Goal: Task Accomplishment & Management: Manage account settings

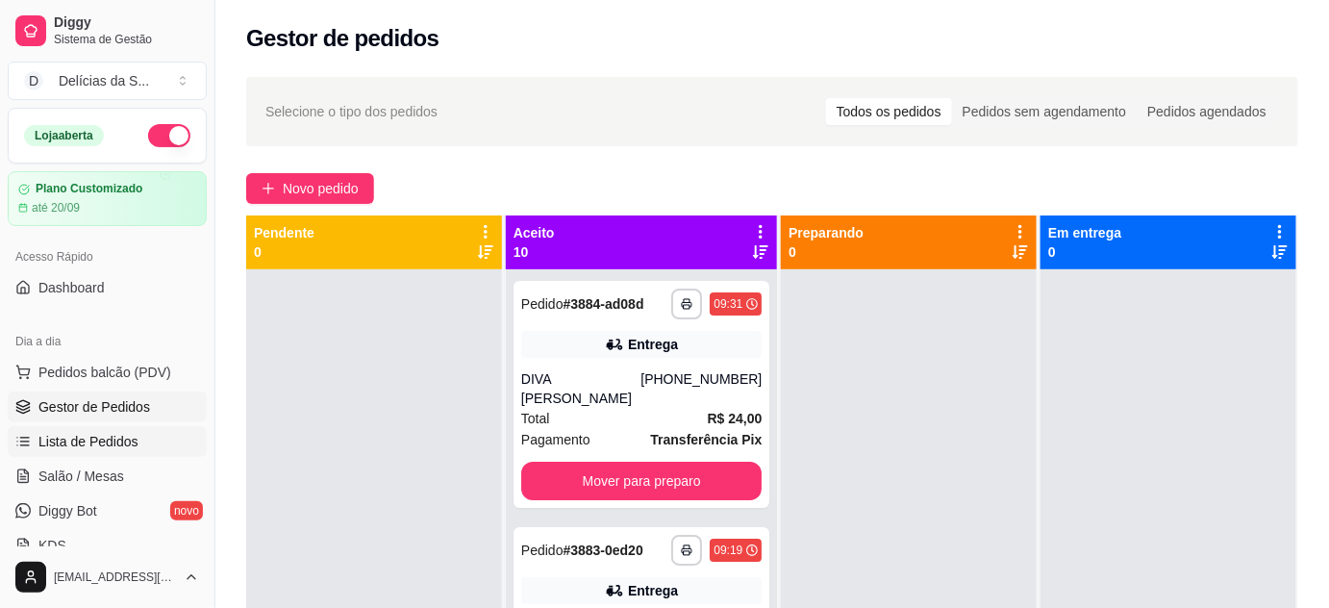
scroll to position [174, 0]
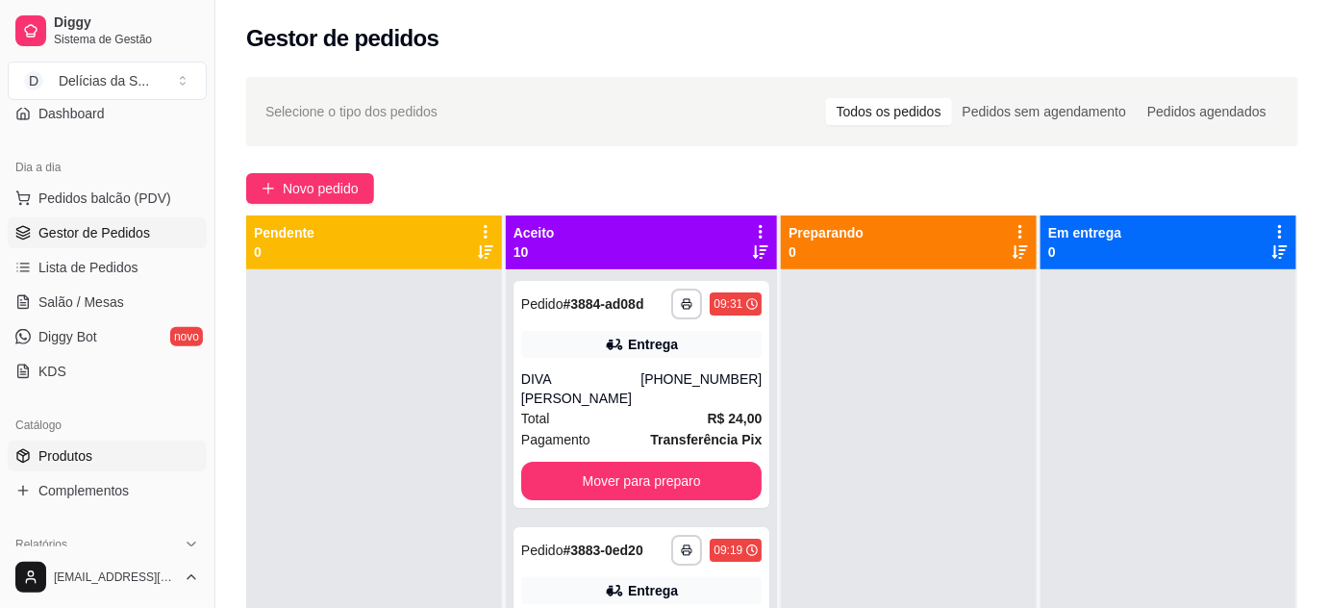
click at [97, 453] on link "Produtos" at bounding box center [107, 455] width 199 height 31
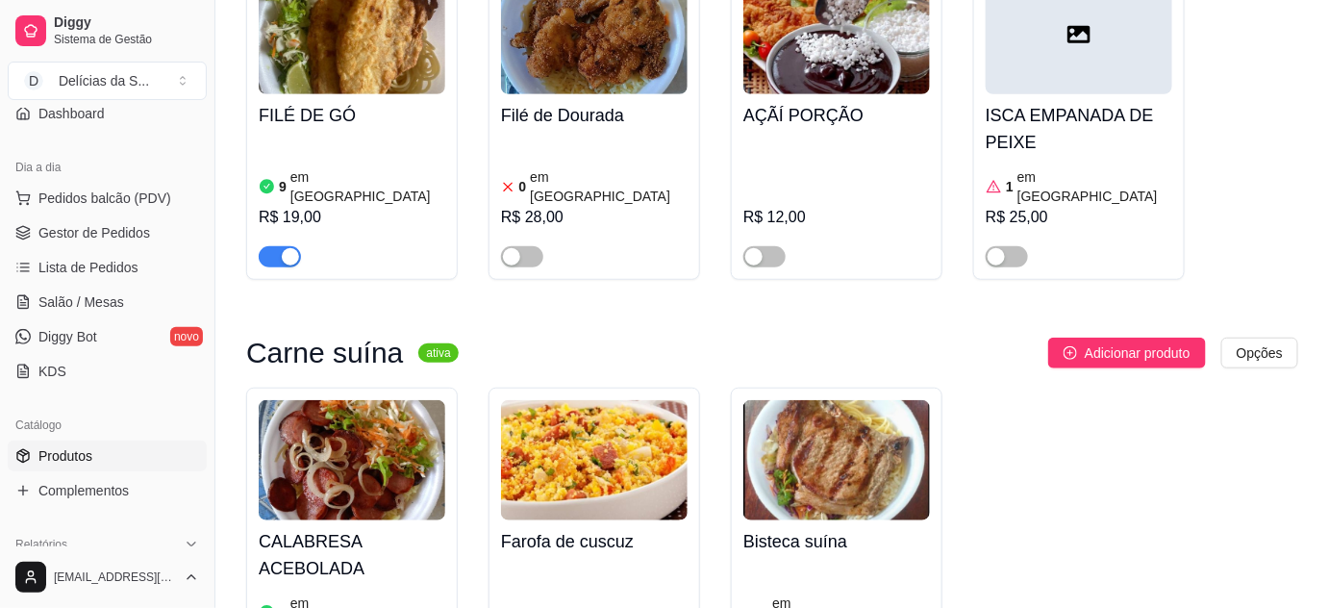
scroll to position [2447, 0]
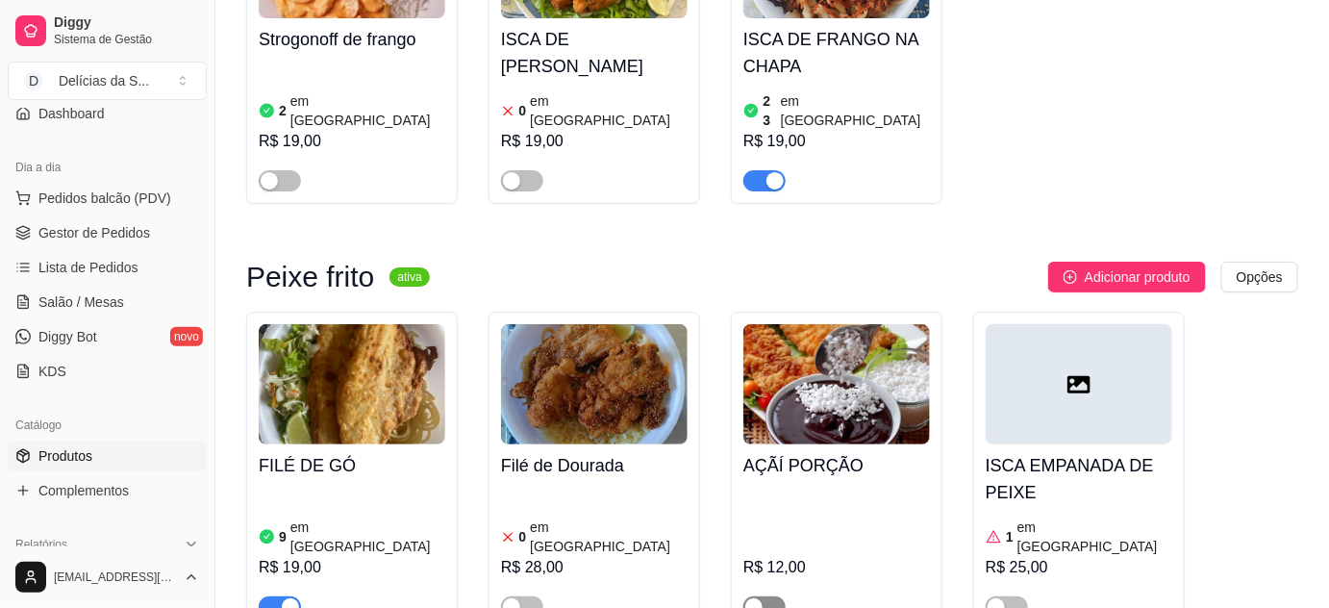
click at [772, 596] on span "button" at bounding box center [764, 606] width 42 height 21
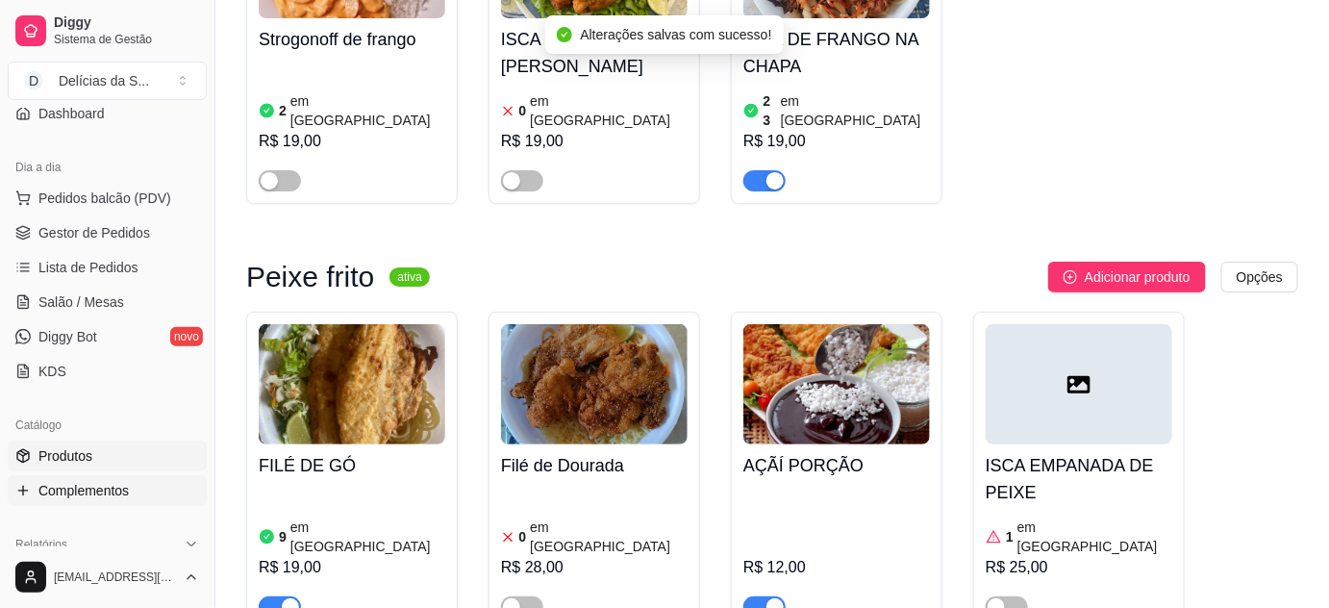
click at [100, 496] on span "Complementos" at bounding box center [83, 490] width 90 height 19
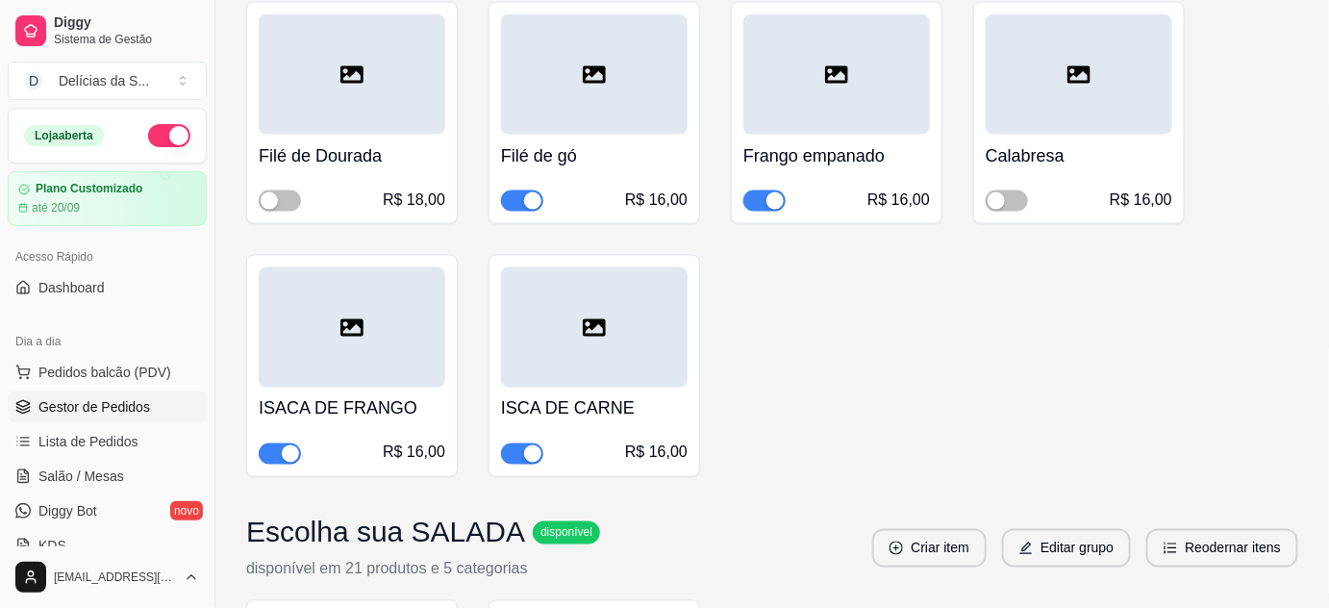
click at [120, 402] on span "Gestor de Pedidos" at bounding box center [94, 406] width 112 height 19
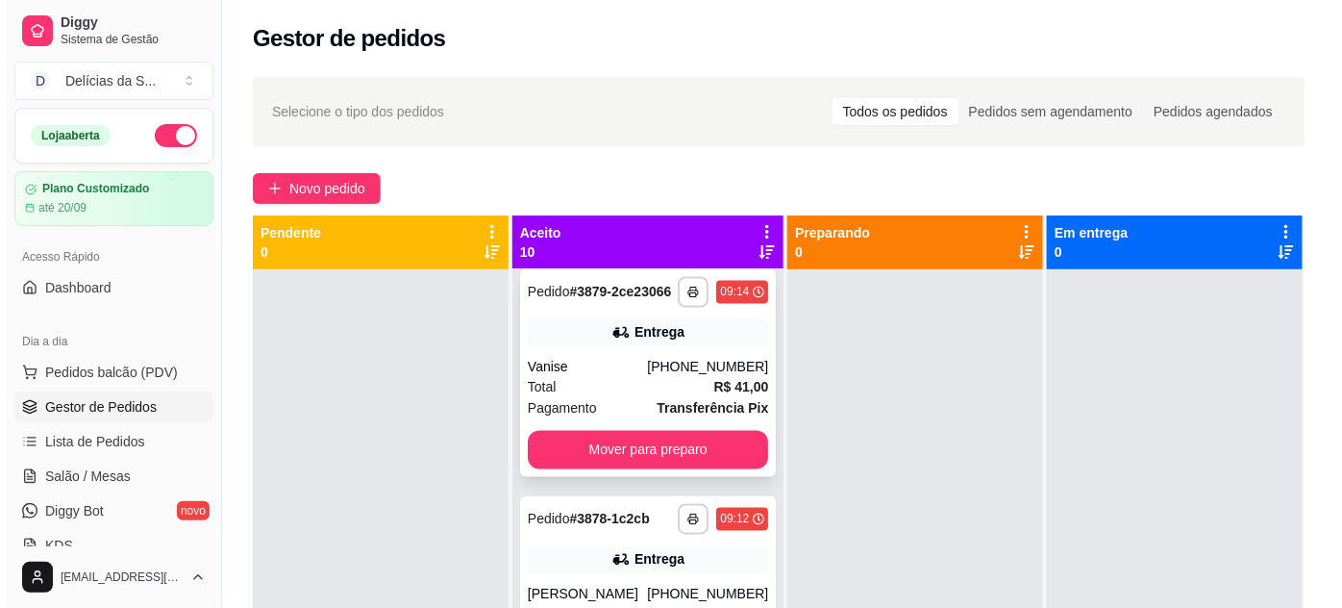
scroll to position [1398, 0]
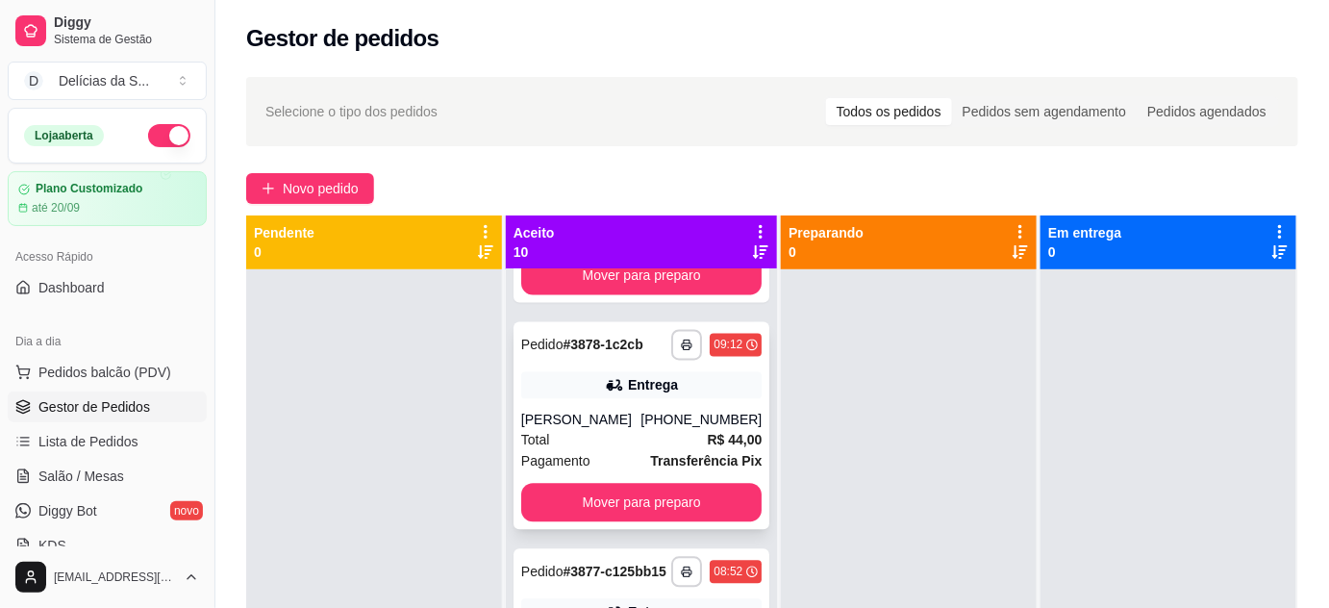
click at [589, 429] on div "[PERSON_NAME]" at bounding box center [580, 419] width 119 height 19
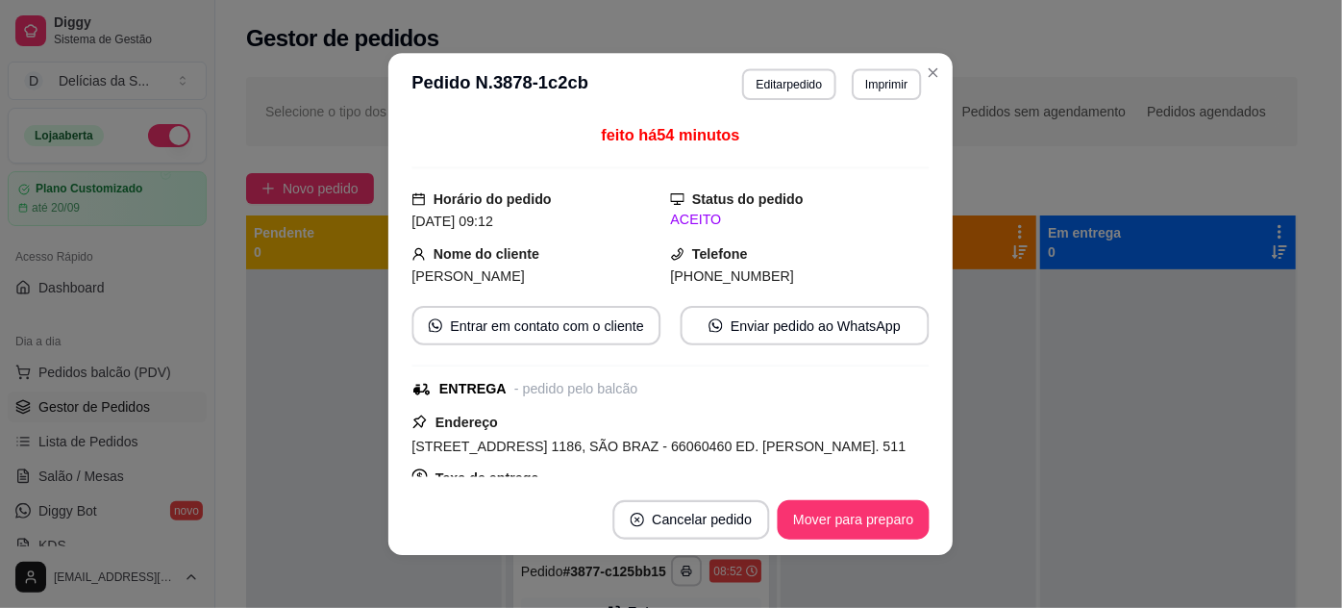
scroll to position [1414, 0]
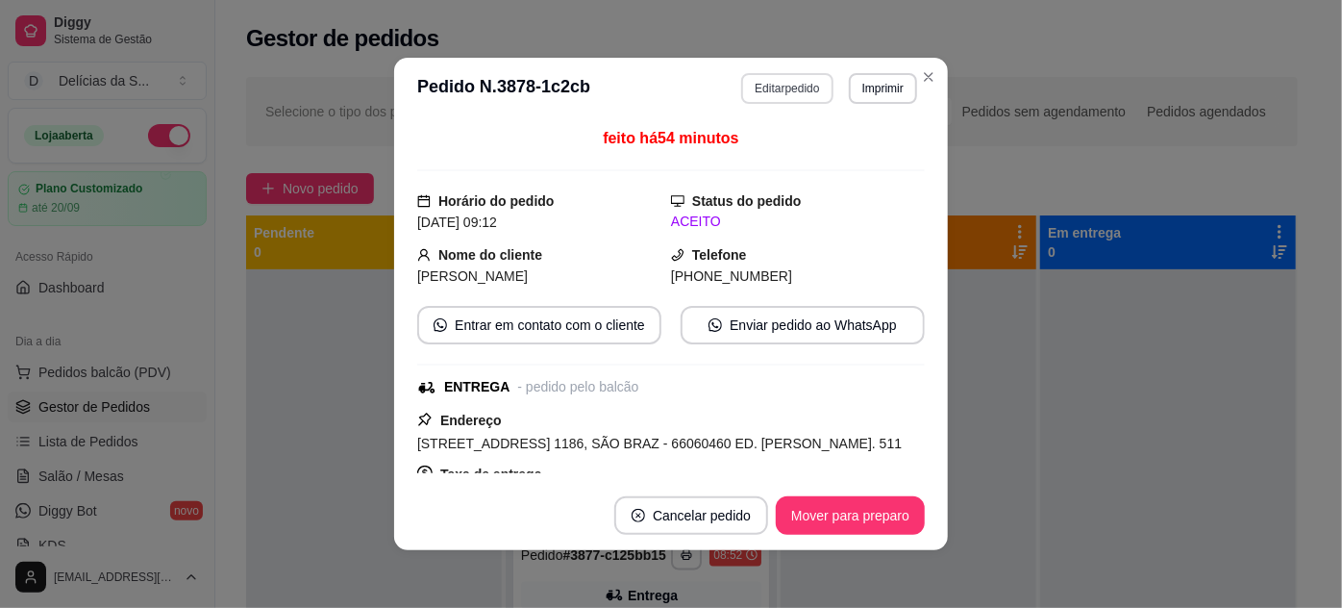
click at [794, 88] on button "Editar pedido" at bounding box center [786, 88] width 91 height 31
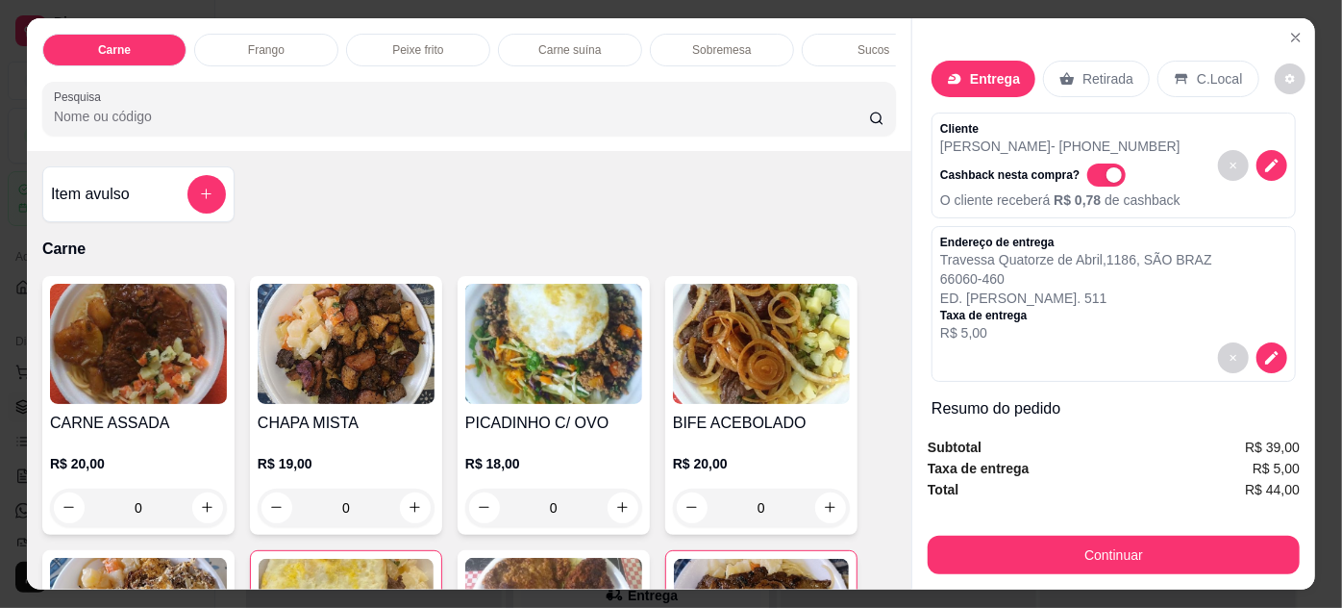
scroll to position [174, 0]
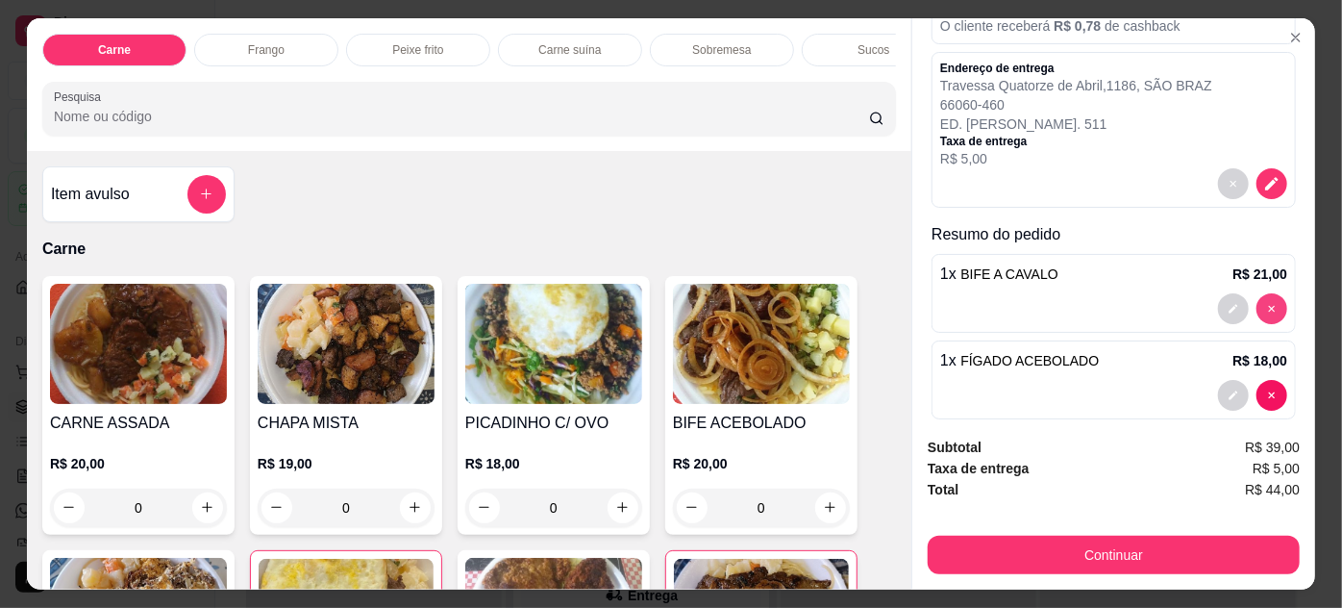
type input "0"
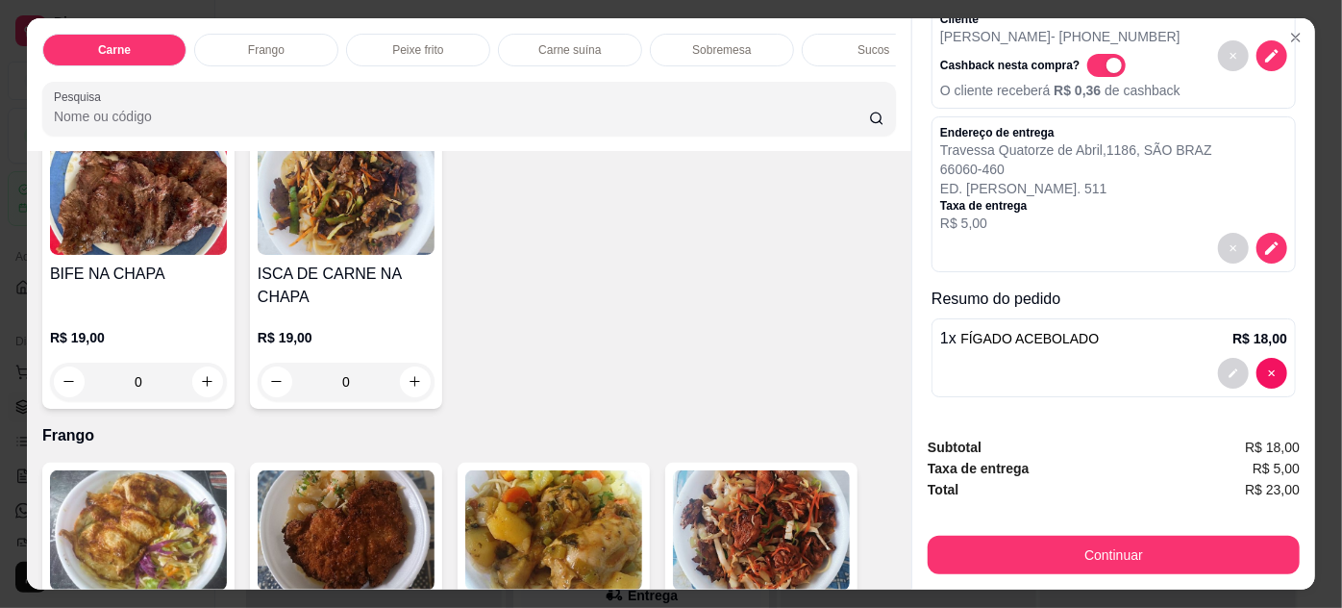
scroll to position [874, 0]
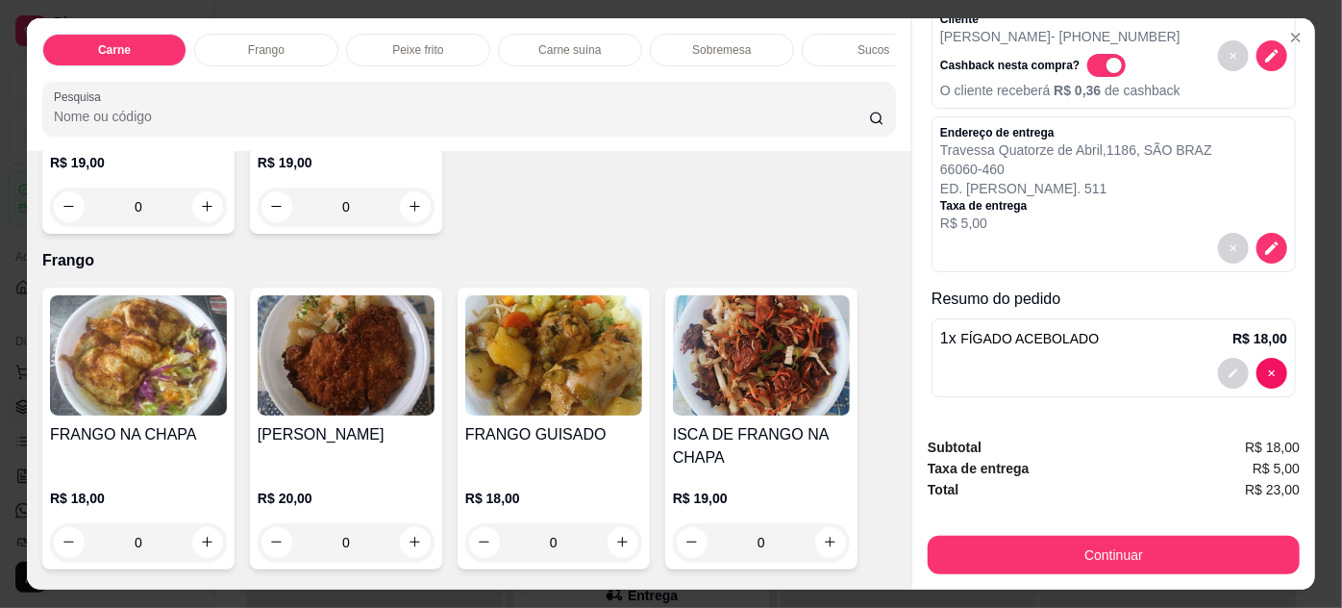
click at [335, 361] on img at bounding box center [346, 355] width 177 height 120
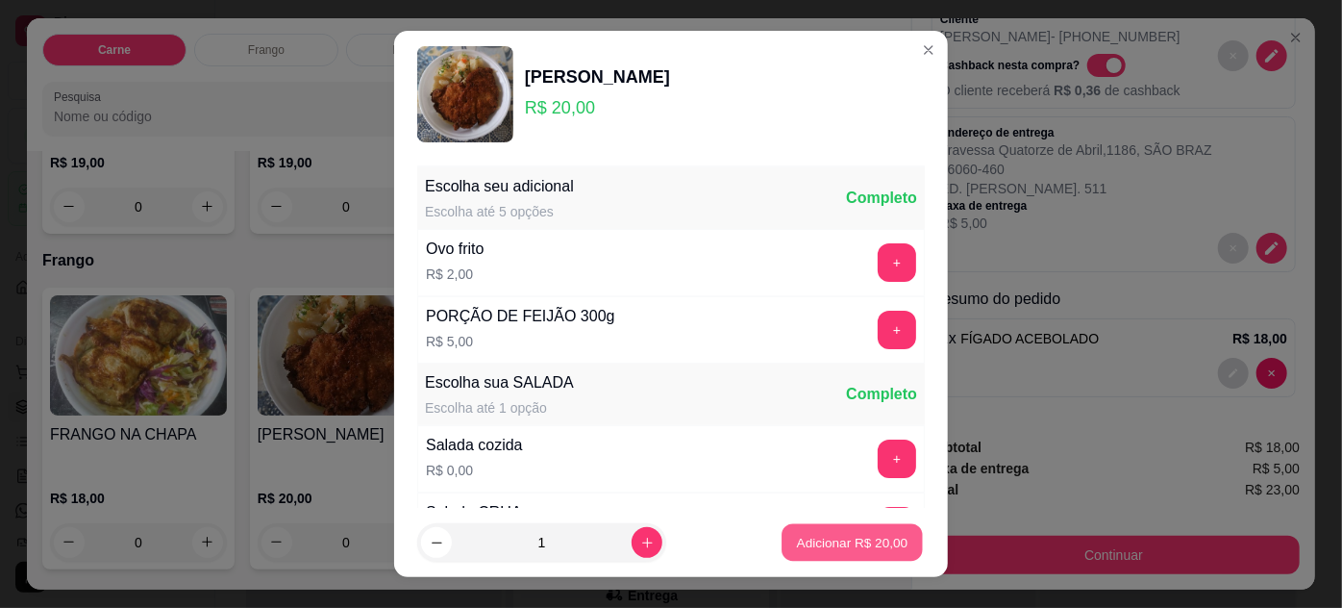
click at [784, 532] on button "Adicionar R$ 20,00" at bounding box center [852, 542] width 141 height 37
type input "1"
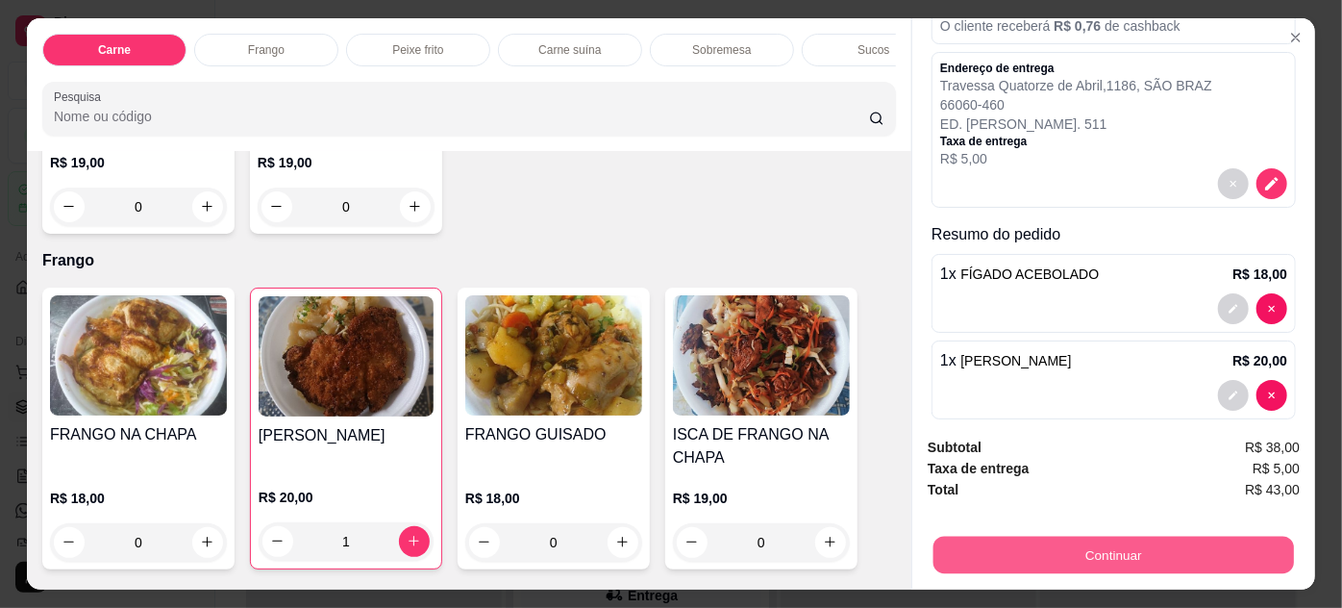
click at [1038, 552] on button "Continuar" at bounding box center [1113, 554] width 361 height 37
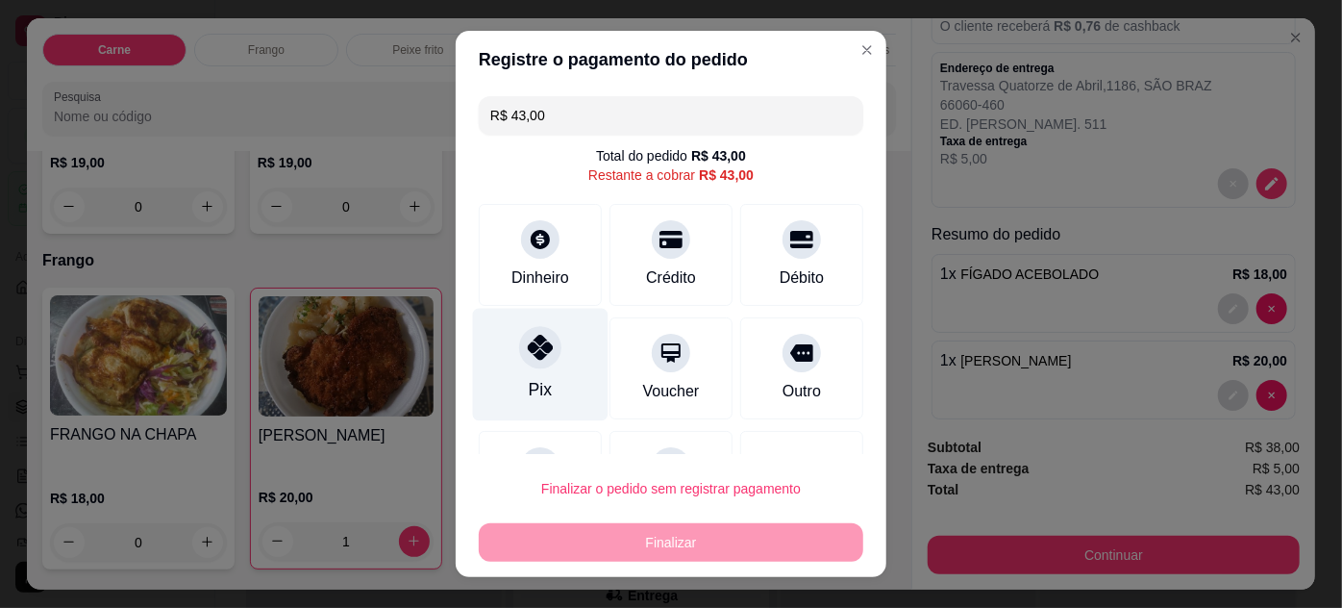
click at [531, 368] on div "Pix" at bounding box center [541, 364] width 136 height 112
type input "R$ 0,00"
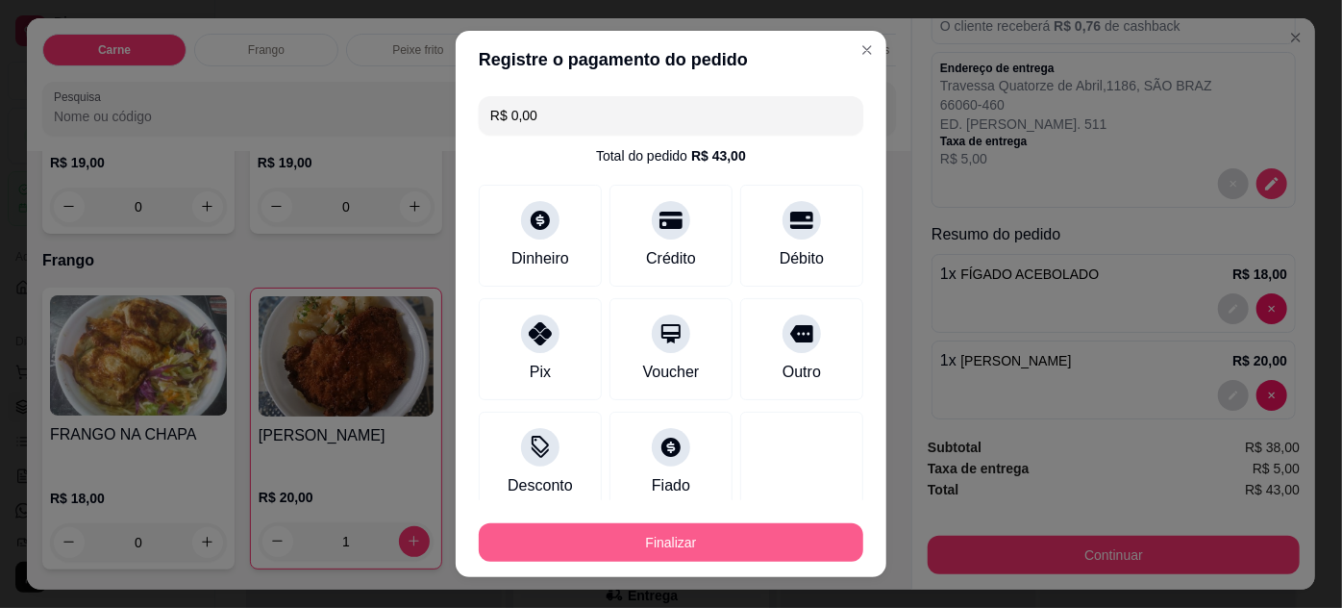
click at [779, 533] on button "Finalizar" at bounding box center [671, 542] width 385 height 38
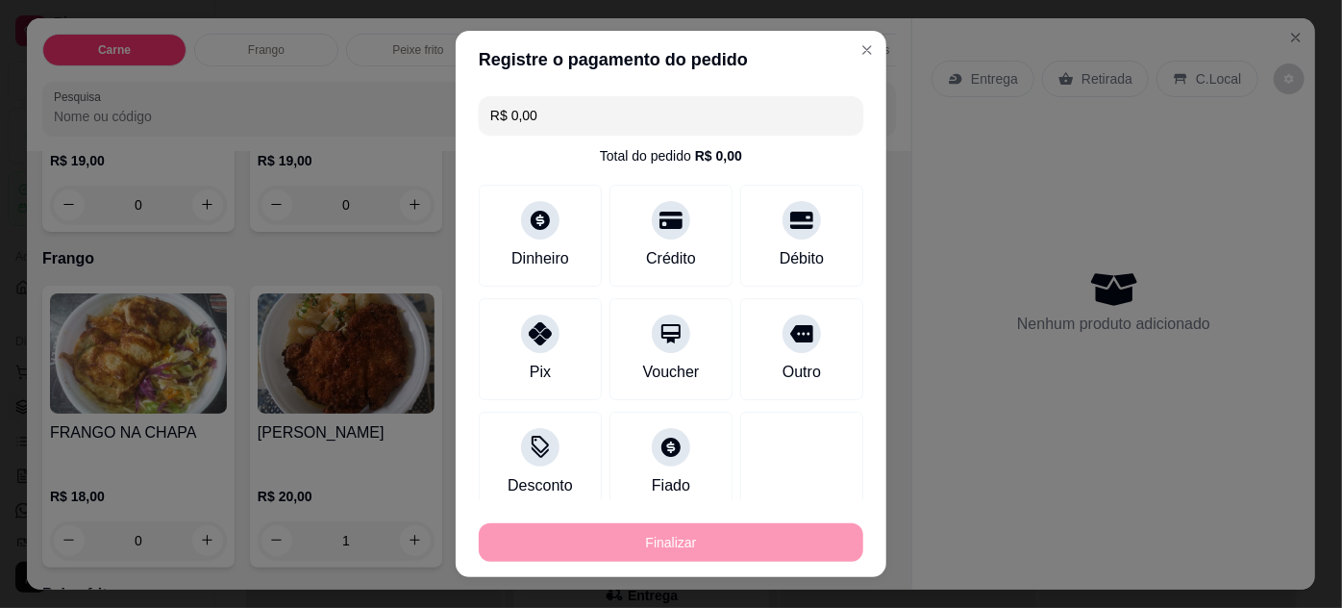
type input "0"
type input "-R$ 43,00"
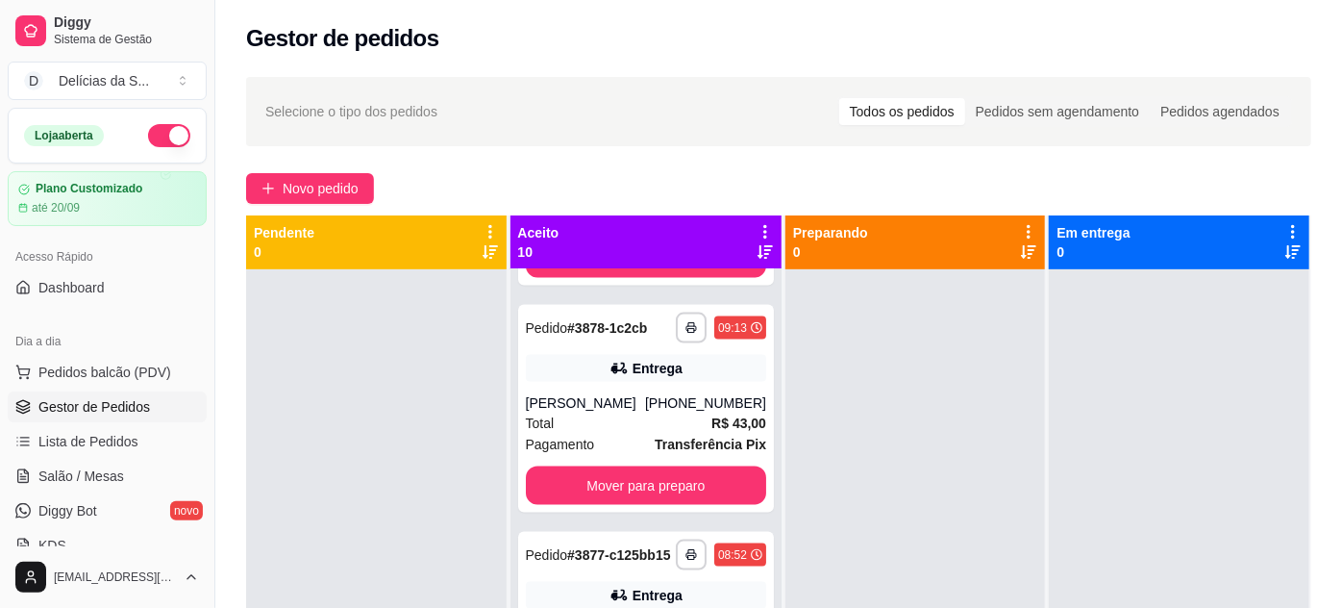
scroll to position [1398, 0]
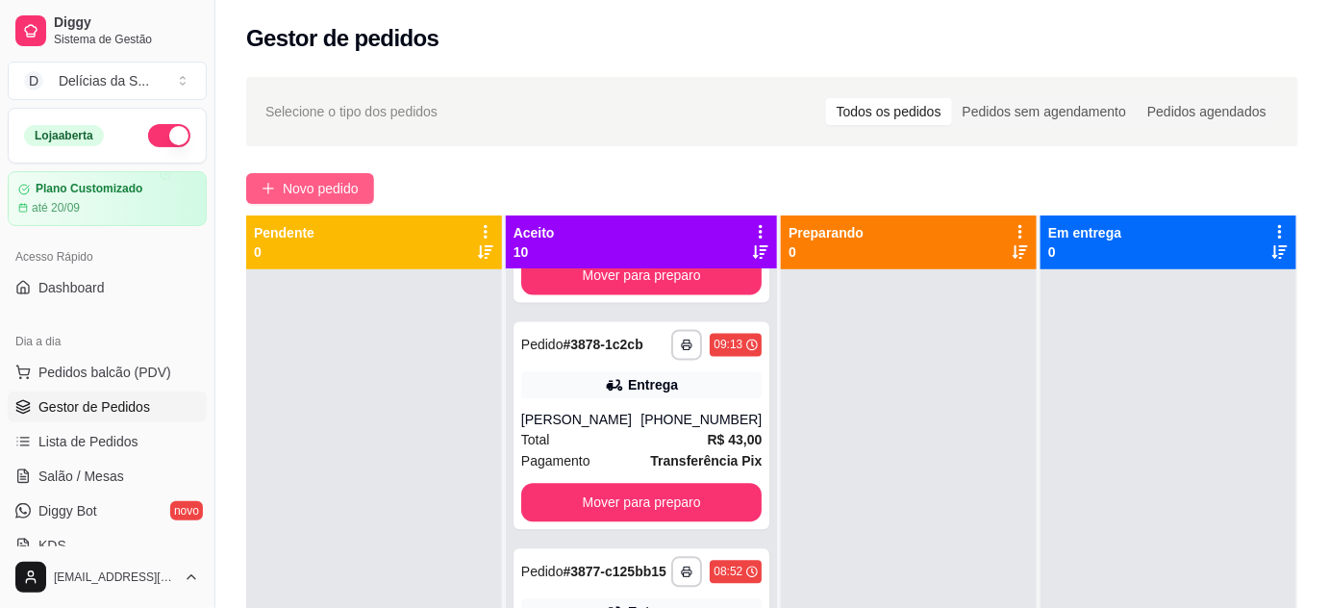
click at [341, 189] on span "Novo pedido" at bounding box center [321, 188] width 76 height 21
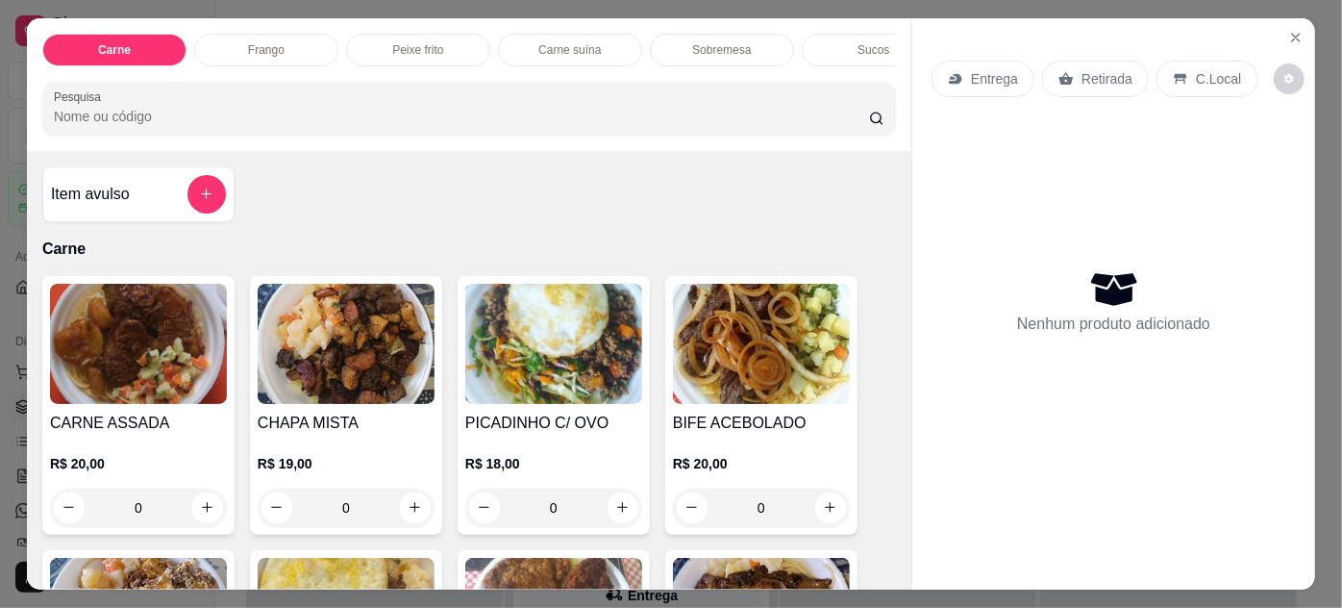
scroll to position [174, 0]
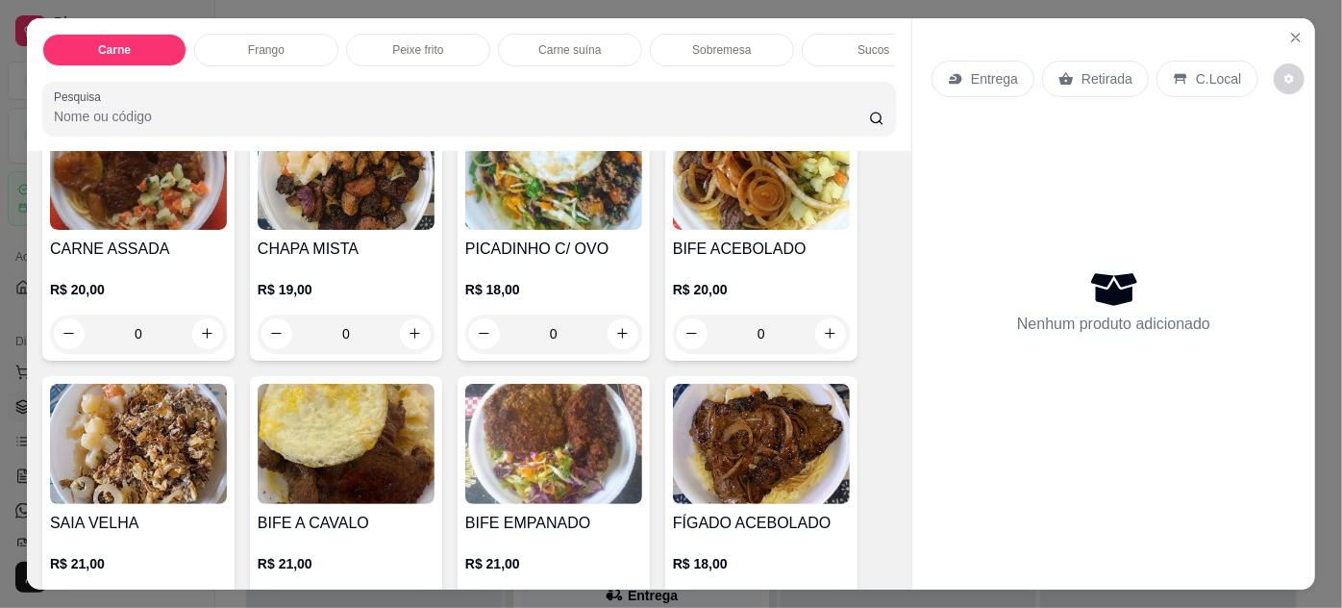
click at [171, 427] on img at bounding box center [138, 444] width 177 height 120
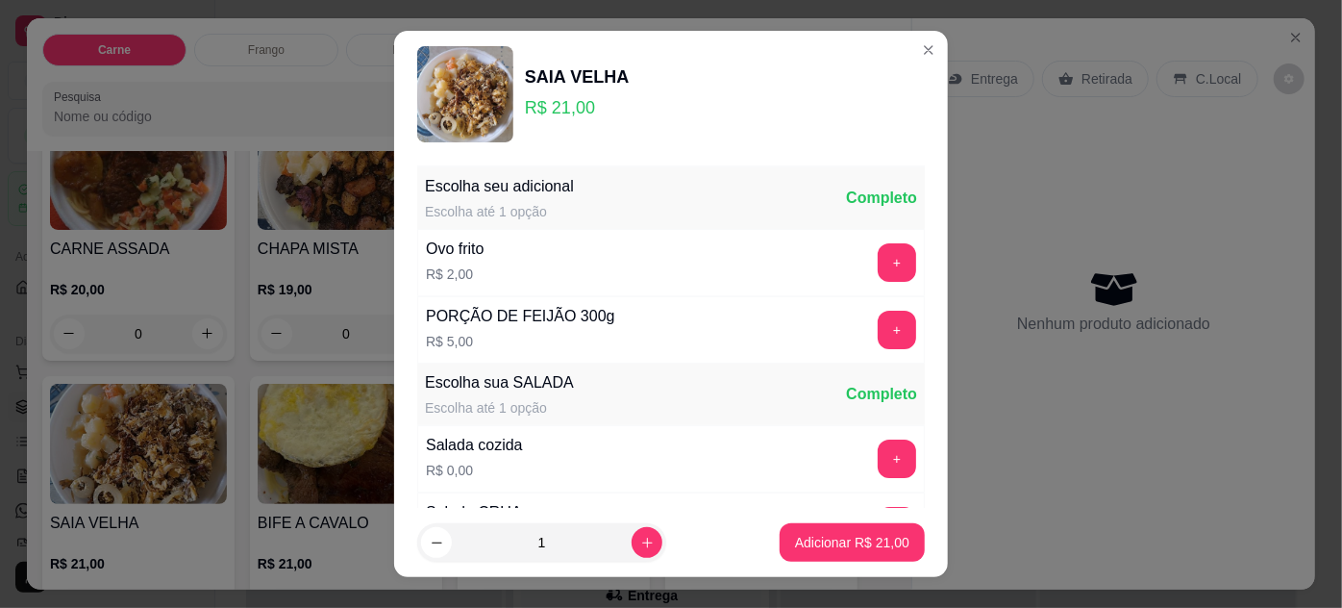
scroll to position [191, 0]
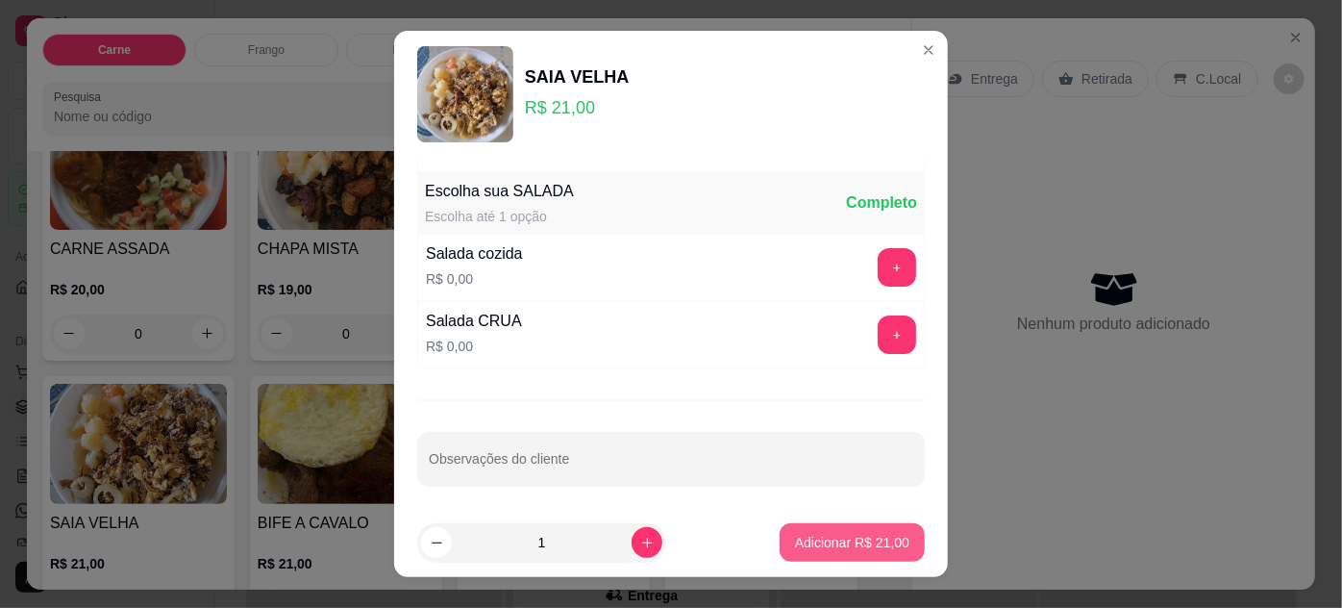
click at [797, 532] on button "Adicionar R$ 21,00" at bounding box center [852, 542] width 145 height 38
type input "1"
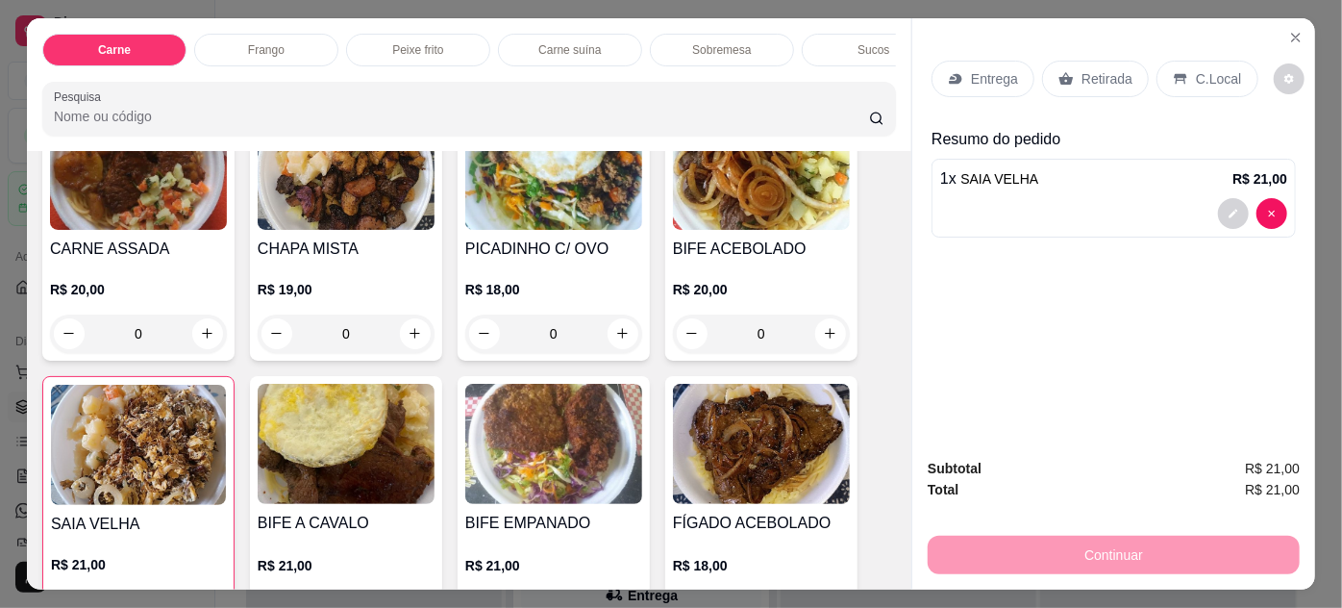
click at [517, 434] on img at bounding box center [553, 444] width 177 height 120
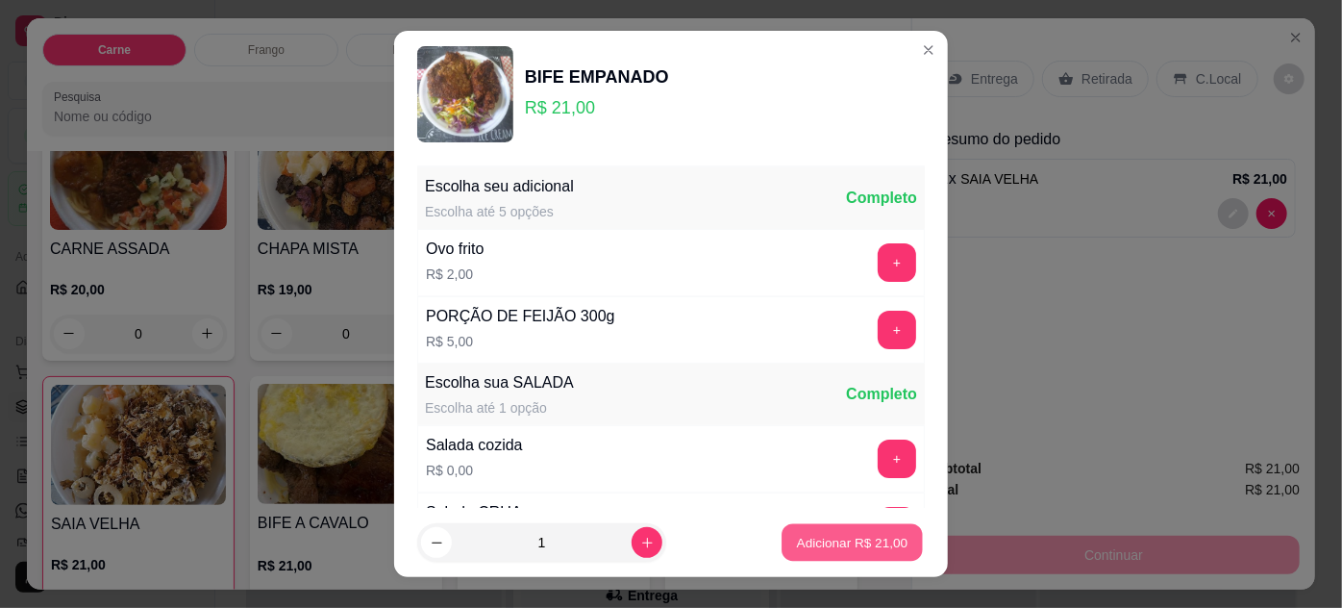
click at [789, 530] on button "Adicionar R$ 21,00" at bounding box center [852, 542] width 141 height 37
type input "1"
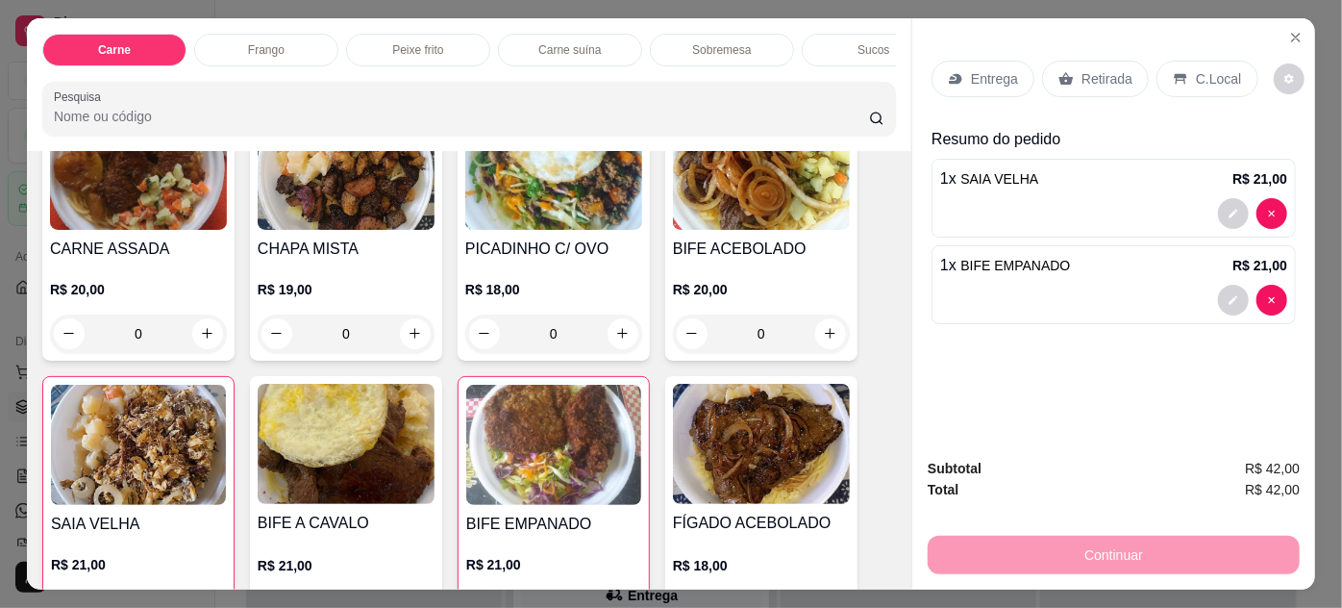
click at [985, 77] on p "Entrega" at bounding box center [994, 78] width 47 height 19
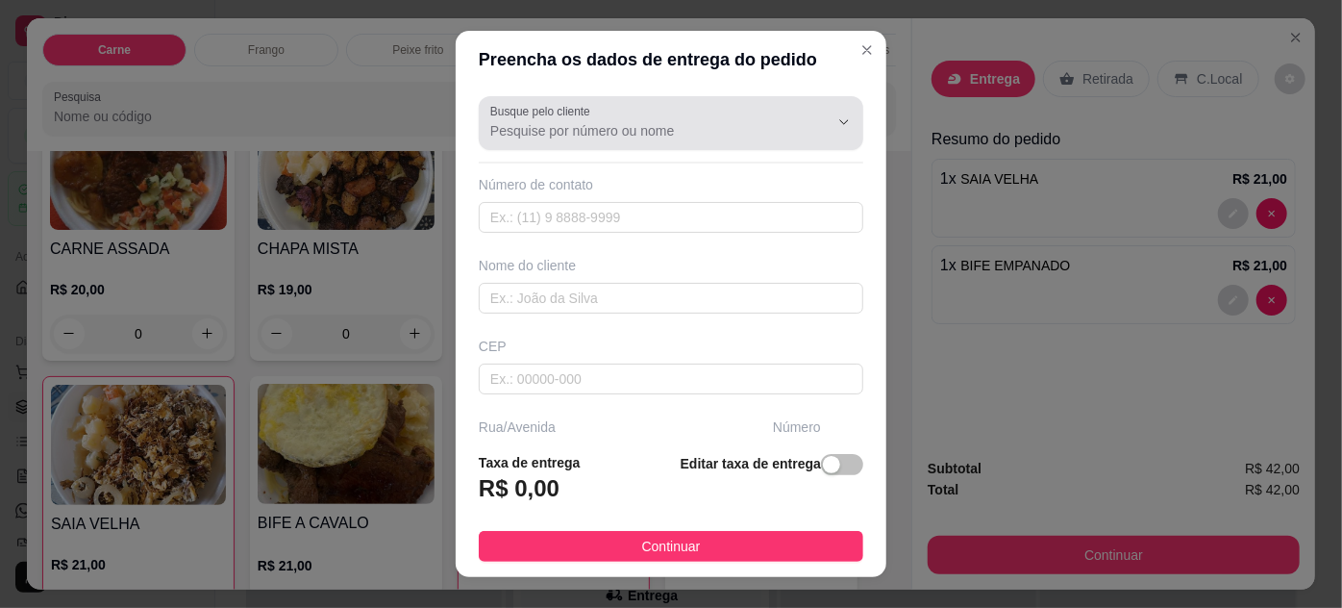
click at [798, 118] on div at bounding box center [829, 122] width 62 height 37
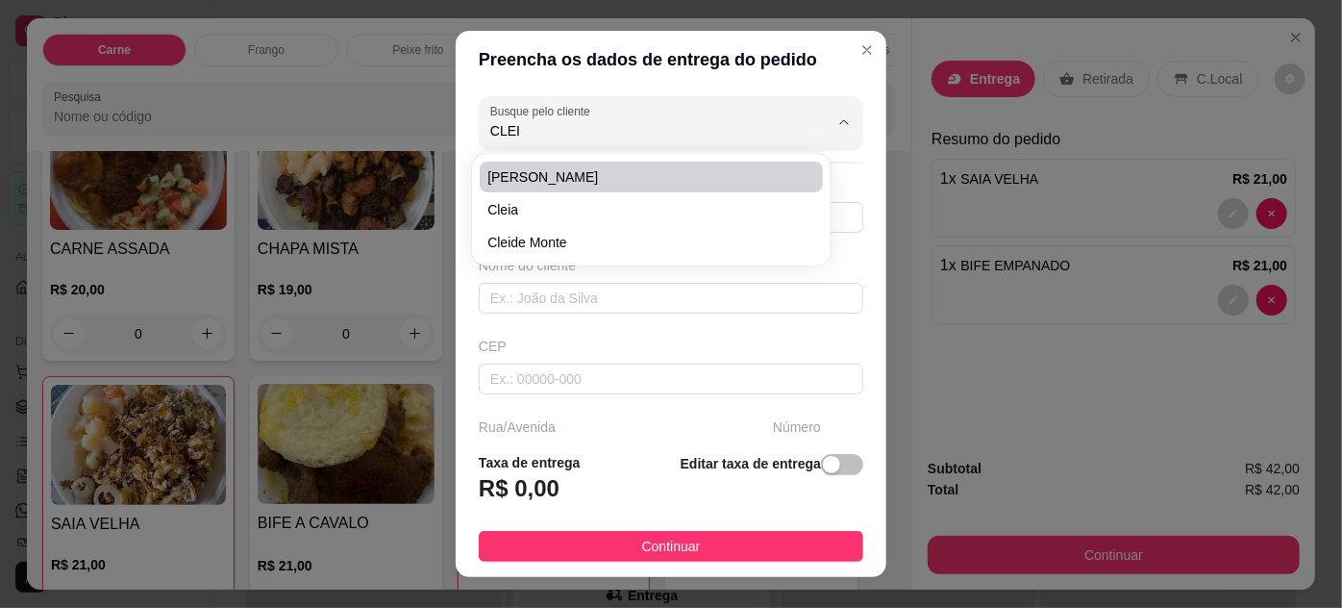
click at [690, 163] on li "[PERSON_NAME]" at bounding box center [651, 177] width 342 height 31
type input "[PERSON_NAME]"
type input "91981071842"
type input "[PERSON_NAME]"
type input "66085021"
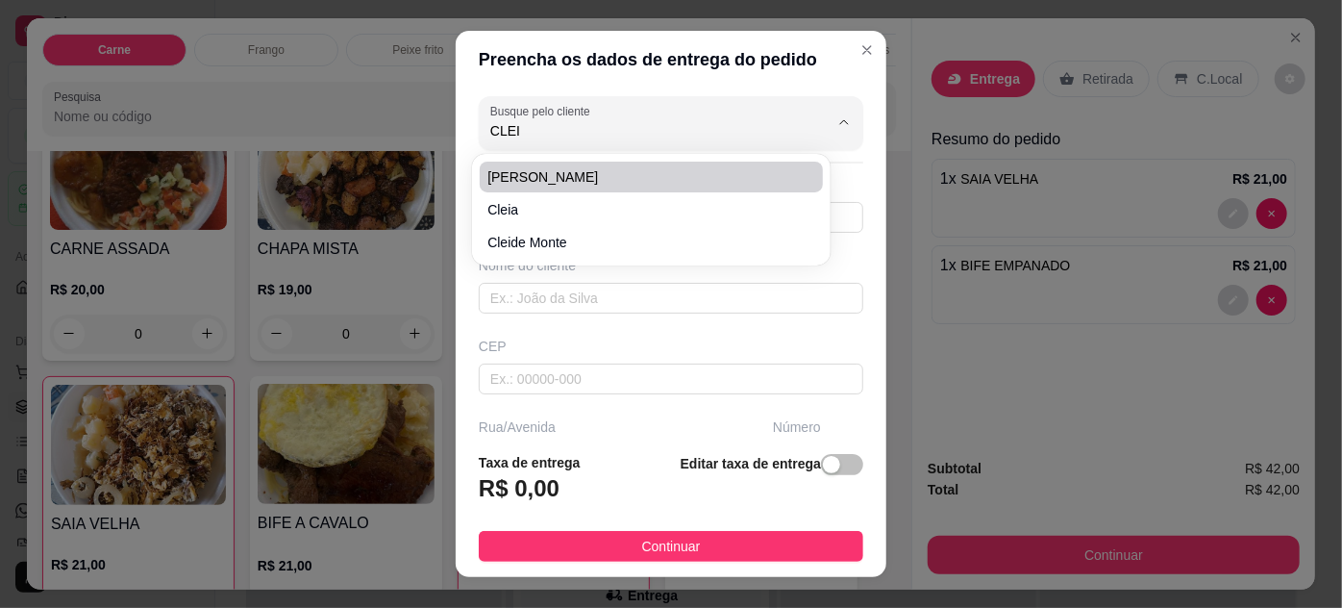
type input "[GEOGRAPHIC_DATA][PERSON_NAME] - de 486/487 a 778/779"
type input "729"
type input "Pedreira"
type input "[GEOGRAPHIC_DATA]"
type input "[PERSON_NAME] n:729 casa:07"
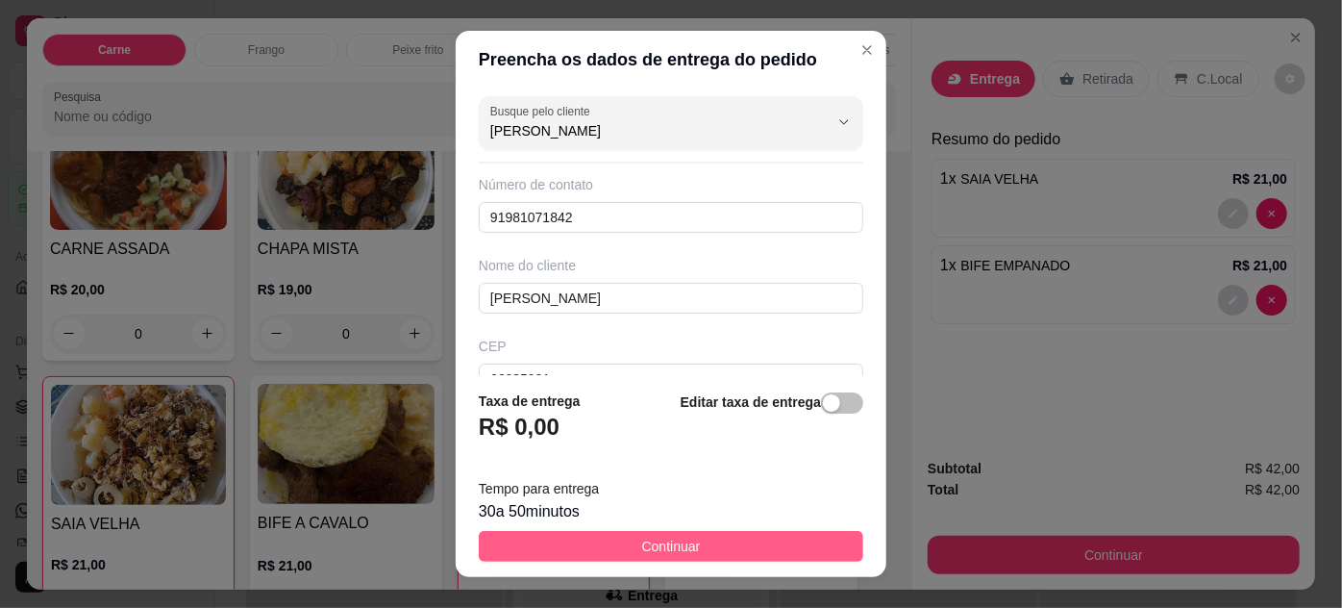
type input "[PERSON_NAME]"
click at [729, 550] on button "Continuar" at bounding box center [671, 546] width 385 height 31
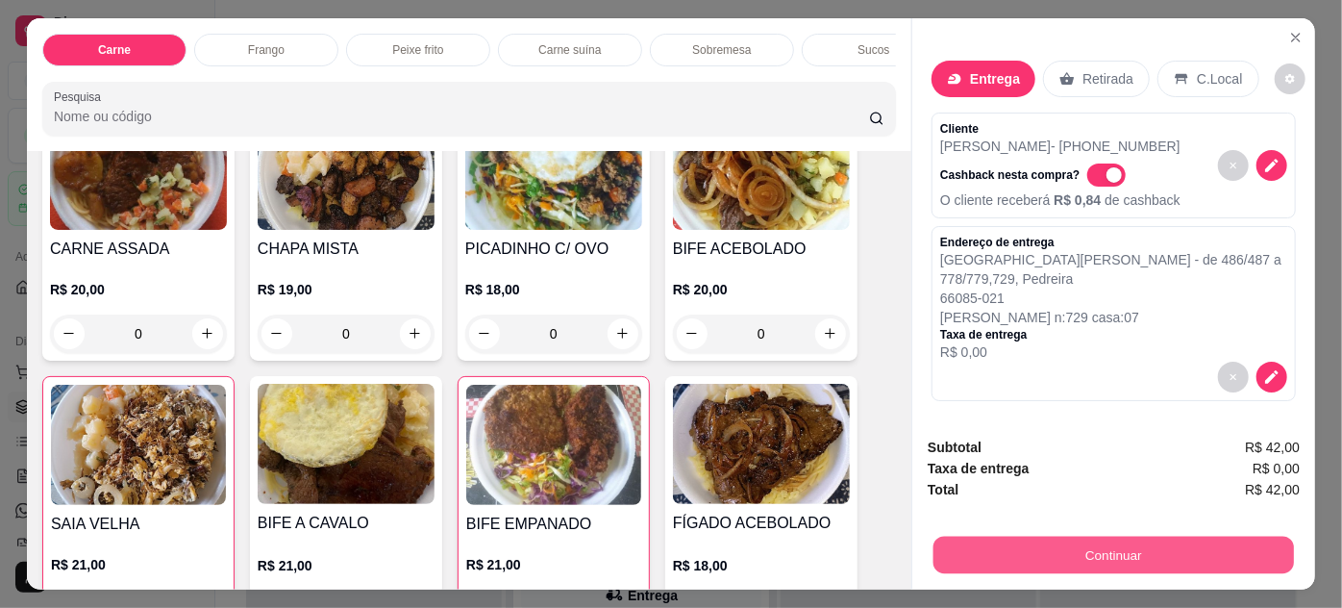
click at [1063, 546] on button "Continuar" at bounding box center [1113, 554] width 361 height 37
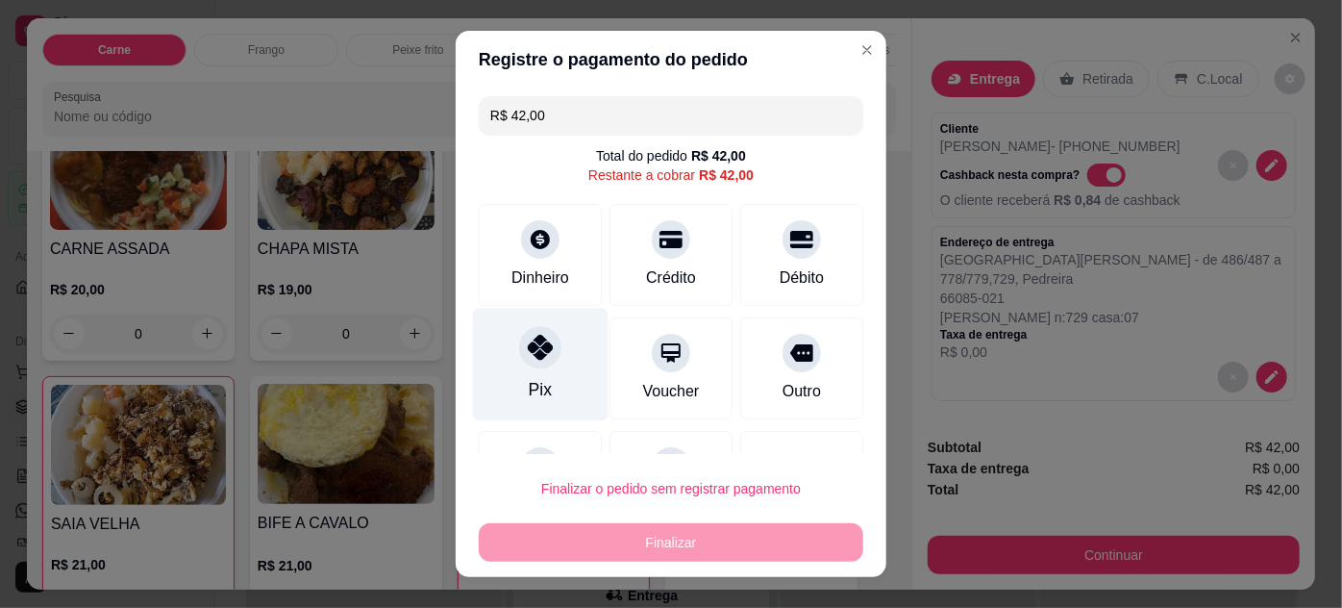
click at [540, 354] on icon at bounding box center [540, 347] width 25 height 25
type input "R$ 0,00"
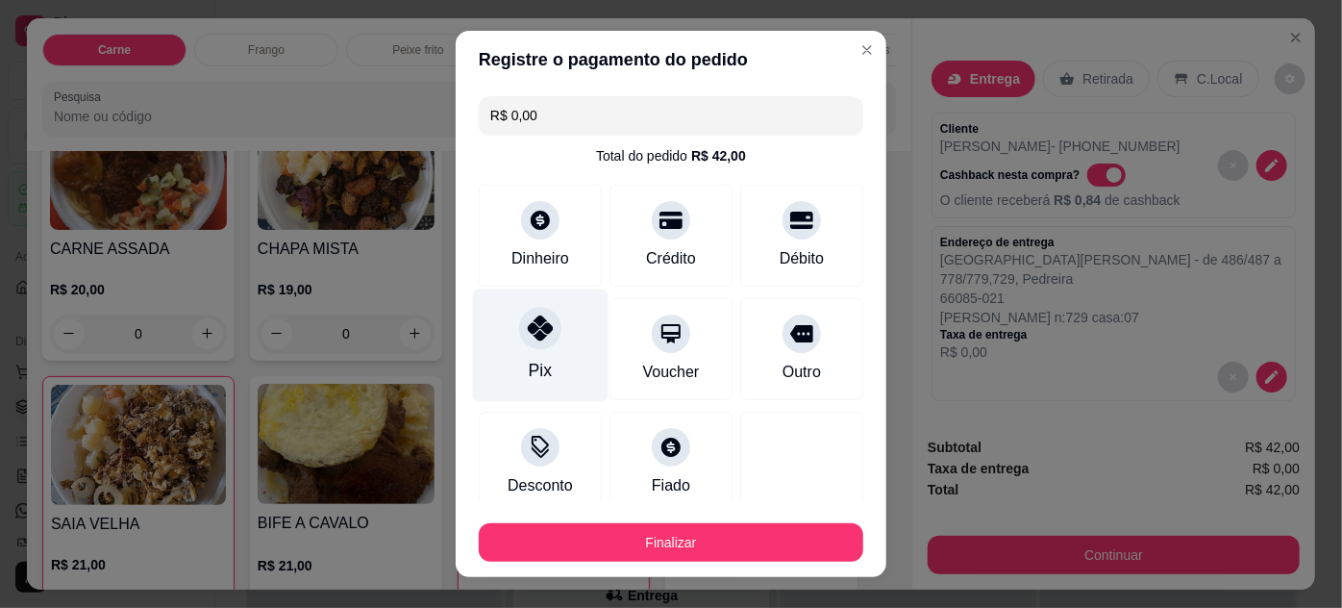
click at [527, 354] on div "Pix" at bounding box center [541, 344] width 136 height 112
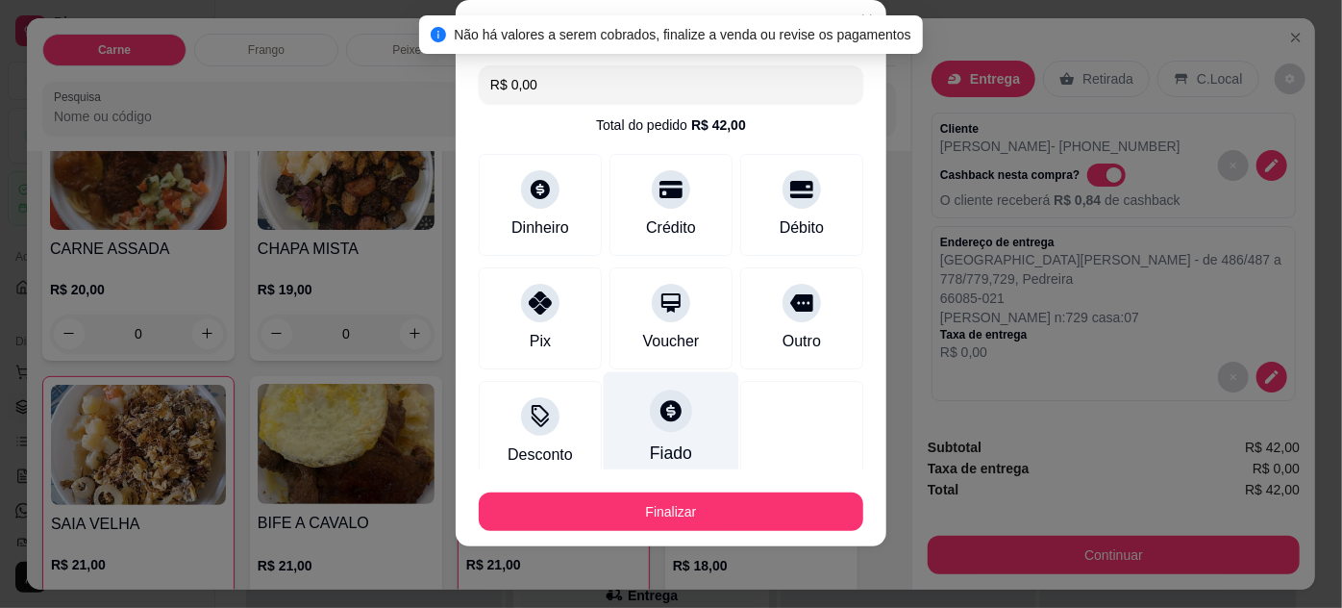
scroll to position [117, 0]
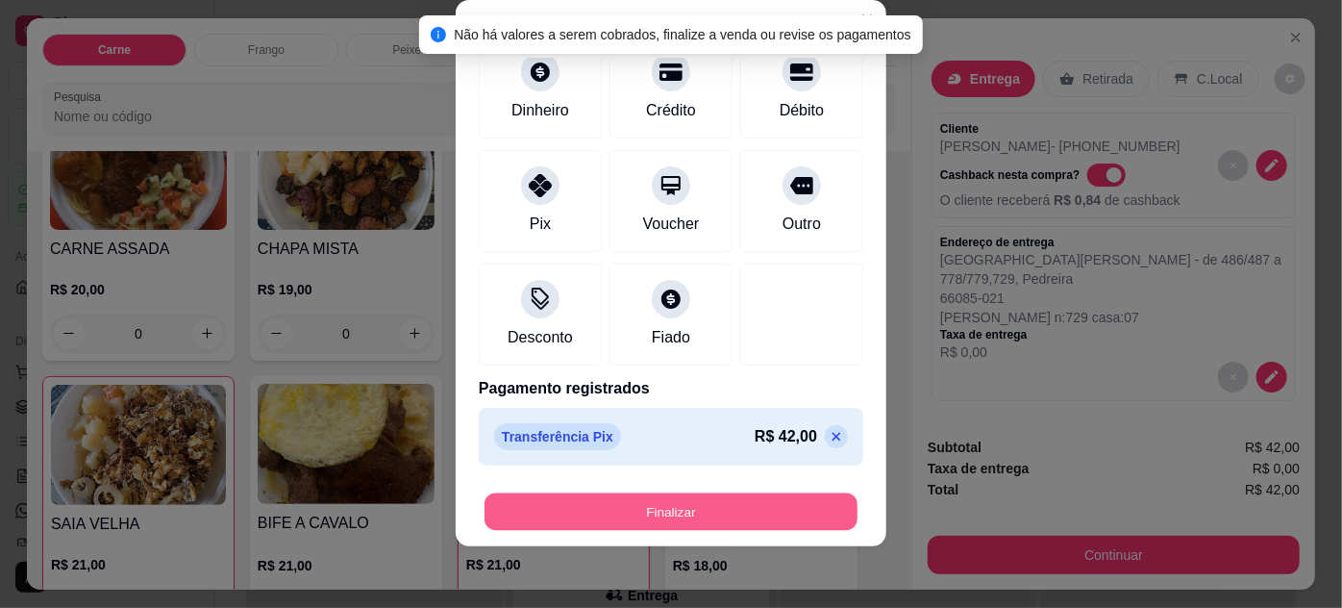
click at [730, 514] on button "Finalizar" at bounding box center [671, 511] width 373 height 37
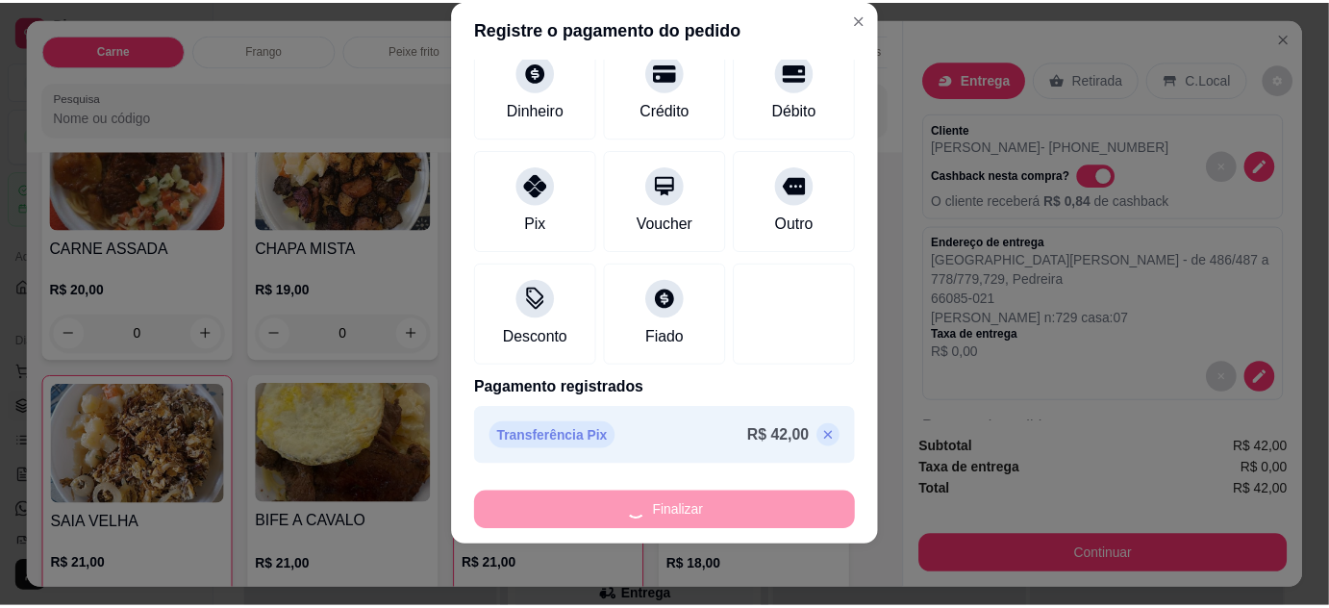
scroll to position [1656, 0]
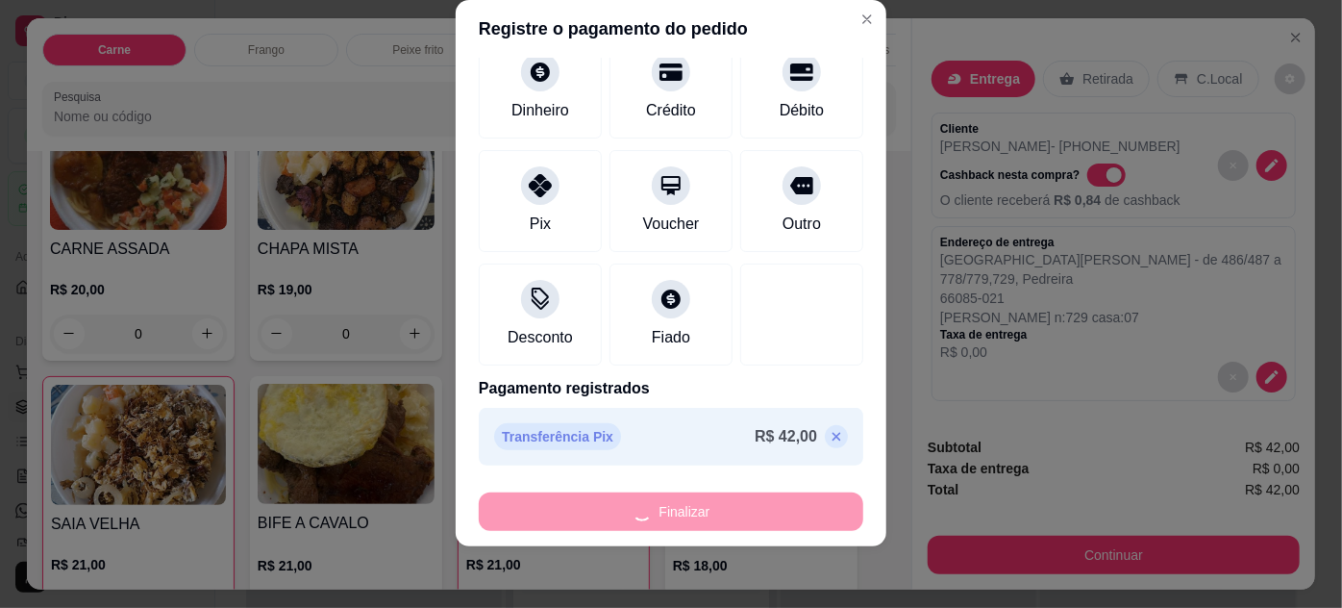
type input "0"
type input "-R$ 42,00"
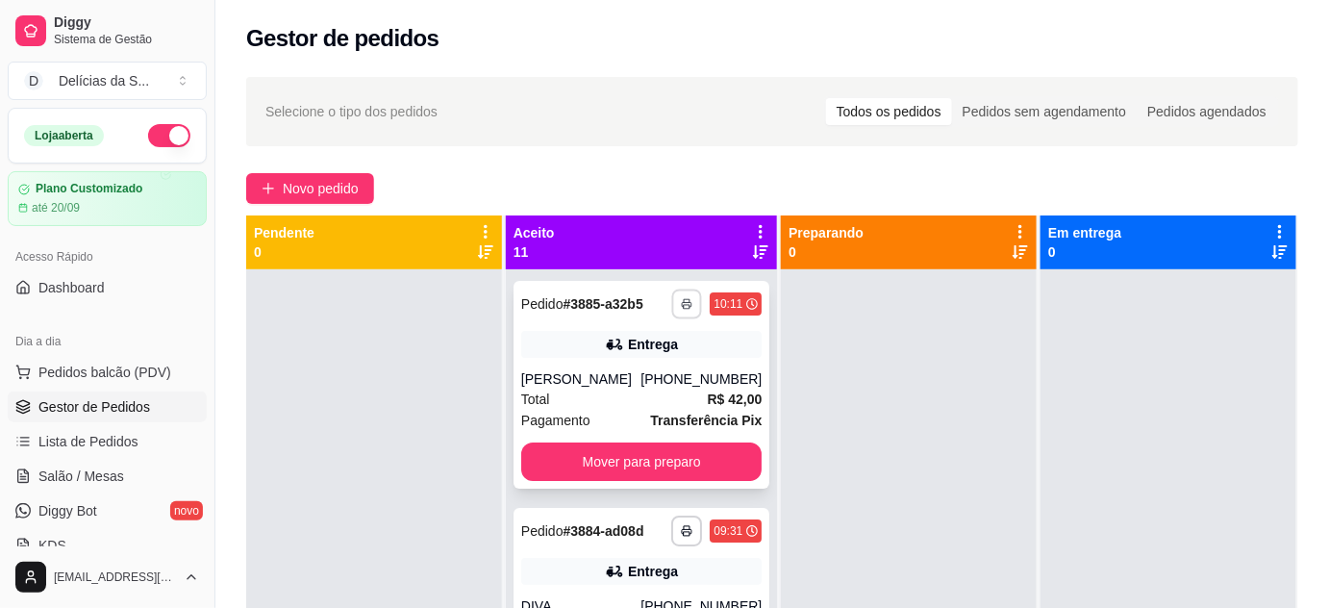
click at [681, 310] on icon "button" at bounding box center [687, 304] width 12 height 12
click at [642, 386] on button "Impressora" at bounding box center [610, 378] width 139 height 31
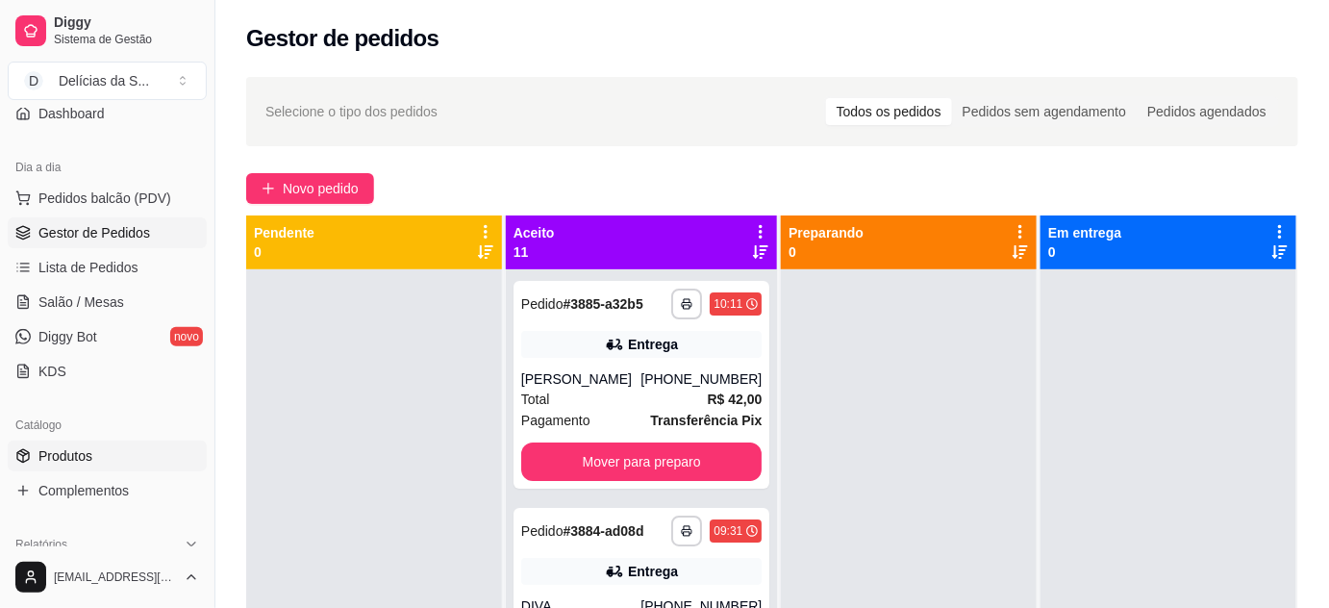
click at [89, 446] on span "Produtos" at bounding box center [65, 455] width 54 height 19
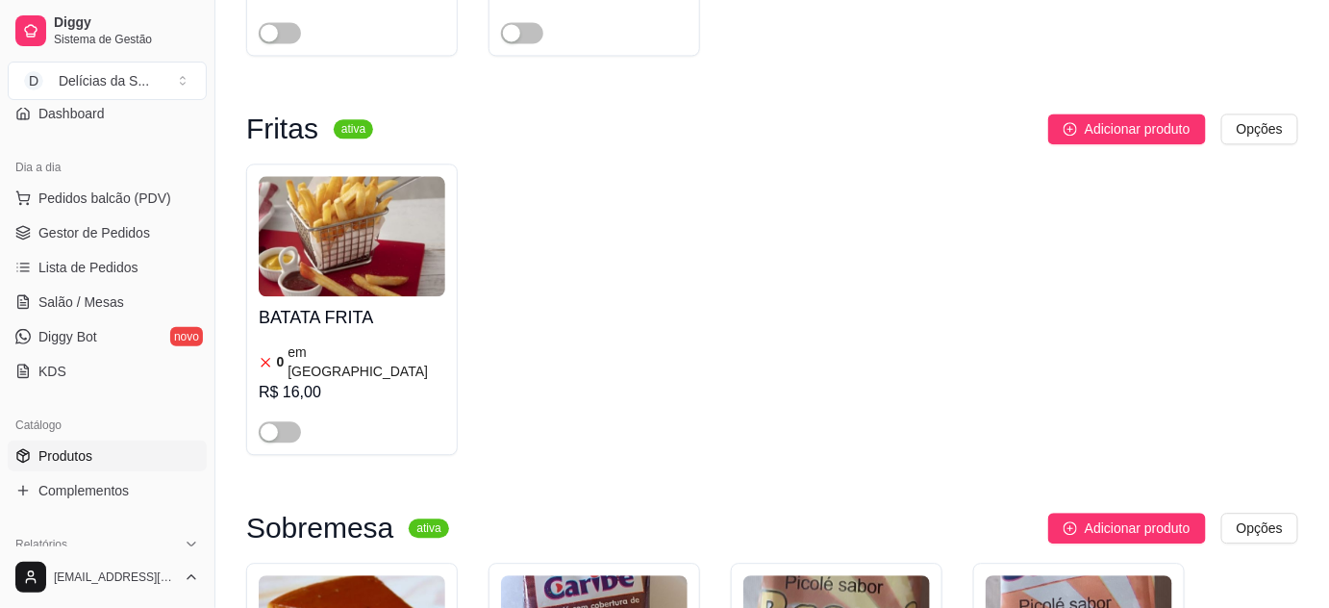
scroll to position [4019, 0]
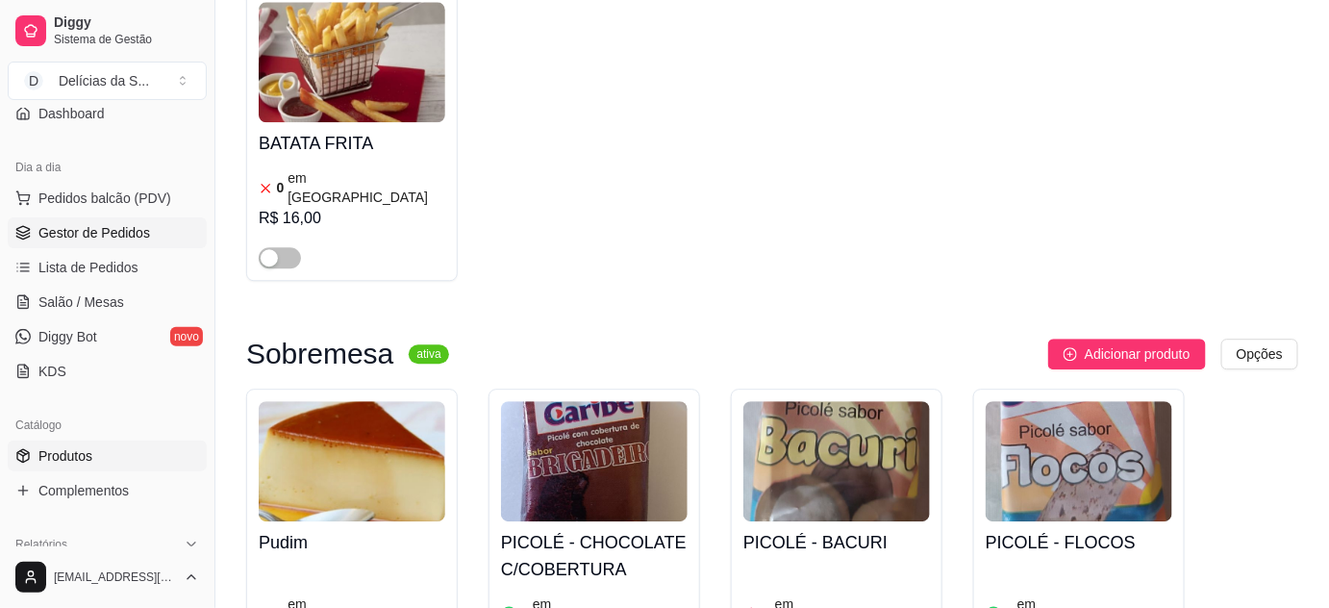
click at [123, 233] on span "Gestor de Pedidos" at bounding box center [94, 232] width 112 height 19
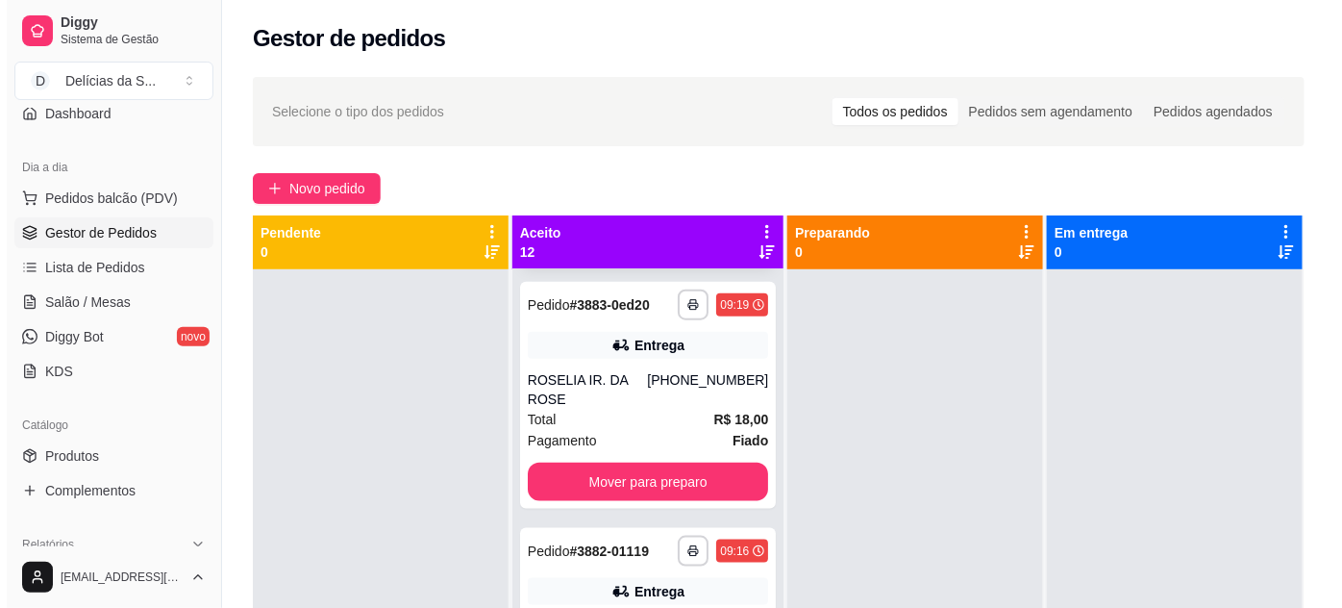
scroll to position [874, 0]
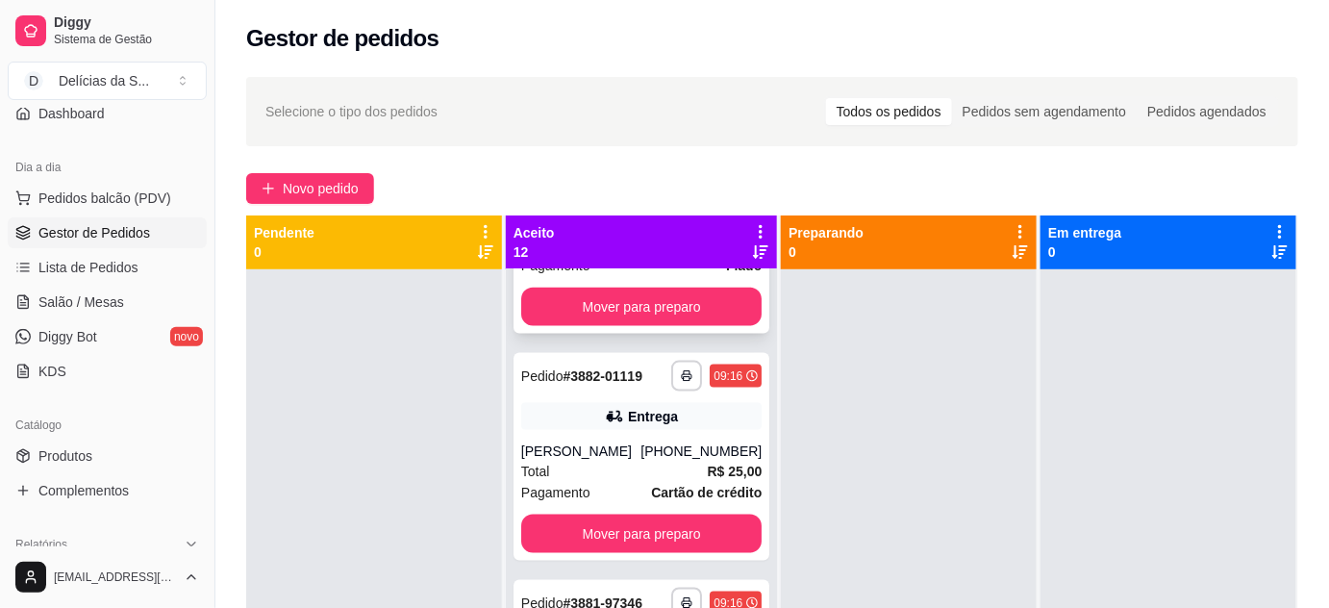
click at [659, 276] on div "Pagamento Fiado" at bounding box center [641, 265] width 240 height 21
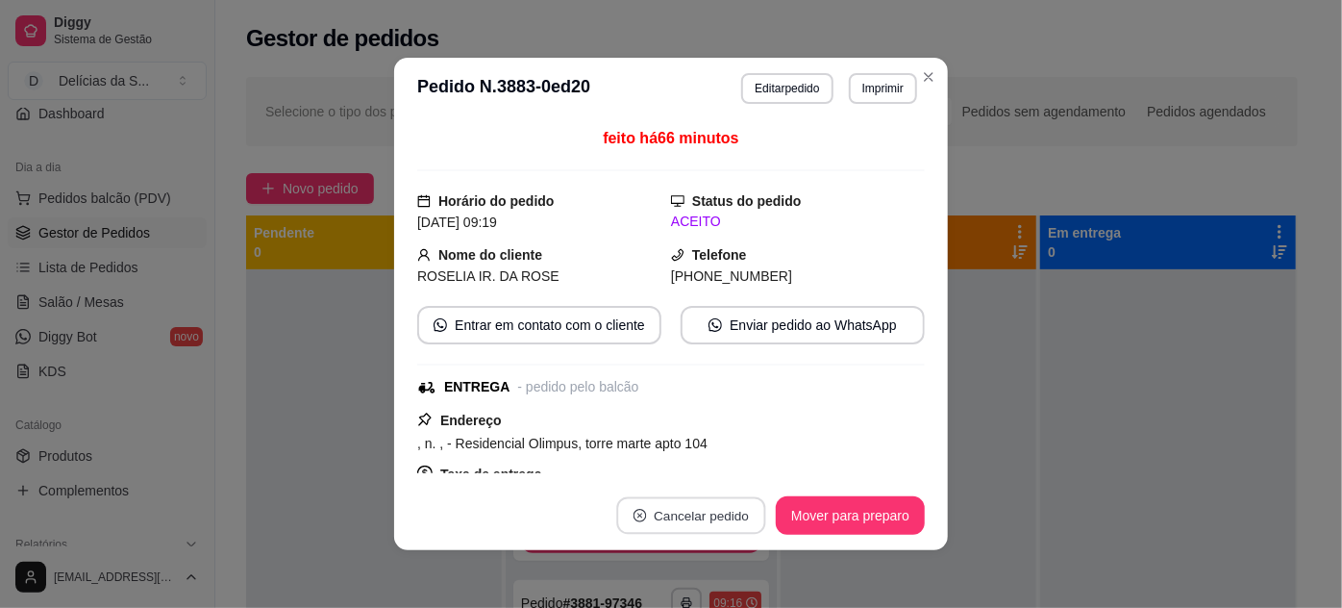
click at [709, 527] on button "Cancelar pedido" at bounding box center [690, 515] width 149 height 37
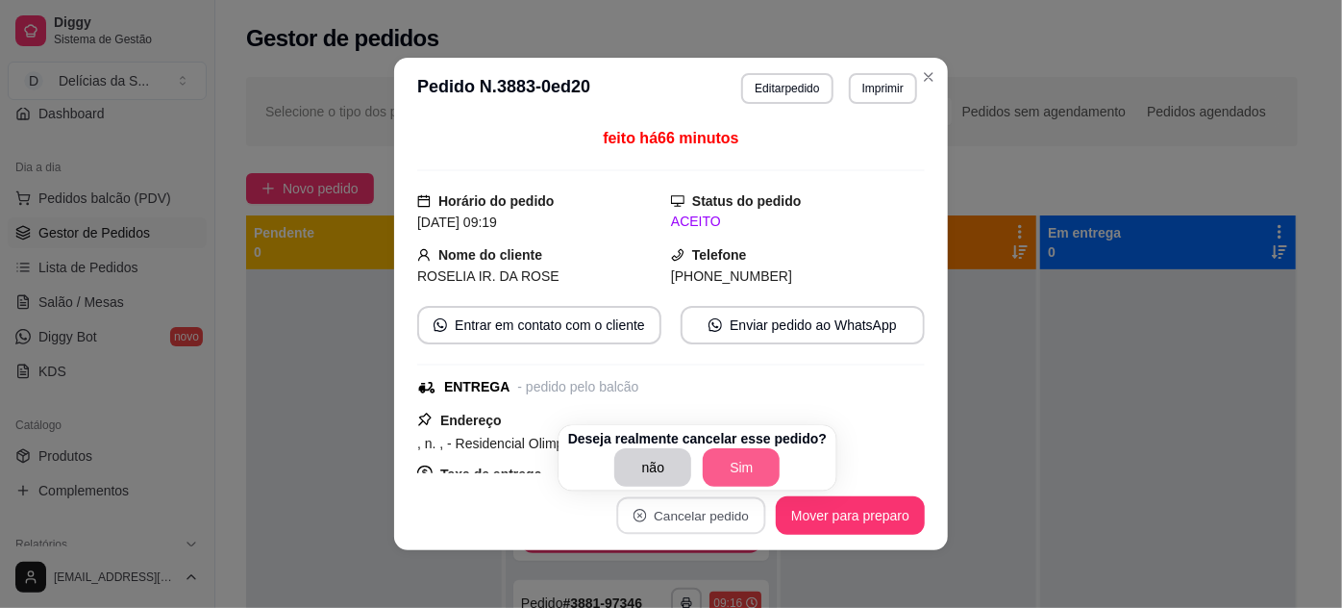
click at [722, 467] on button "Sim" at bounding box center [741, 467] width 77 height 38
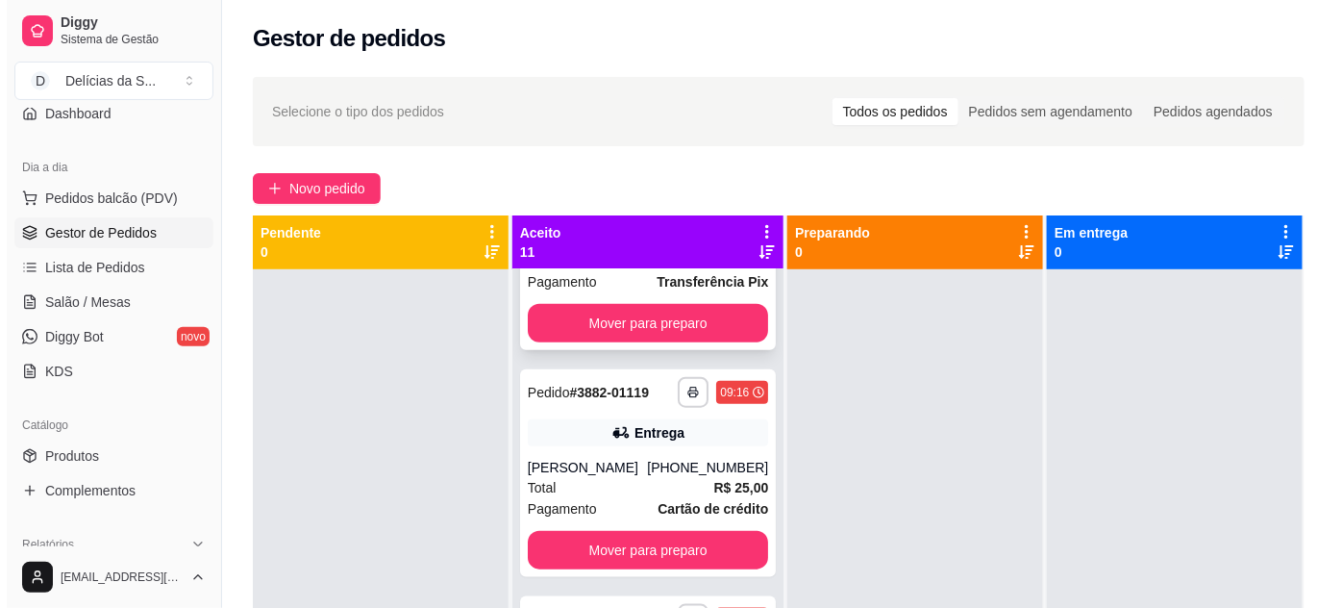
scroll to position [0, 0]
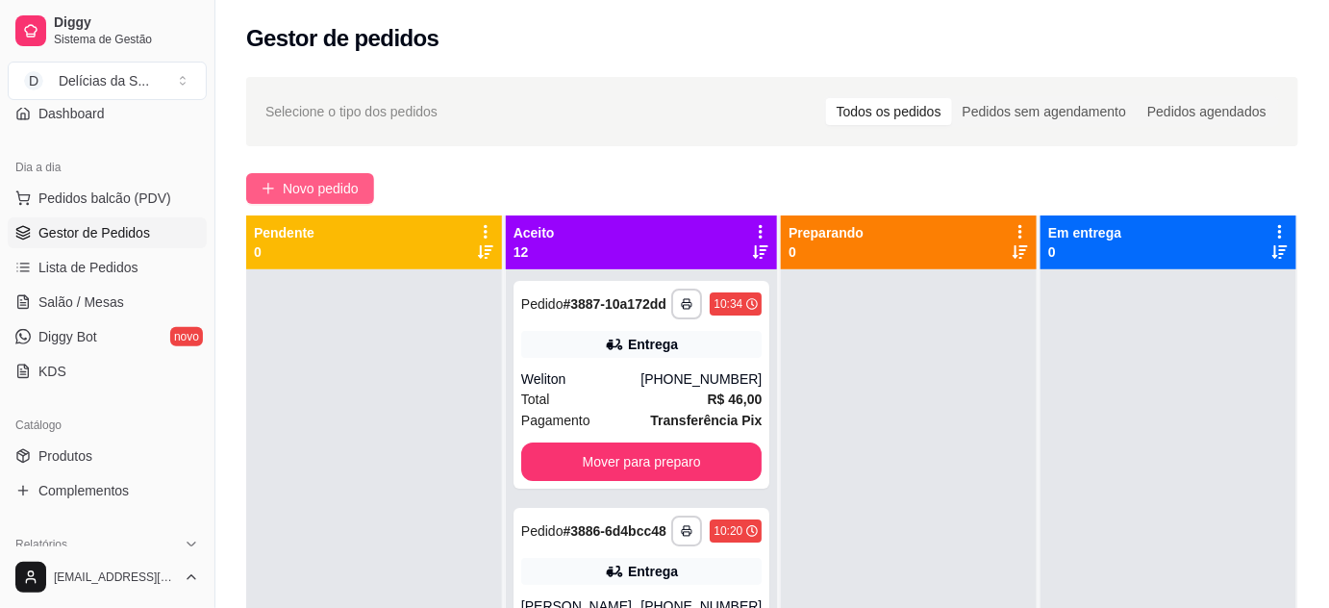
click at [357, 188] on span "Novo pedido" at bounding box center [321, 188] width 76 height 21
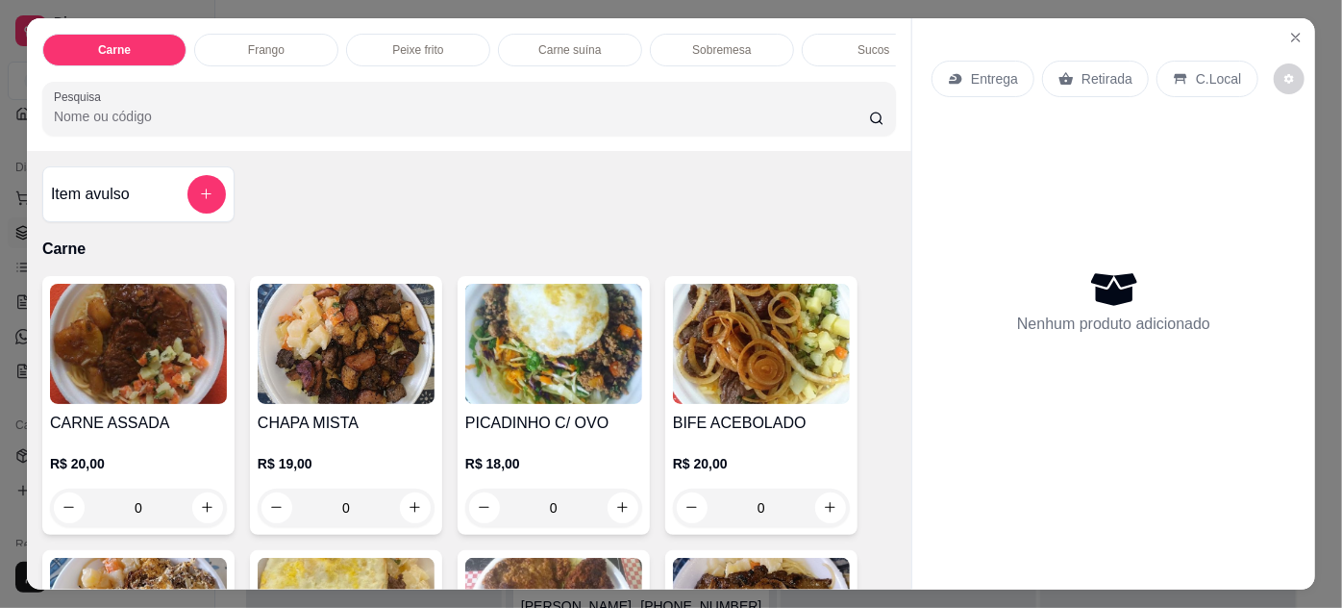
click at [505, 368] on img at bounding box center [553, 344] width 177 height 120
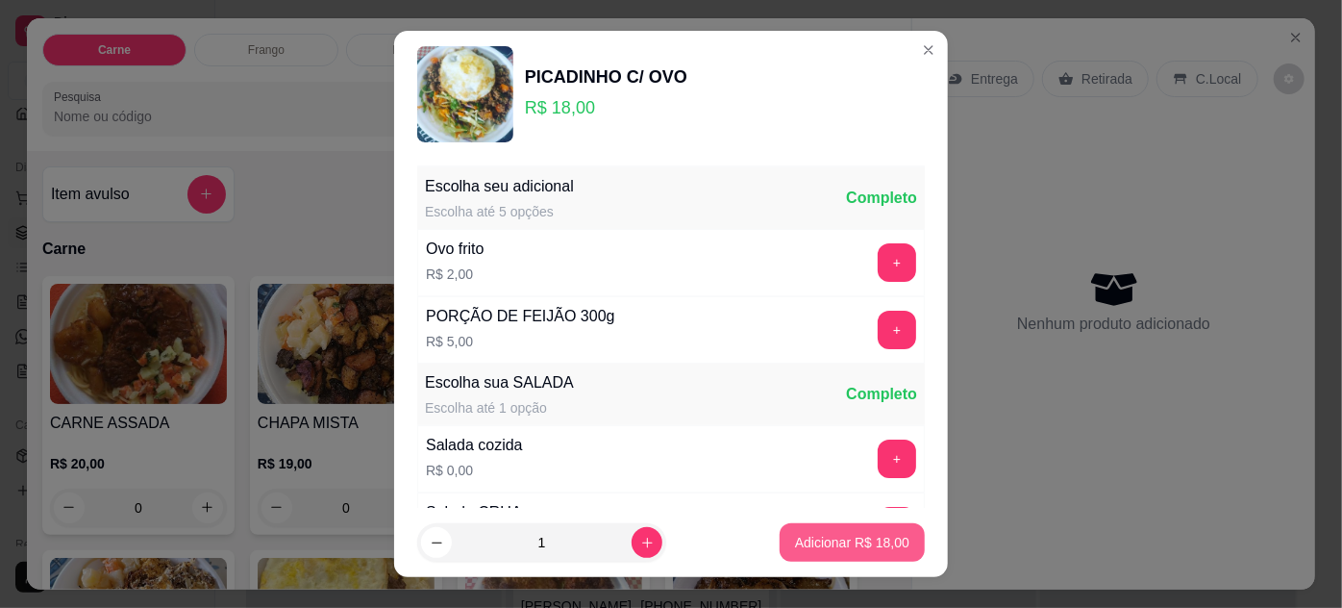
click at [810, 530] on button "Adicionar R$ 18,00" at bounding box center [852, 542] width 145 height 38
type input "1"
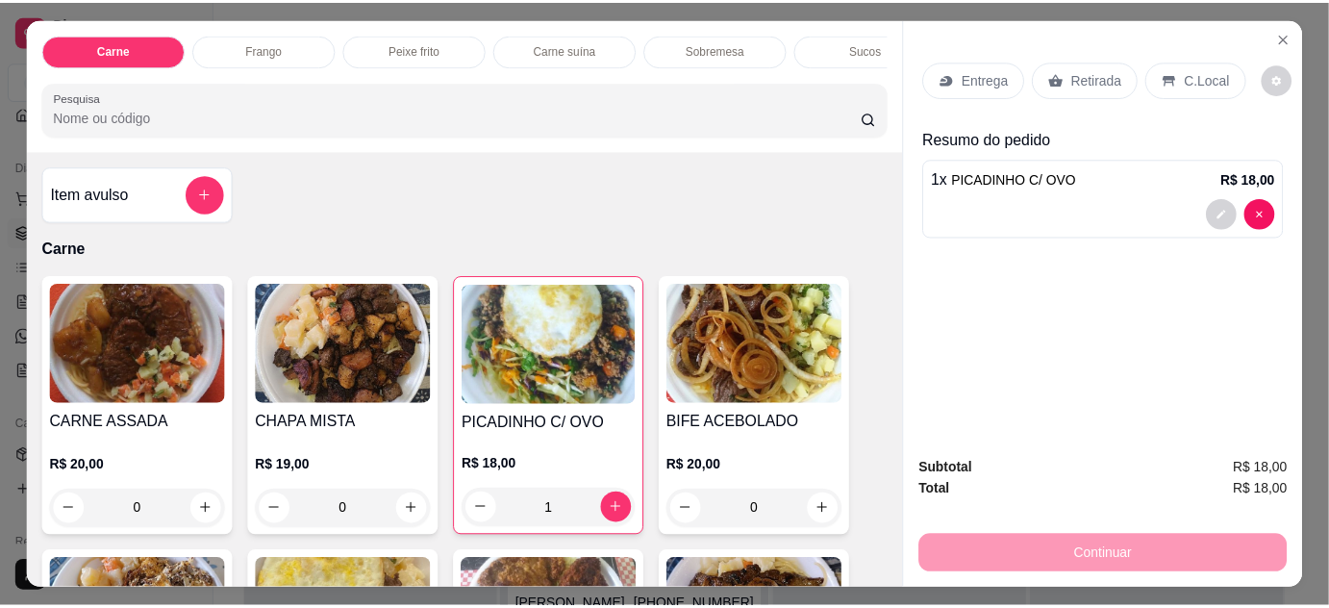
scroll to position [174, 0]
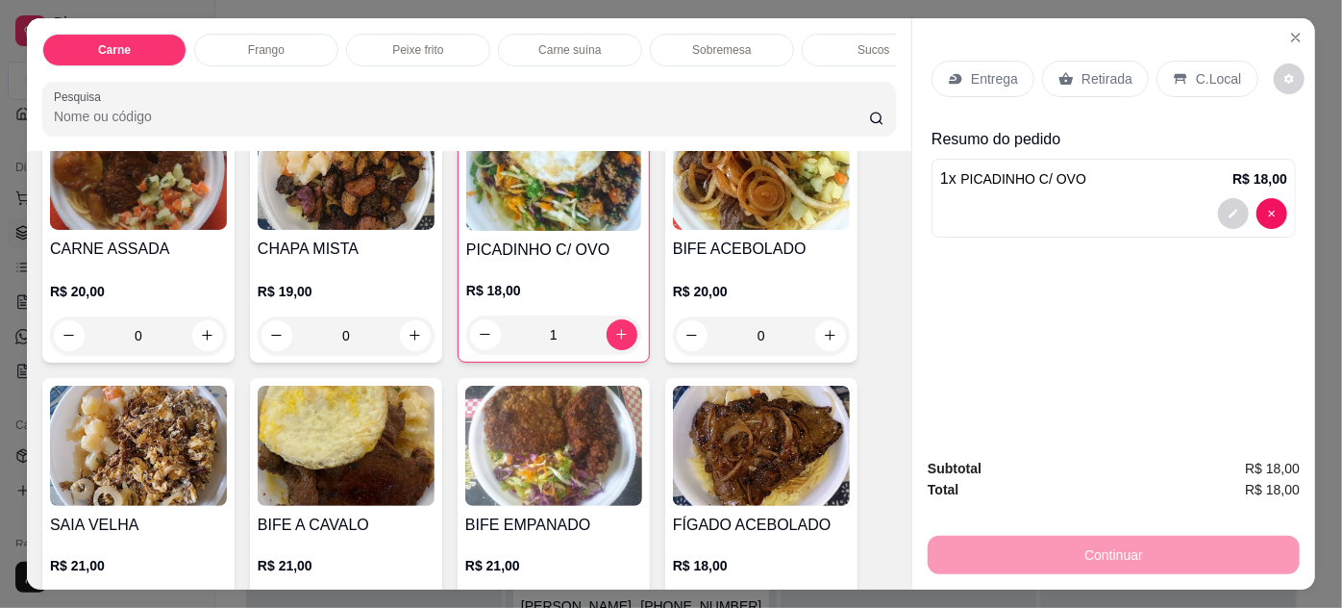
click at [166, 448] on img at bounding box center [138, 446] width 177 height 120
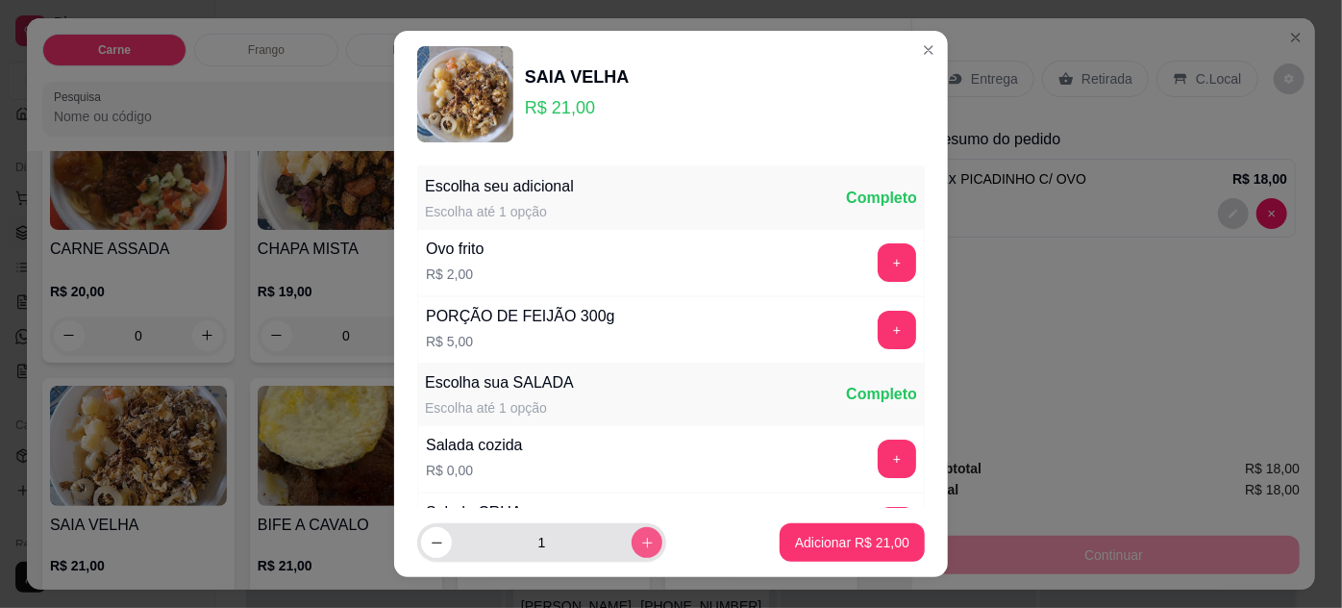
click at [640, 537] on icon "increase-product-quantity" at bounding box center [647, 542] width 14 height 14
click at [440, 539] on button "decrease-product-quantity" at bounding box center [436, 542] width 31 height 31
type input "2"
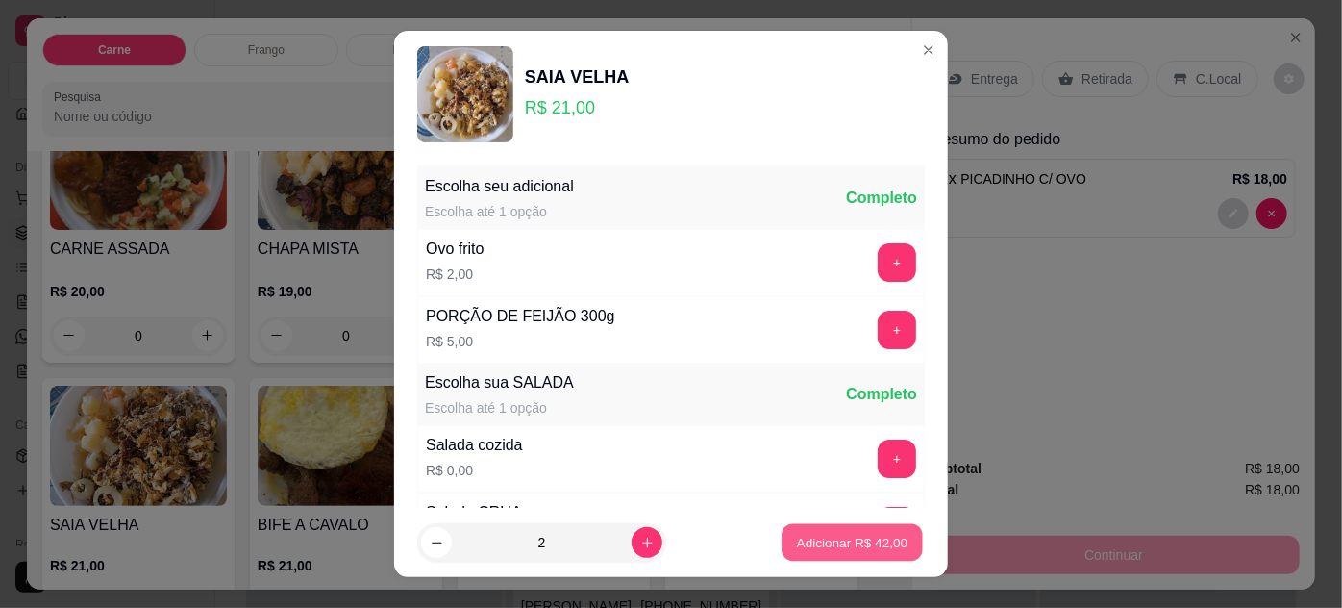
click at [810, 549] on p "Adicionar R$ 42,00" at bounding box center [853, 543] width 112 height 18
type input "2"
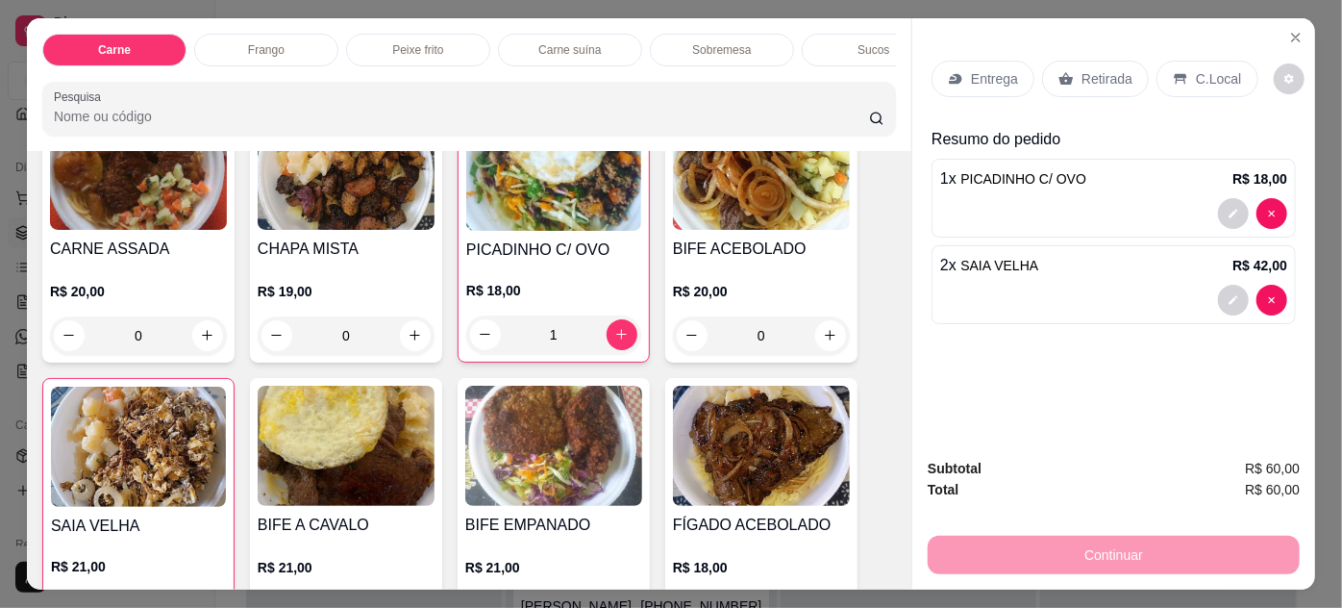
click at [984, 73] on p "Entrega" at bounding box center [994, 78] width 47 height 19
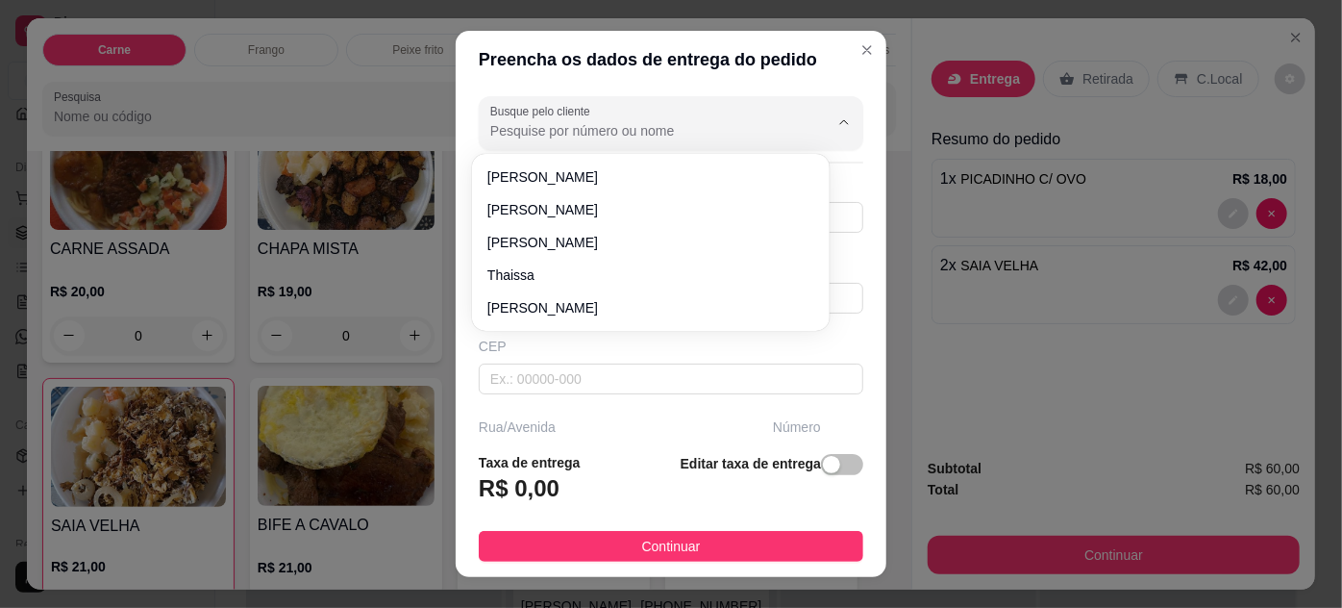
click at [702, 130] on input "Busque pelo cliente" at bounding box center [644, 130] width 308 height 19
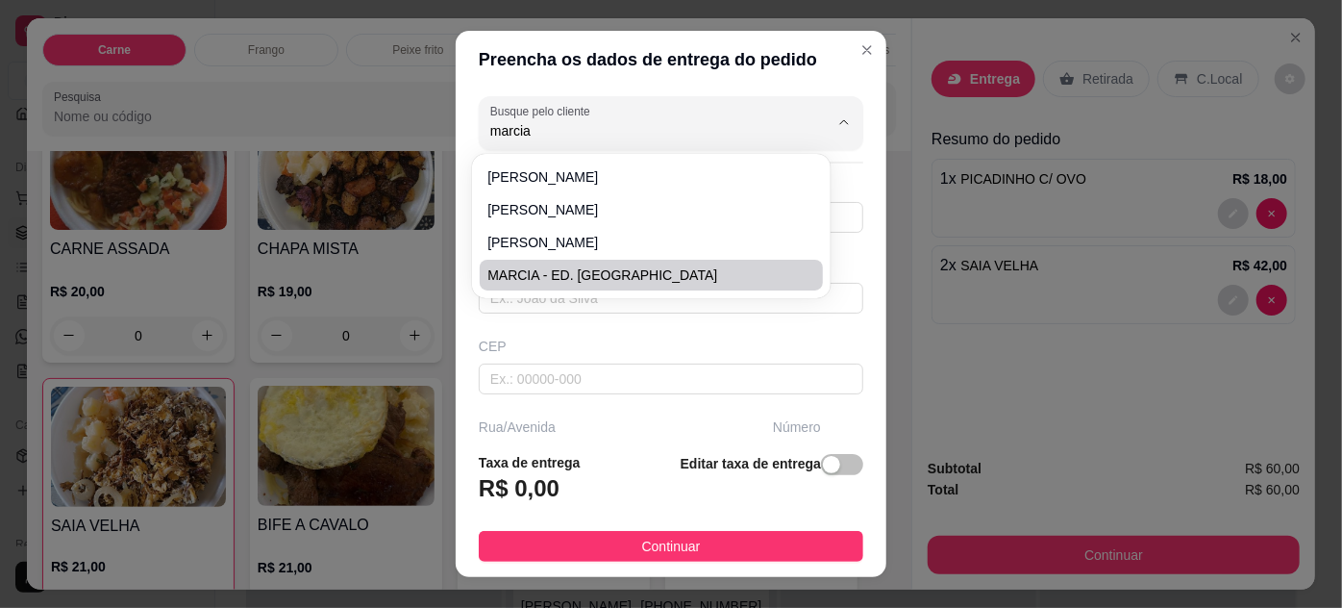
click at [612, 268] on span "MARCIA - ED. [GEOGRAPHIC_DATA]" at bounding box center [641, 274] width 308 height 19
type input "MARCIA - ED. [GEOGRAPHIC_DATA]"
type input "91981654190"
type input "MARCIA - ED. [GEOGRAPHIC_DATA]"
type input "66085-316"
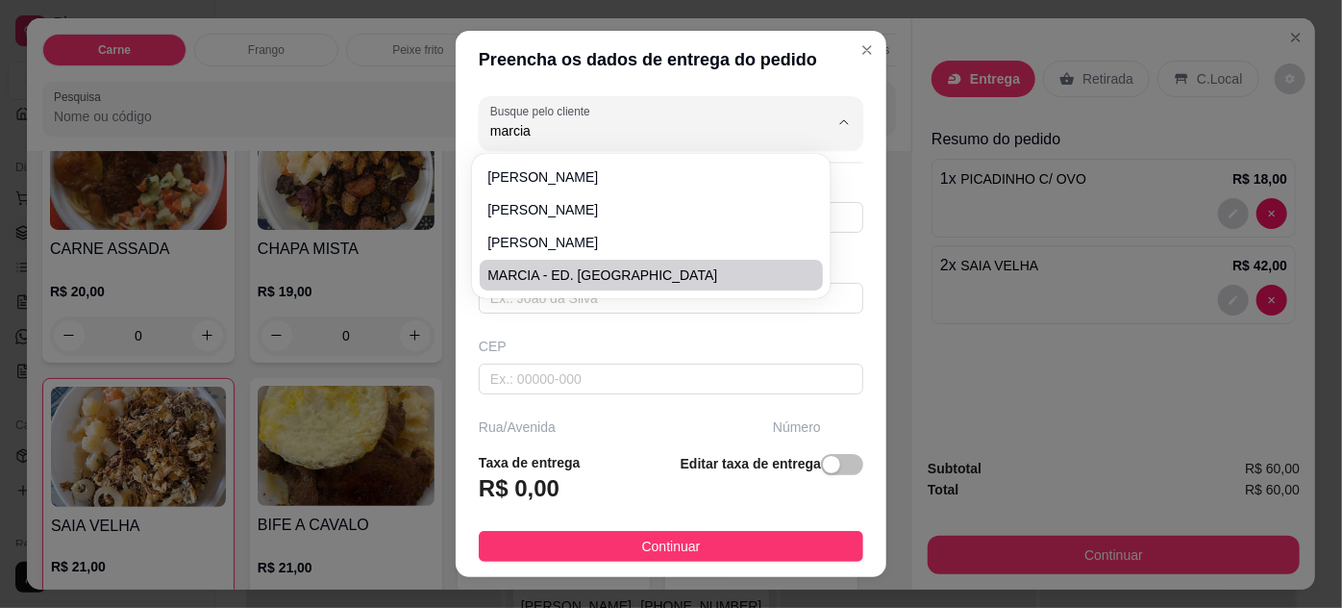
type input "[GEOGRAPHIC_DATA]"
type input "1612"
type input "Pedreira"
type input "[GEOGRAPHIC_DATA]"
type input "edf rio figueira ap 2902"
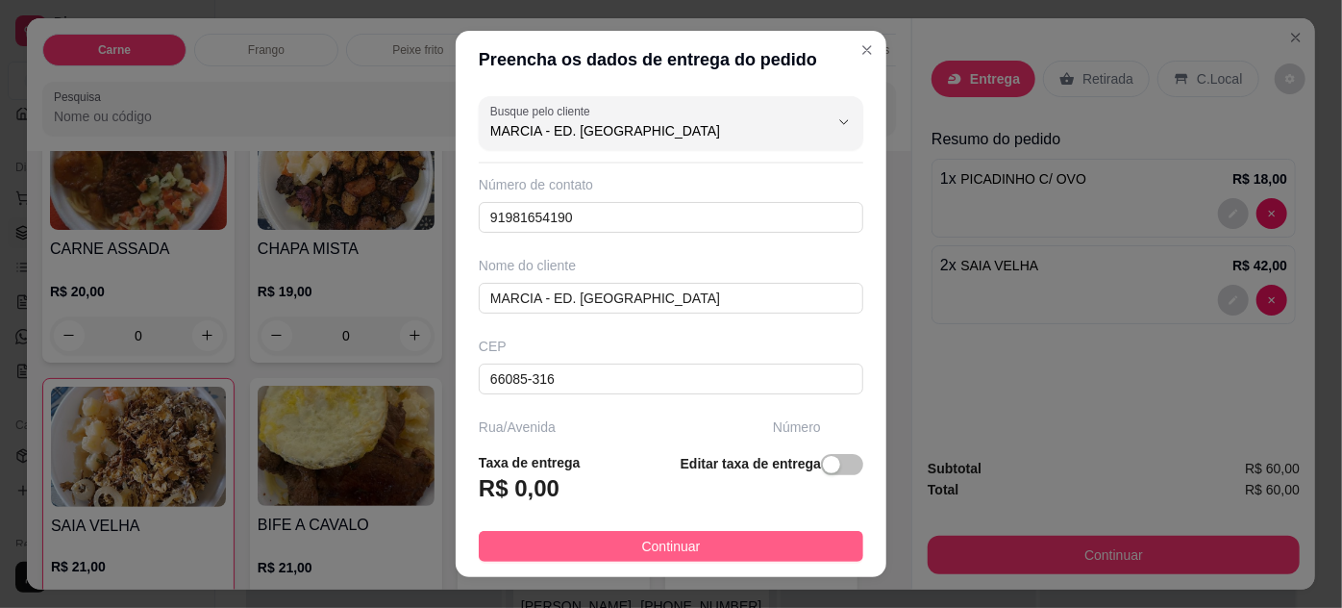
type input "MARCIA - ED. [GEOGRAPHIC_DATA]"
click at [717, 550] on button "Continuar" at bounding box center [671, 546] width 385 height 31
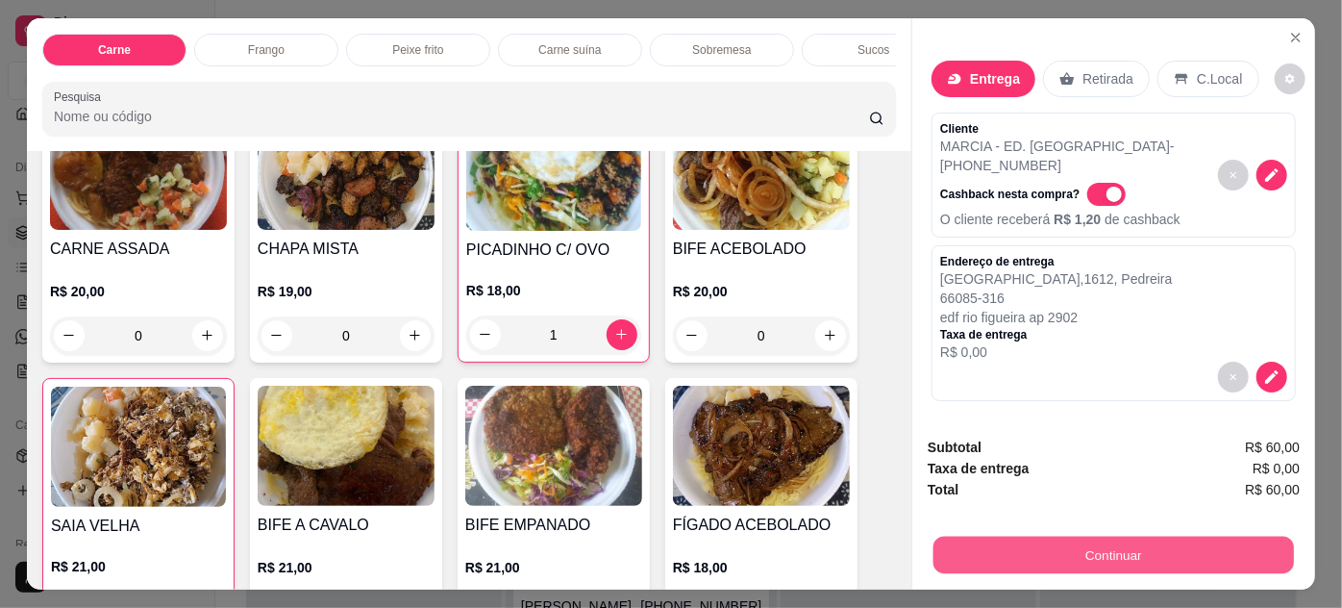
click at [1093, 553] on button "Continuar" at bounding box center [1113, 554] width 361 height 37
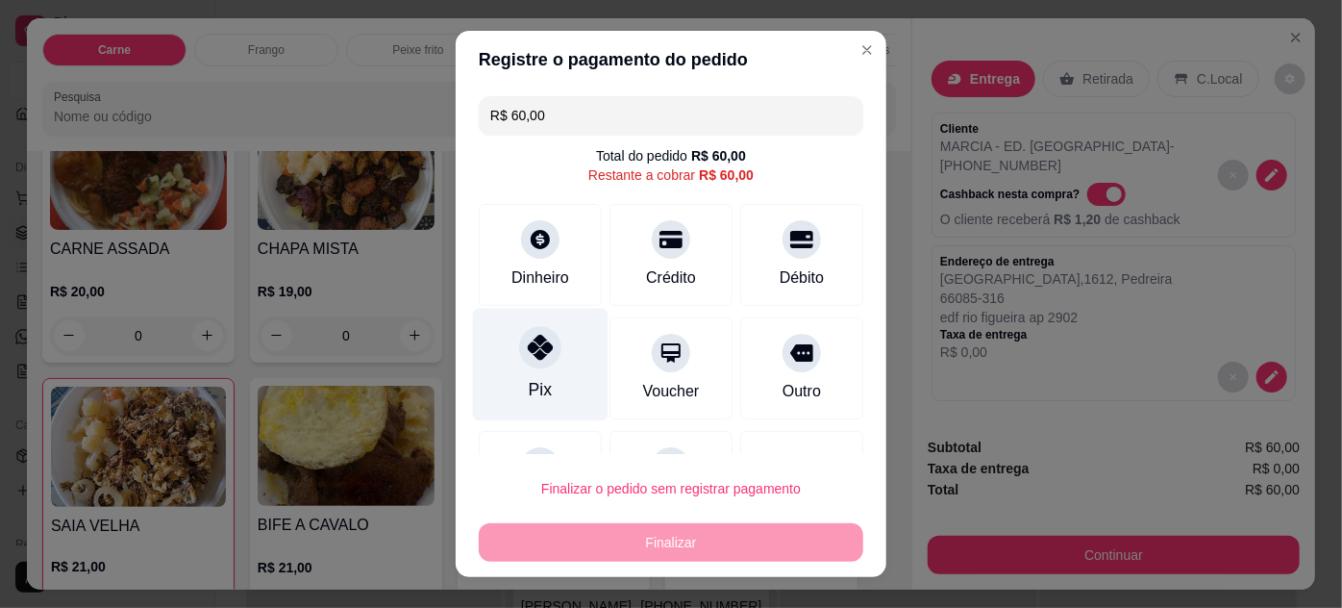
click at [554, 353] on div "Pix" at bounding box center [541, 364] width 136 height 112
type input "R$ 0,00"
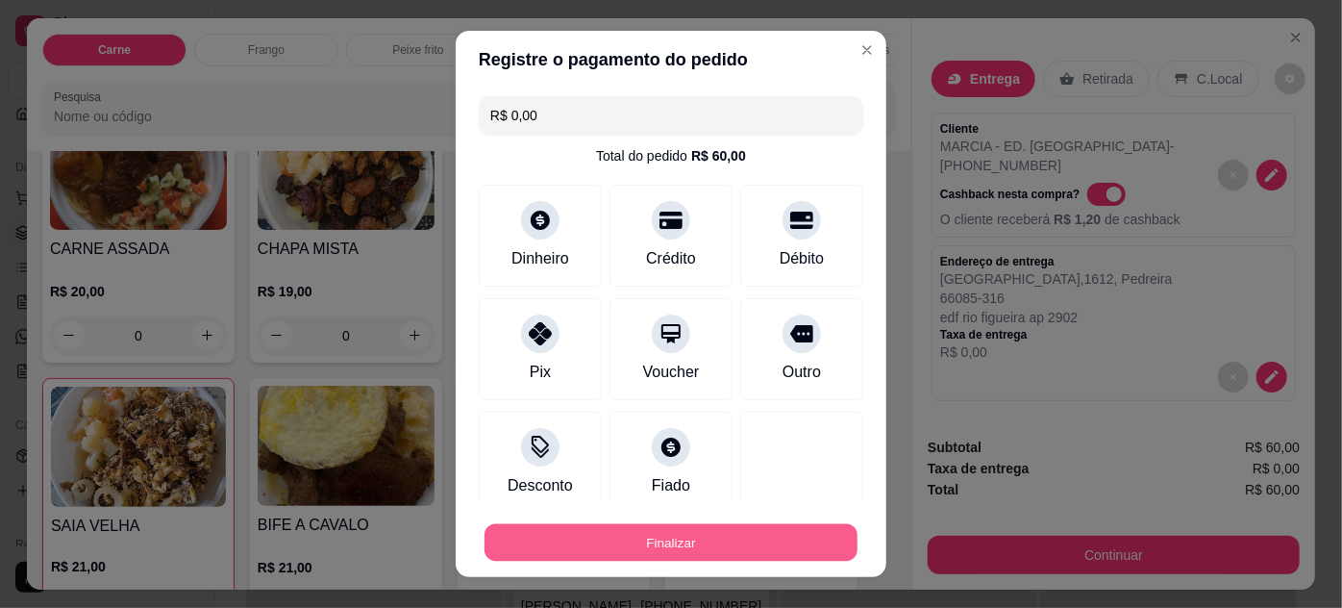
click at [665, 538] on button "Finalizar" at bounding box center [671, 542] width 373 height 37
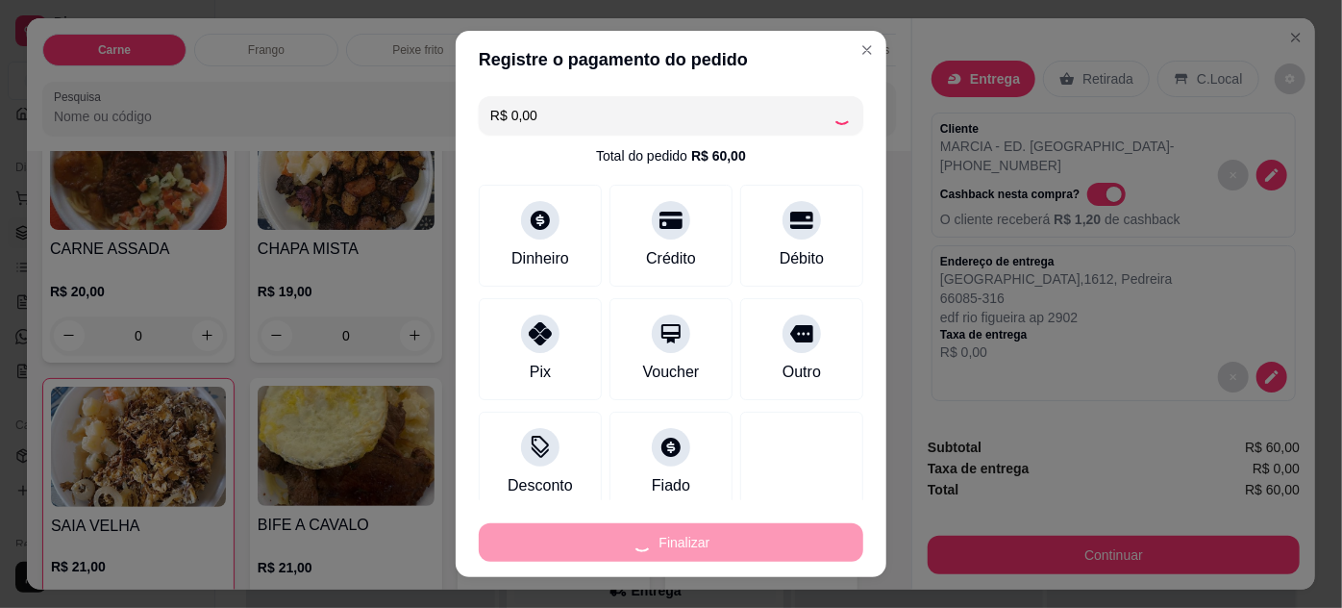
type input "0"
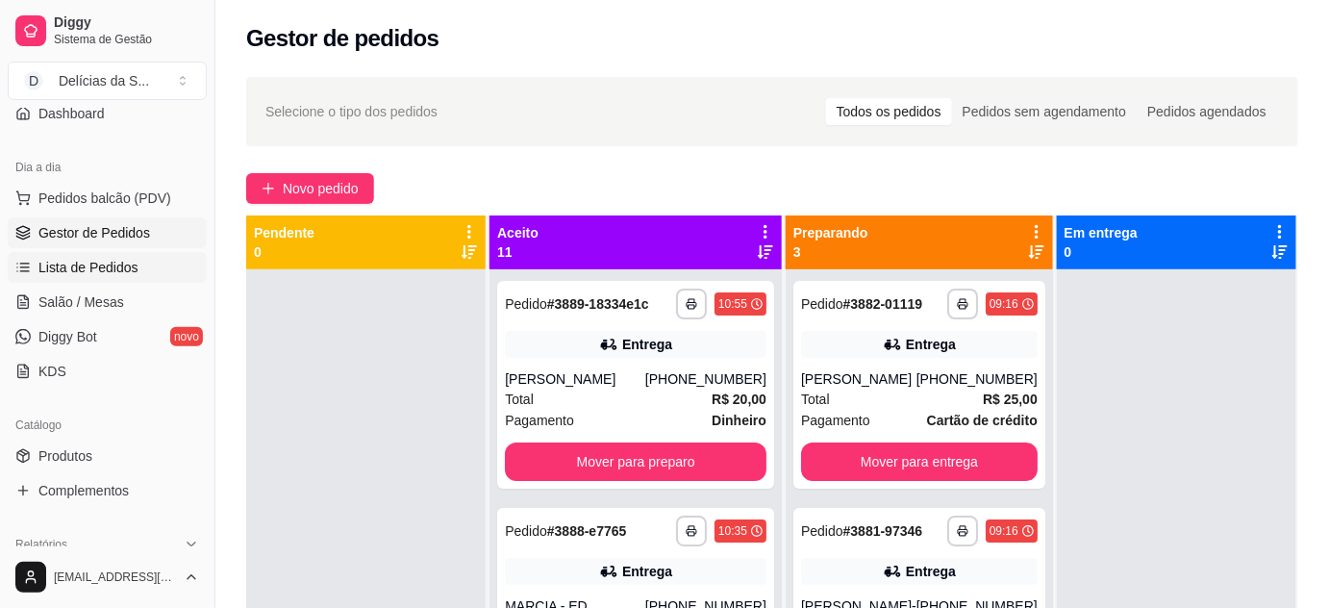
click at [75, 271] on span "Lista de Pedidos" at bounding box center [88, 267] width 100 height 19
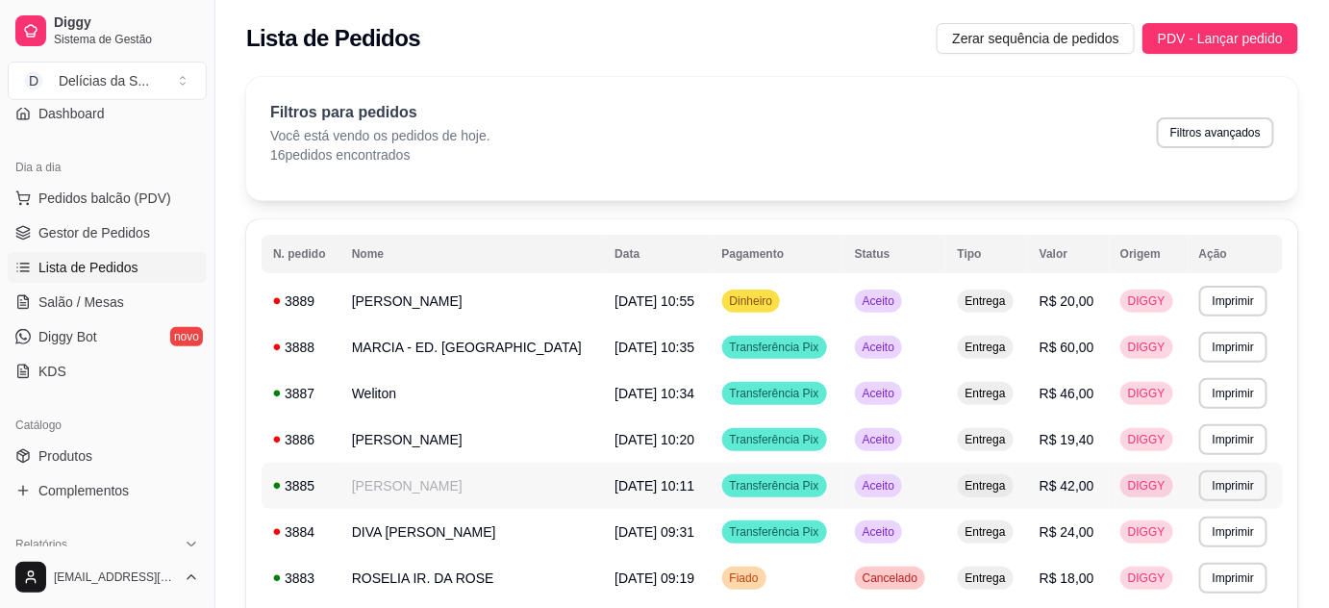
click at [438, 489] on td "[PERSON_NAME]" at bounding box center [471, 485] width 263 height 46
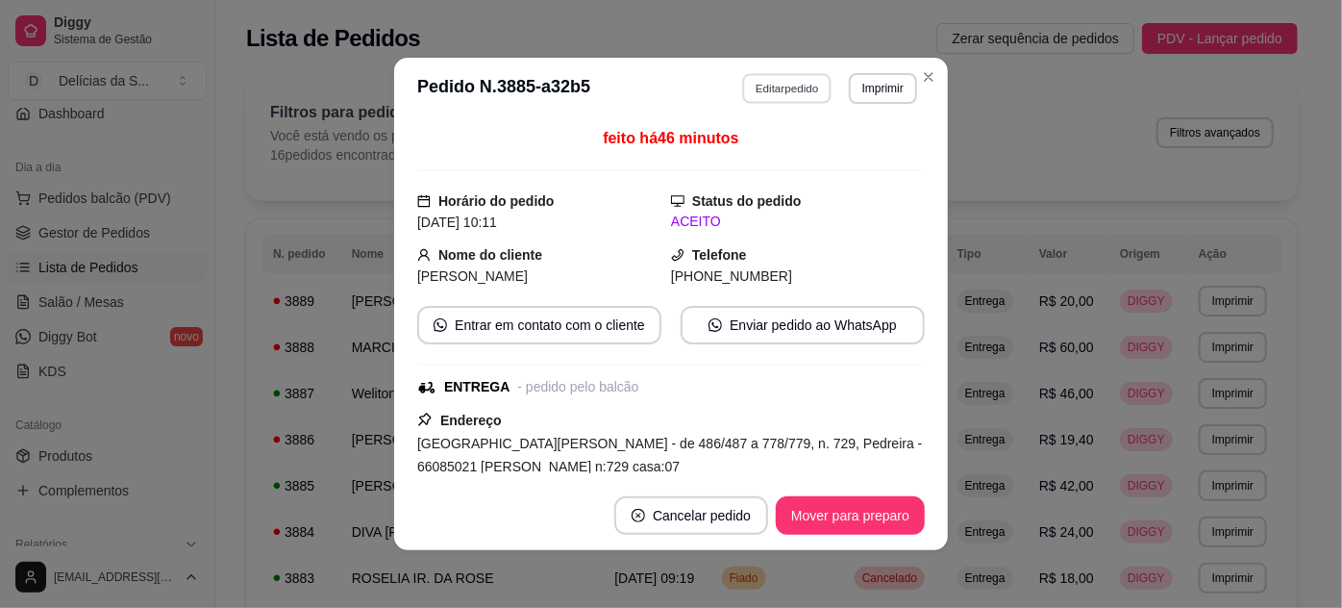
click at [766, 89] on button "Editar pedido" at bounding box center [787, 88] width 89 height 30
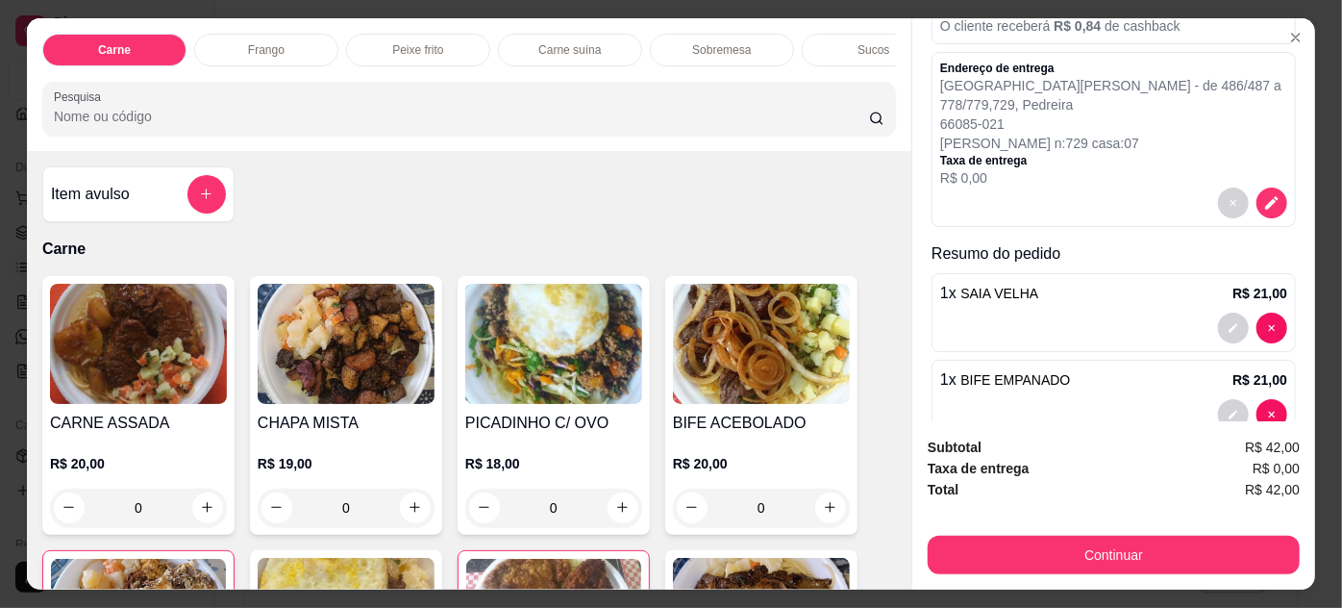
scroll to position [215, 0]
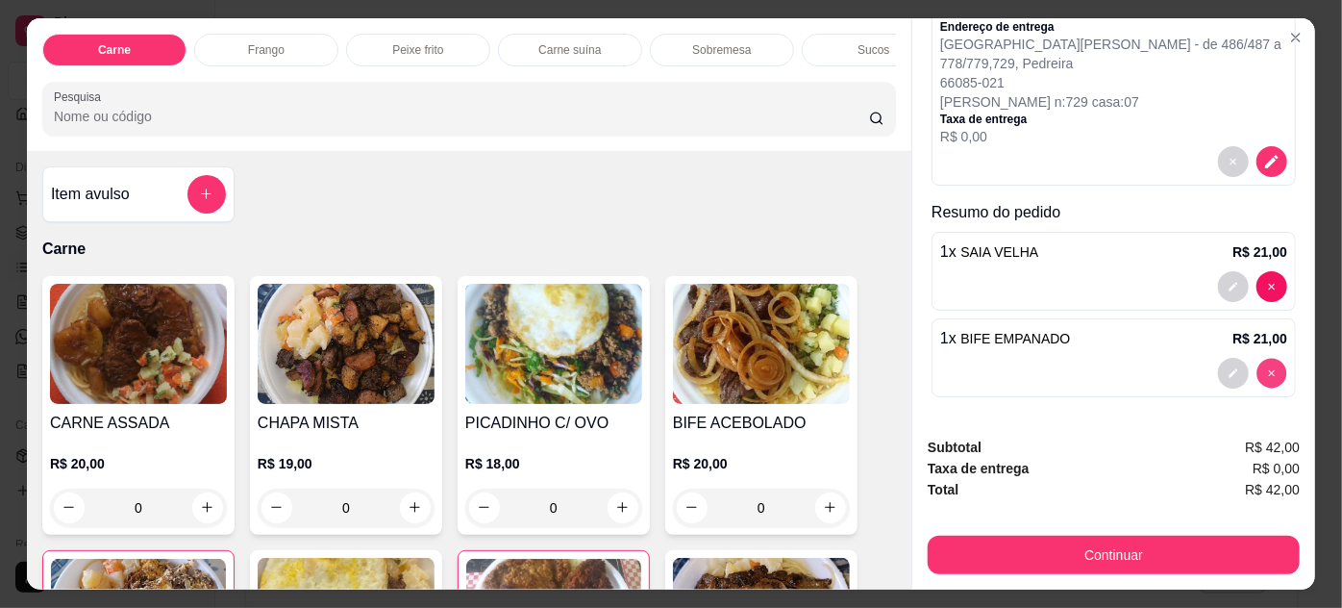
type input "0"
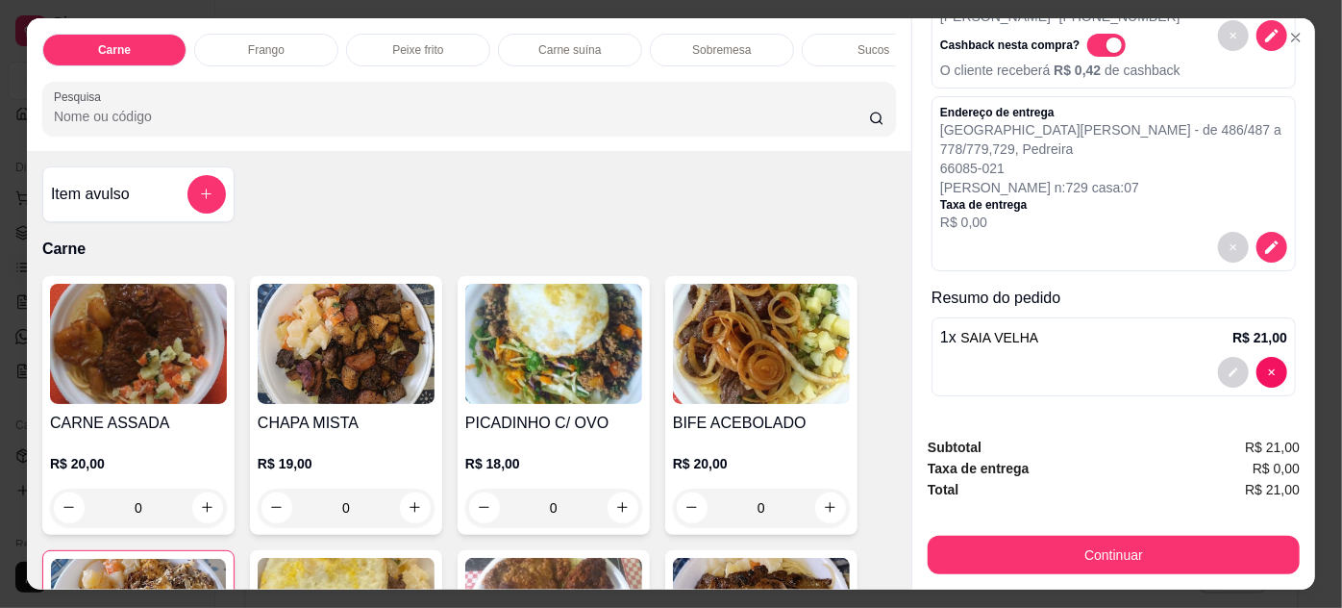
scroll to position [174, 0]
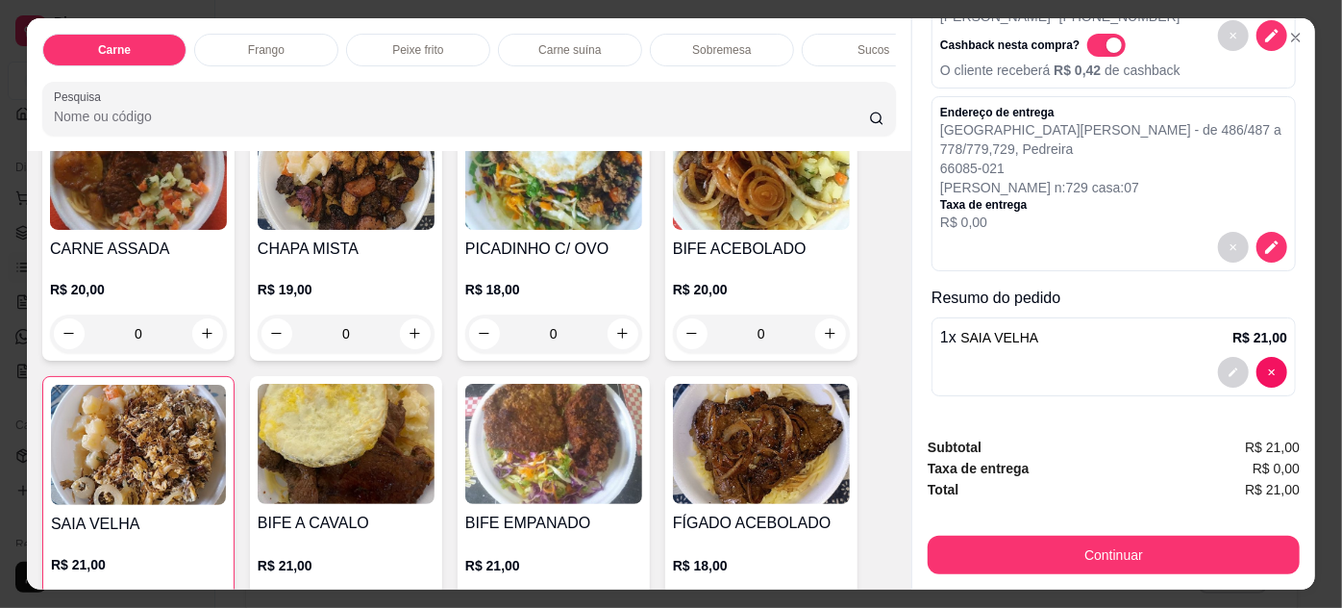
click at [161, 460] on img at bounding box center [138, 445] width 175 height 120
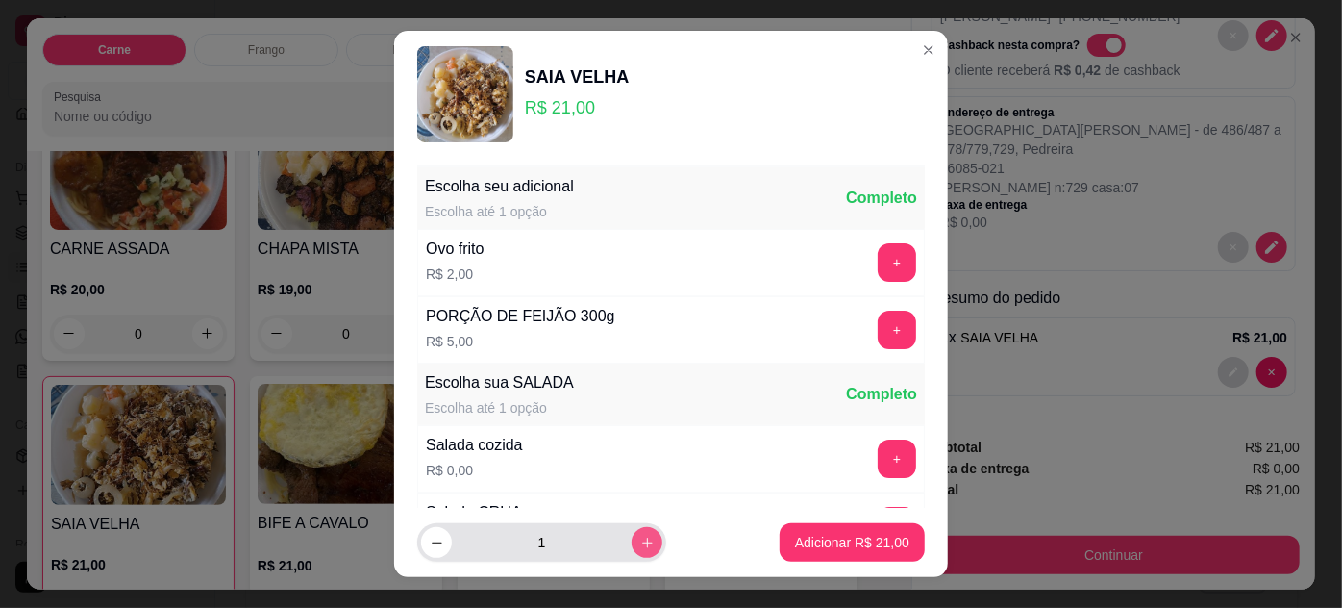
click at [640, 547] on icon "increase-product-quantity" at bounding box center [647, 542] width 14 height 14
type input "2"
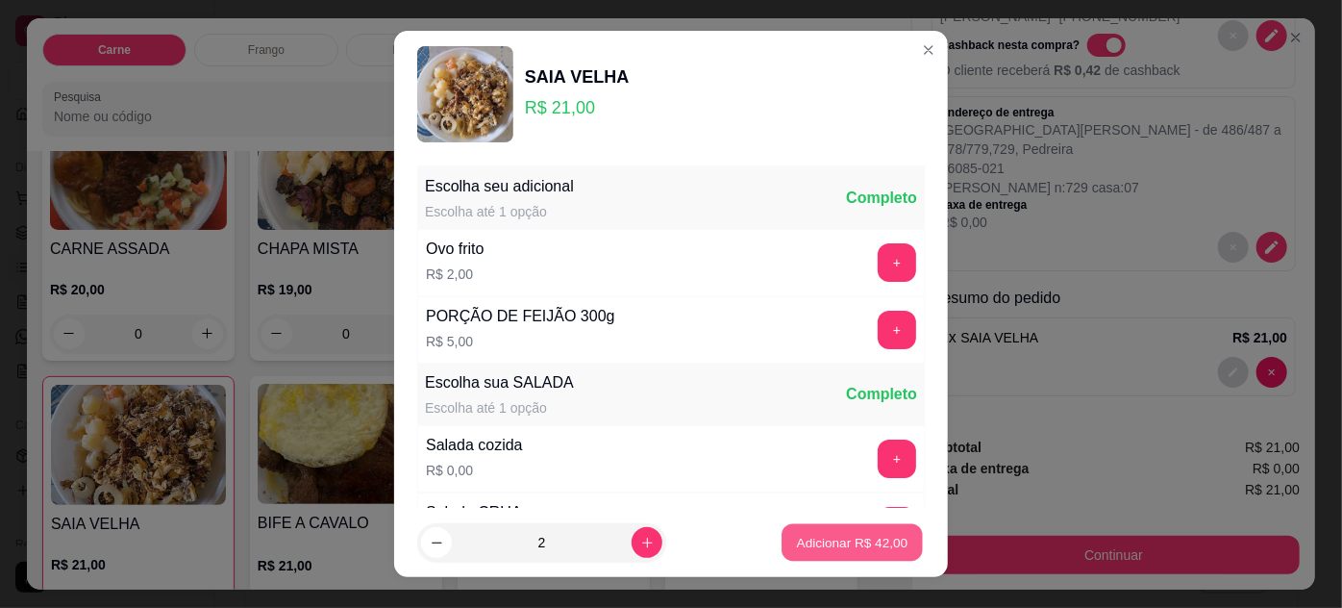
click at [805, 537] on p "Adicionar R$ 42,00" at bounding box center [853, 543] width 112 height 18
type input "3"
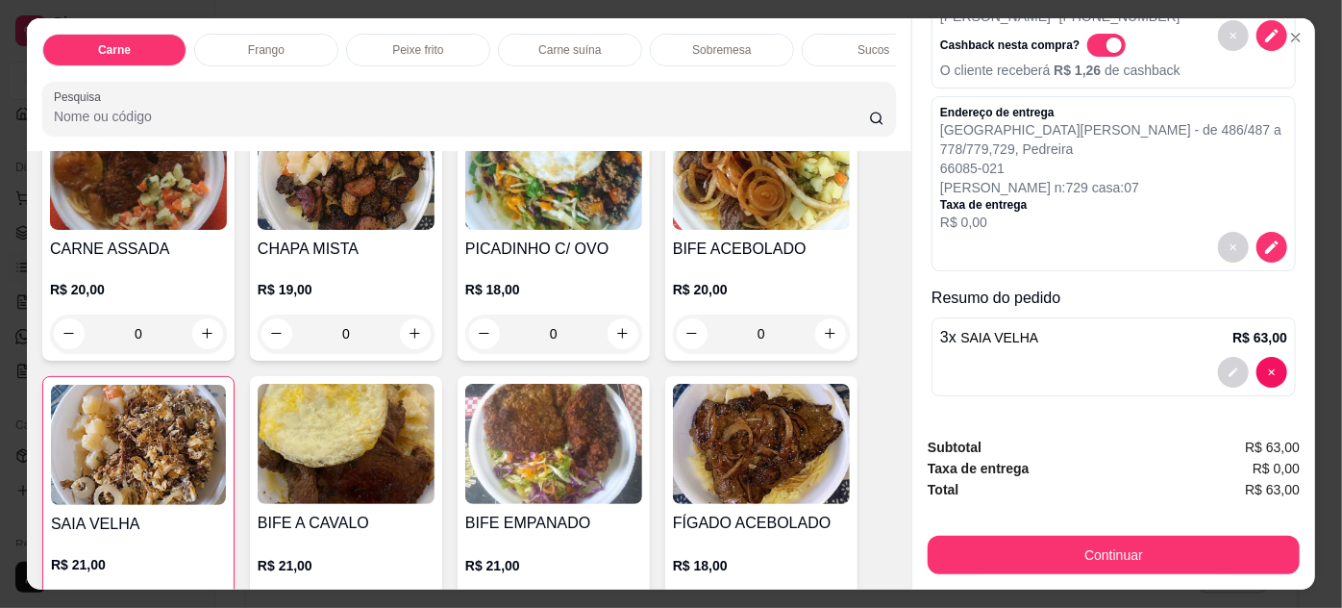
scroll to position [129, 0]
click at [997, 336] on span "SAIA VELHA" at bounding box center [999, 338] width 78 height 15
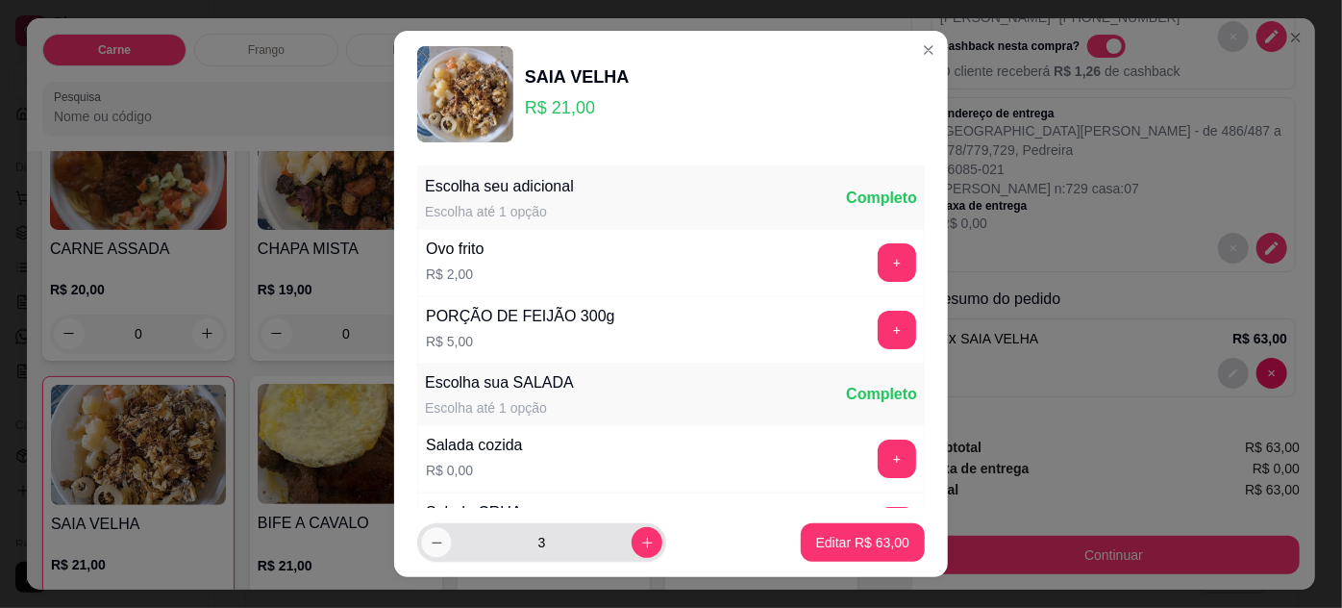
click at [428, 528] on button "decrease-product-quantity" at bounding box center [436, 543] width 30 height 30
type input "2"
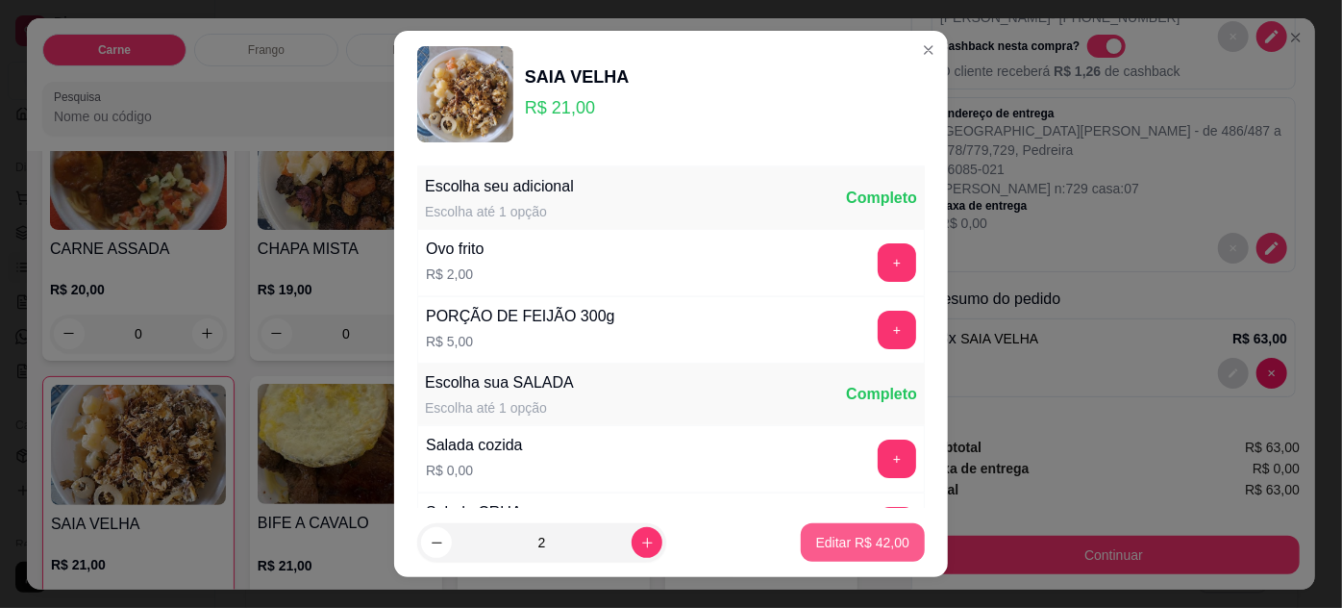
click at [850, 539] on p "Editar R$ 42,00" at bounding box center [862, 542] width 93 height 19
type input "2"
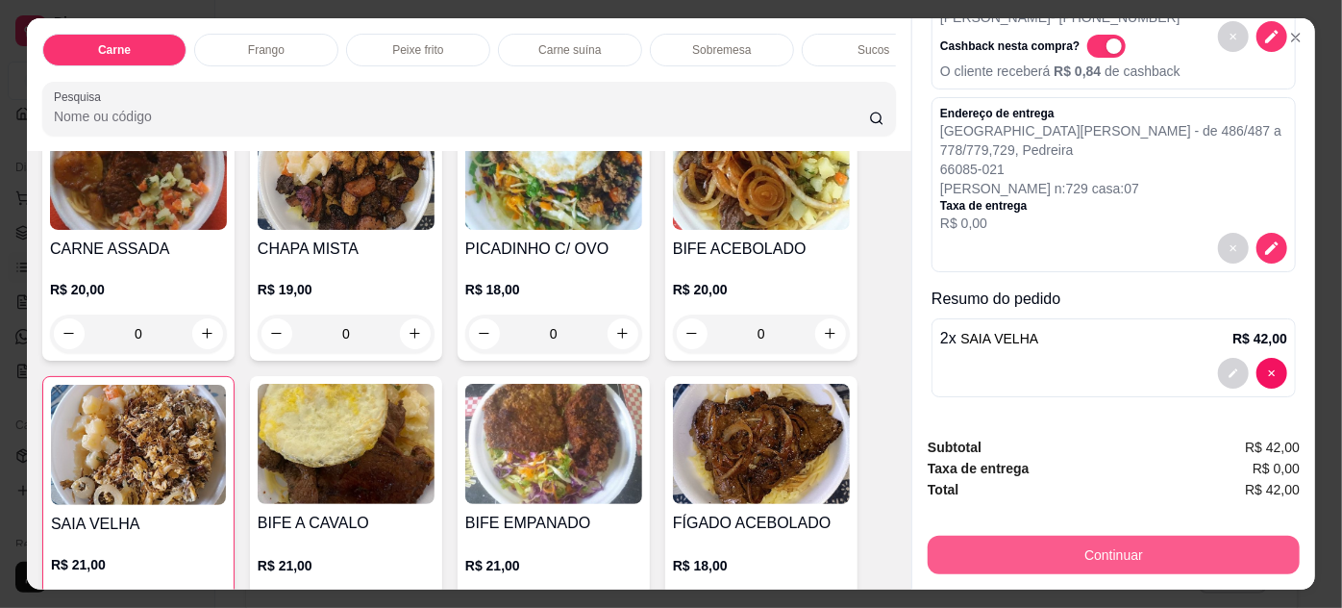
click at [978, 536] on button "Continuar" at bounding box center [1114, 554] width 372 height 38
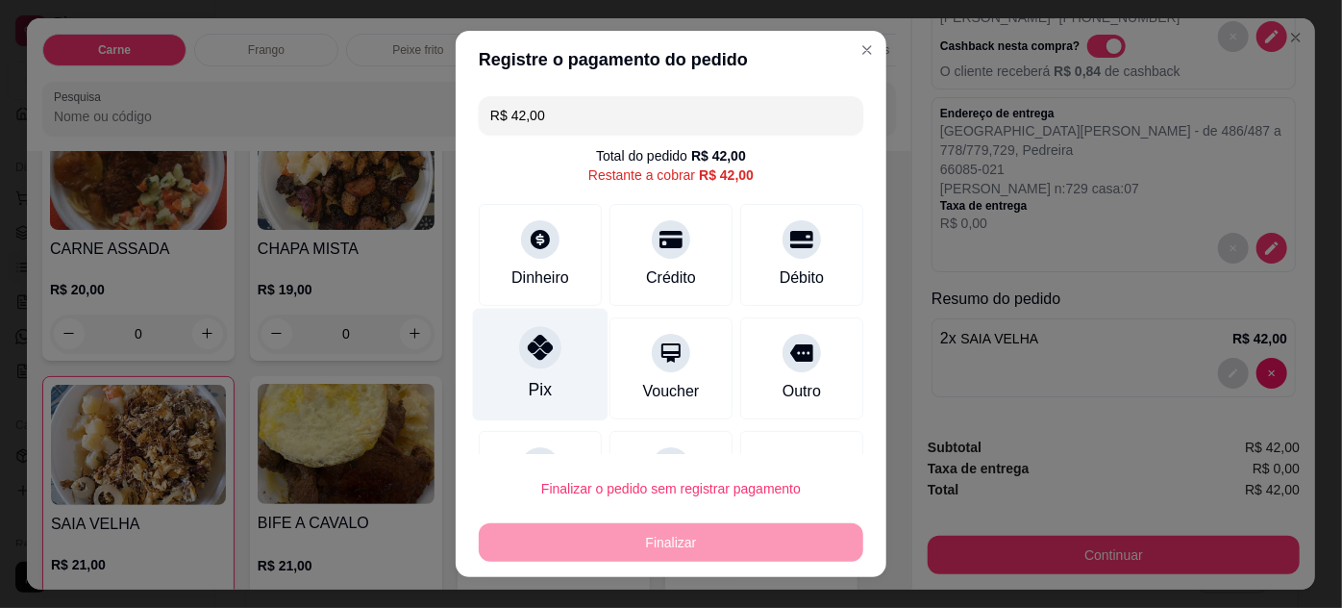
click at [559, 332] on div "Pix" at bounding box center [541, 364] width 136 height 112
type input "R$ 0,00"
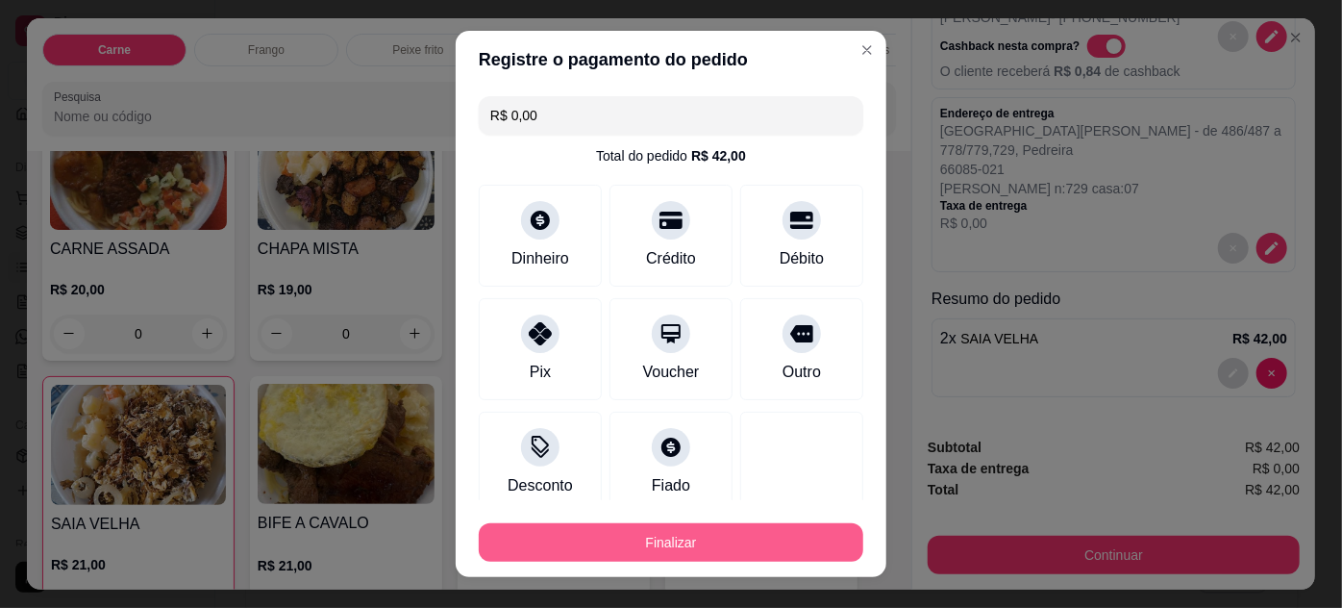
click at [743, 536] on button "Finalizar" at bounding box center [671, 542] width 385 height 38
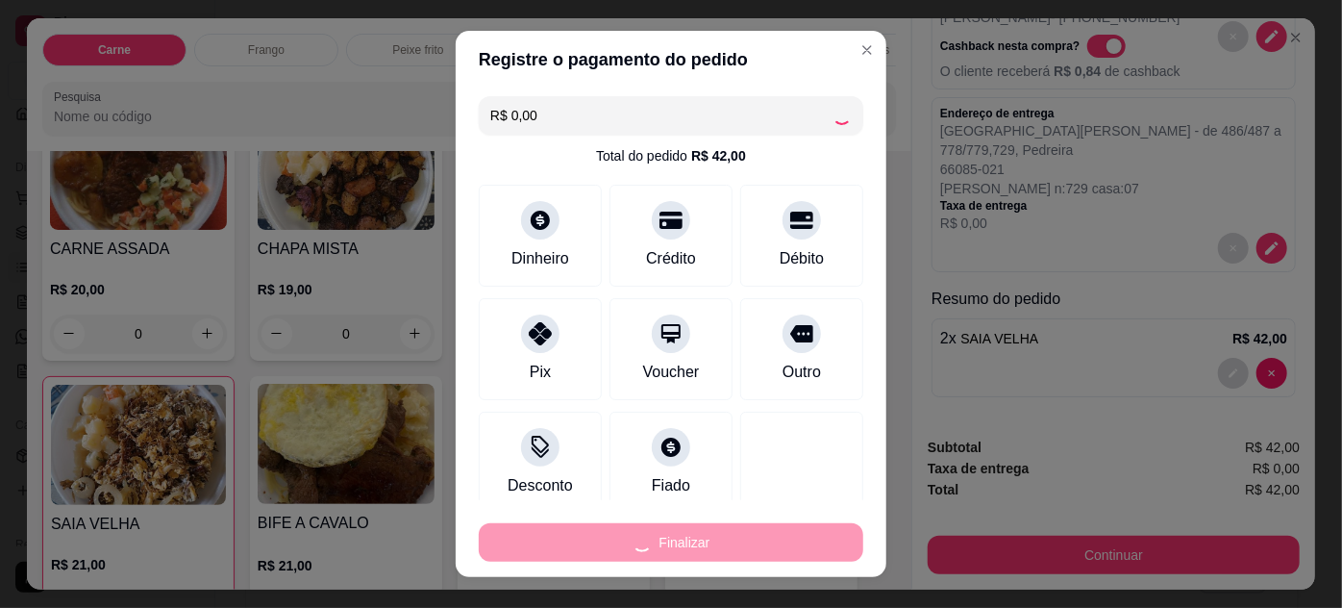
type input "0"
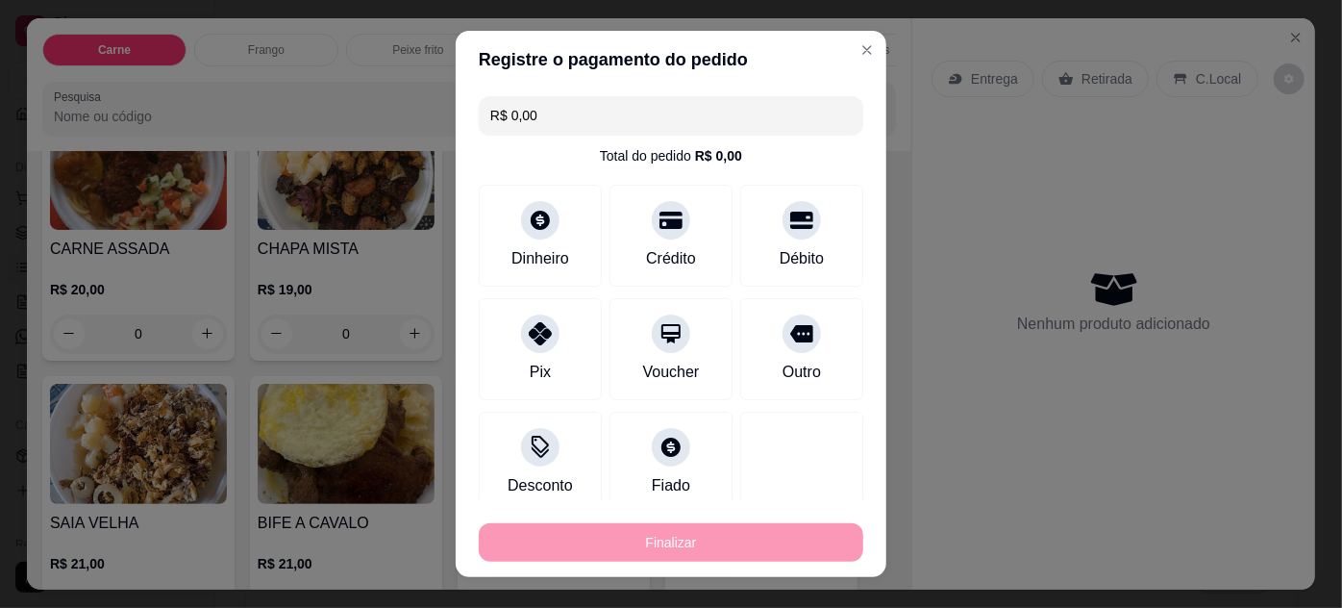
type input "-R$ 42,00"
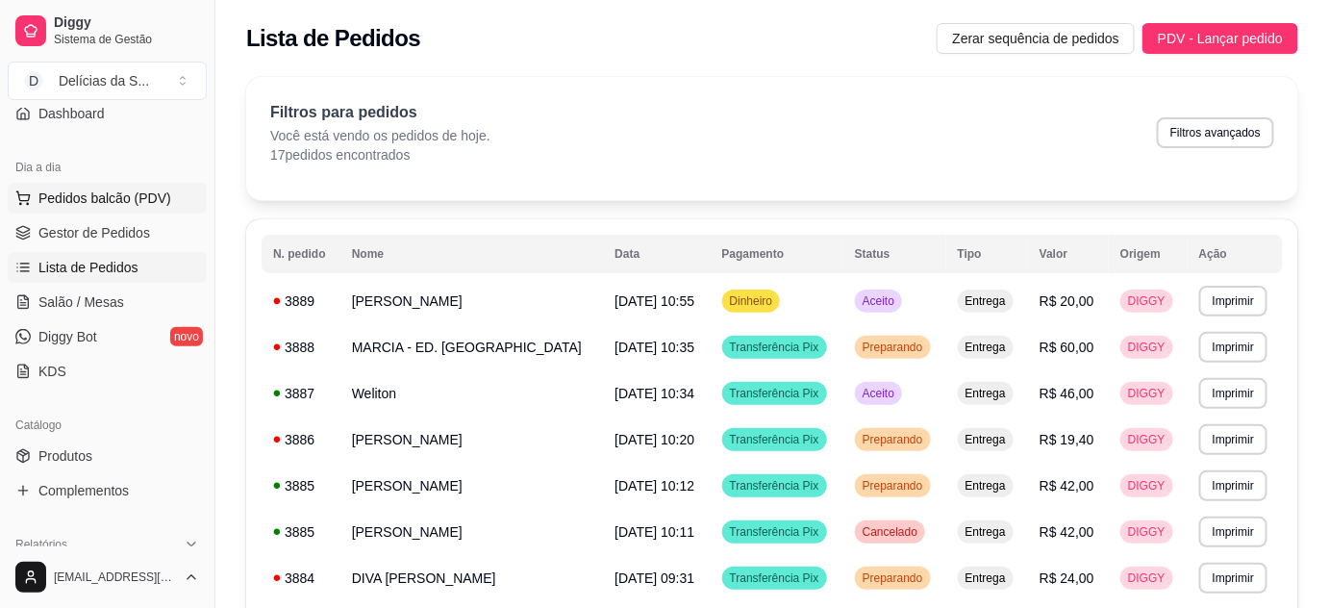
click at [132, 191] on span "Pedidos balcão (PDV)" at bounding box center [104, 197] width 133 height 19
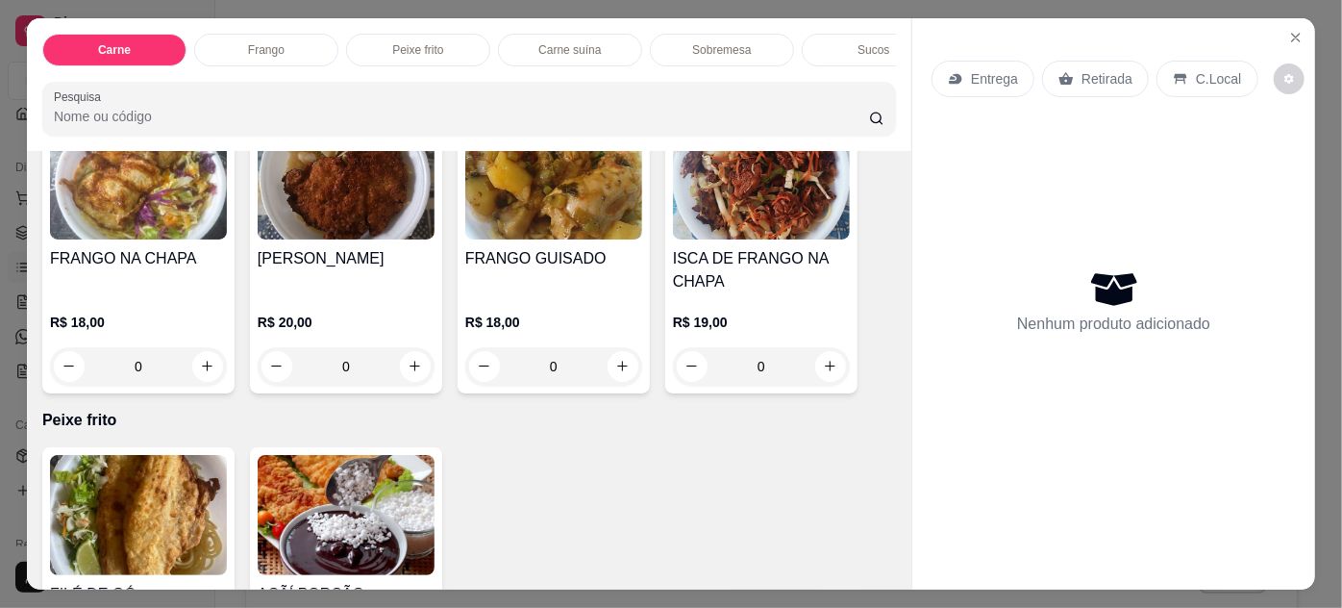
scroll to position [1223, 0]
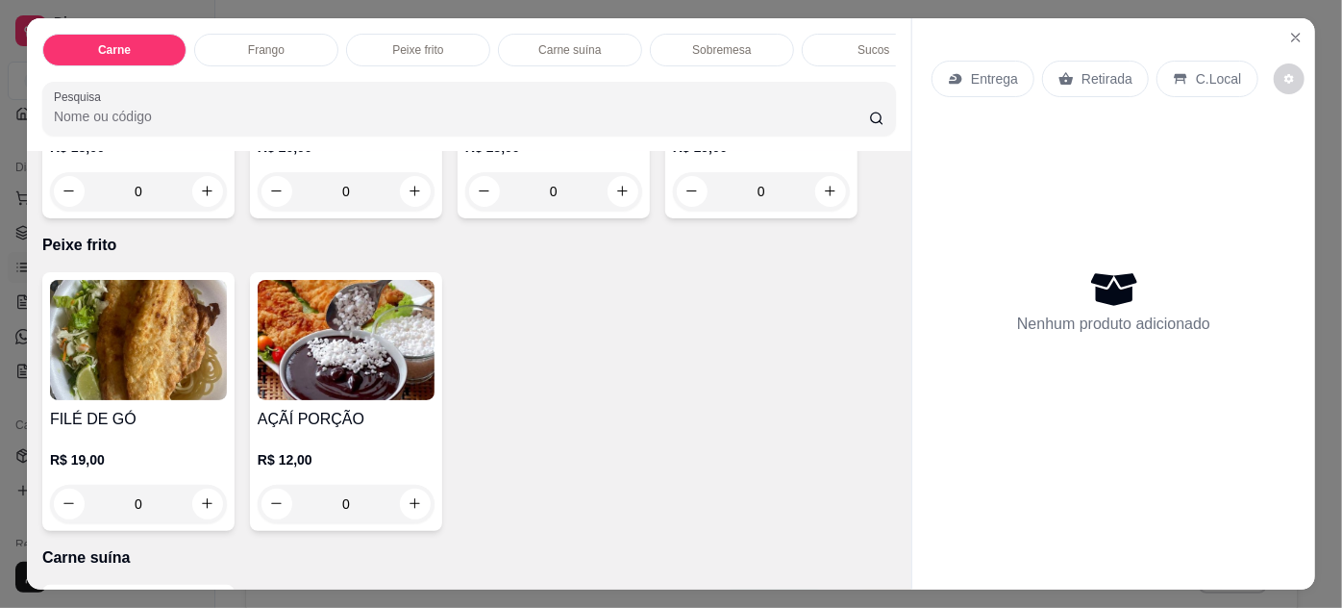
click at [146, 369] on img at bounding box center [138, 340] width 177 height 120
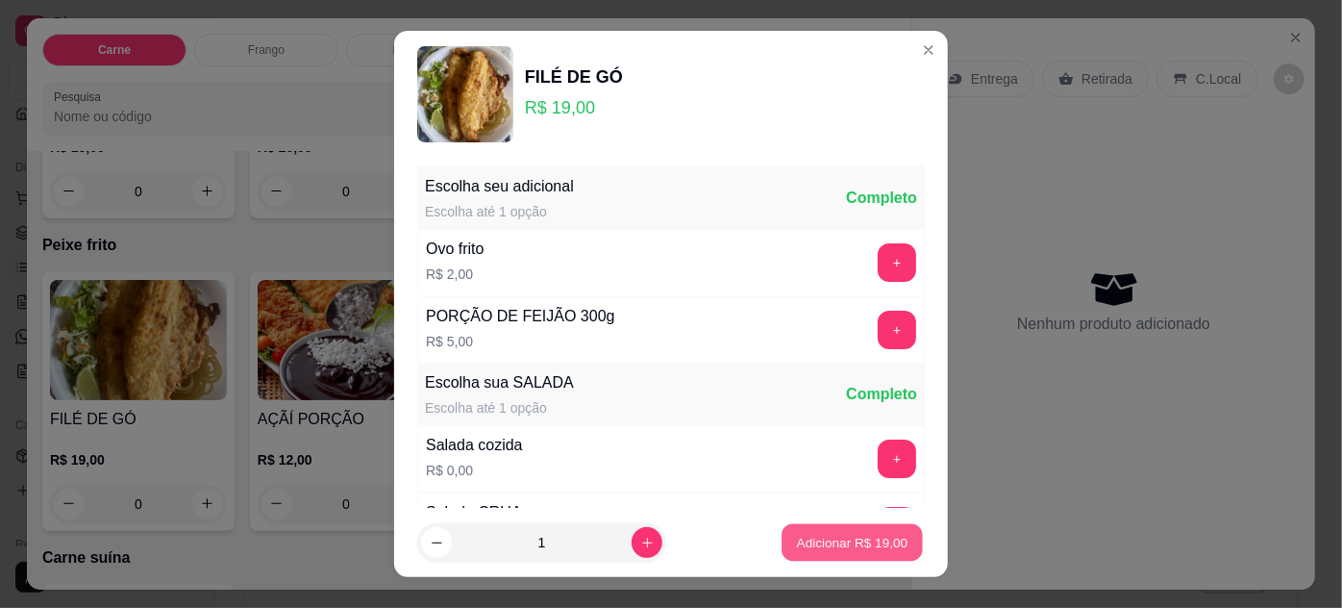
click at [831, 547] on p "Adicionar R$ 19,00" at bounding box center [853, 543] width 112 height 18
type input "1"
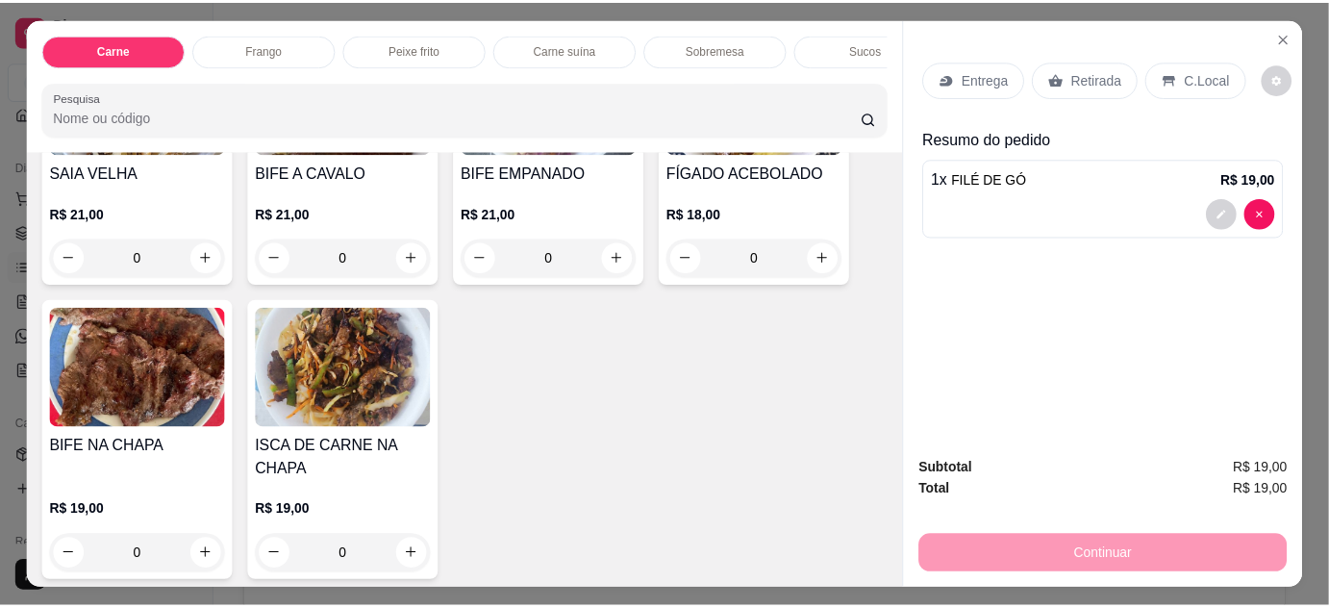
scroll to position [0, 0]
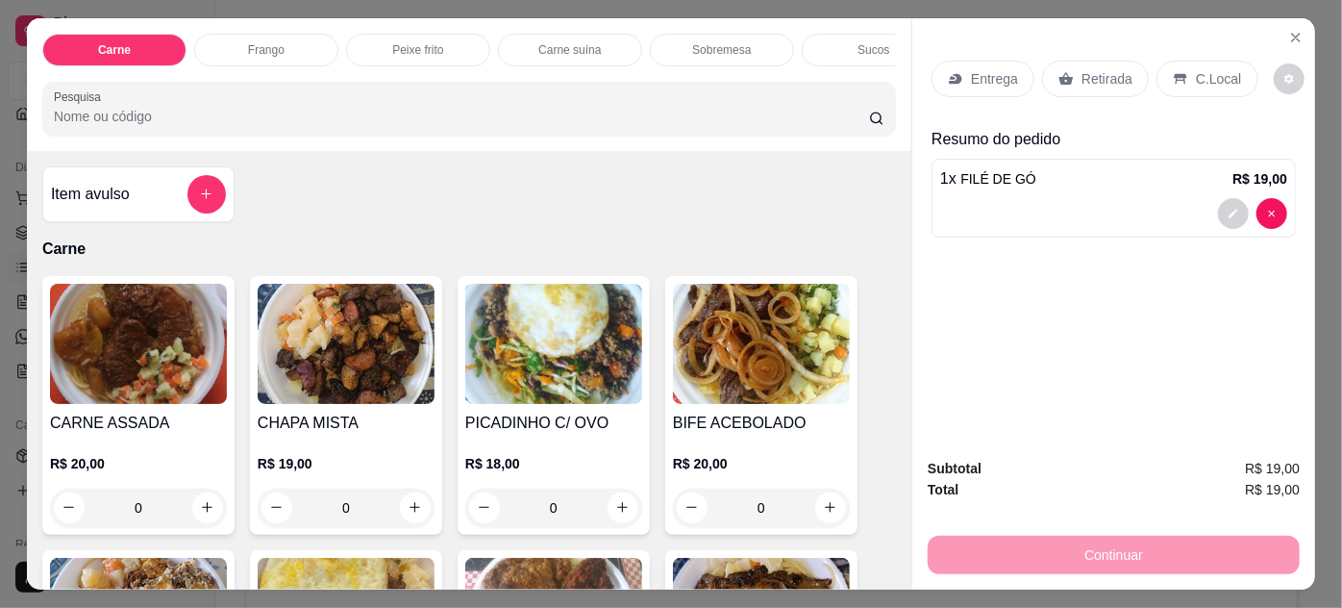
click at [116, 204] on h4 "Item avulso" at bounding box center [90, 194] width 79 height 23
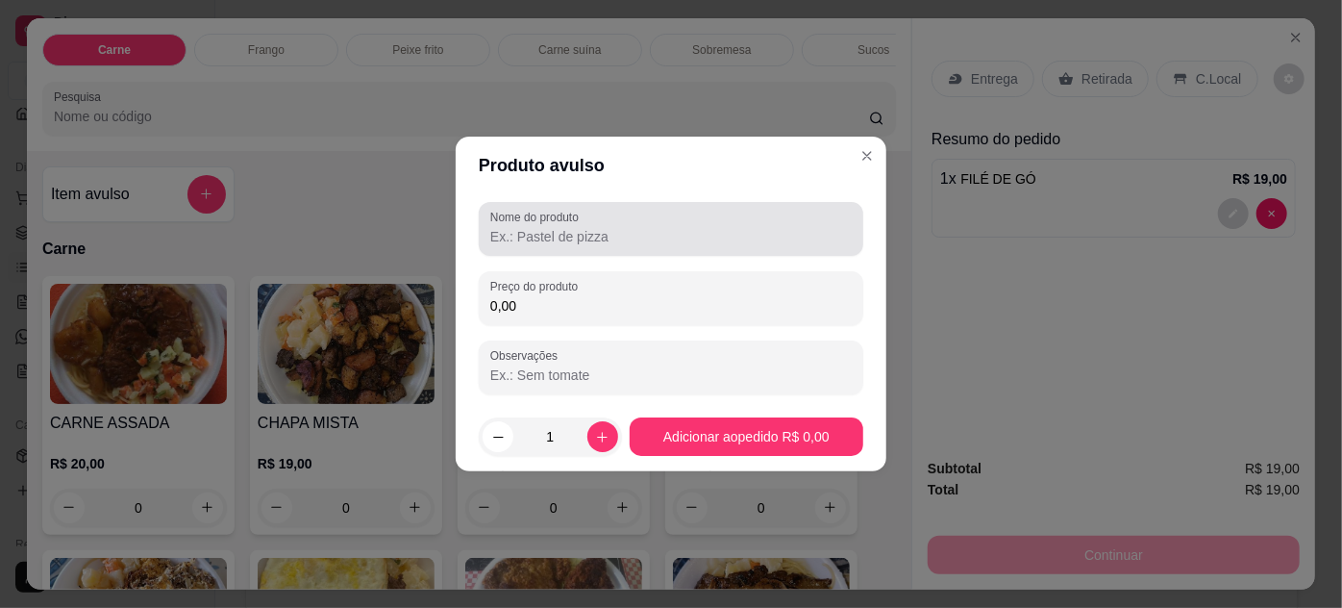
click at [598, 223] on div at bounding box center [670, 229] width 361 height 38
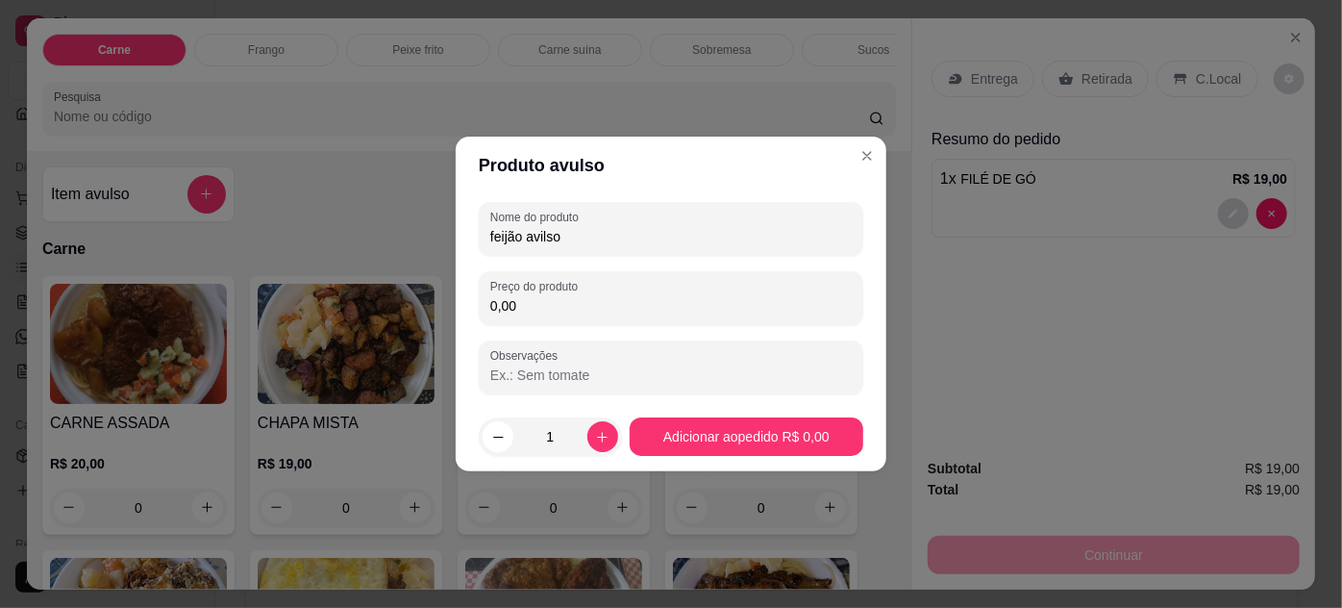
type input "feijão avilso"
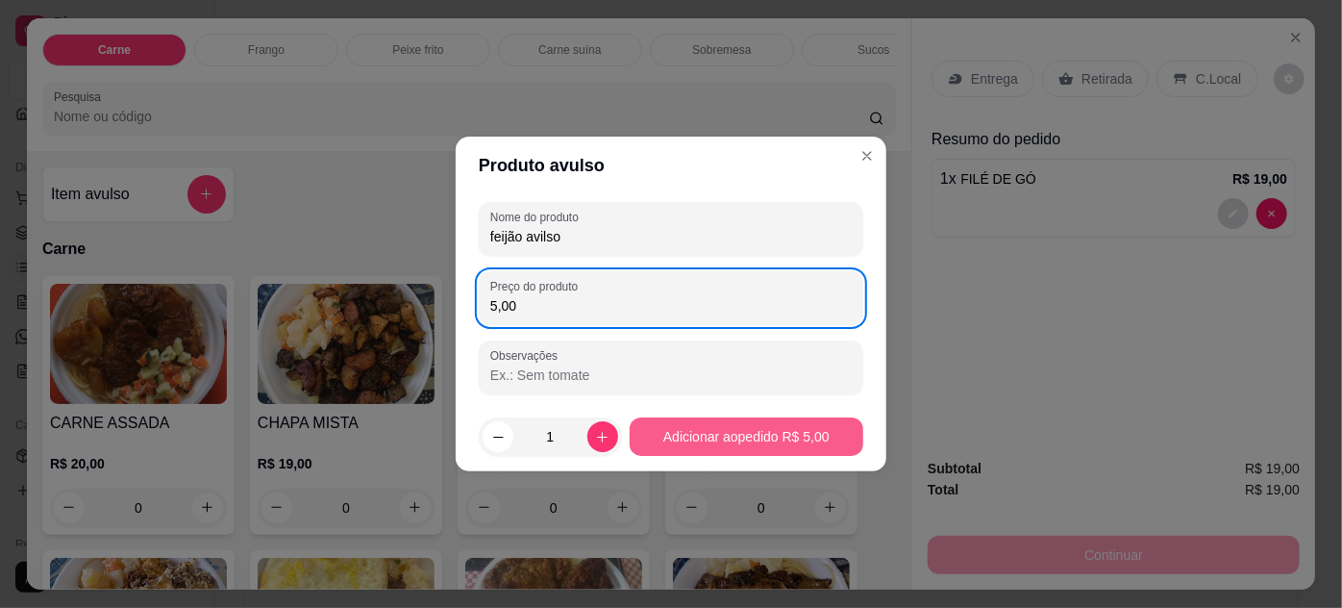
type input "5,00"
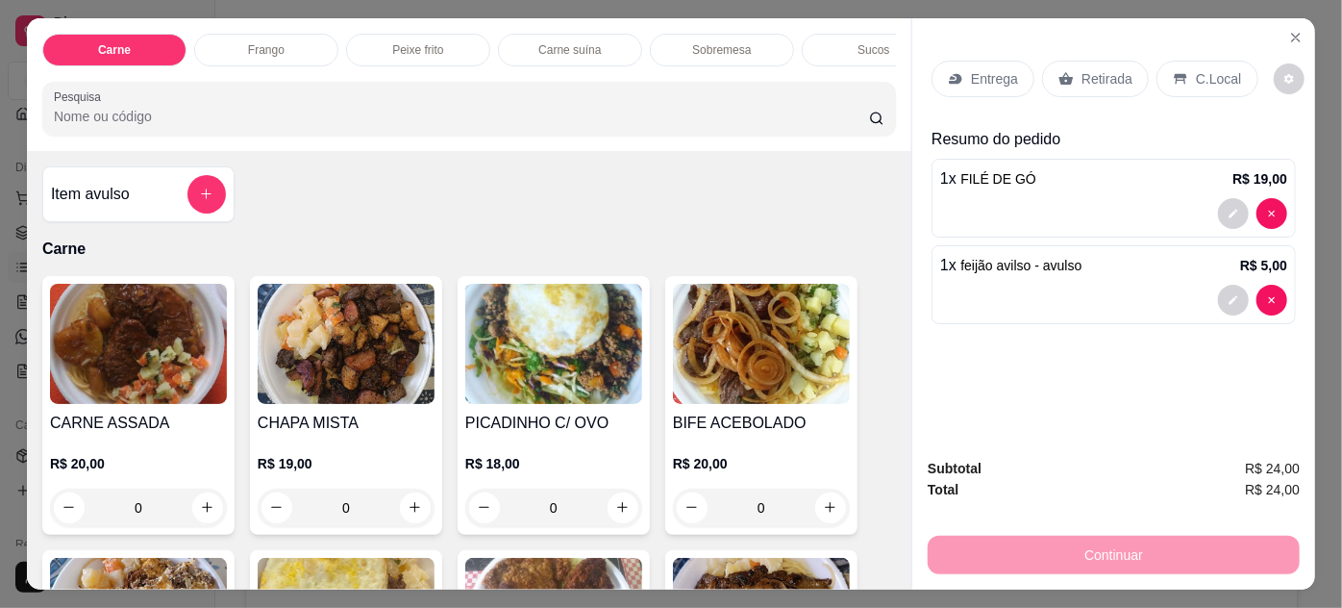
click at [1089, 76] on p "Retirada" at bounding box center [1107, 78] width 51 height 19
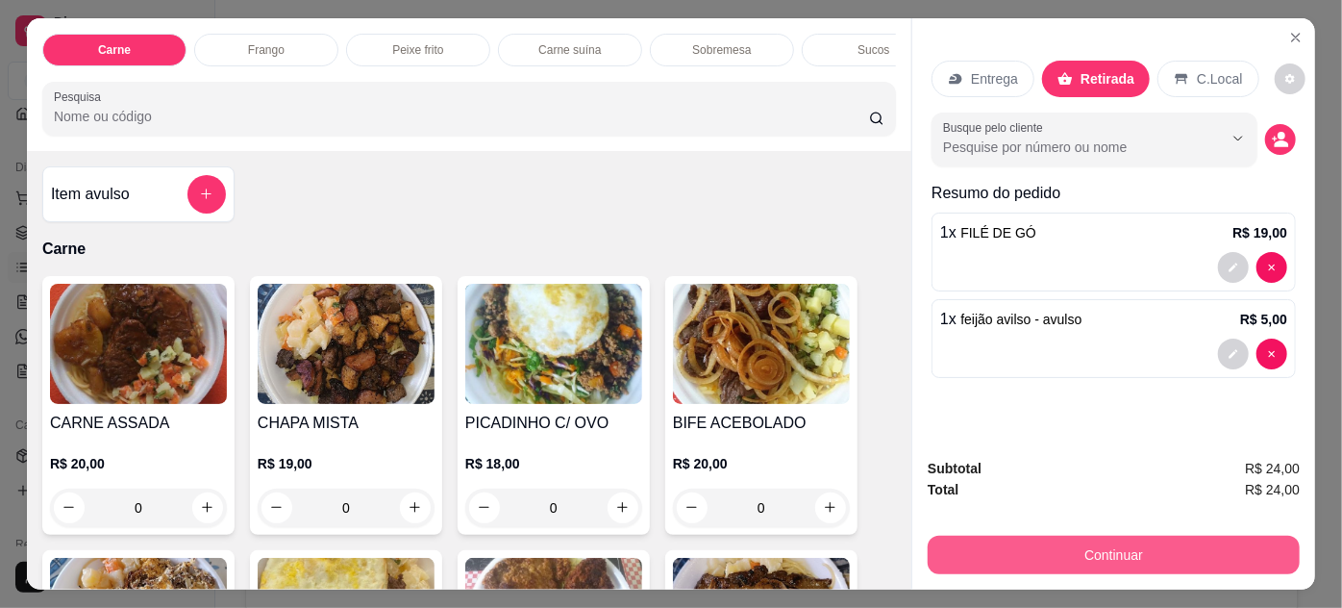
click at [1020, 553] on button "Continuar" at bounding box center [1114, 554] width 372 height 38
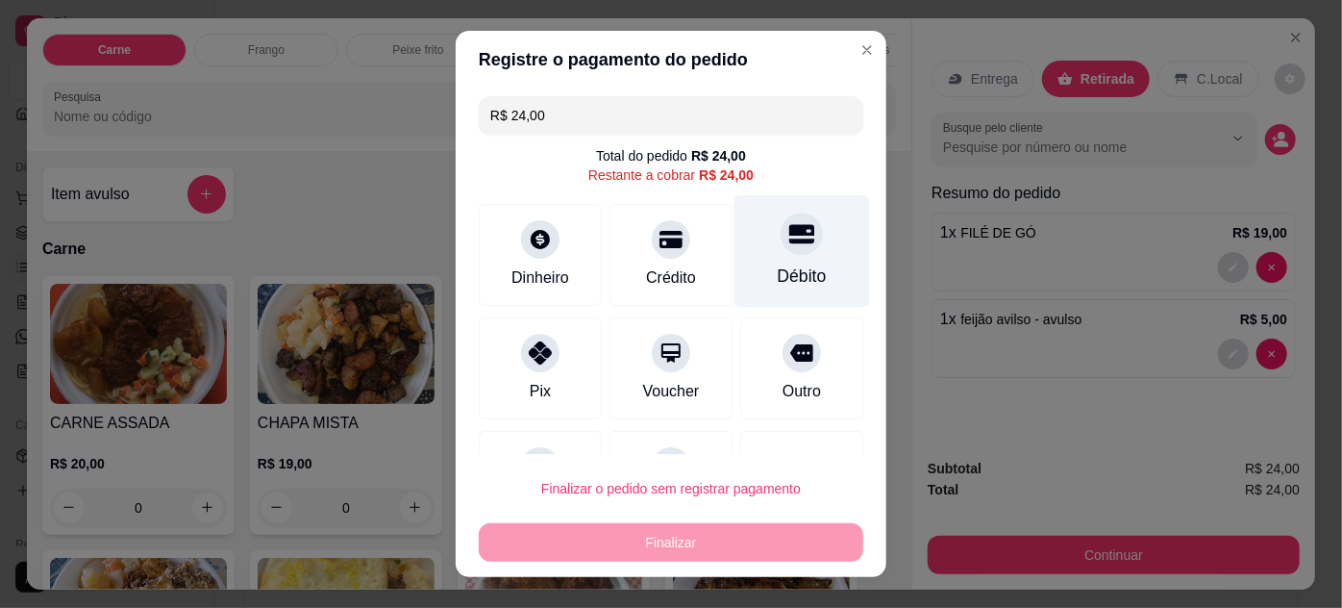
click at [789, 239] on icon at bounding box center [801, 233] width 25 height 19
type input "R$ 0,00"
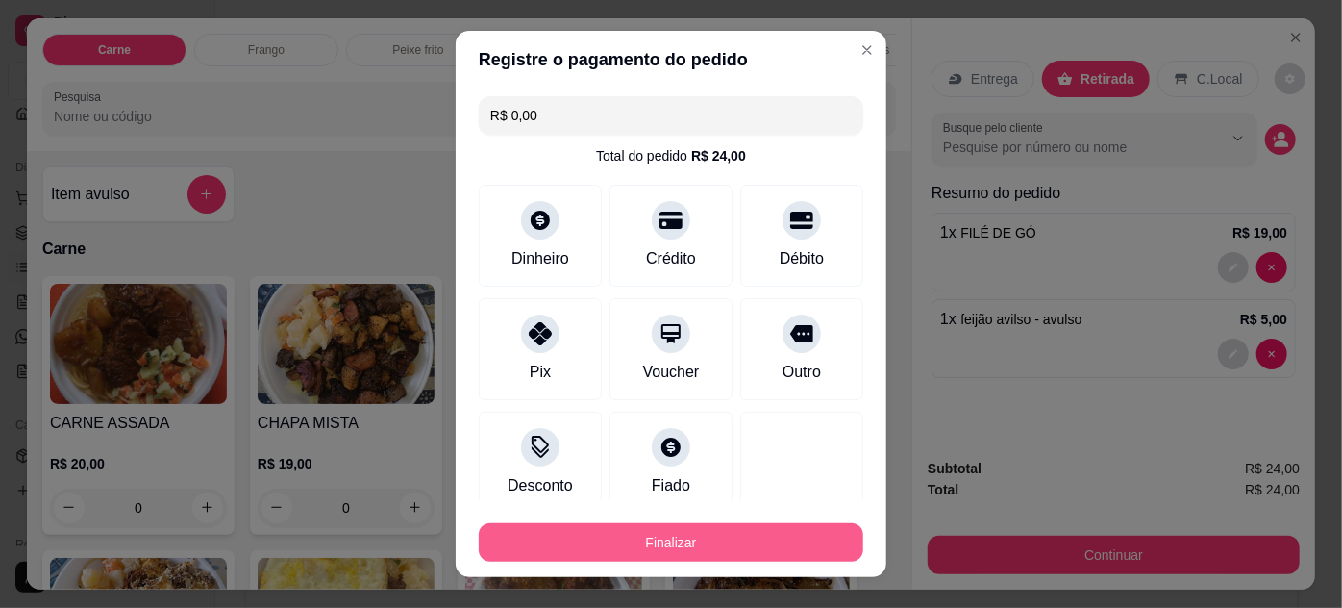
click at [717, 546] on button "Finalizar" at bounding box center [671, 542] width 385 height 38
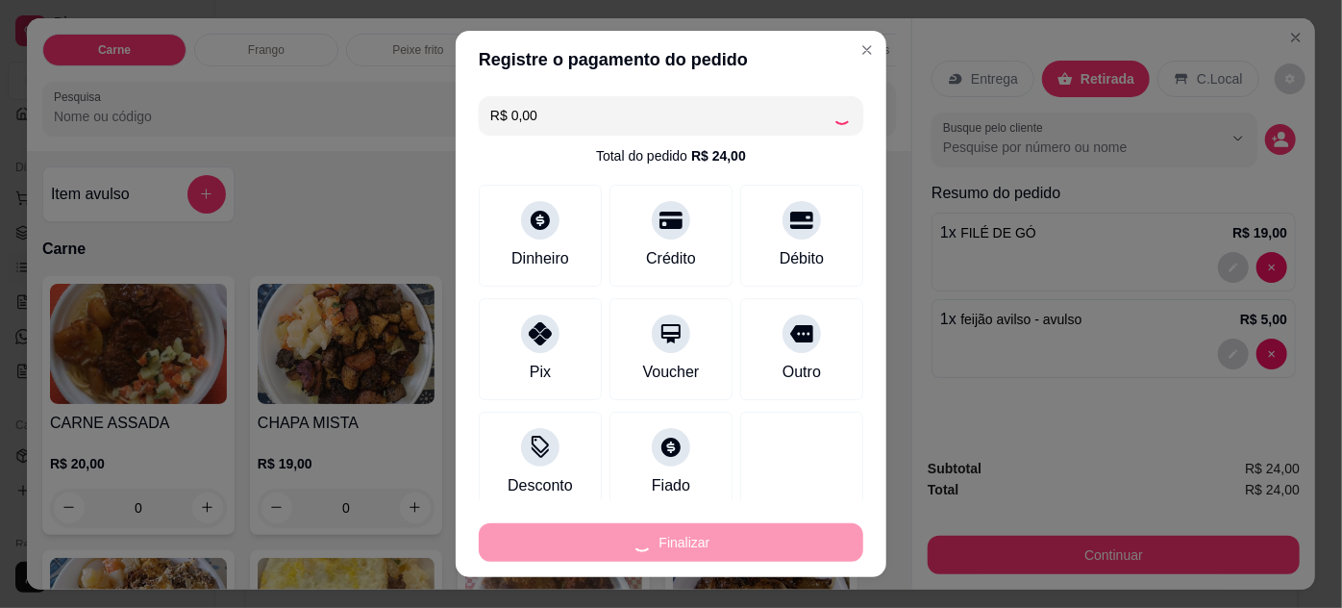
type input "0"
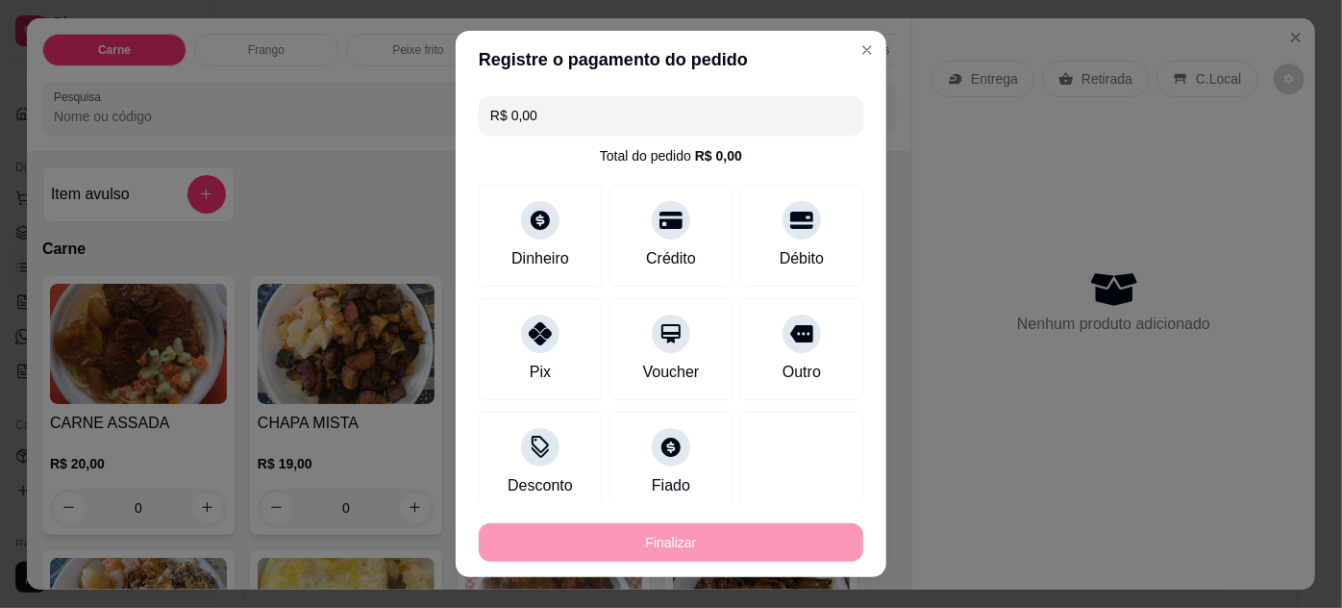
type input "-R$ 24,00"
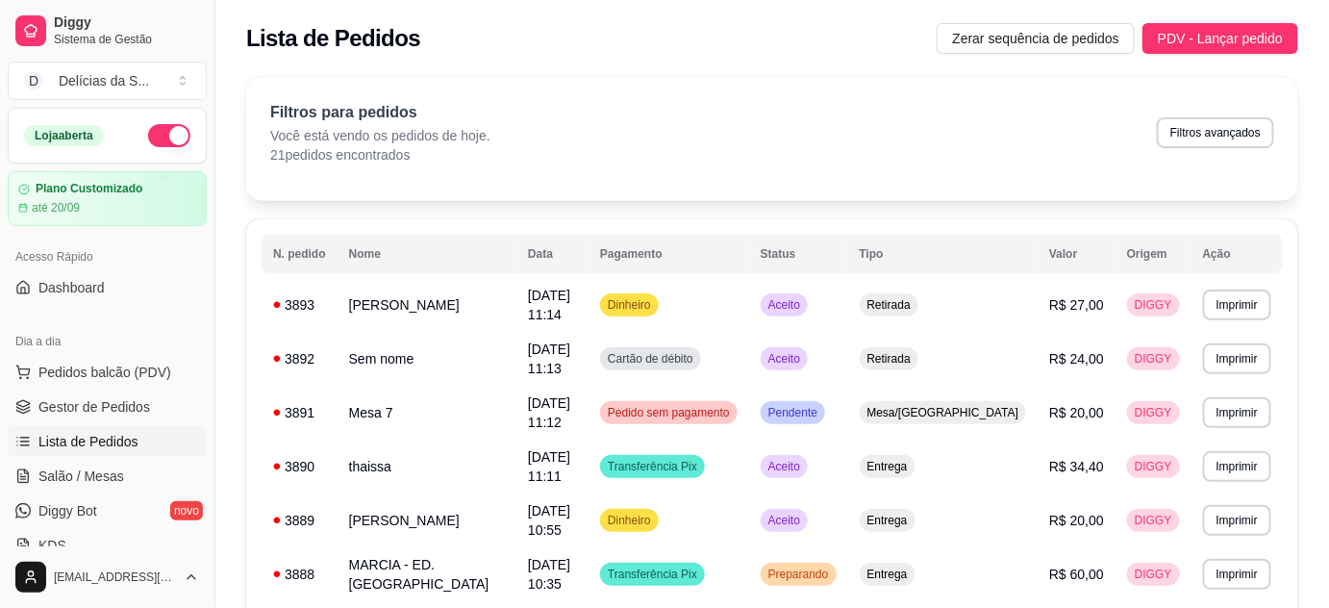
scroll to position [174, 0]
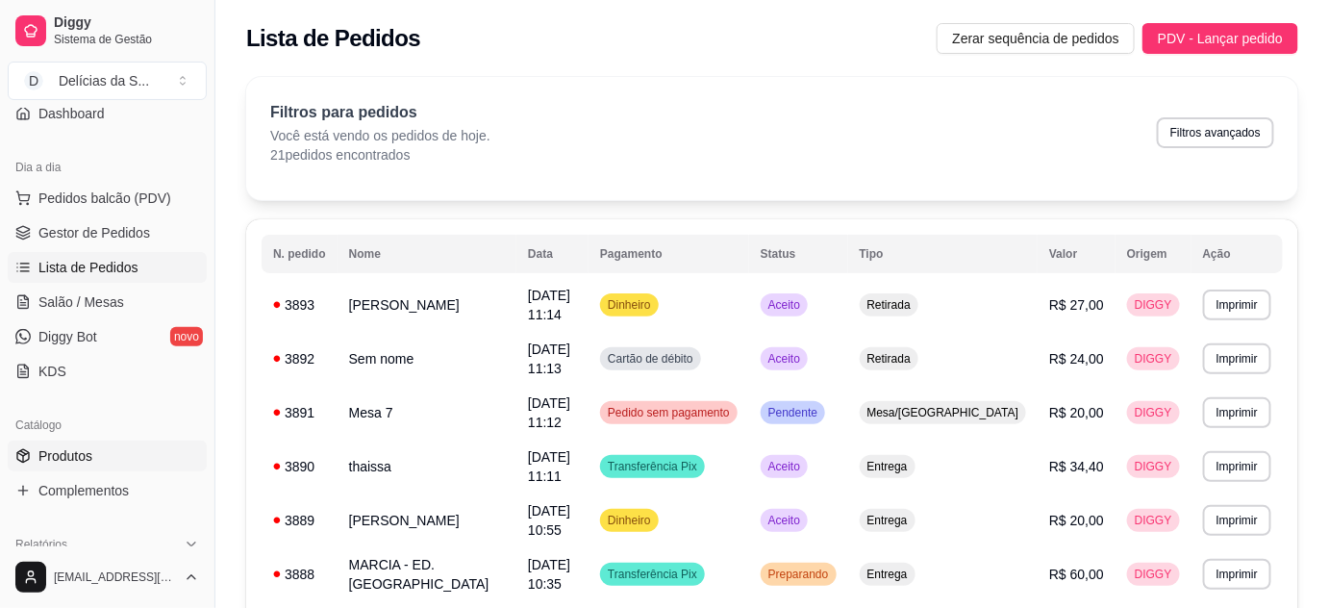
click at [95, 455] on link "Produtos" at bounding box center [107, 455] width 199 height 31
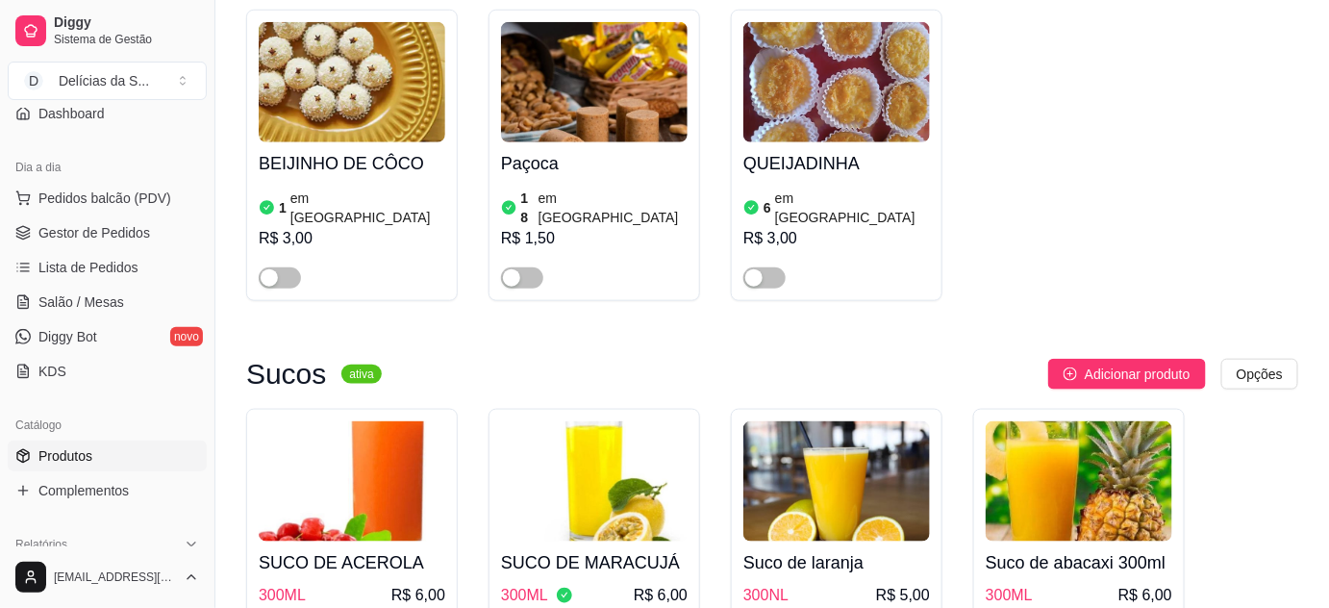
scroll to position [5593, 0]
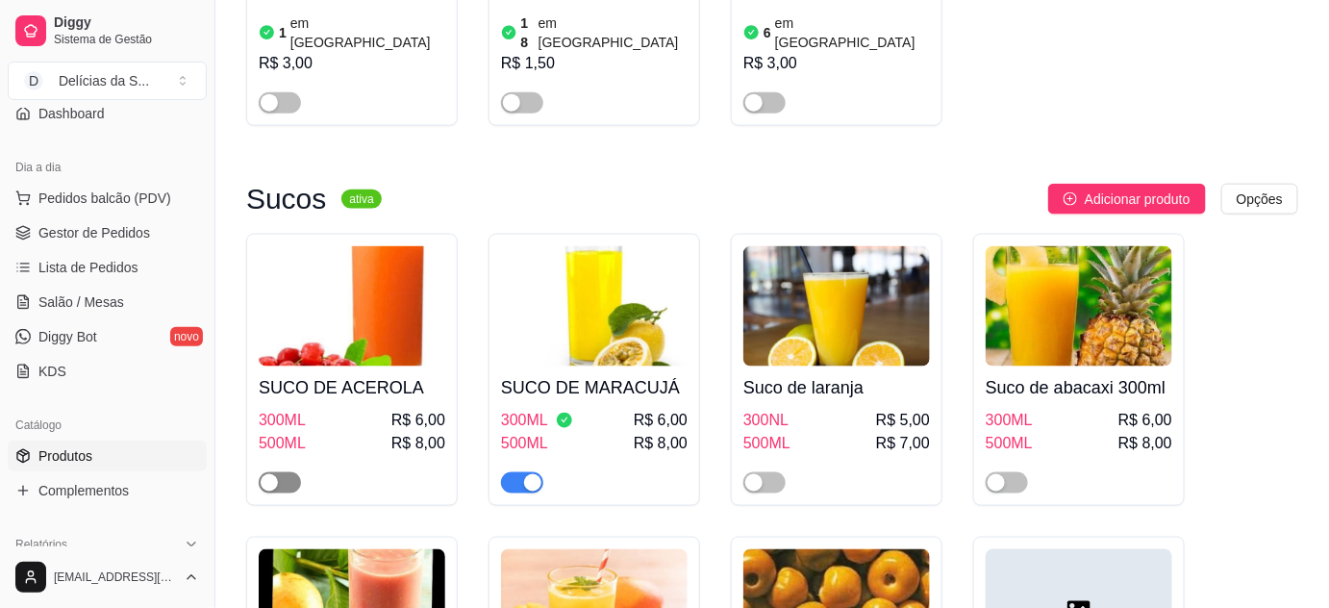
click at [292, 472] on span "button" at bounding box center [280, 482] width 42 height 21
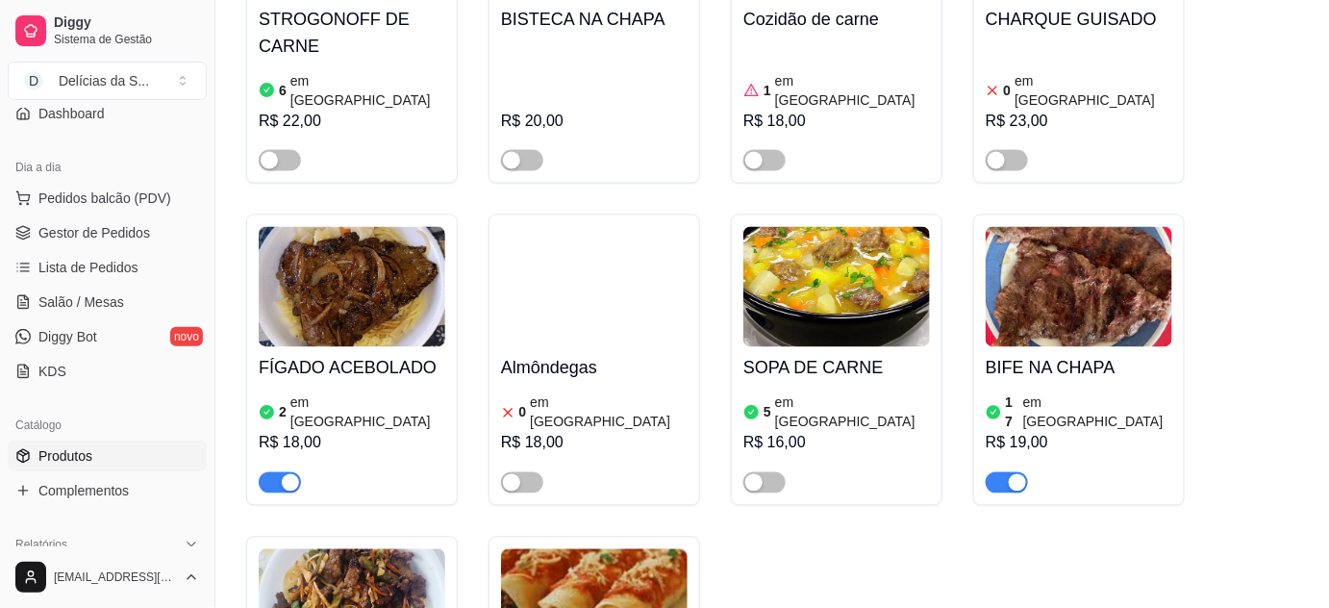
scroll to position [0, 0]
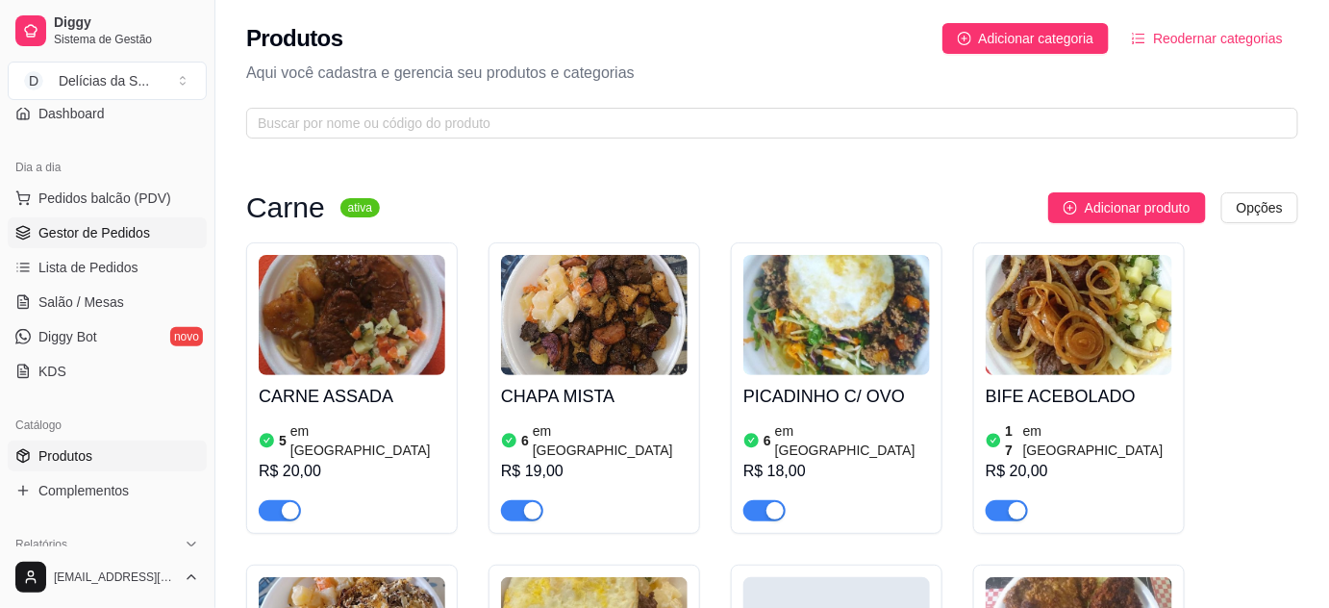
click at [120, 233] on span "Gestor de Pedidos" at bounding box center [94, 232] width 112 height 19
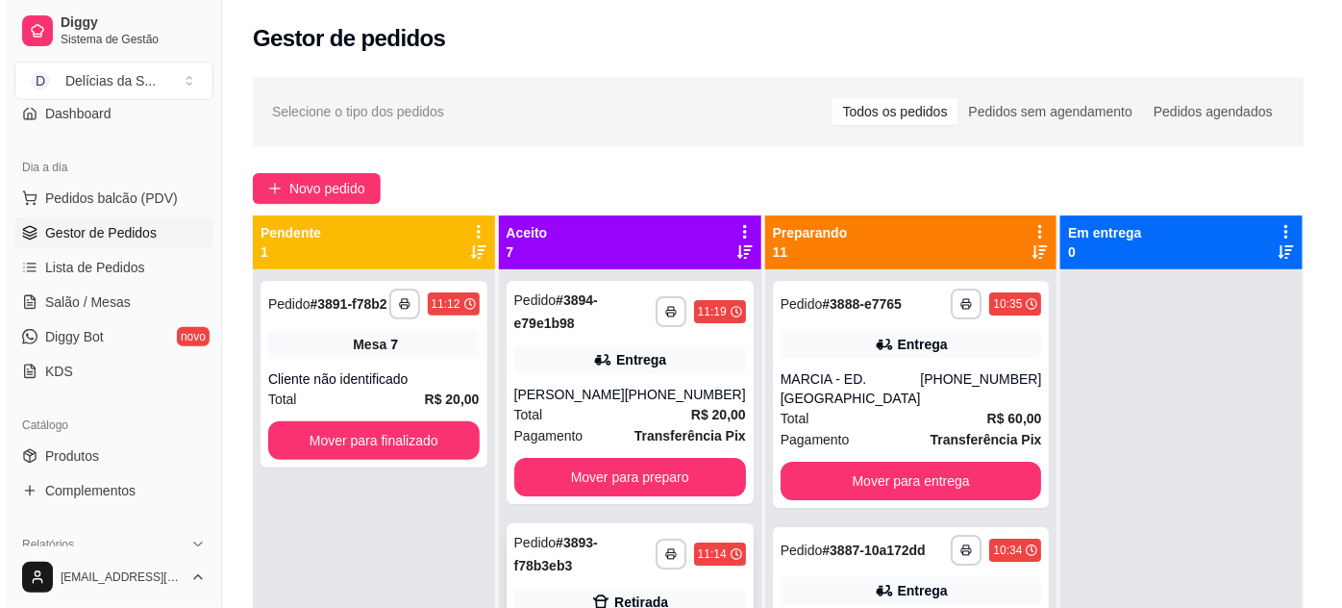
scroll to position [174, 0]
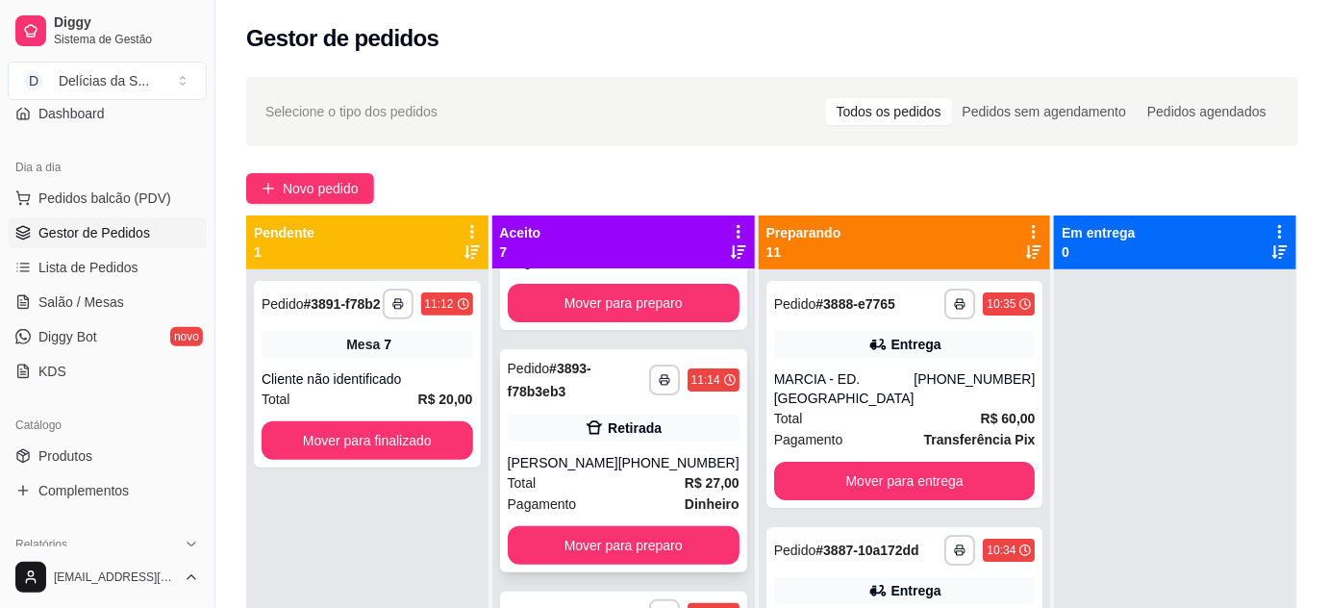
click at [589, 423] on div "Retirada" at bounding box center [624, 427] width 232 height 27
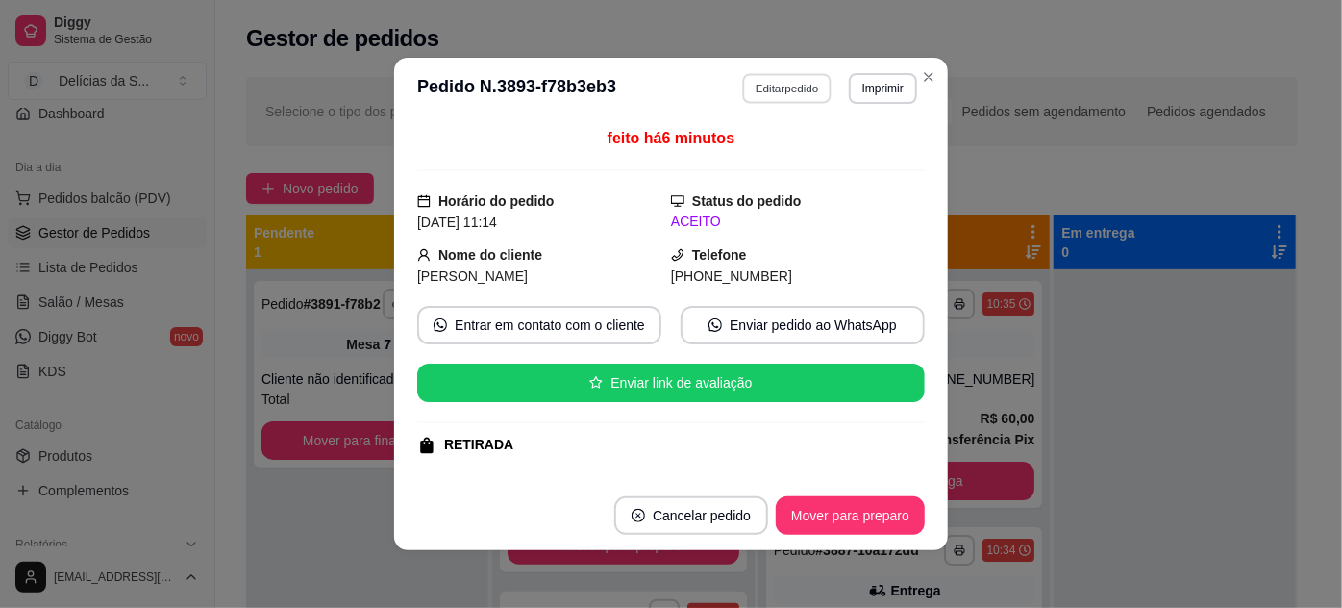
click at [798, 91] on button "Editar pedido" at bounding box center [787, 88] width 89 height 30
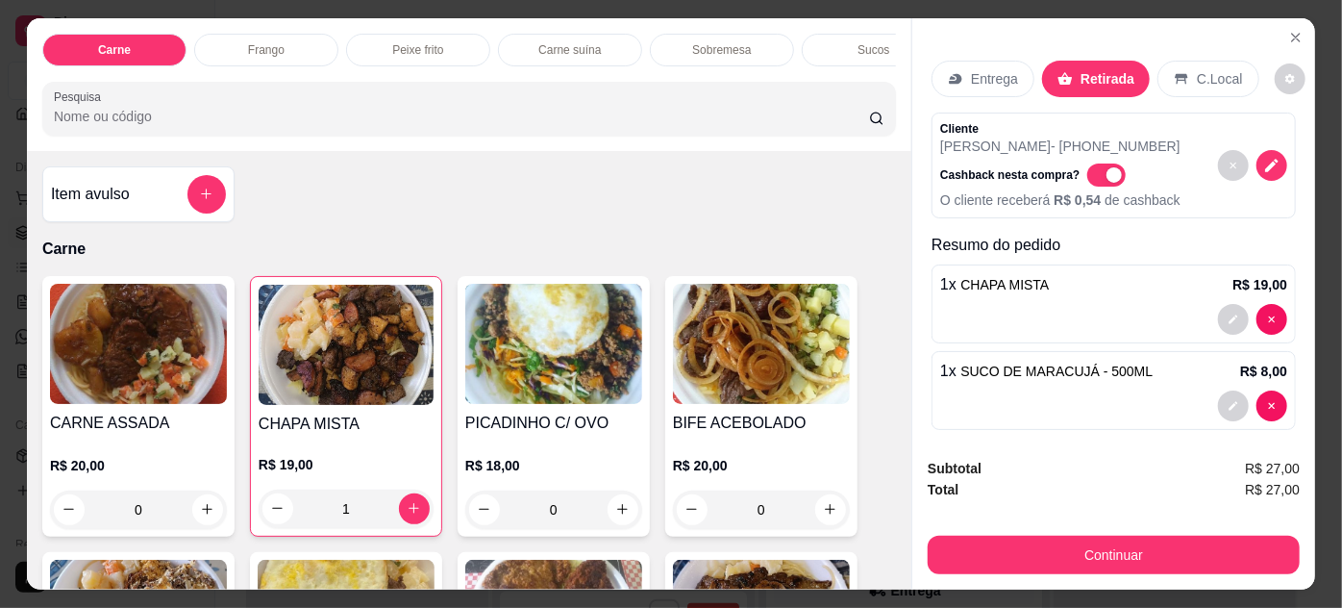
click at [984, 78] on p "Entrega" at bounding box center [994, 78] width 47 height 19
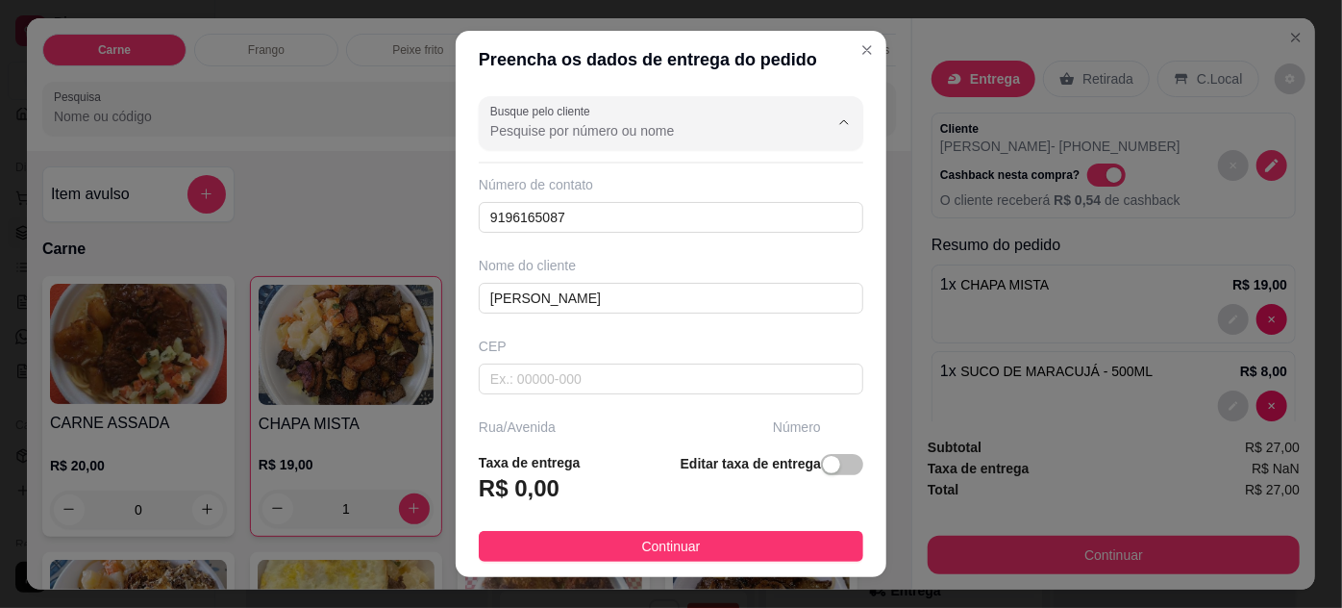
click at [759, 137] on input "Busque pelo cliente" at bounding box center [644, 130] width 308 height 19
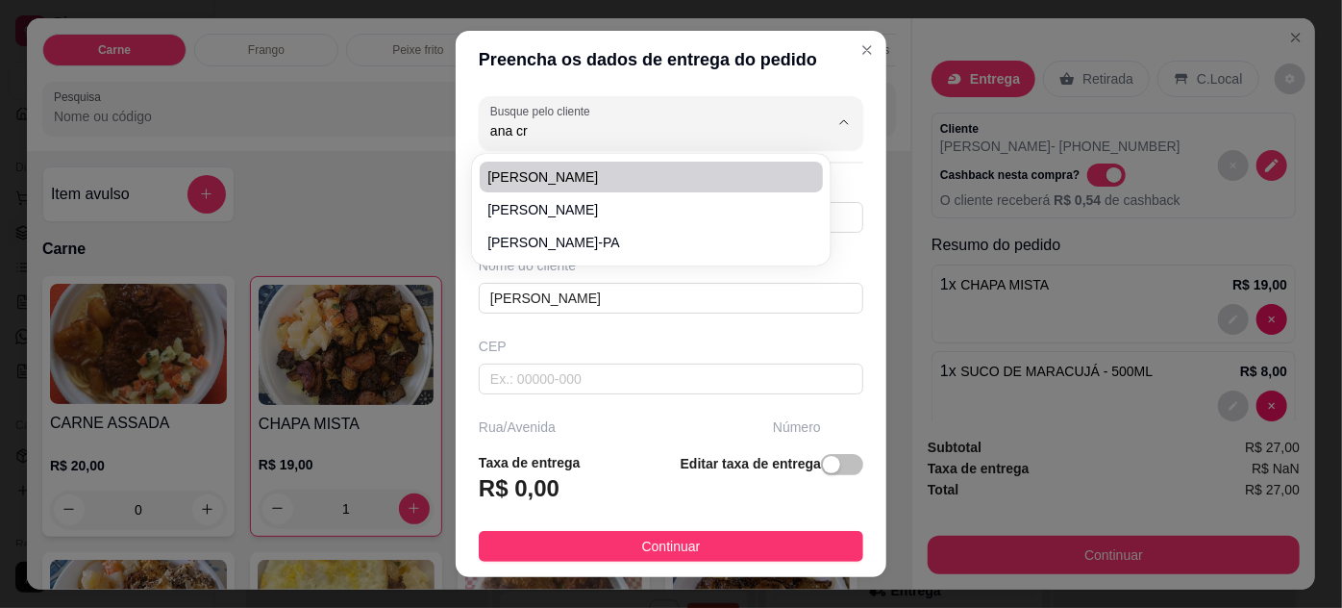
click at [738, 162] on li "[PERSON_NAME]" at bounding box center [651, 177] width 342 height 31
type input "[PERSON_NAME]"
type input "91988120470"
type input "[PERSON_NAME]"
type input "66087422"
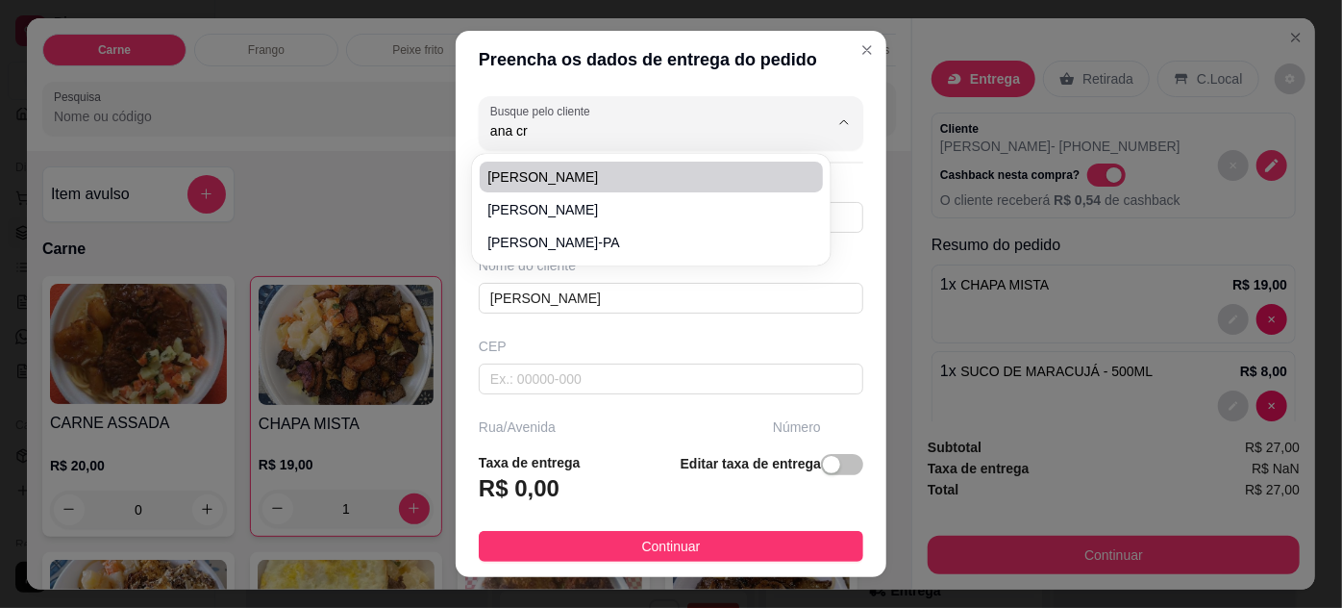
type input "Travessa Vileta"
type input "1197"
type input "Pedreira"
type input "[GEOGRAPHIC_DATA]"
type input "APTO 1503"
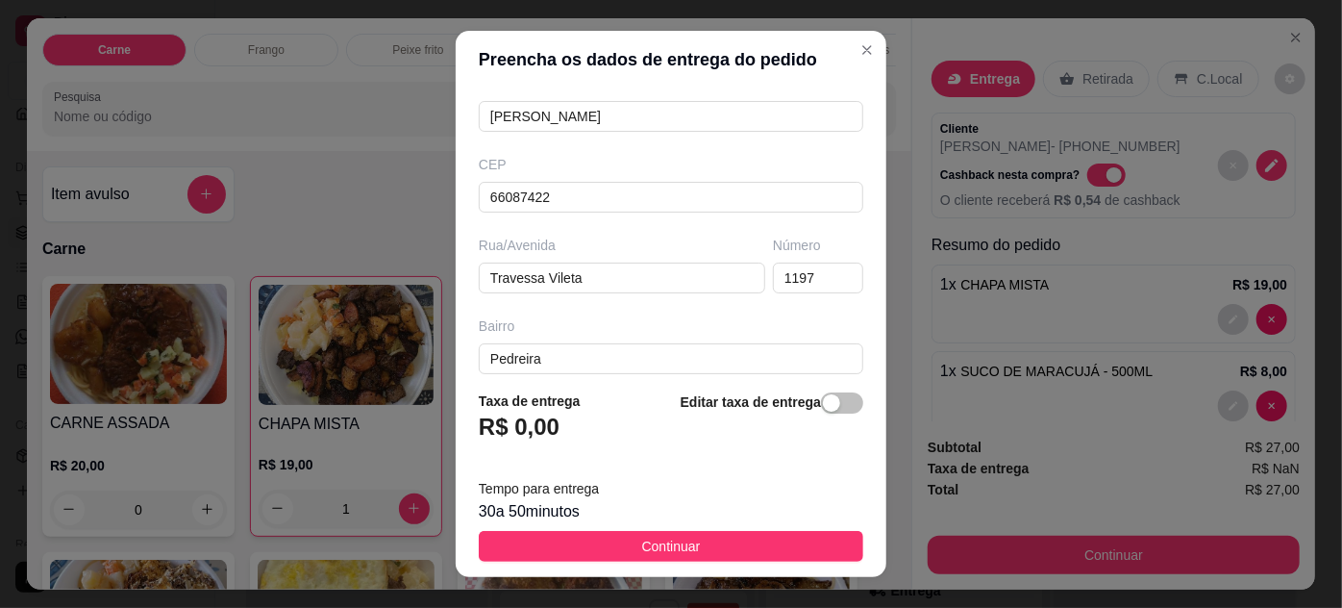
scroll to position [0, 0]
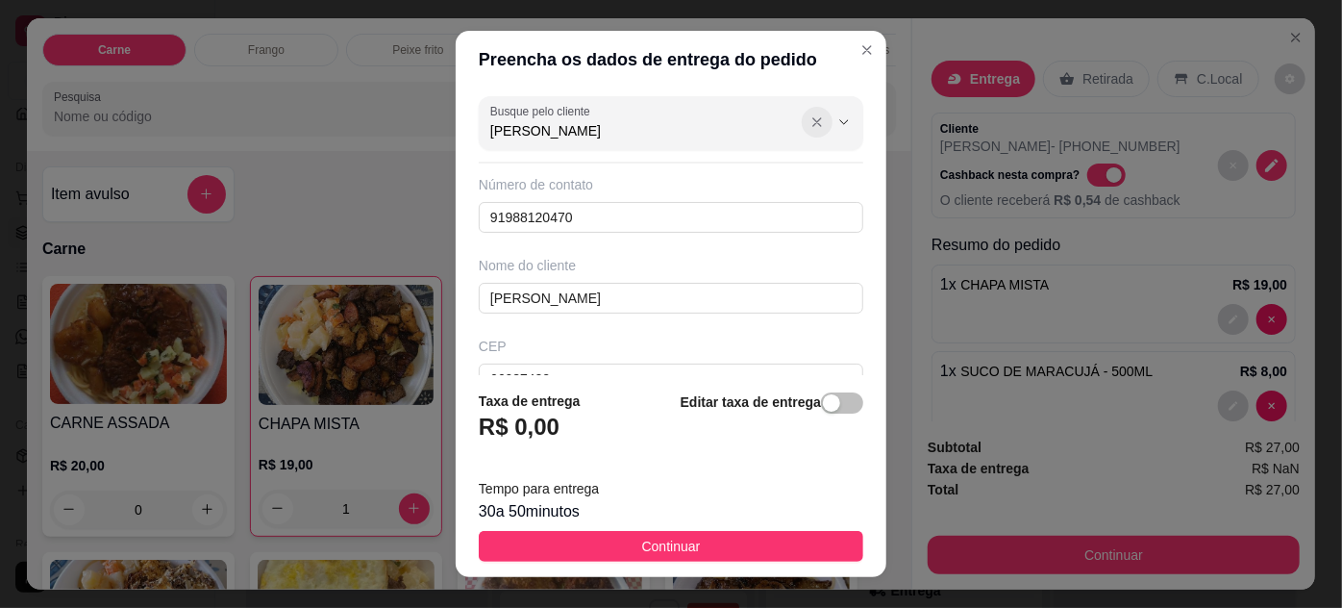
type input "[PERSON_NAME]"
click at [809, 126] on icon "Show suggestions" at bounding box center [816, 121] width 15 height 15
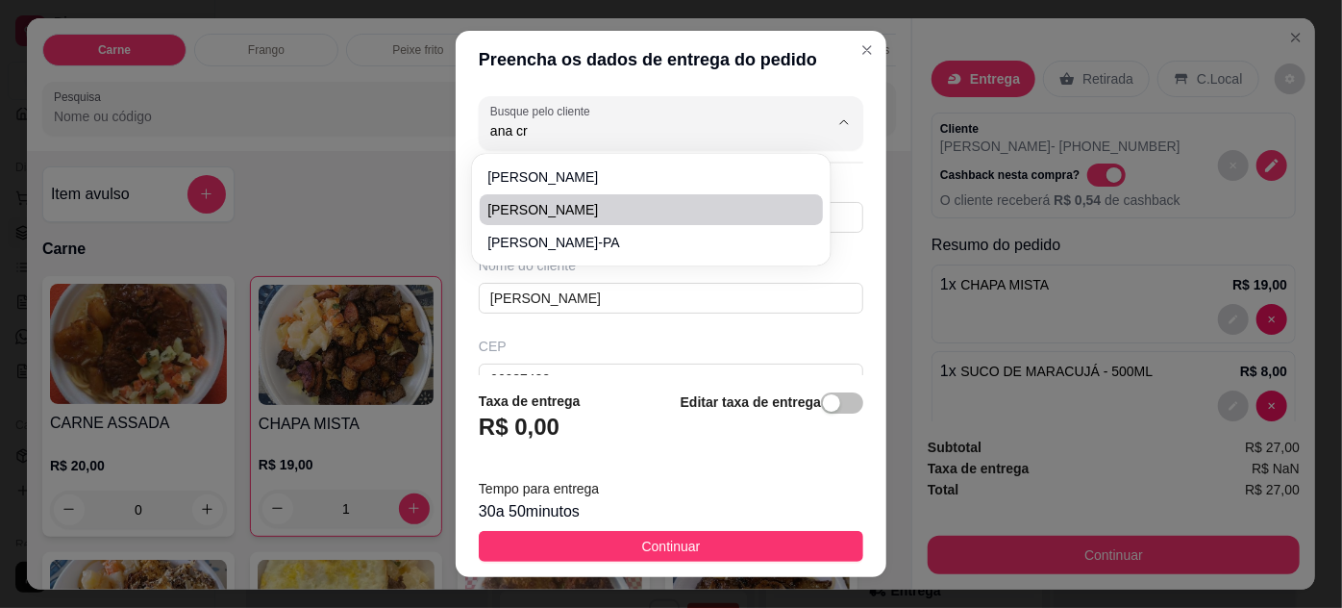
click at [625, 209] on span "[PERSON_NAME]" at bounding box center [641, 209] width 308 height 19
type input "[PERSON_NAME]"
type input "9196165087"
type input "[PERSON_NAME]"
type input "66115080"
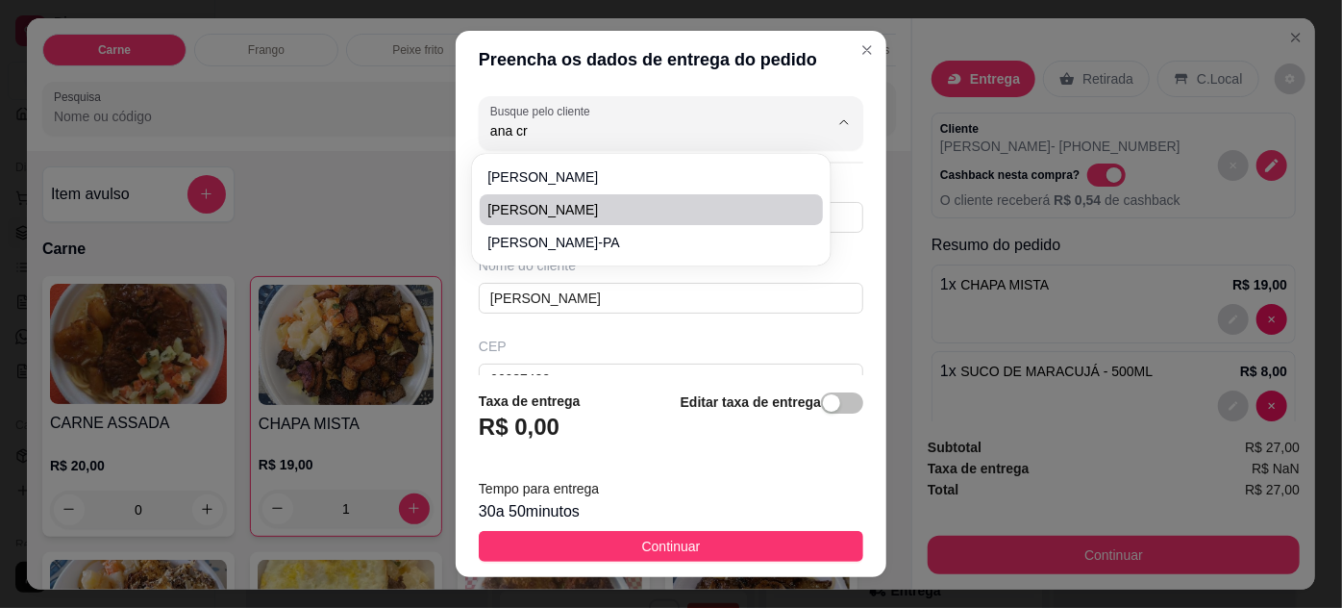
type input "Passagem [GEOGRAPHIC_DATA]"
type input "15"
type input "Telégrafo Sem Fio"
type input "Entre [PERSON_NAME] e Passagem Marajá"
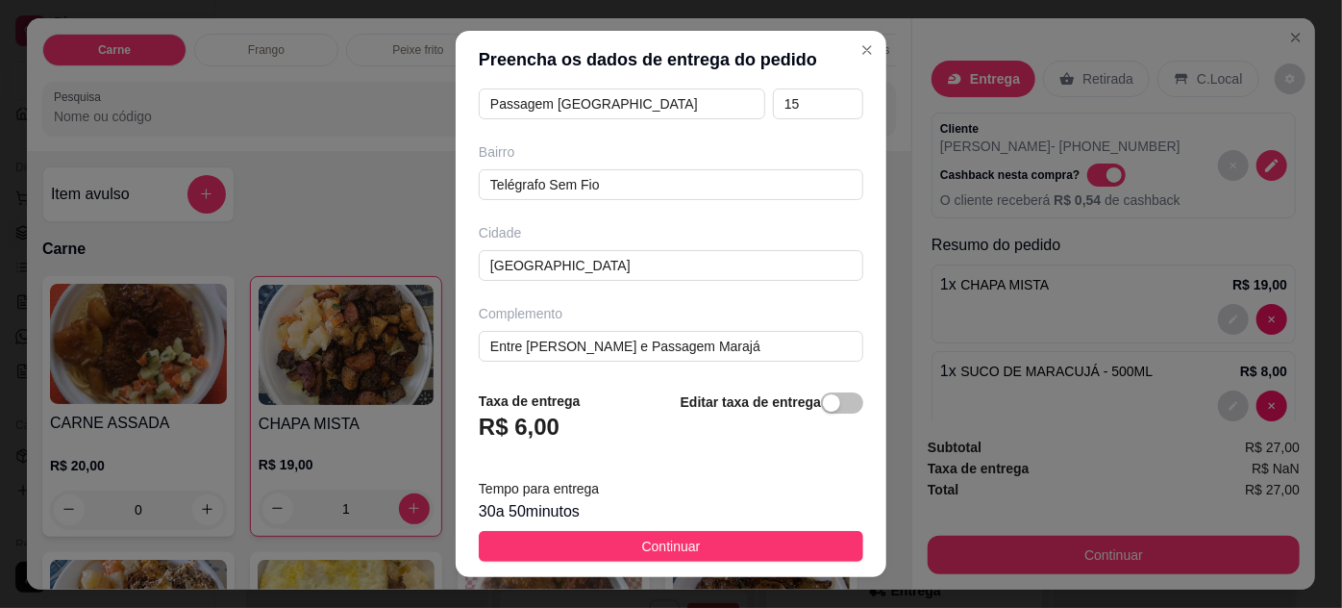
scroll to position [31, 0]
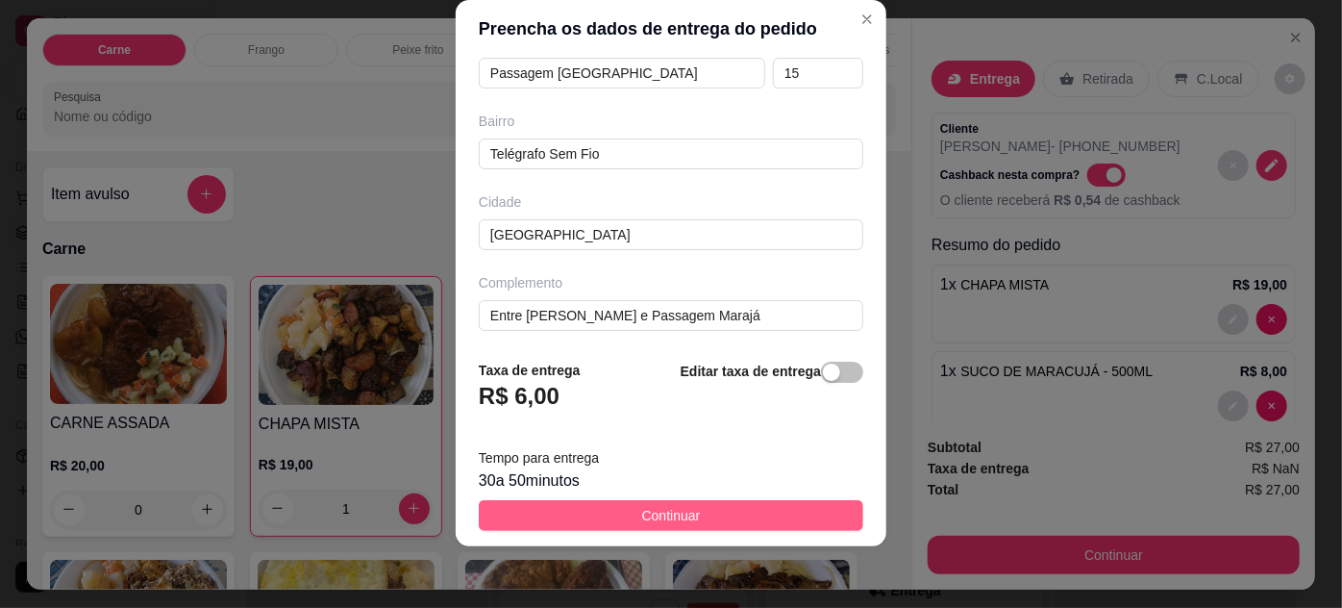
type input "[PERSON_NAME]"
click at [738, 514] on button "Continuar" at bounding box center [671, 515] width 385 height 31
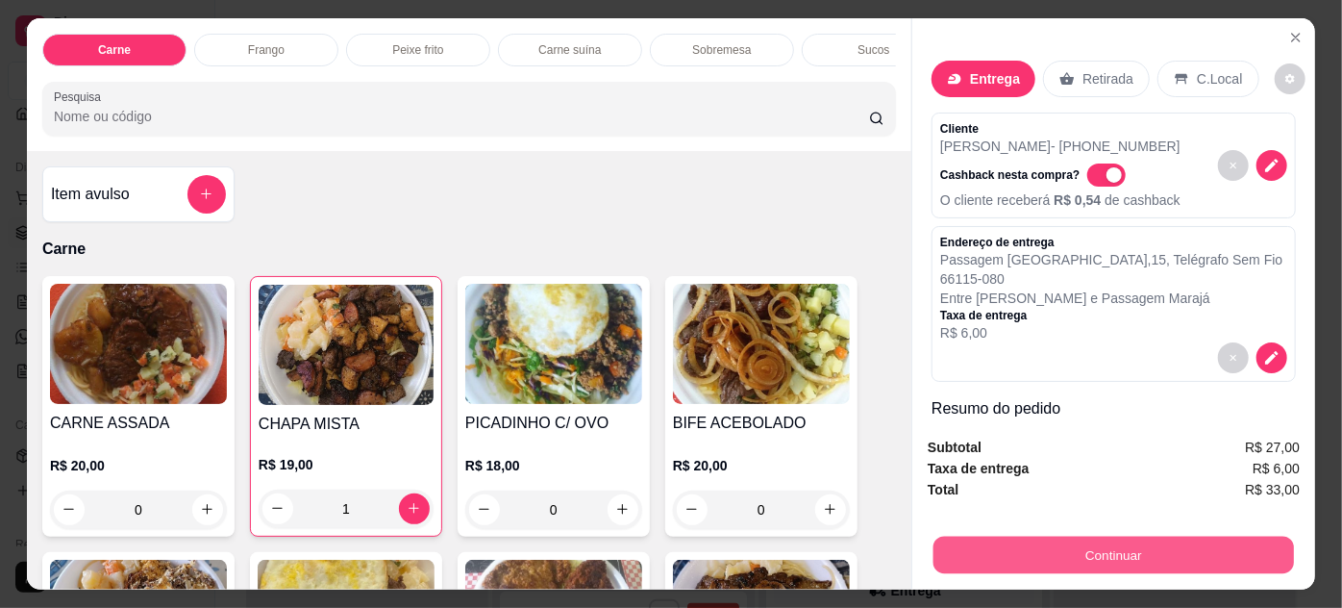
click at [1046, 550] on button "Continuar" at bounding box center [1113, 554] width 361 height 37
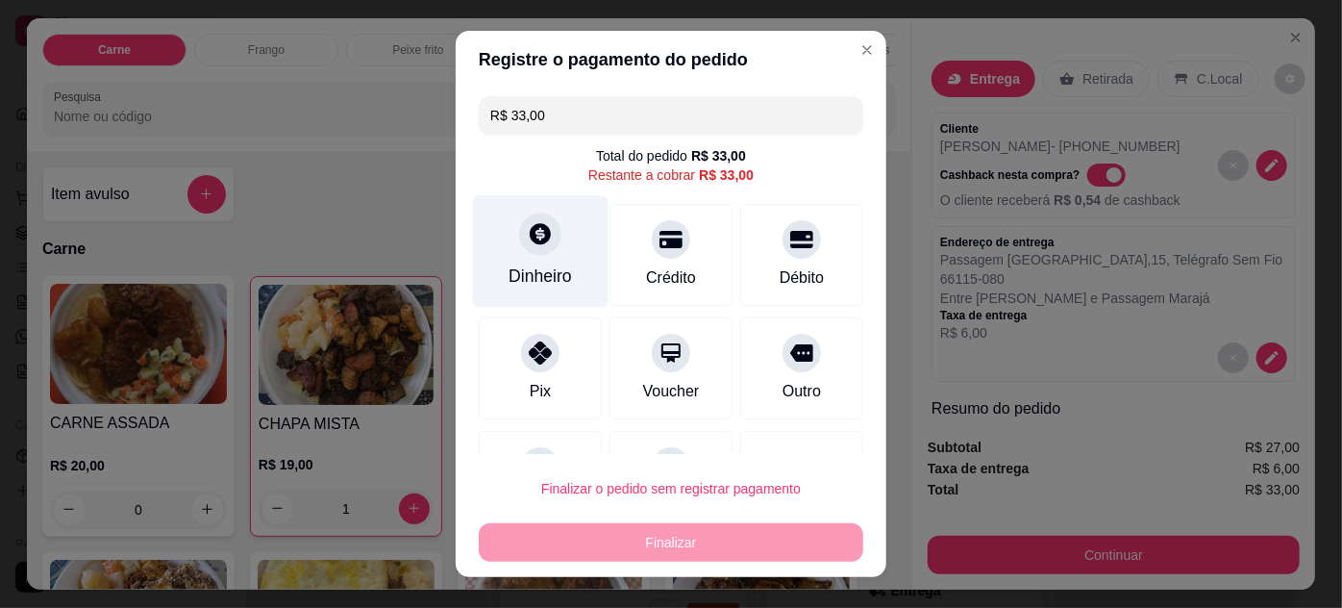
click at [563, 253] on div "Dinheiro" at bounding box center [541, 250] width 136 height 112
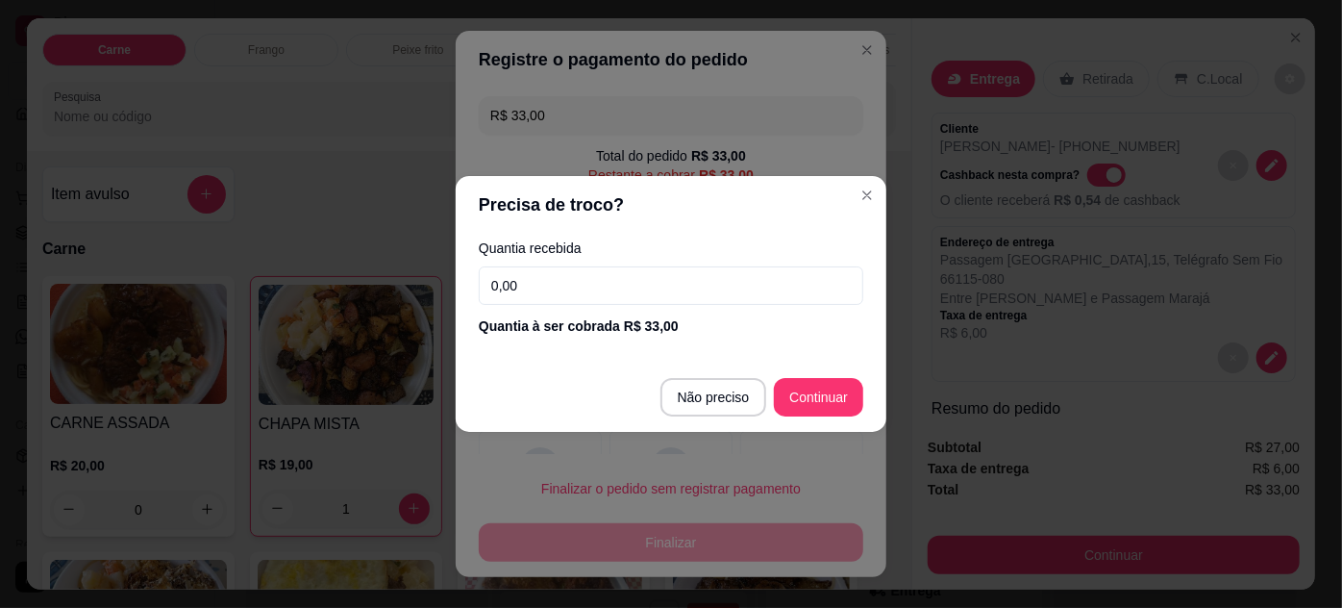
click at [616, 287] on input "0,00" at bounding box center [671, 285] width 385 height 38
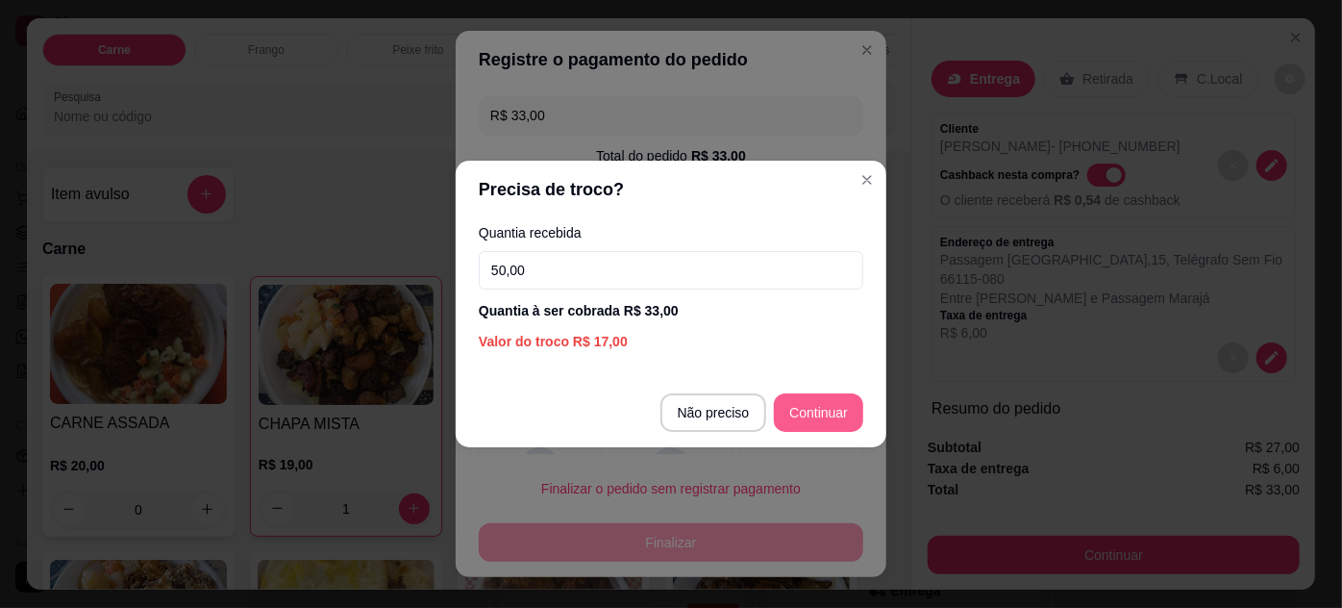
type input "50,00"
type input "R$ 0,00"
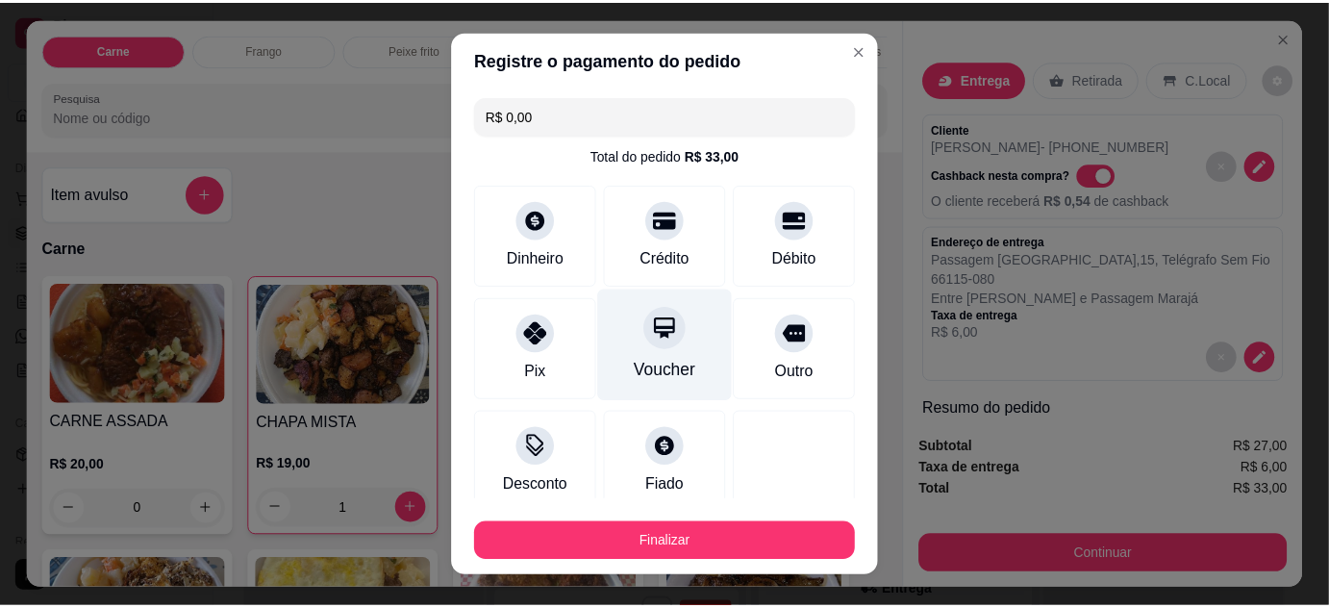
scroll to position [117, 0]
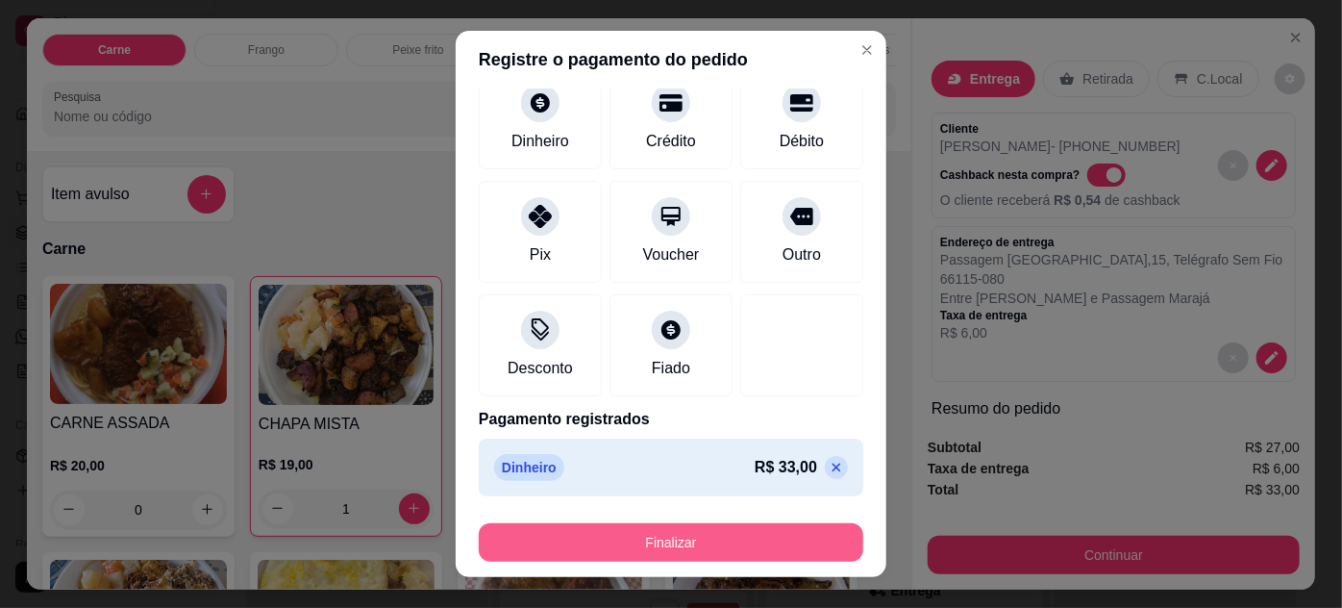
click at [686, 535] on button "Finalizar" at bounding box center [671, 542] width 385 height 38
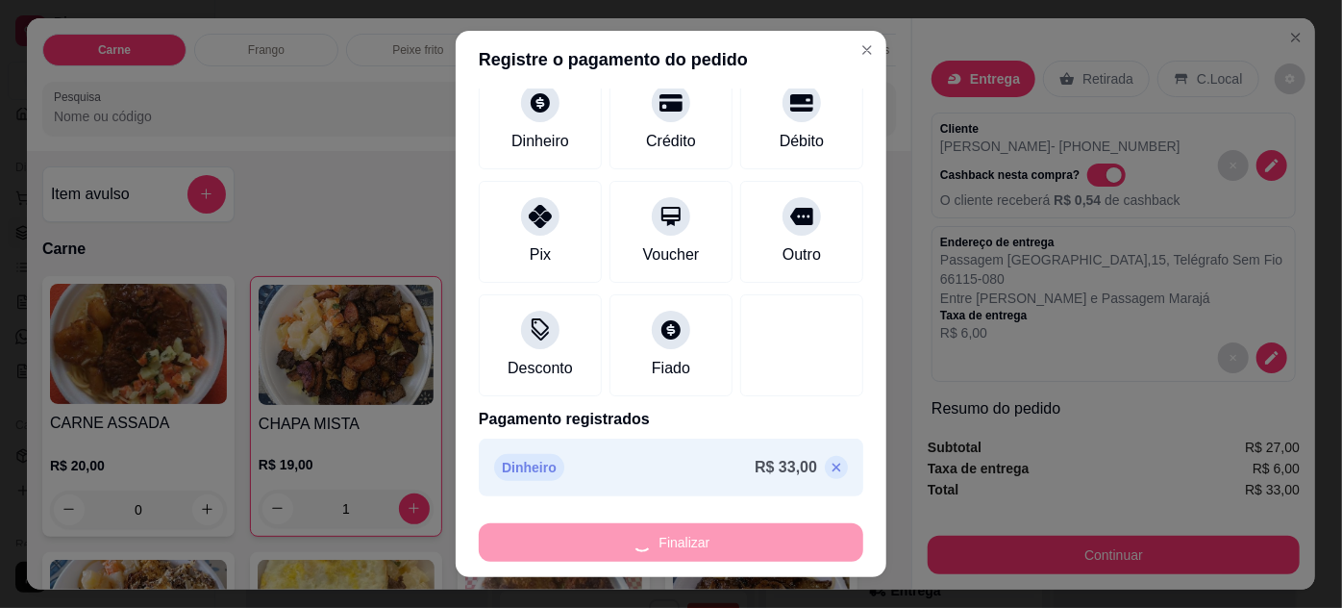
click at [686, 535] on div "Finalizar" at bounding box center [671, 542] width 385 height 38
type input "0"
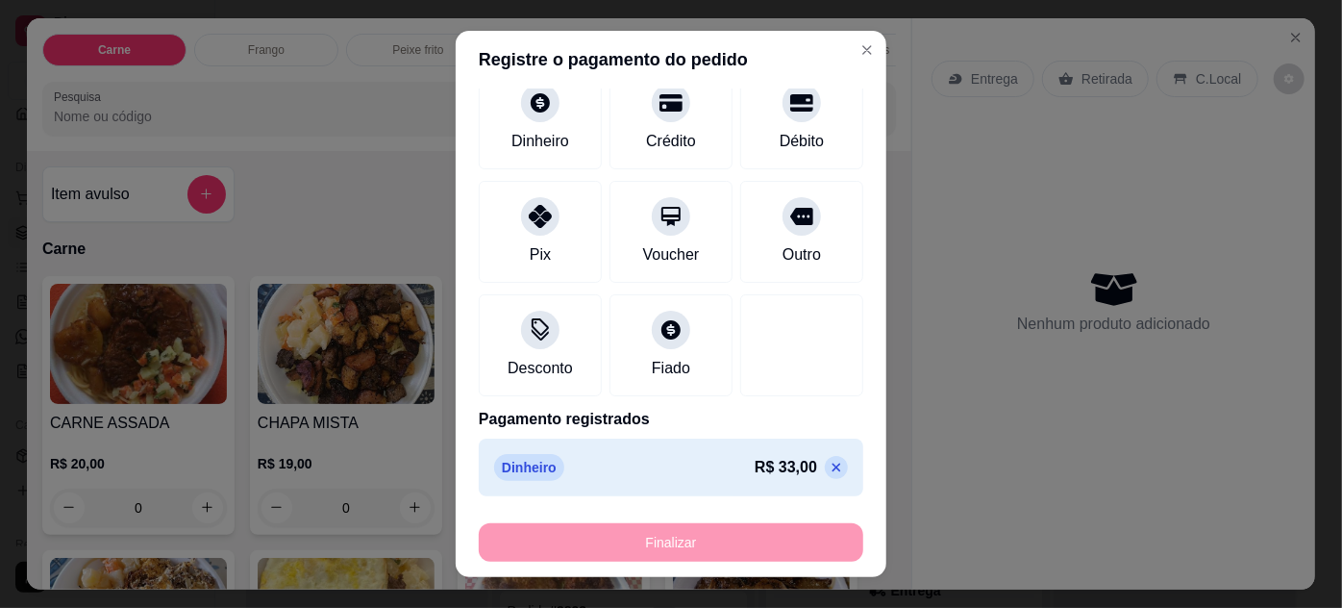
type input "-R$ 33,00"
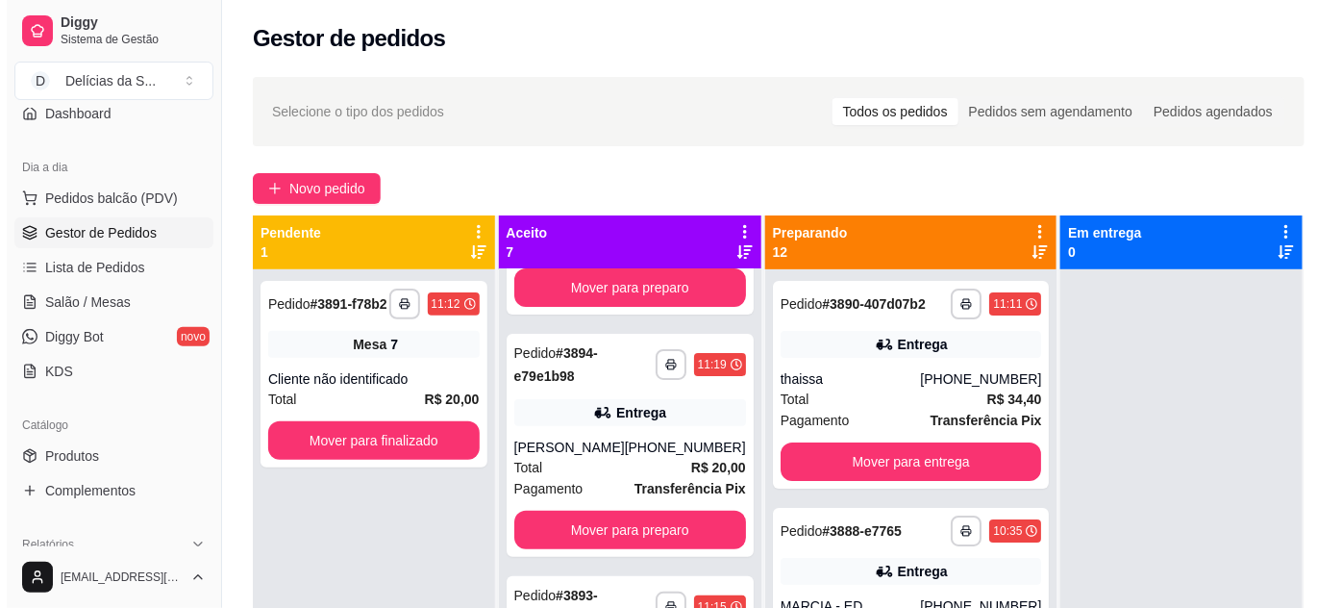
scroll to position [417, 0]
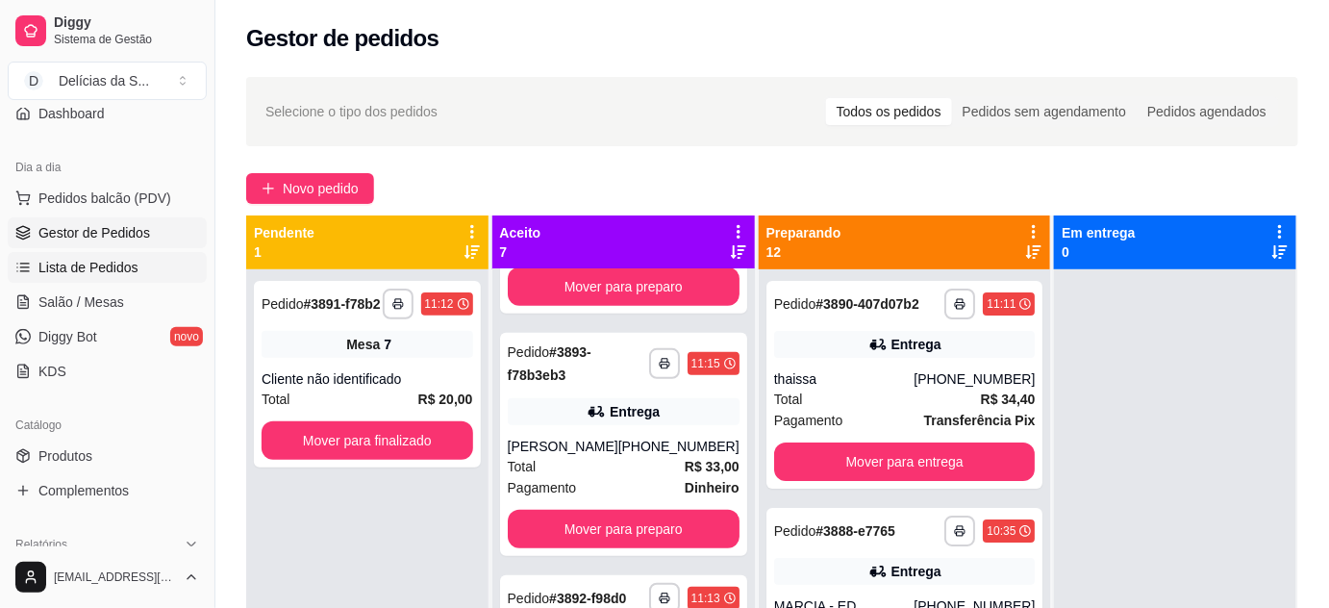
click at [103, 278] on link "Lista de Pedidos" at bounding box center [107, 267] width 199 height 31
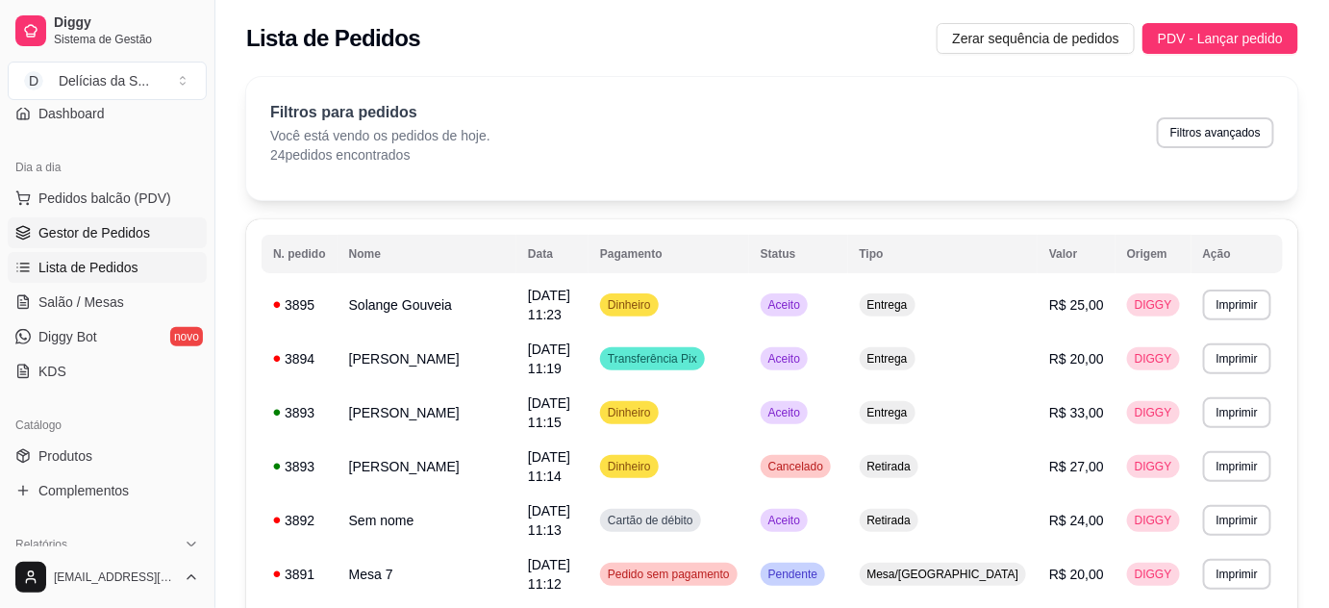
click at [100, 236] on span "Gestor de Pedidos" at bounding box center [94, 232] width 112 height 19
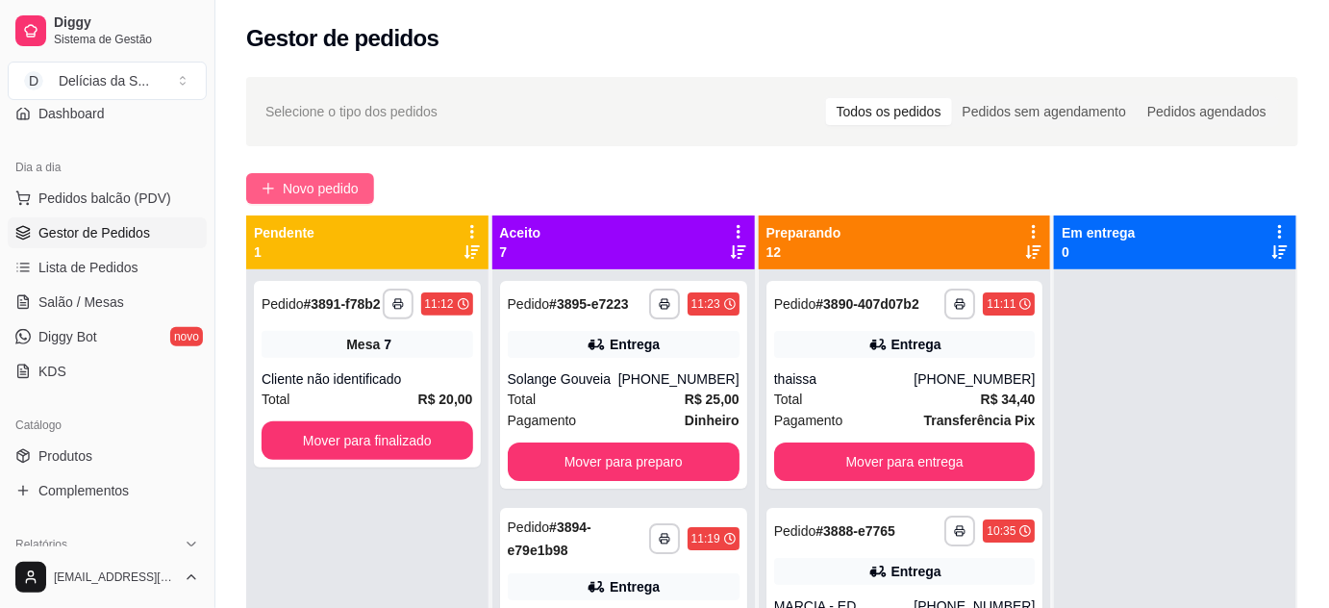
click at [277, 182] on button "Novo pedido" at bounding box center [310, 188] width 128 height 31
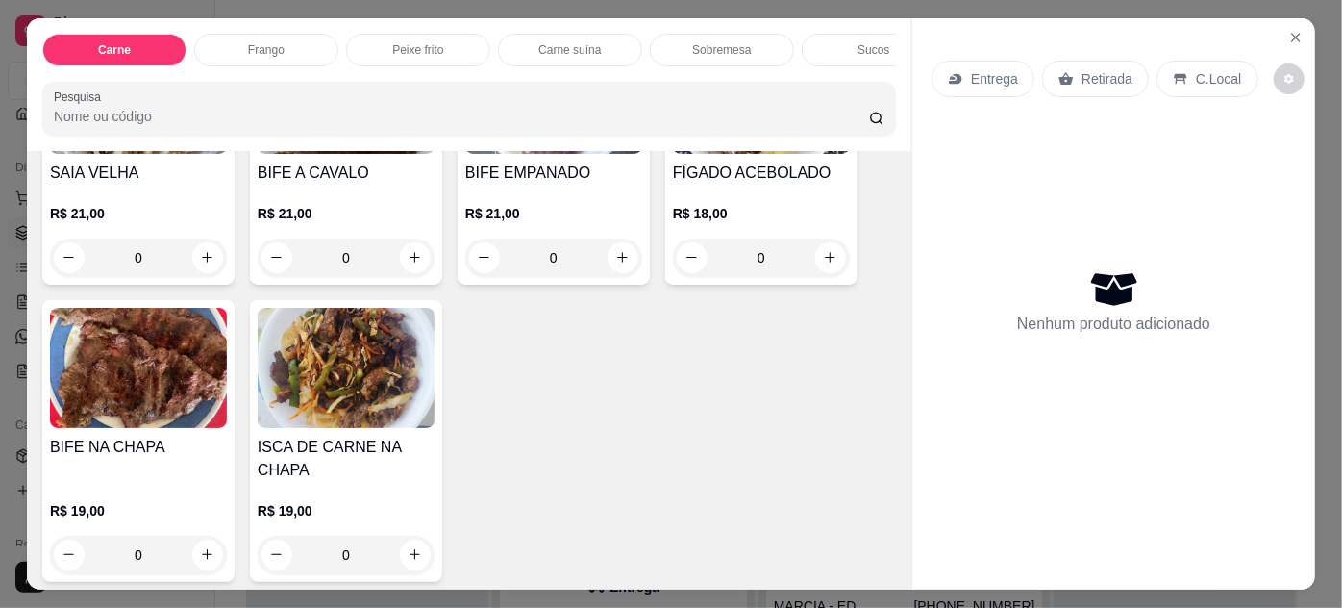
scroll to position [349, 0]
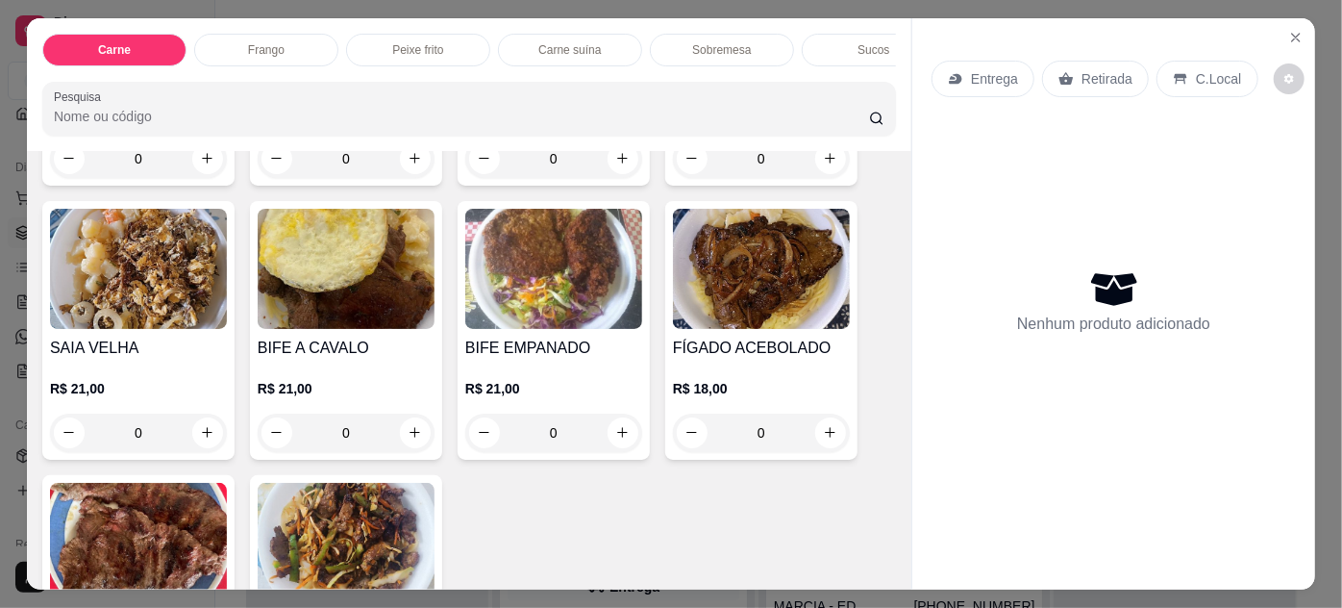
click at [733, 311] on img at bounding box center [761, 269] width 177 height 120
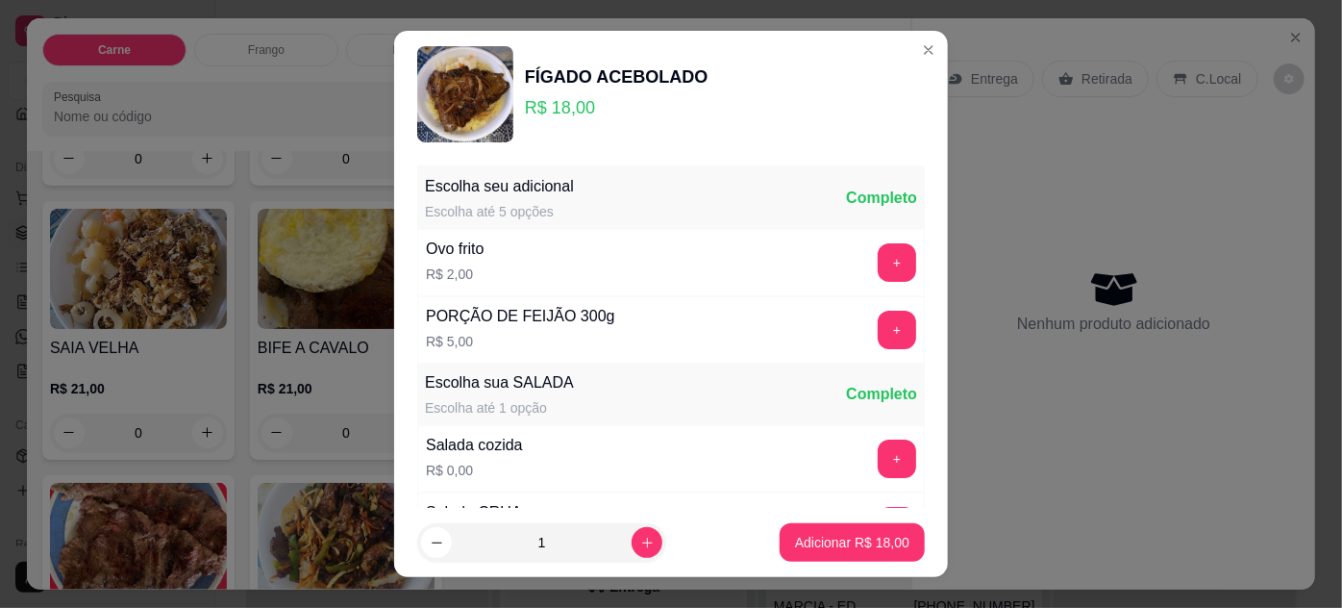
scroll to position [191, 0]
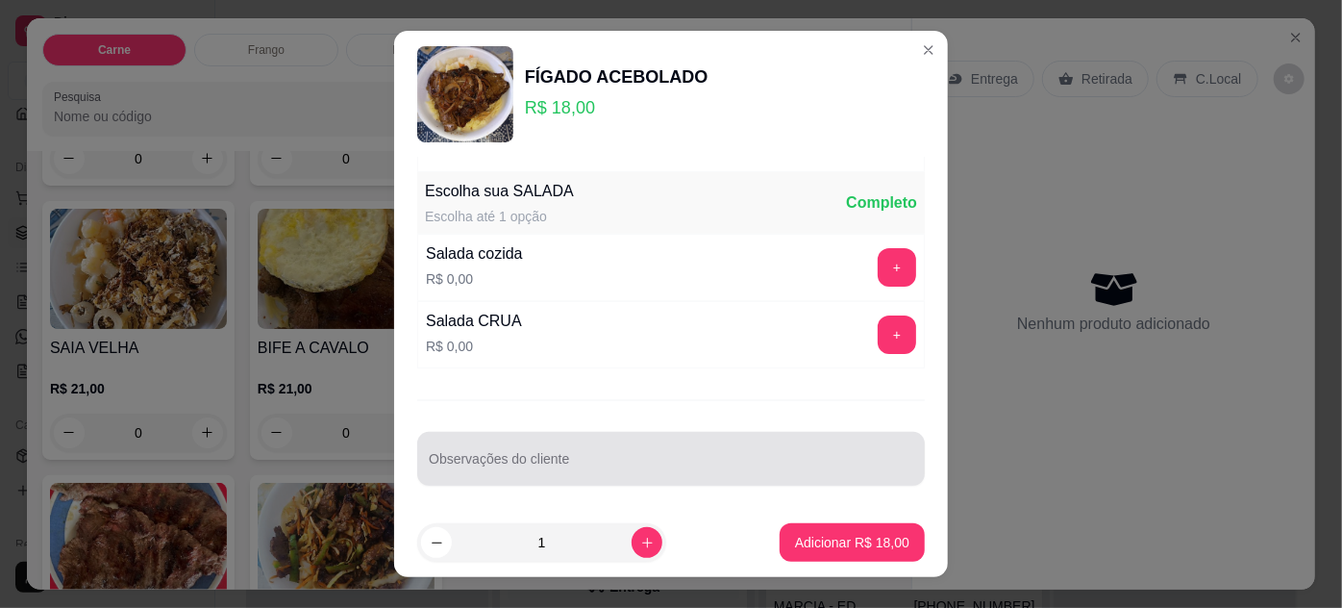
click at [715, 457] on input "Observações do cliente" at bounding box center [671, 466] width 485 height 19
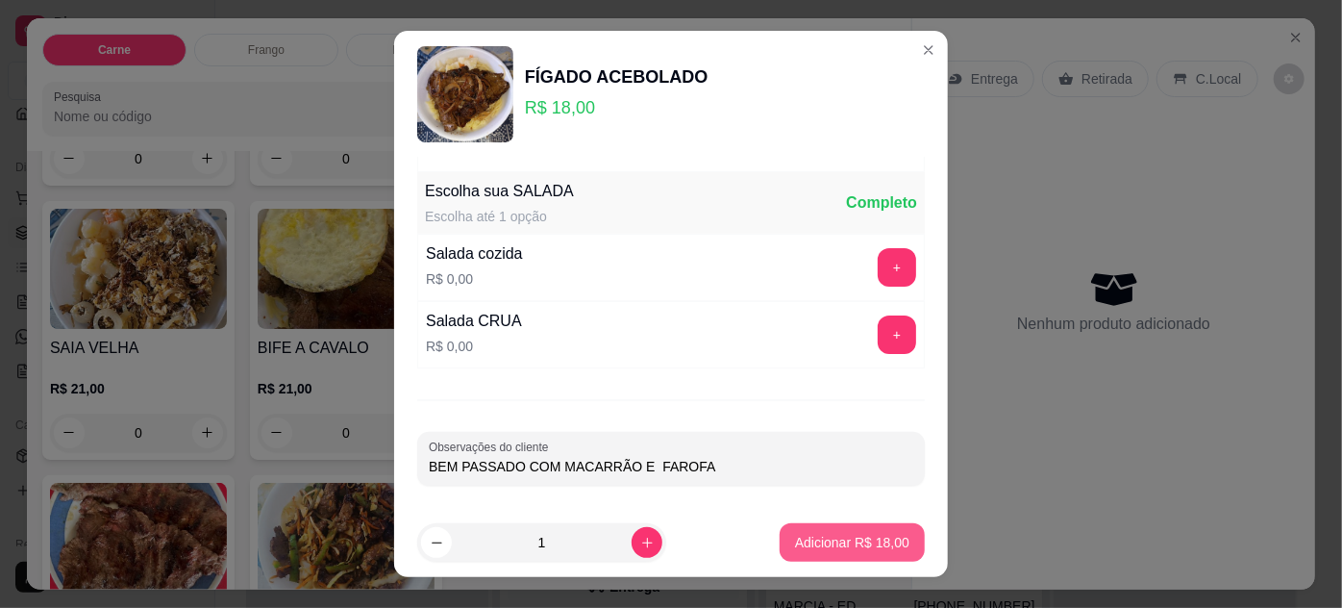
type input "BEM PASSADO COM MACARRÃO E FAROFA"
click at [852, 531] on button "Adicionar R$ 18,00" at bounding box center [852, 542] width 145 height 38
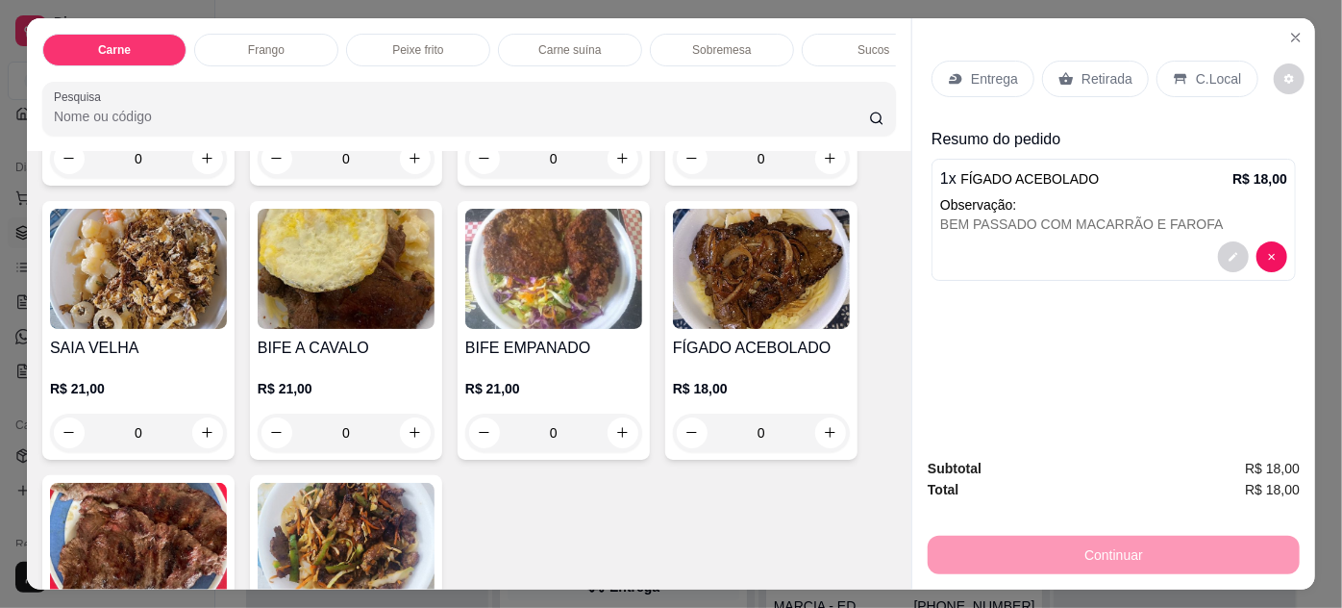
click at [971, 61] on div "Entrega" at bounding box center [983, 79] width 103 height 37
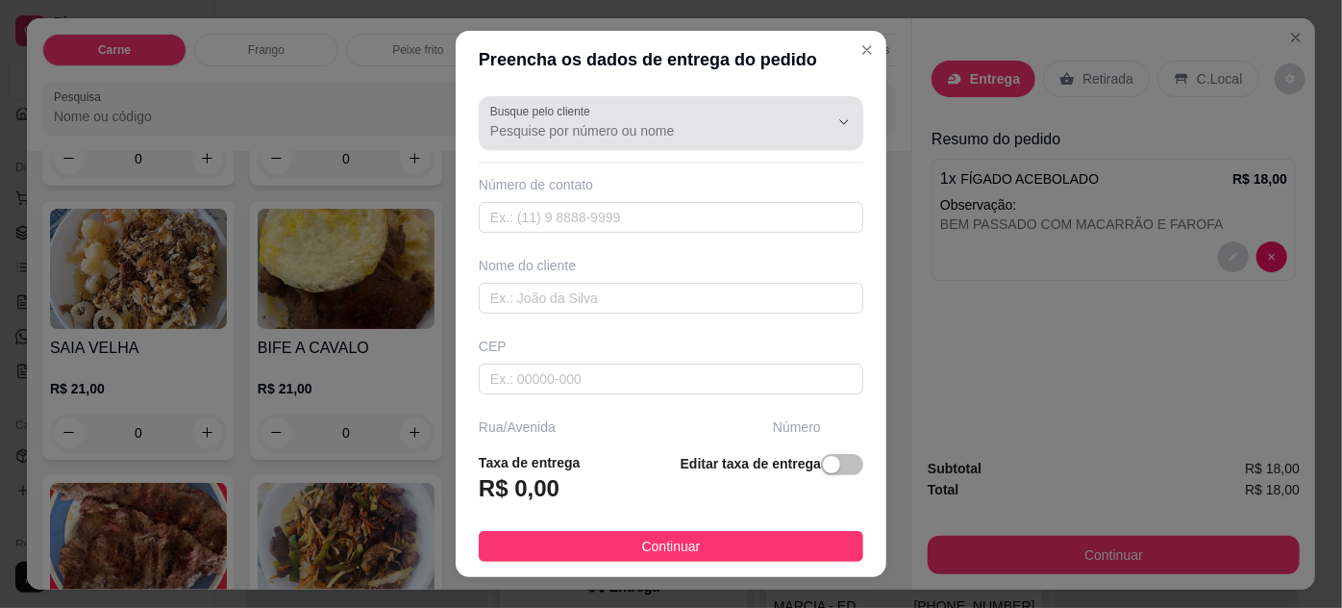
click at [723, 144] on div "Busque pelo cliente" at bounding box center [671, 123] width 385 height 54
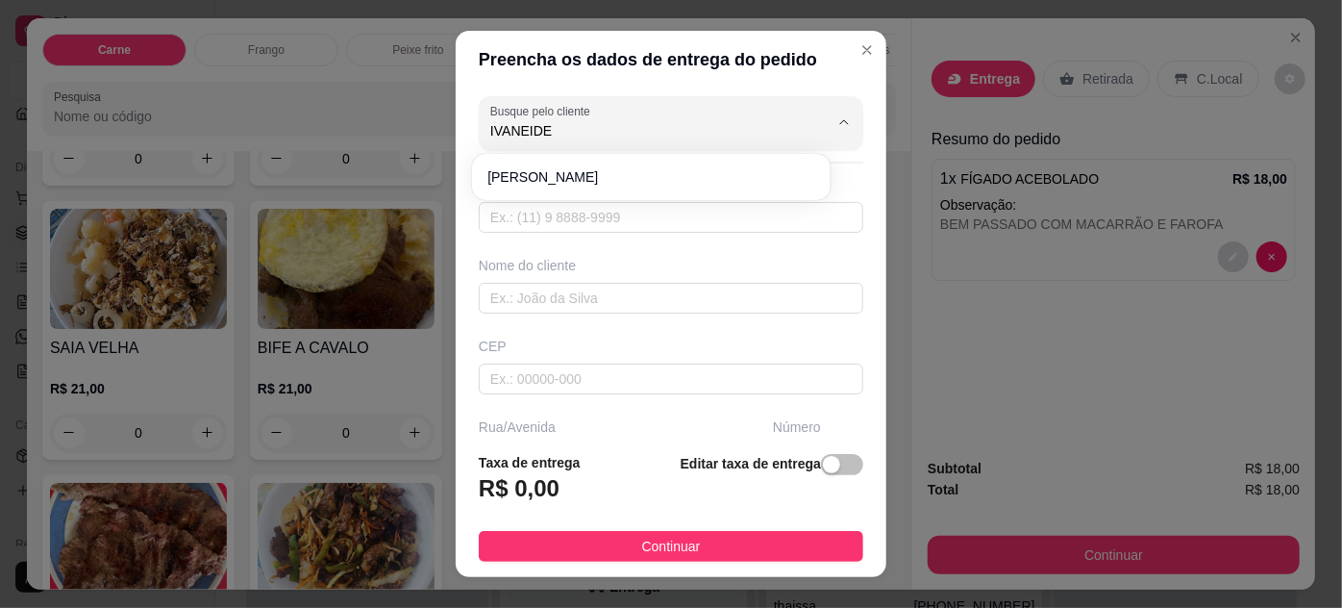
click at [598, 155] on div "[PERSON_NAME]" at bounding box center [651, 177] width 358 height 46
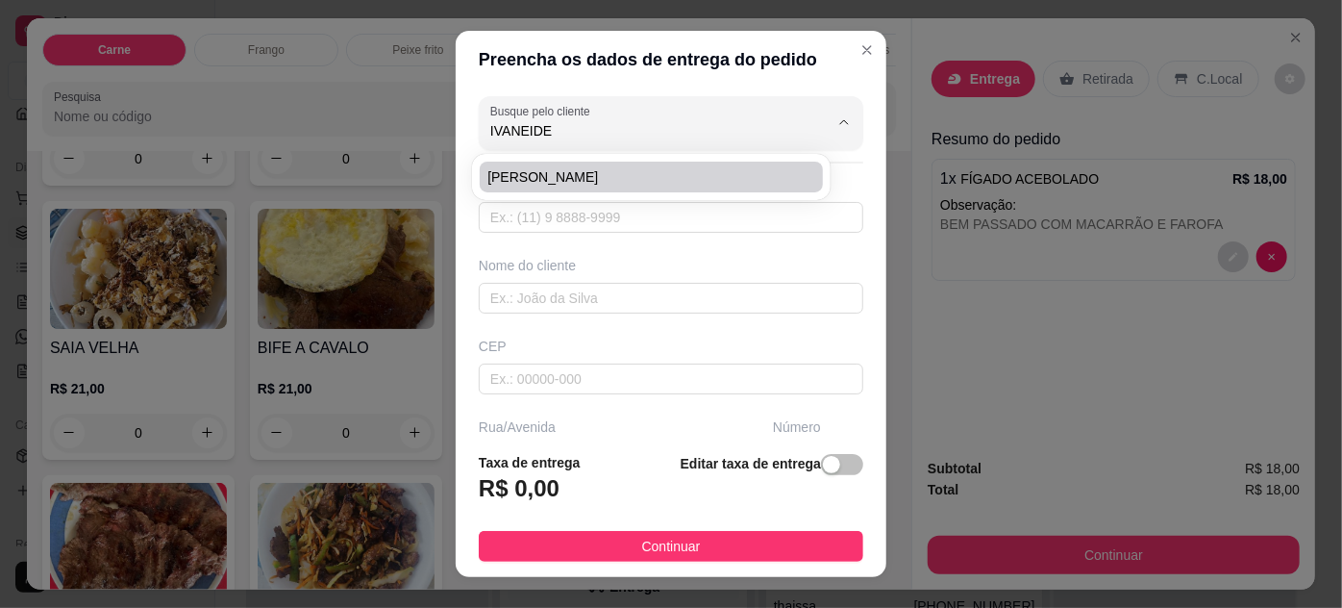
click at [582, 194] on div "[PERSON_NAME]" at bounding box center [651, 177] width 350 height 38
click at [589, 183] on span "[PERSON_NAME]" at bounding box center [641, 176] width 308 height 19
type input "[PERSON_NAME]"
type input "91984855912"
type input "[PERSON_NAME]"
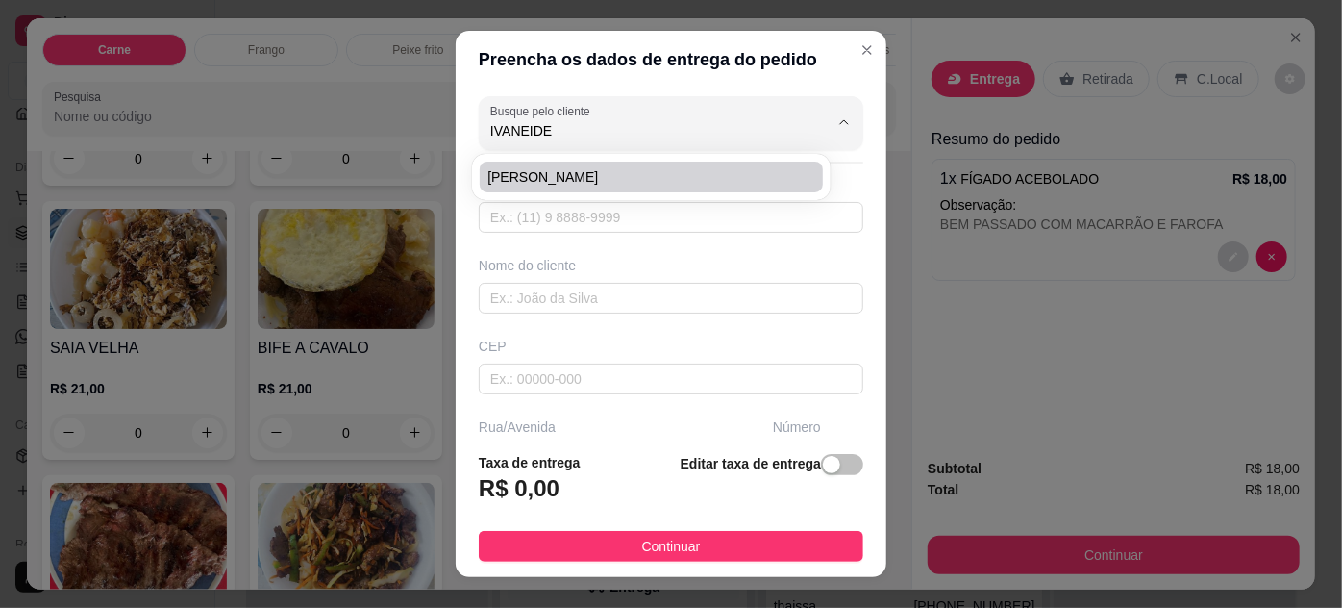
type input "CRESCI-[GEOGRAPHIC_DATA]"
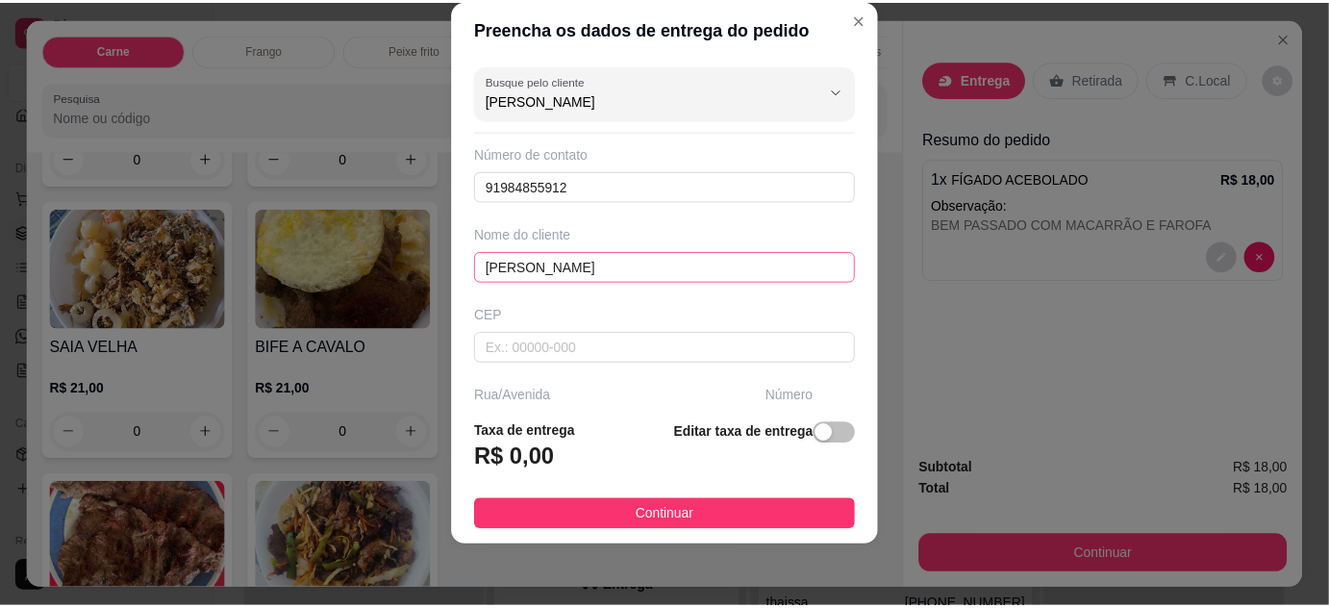
scroll to position [294, 0]
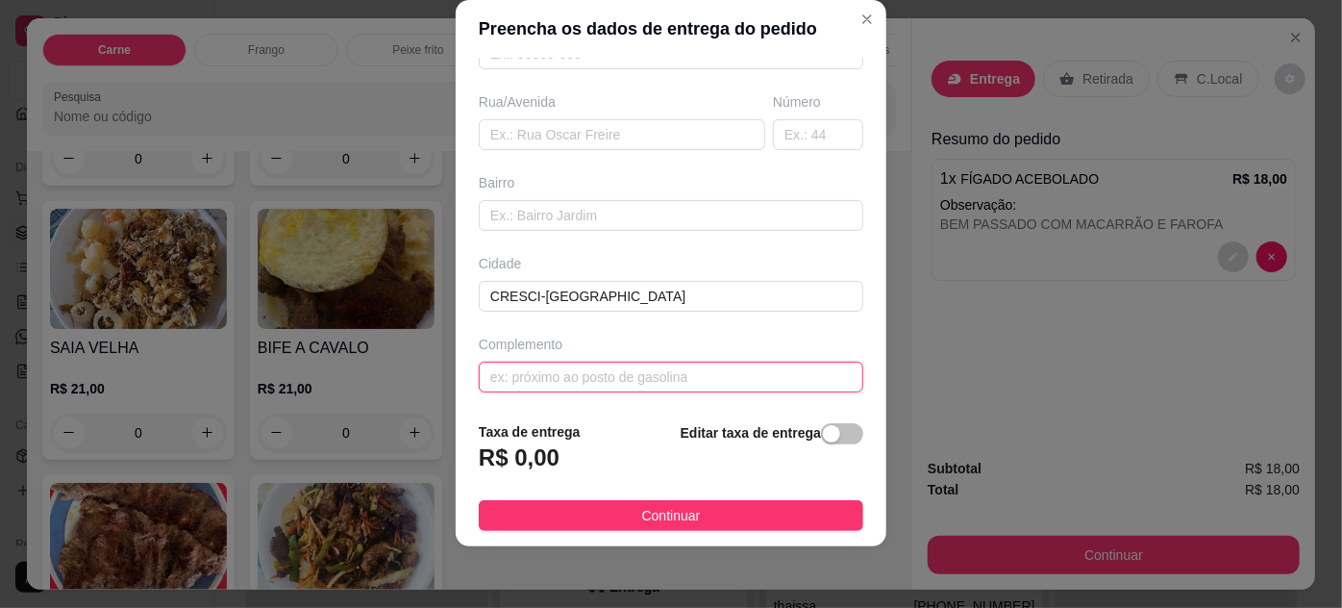
click at [593, 370] on input "text" at bounding box center [671, 376] width 385 height 31
type input "12H"
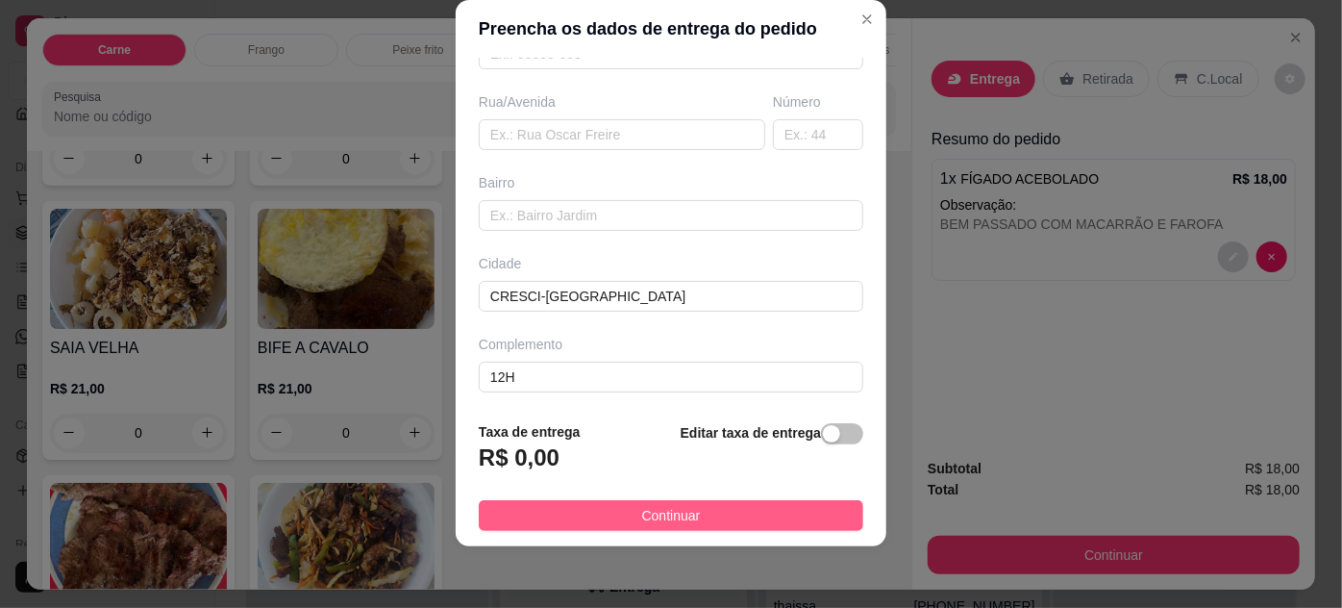
click at [659, 505] on span "Continuar" at bounding box center [671, 515] width 59 height 21
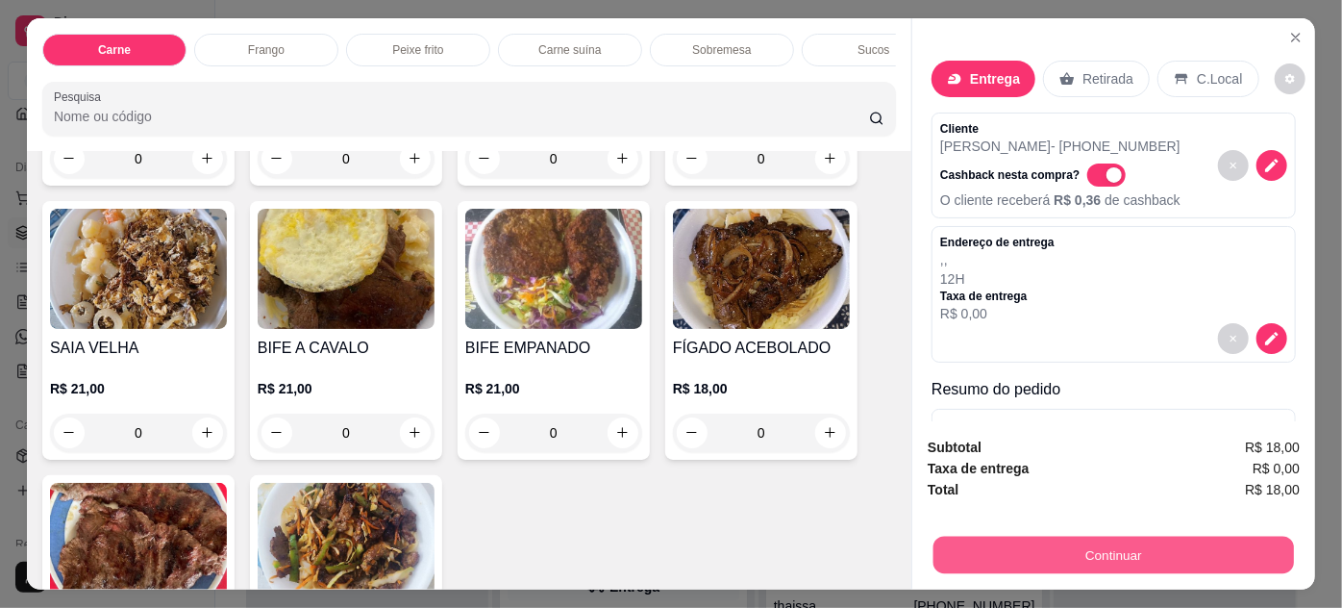
click at [1003, 556] on button "Continuar" at bounding box center [1113, 554] width 361 height 37
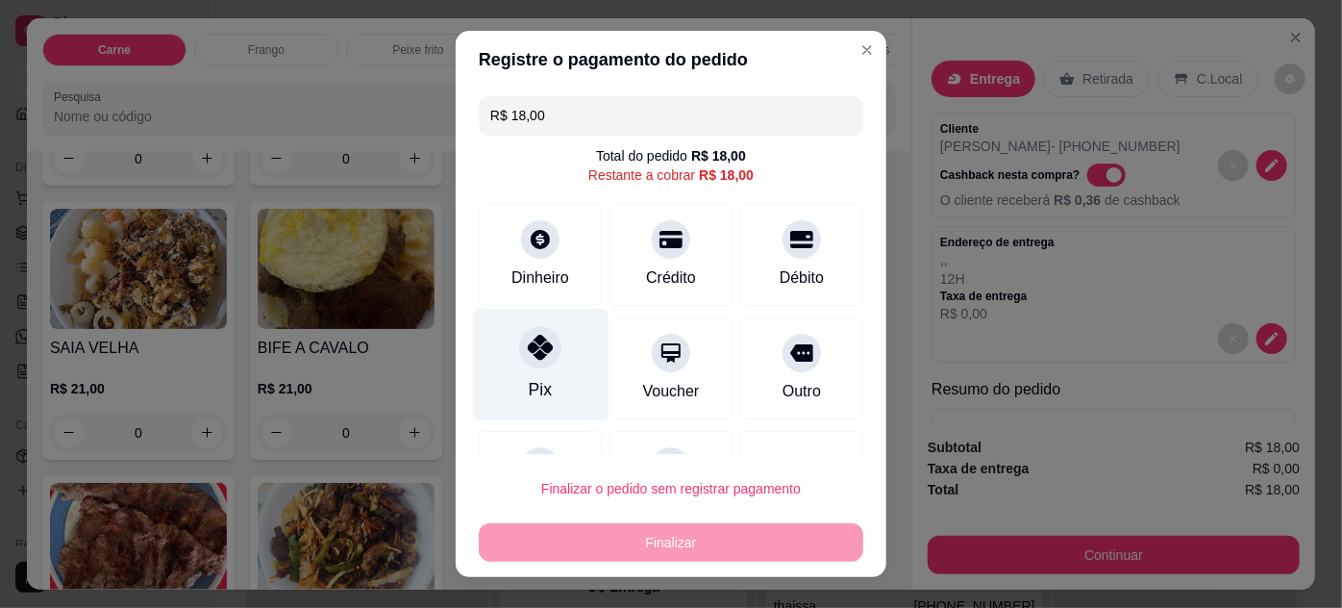
click at [580, 339] on div "Pix" at bounding box center [541, 364] width 136 height 112
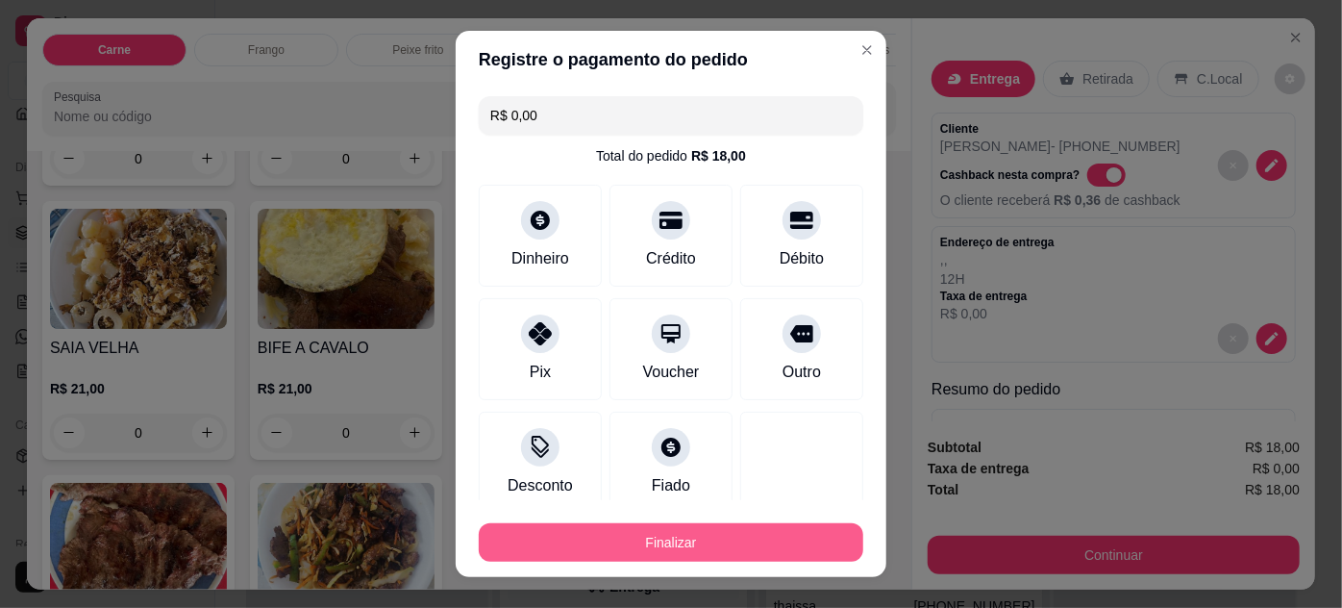
click at [688, 548] on button "Finalizar" at bounding box center [671, 542] width 385 height 38
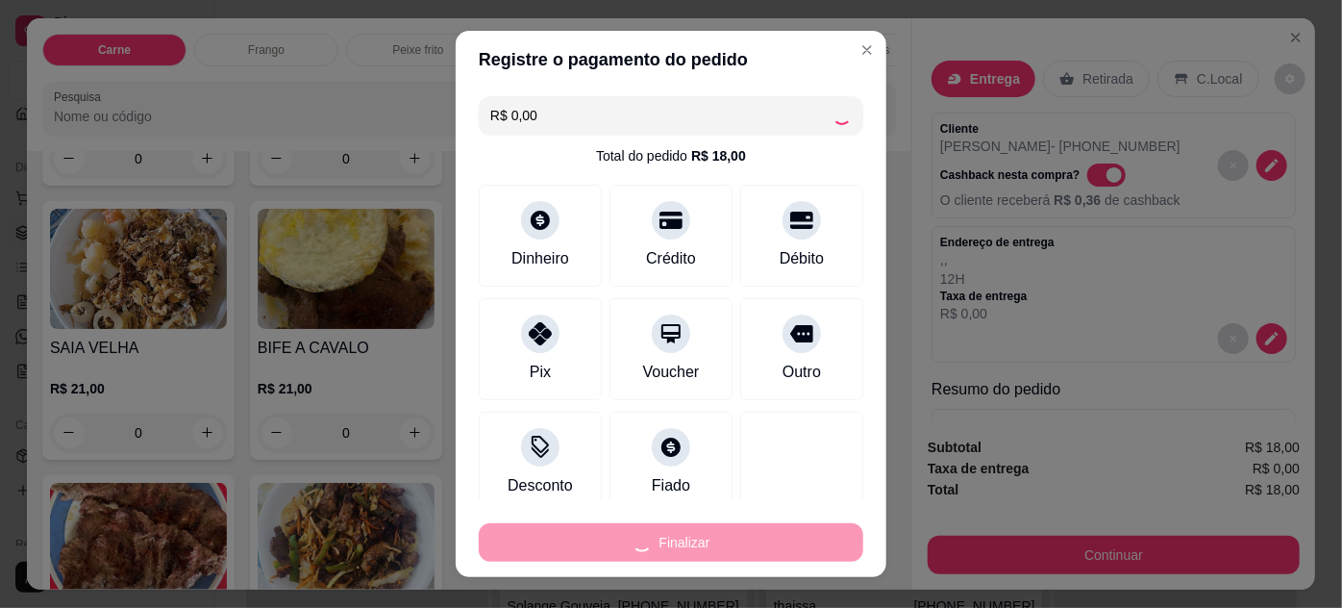
type input "-R$ 18,00"
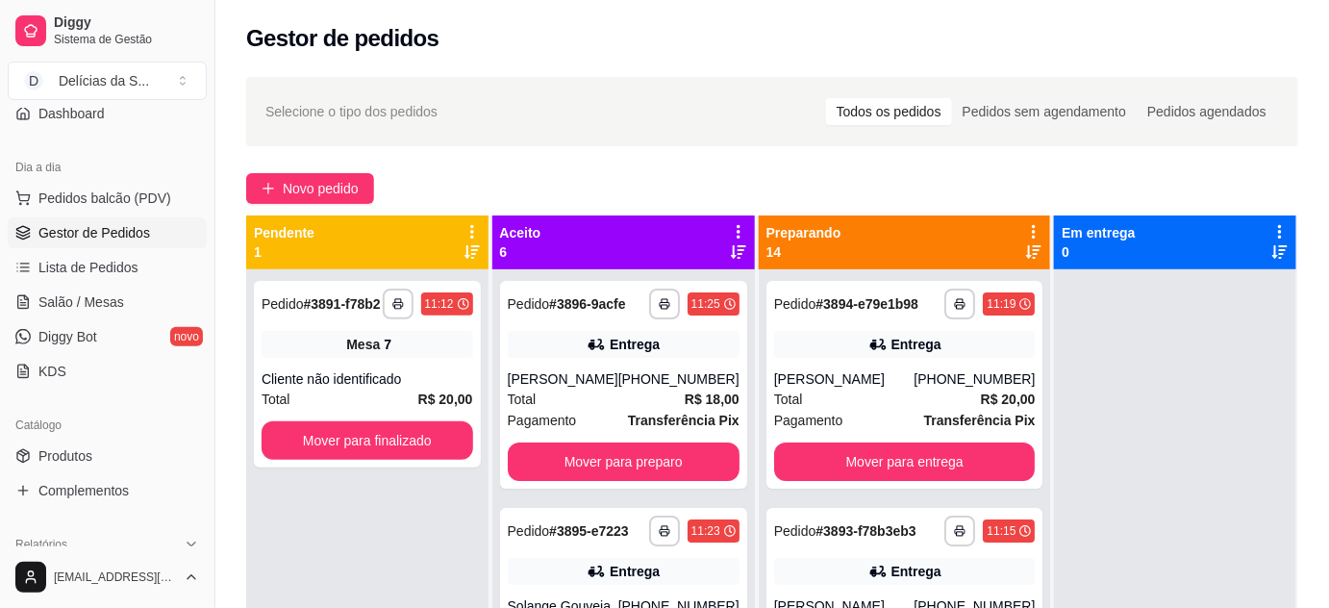
drag, startPoint x: 77, startPoint y: 307, endPoint x: 79, endPoint y: 317, distance: 10.7
click at [77, 307] on span "Salão / Mesas" at bounding box center [81, 301] width 86 height 19
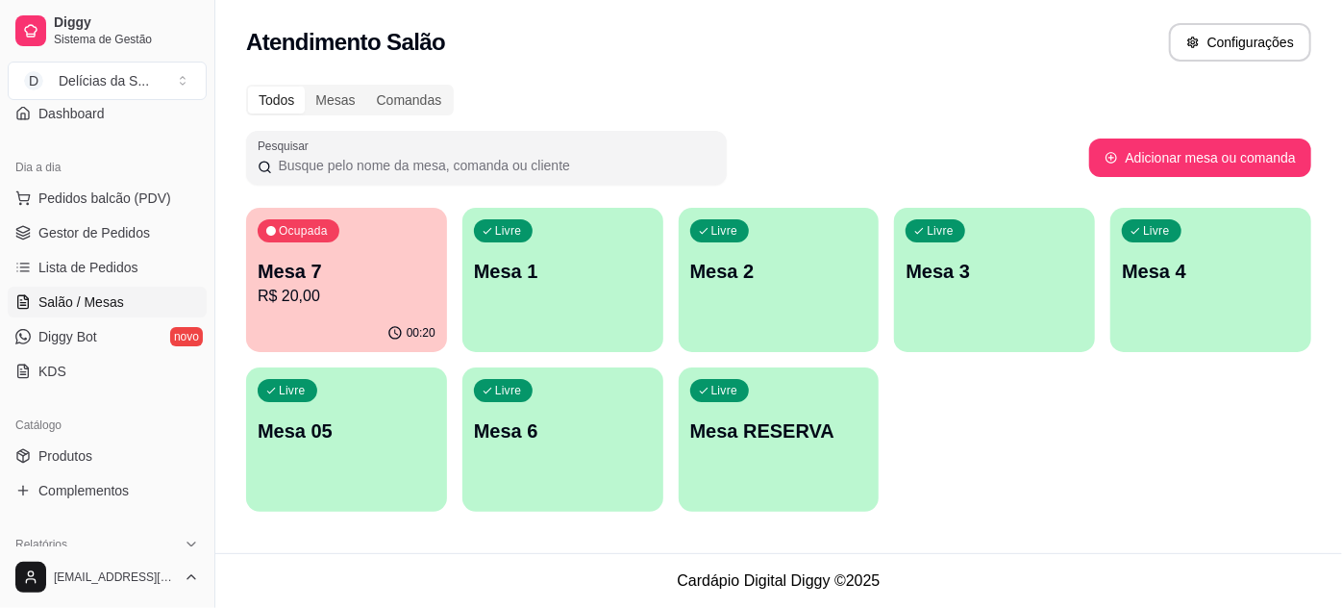
click at [346, 301] on p "R$ 20,00" at bounding box center [347, 296] width 178 height 23
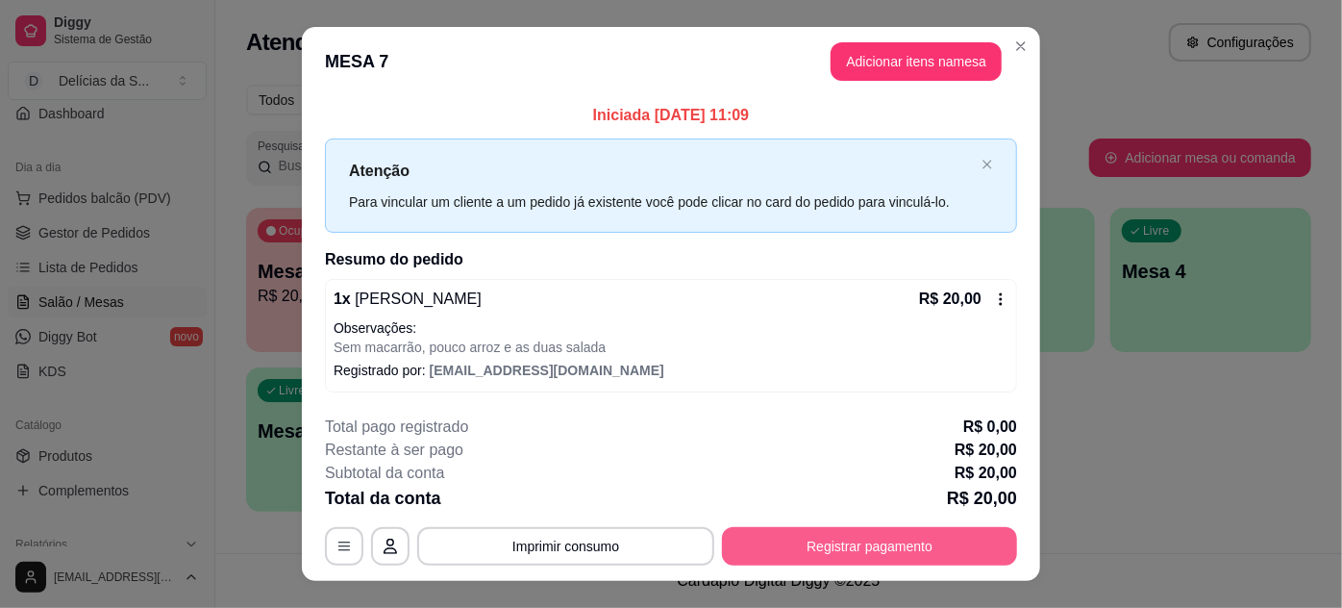
click at [822, 541] on button "Registrar pagamento" at bounding box center [869, 546] width 295 height 38
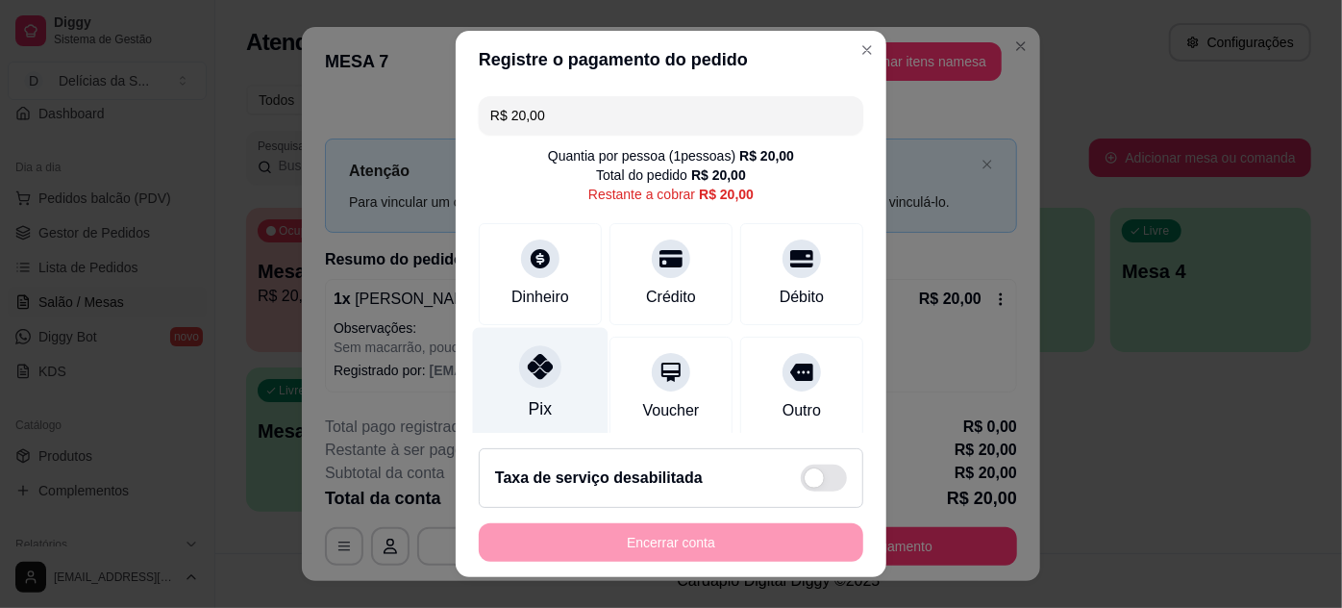
click at [547, 373] on div at bounding box center [540, 366] width 42 height 42
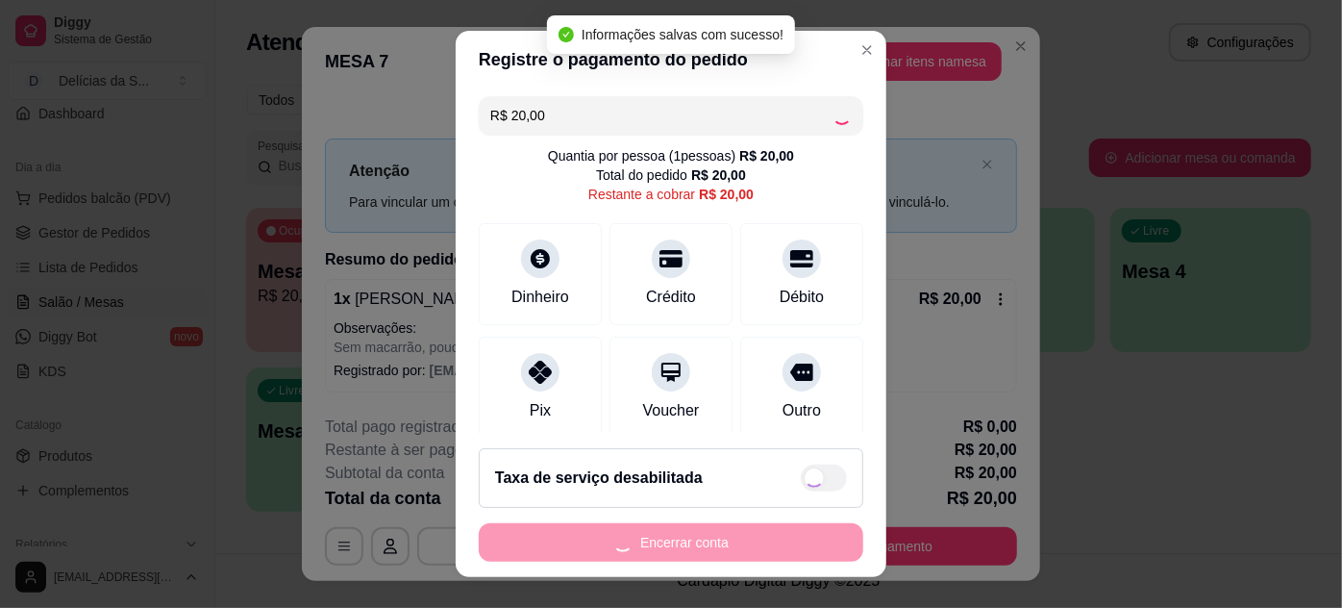
type input "R$ 0,00"
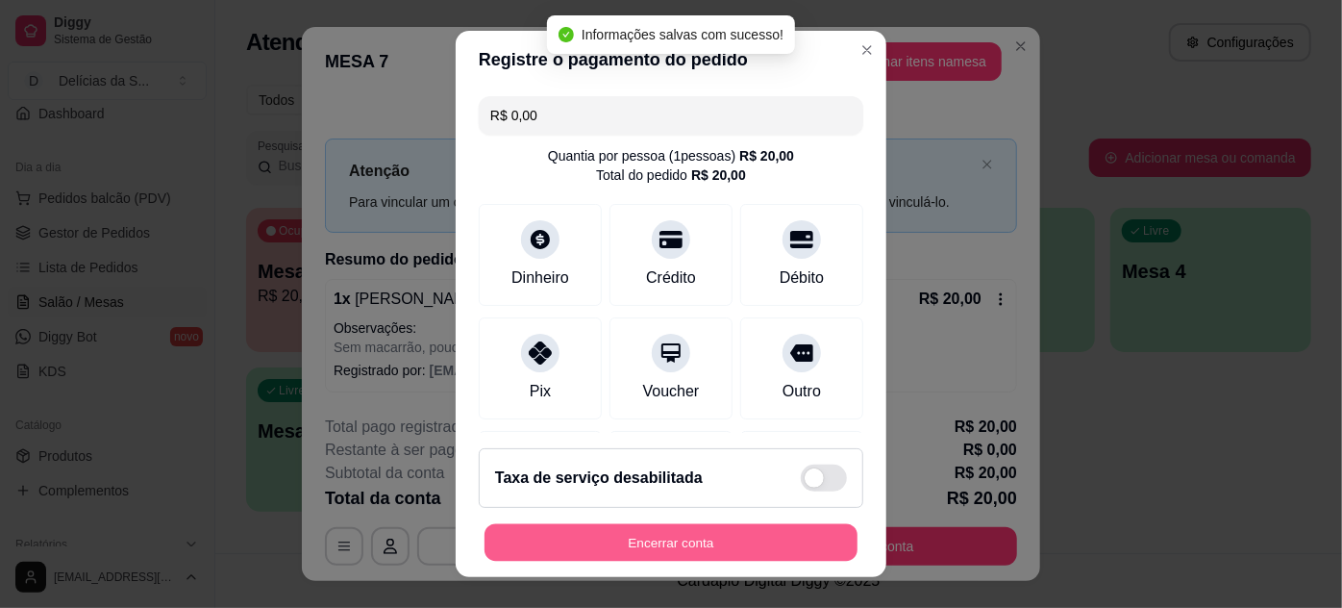
click at [710, 543] on button "Encerrar conta" at bounding box center [671, 542] width 373 height 37
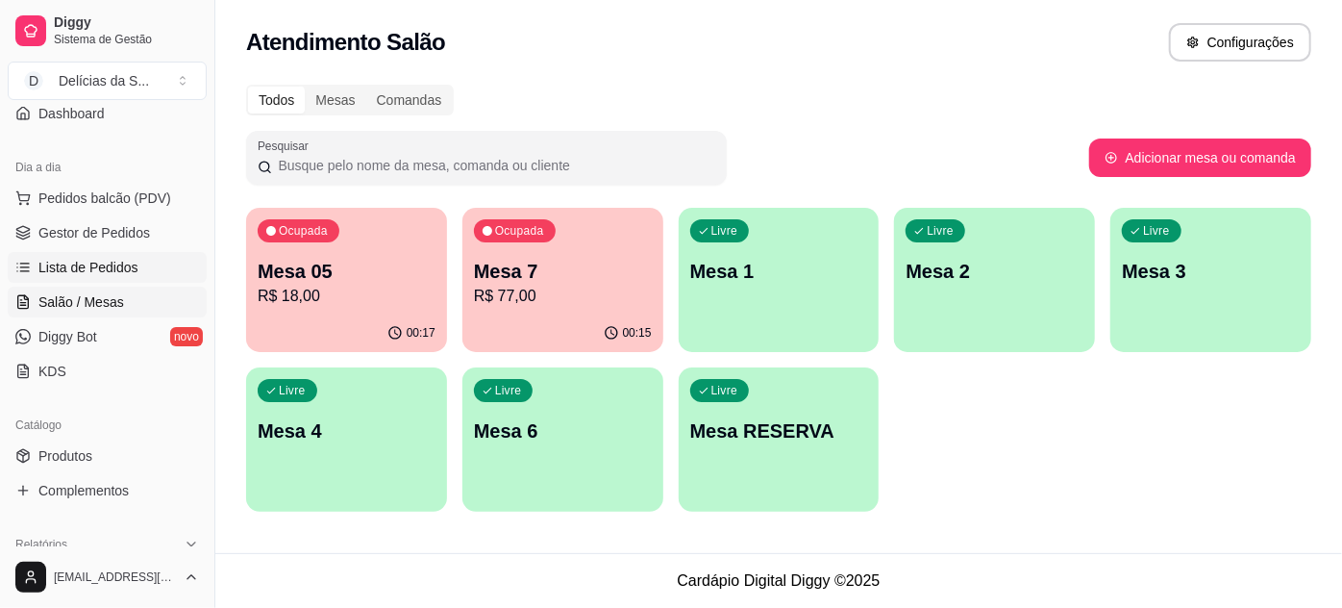
click at [103, 258] on span "Lista de Pedidos" at bounding box center [88, 267] width 100 height 19
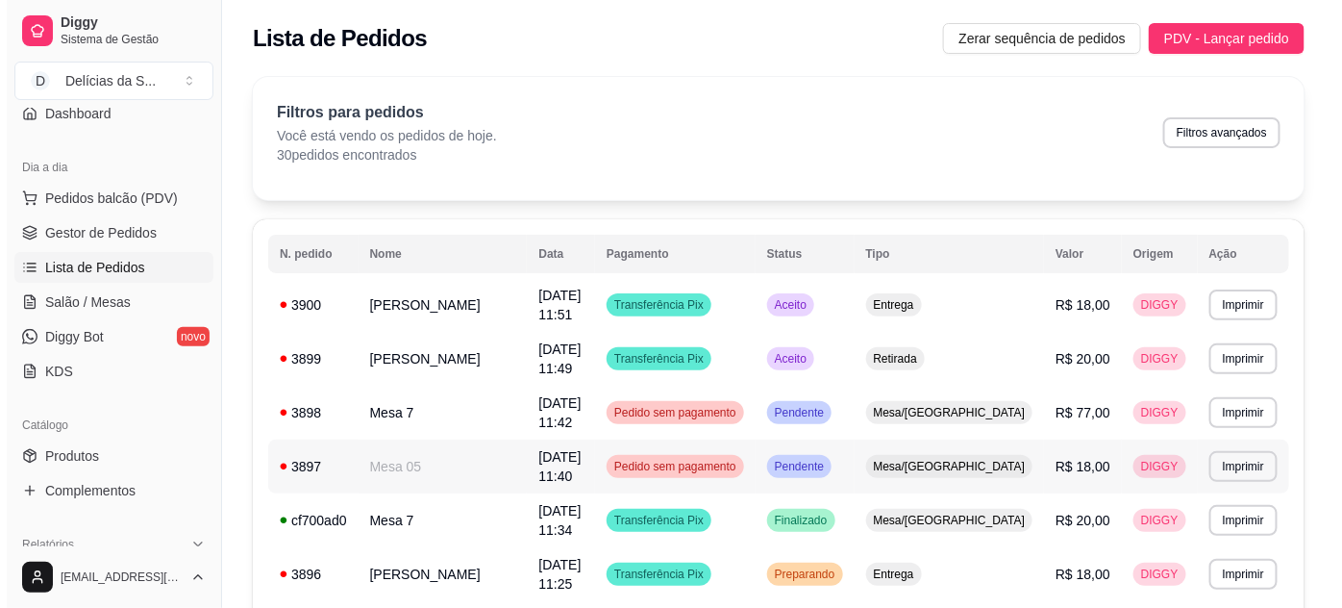
scroll to position [174, 0]
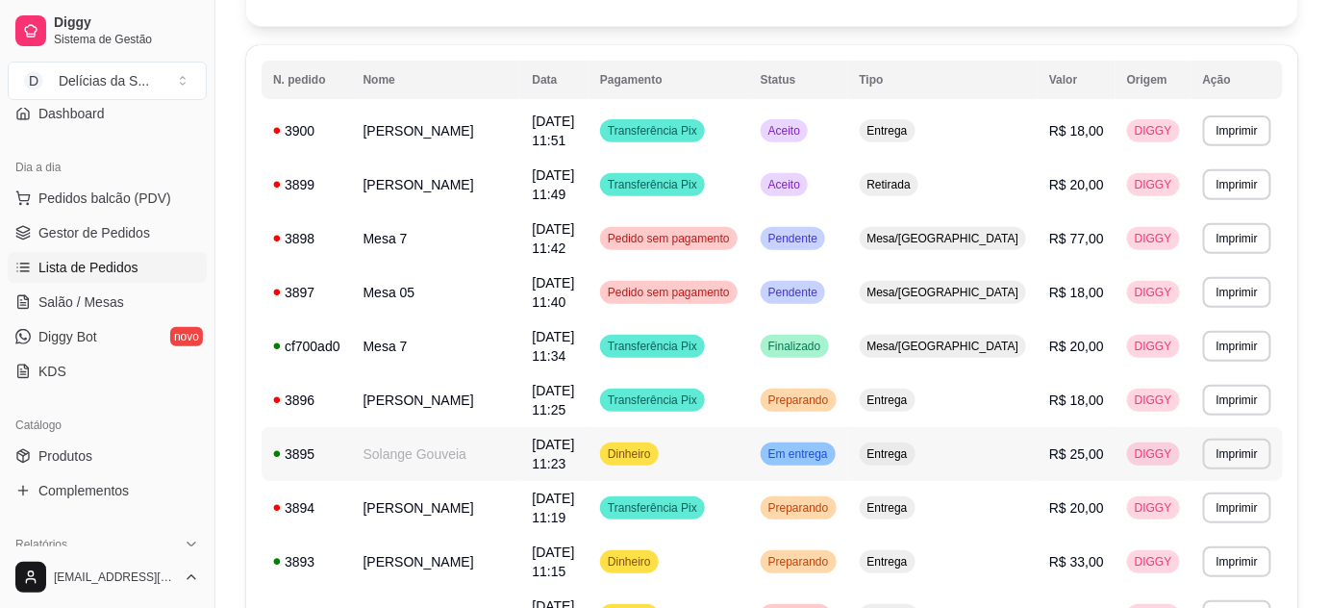
click at [434, 442] on td "Solange Gouveia" at bounding box center [436, 454] width 169 height 54
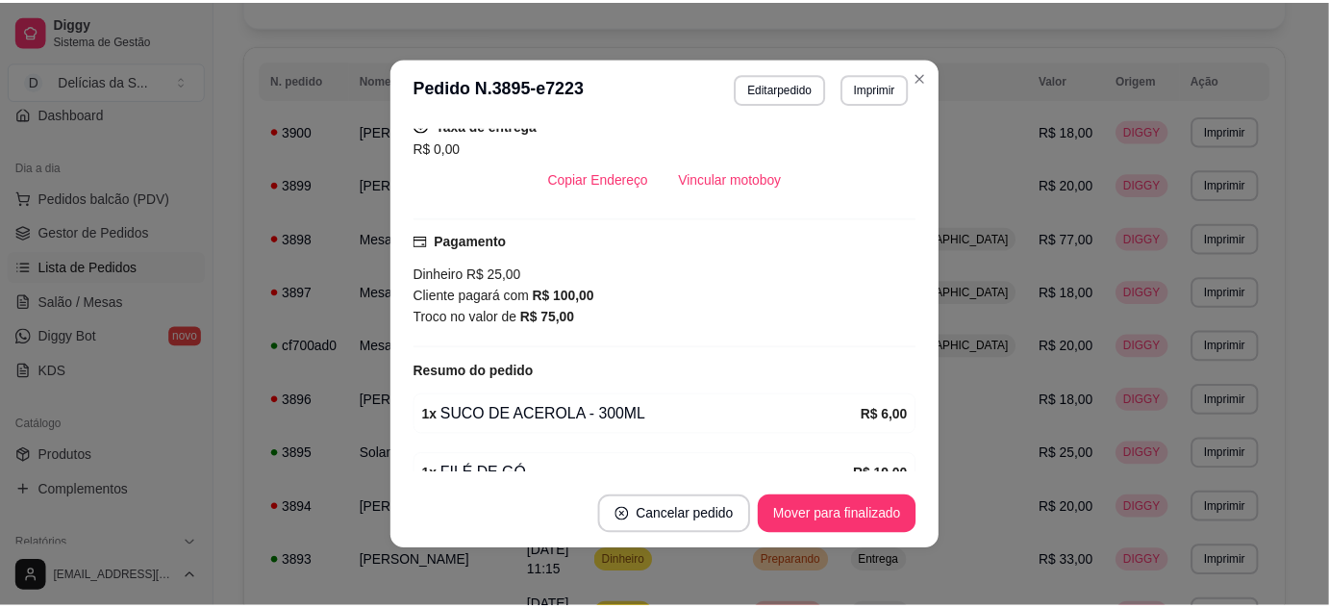
scroll to position [443, 0]
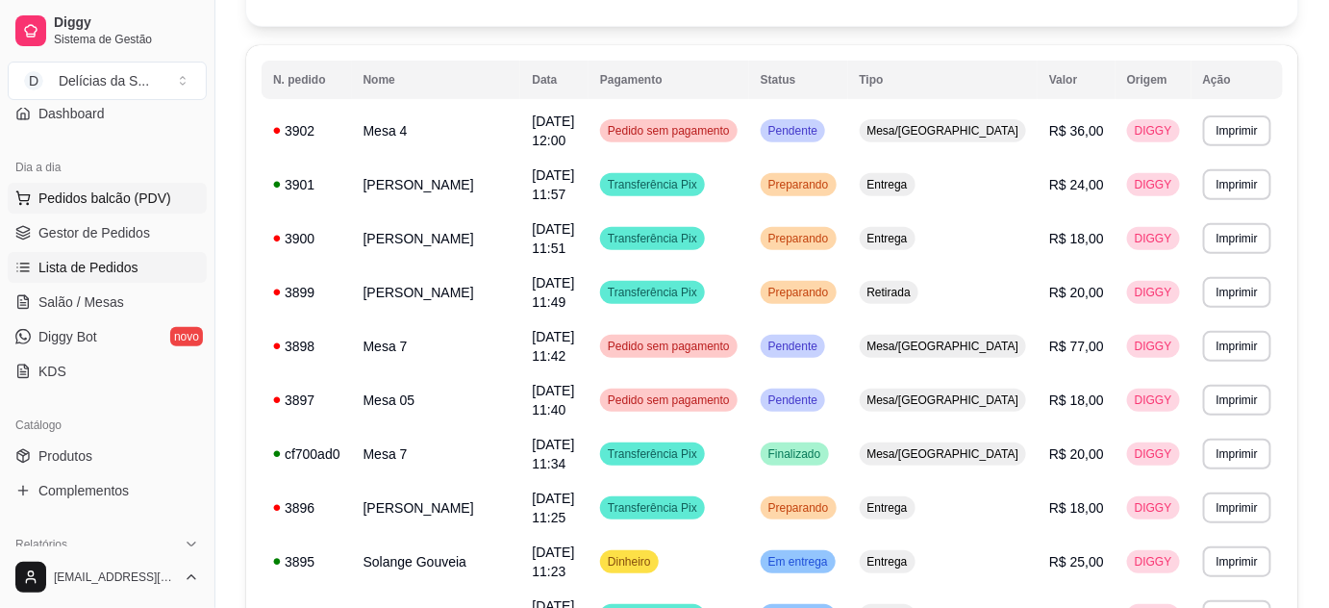
click at [102, 205] on span "Pedidos balcão (PDV)" at bounding box center [104, 197] width 133 height 19
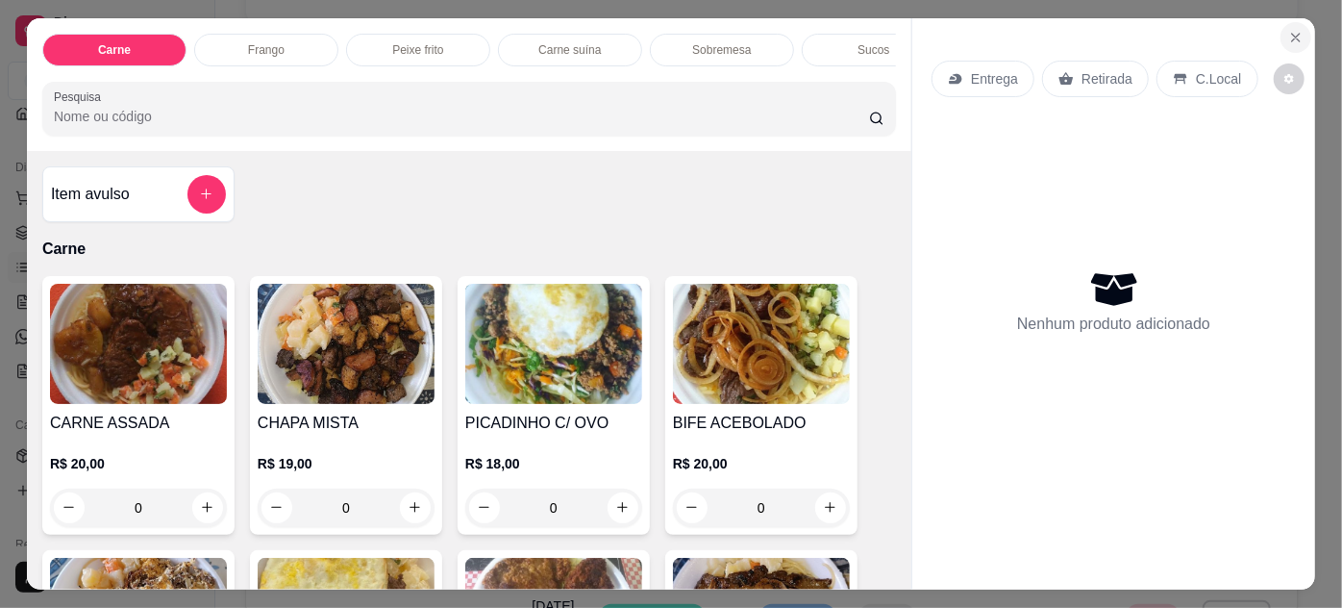
click at [1294, 33] on icon "Close" at bounding box center [1295, 37] width 15 height 15
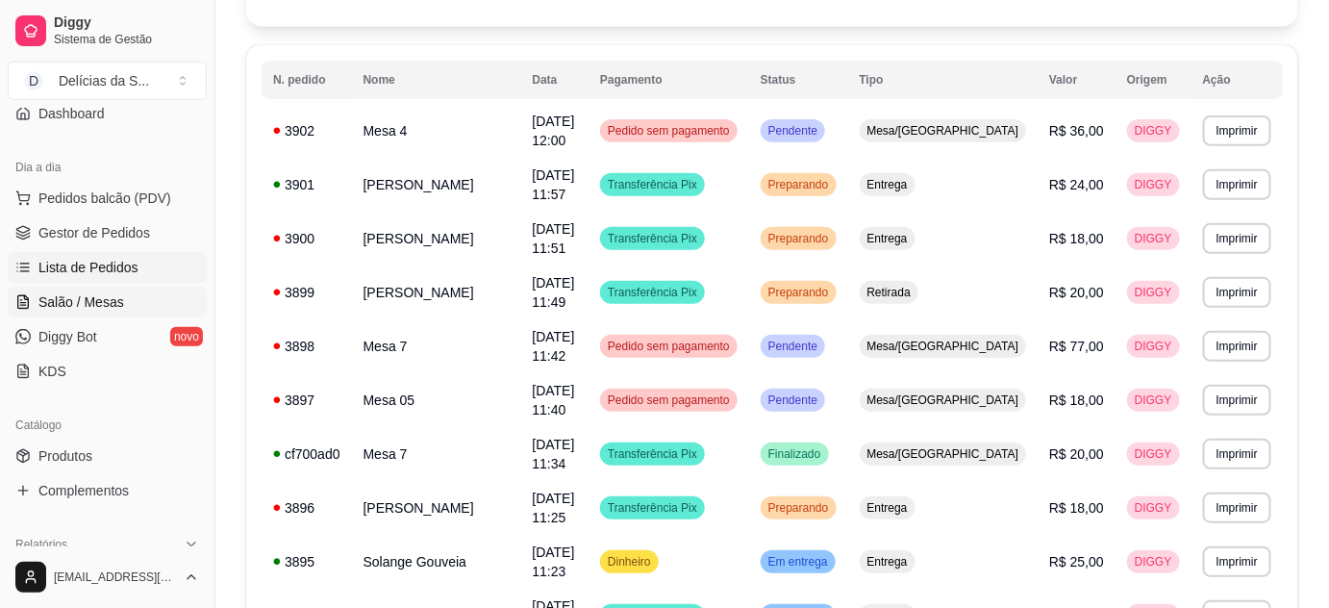
click at [87, 288] on link "Salão / Mesas" at bounding box center [107, 301] width 199 height 31
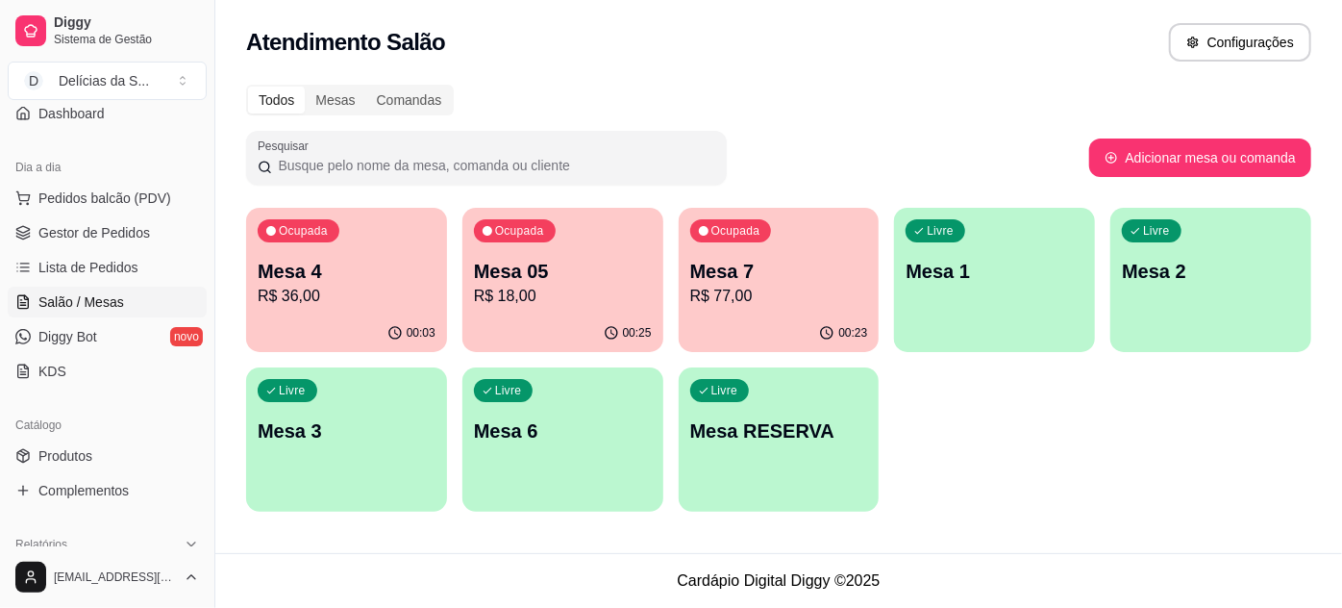
click at [1005, 285] on div "Livre Mesa 1" at bounding box center [994, 268] width 201 height 121
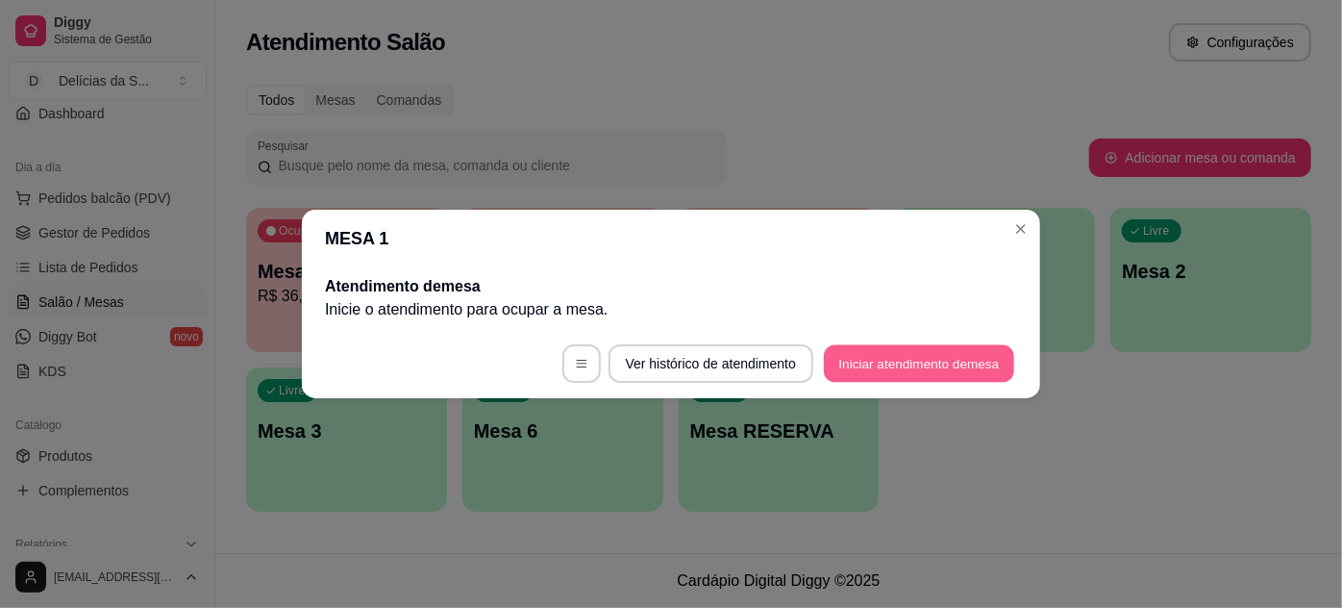
click at [879, 357] on button "Iniciar atendimento de mesa" at bounding box center [919, 363] width 190 height 37
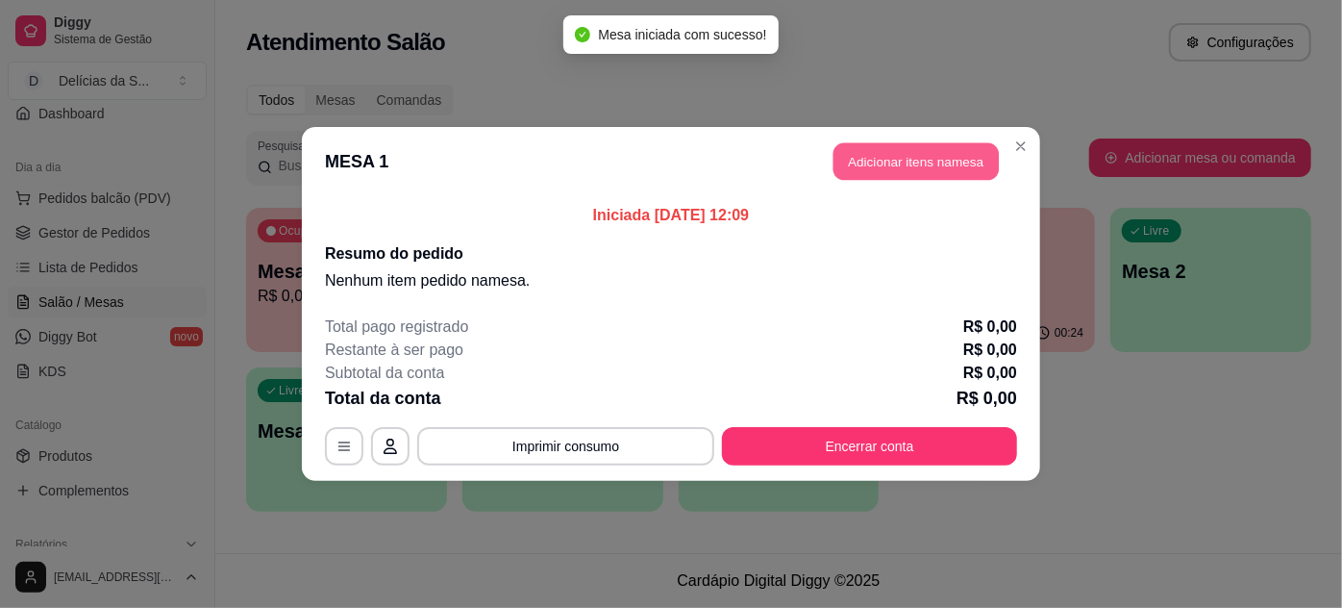
click at [854, 165] on button "Adicionar itens na mesa" at bounding box center [916, 161] width 165 height 37
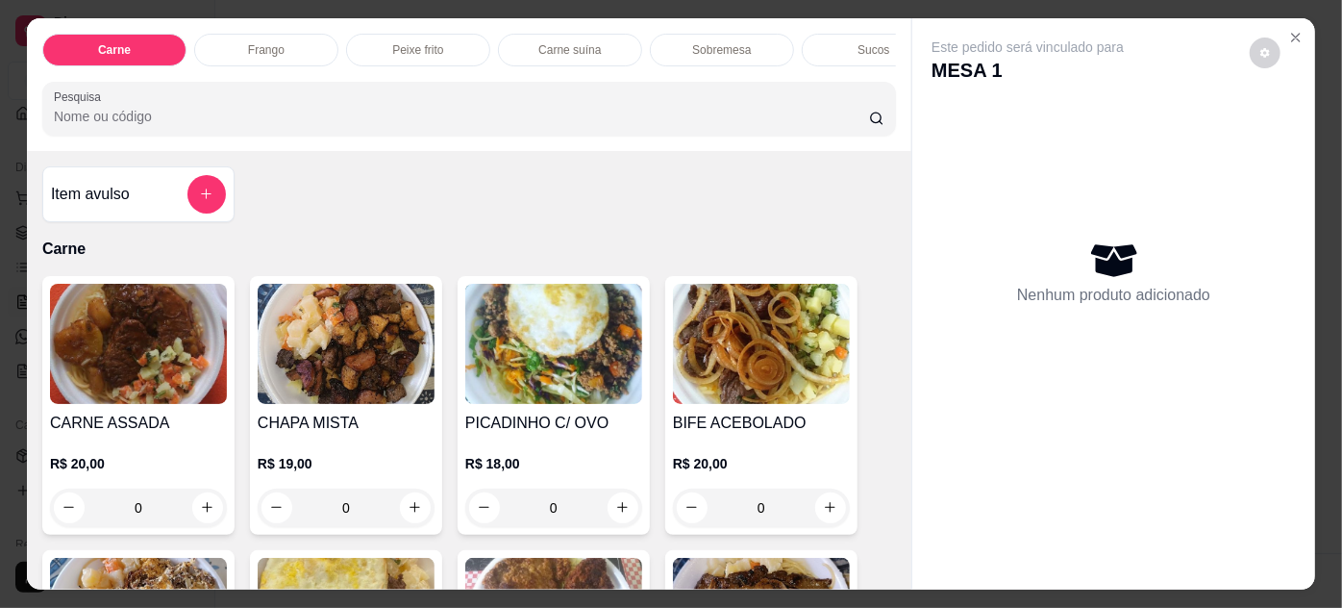
scroll to position [349, 0]
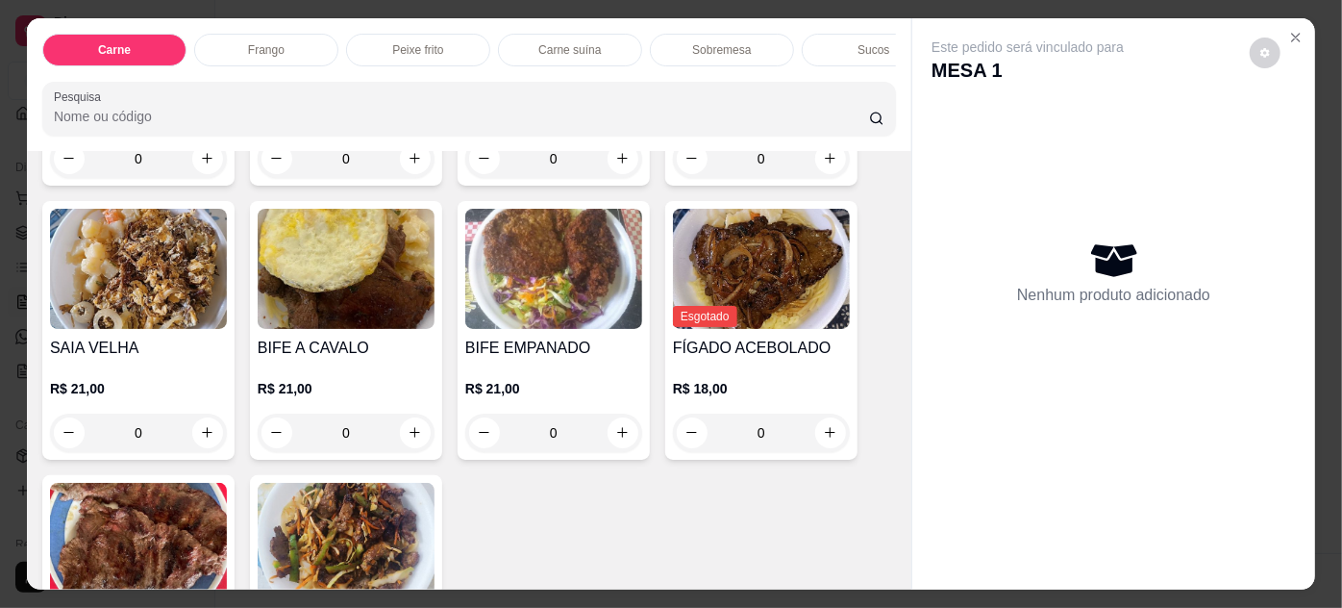
click at [535, 307] on img at bounding box center [553, 269] width 177 height 120
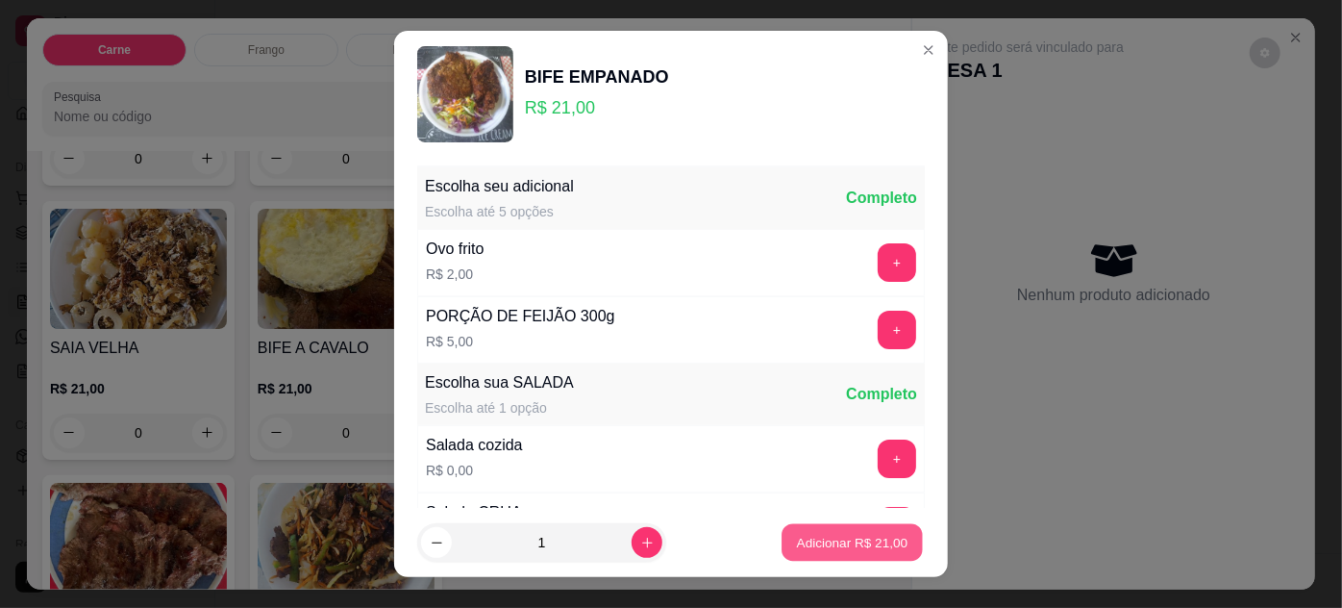
click at [802, 550] on p "Adicionar R$ 21,00" at bounding box center [853, 543] width 112 height 18
type input "1"
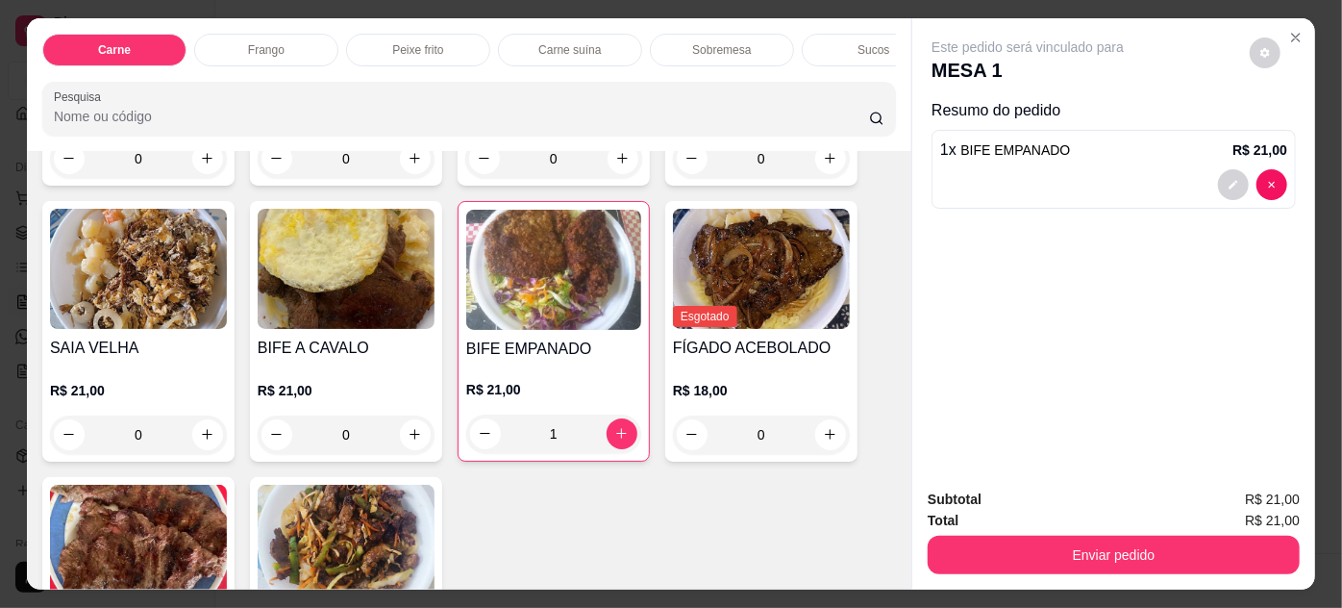
scroll to position [0, 0]
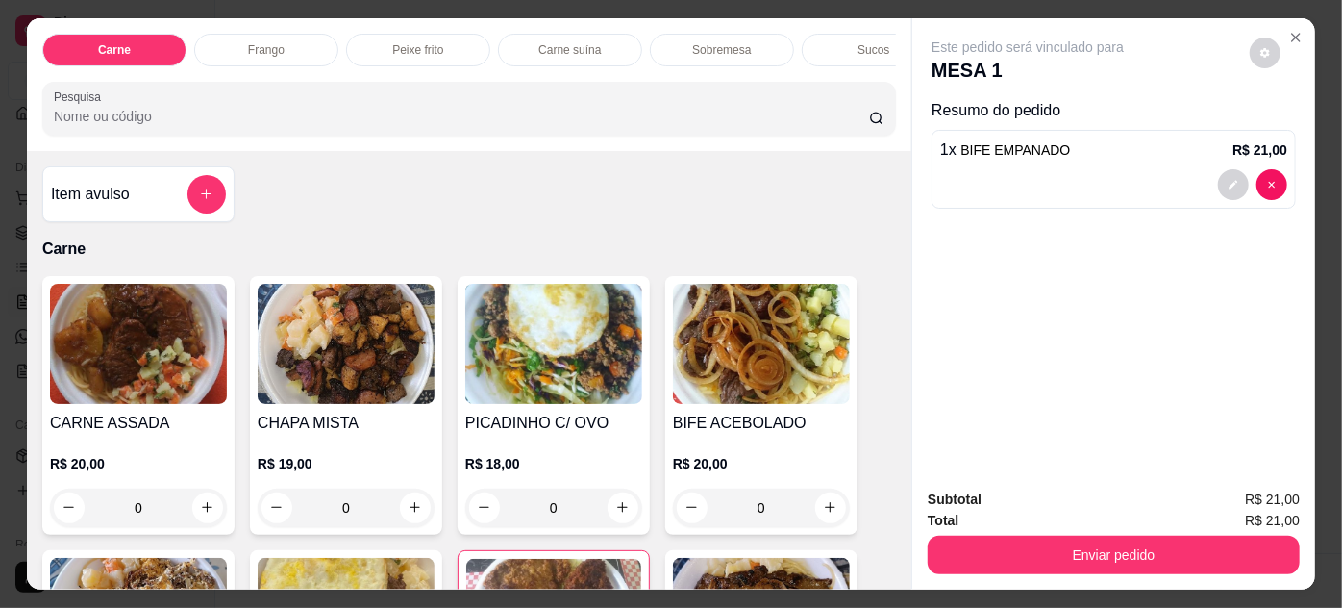
click at [95, 194] on h4 "Item avulso" at bounding box center [90, 194] width 79 height 23
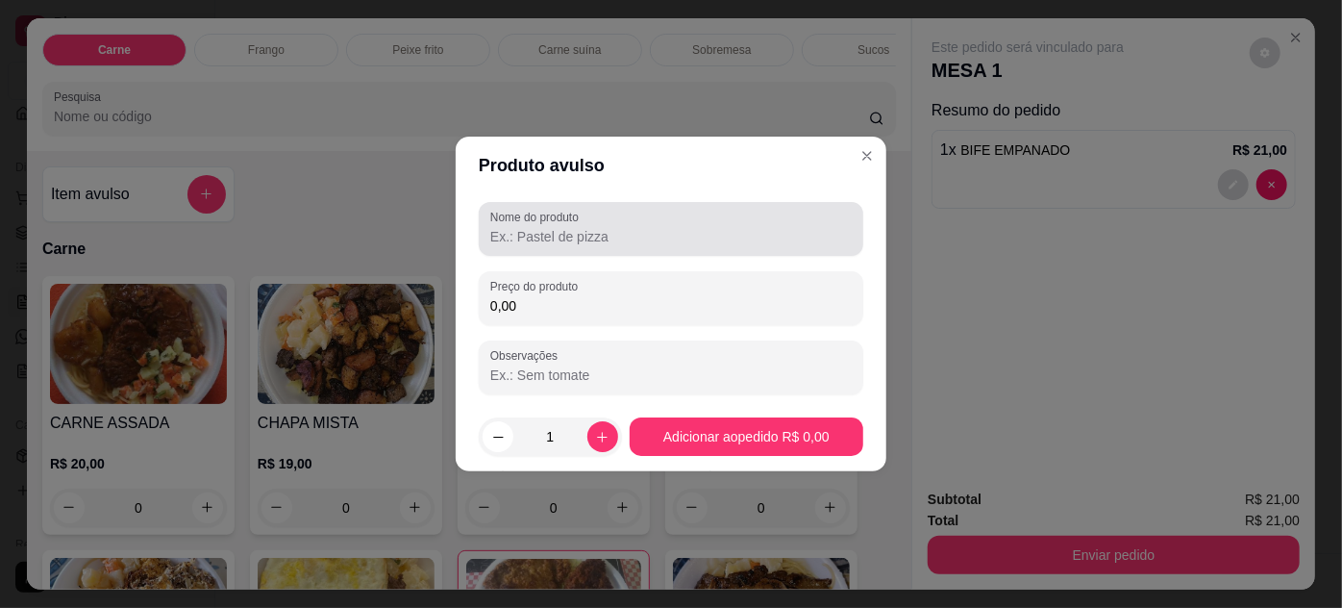
click at [541, 240] on input "Nome do produto" at bounding box center [670, 236] width 361 height 19
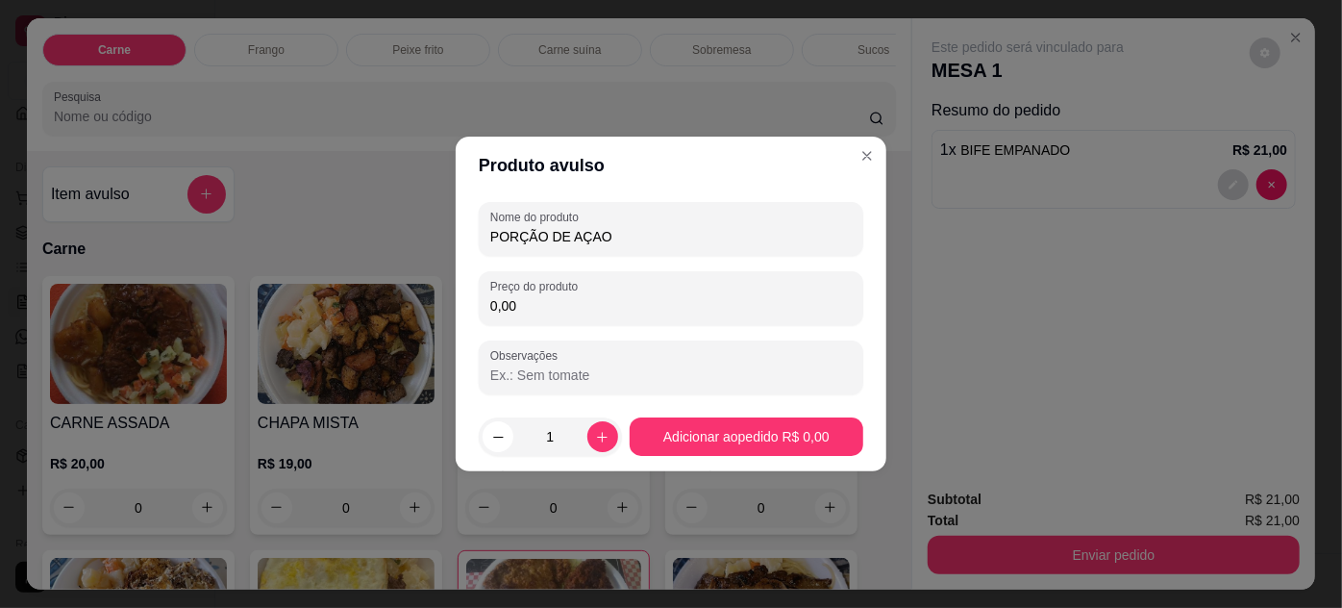
type input "PORÇÃO DE AÇAO"
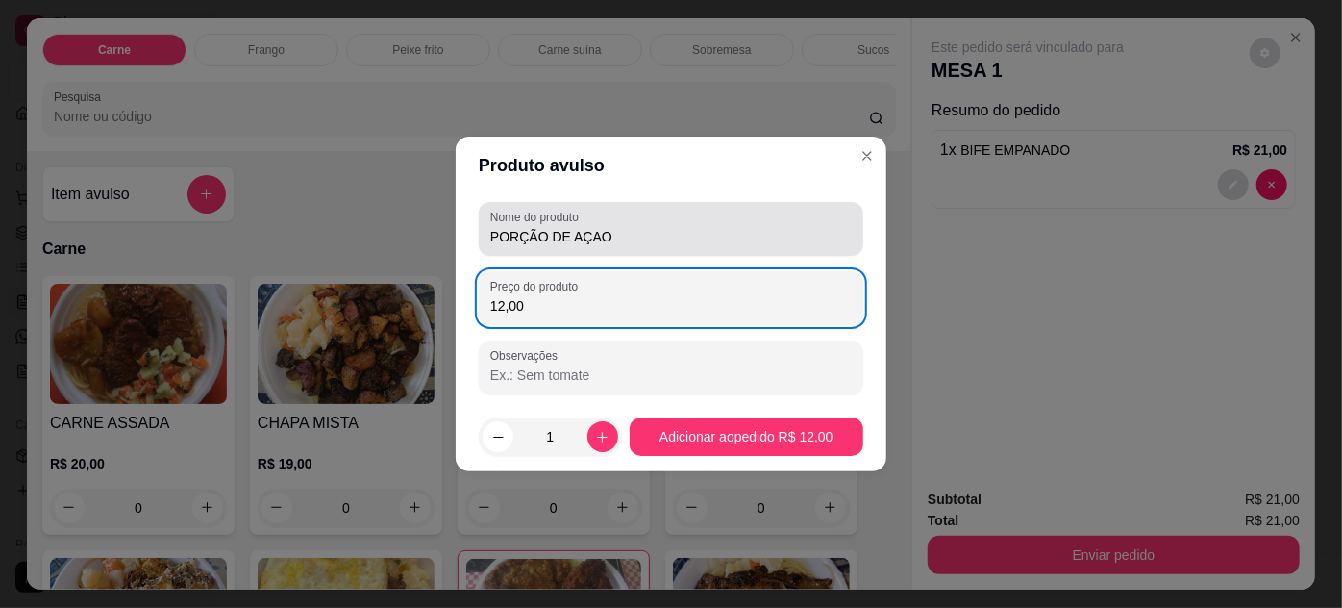
type input "12,00"
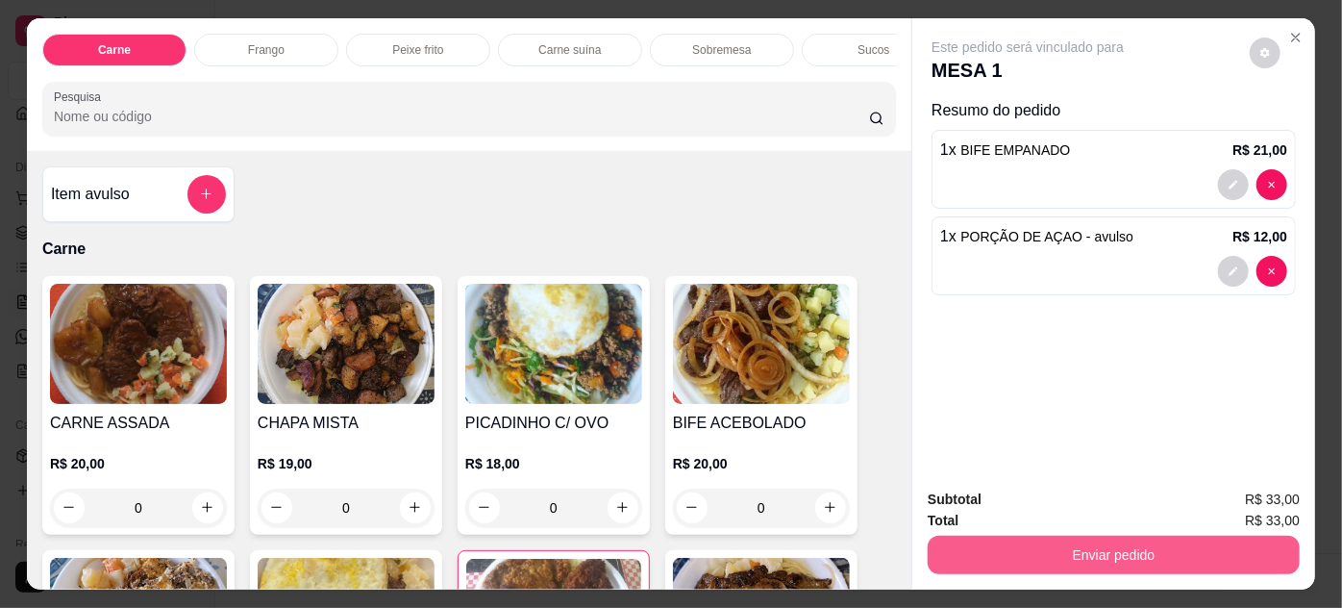
click at [983, 543] on button "Enviar pedido" at bounding box center [1114, 554] width 372 height 38
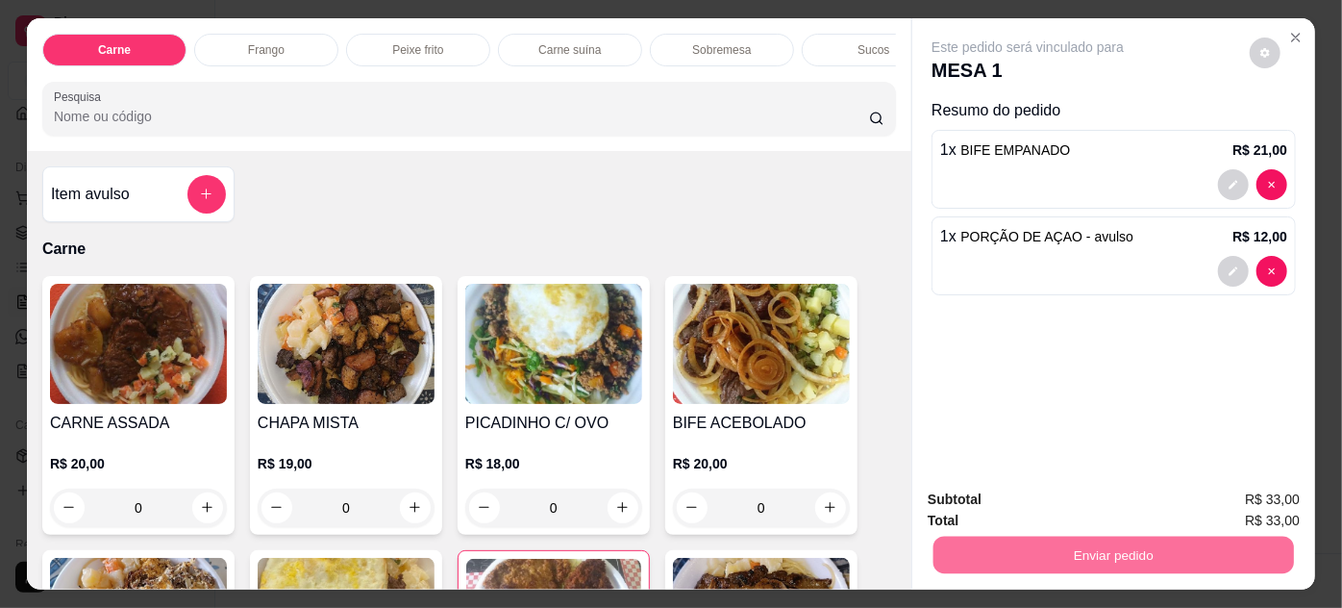
click at [1042, 496] on button "Não registrar e enviar pedido" at bounding box center [1051, 501] width 200 height 37
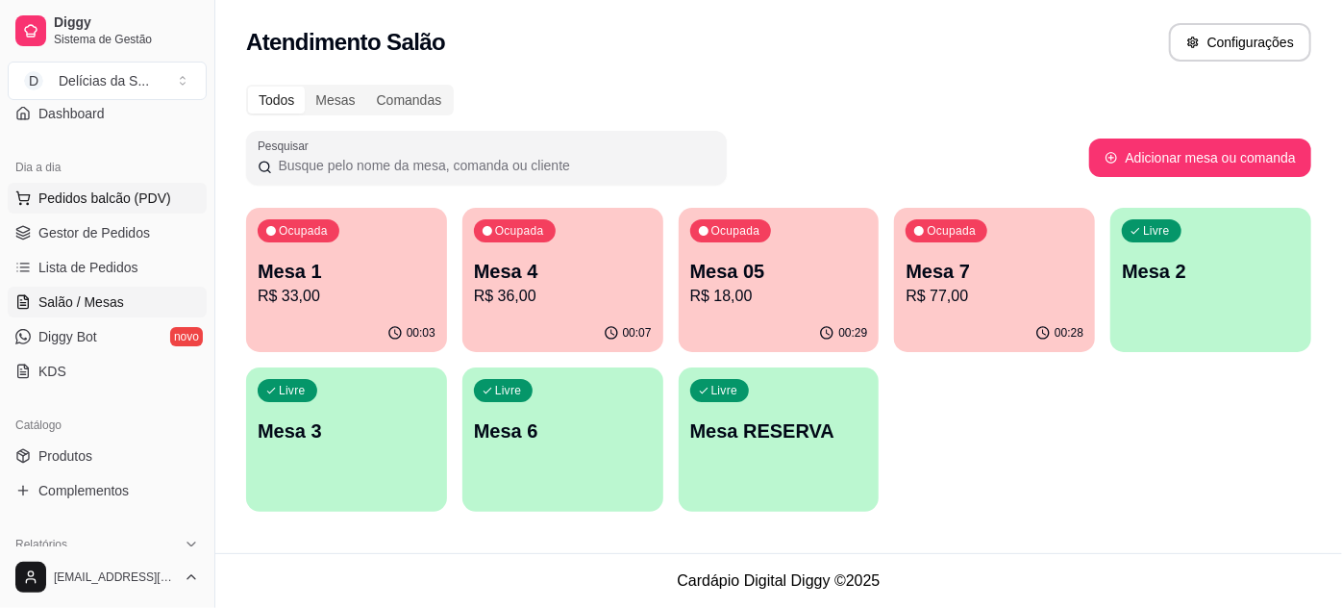
click at [151, 202] on span "Pedidos balcão (PDV)" at bounding box center [104, 197] width 133 height 19
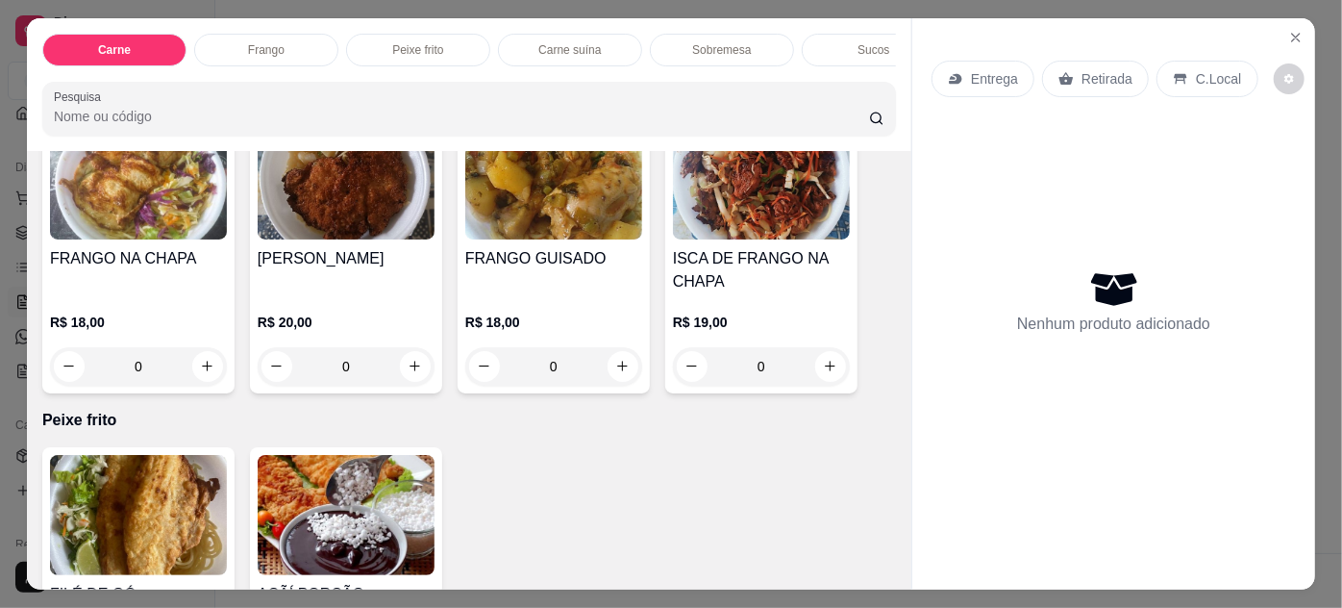
scroll to position [874, 0]
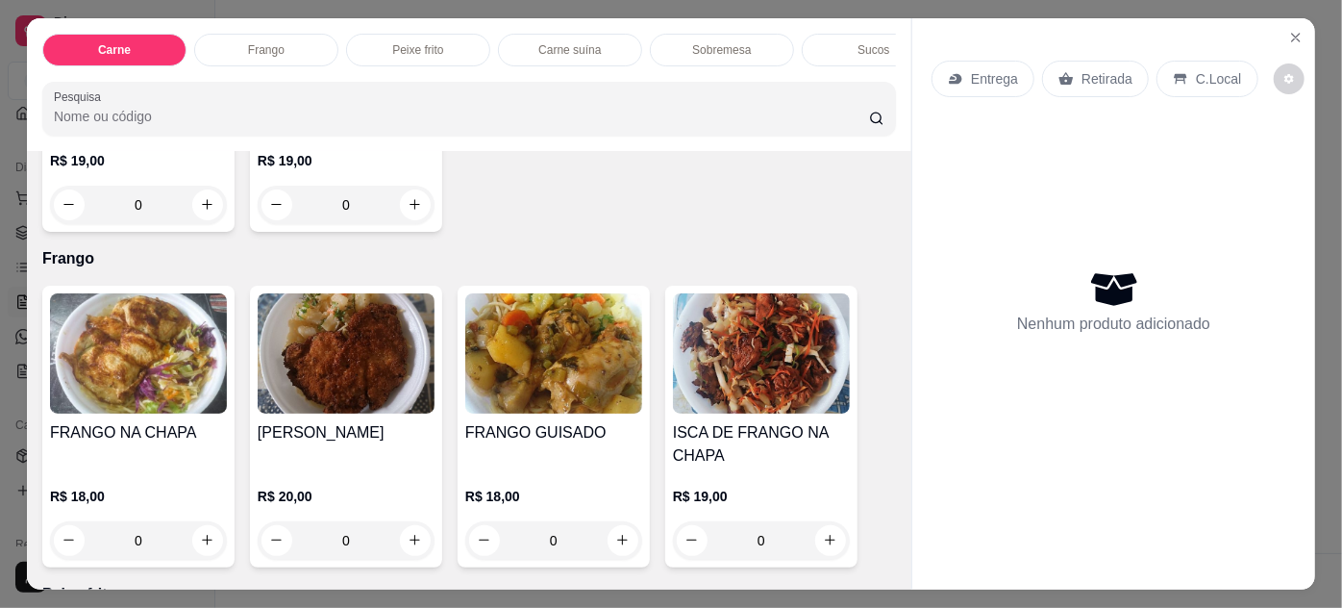
click at [566, 396] on img at bounding box center [553, 353] width 177 height 120
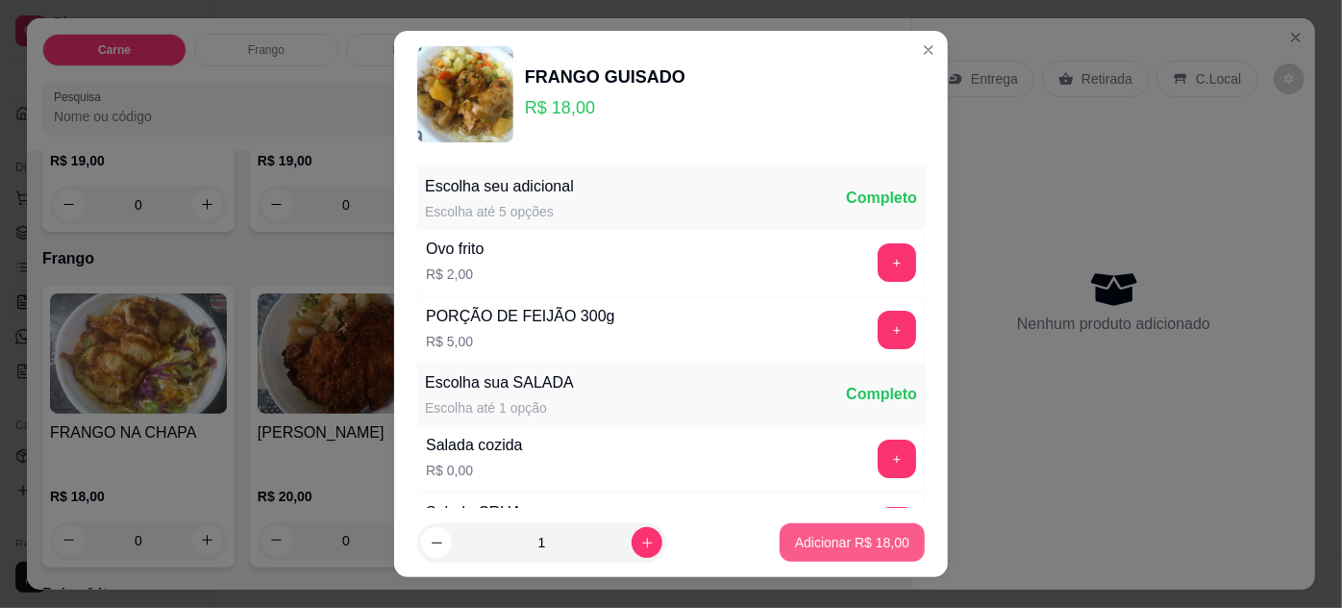
click at [838, 536] on p "Adicionar R$ 18,00" at bounding box center [852, 542] width 114 height 19
type input "1"
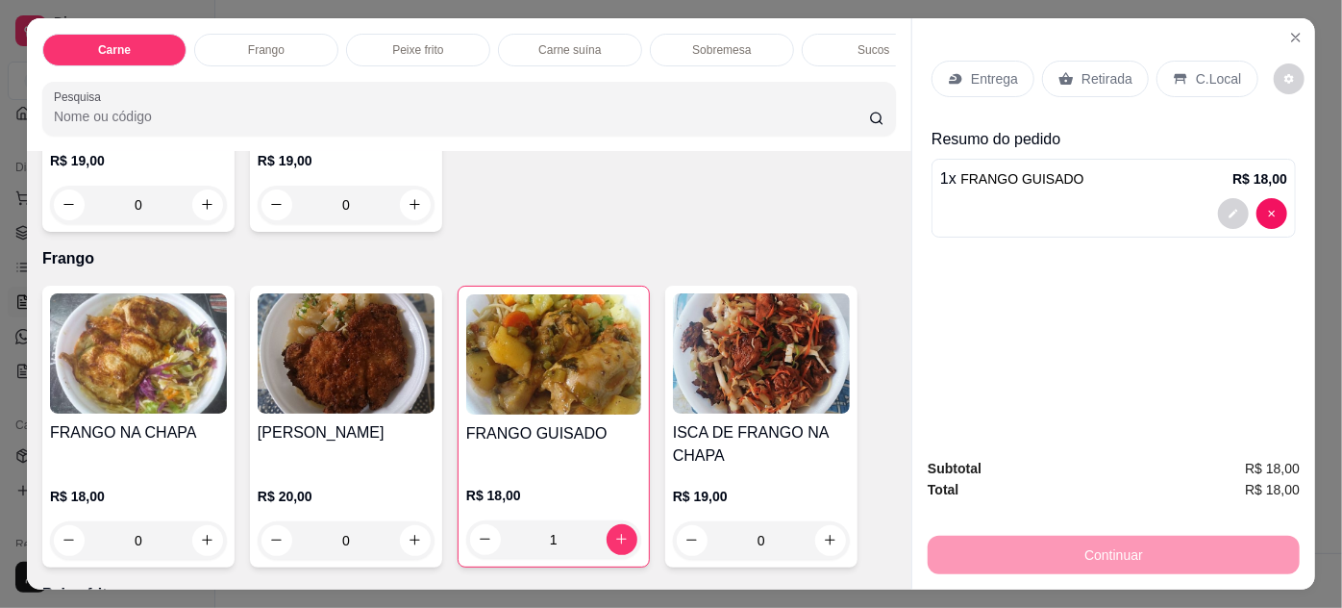
click at [979, 87] on div "Entrega" at bounding box center [983, 79] width 103 height 37
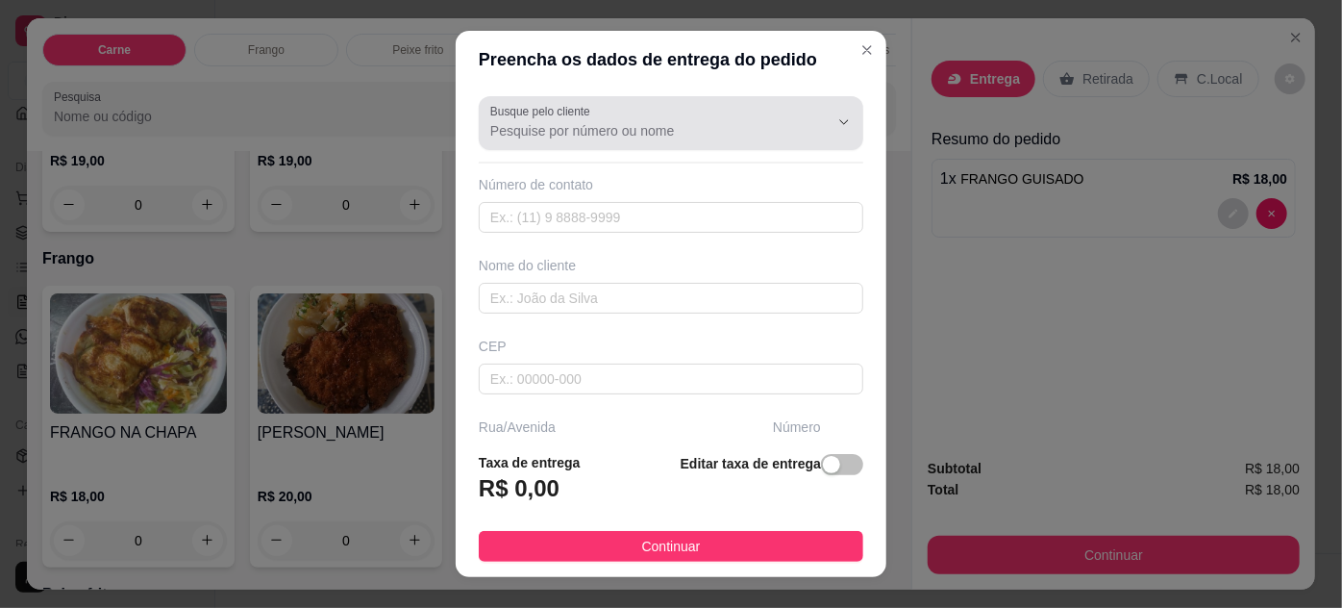
click at [654, 136] on input "Busque pelo cliente" at bounding box center [644, 130] width 308 height 19
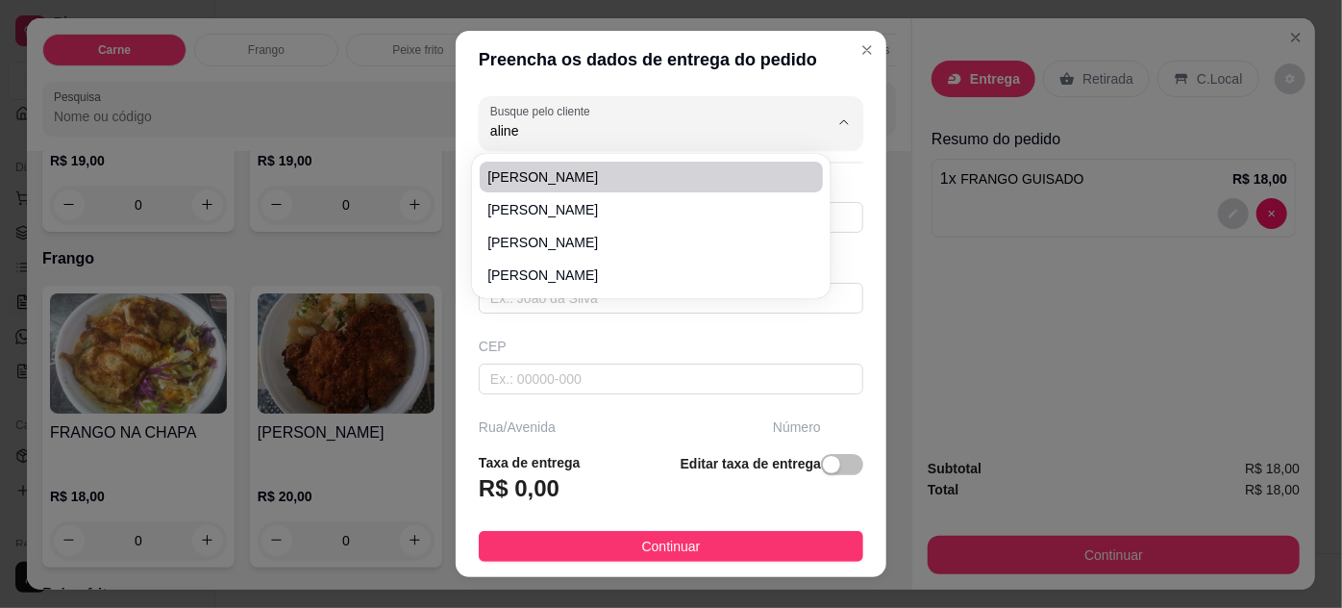
click at [579, 173] on span "[PERSON_NAME]" at bounding box center [641, 176] width 308 height 19
type input "[PERSON_NAME]"
type input "91999815893"
type input "[PERSON_NAME]"
type input "TV.VILETA"
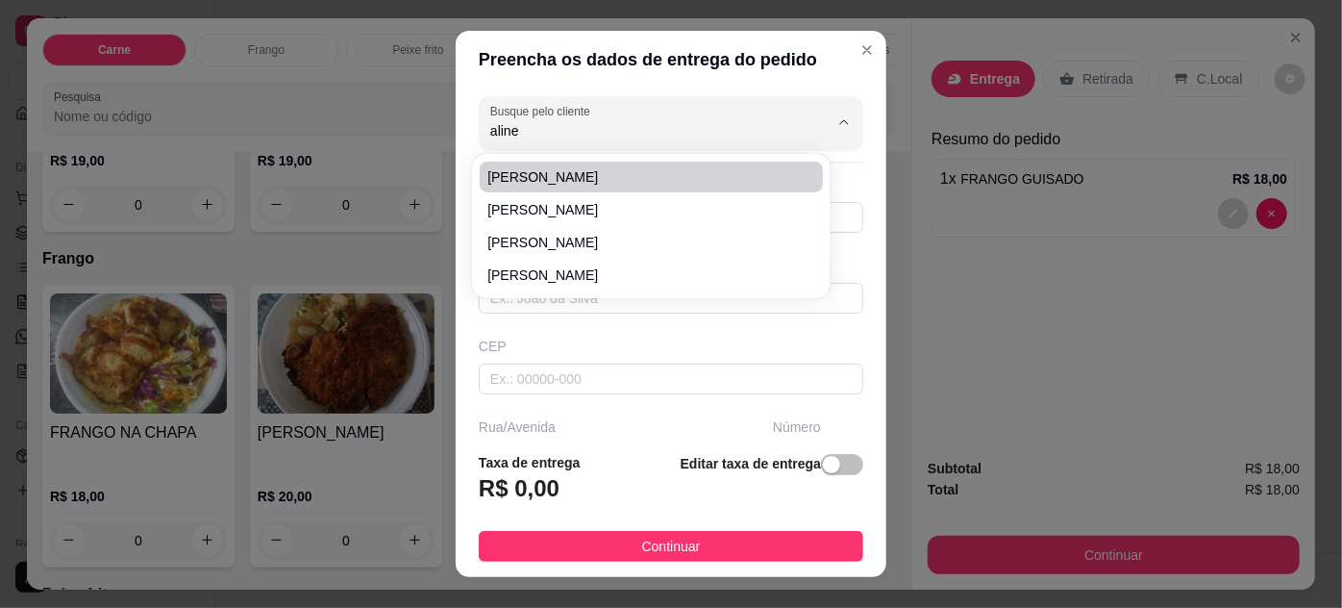
type input "1197"
type input "ED. DHARHAN APTO. 1603"
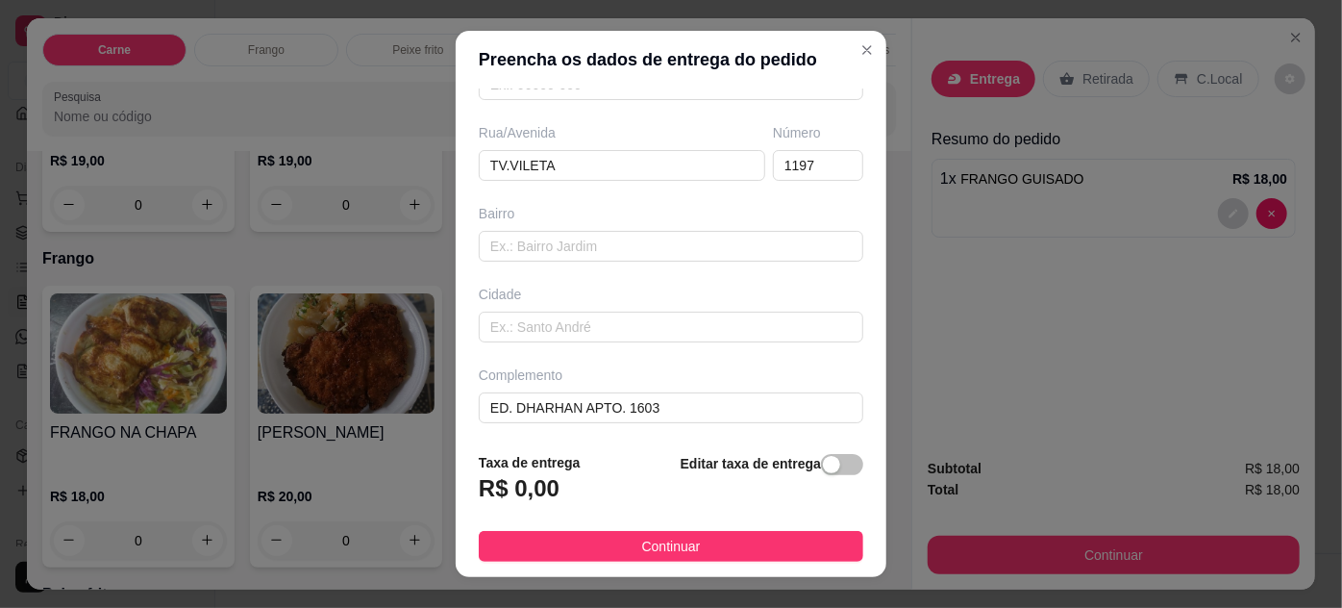
scroll to position [0, 0]
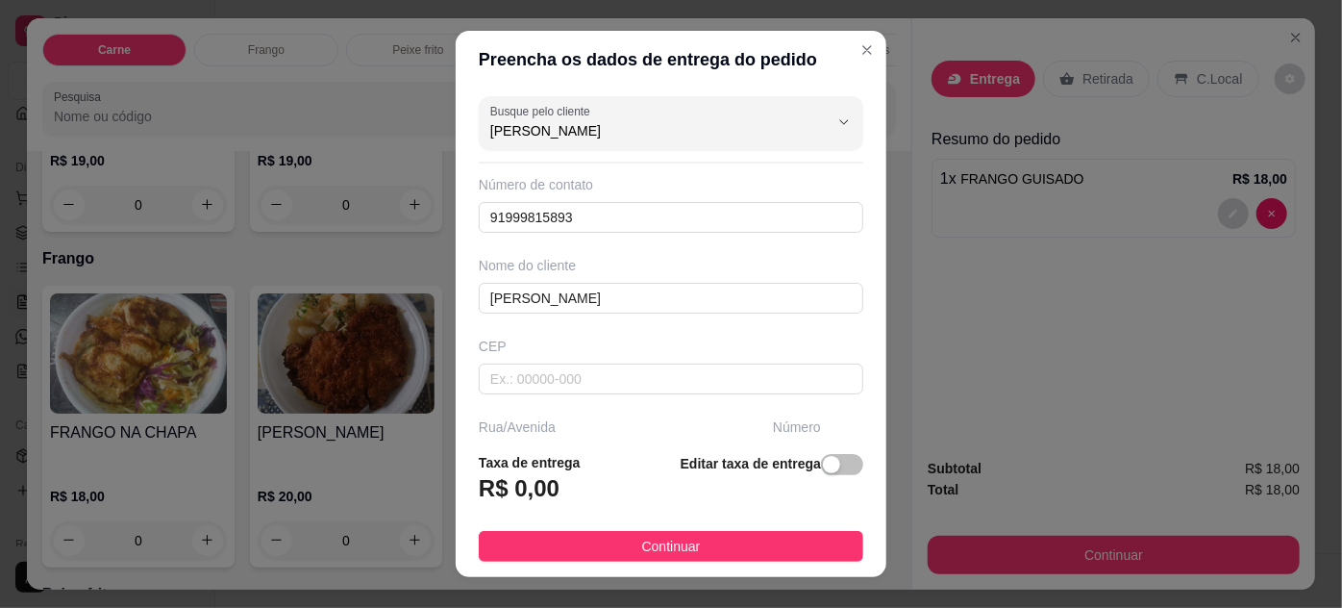
type input "[PERSON_NAME]"
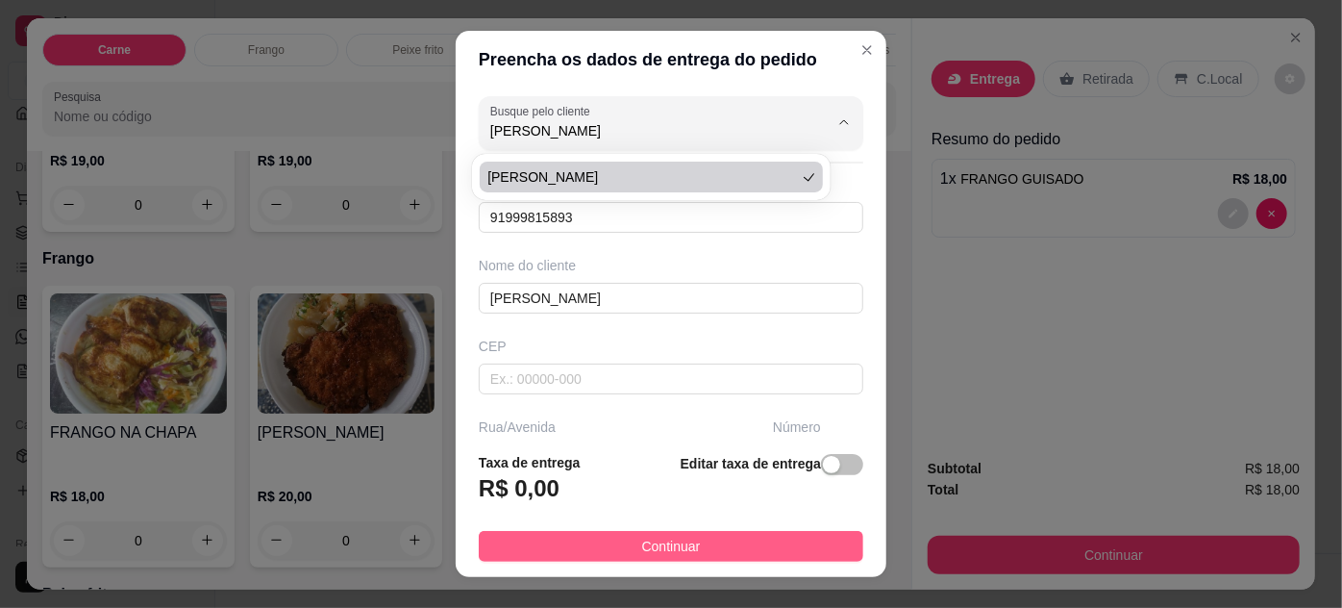
click at [772, 544] on button "Continuar" at bounding box center [671, 546] width 385 height 31
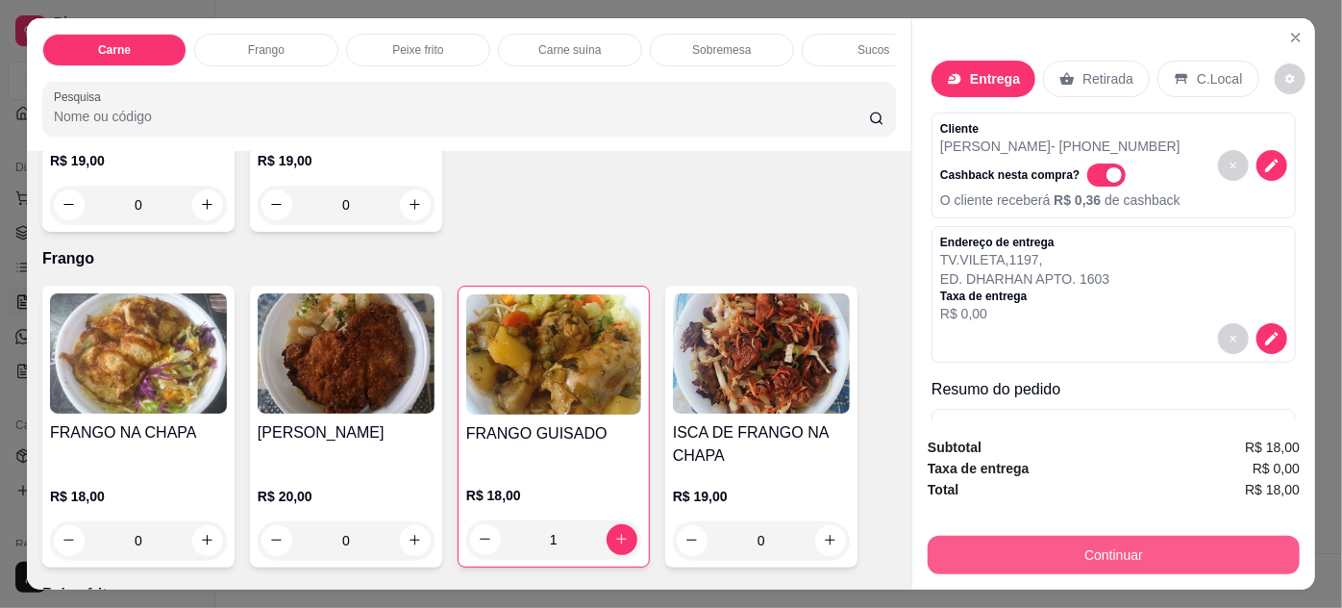
click at [960, 537] on button "Continuar" at bounding box center [1114, 554] width 372 height 38
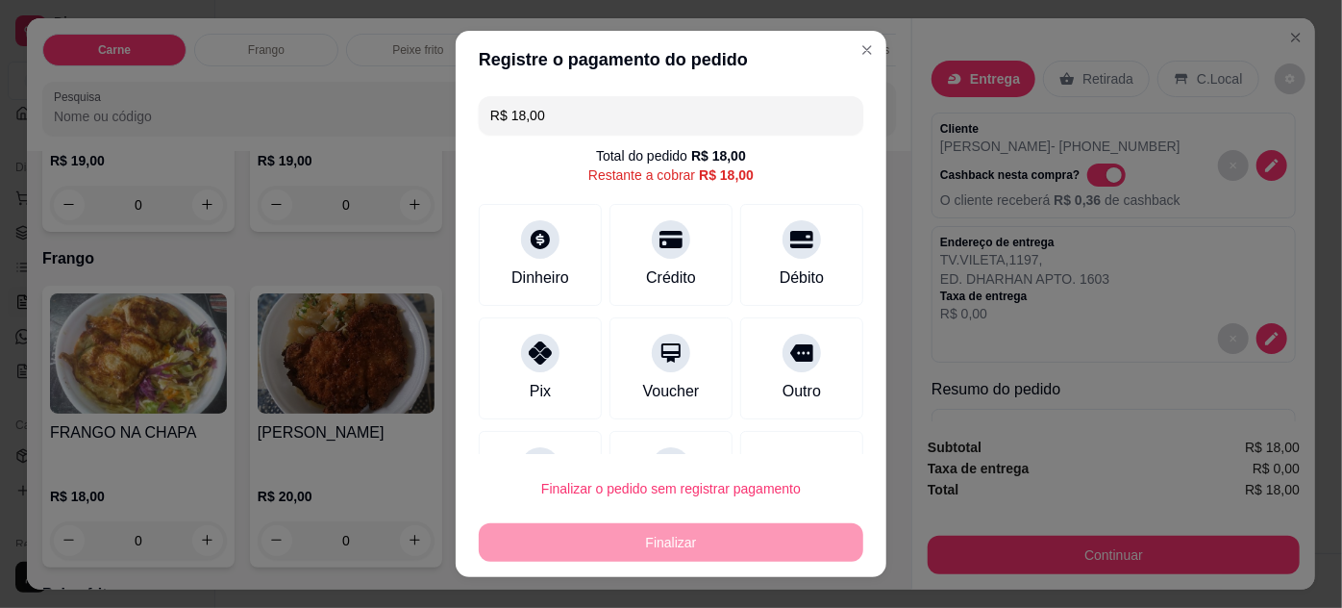
scroll to position [84, 0]
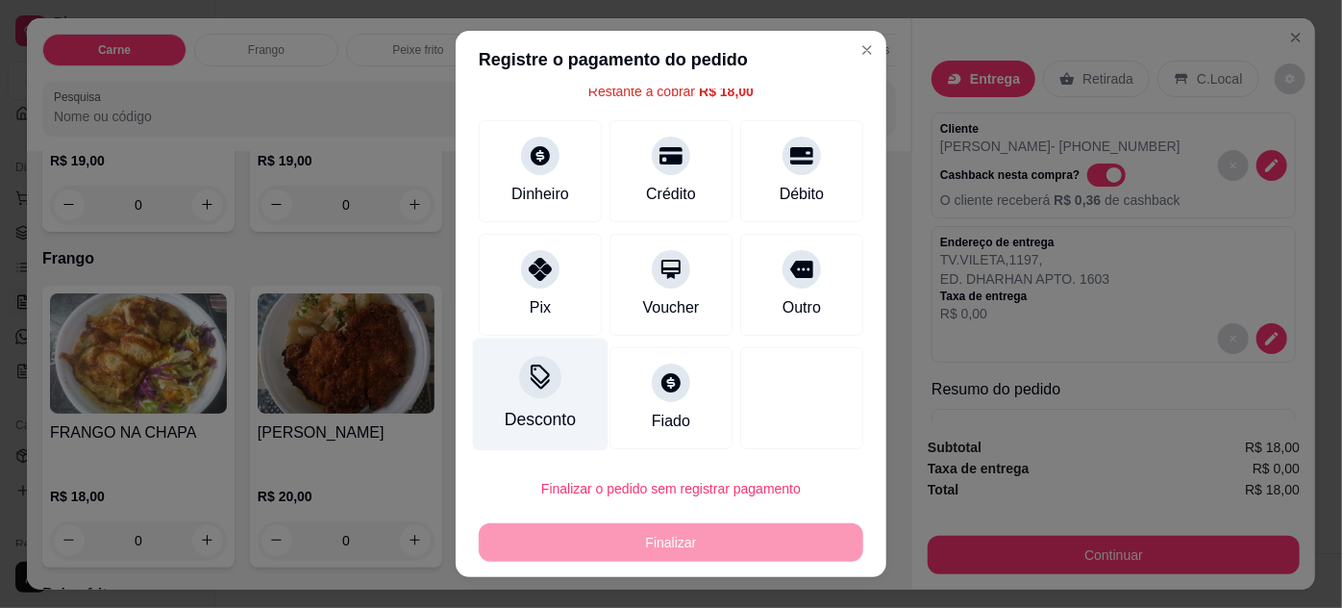
click at [551, 365] on div "Desconto" at bounding box center [541, 393] width 136 height 112
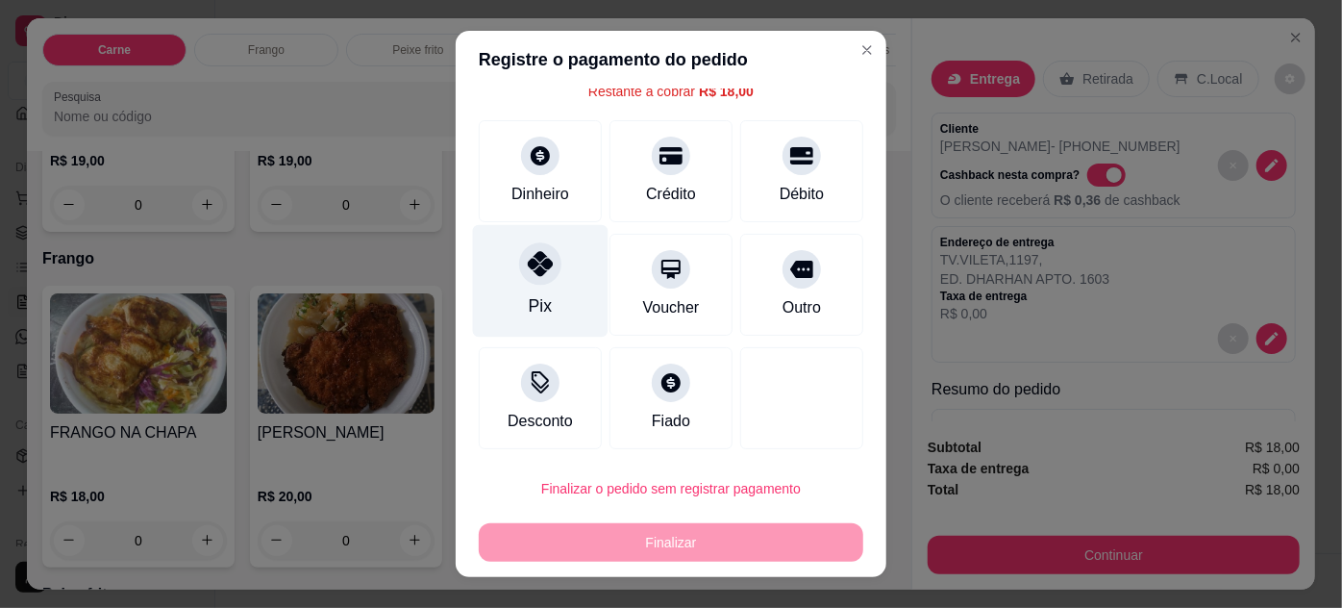
click at [520, 279] on div at bounding box center [540, 263] width 42 height 42
type input "R$ 0,00"
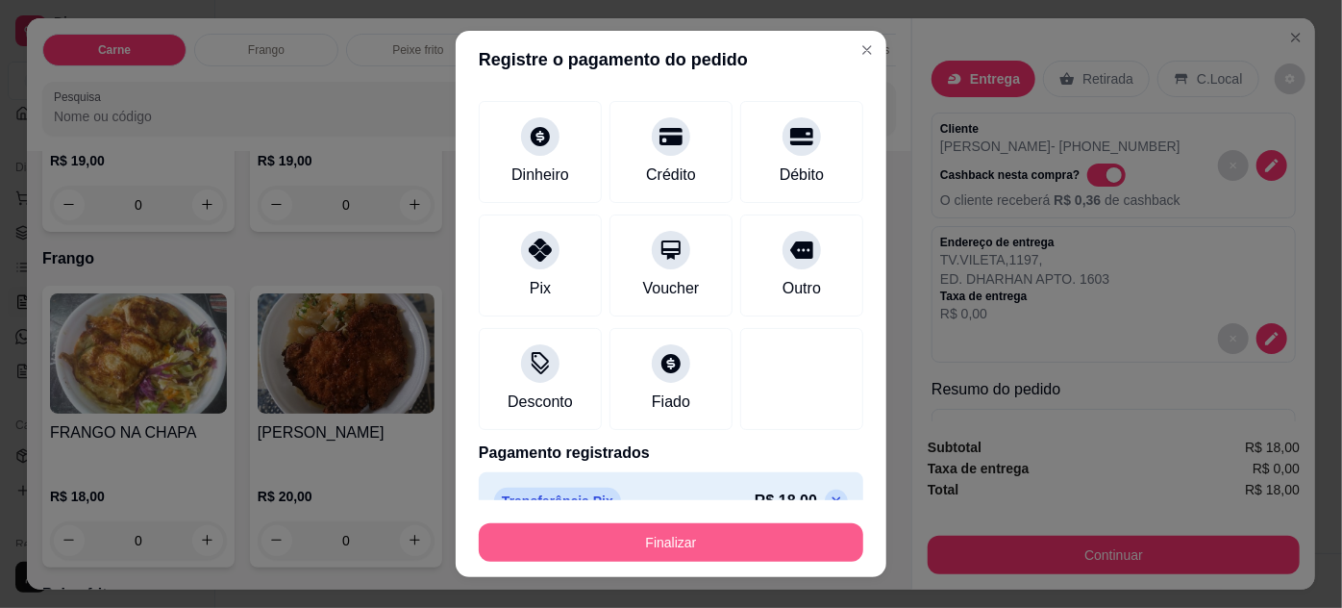
click at [717, 544] on button "Finalizar" at bounding box center [671, 542] width 385 height 38
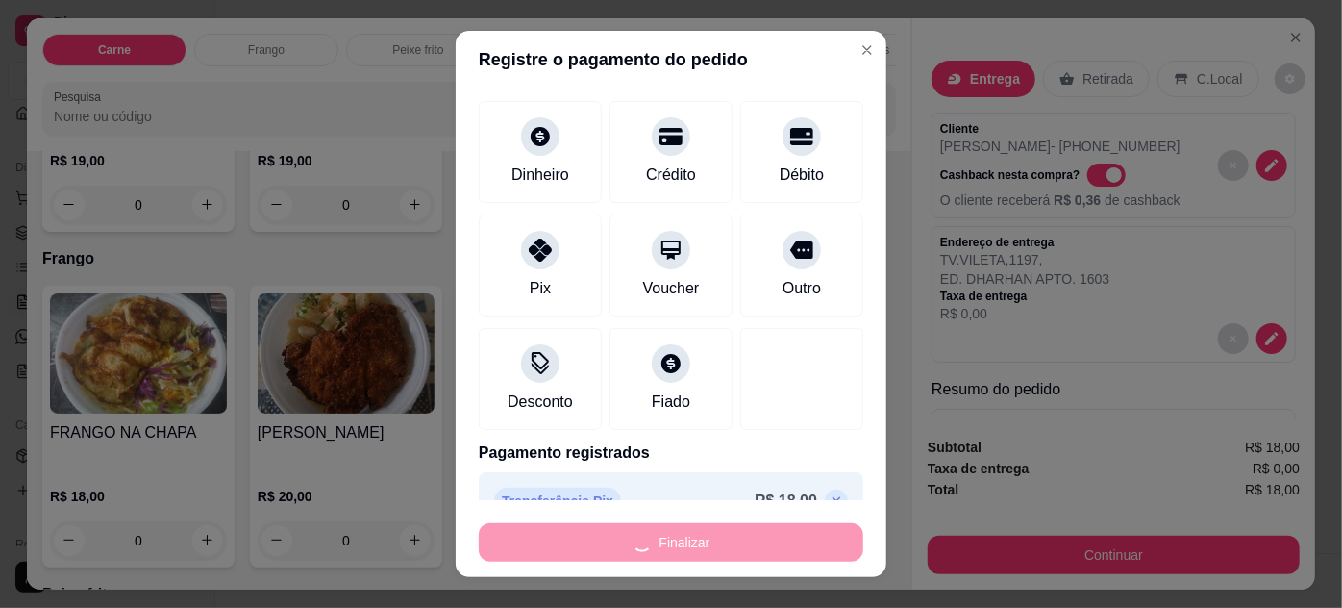
type input "0"
type input "-R$ 18,00"
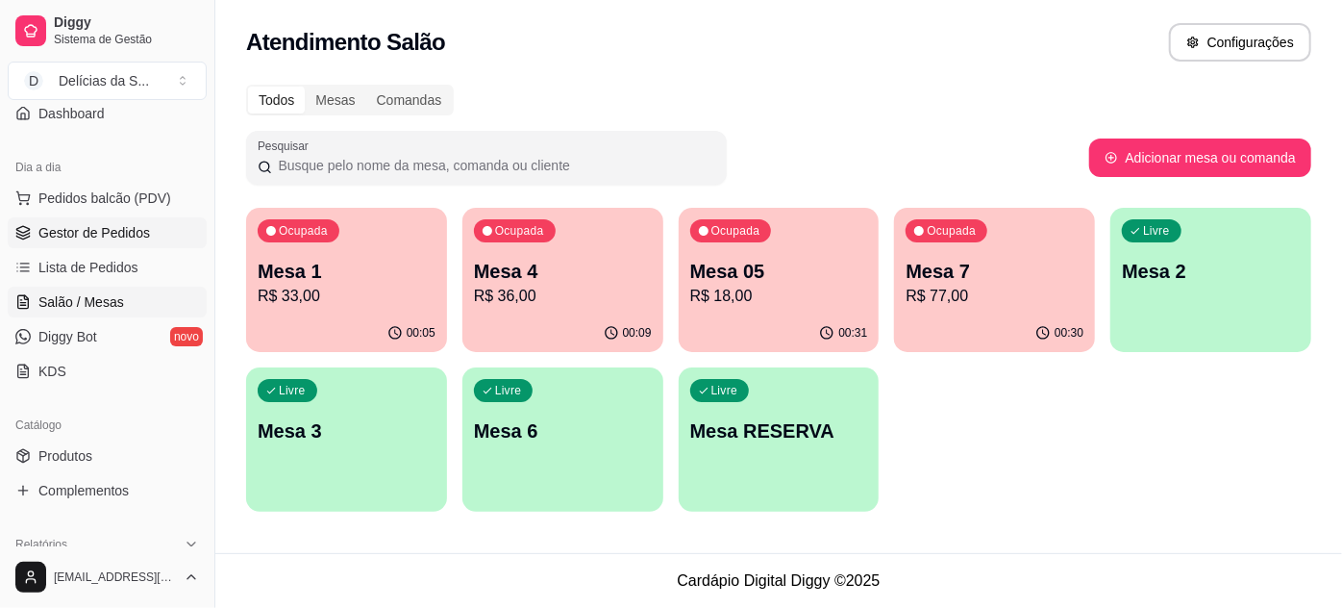
click at [122, 242] on link "Gestor de Pedidos" at bounding box center [107, 232] width 199 height 31
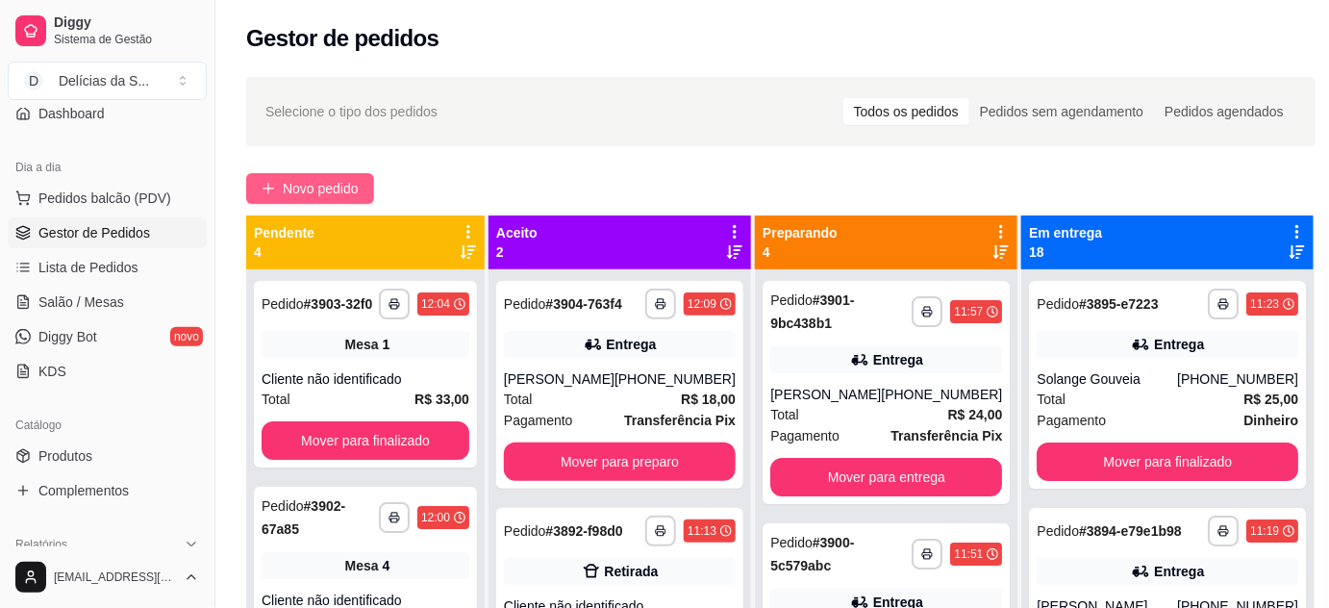
click at [331, 174] on button "Novo pedido" at bounding box center [310, 188] width 128 height 31
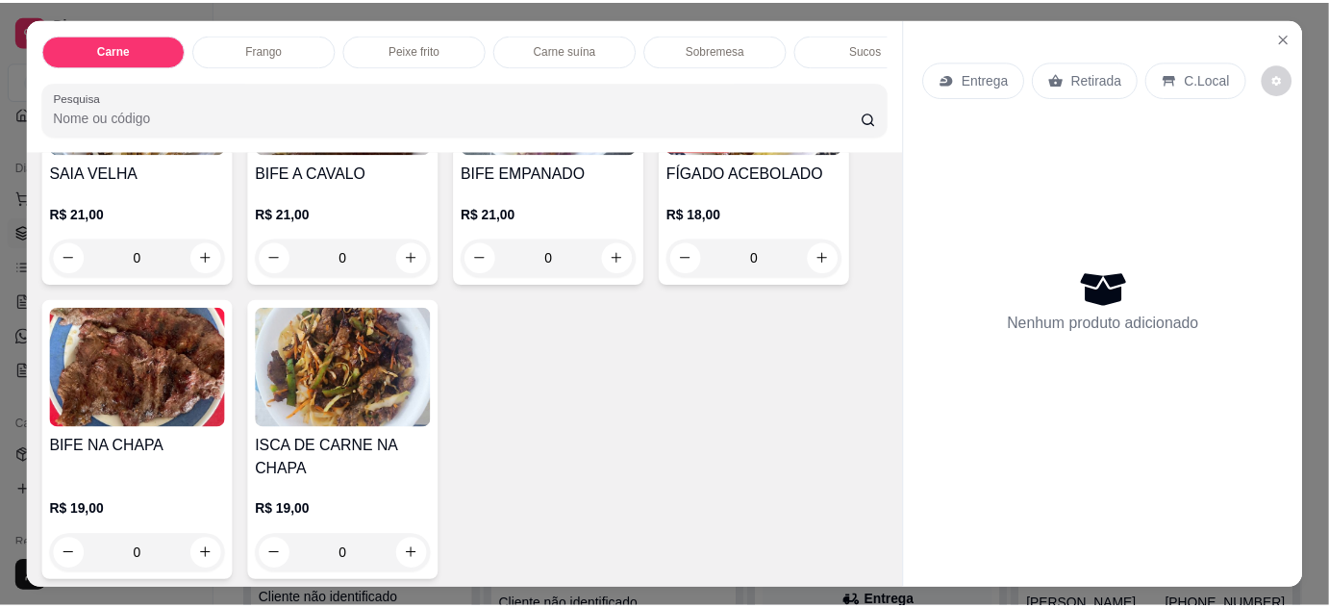
scroll to position [349, 0]
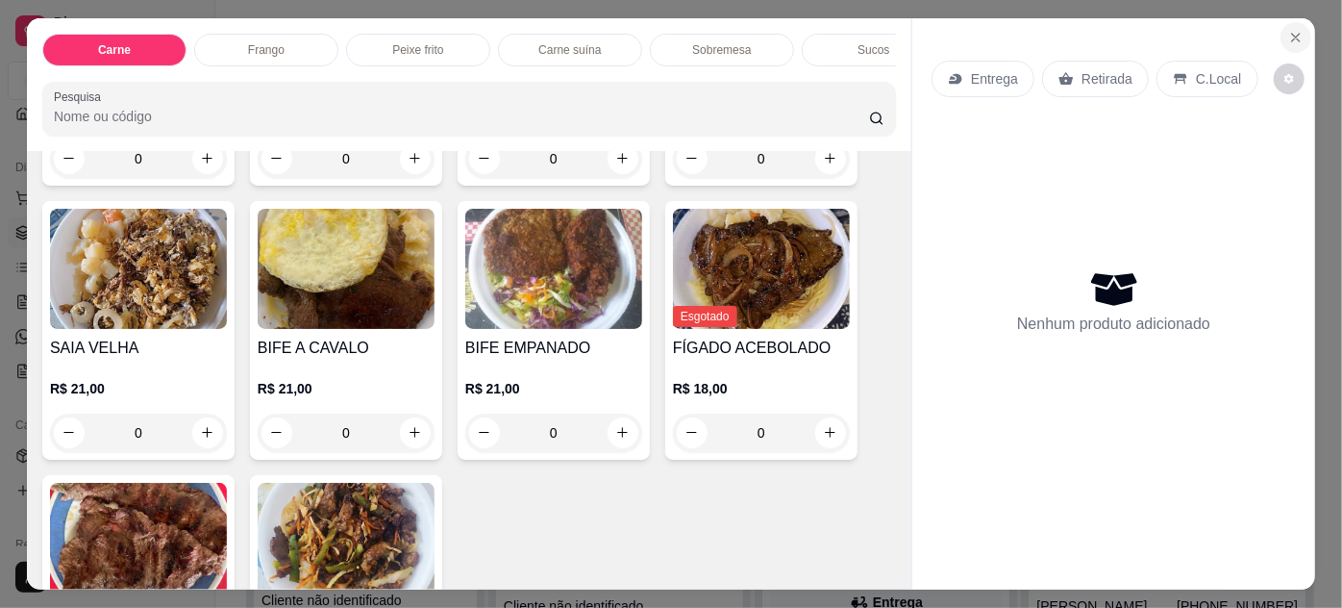
click at [1295, 34] on icon "Close" at bounding box center [1295, 37] width 15 height 15
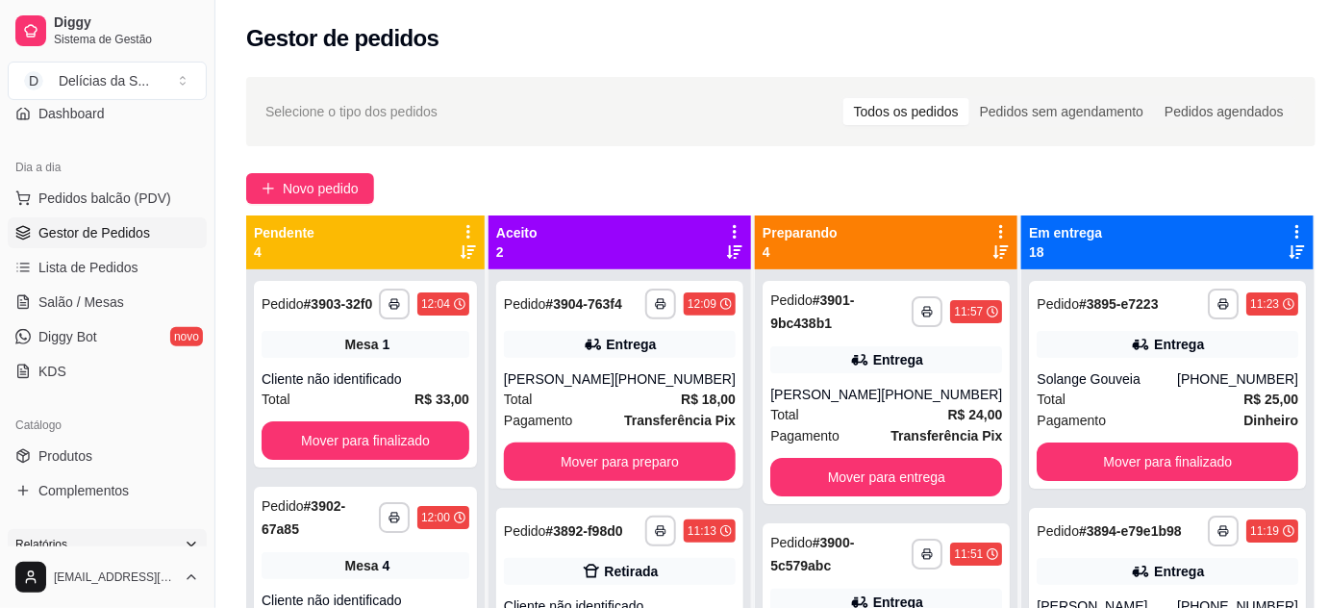
scroll to position [349, 0]
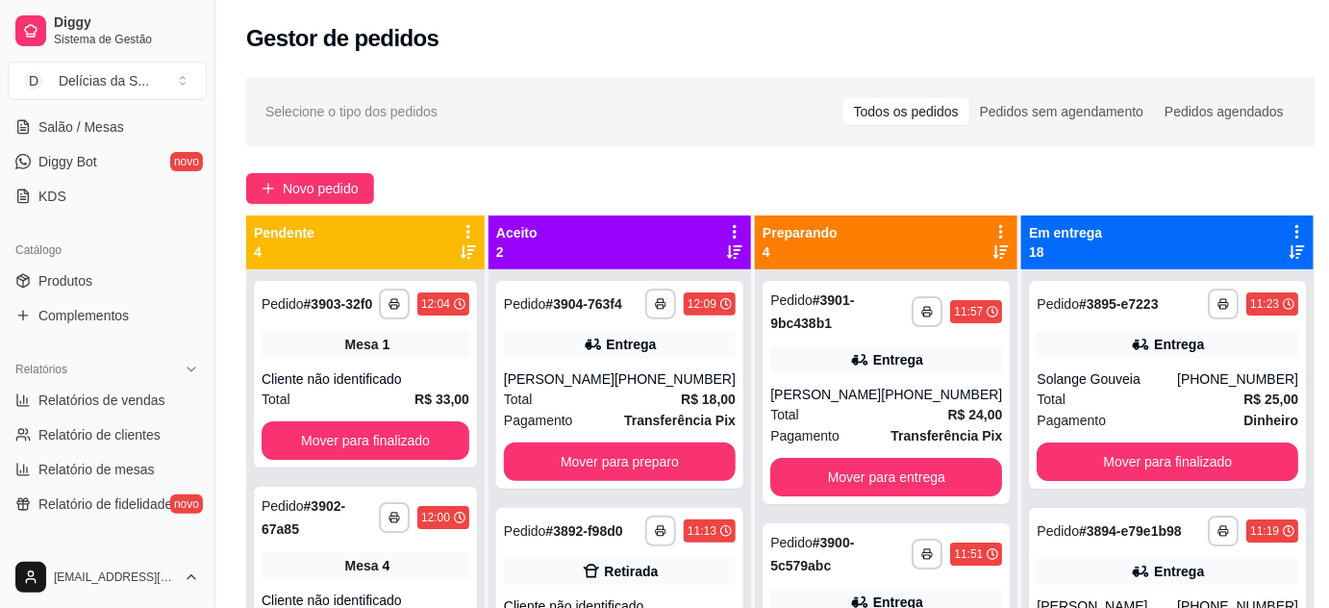
drag, startPoint x: 104, startPoint y: 254, endPoint x: 103, endPoint y: 263, distance: 9.7
click at [104, 255] on div "Catálogo" at bounding box center [107, 250] width 199 height 31
click at [102, 265] on link "Produtos" at bounding box center [107, 280] width 199 height 31
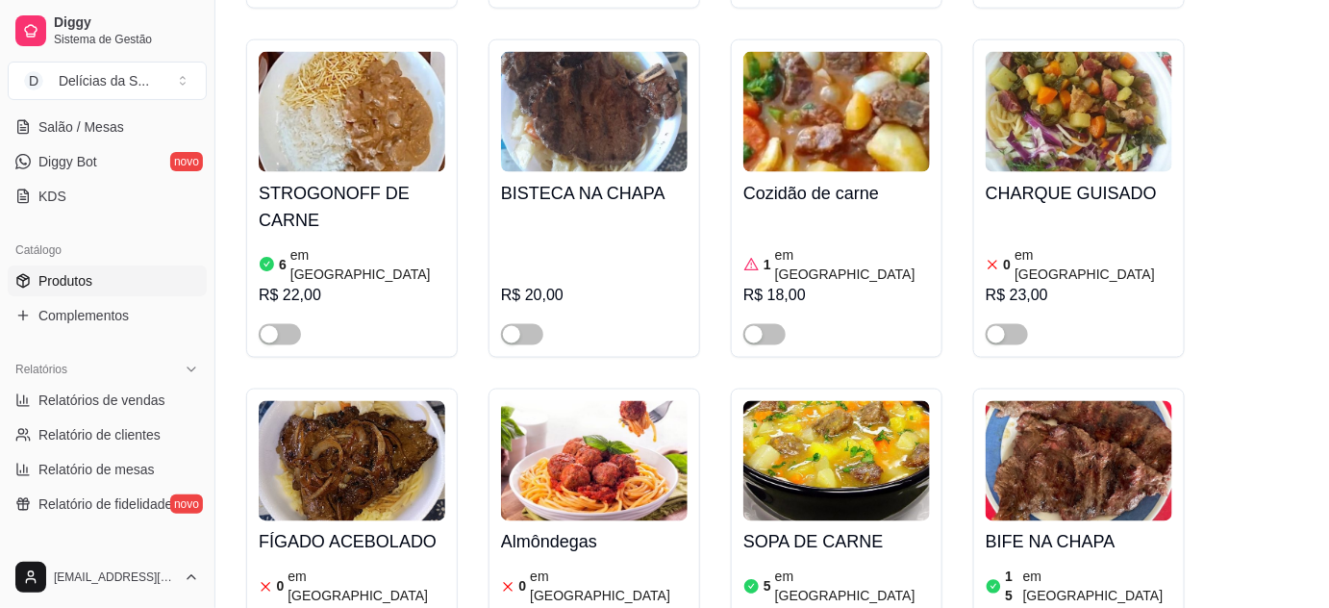
scroll to position [1048, 0]
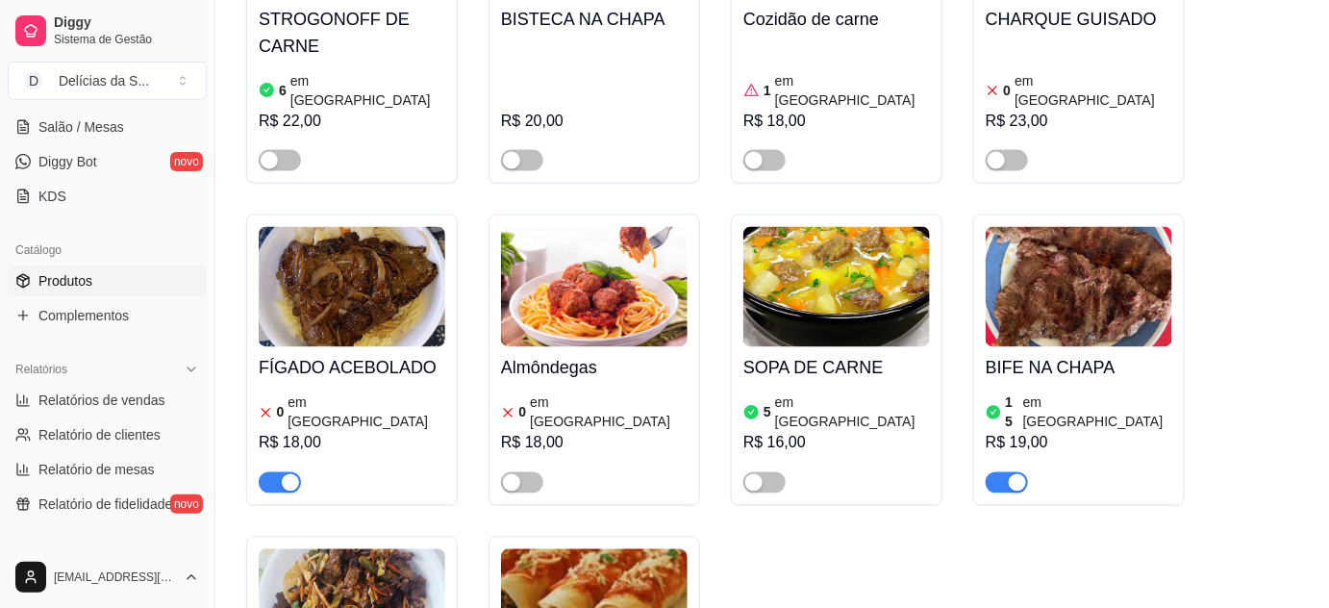
click at [367, 355] on h4 "FÍGADO ACEBOLADO" at bounding box center [352, 368] width 187 height 27
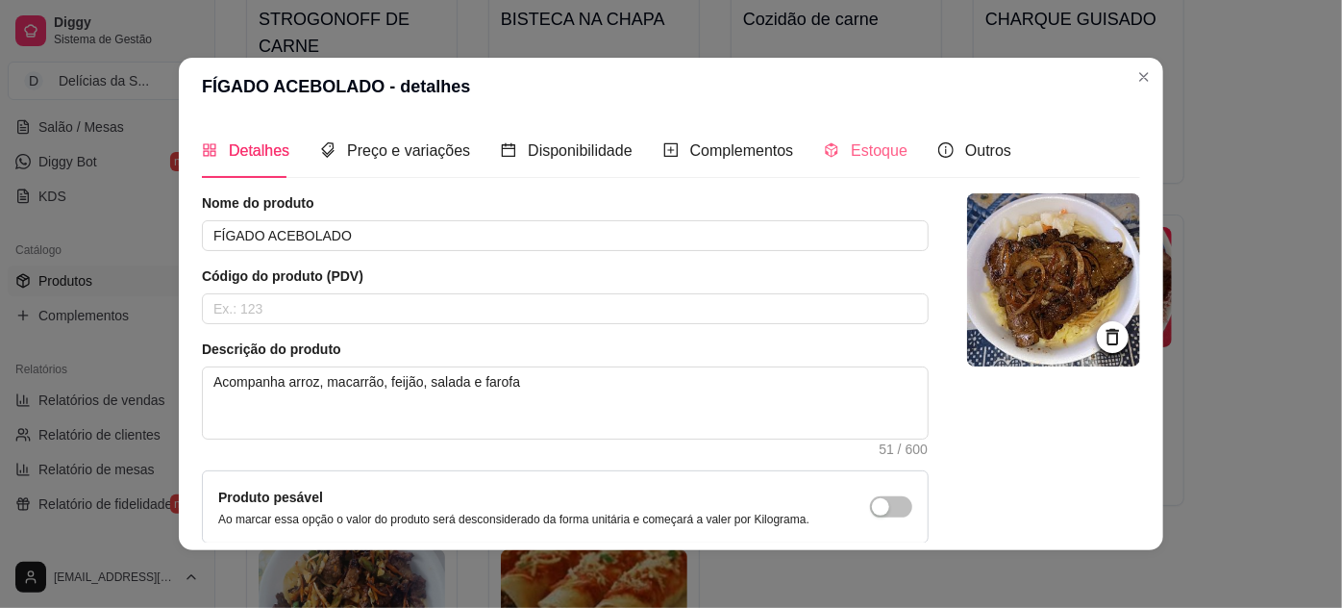
click at [851, 163] on div "Estoque" at bounding box center [866, 150] width 84 height 55
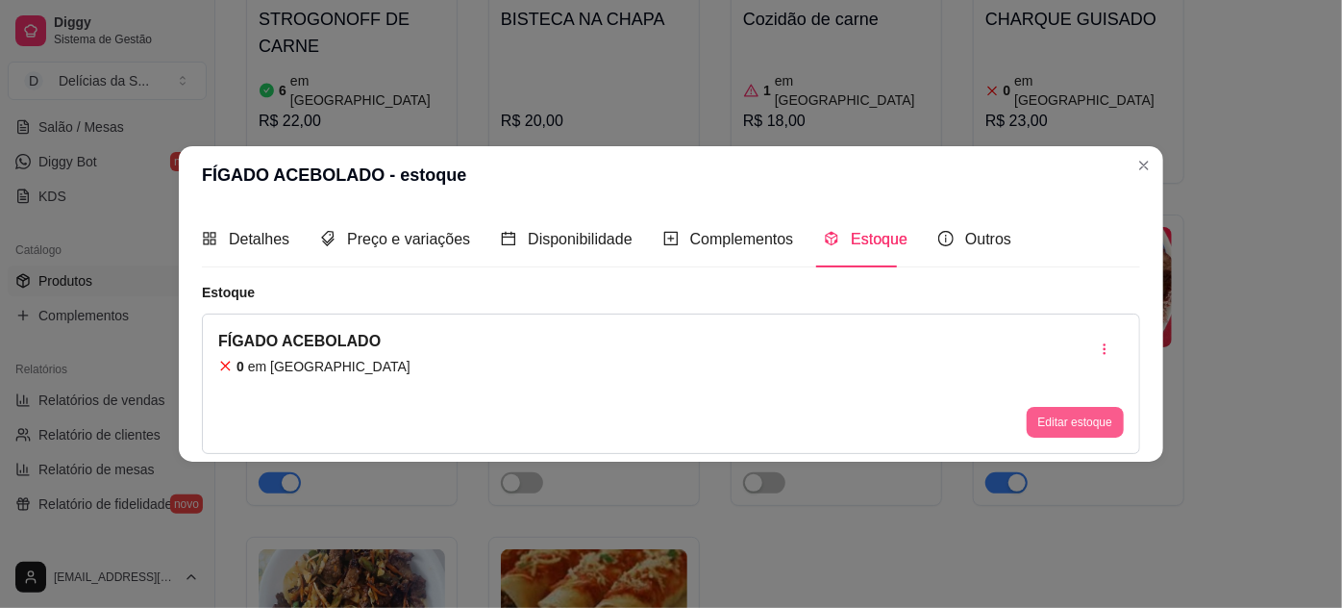
click at [1089, 412] on button "Editar estoque" at bounding box center [1075, 422] width 97 height 31
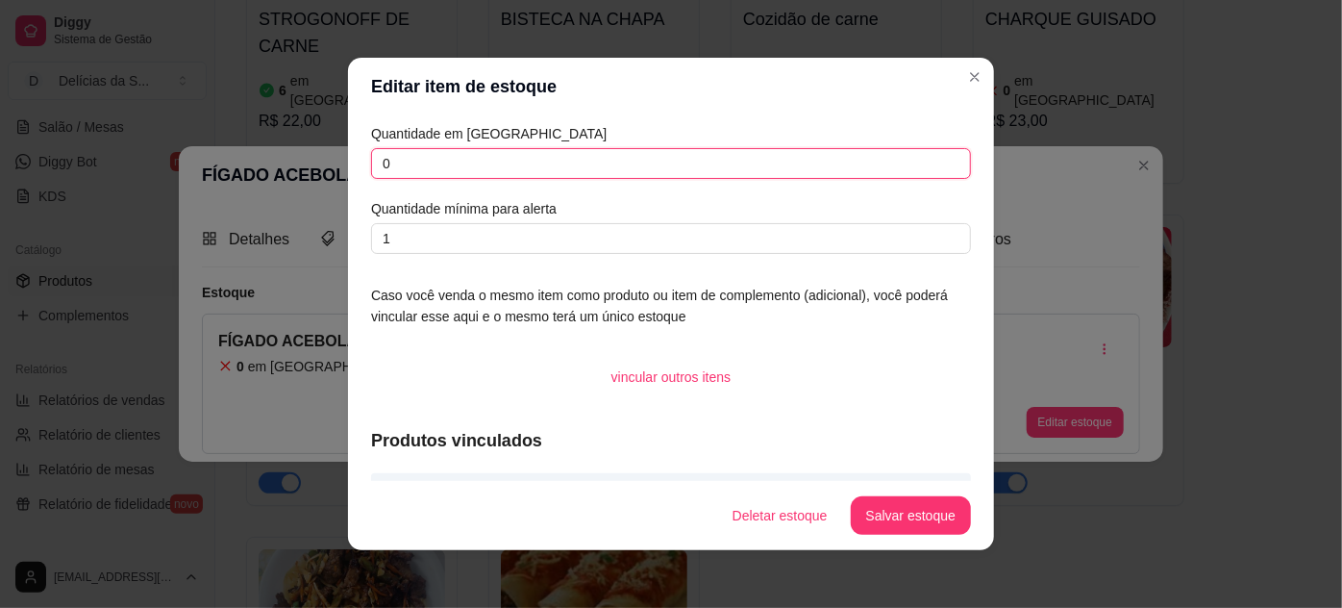
click at [628, 163] on input "0" at bounding box center [671, 163] width 600 height 31
type input "2"
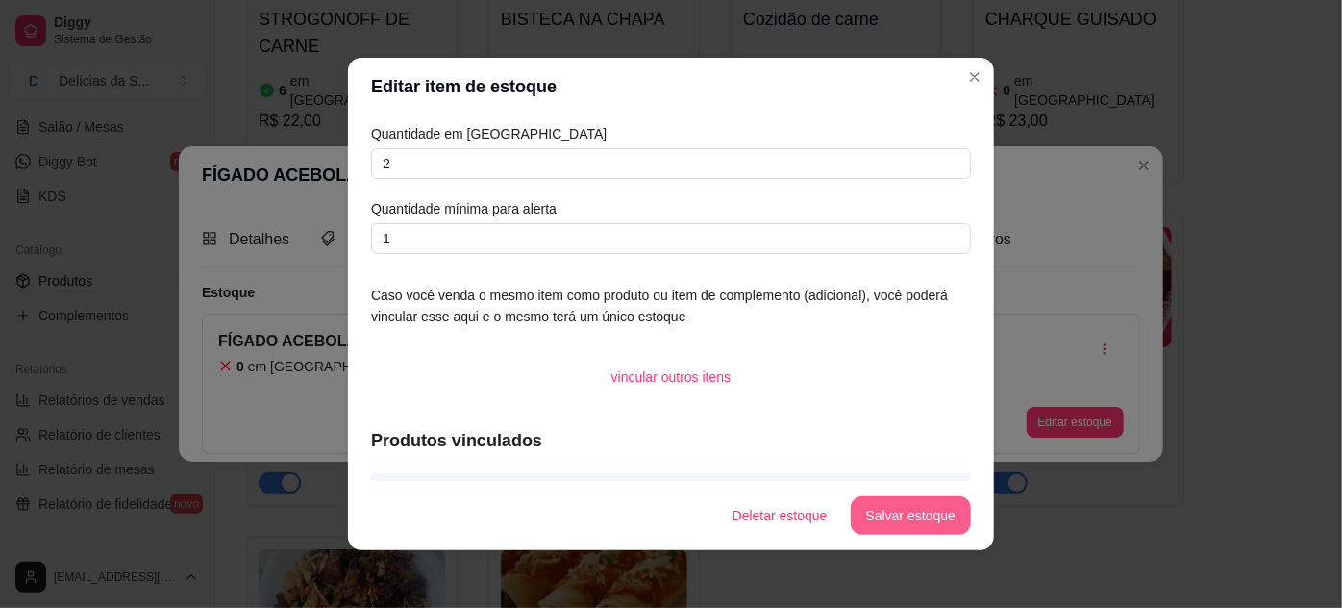
click at [873, 511] on button "Salvar estoque" at bounding box center [911, 515] width 120 height 38
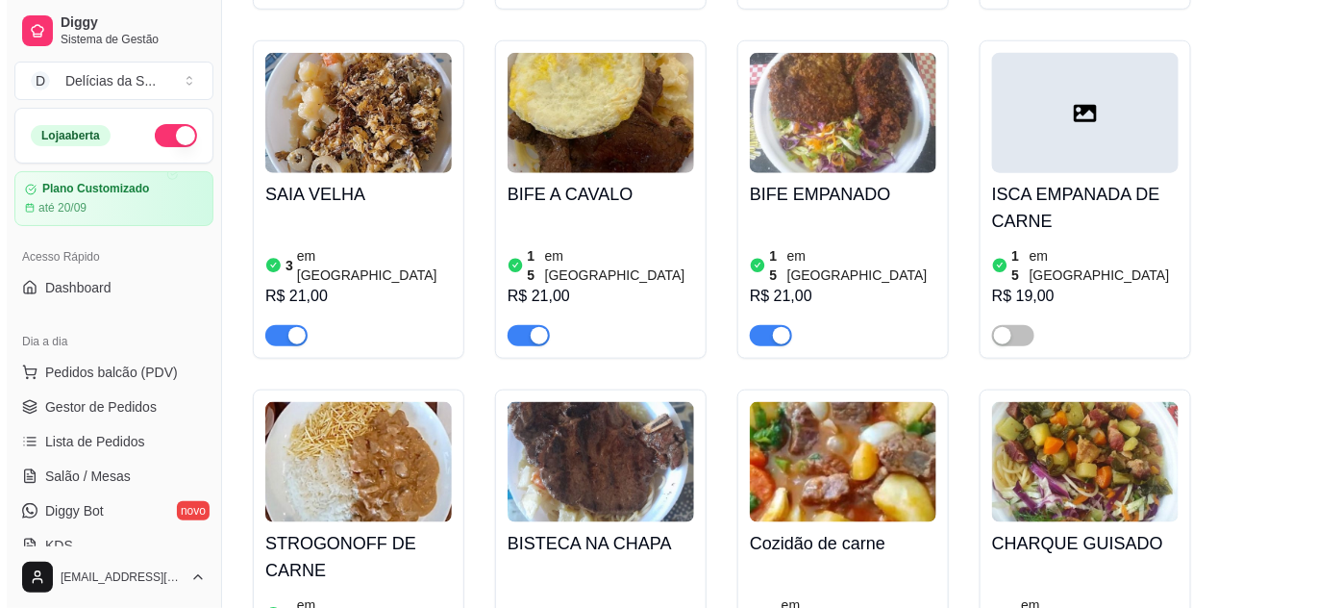
scroll to position [349, 0]
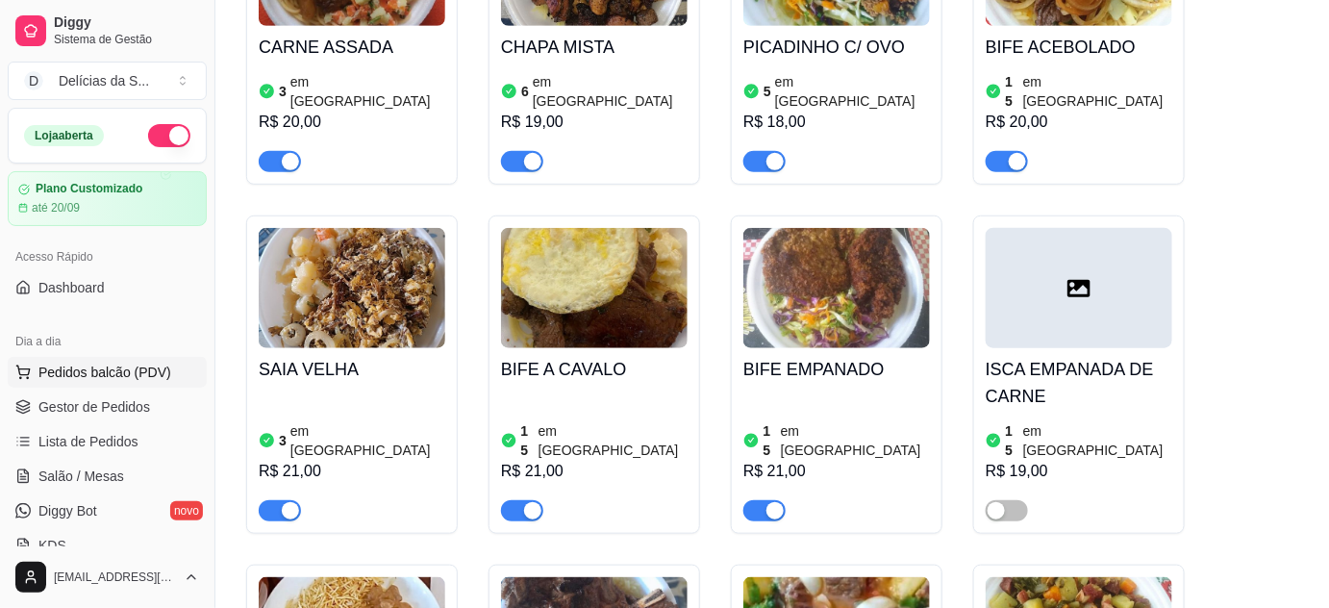
click at [107, 362] on span "Pedidos balcão (PDV)" at bounding box center [104, 371] width 133 height 19
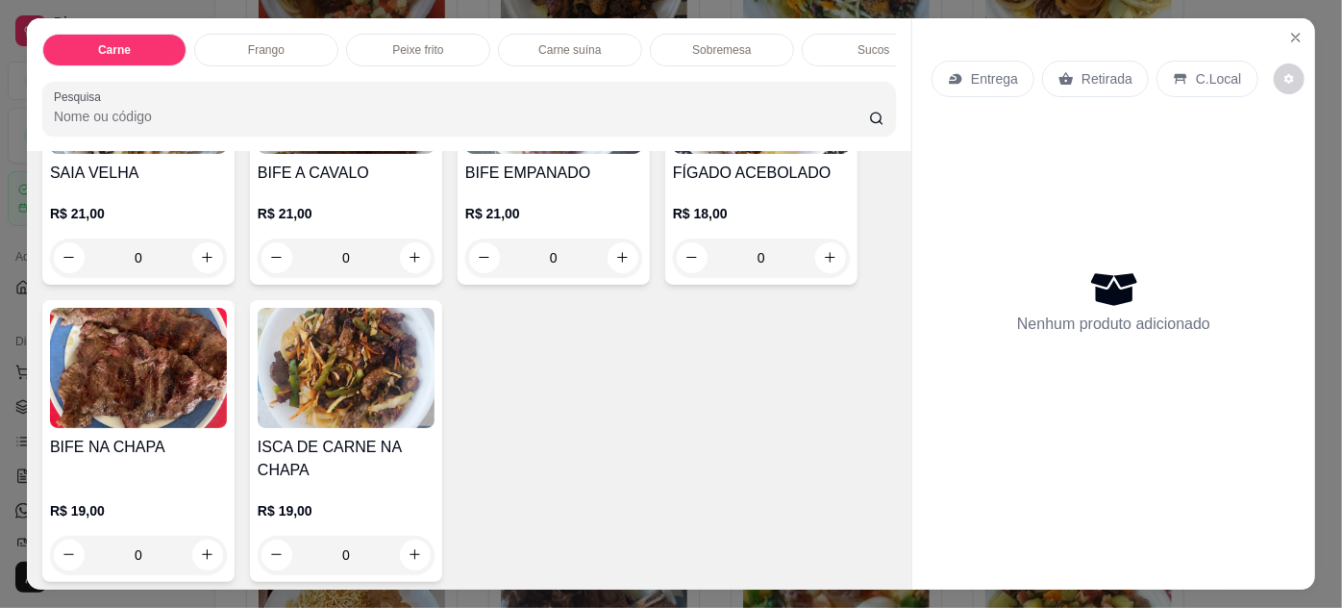
scroll to position [349, 0]
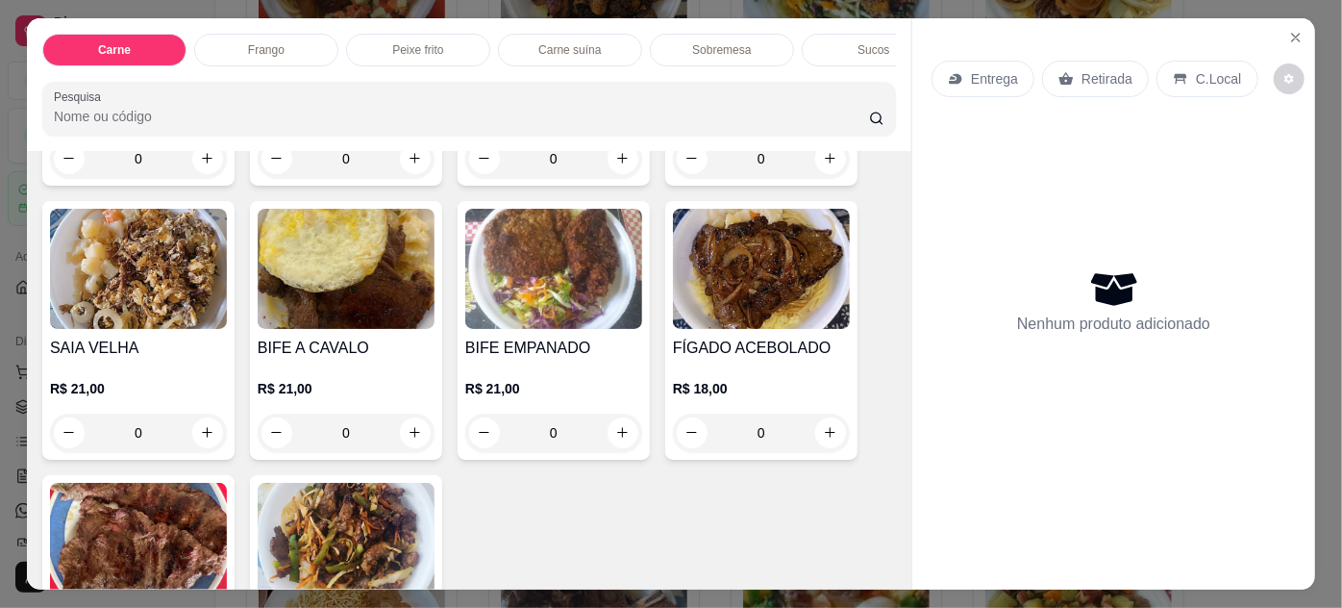
click at [756, 360] on h4 "FÍGADO ACEBOLADO" at bounding box center [761, 347] width 177 height 23
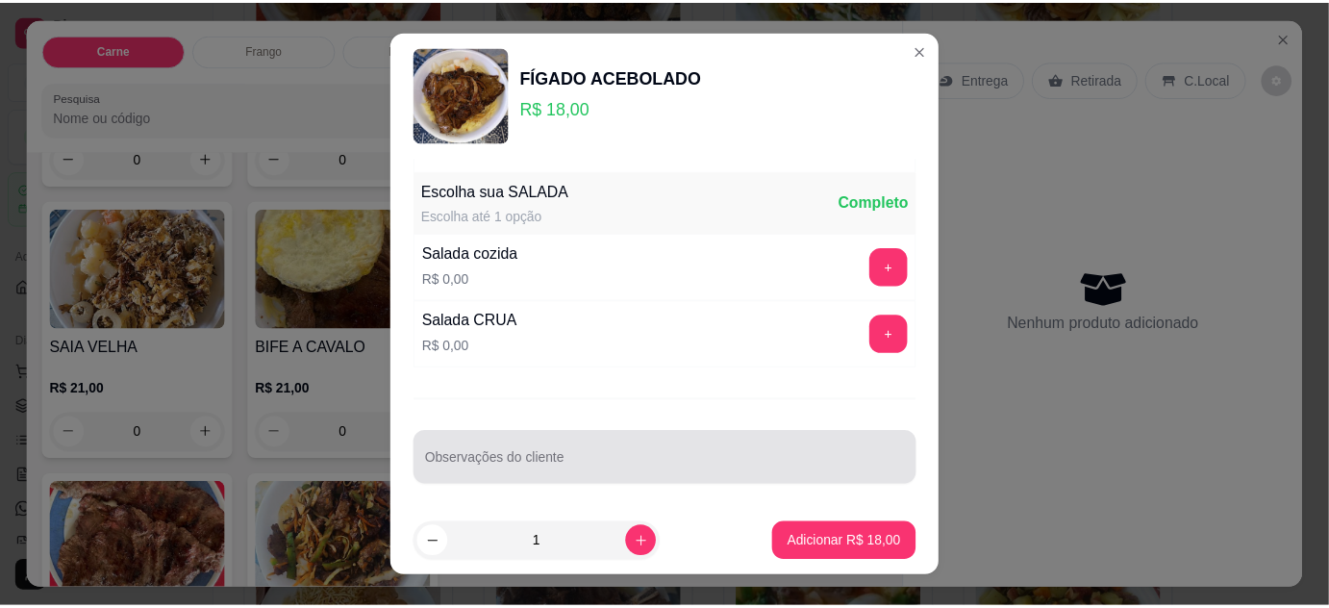
scroll to position [31, 0]
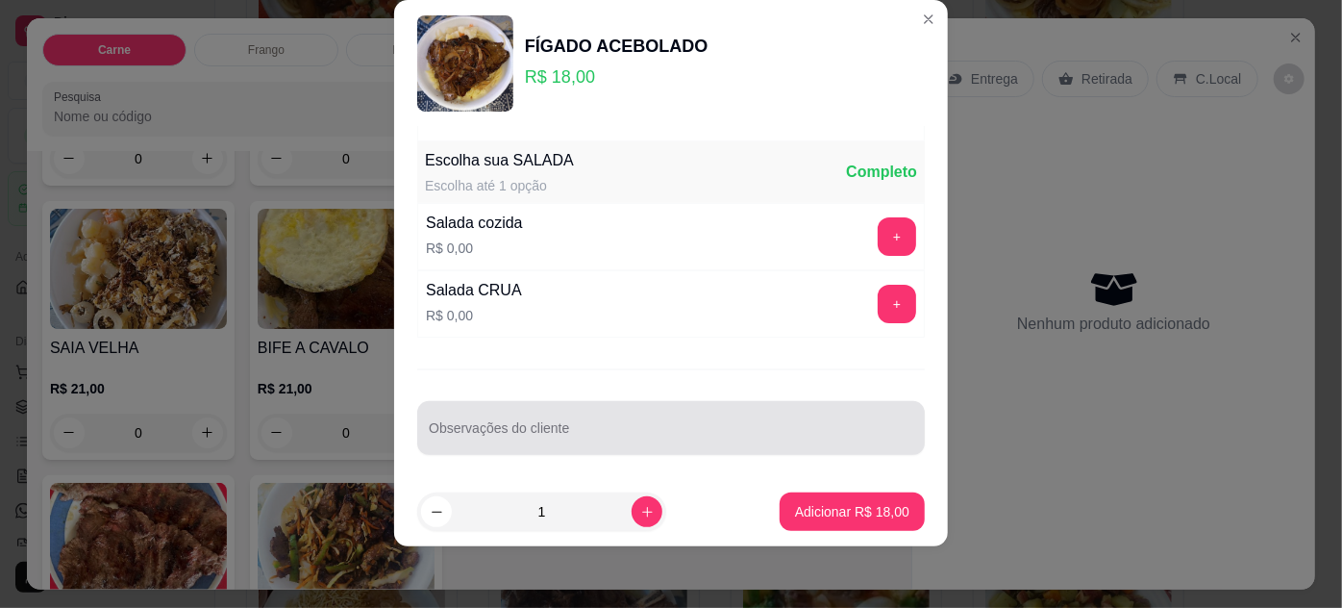
click at [688, 429] on input "Observações do cliente" at bounding box center [671, 435] width 485 height 19
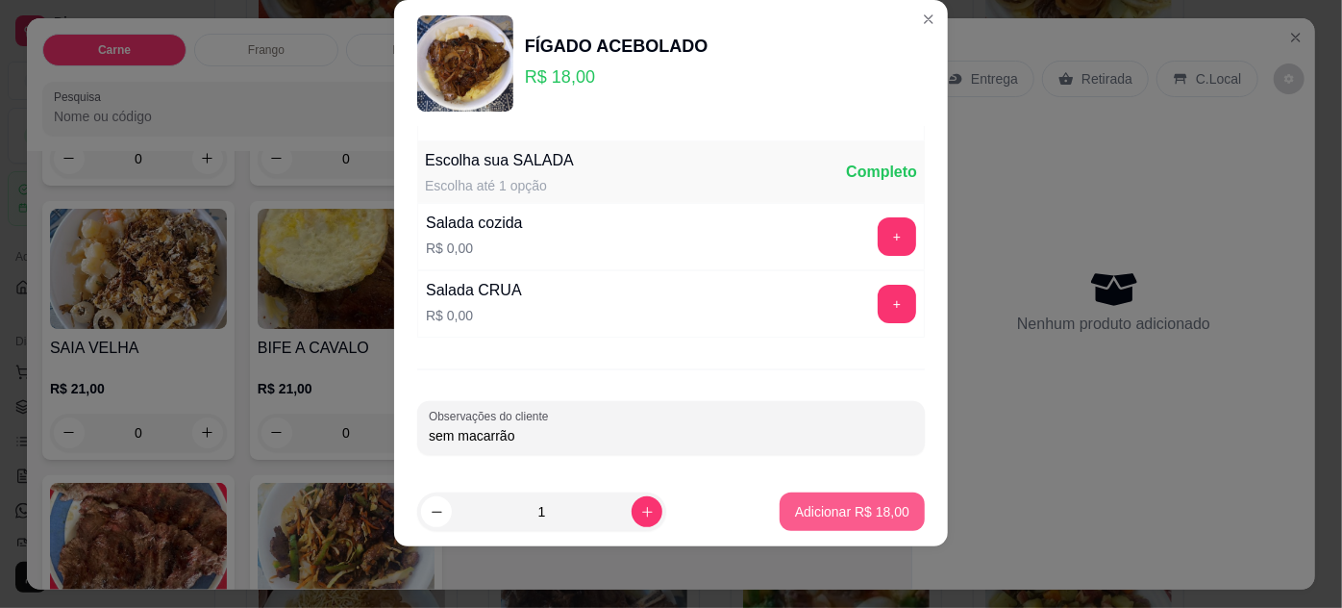
type input "sem macarrão"
click at [839, 497] on button "Adicionar R$ 18,00" at bounding box center [852, 511] width 141 height 37
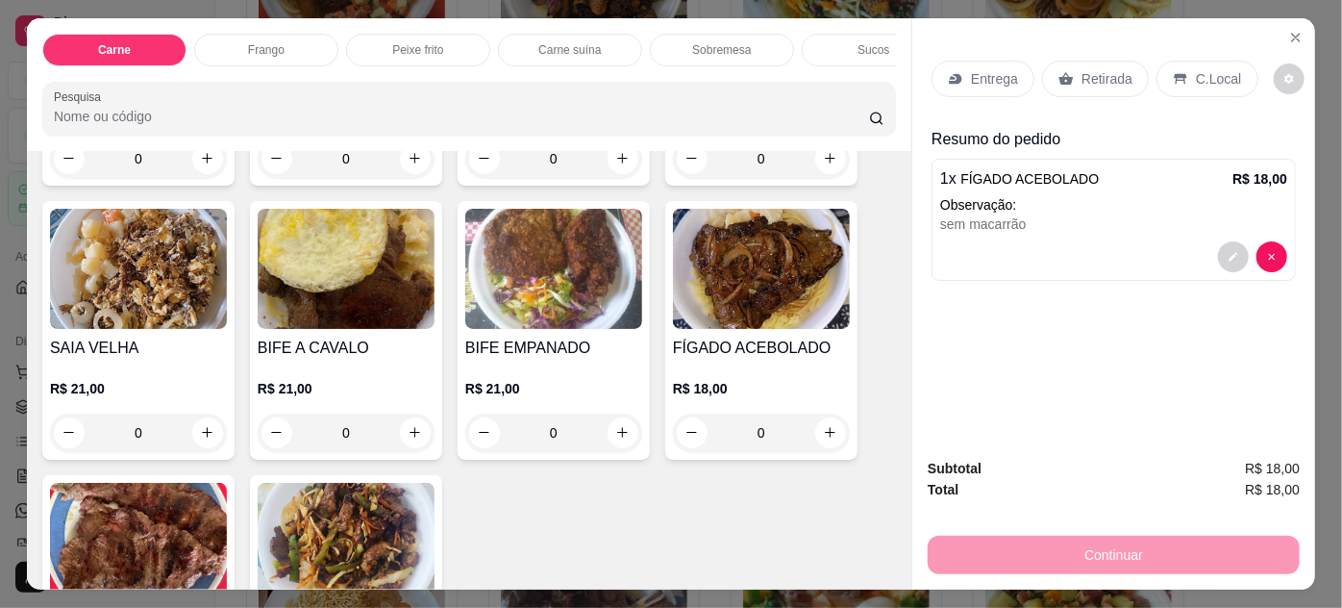
click at [1061, 83] on div "Retirada" at bounding box center [1095, 79] width 107 height 37
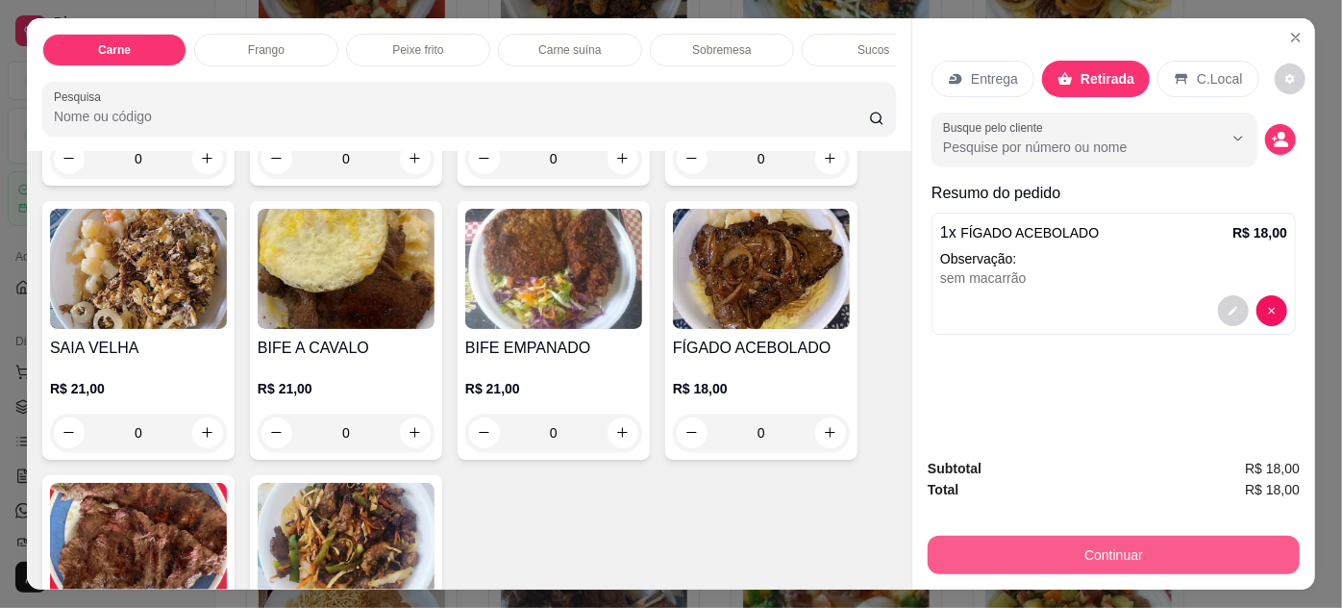
click at [1004, 542] on button "Continuar" at bounding box center [1114, 554] width 372 height 38
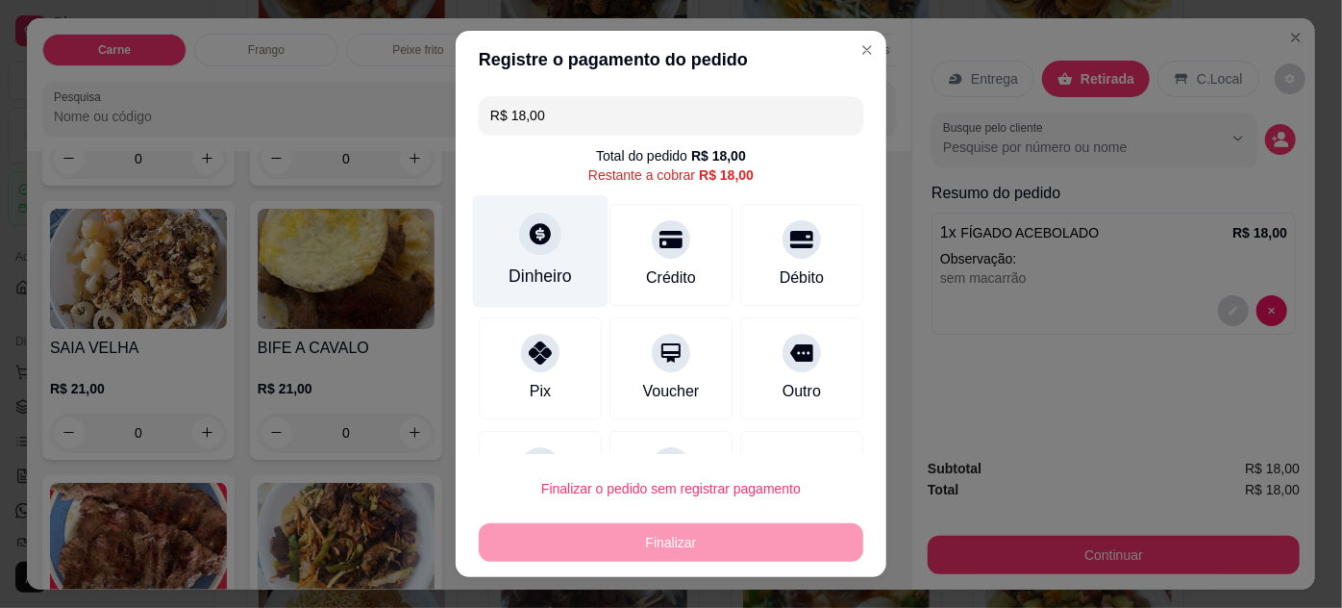
click at [516, 252] on div "Dinheiro" at bounding box center [541, 250] width 136 height 112
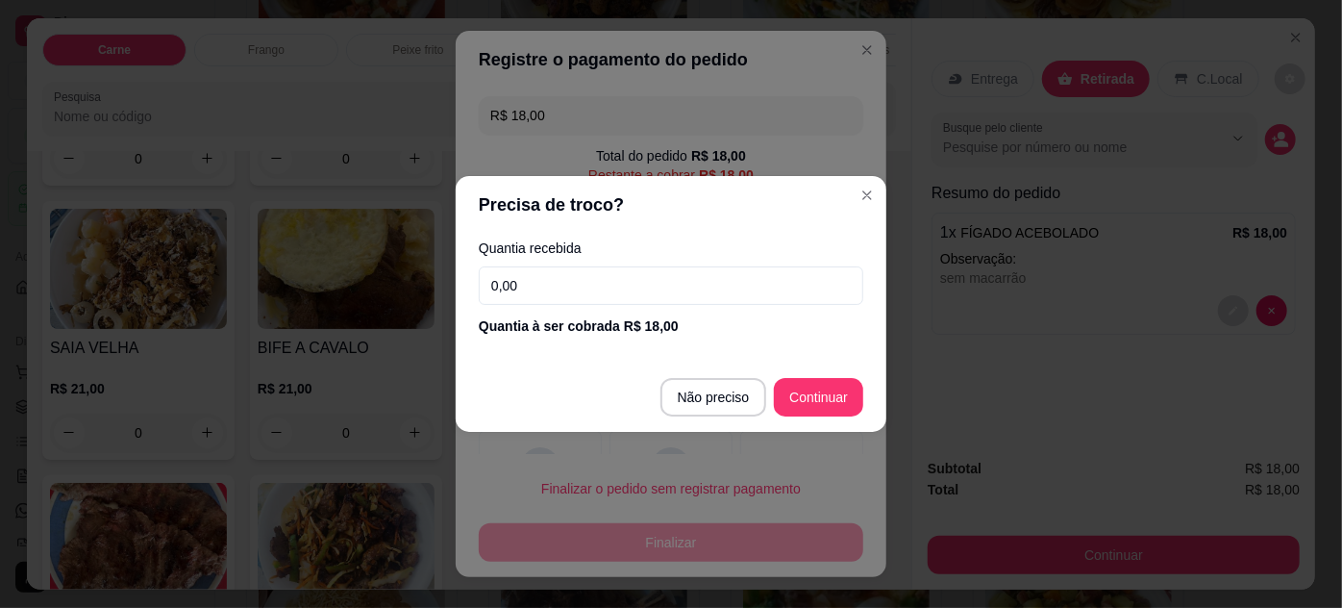
click at [570, 288] on input "0,00" at bounding box center [671, 285] width 385 height 38
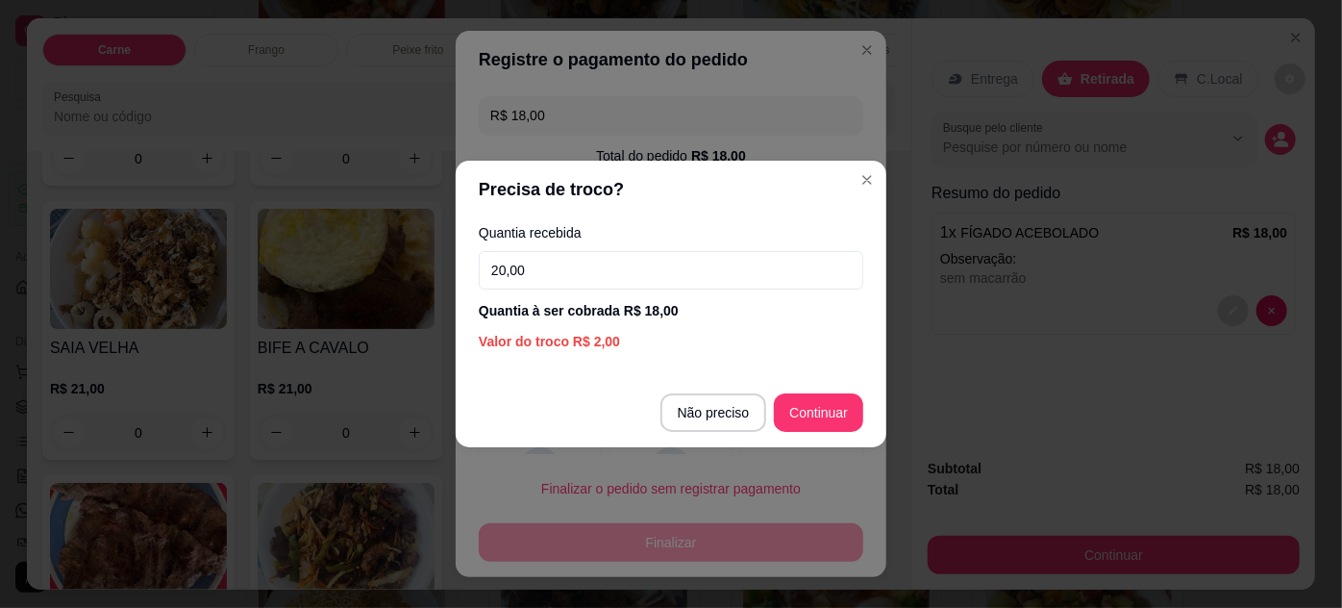
type input "20,00"
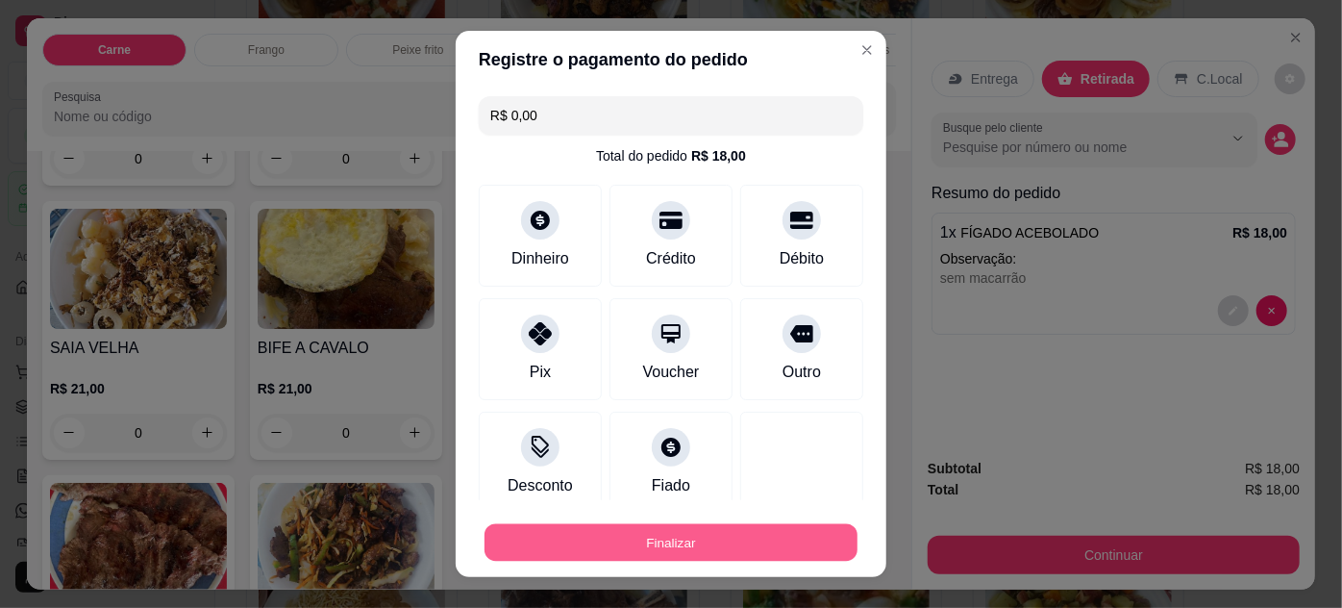
click at [758, 533] on button "Finalizar" at bounding box center [671, 542] width 373 height 37
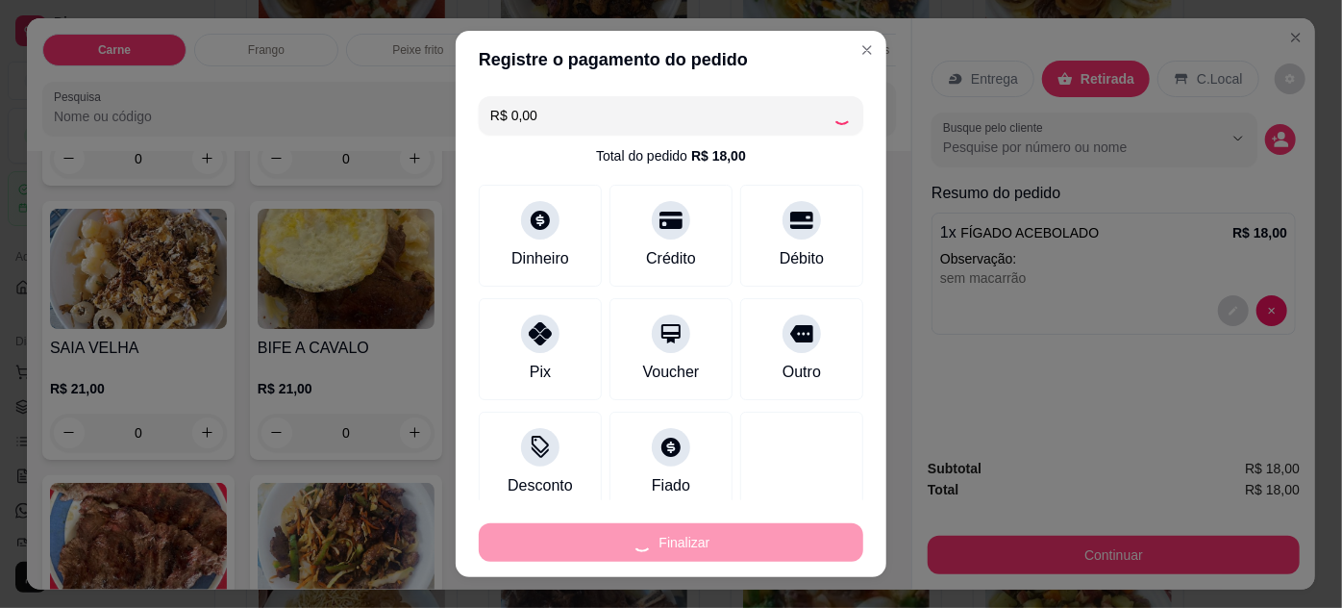
type input "-R$ 18,00"
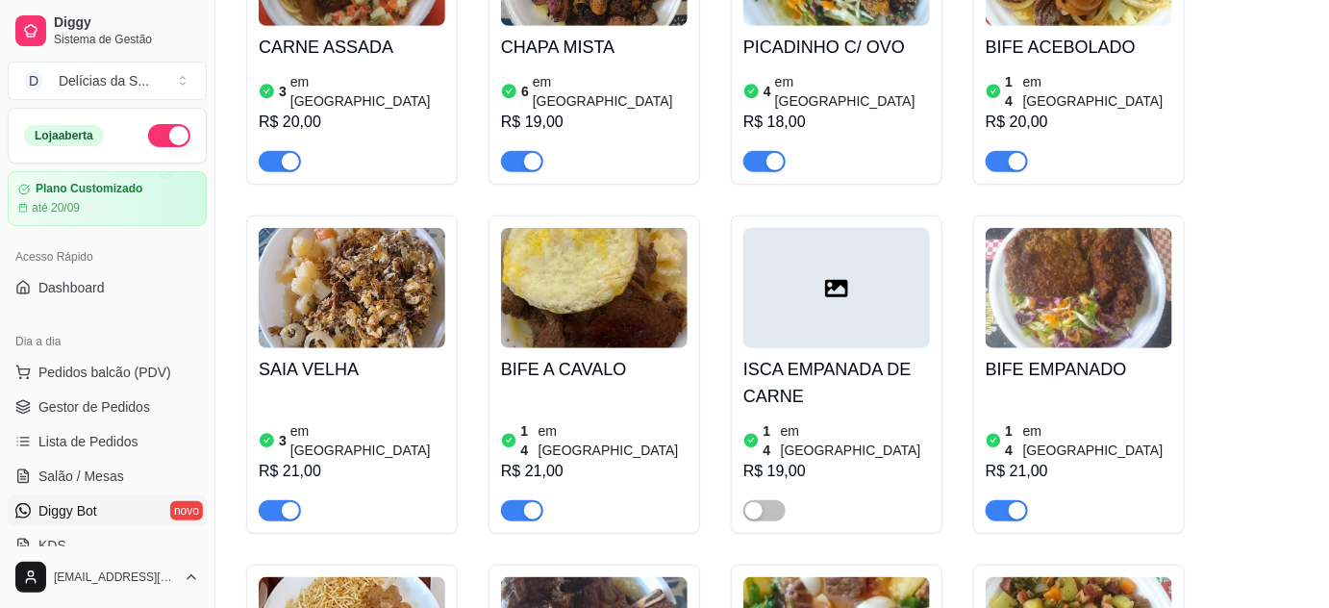
click at [125, 470] on link "Salão / Mesas" at bounding box center [107, 475] width 199 height 31
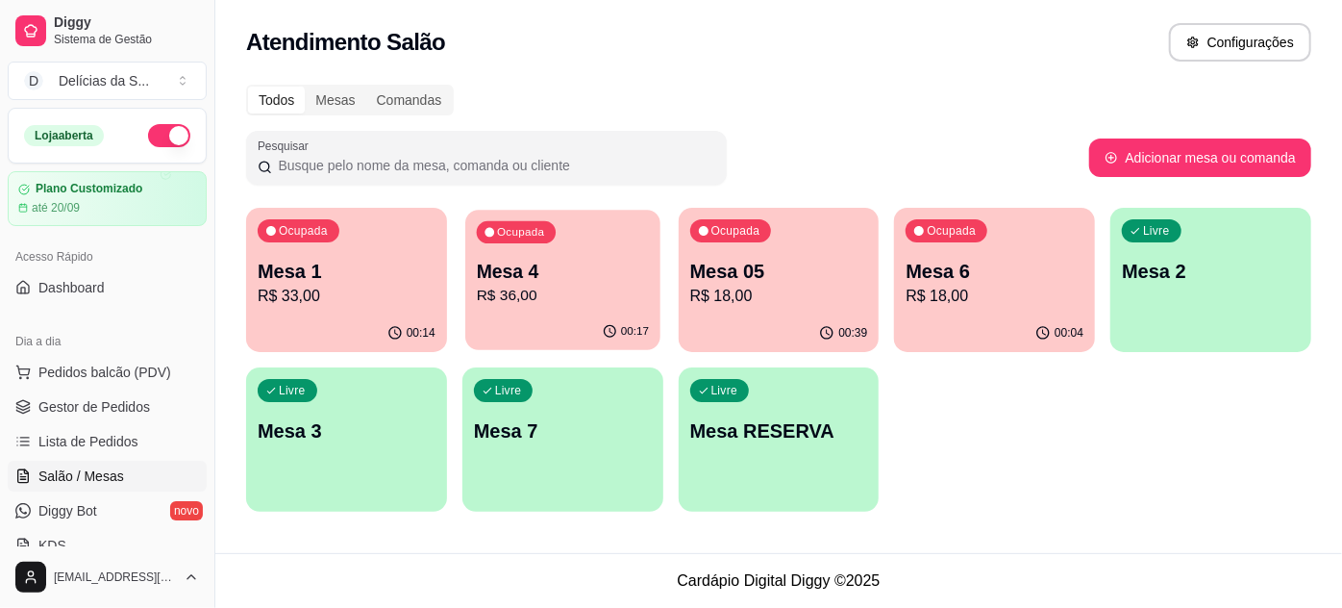
click at [537, 299] on p "R$ 36,00" at bounding box center [563, 296] width 172 height 22
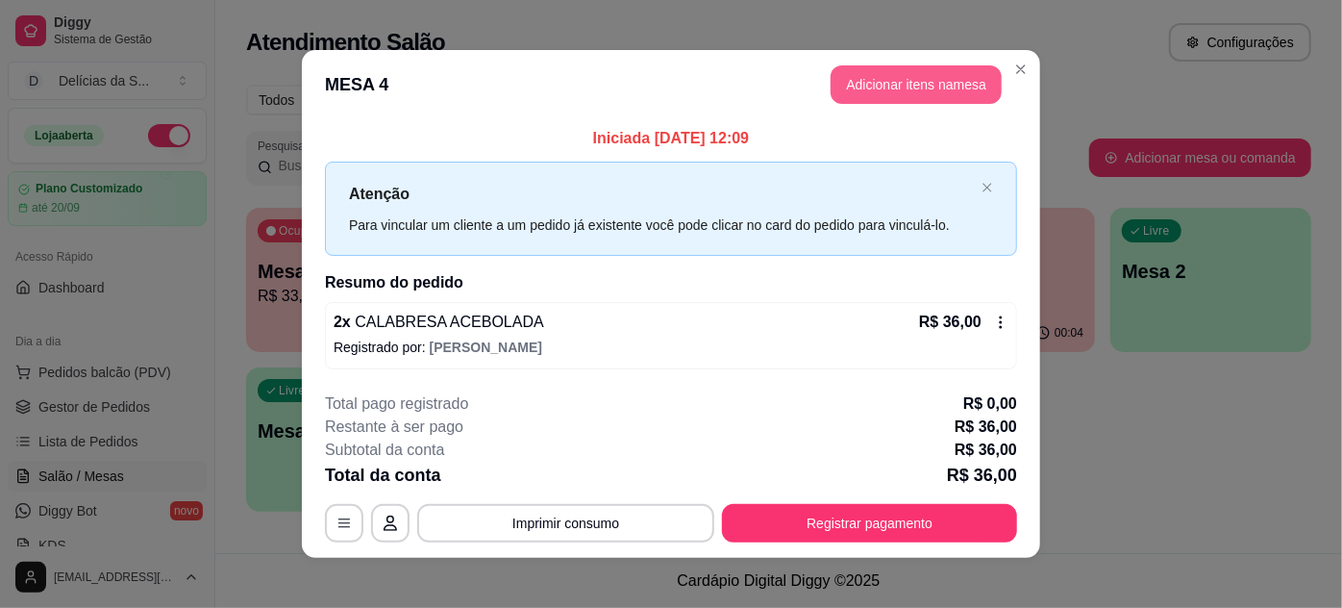
click at [937, 94] on button "Adicionar itens na mesa" at bounding box center [916, 84] width 171 height 38
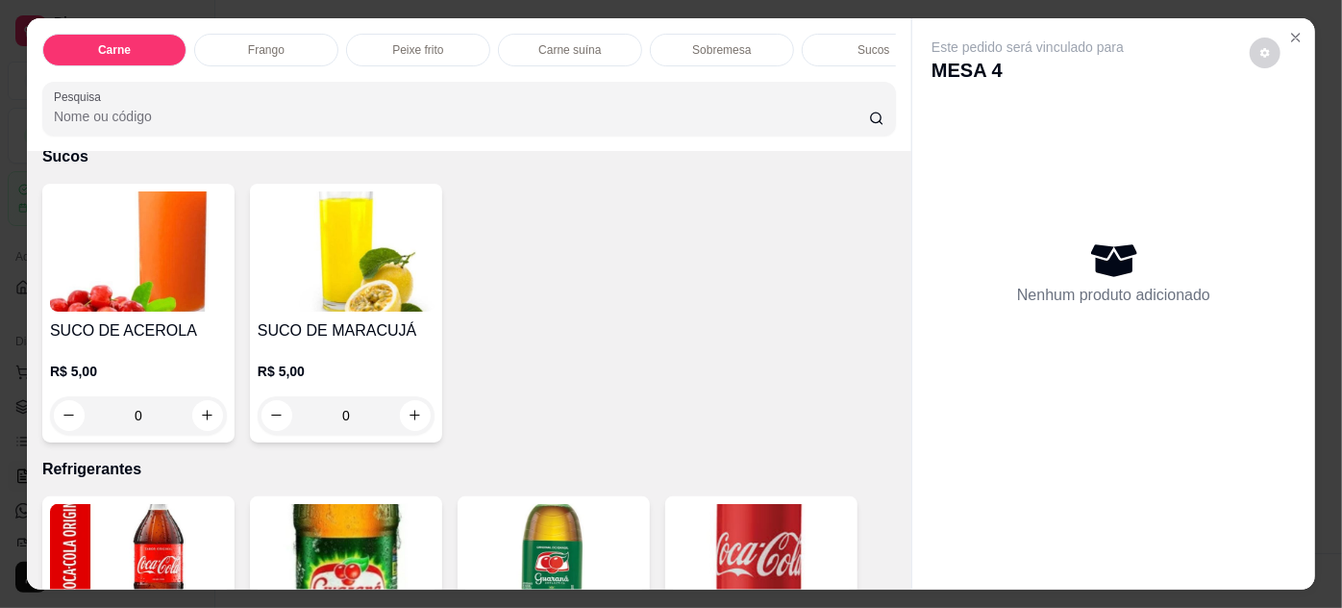
scroll to position [2447, 0]
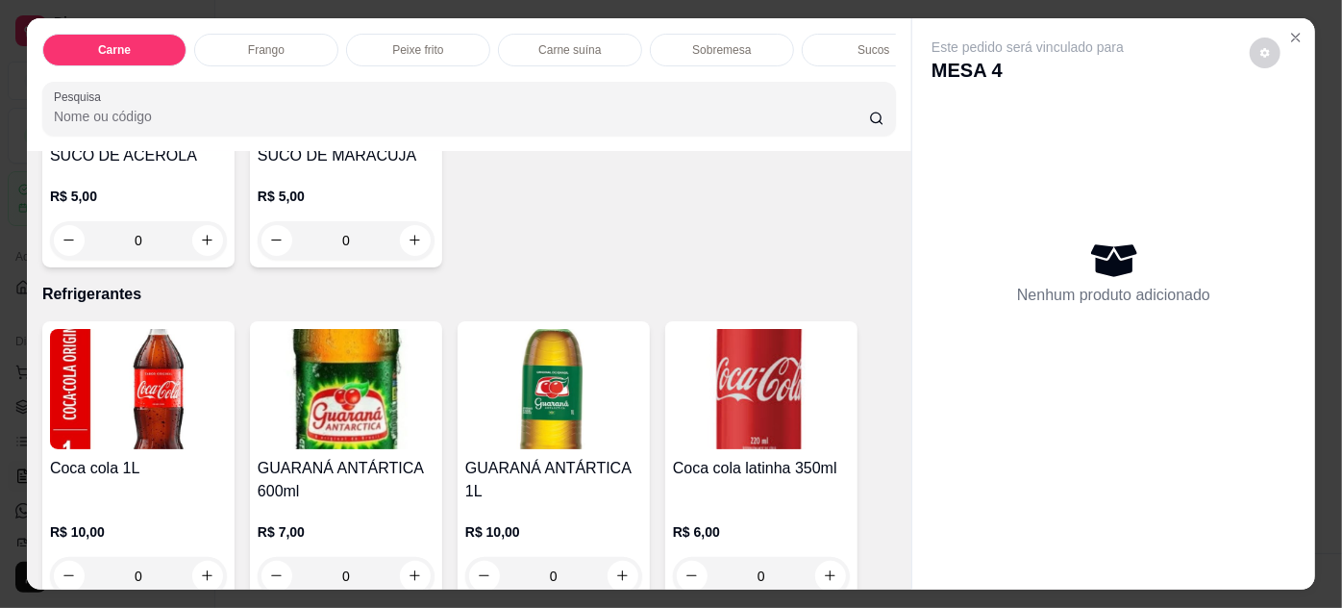
click at [78, 386] on img at bounding box center [138, 389] width 177 height 120
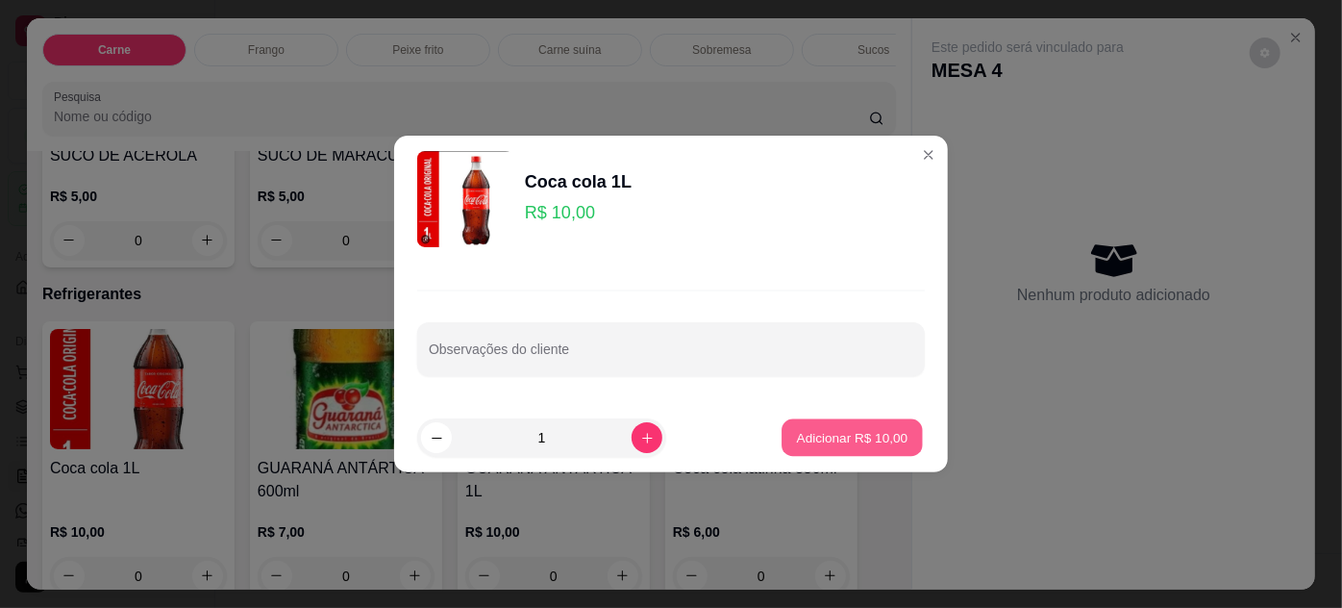
click at [825, 433] on p "Adicionar R$ 10,00" at bounding box center [853, 437] width 112 height 18
type input "1"
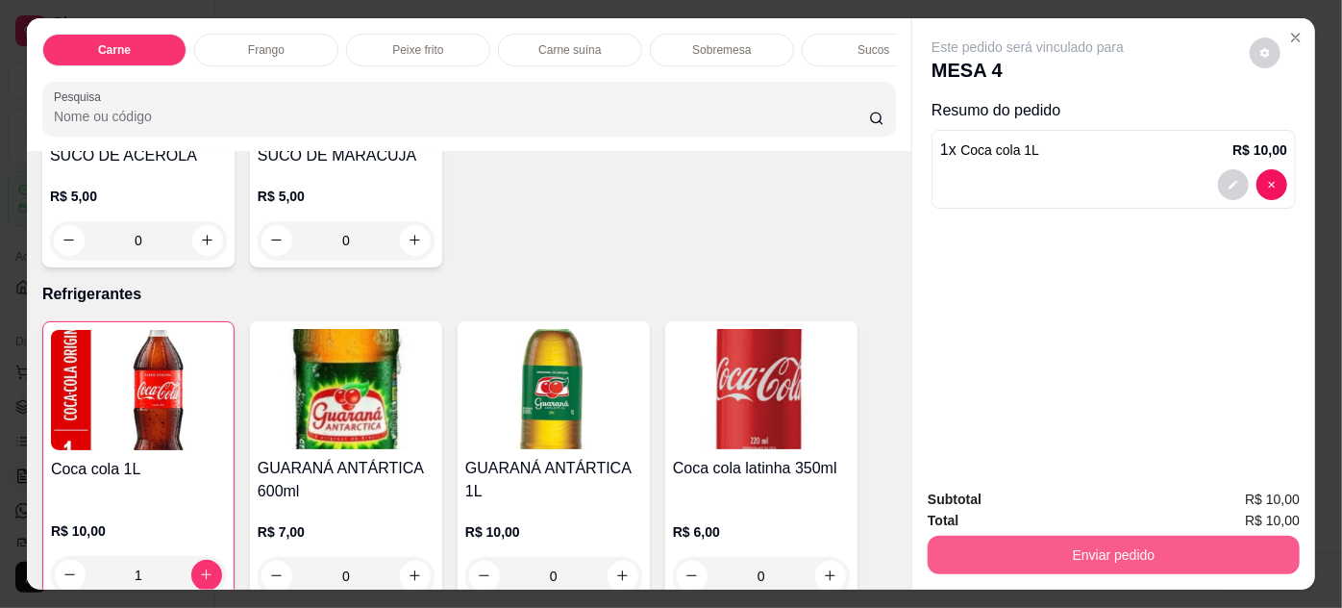
click at [1019, 546] on button "Enviar pedido" at bounding box center [1114, 554] width 372 height 38
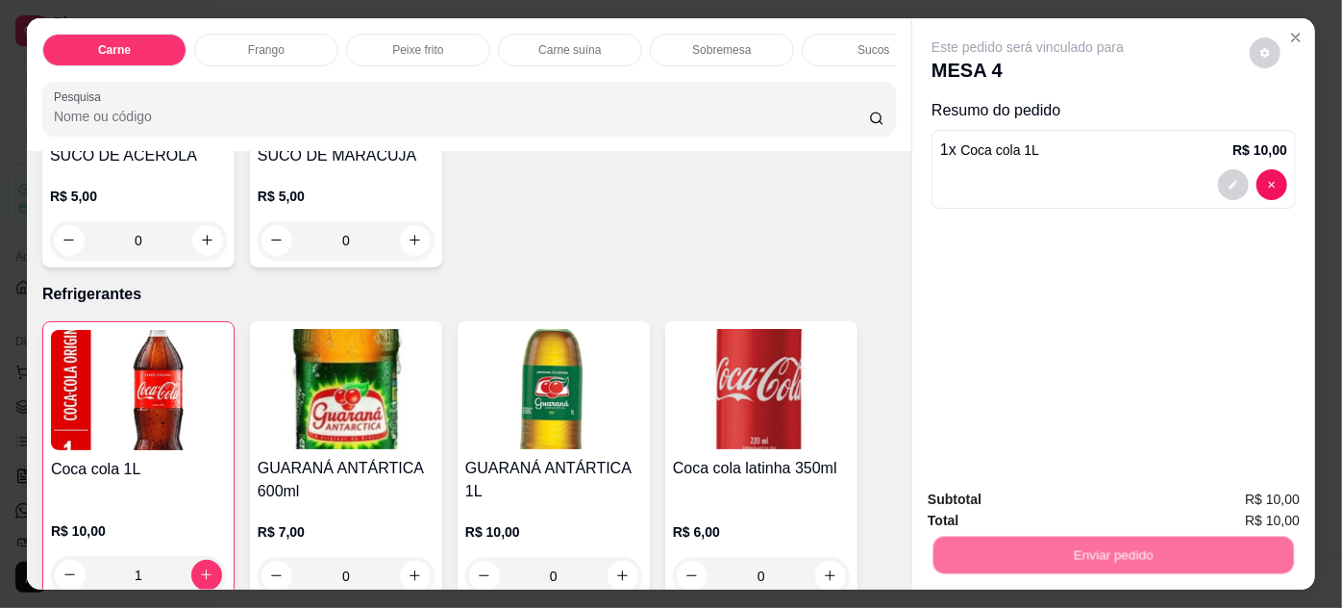
click at [1063, 496] on button "Não registrar e enviar pedido" at bounding box center [1051, 501] width 200 height 37
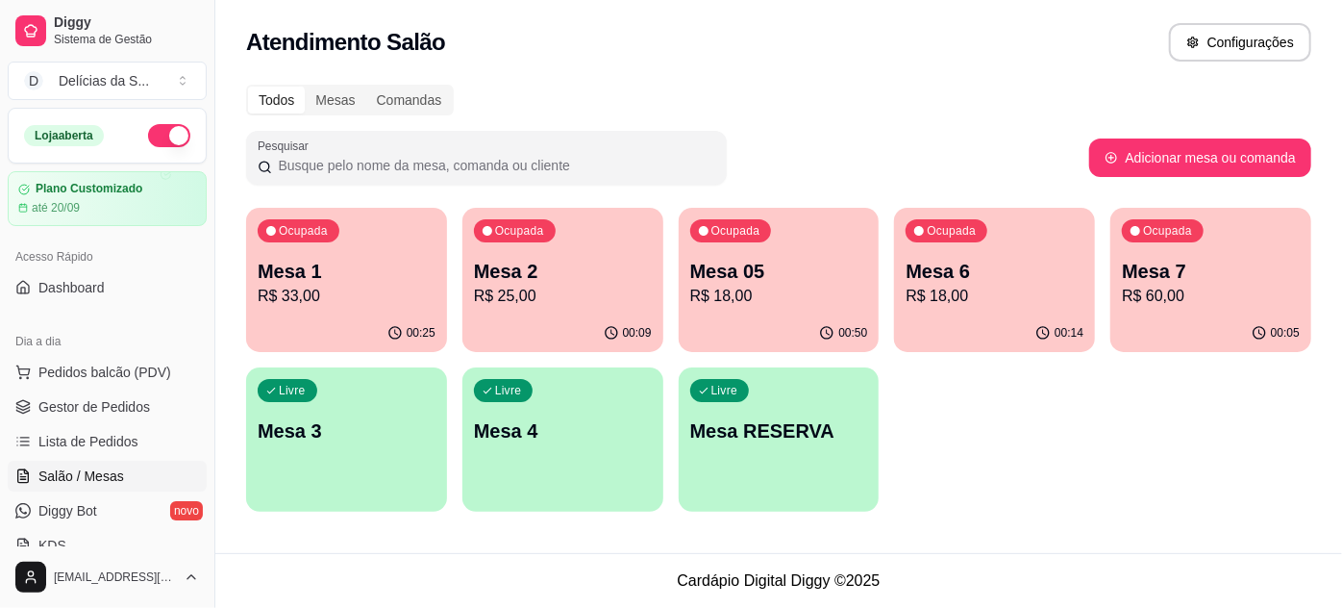
click at [955, 274] on p "Mesa 6" at bounding box center [995, 271] width 178 height 27
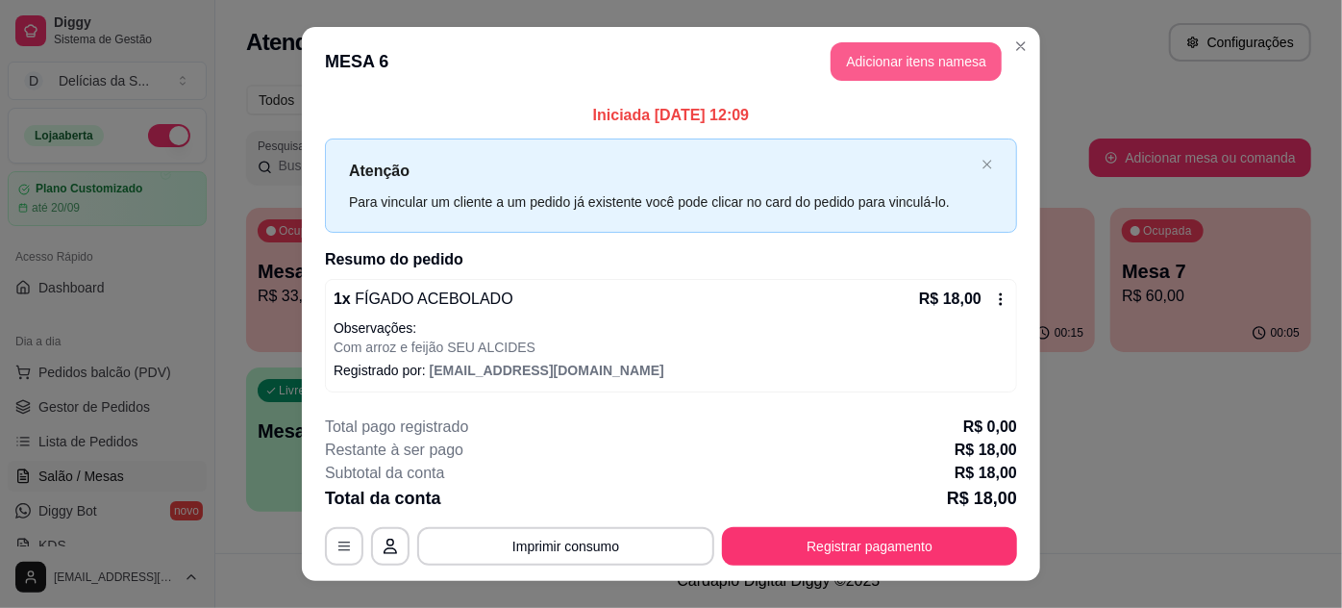
click at [950, 64] on button "Adicionar itens na mesa" at bounding box center [916, 61] width 171 height 38
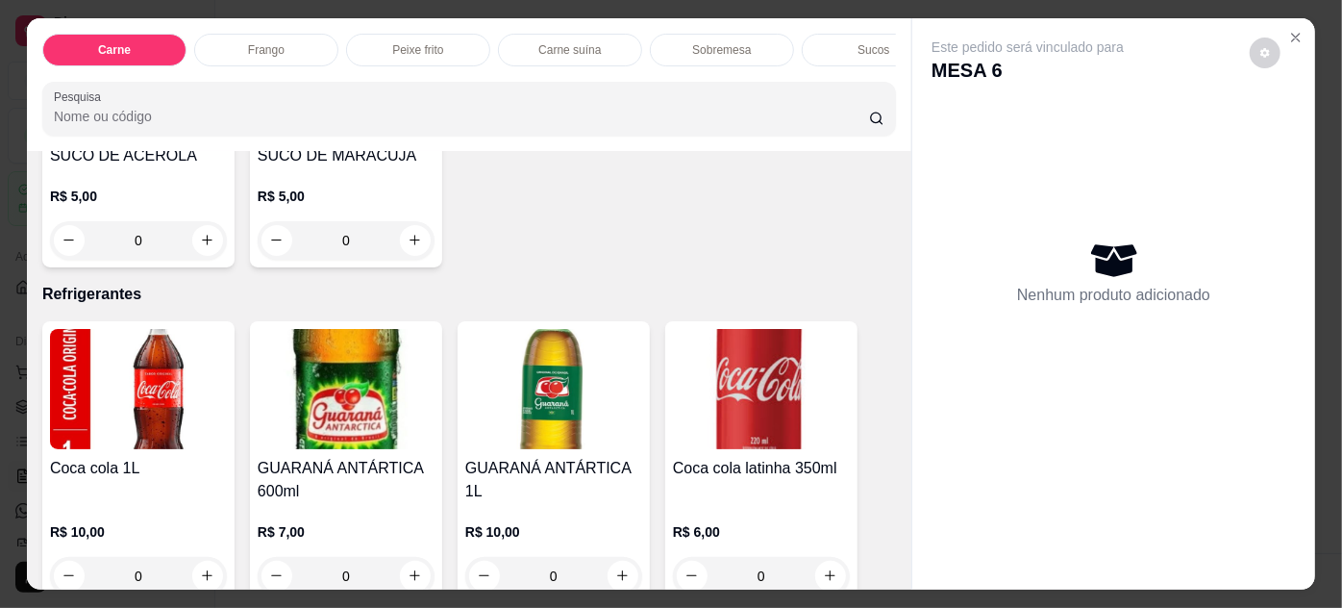
scroll to position [2097, 0]
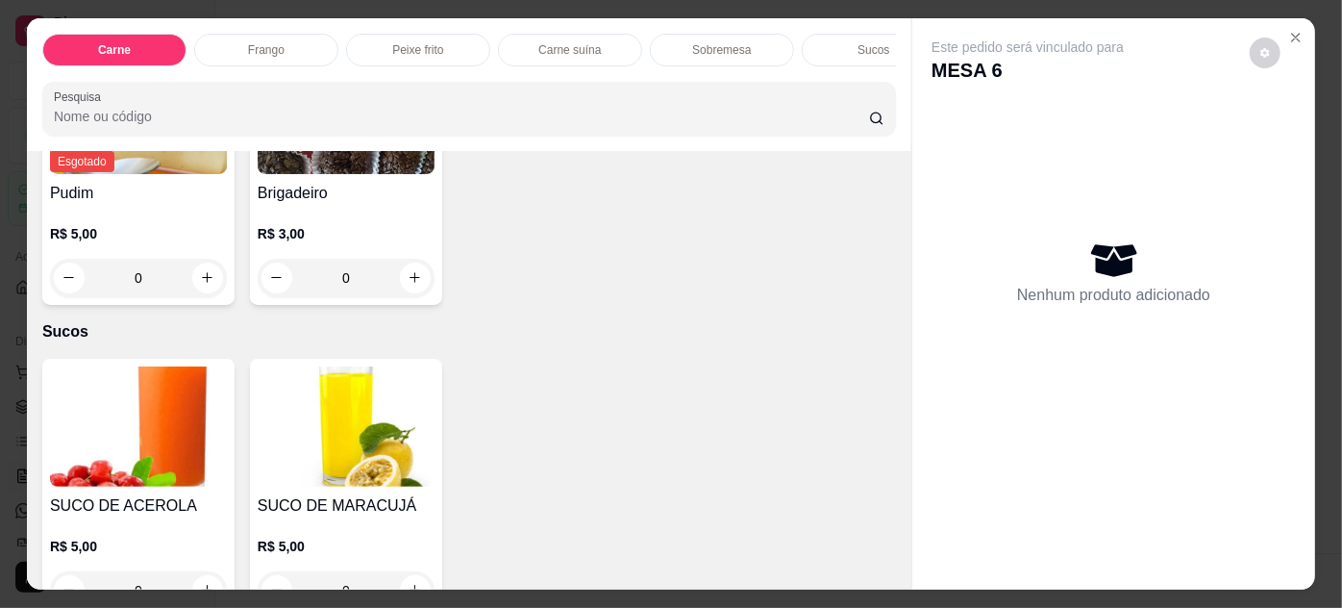
click at [117, 430] on img at bounding box center [138, 426] width 177 height 120
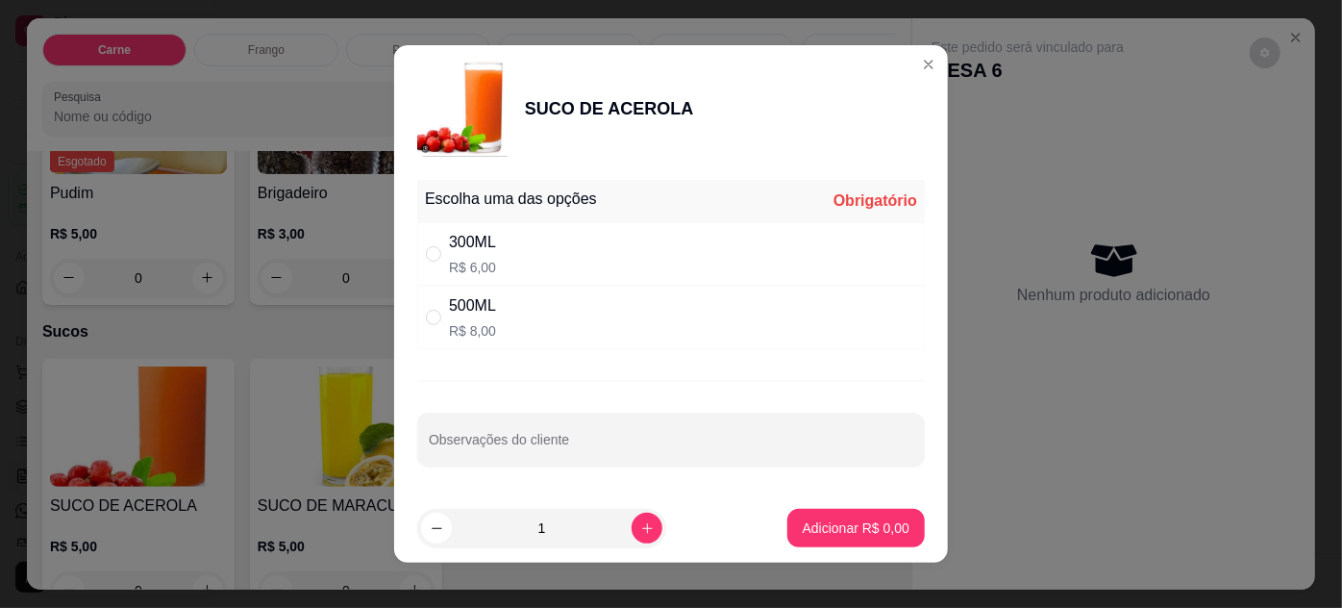
drag, startPoint x: 591, startPoint y: 265, endPoint x: 651, endPoint y: 347, distance: 101.1
click at [586, 284] on div "300ML R$ 6,00" at bounding box center [671, 253] width 508 height 63
radio input "true"
click at [831, 531] on p "Adicionar R$ 6,00" at bounding box center [856, 527] width 107 height 19
type input "1"
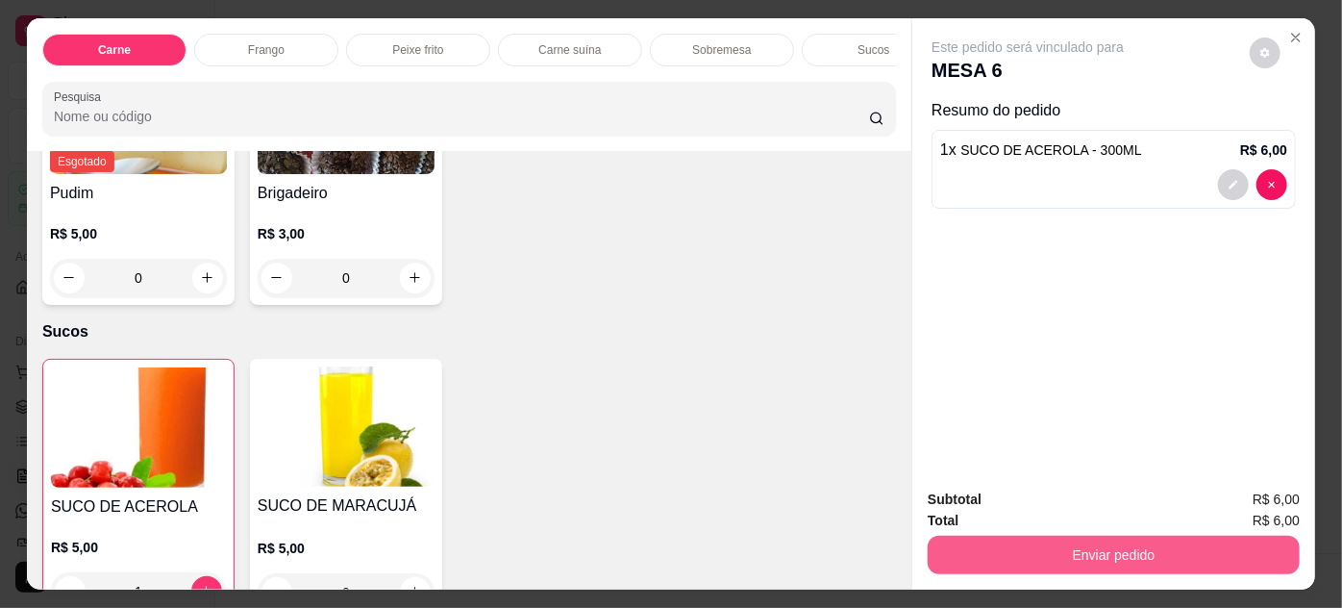
click at [1014, 542] on button "Enviar pedido" at bounding box center [1114, 554] width 372 height 38
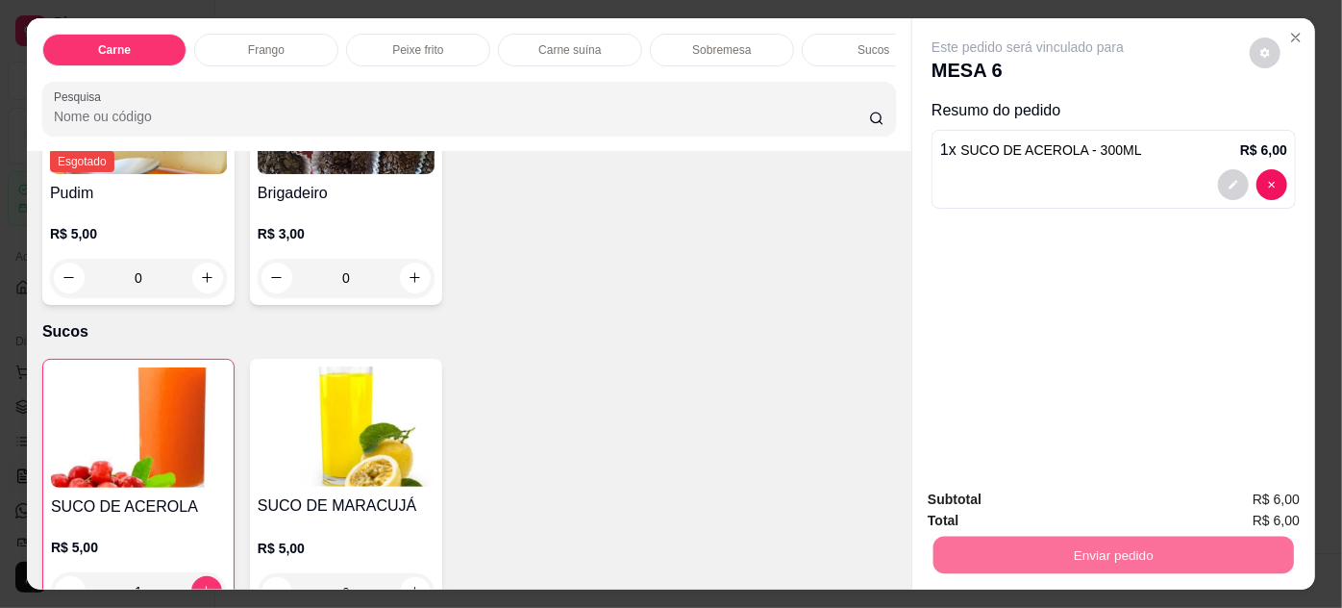
click at [1049, 493] on button "Não registrar e enviar pedido" at bounding box center [1051, 501] width 194 height 36
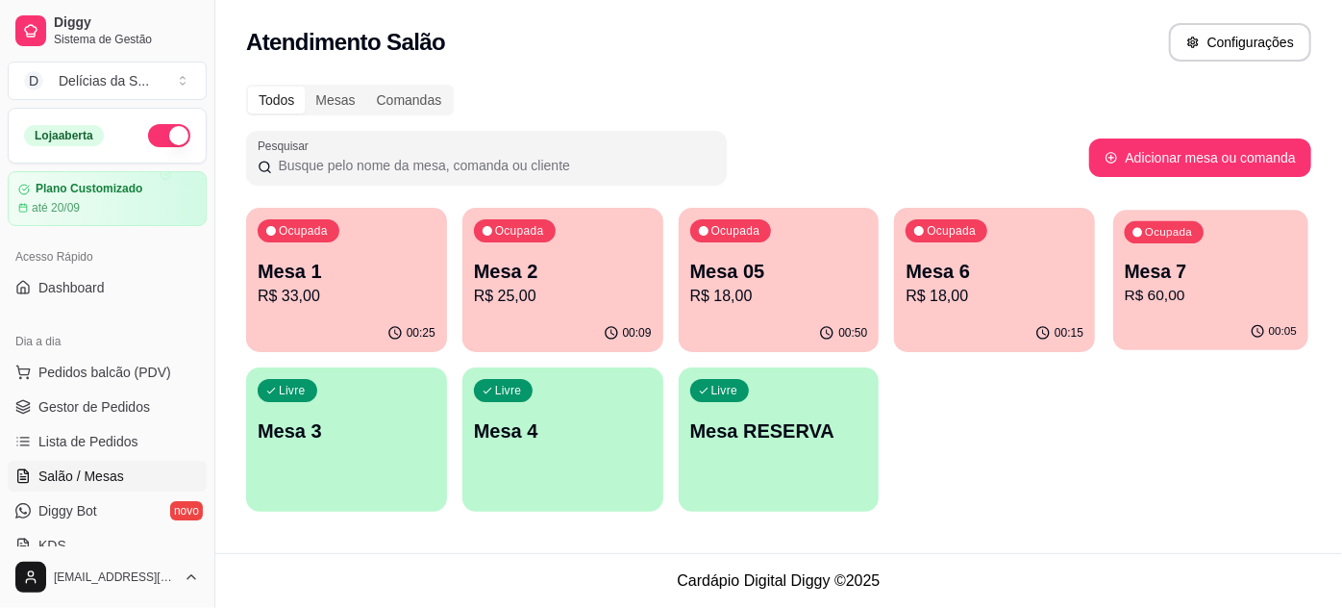
click at [1175, 301] on p "R$ 60,00" at bounding box center [1211, 296] width 172 height 22
click at [956, 292] on p "R$ 18,00" at bounding box center [994, 296] width 172 height 22
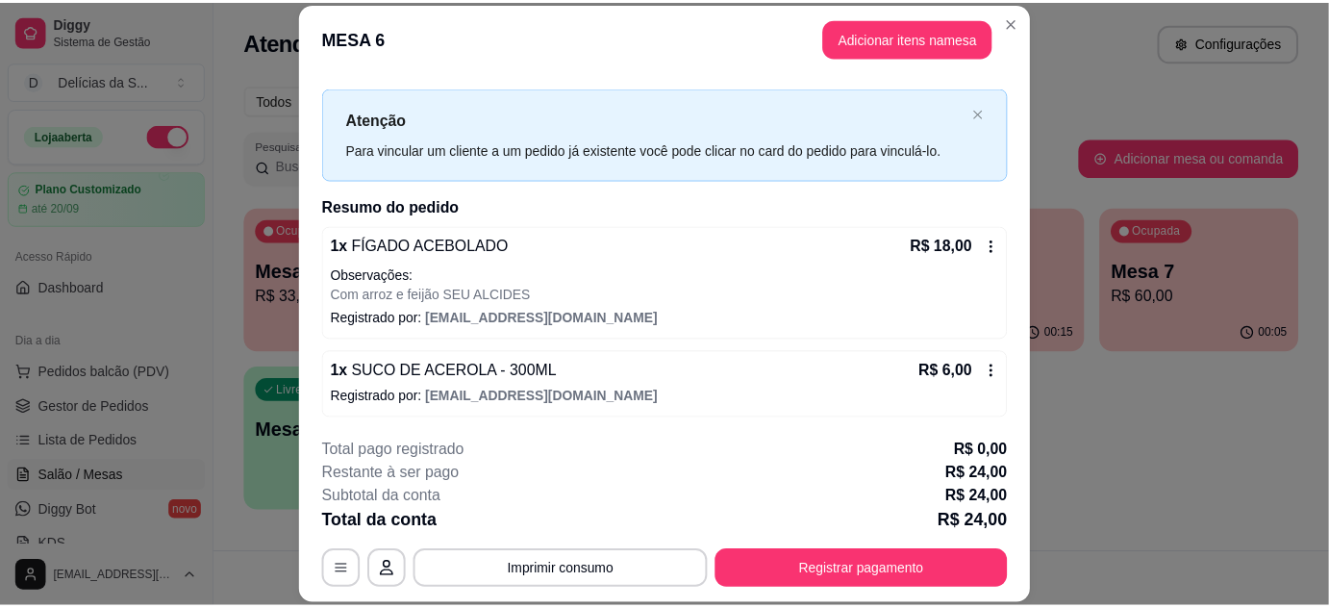
scroll to position [59, 0]
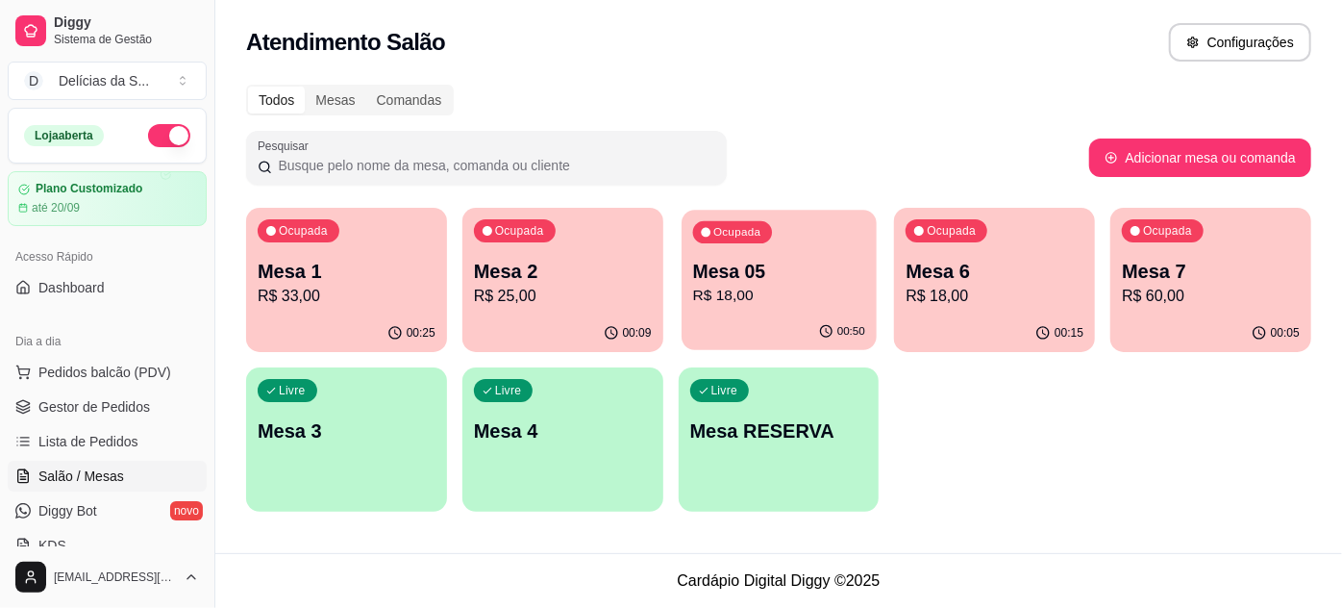
click at [763, 304] on p "R$ 18,00" at bounding box center [778, 296] width 172 height 22
click at [596, 299] on p "R$ 25,00" at bounding box center [563, 296] width 178 height 23
click at [402, 287] on p "R$ 33,00" at bounding box center [347, 296] width 178 height 23
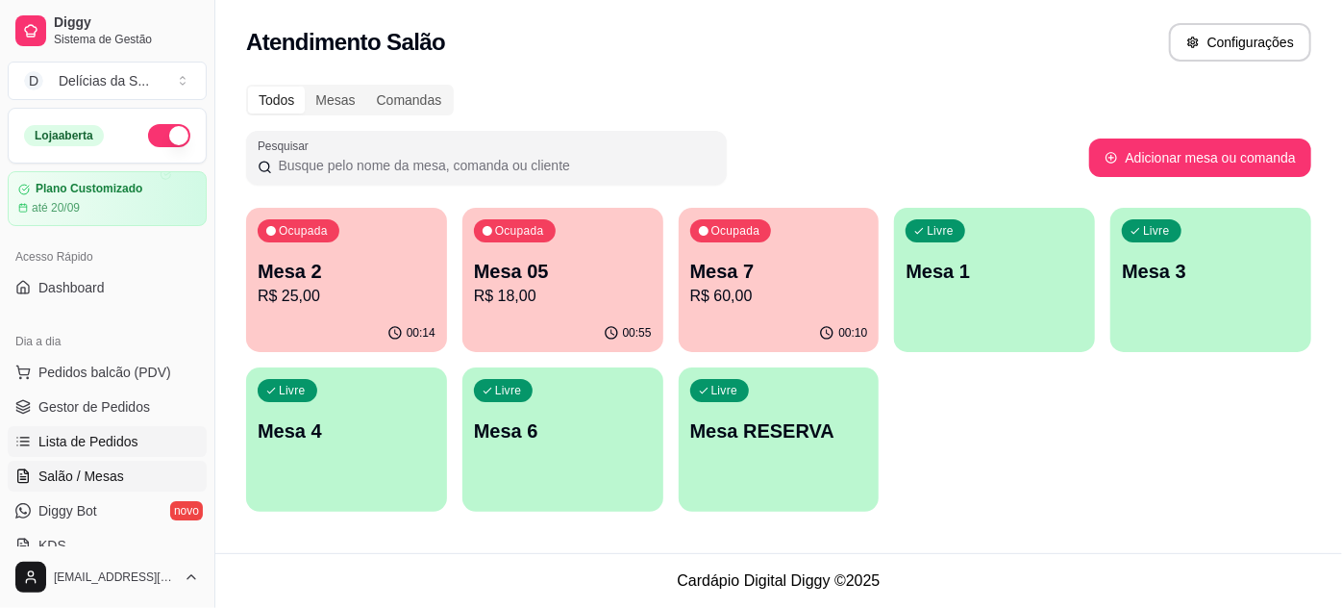
click at [97, 433] on span "Lista de Pedidos" at bounding box center [88, 441] width 100 height 19
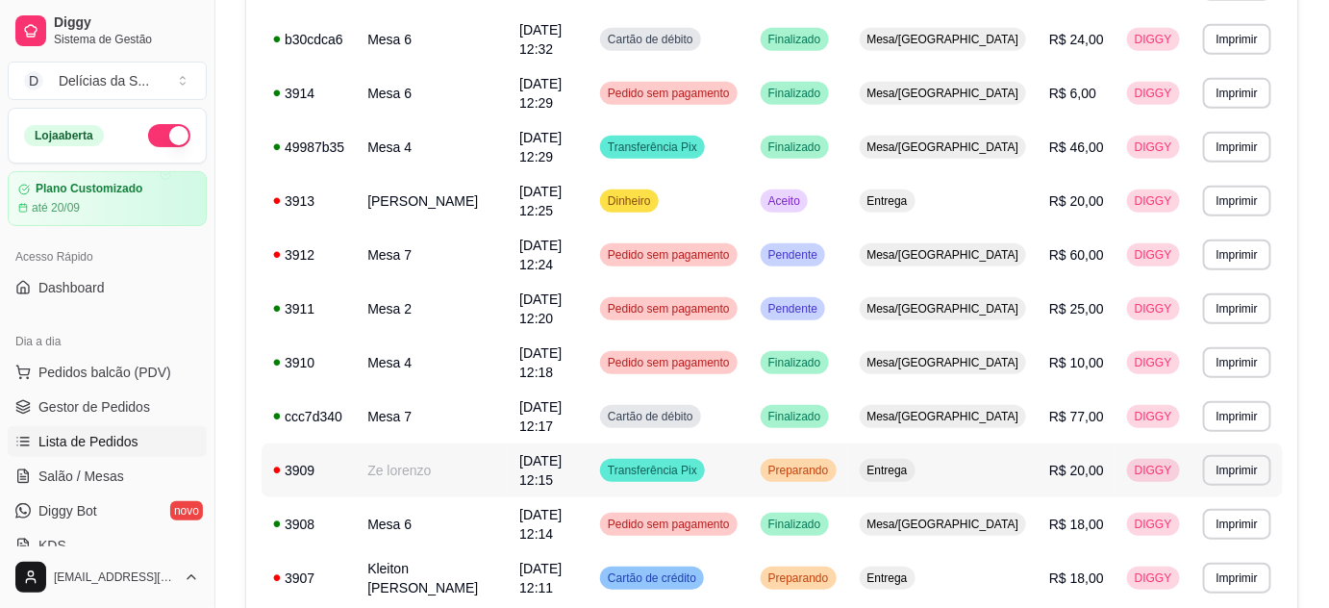
scroll to position [144, 0]
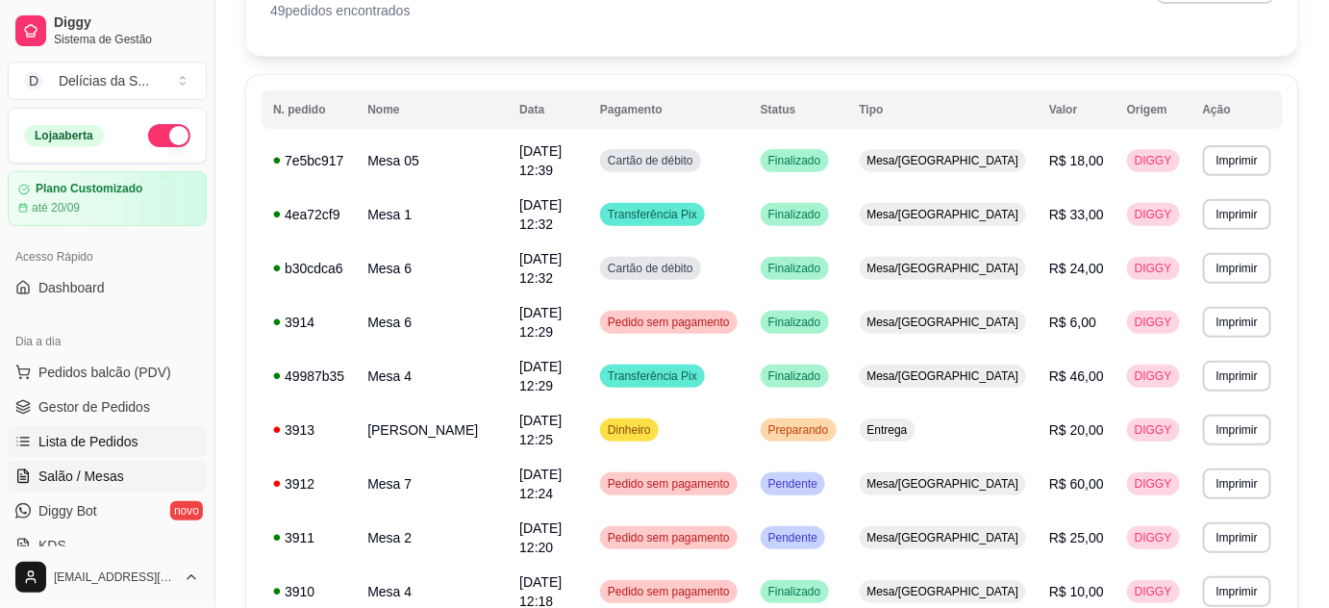
click at [115, 479] on span "Salão / Mesas" at bounding box center [81, 475] width 86 height 19
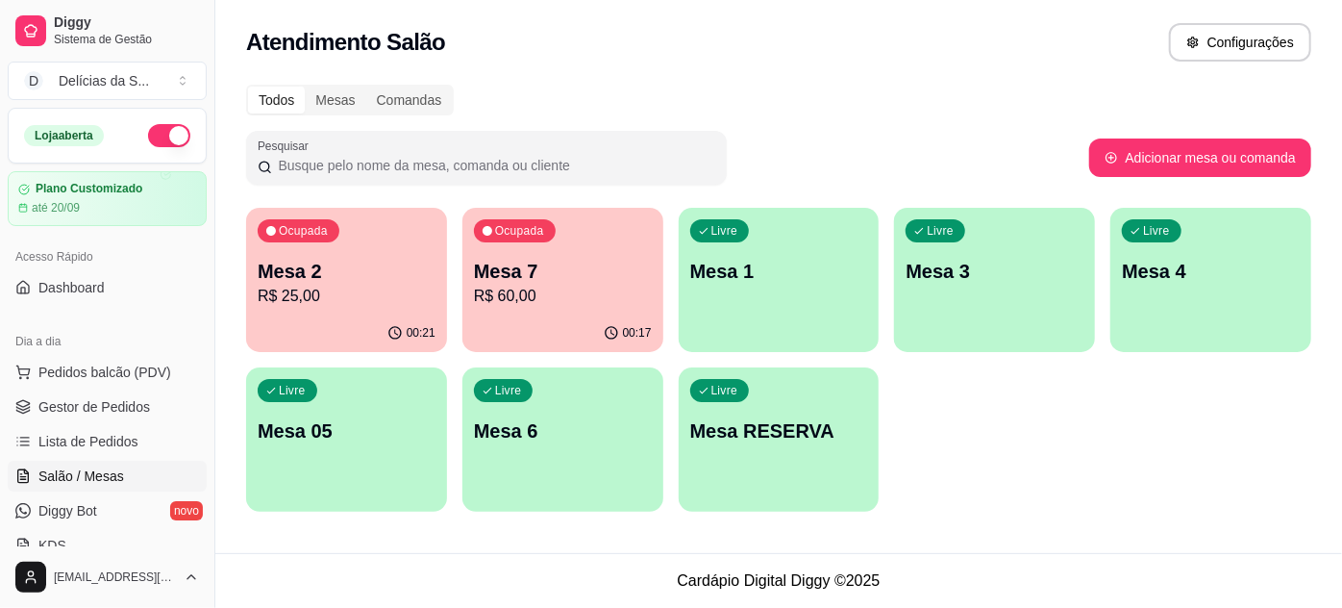
click at [508, 293] on p "R$ 60,00" at bounding box center [563, 296] width 178 height 23
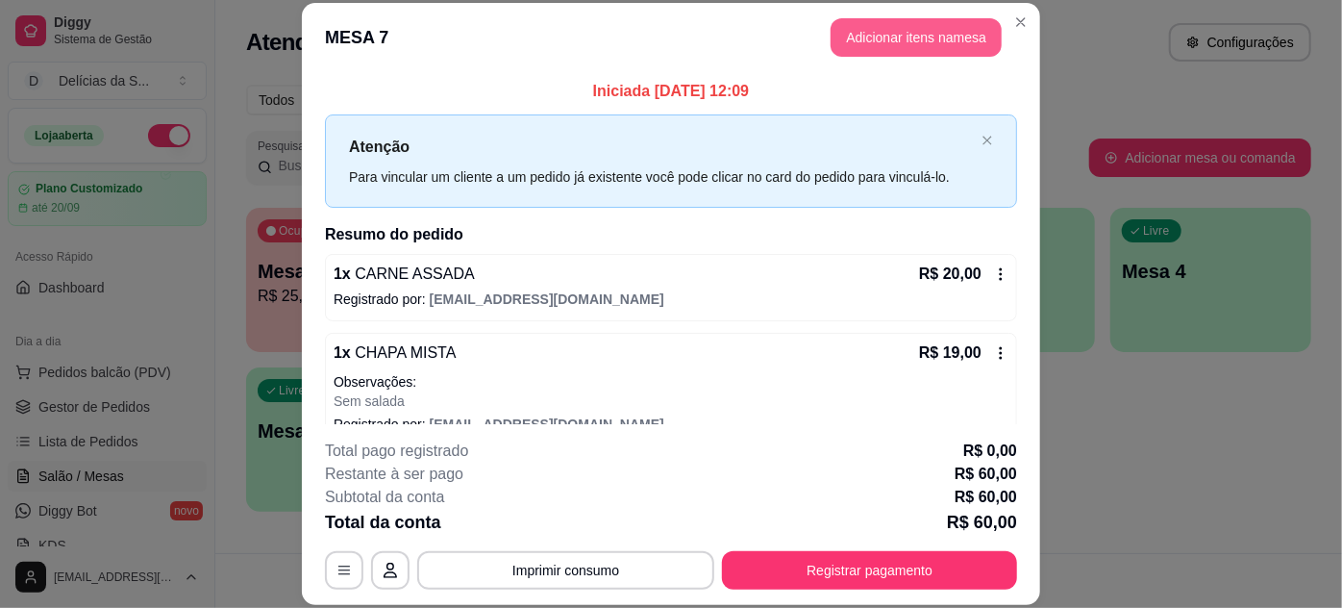
click at [866, 48] on button "Adicionar itens na mesa" at bounding box center [916, 37] width 171 height 38
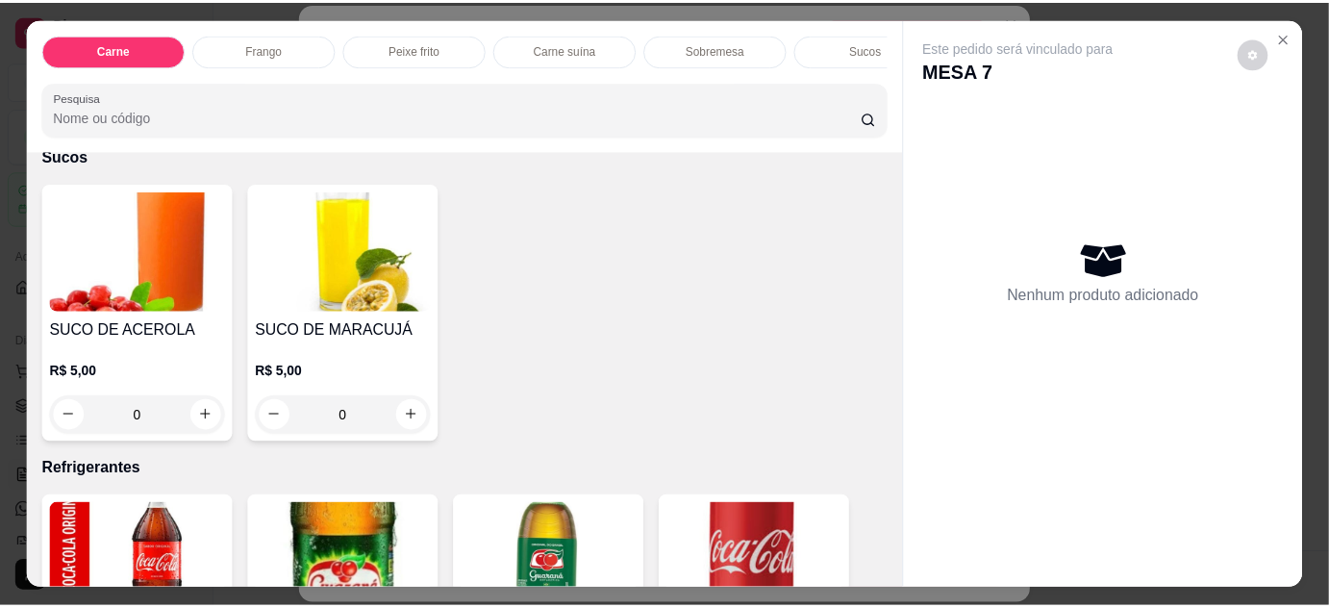
scroll to position [2447, 0]
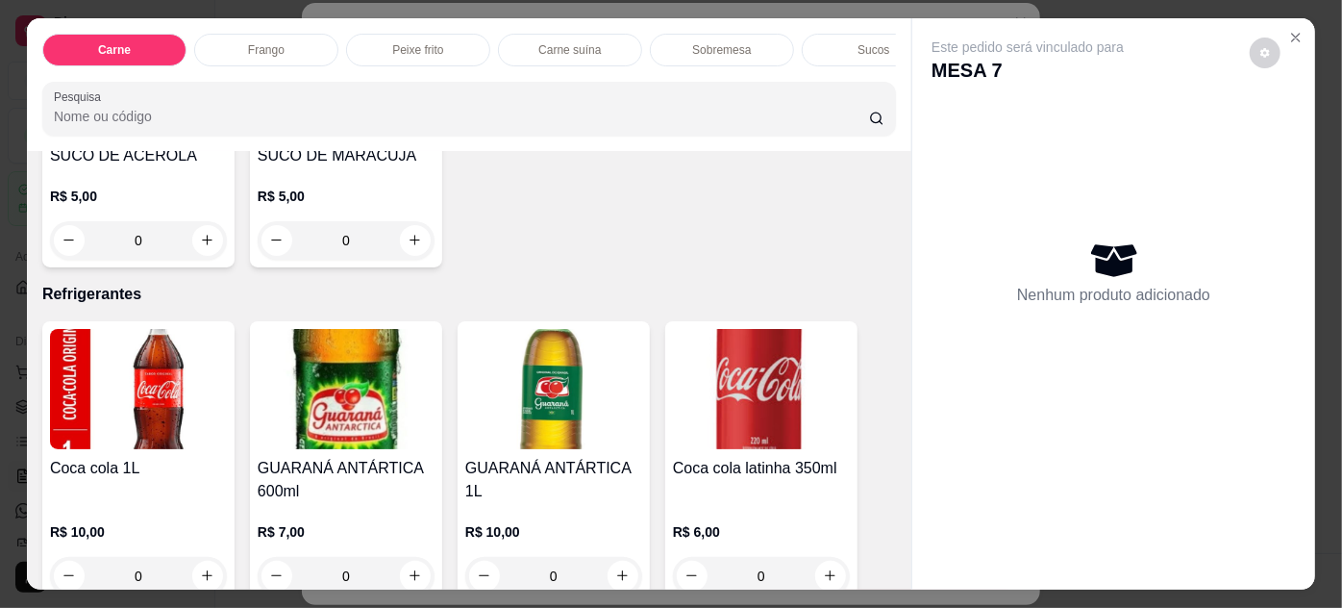
click at [116, 421] on img at bounding box center [138, 389] width 177 height 120
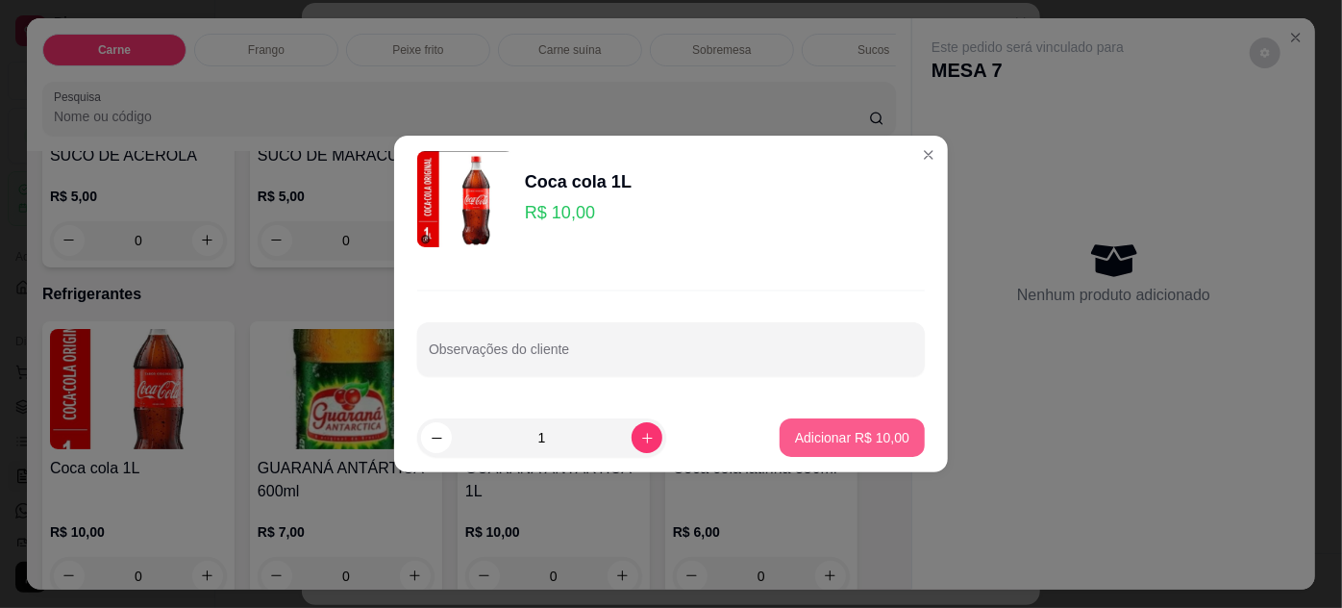
click at [831, 435] on p "Adicionar R$ 10,00" at bounding box center [852, 437] width 114 height 19
type input "1"
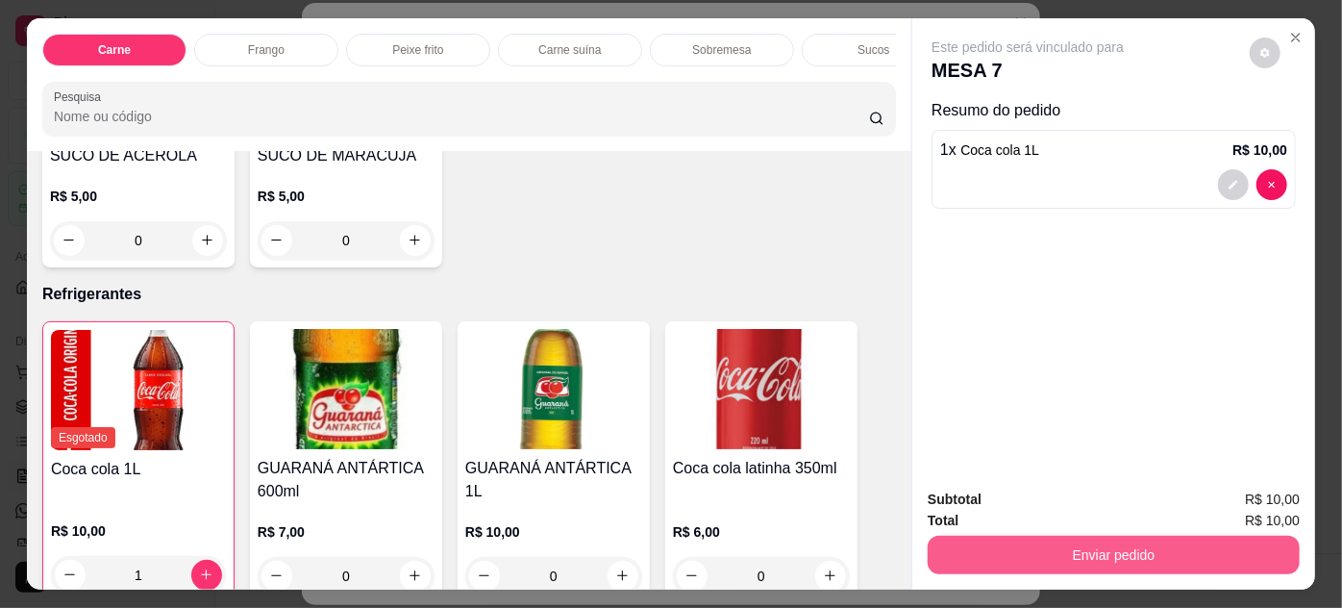
click at [987, 541] on button "Enviar pedido" at bounding box center [1114, 554] width 372 height 38
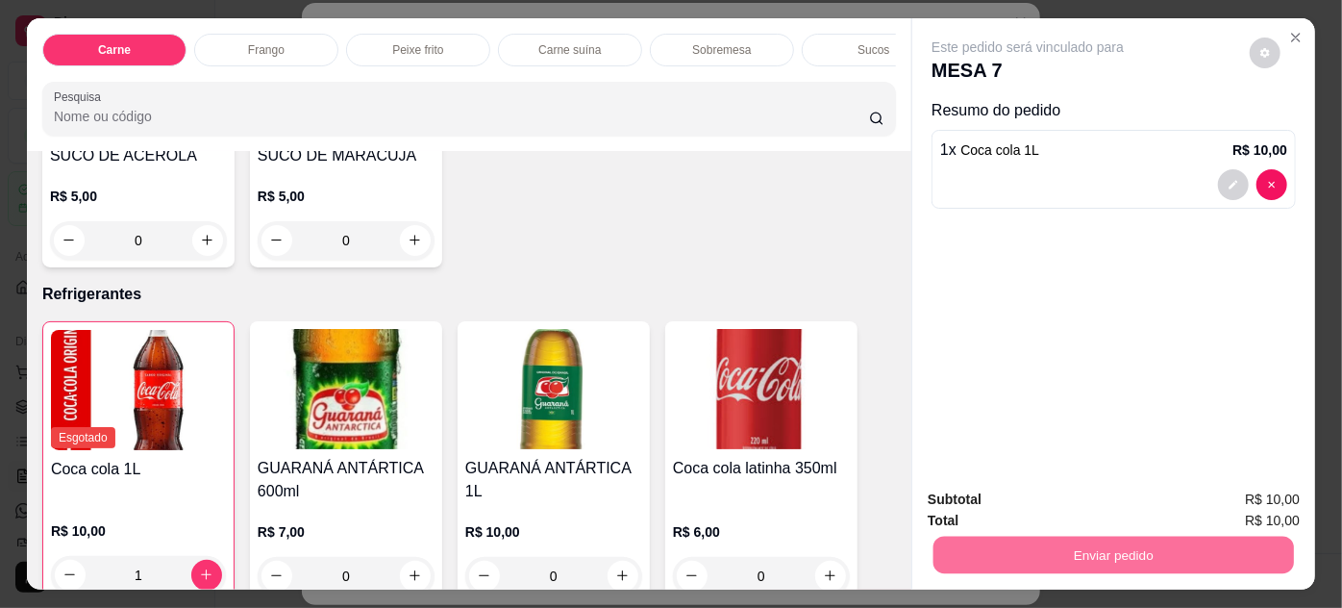
click at [1000, 505] on button "Não registrar e enviar pedido" at bounding box center [1051, 501] width 200 height 37
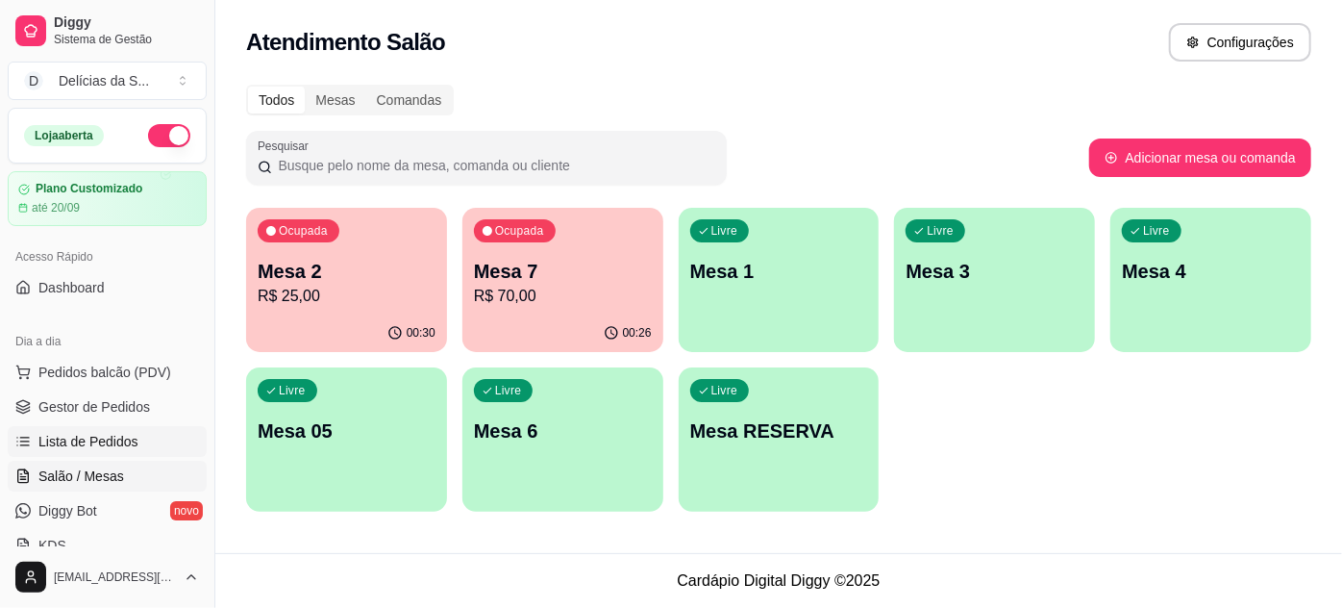
click at [96, 435] on span "Lista de Pedidos" at bounding box center [88, 441] width 100 height 19
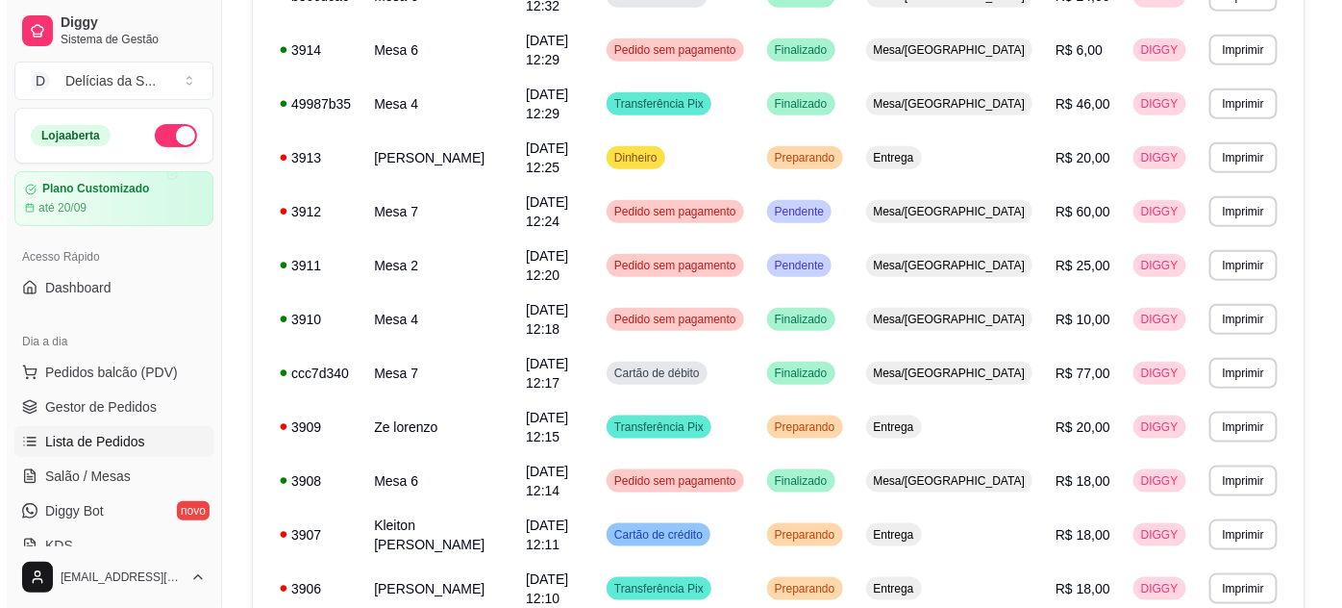
scroll to position [699, 0]
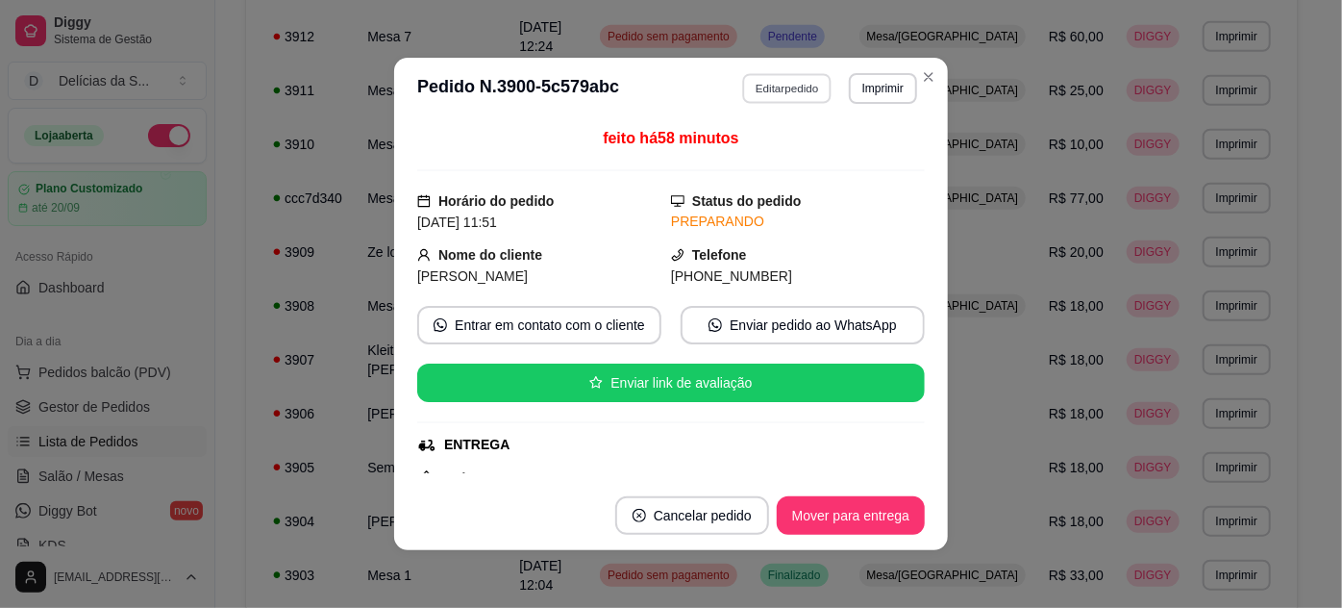
click at [771, 77] on button "Editar pedido" at bounding box center [787, 88] width 89 height 30
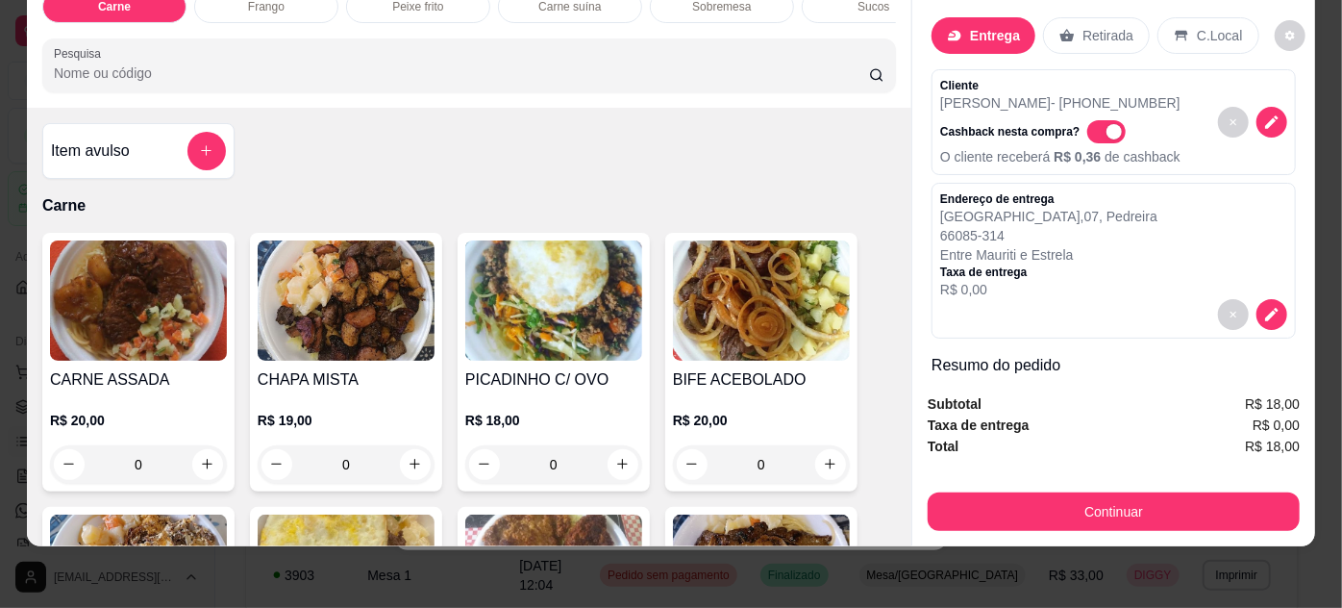
scroll to position [172, 0]
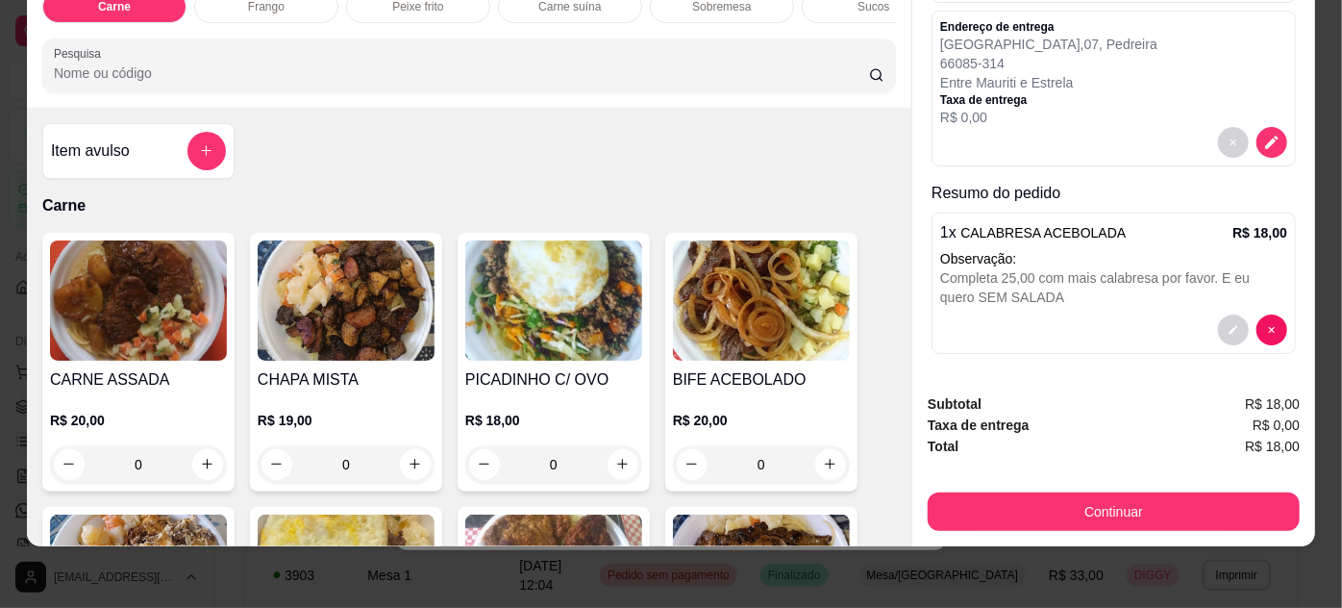
click at [1055, 272] on div "Completa 25,00 com mais calabresa por favor. E eu quero SEM SALADA" at bounding box center [1113, 287] width 347 height 38
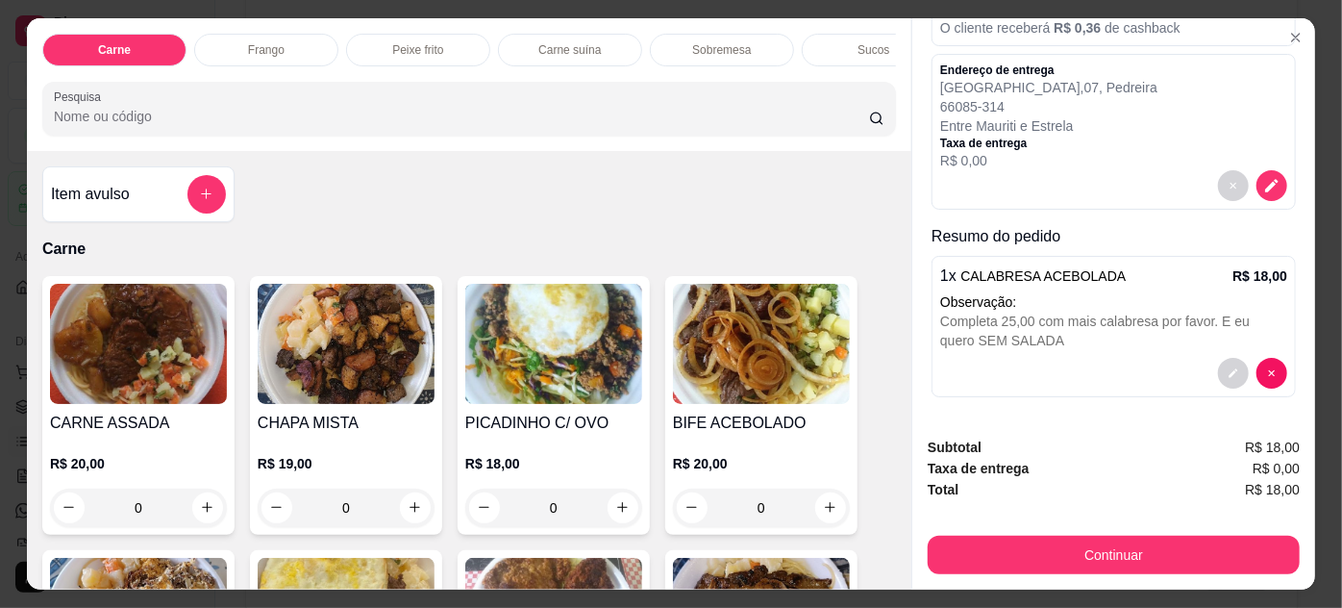
click at [85, 205] on h4 "Item avulso" at bounding box center [90, 194] width 79 height 23
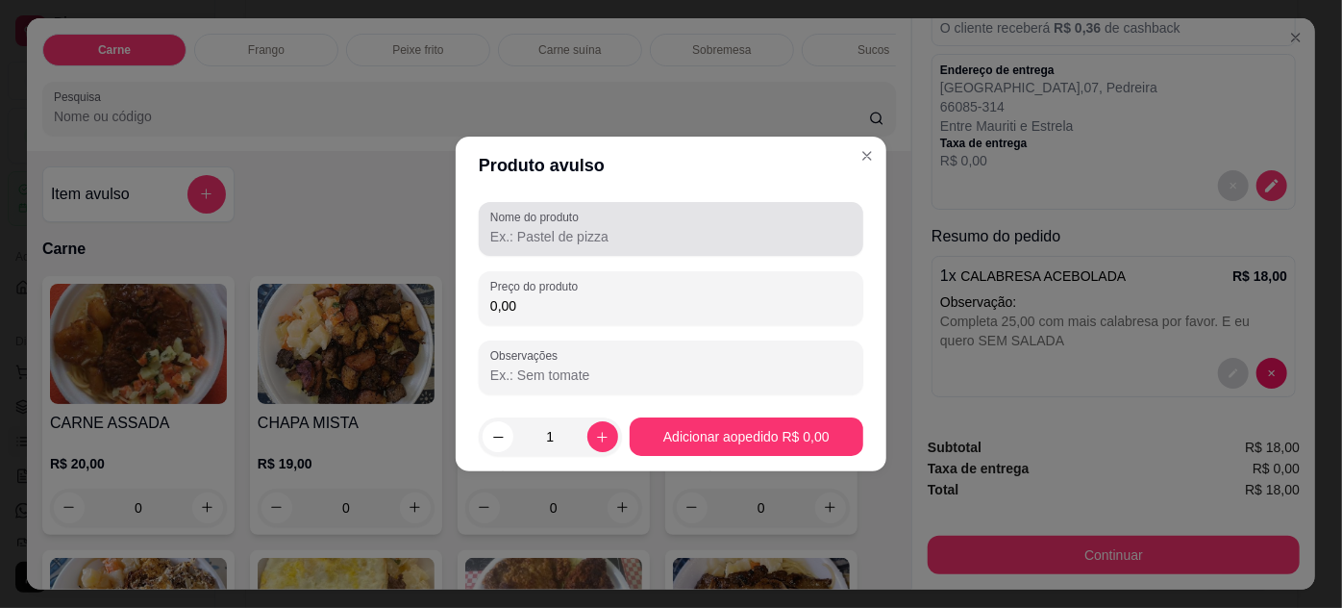
click at [571, 223] on label "Nome do produto" at bounding box center [537, 217] width 95 height 16
click at [571, 227] on input "Nome do produto" at bounding box center [670, 236] width 361 height 19
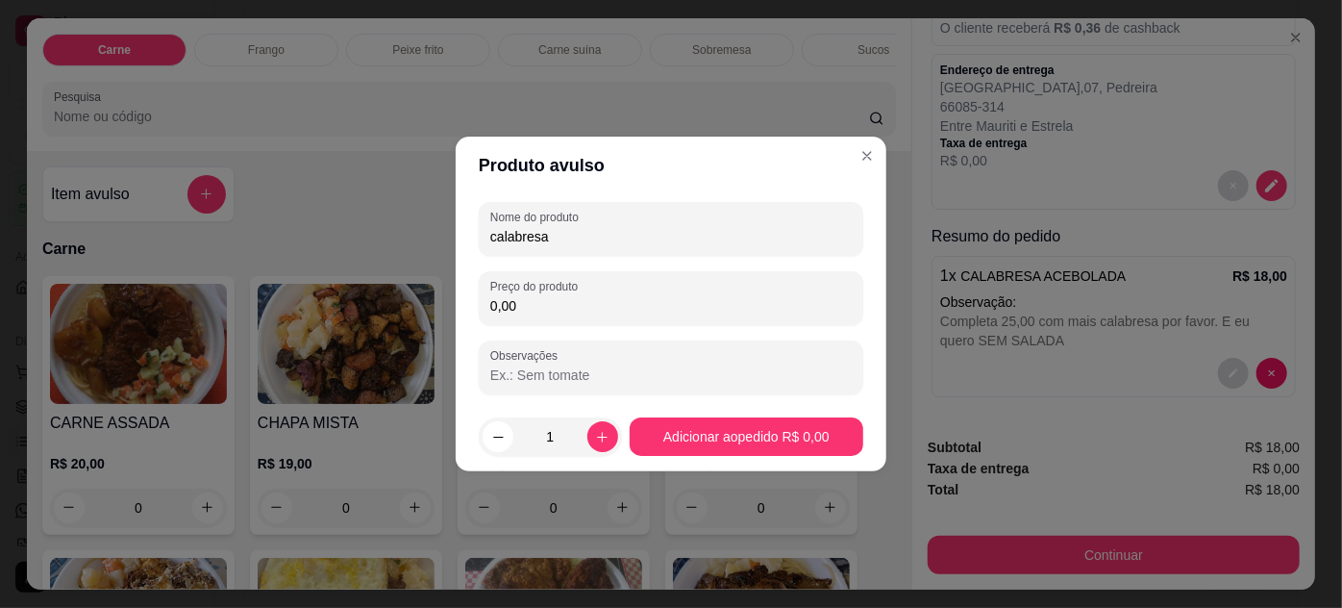
type input "calabresa"
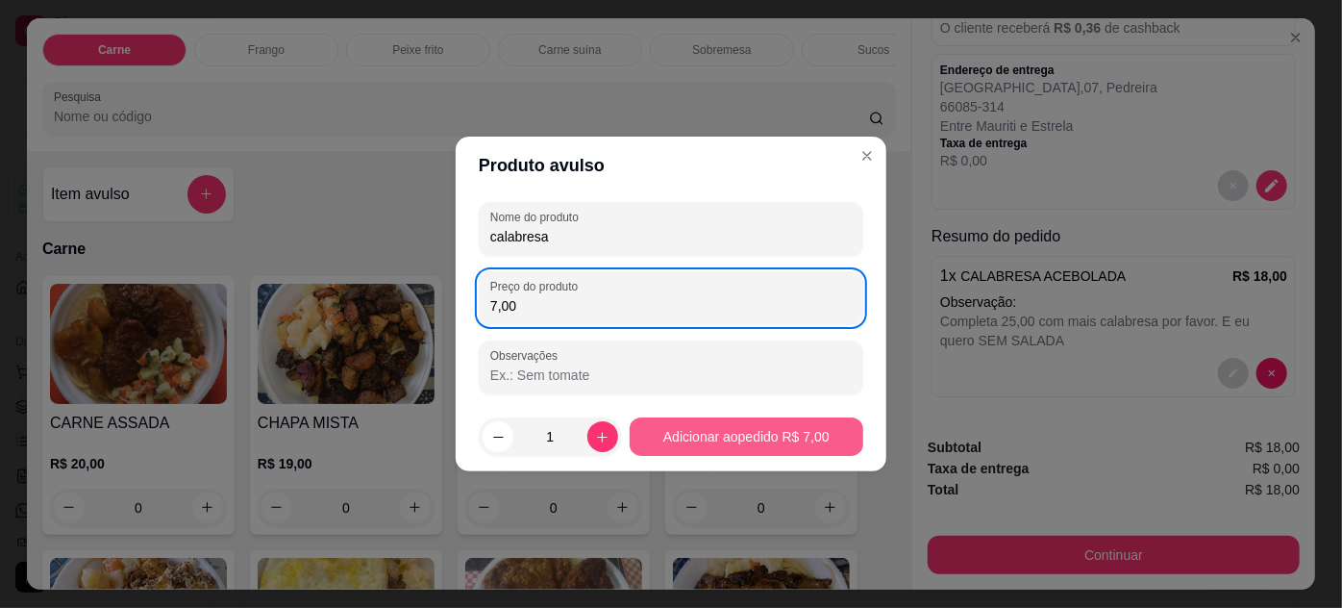
type input "7,00"
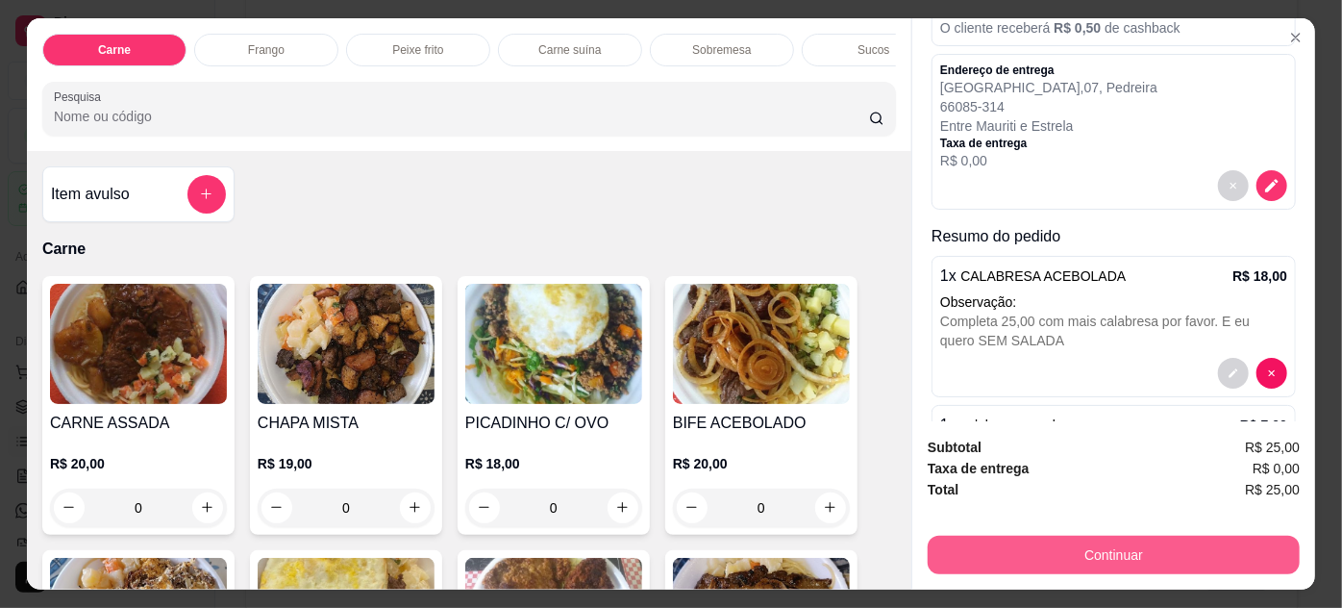
click at [1035, 542] on button "Continuar" at bounding box center [1114, 554] width 372 height 38
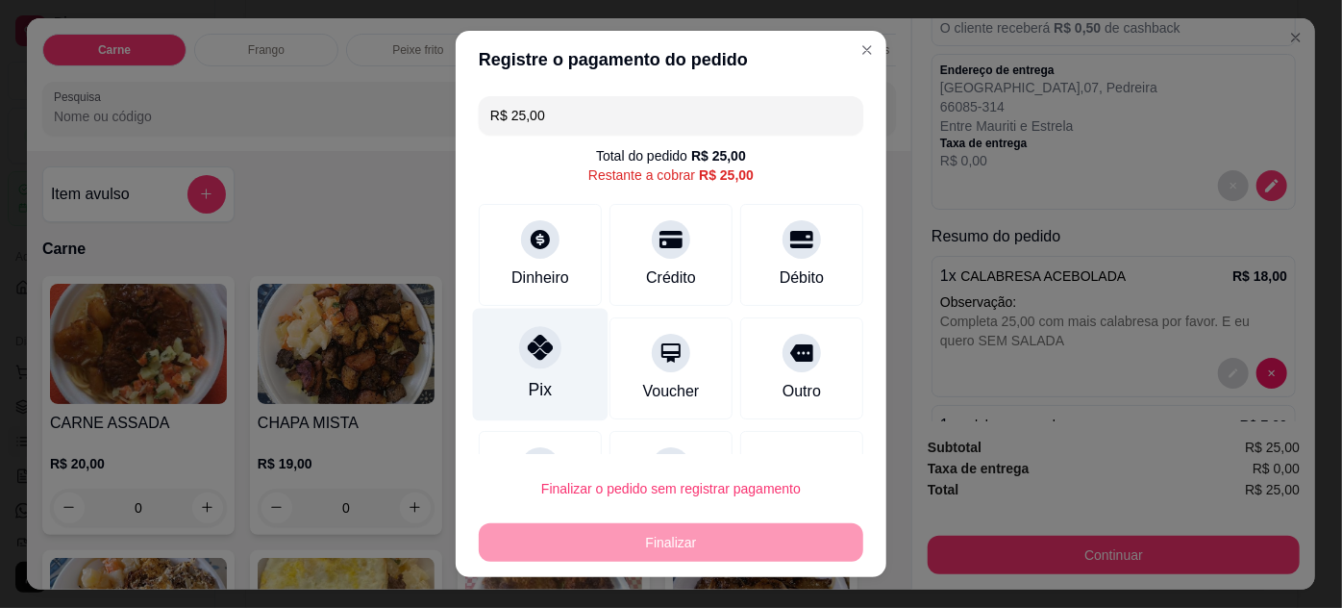
click at [543, 379] on div "Pix" at bounding box center [541, 364] width 136 height 112
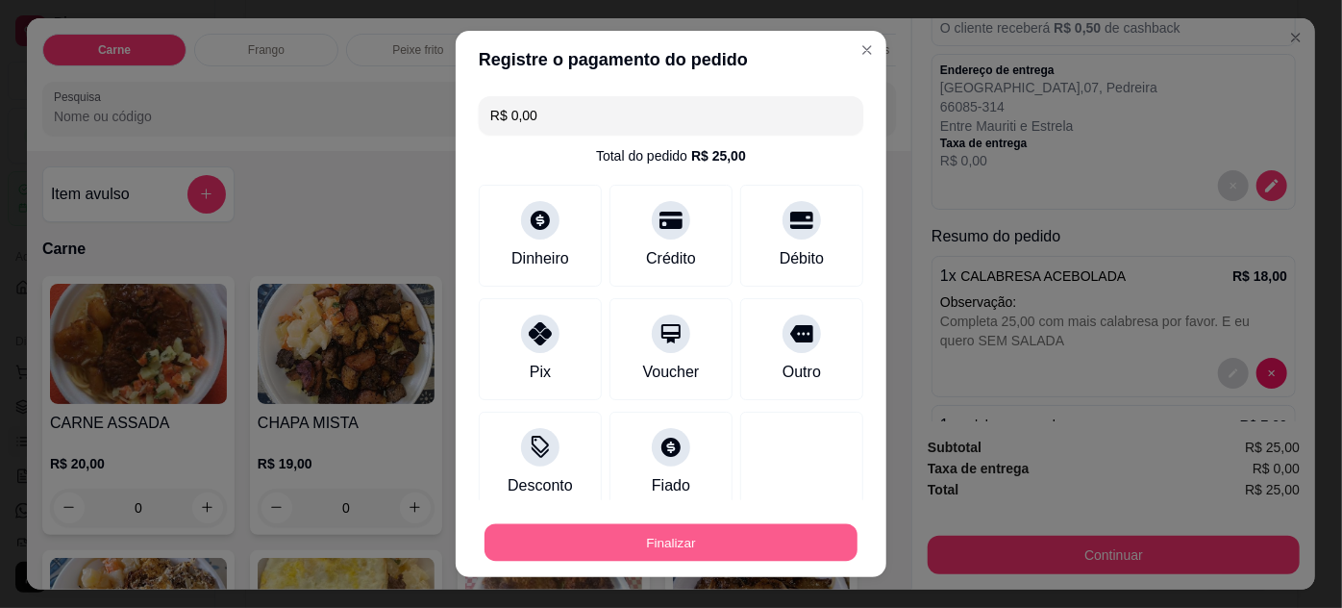
click at [734, 528] on button "Finalizar" at bounding box center [671, 542] width 373 height 37
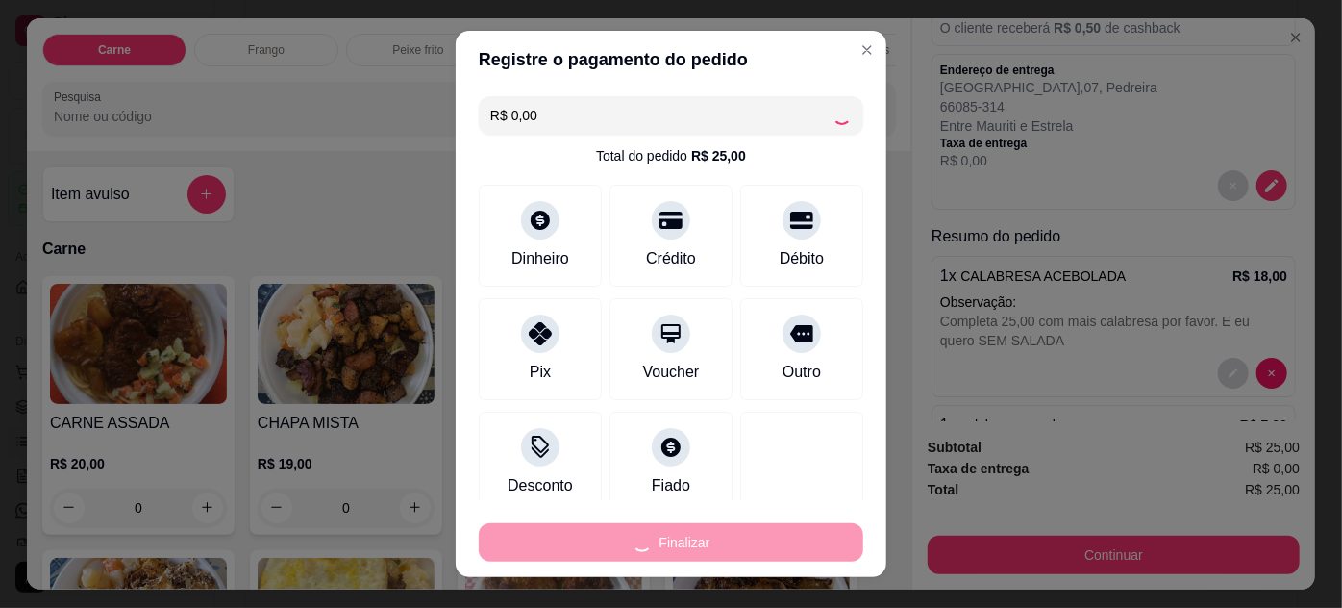
type input "-R$ 25,00"
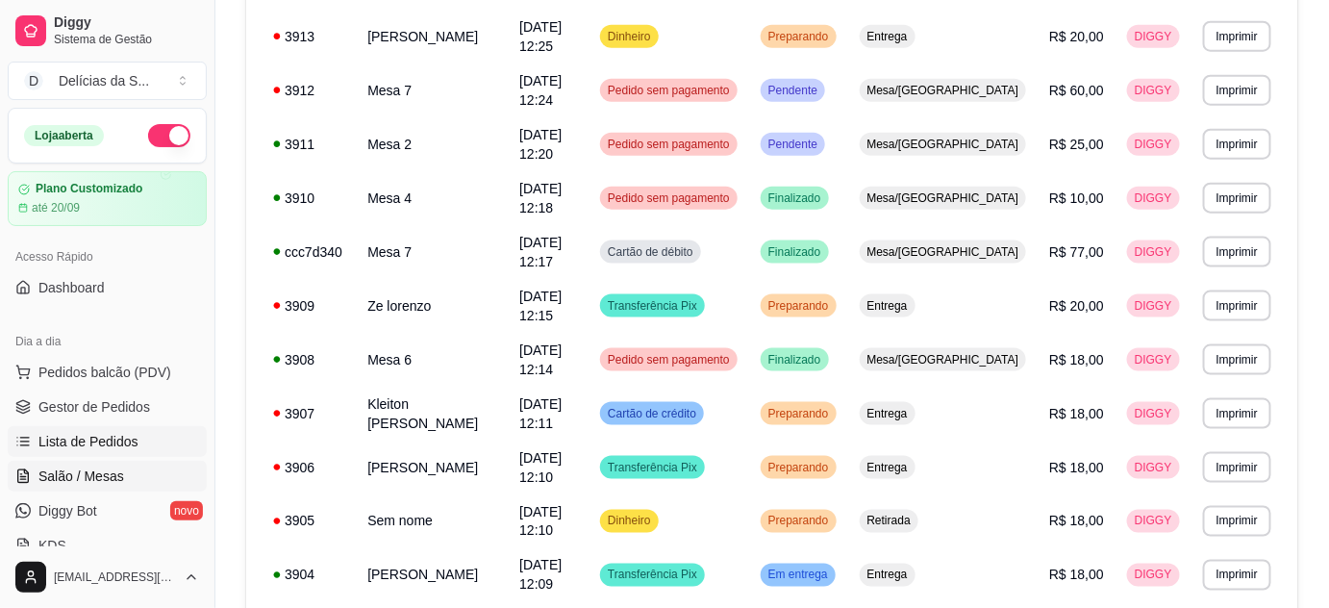
drag, startPoint x: 69, startPoint y: 469, endPoint x: 99, endPoint y: 463, distance: 30.4
click at [71, 470] on span "Salão / Mesas" at bounding box center [81, 475] width 86 height 19
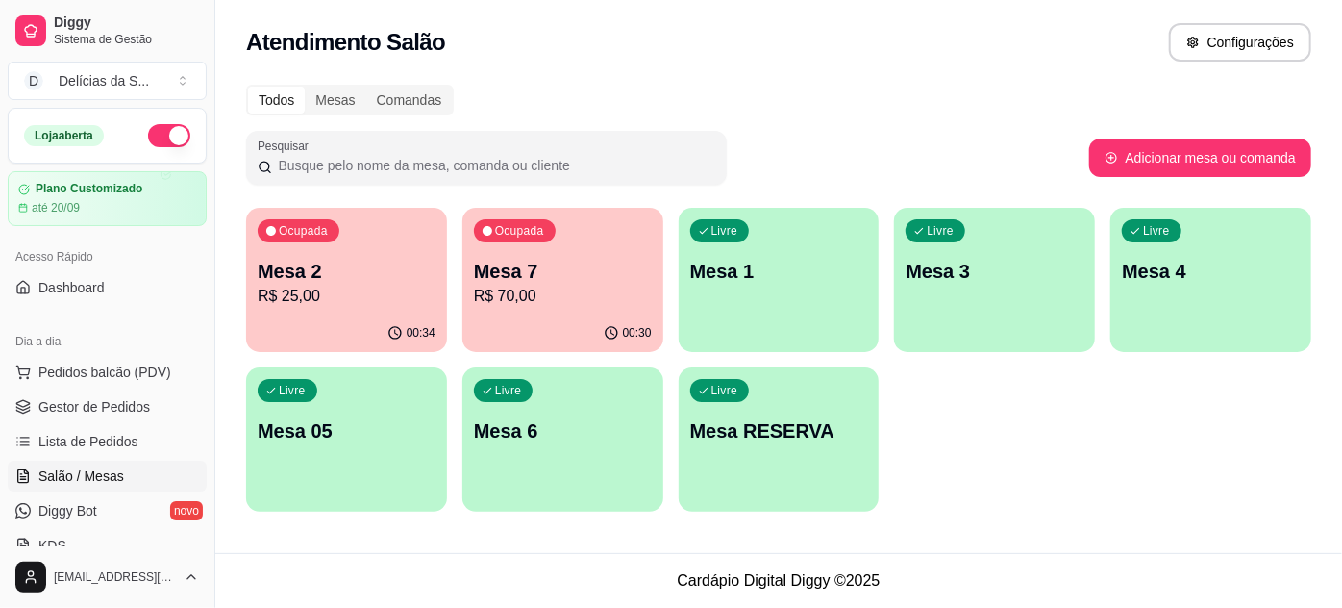
click at [340, 289] on p "R$ 25,00" at bounding box center [347, 296] width 178 height 23
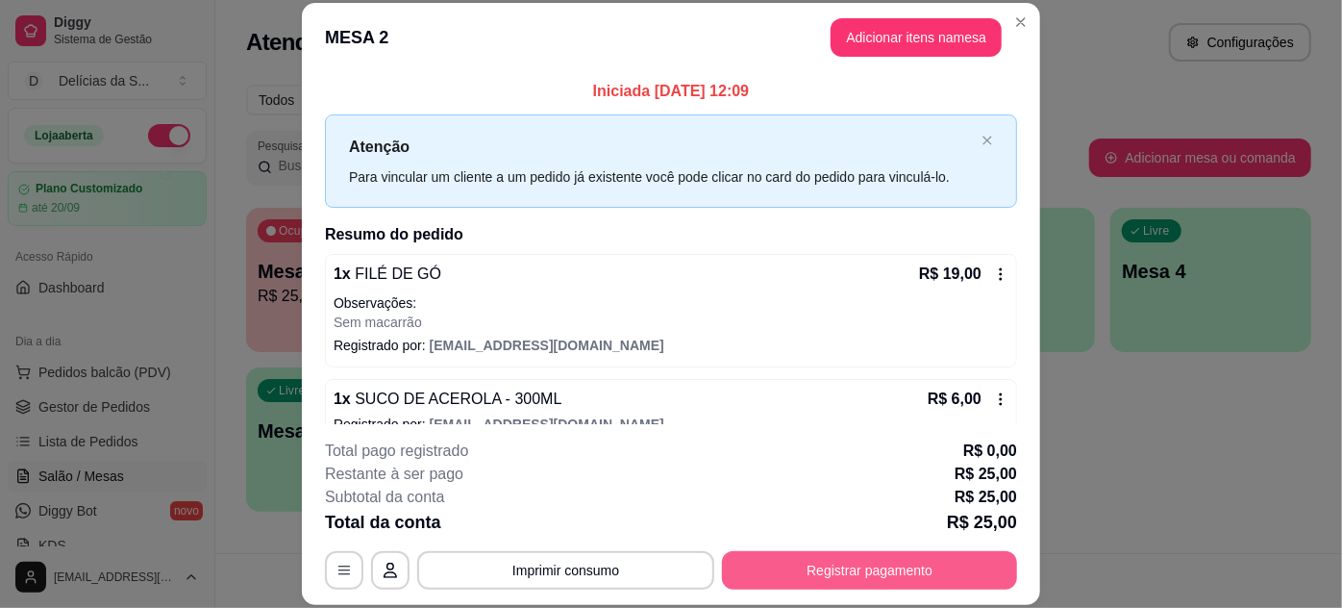
click at [769, 571] on button "Registrar pagamento" at bounding box center [869, 570] width 295 height 38
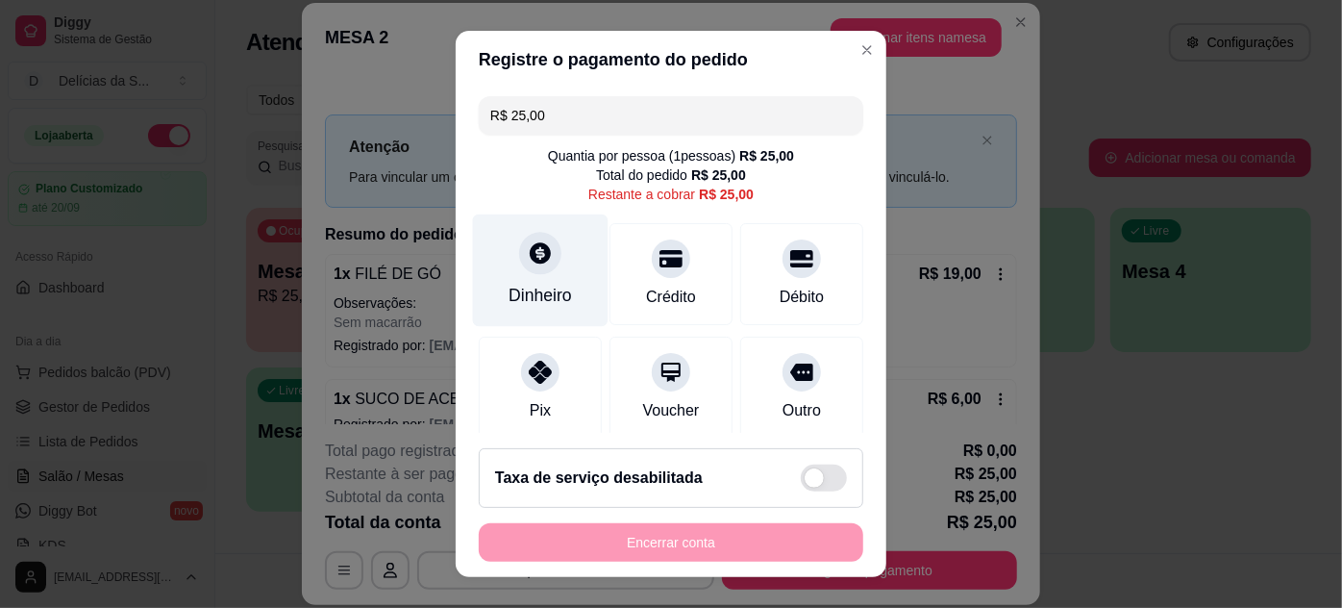
click at [545, 278] on div "Dinheiro" at bounding box center [541, 269] width 136 height 112
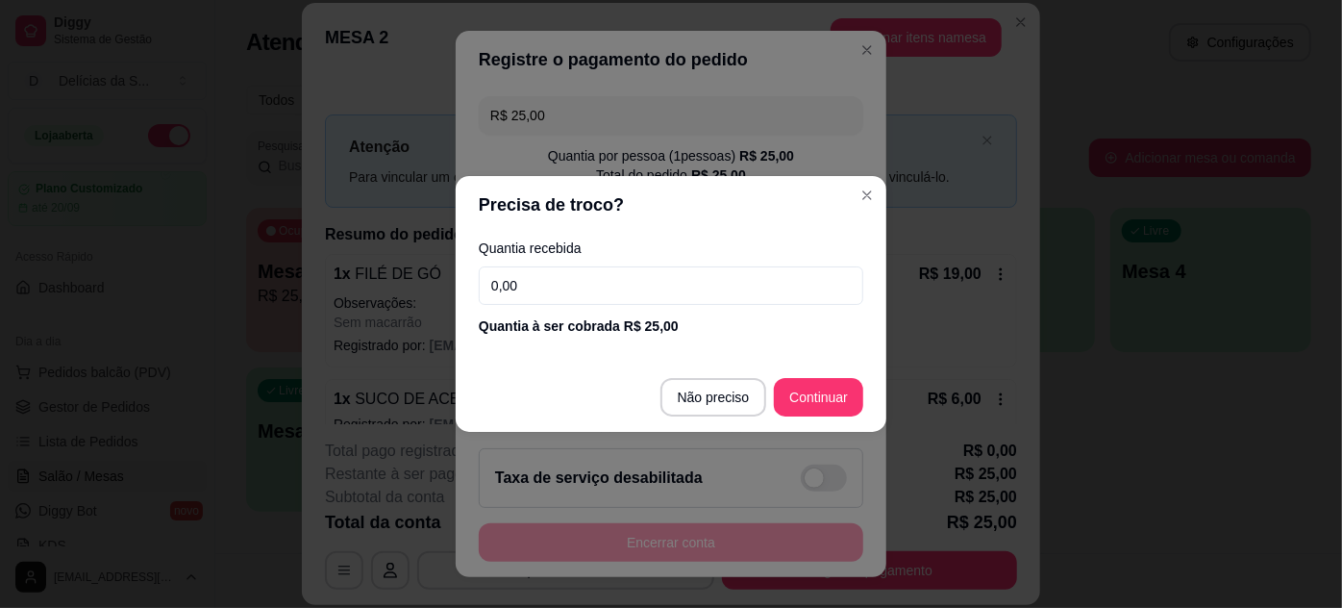
click at [717, 281] on input "0,00" at bounding box center [671, 285] width 385 height 38
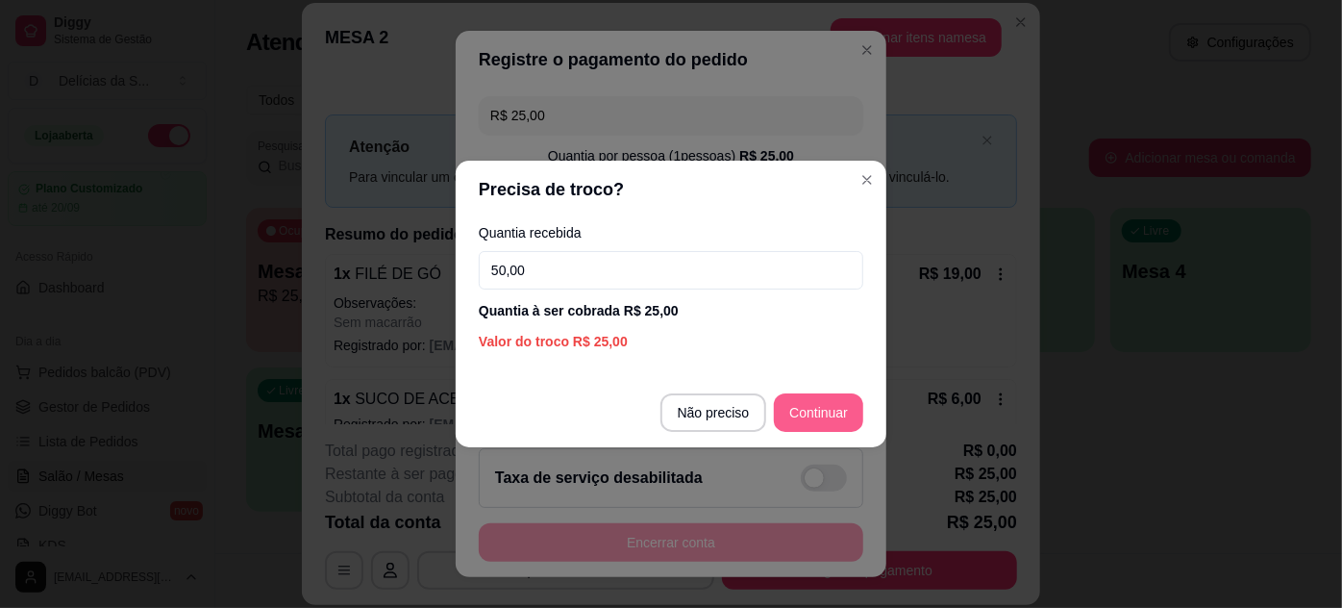
type input "50,00"
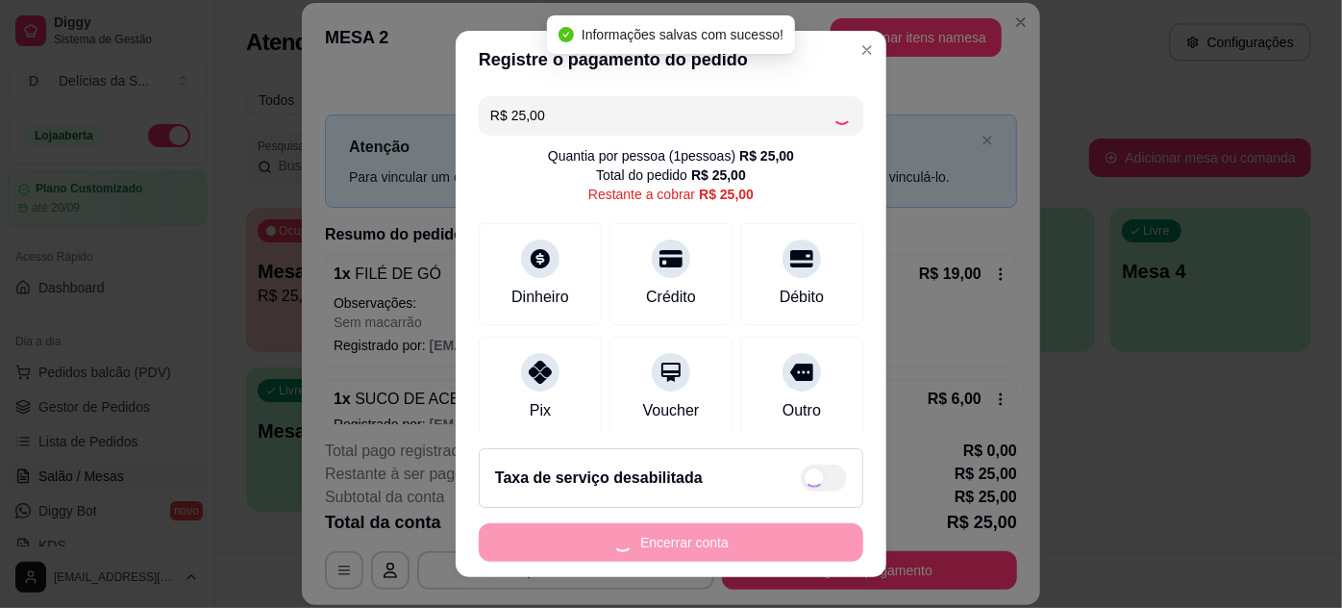
type input "R$ 0,00"
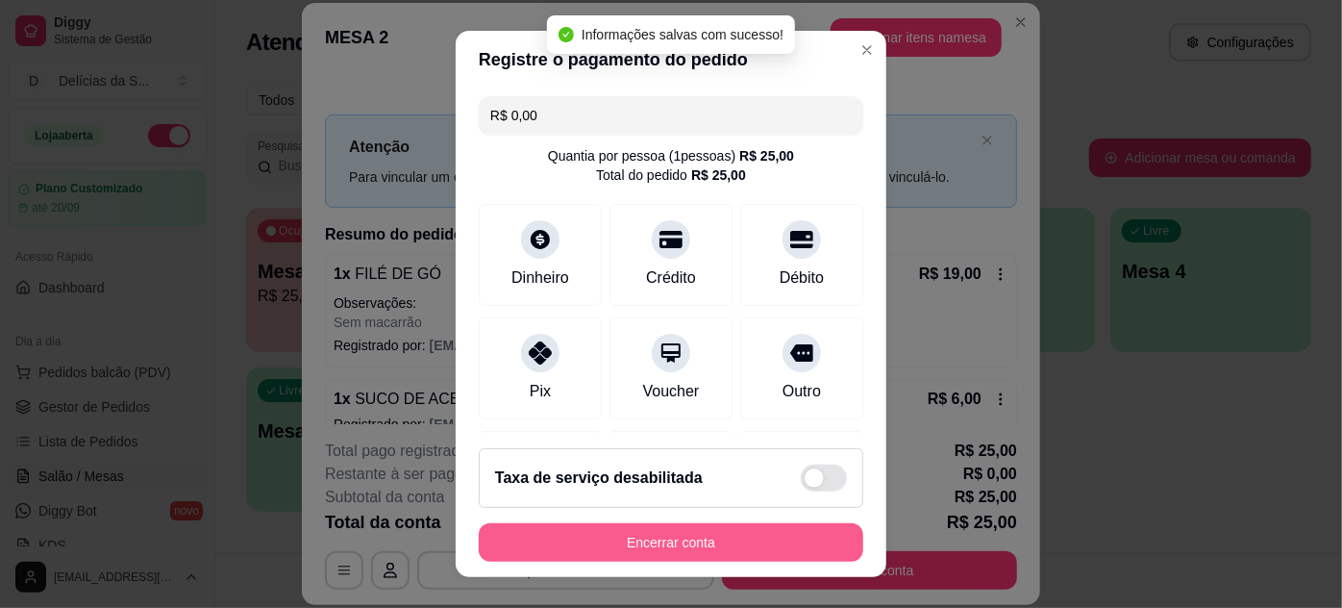
click at [733, 541] on button "Encerrar conta" at bounding box center [671, 542] width 385 height 38
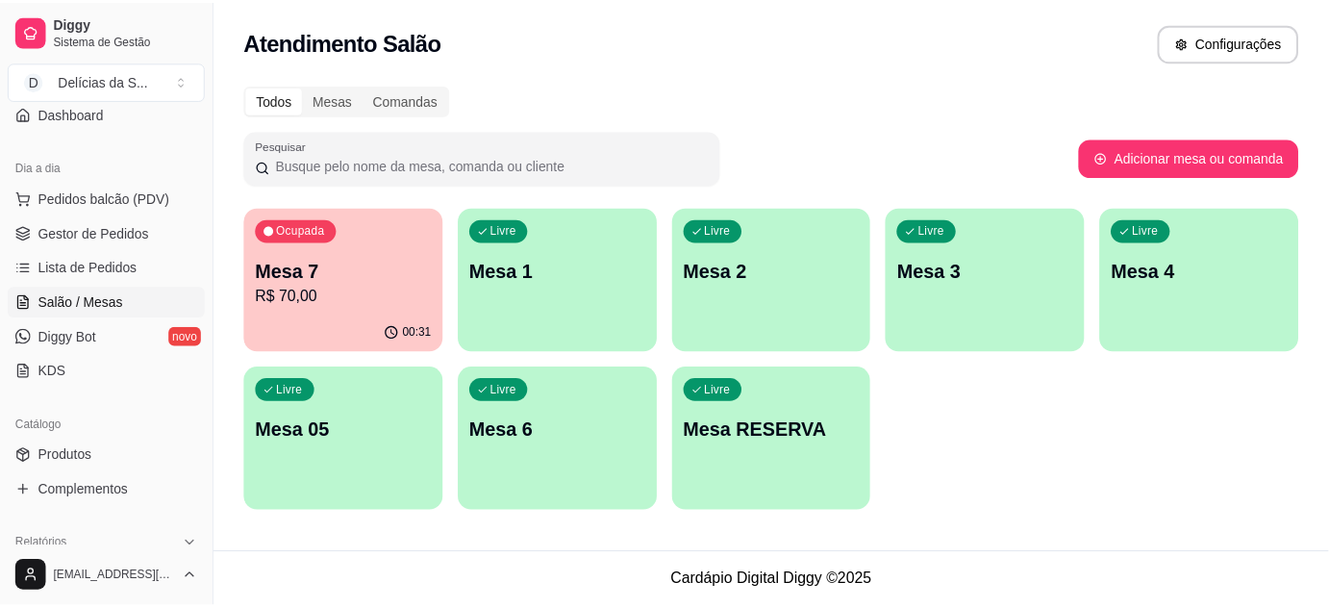
scroll to position [349, 0]
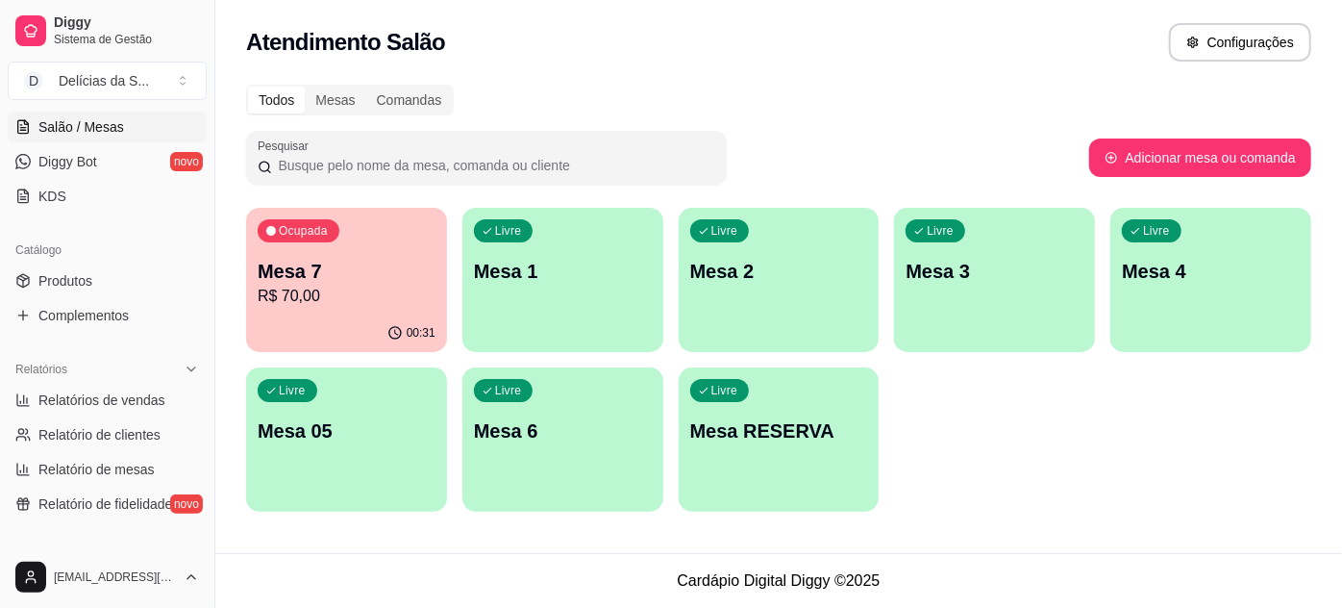
click at [79, 262] on div "Catálogo" at bounding box center [107, 250] width 199 height 31
click at [133, 279] on link "Produtos" at bounding box center [107, 280] width 199 height 31
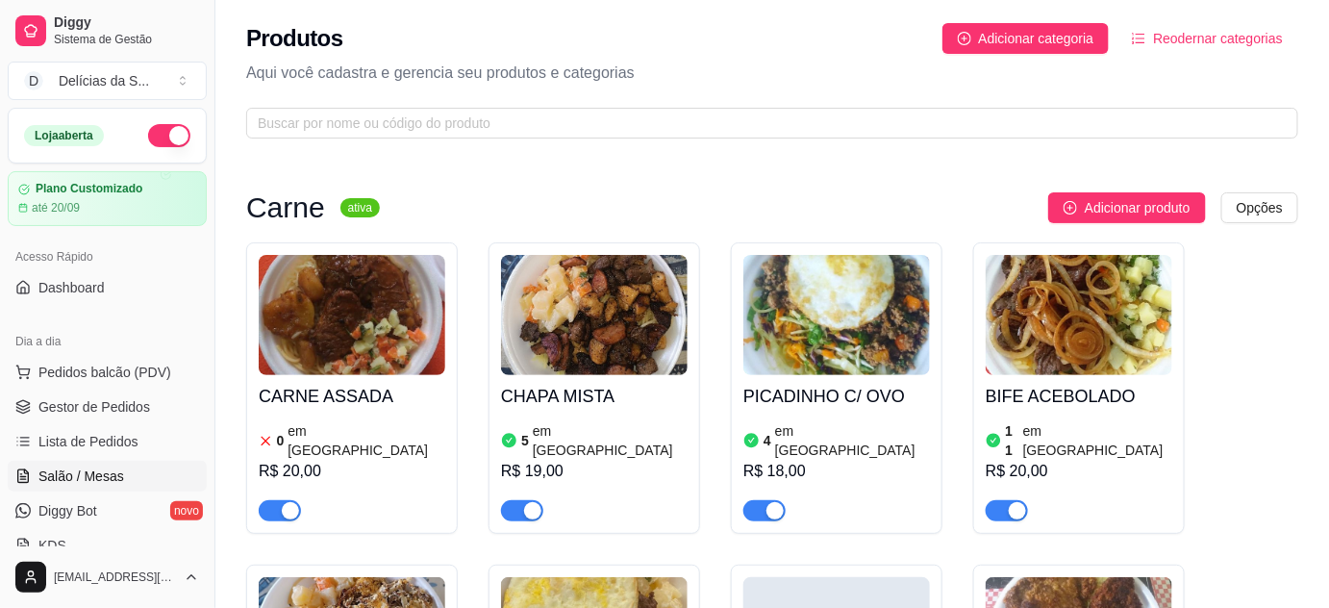
click at [114, 469] on span "Salão / Mesas" at bounding box center [81, 475] width 86 height 19
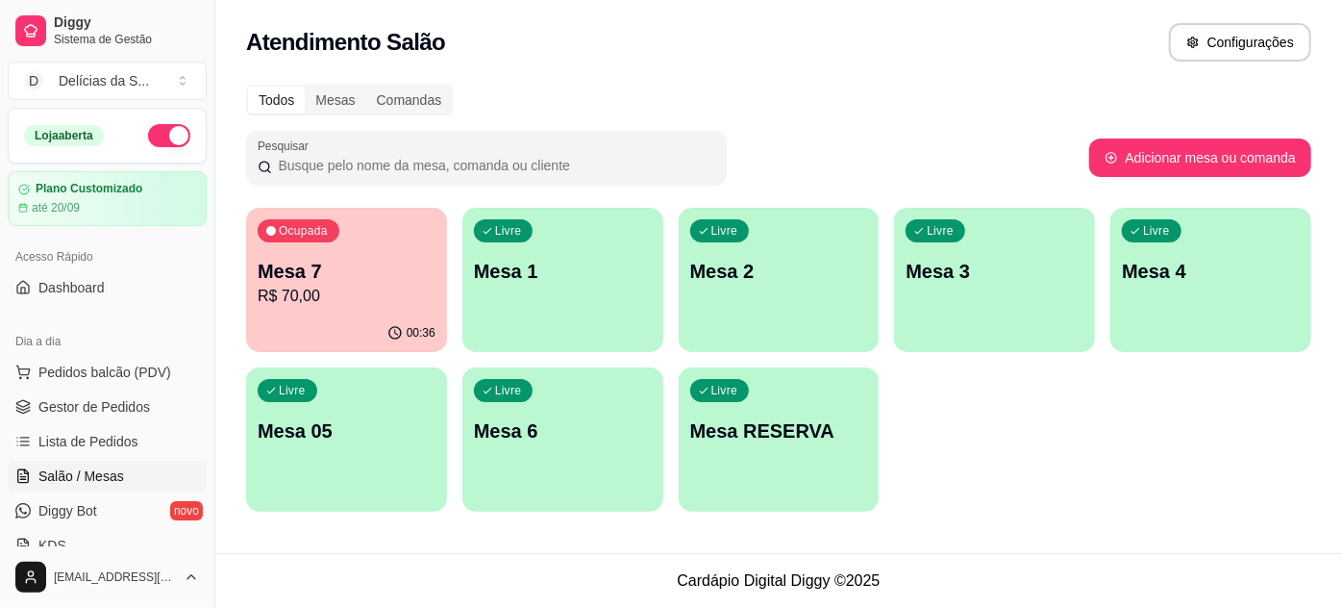
click at [319, 265] on p "Mesa 7" at bounding box center [347, 271] width 178 height 27
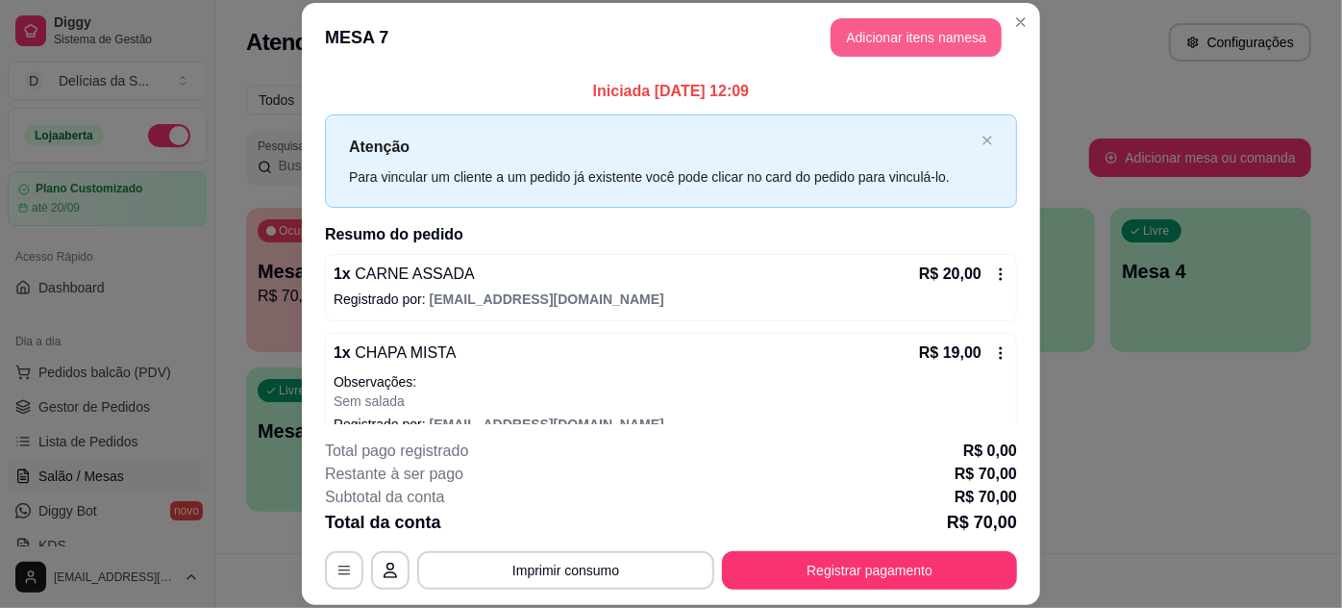
click at [879, 49] on button "Adicionar itens na mesa" at bounding box center [916, 37] width 171 height 38
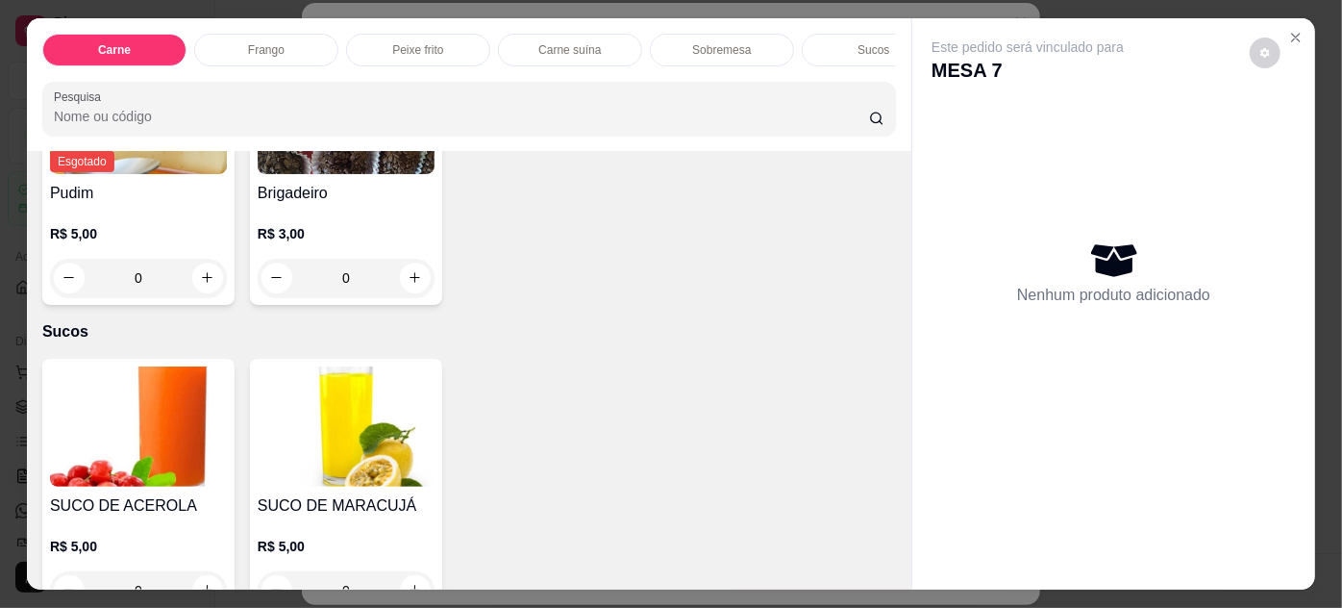
scroll to position [1923, 0]
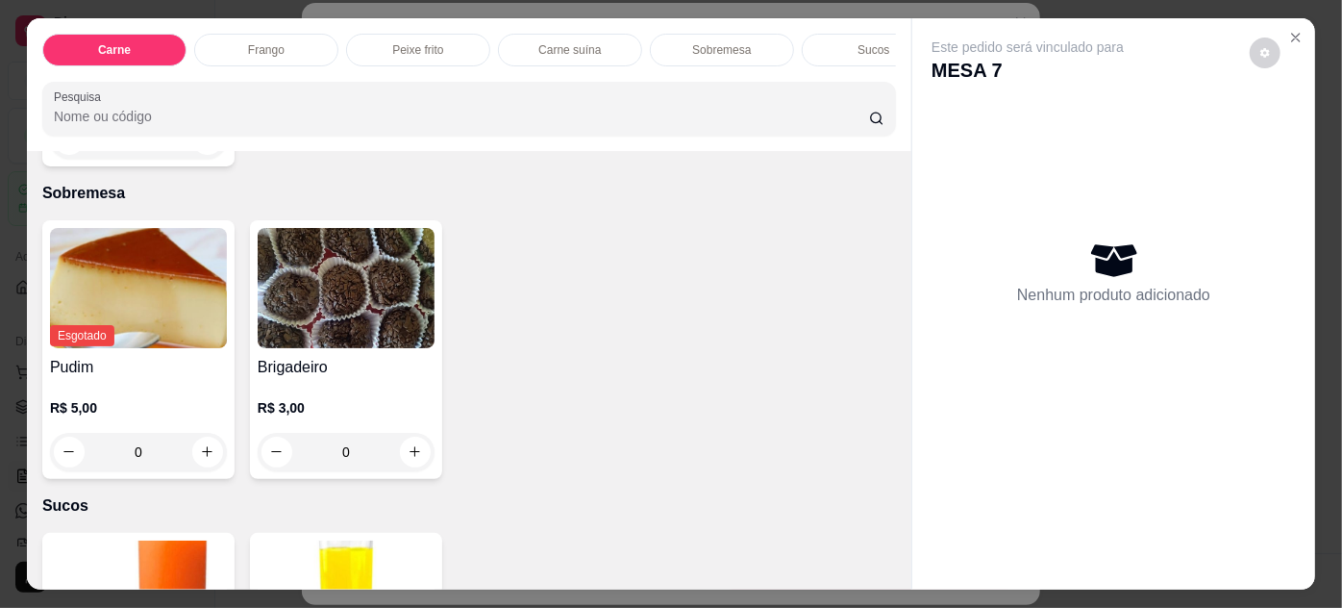
click at [396, 451] on div "0" at bounding box center [345, 452] width 169 height 38
click at [409, 445] on icon "increase-product-quantity" at bounding box center [416, 452] width 14 height 14
type input "1"
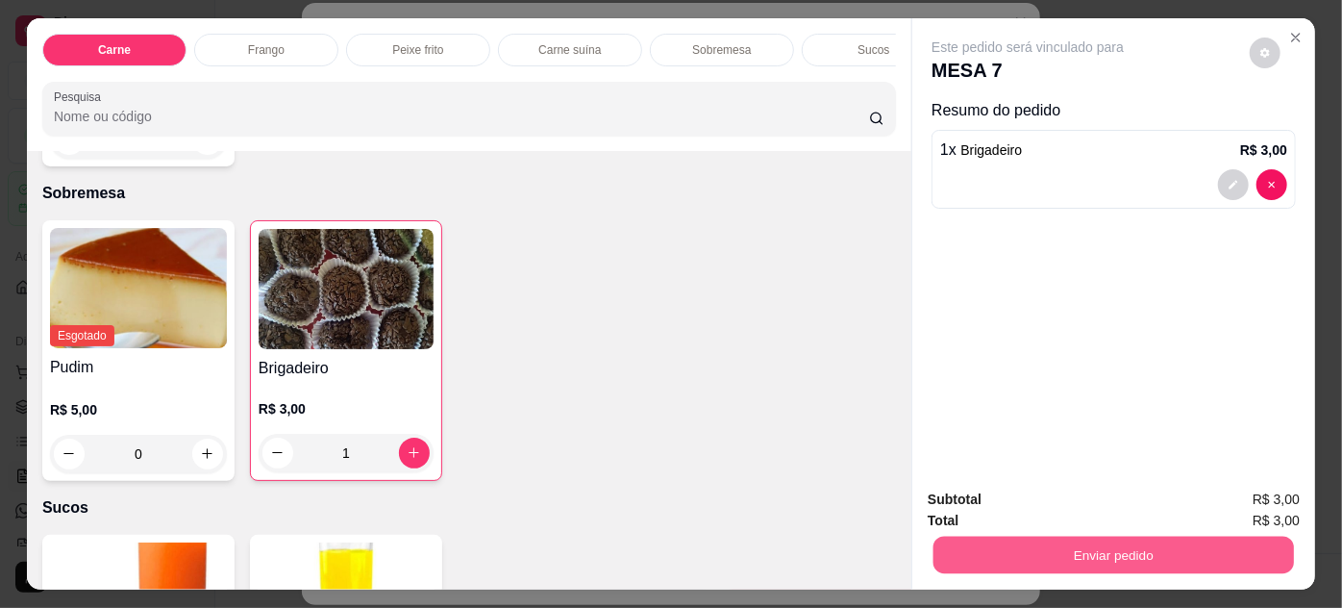
click at [987, 547] on button "Enviar pedido" at bounding box center [1113, 554] width 361 height 37
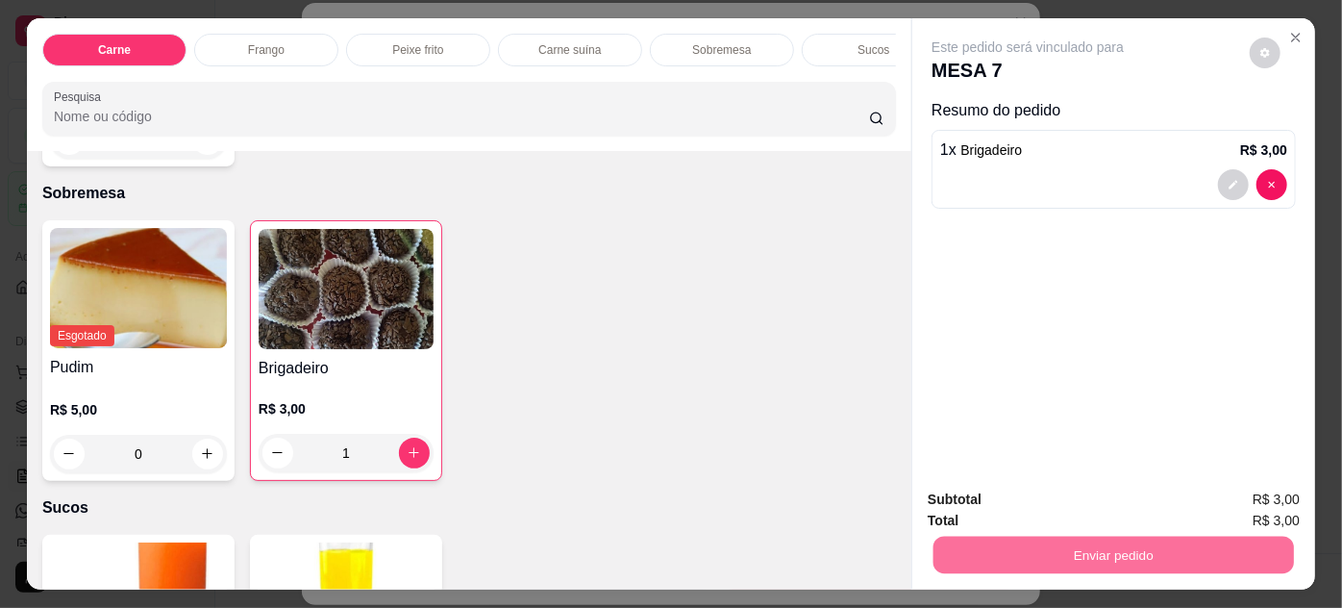
click at [1005, 498] on button "Não registrar e enviar pedido" at bounding box center [1051, 501] width 194 height 36
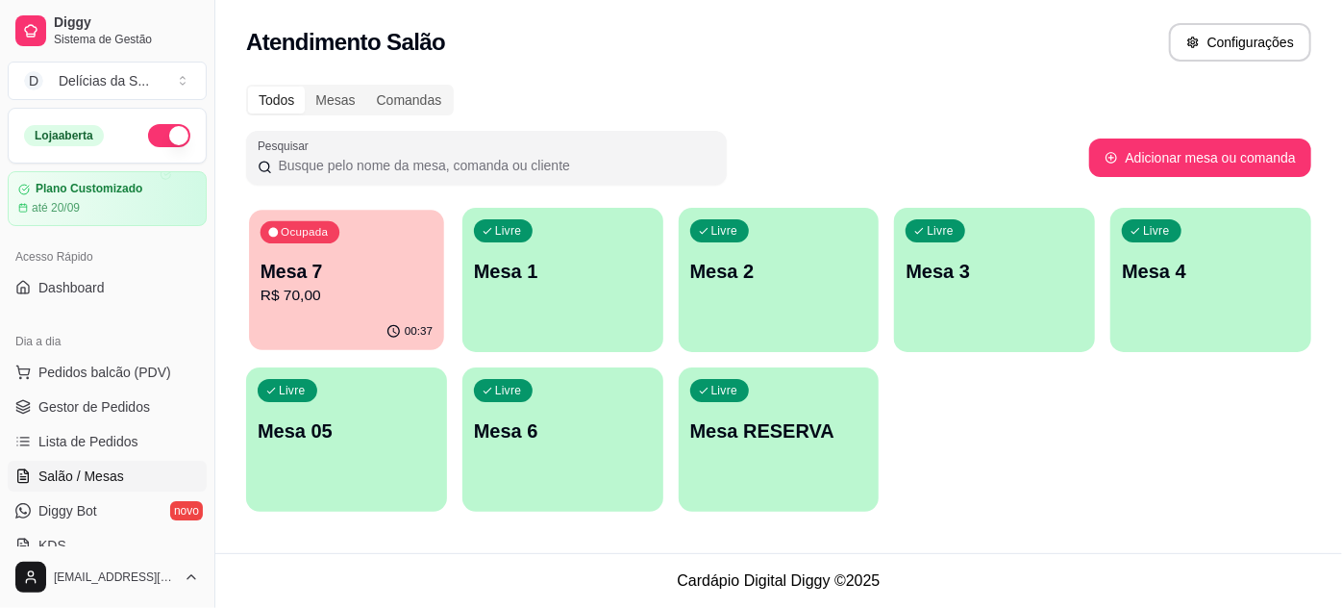
click at [303, 319] on div "00:37" at bounding box center [346, 331] width 195 height 37
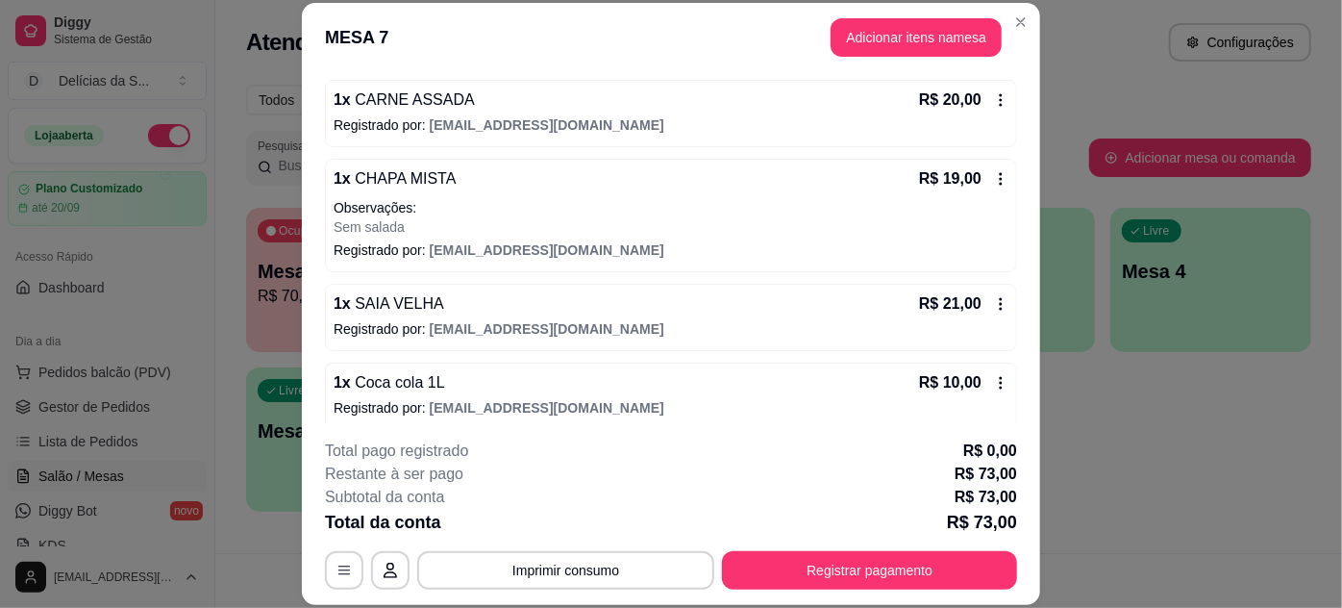
scroll to position [0, 0]
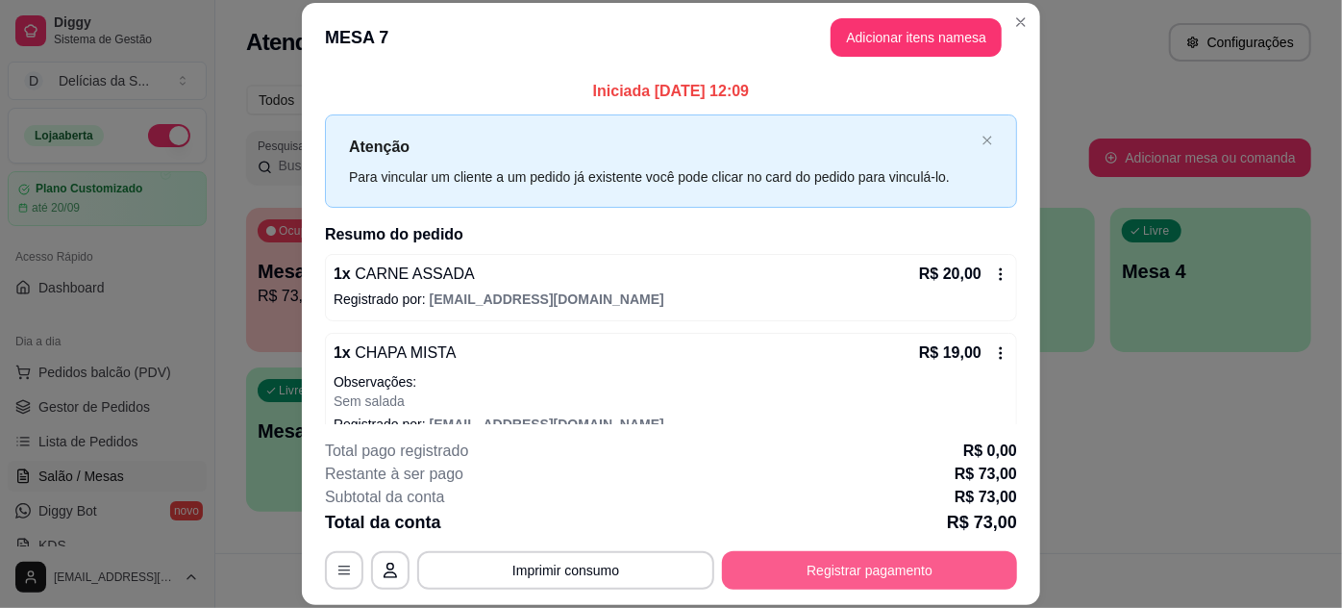
click at [811, 573] on button "Registrar pagamento" at bounding box center [869, 570] width 295 height 38
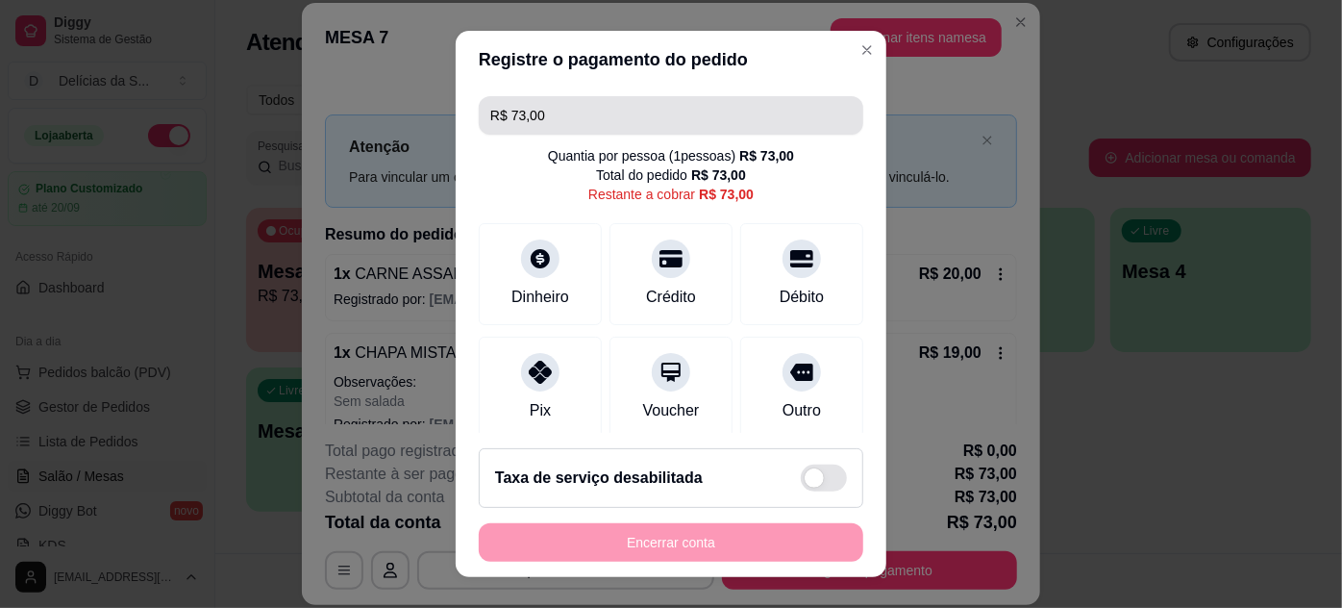
click at [669, 128] on input "R$ 73,00" at bounding box center [670, 115] width 361 height 38
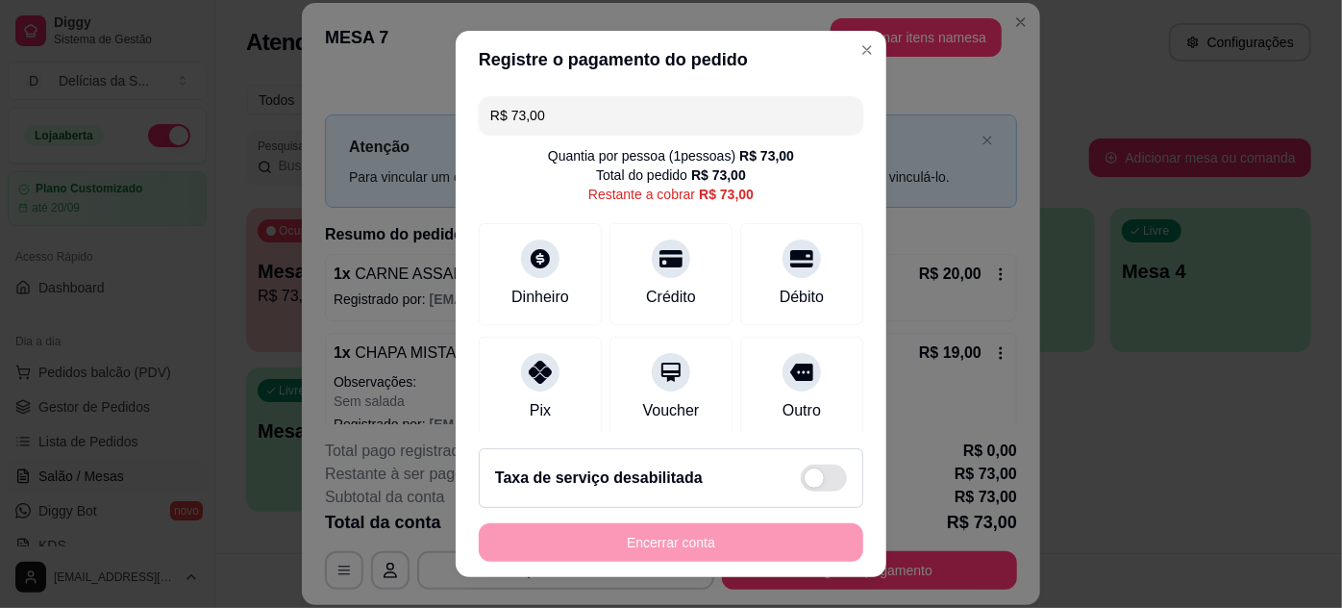
click at [669, 127] on input "R$ 73,00" at bounding box center [670, 115] width 361 height 38
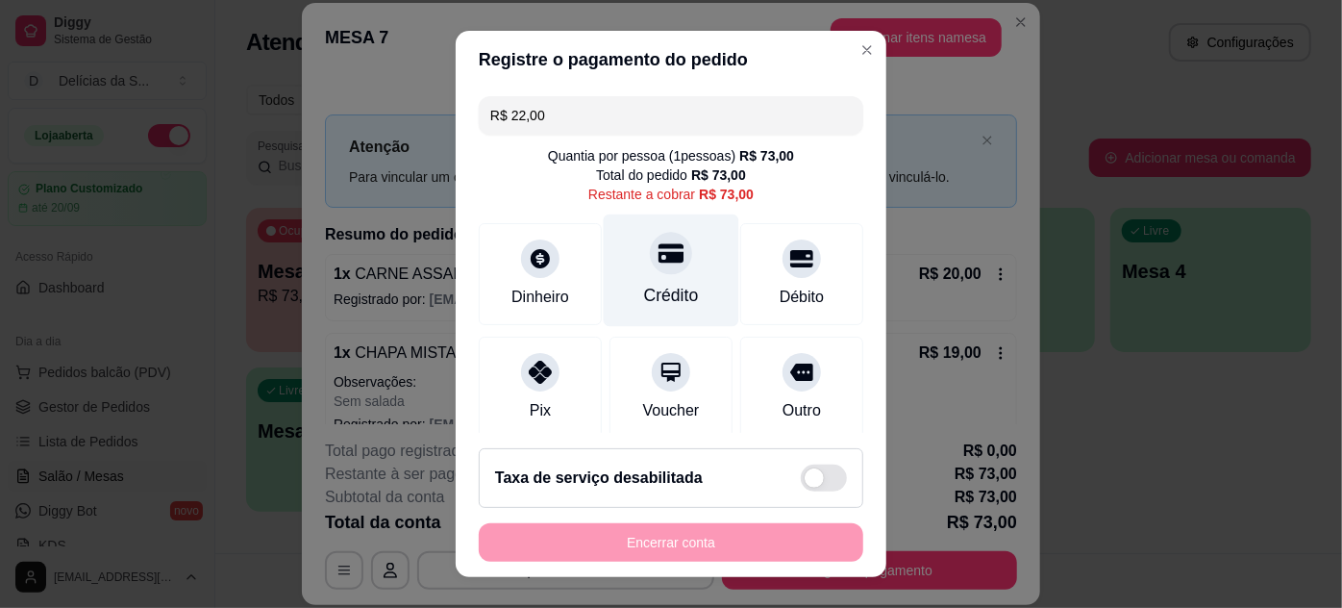
click at [619, 304] on div "Crédito" at bounding box center [672, 269] width 136 height 112
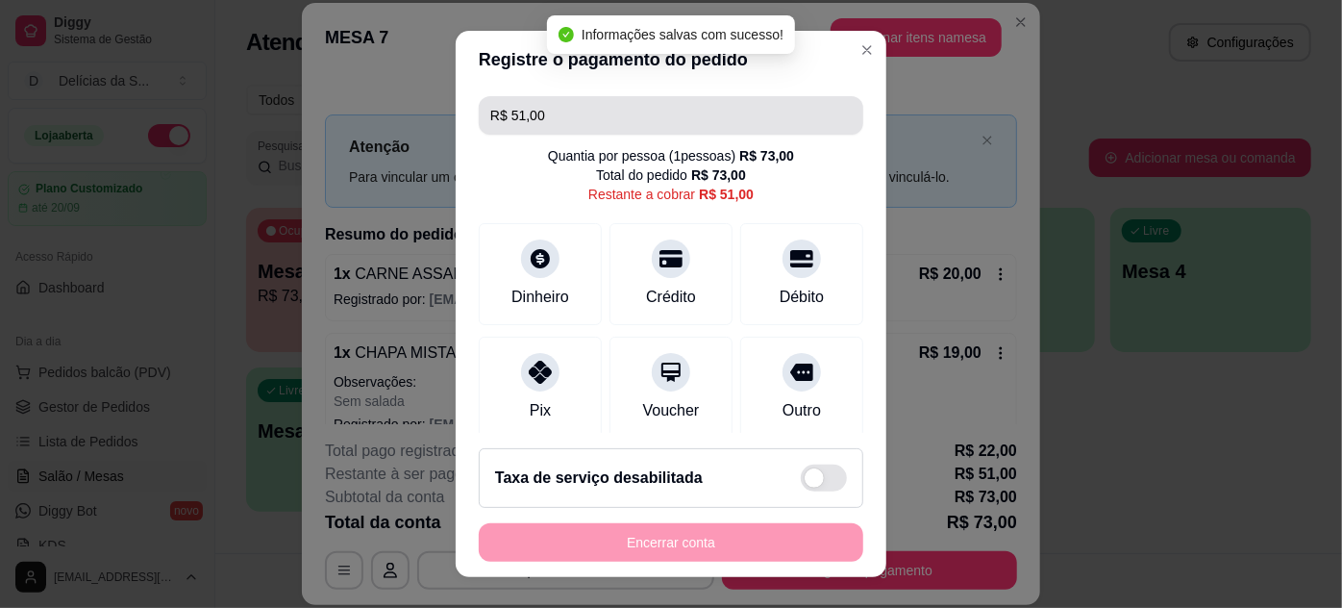
click at [656, 130] on input "R$ 51,00" at bounding box center [670, 115] width 361 height 38
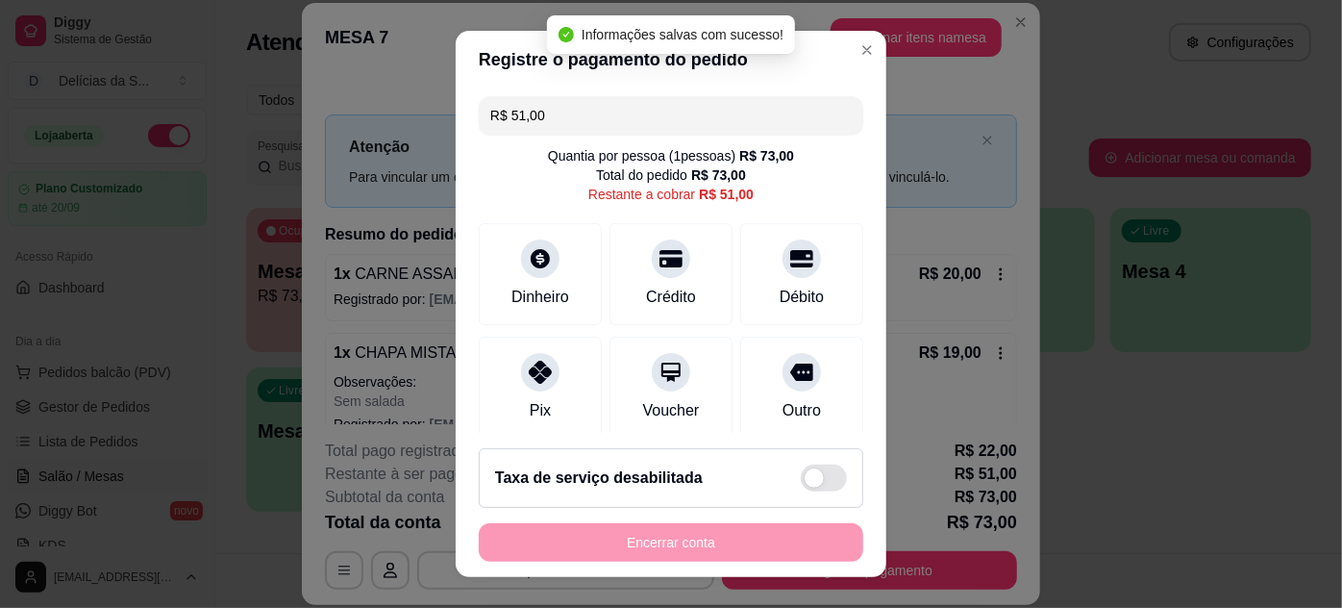
click at [656, 130] on input "R$ 51,00" at bounding box center [670, 115] width 361 height 38
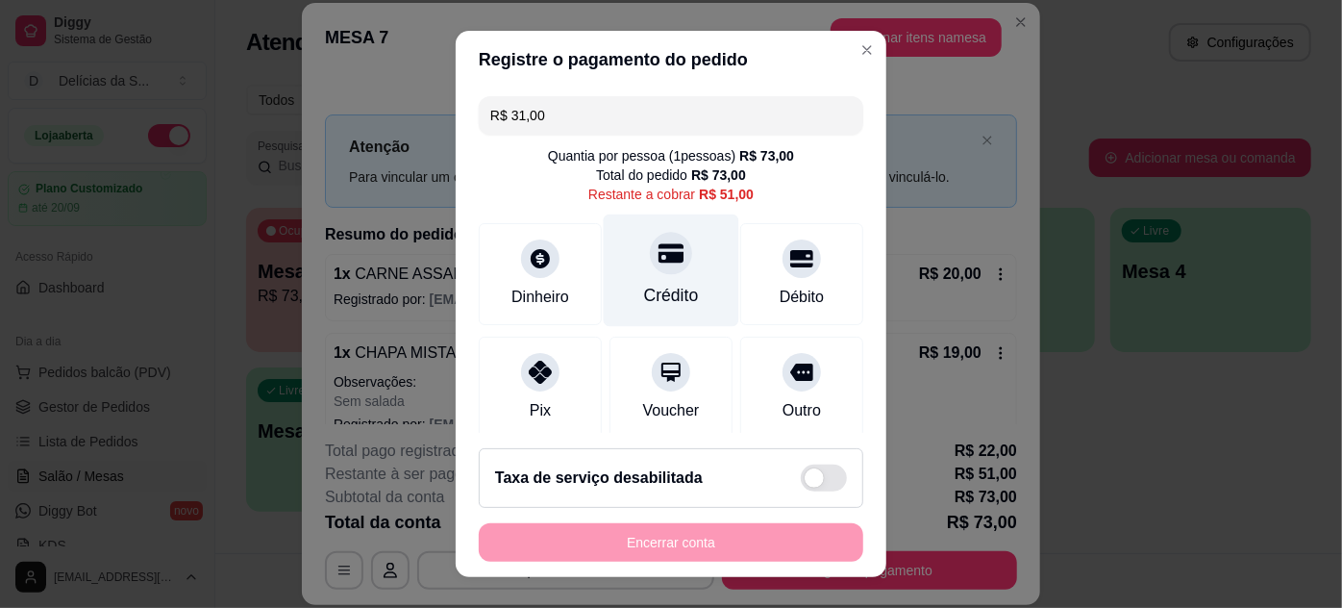
click at [684, 281] on div "Crédito" at bounding box center [672, 269] width 136 height 112
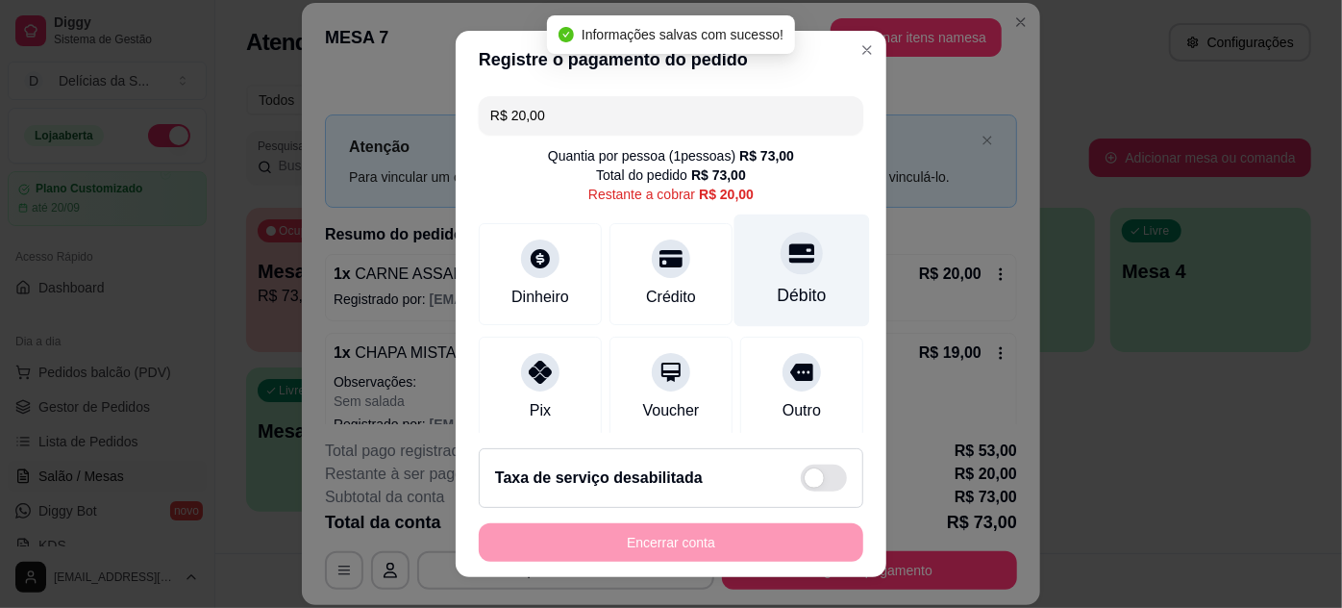
click at [778, 286] on div "Débito" at bounding box center [802, 295] width 49 height 25
type input "R$ 0,00"
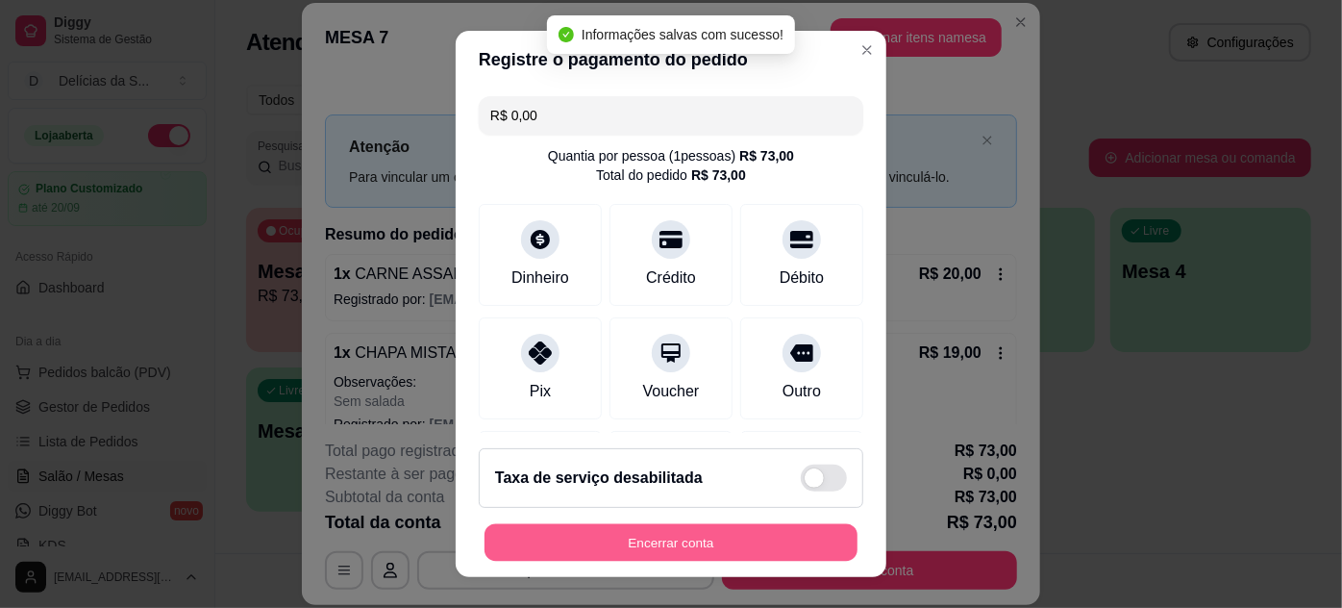
click at [684, 535] on button "Encerrar conta" at bounding box center [671, 542] width 373 height 37
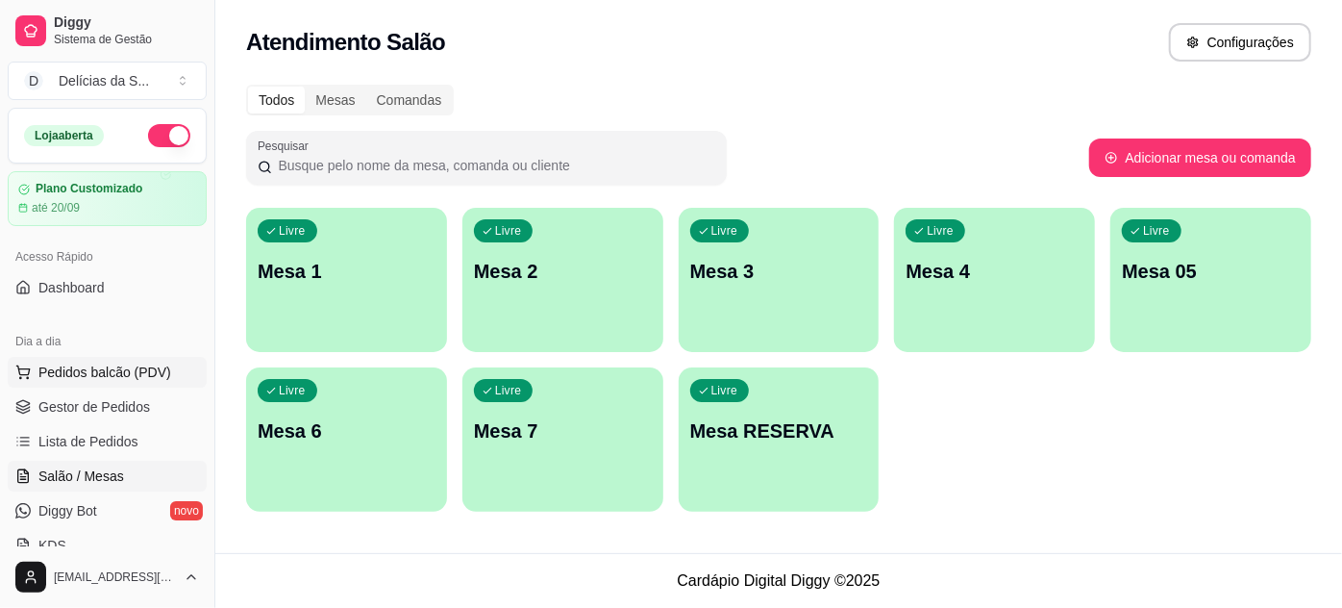
click at [125, 371] on span "Pedidos balcão (PDV)" at bounding box center [104, 371] width 133 height 19
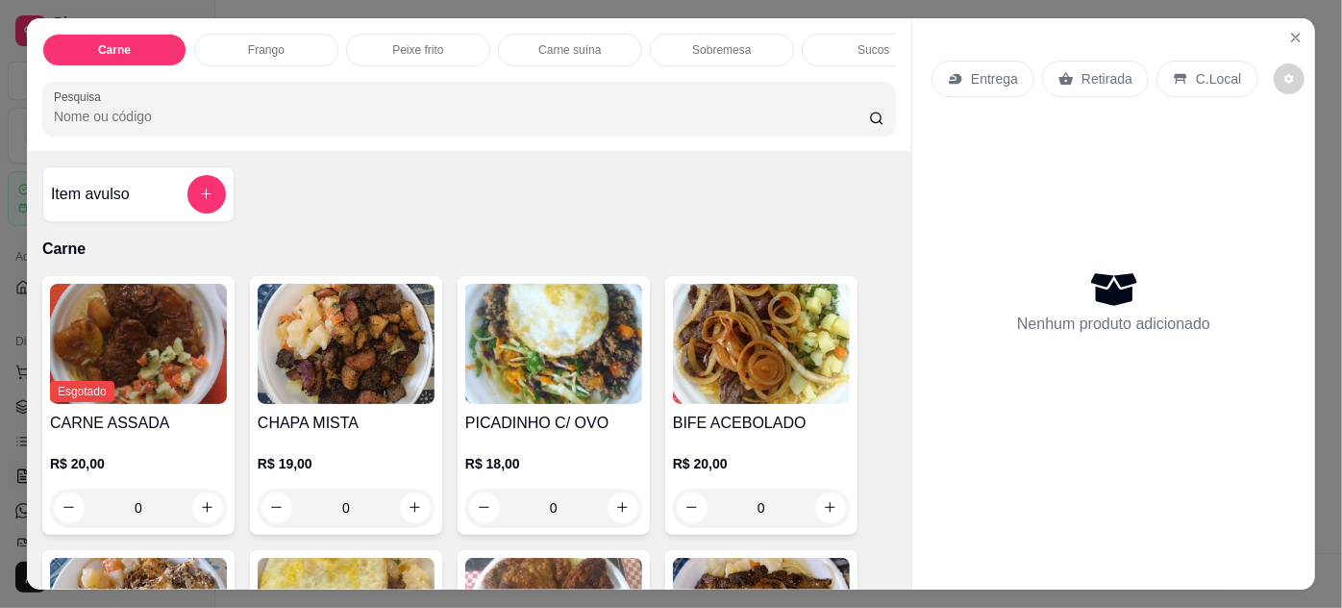
click at [159, 376] on img at bounding box center [138, 344] width 177 height 120
click at [1288, 35] on icon "Close" at bounding box center [1295, 37] width 15 height 15
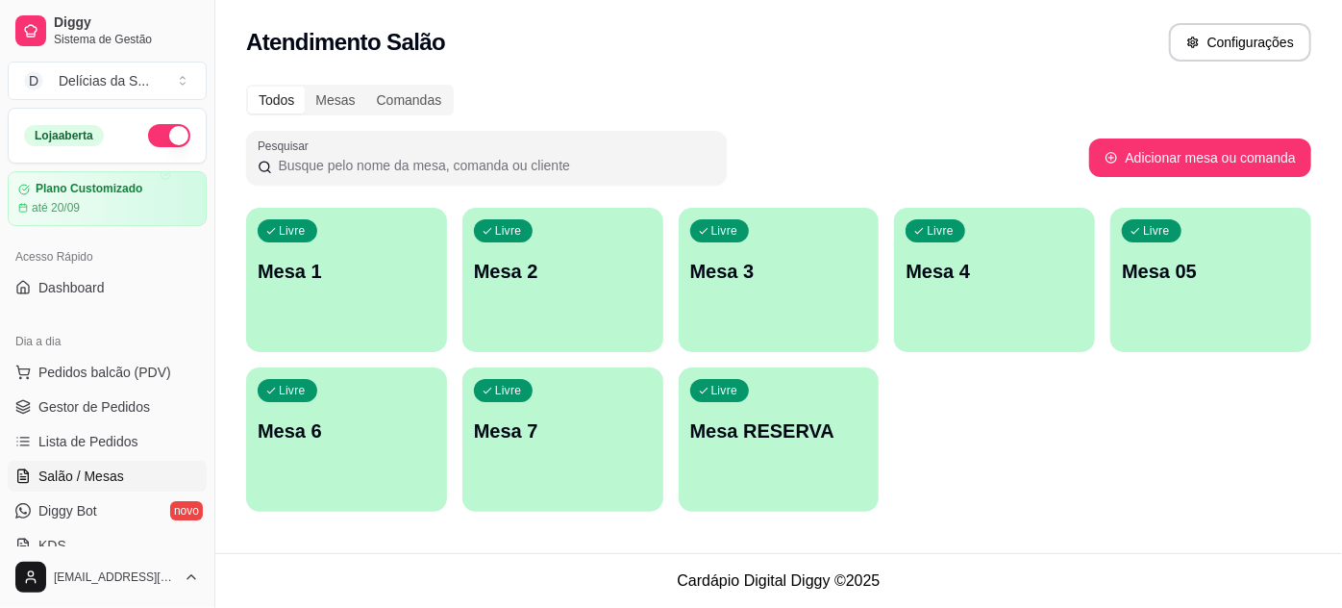
scroll to position [174, 0]
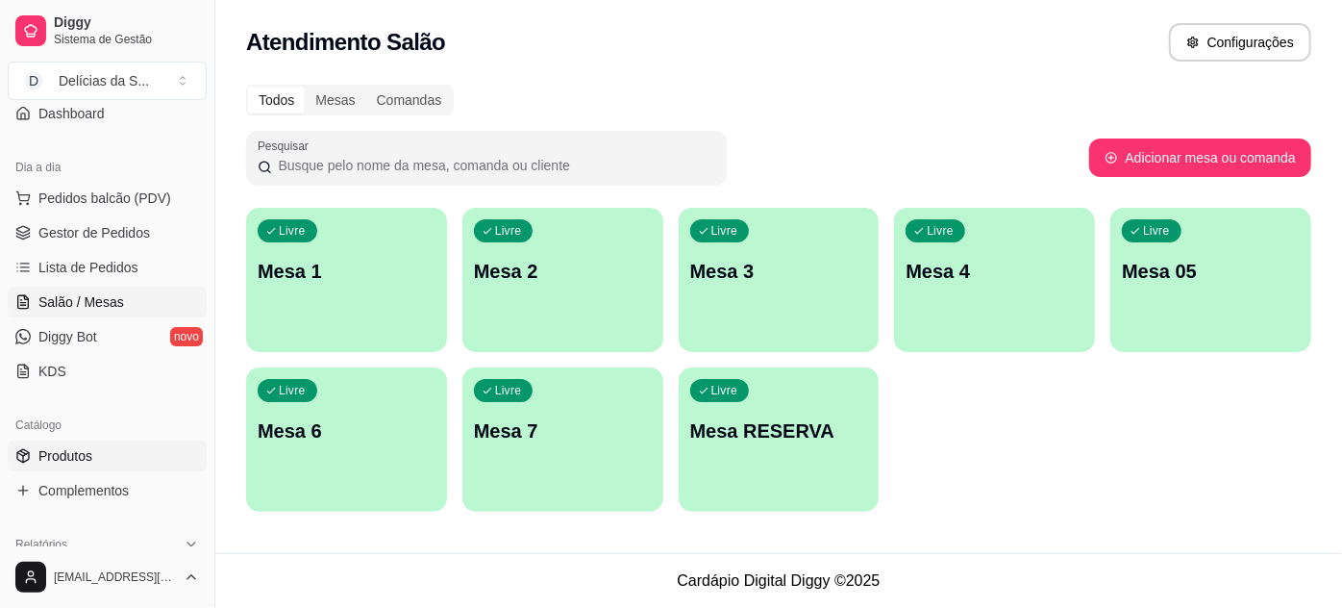
click at [112, 442] on link "Produtos" at bounding box center [107, 455] width 199 height 31
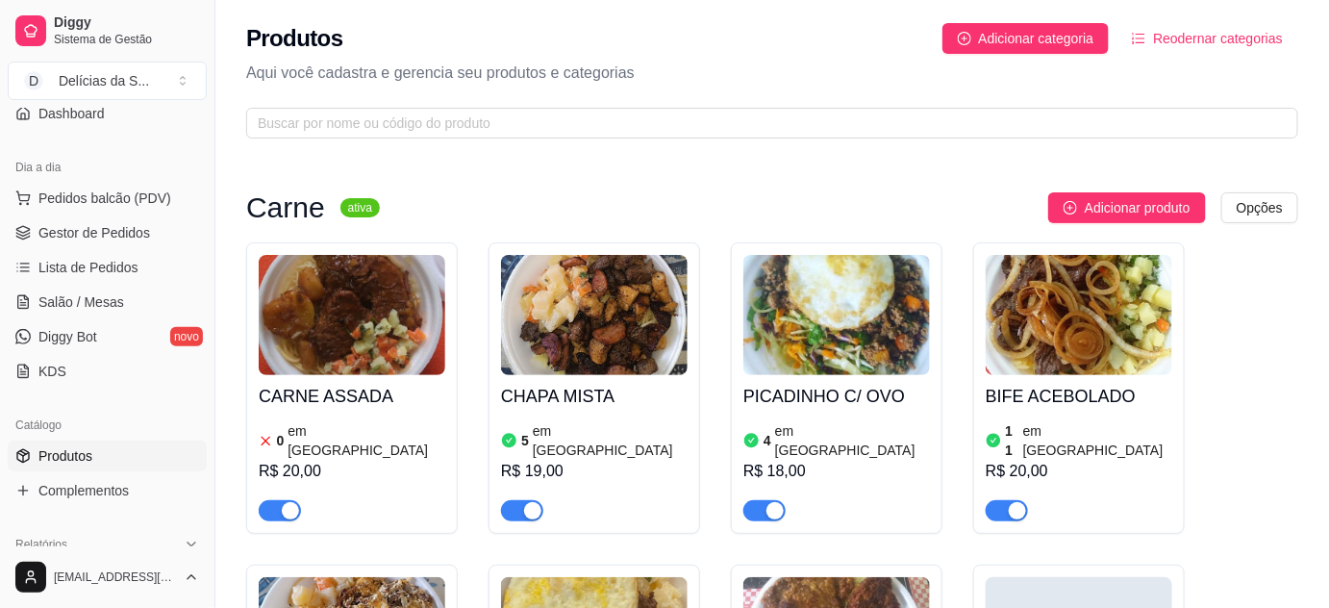
click at [343, 343] on img at bounding box center [352, 315] width 187 height 120
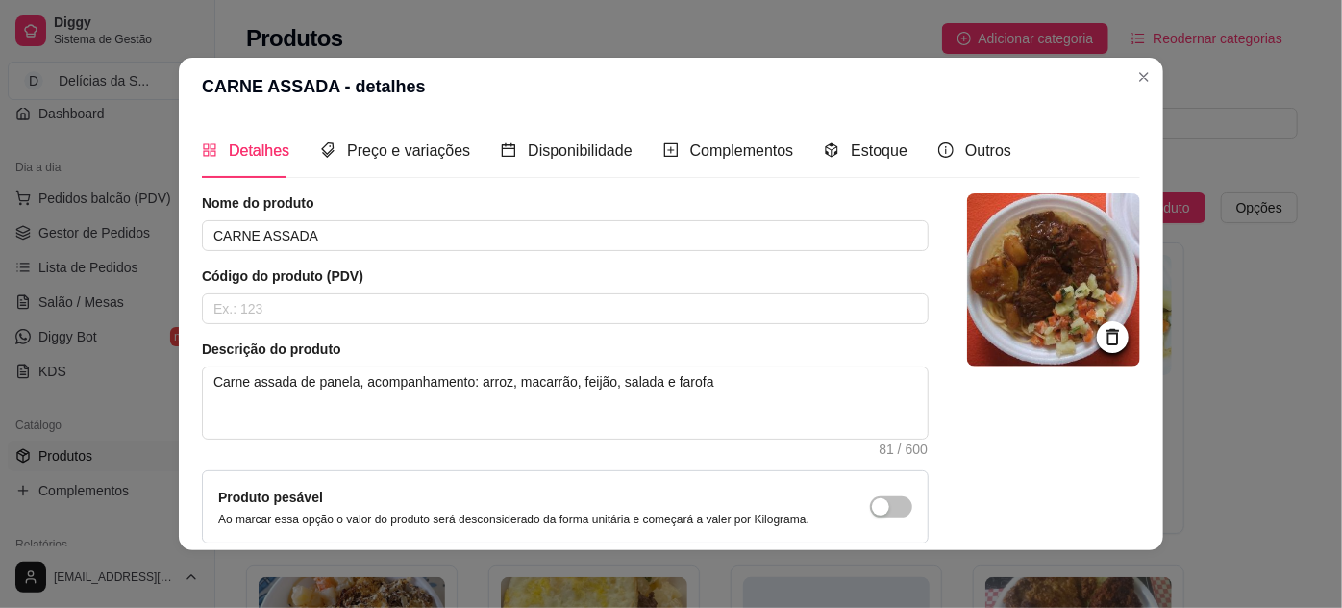
click at [859, 168] on div "Estoque" at bounding box center [866, 150] width 84 height 55
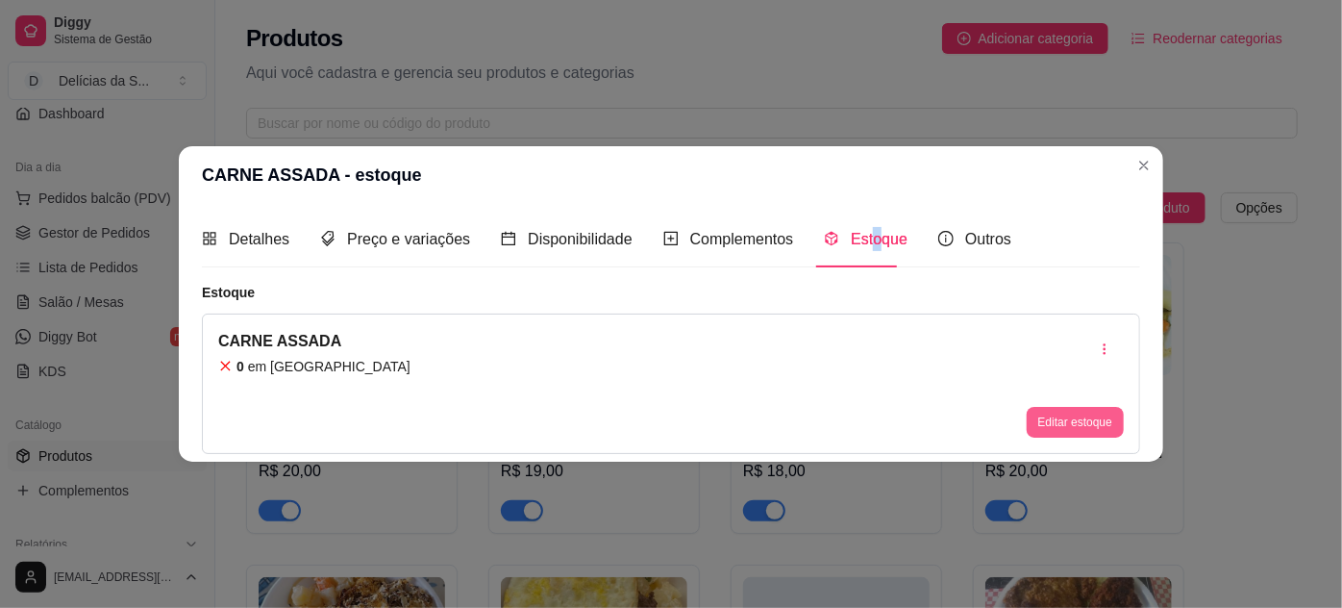
click at [1061, 423] on button "Editar estoque" at bounding box center [1075, 422] width 97 height 31
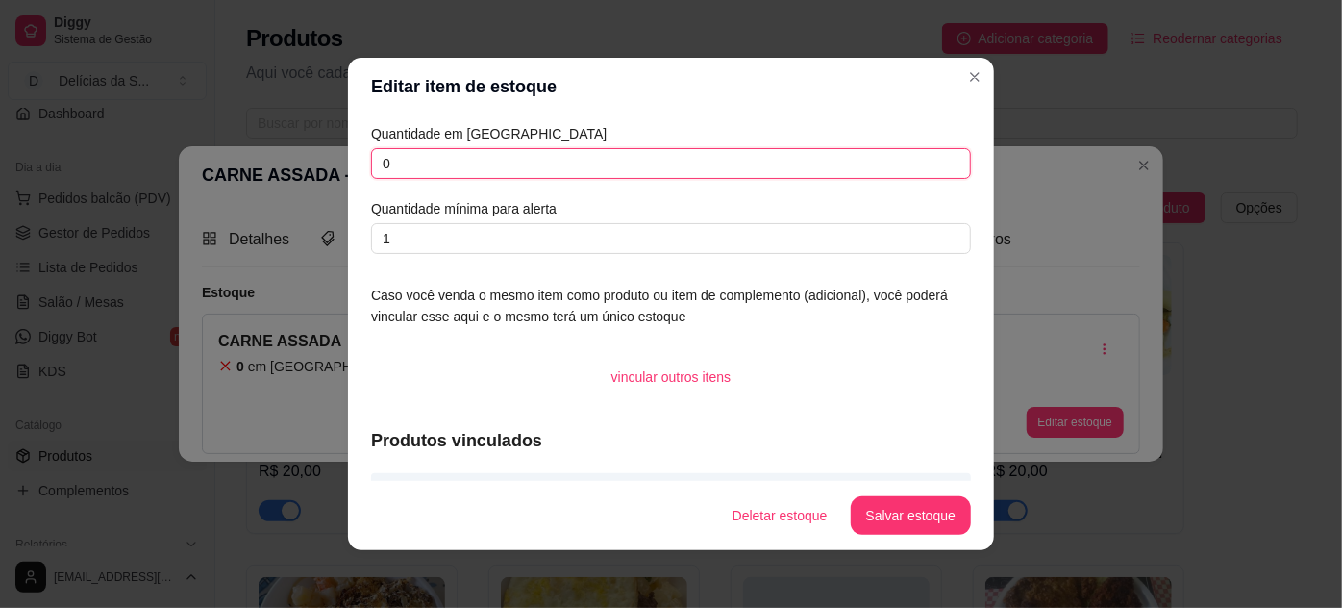
click at [571, 171] on input "0" at bounding box center [671, 163] width 600 height 31
type input "1"
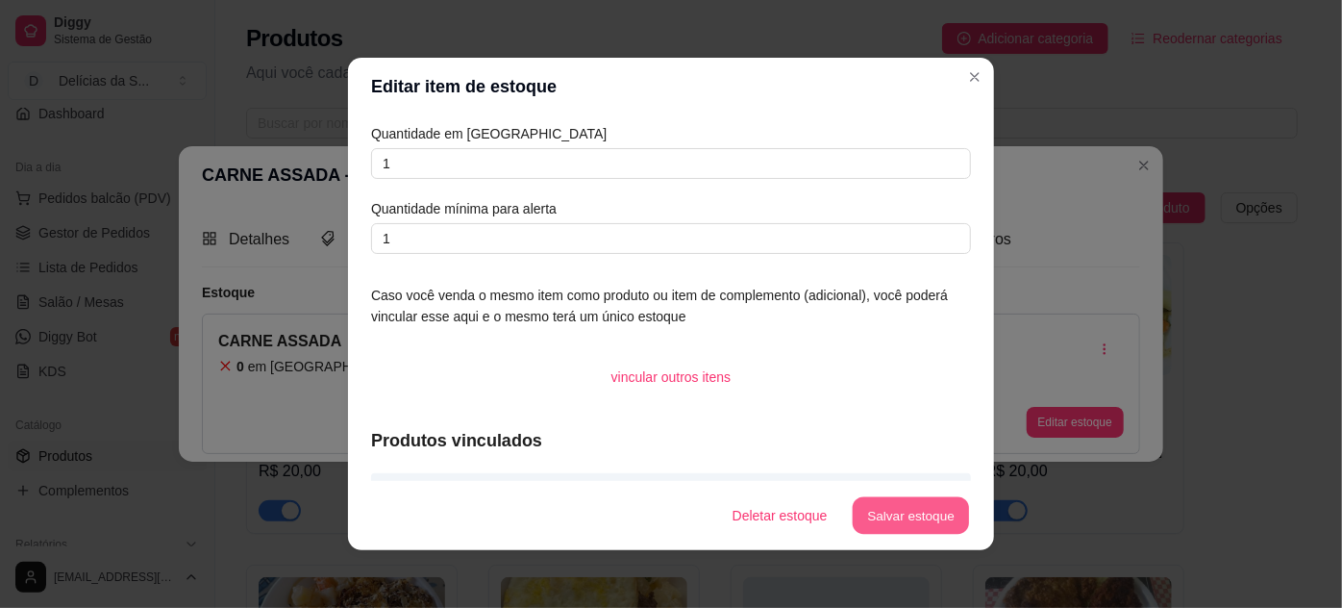
click at [921, 515] on button "Salvar estoque" at bounding box center [910, 515] width 117 height 37
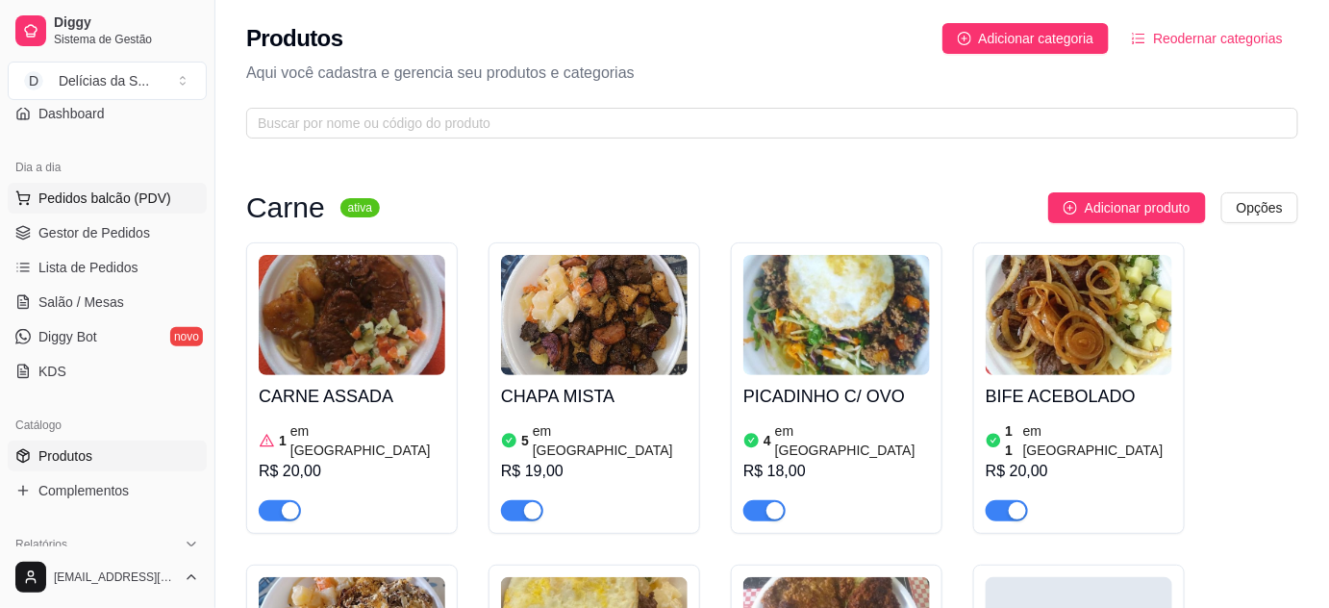
click at [136, 199] on span "Pedidos balcão (PDV)" at bounding box center [104, 197] width 133 height 19
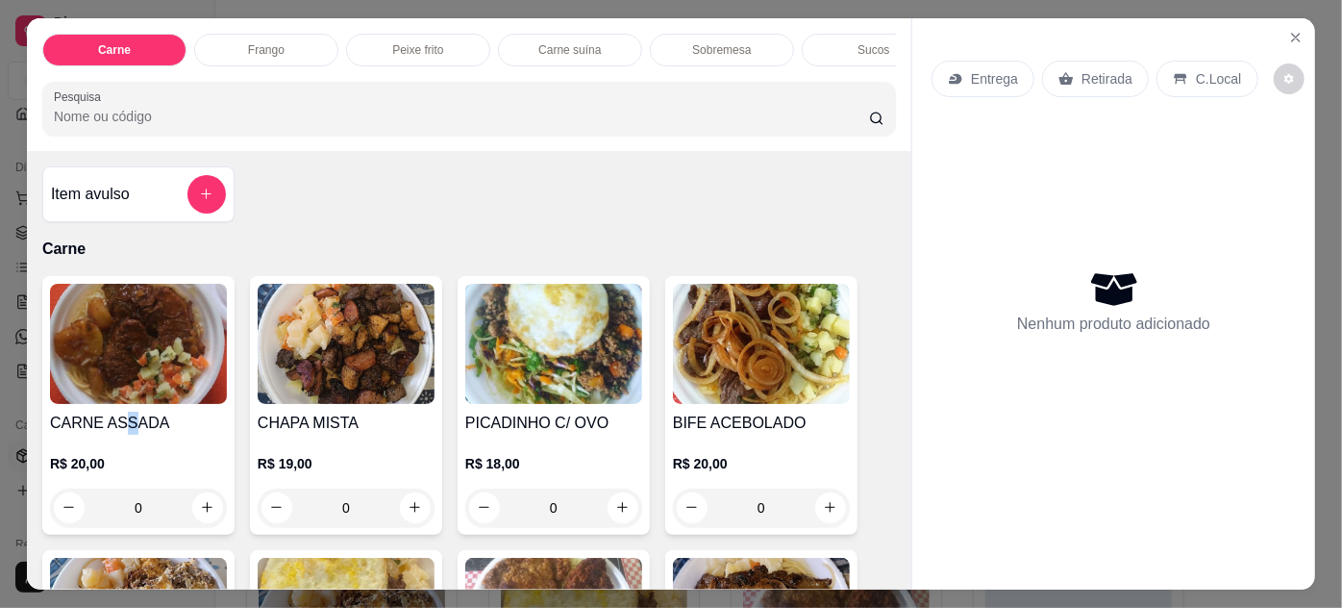
click at [119, 419] on h4 "CARNE ASSADA" at bounding box center [138, 422] width 177 height 23
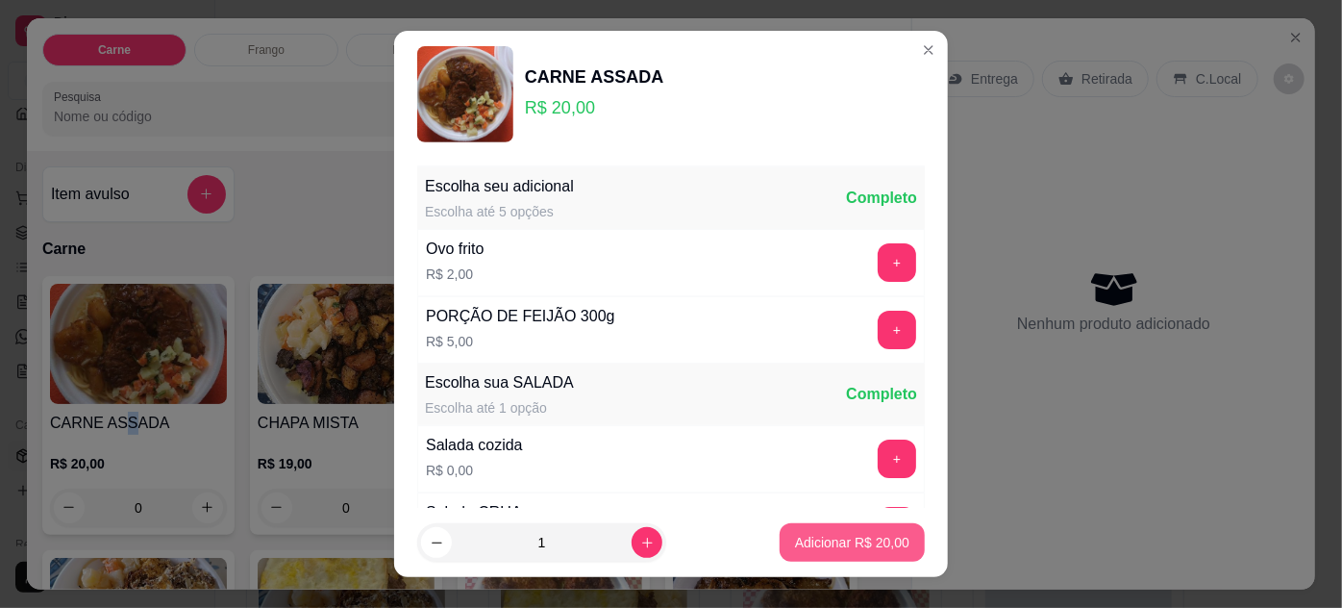
click at [818, 545] on p "Adicionar R$ 20,00" at bounding box center [852, 542] width 114 height 19
type input "1"
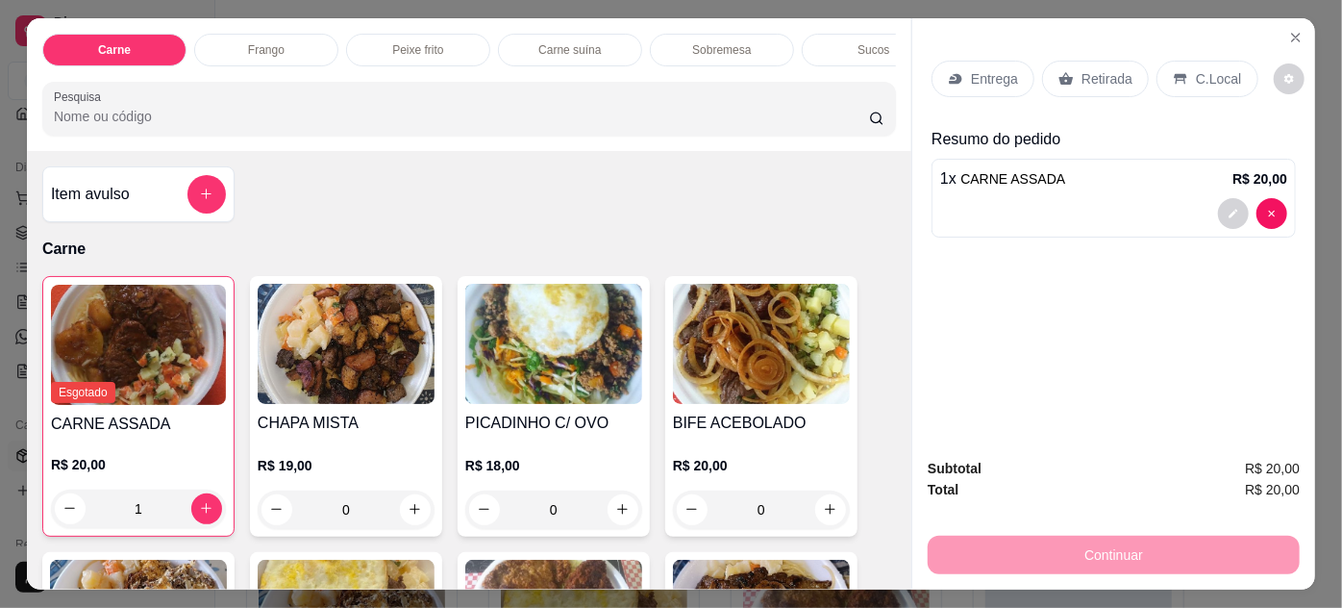
click at [1067, 187] on div "1 x CARNE ASSADA R$ 20,00" at bounding box center [1114, 198] width 364 height 79
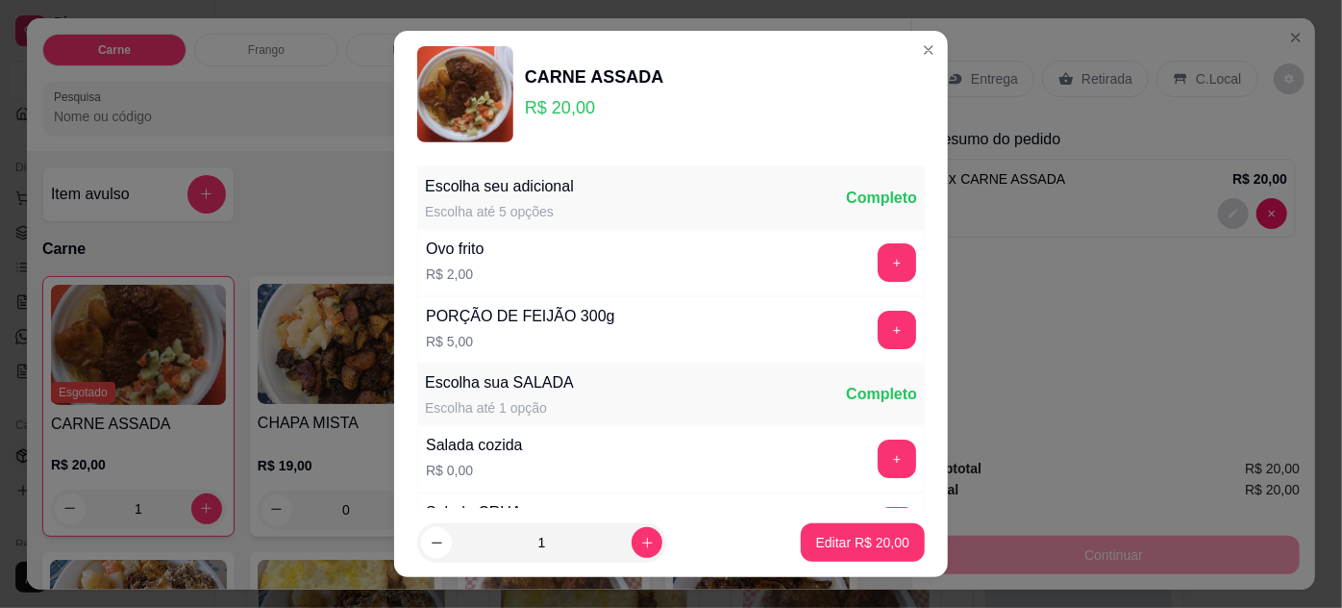
scroll to position [191, 0]
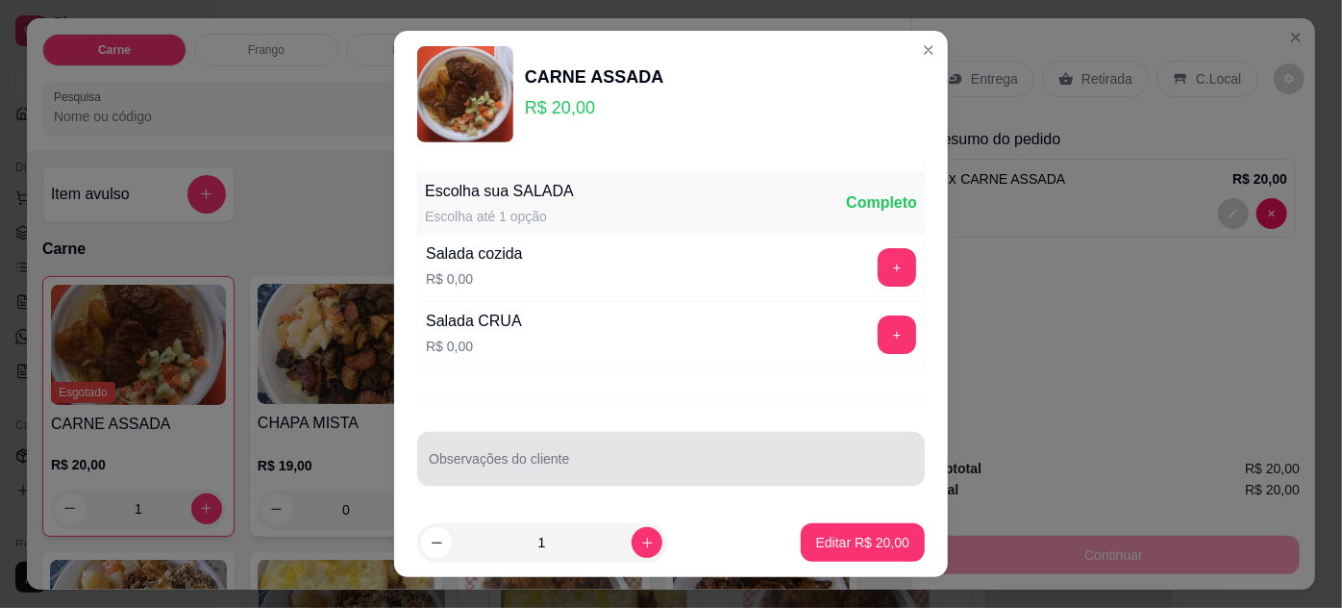
click at [658, 471] on div at bounding box center [671, 458] width 485 height 38
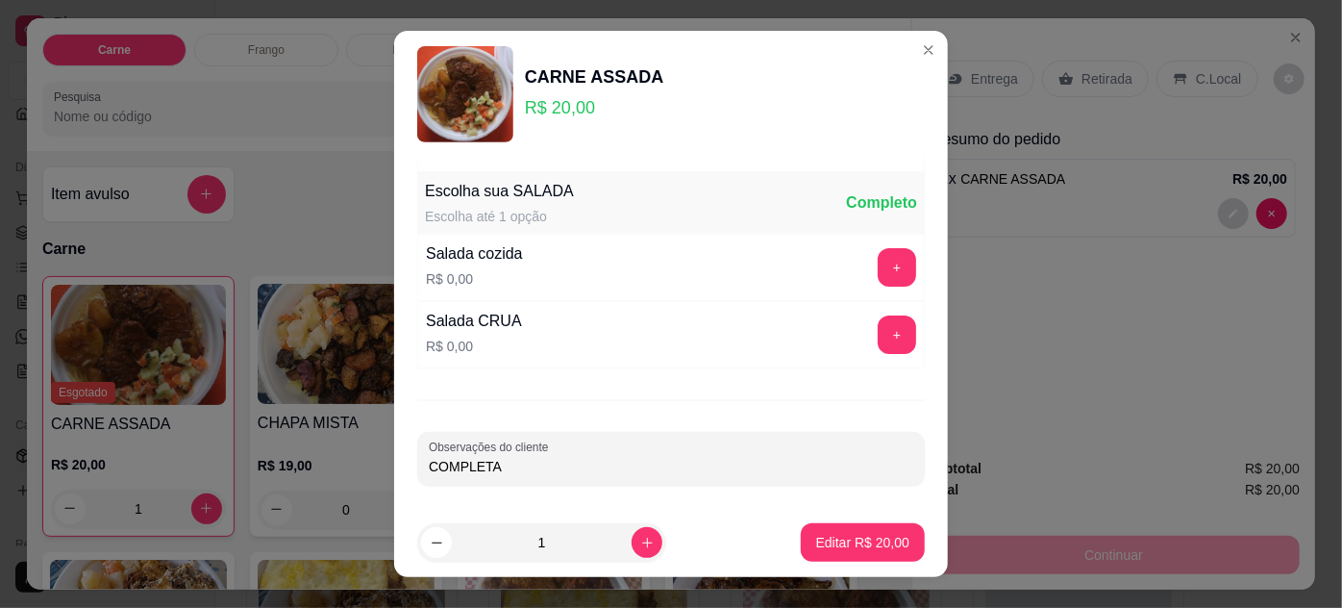
type input "COMPLETA"
click at [851, 537] on p "Editar R$ 20,00" at bounding box center [862, 542] width 93 height 19
type input "0"
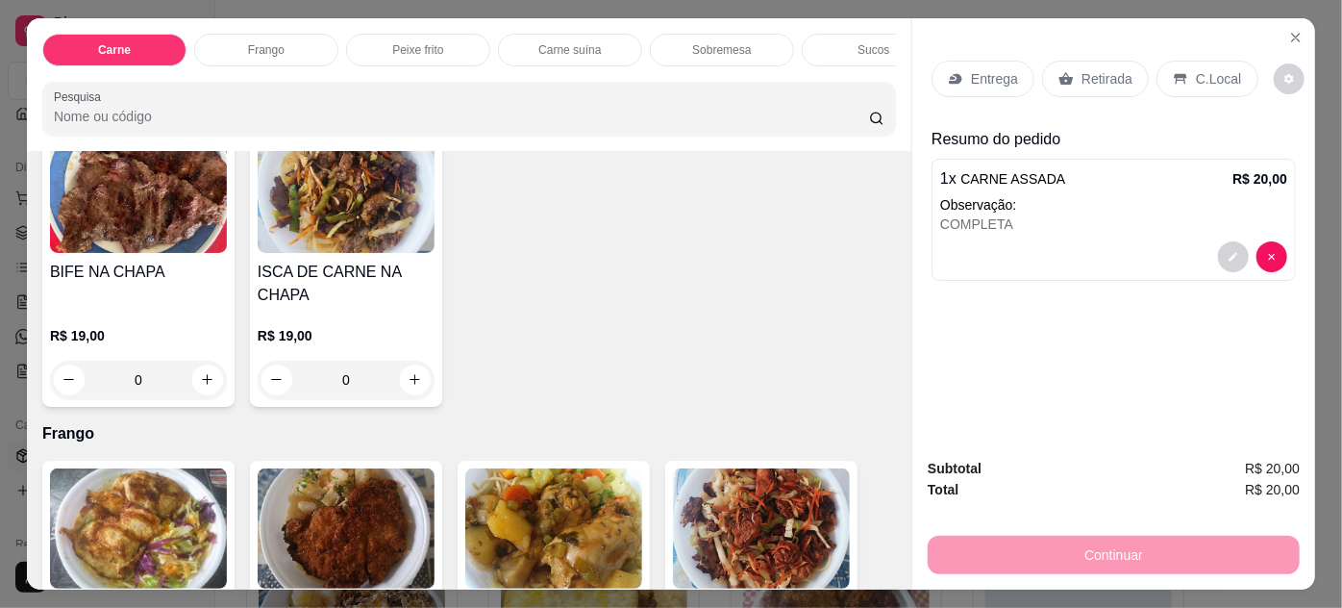
scroll to position [874, 0]
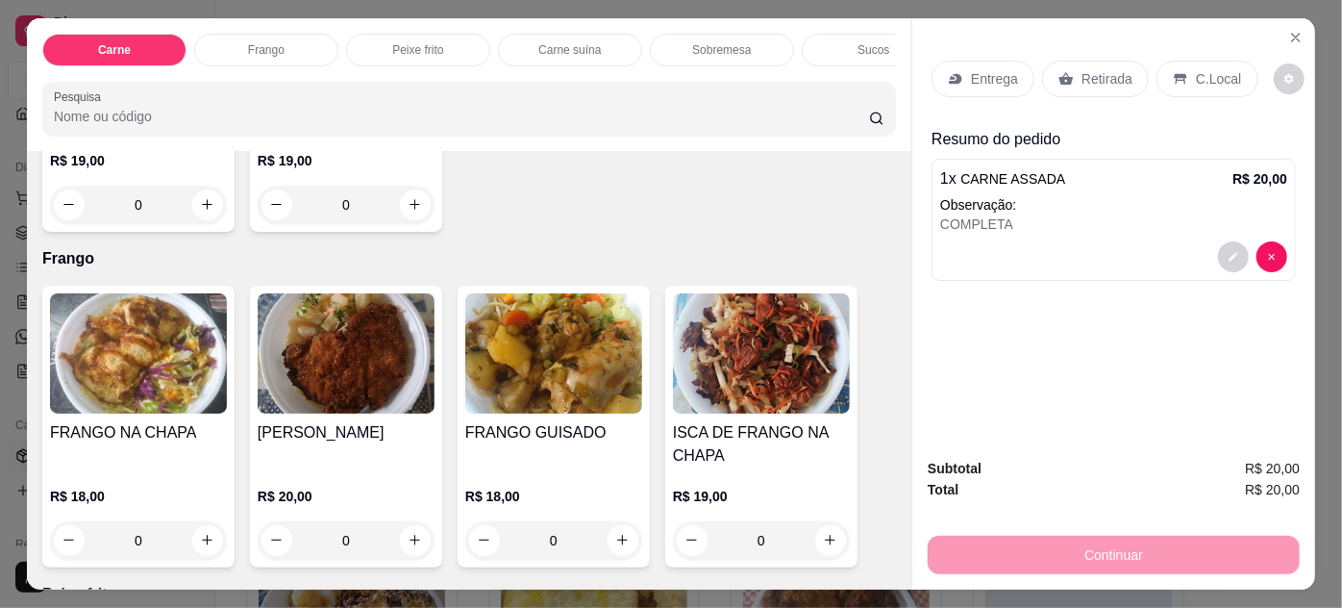
click at [546, 408] on img at bounding box center [553, 353] width 177 height 120
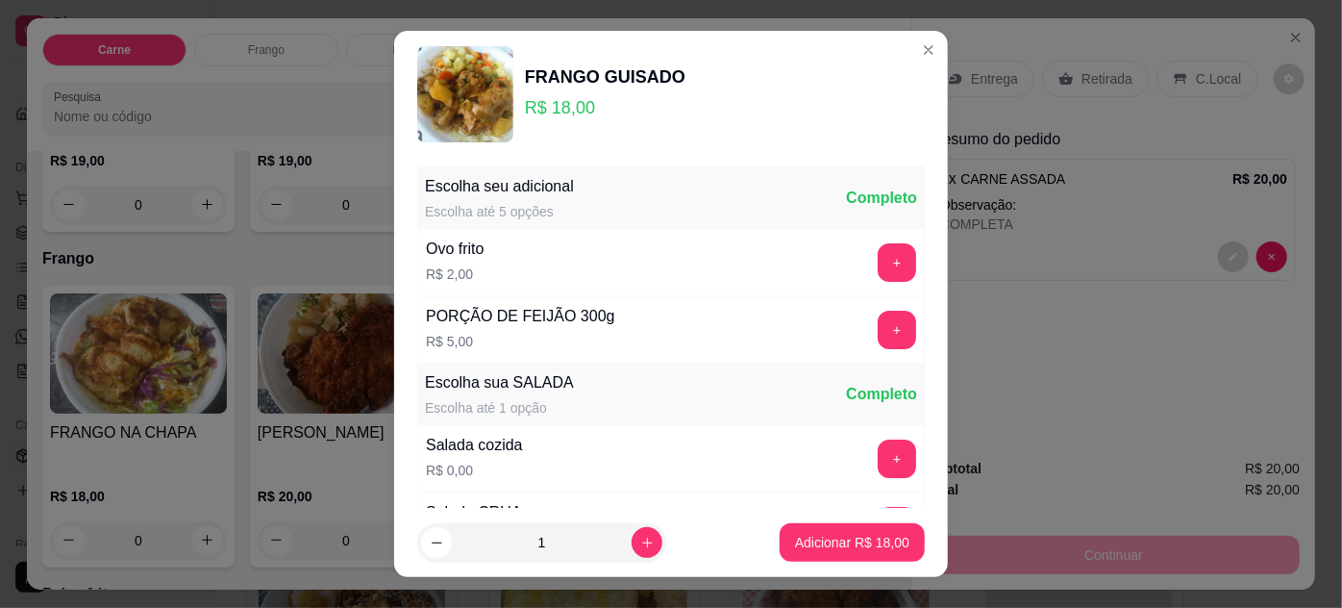
scroll to position [191, 0]
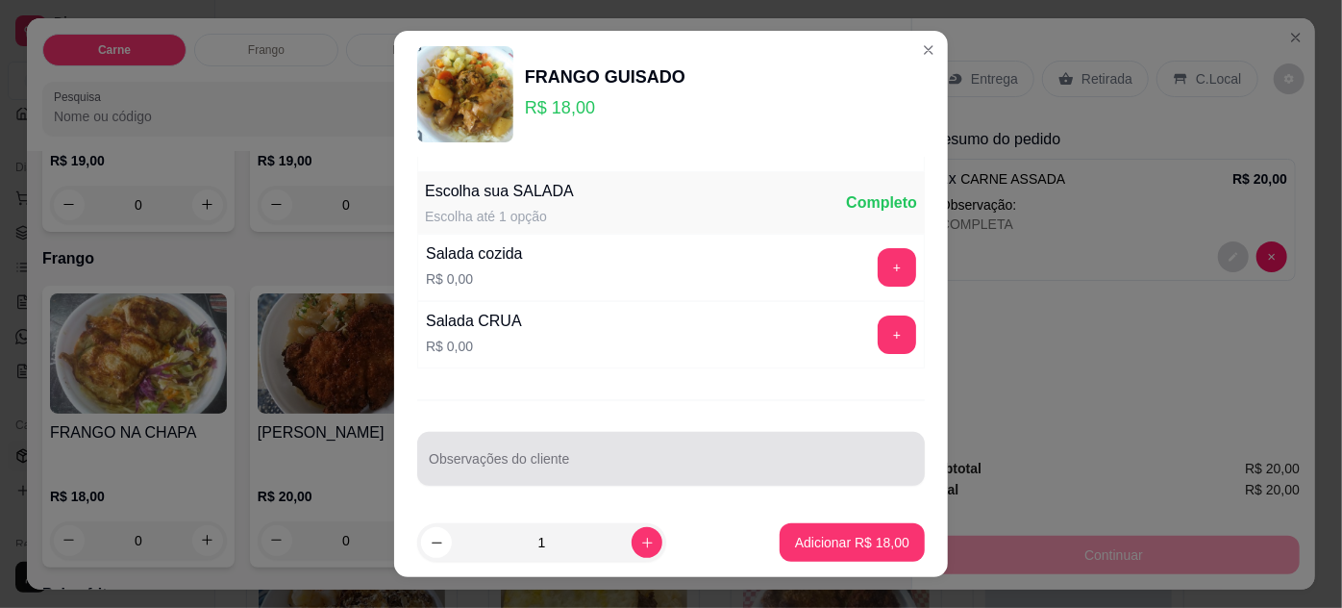
click at [678, 457] on input "Observações do cliente" at bounding box center [671, 466] width 485 height 19
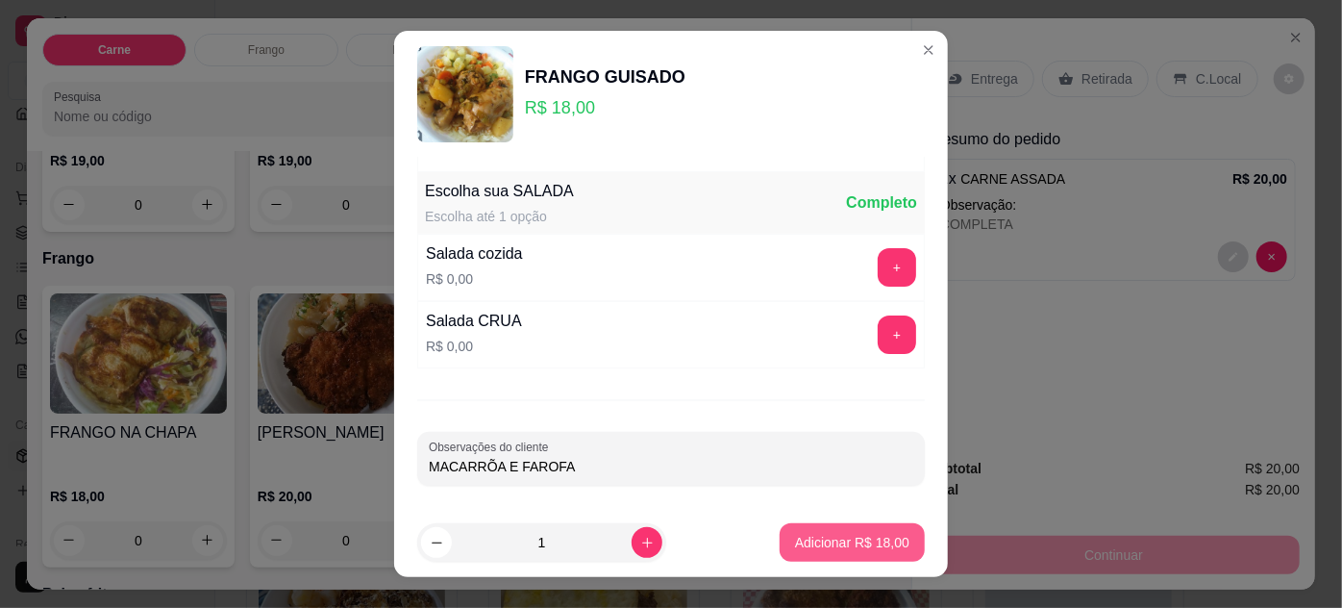
type input "MACARRÕA E FAROFA"
click at [811, 542] on p "Adicionar R$ 18,00" at bounding box center [853, 543] width 112 height 18
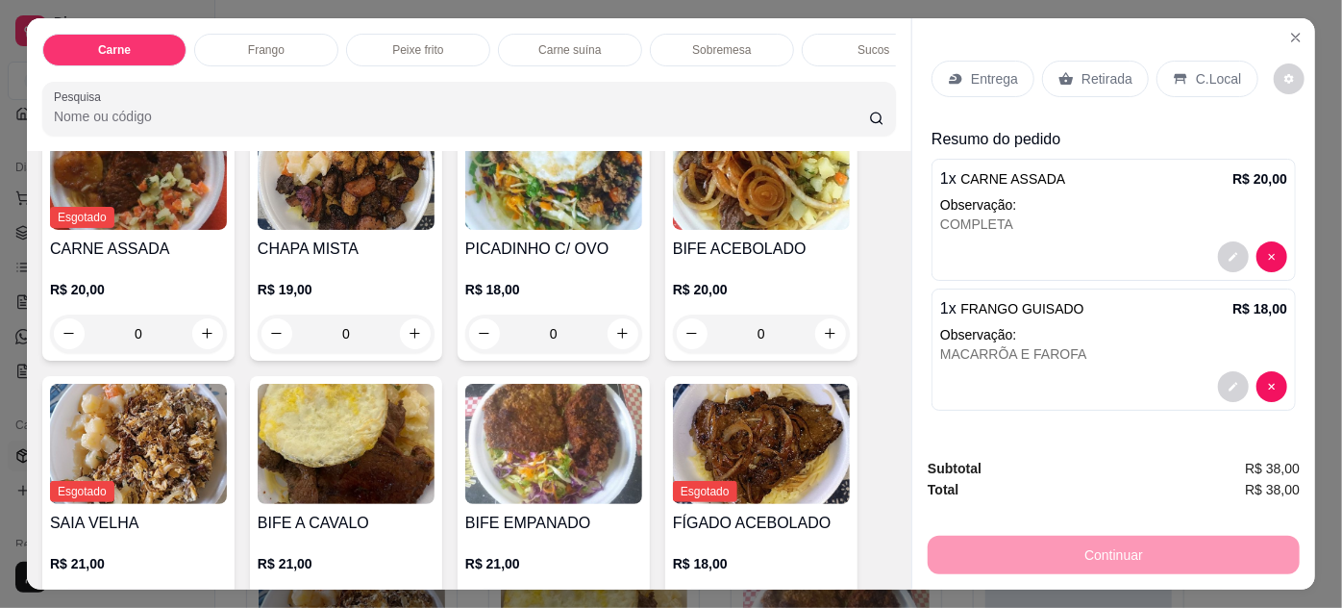
scroll to position [0, 0]
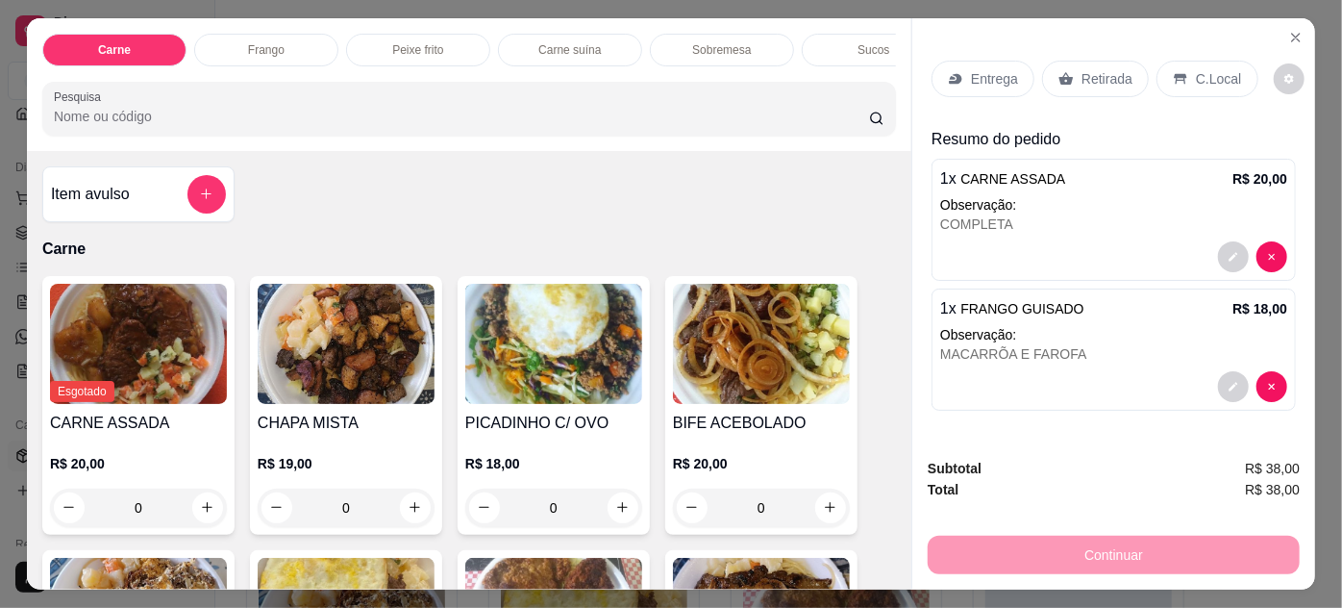
click at [102, 180] on div "Item avulso" at bounding box center [138, 194] width 175 height 38
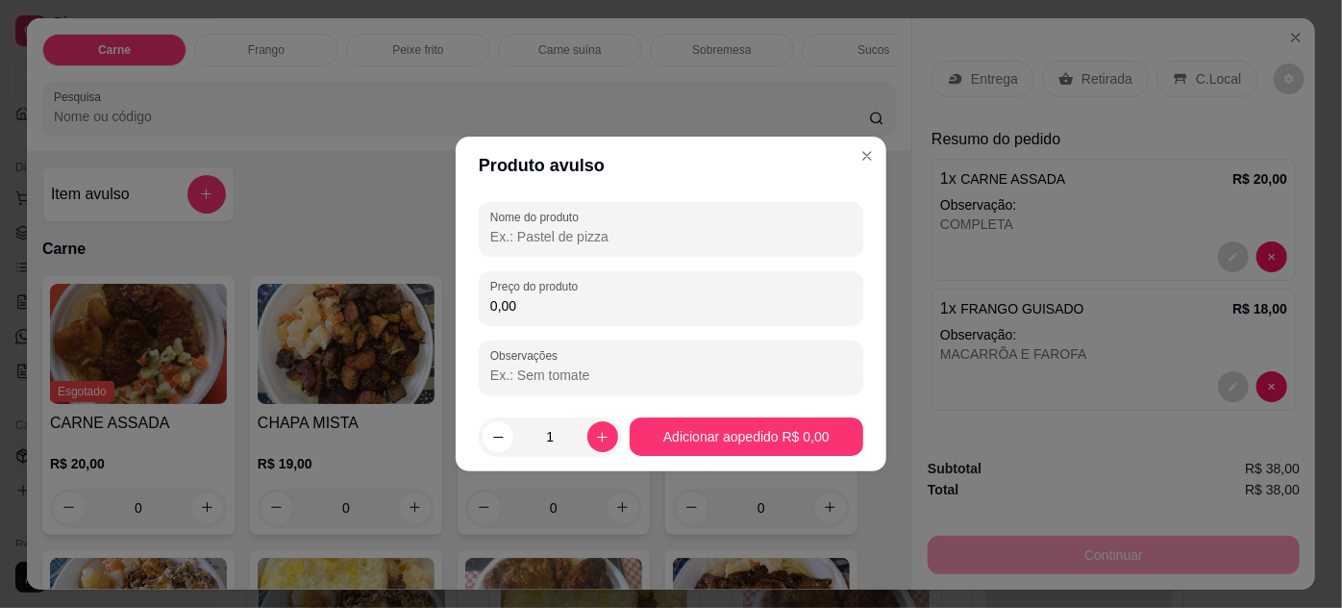
click at [510, 235] on input "Nome do produto" at bounding box center [670, 236] width 361 height 19
type input "FAROFA DE OVO"
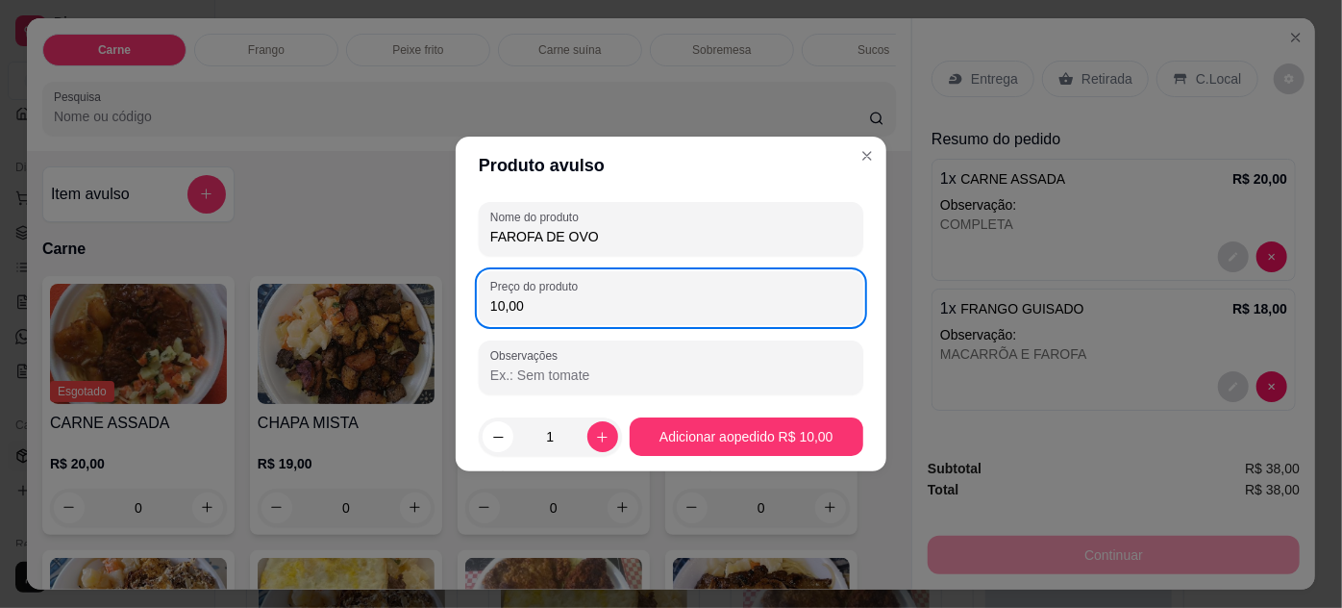
type input "10,00"
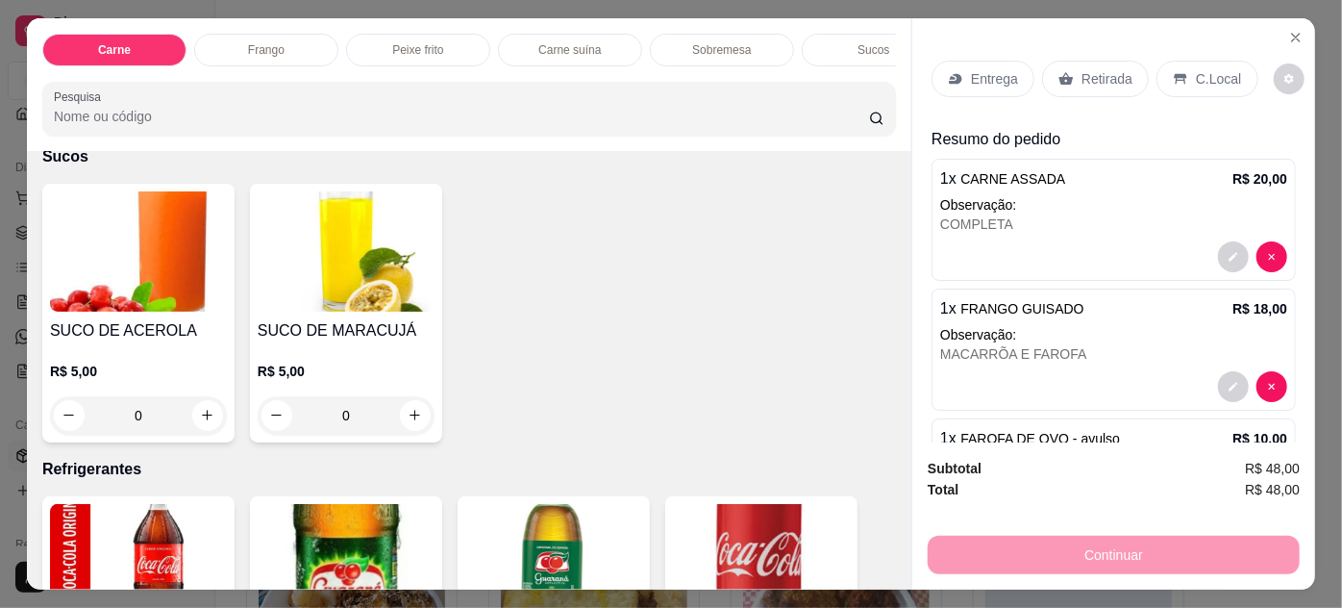
scroll to position [2622, 0]
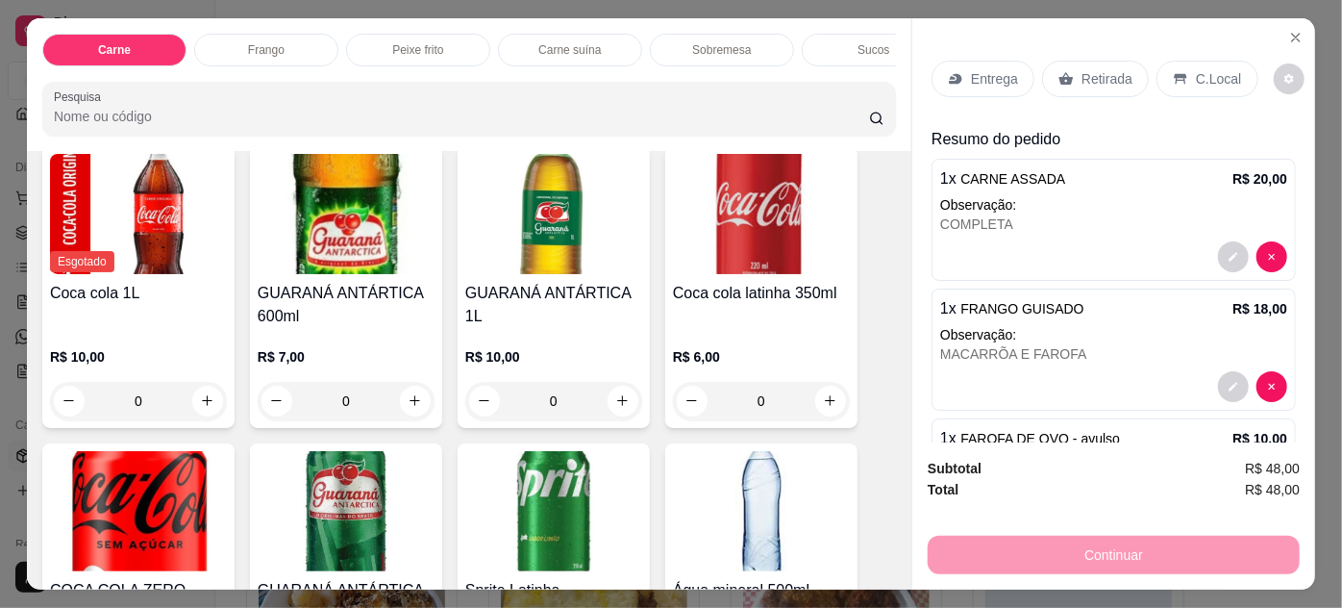
click at [145, 282] on h4 "Coca cola 1L" at bounding box center [138, 293] width 177 height 23
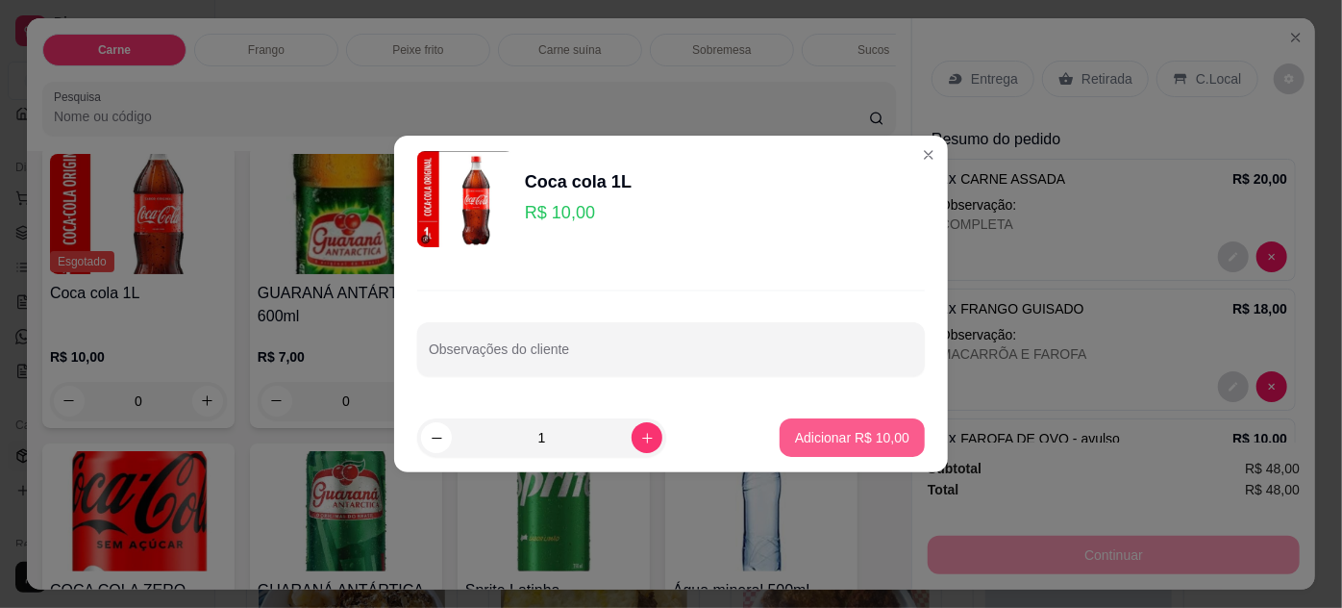
click at [888, 428] on p "Adicionar R$ 10,00" at bounding box center [852, 437] width 114 height 19
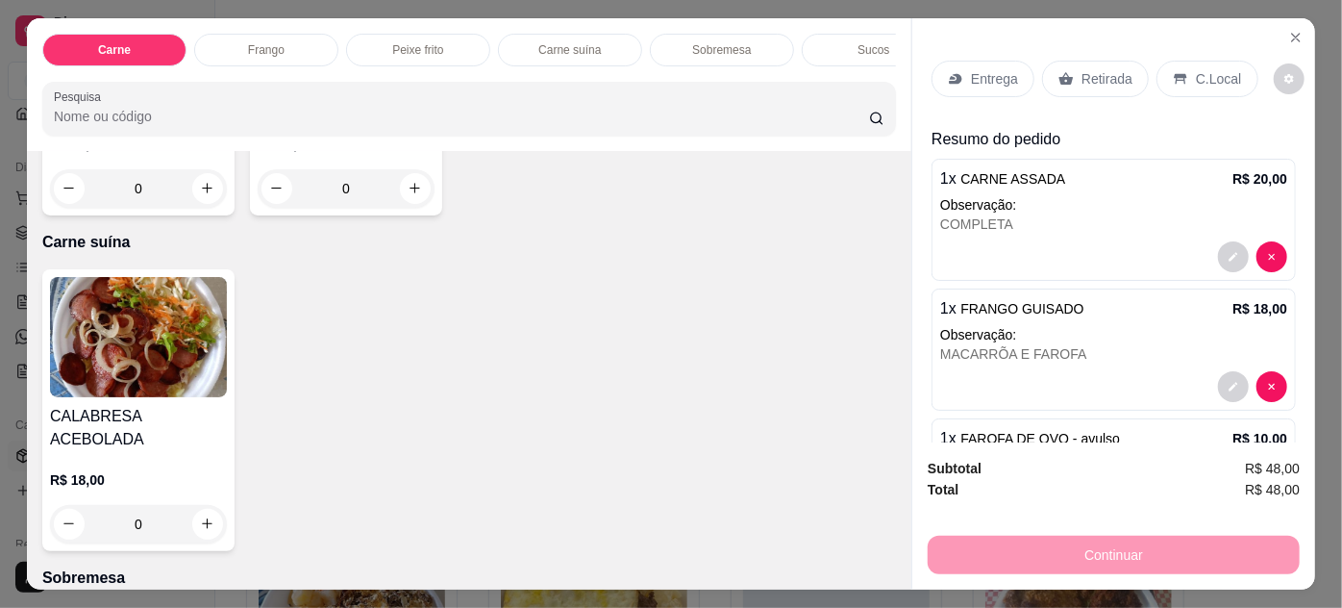
scroll to position [1363, 0]
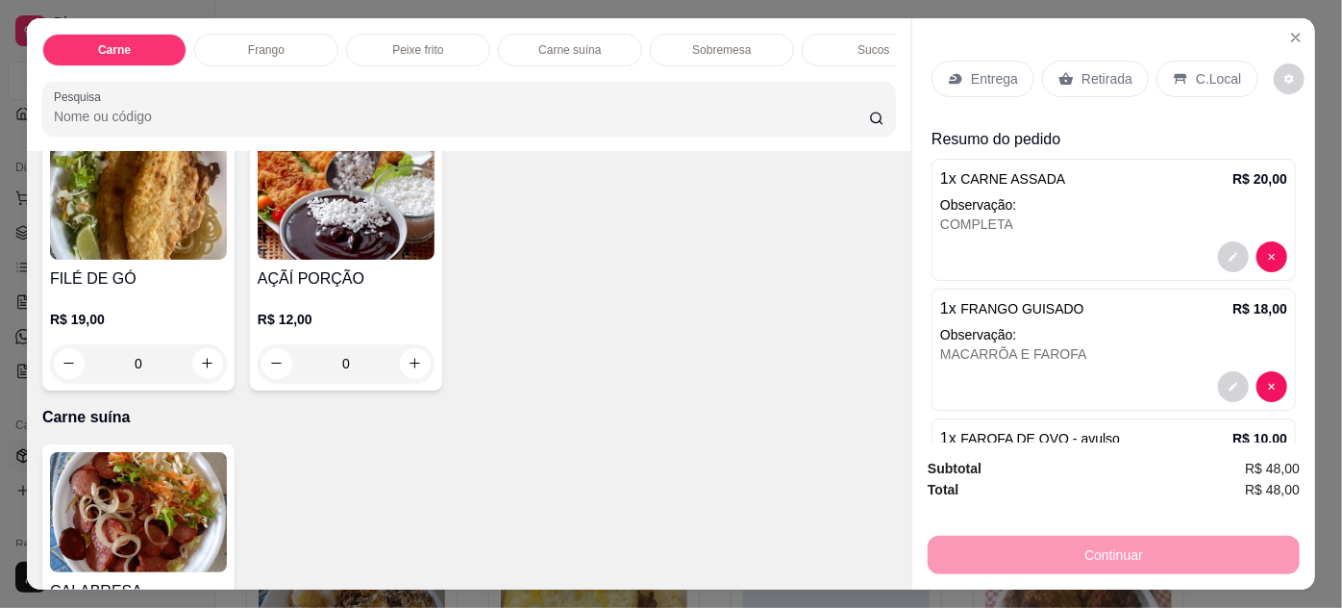
click at [974, 71] on p "Entrega" at bounding box center [994, 78] width 47 height 19
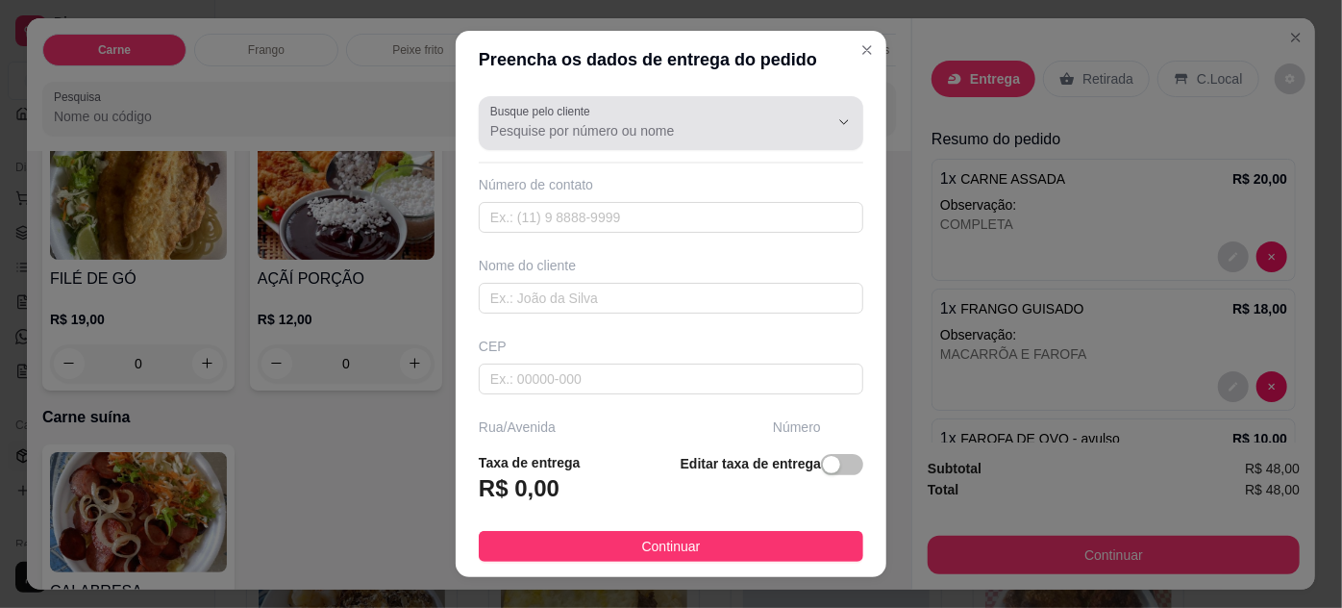
click at [625, 113] on div at bounding box center [670, 123] width 361 height 38
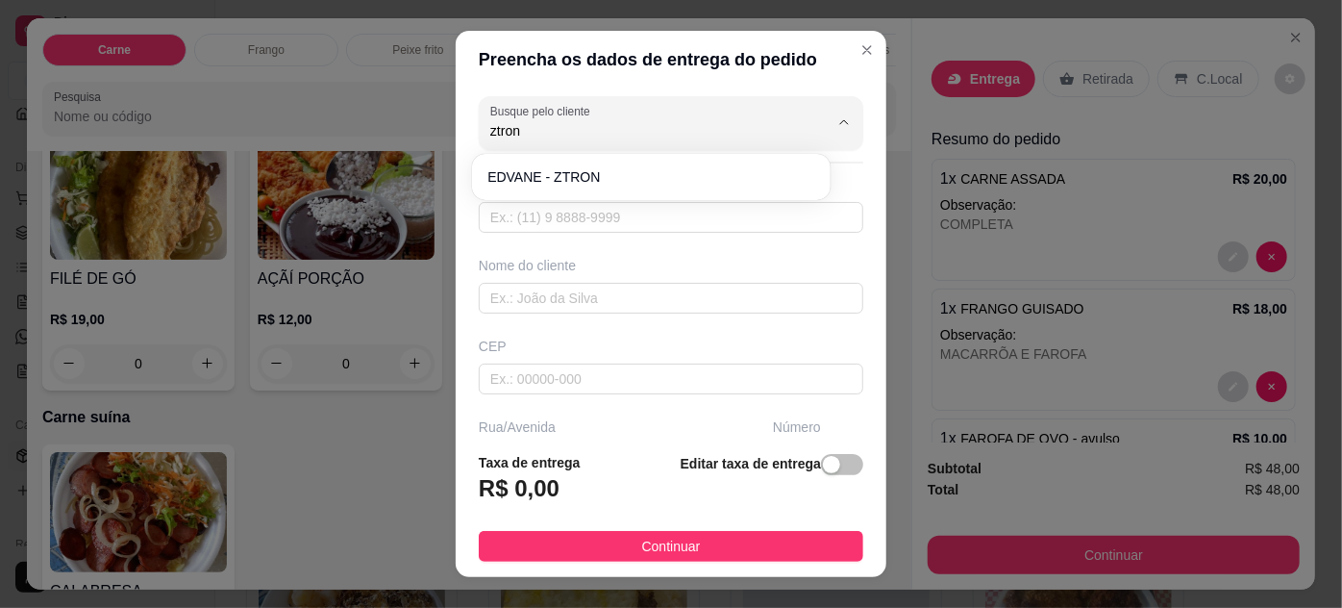
click at [632, 155] on div "EDVANE - ZTRON" at bounding box center [651, 177] width 358 height 46
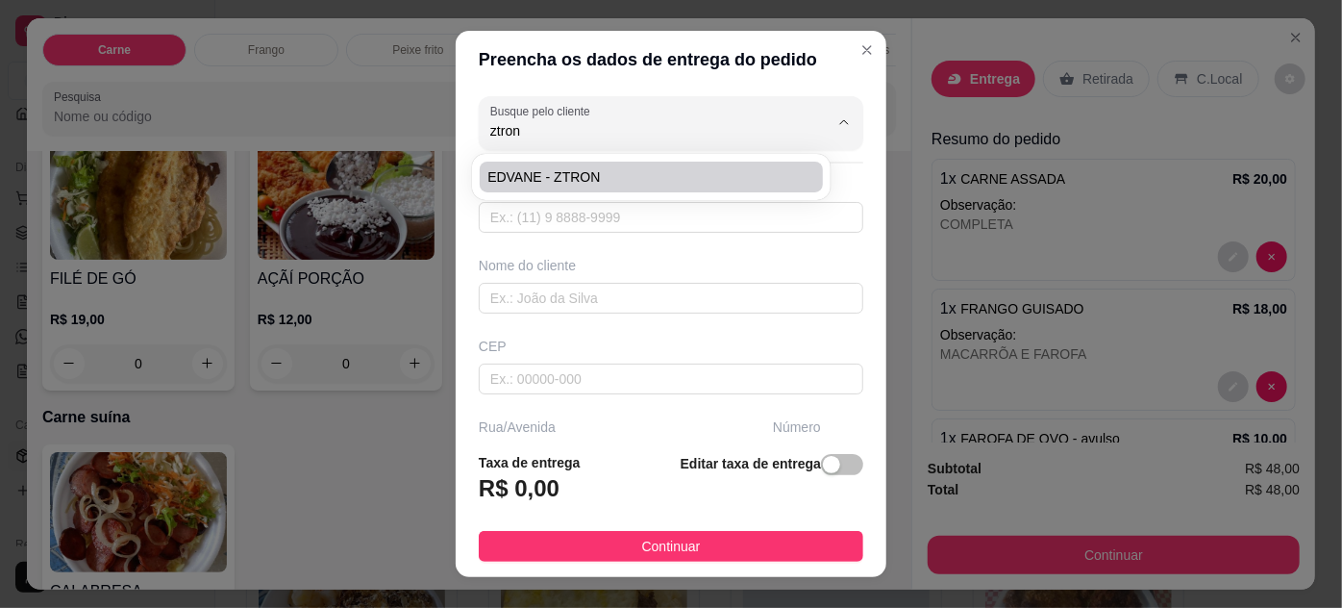
click at [635, 176] on span "EDVANE - ZTRON" at bounding box center [641, 176] width 308 height 19
type input "EDVANE - ZTRON"
type input "91989772480"
type input "EDVANE - ZTRON"
type input "ENTREGAR NA ZTRON, ESCRITORIO"
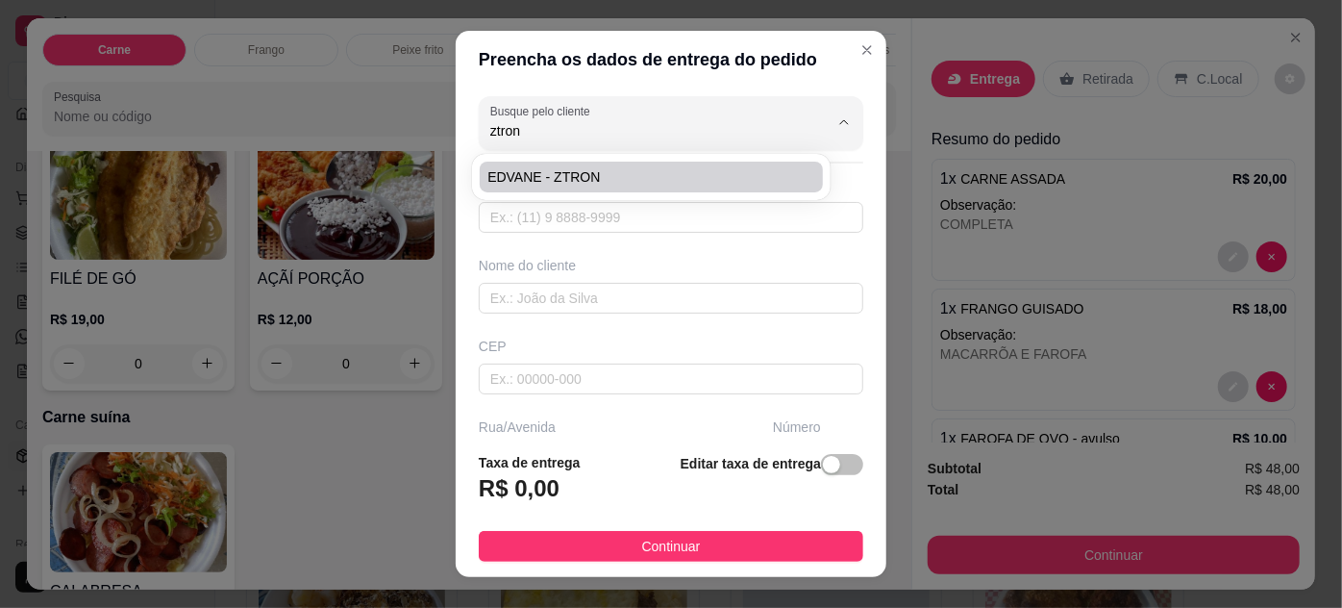
type input "1716"
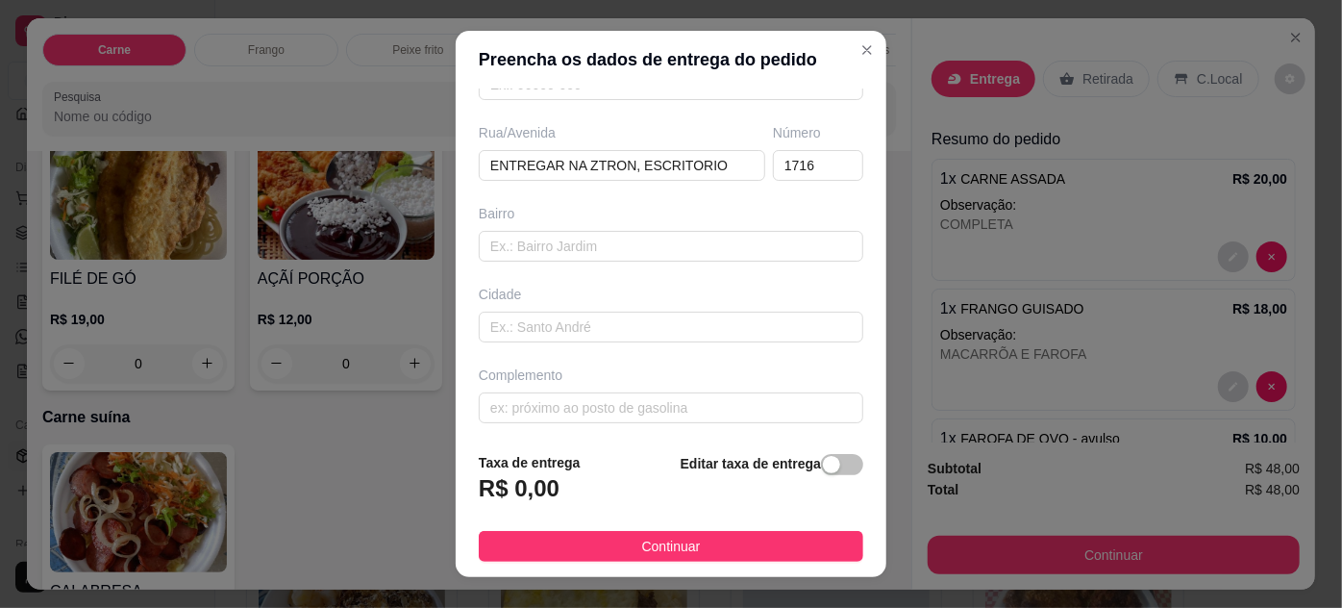
scroll to position [31, 0]
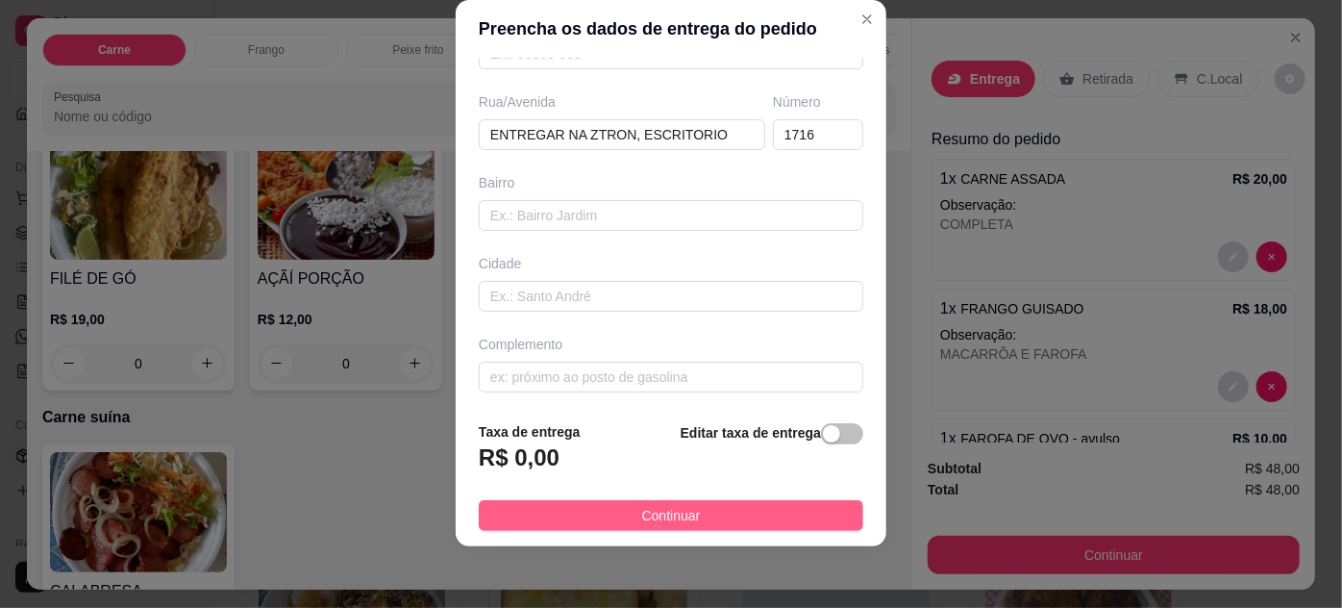
click at [582, 507] on button "Continuar" at bounding box center [671, 515] width 385 height 31
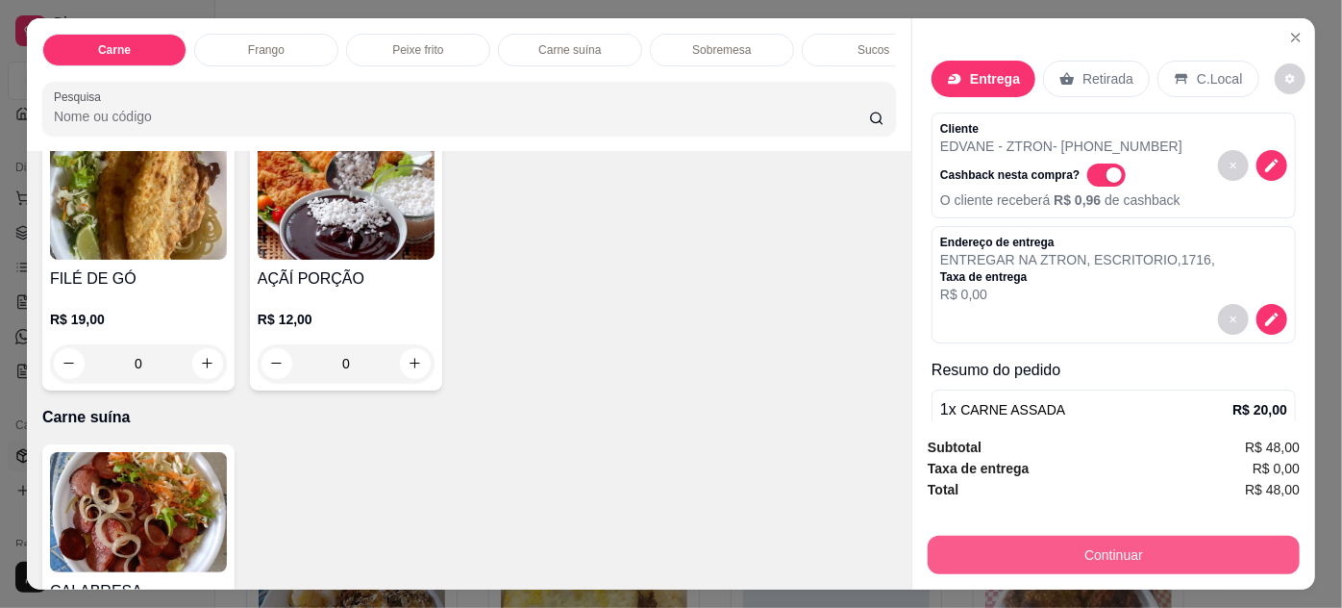
click at [957, 553] on button "Continuar" at bounding box center [1114, 554] width 372 height 38
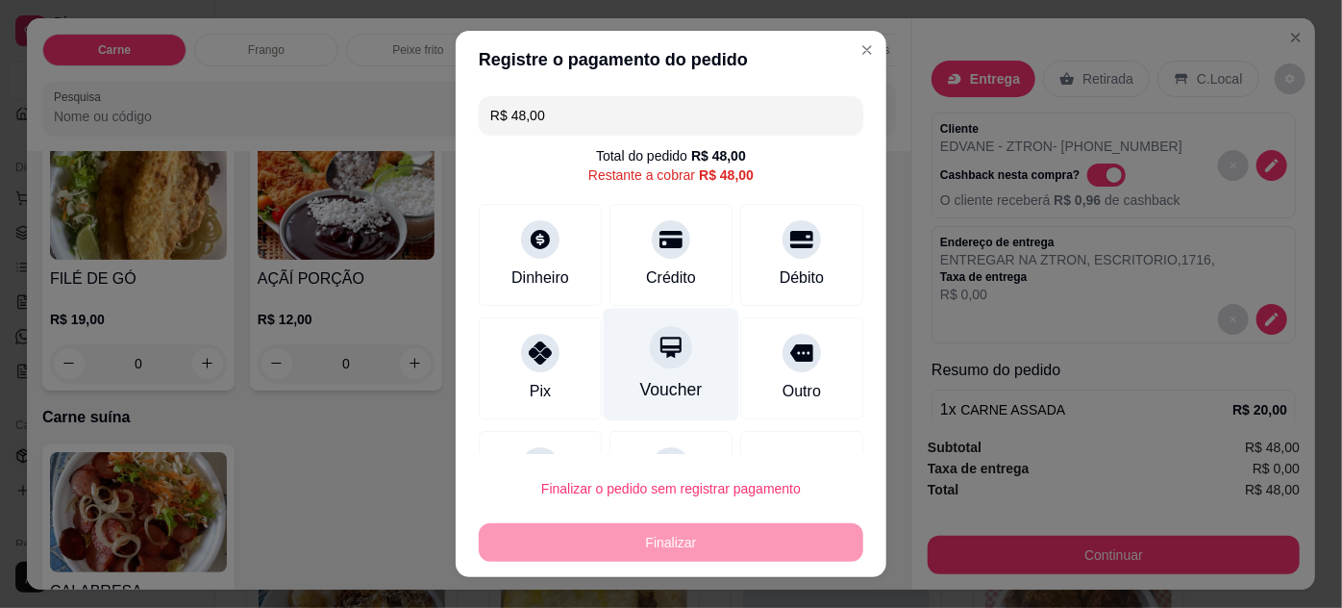
scroll to position [84, 0]
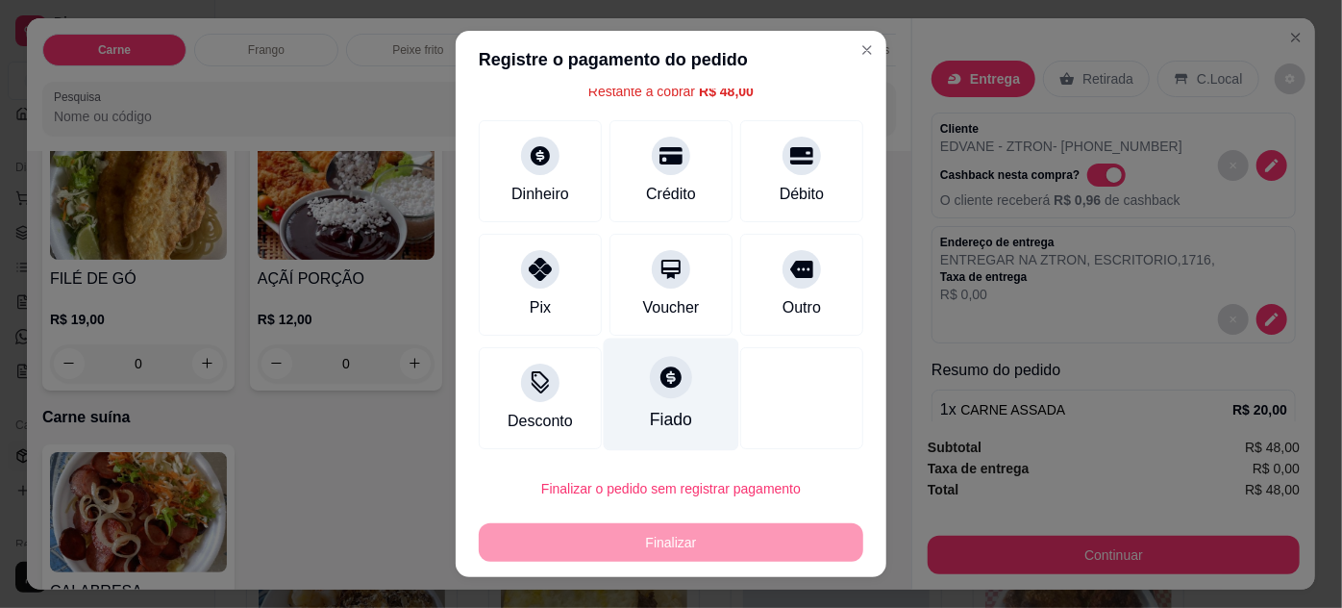
click at [651, 396] on div "Fiado" at bounding box center [672, 393] width 136 height 112
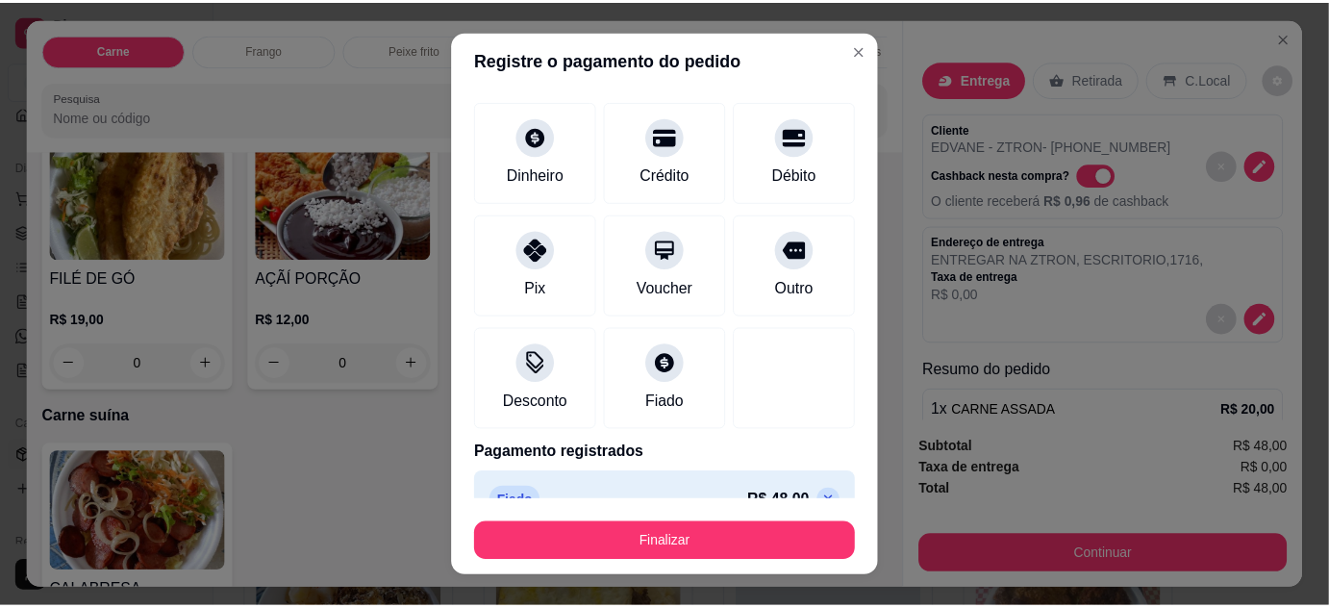
scroll to position [117, 0]
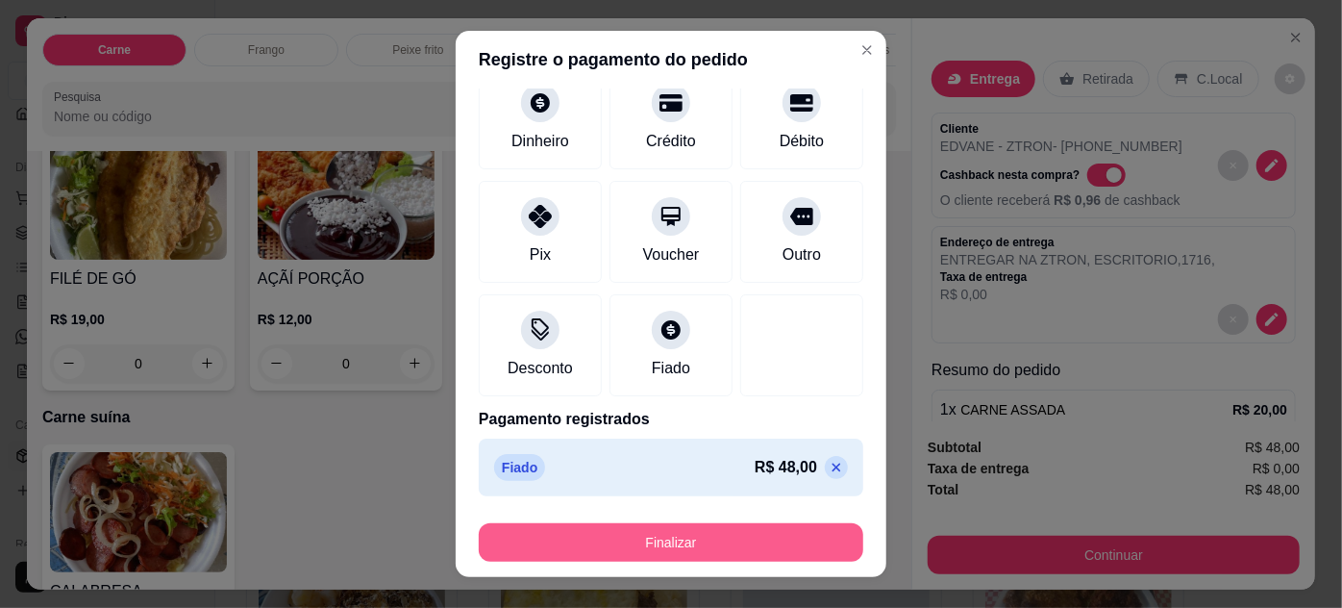
click at [718, 545] on button "Finalizar" at bounding box center [671, 542] width 385 height 38
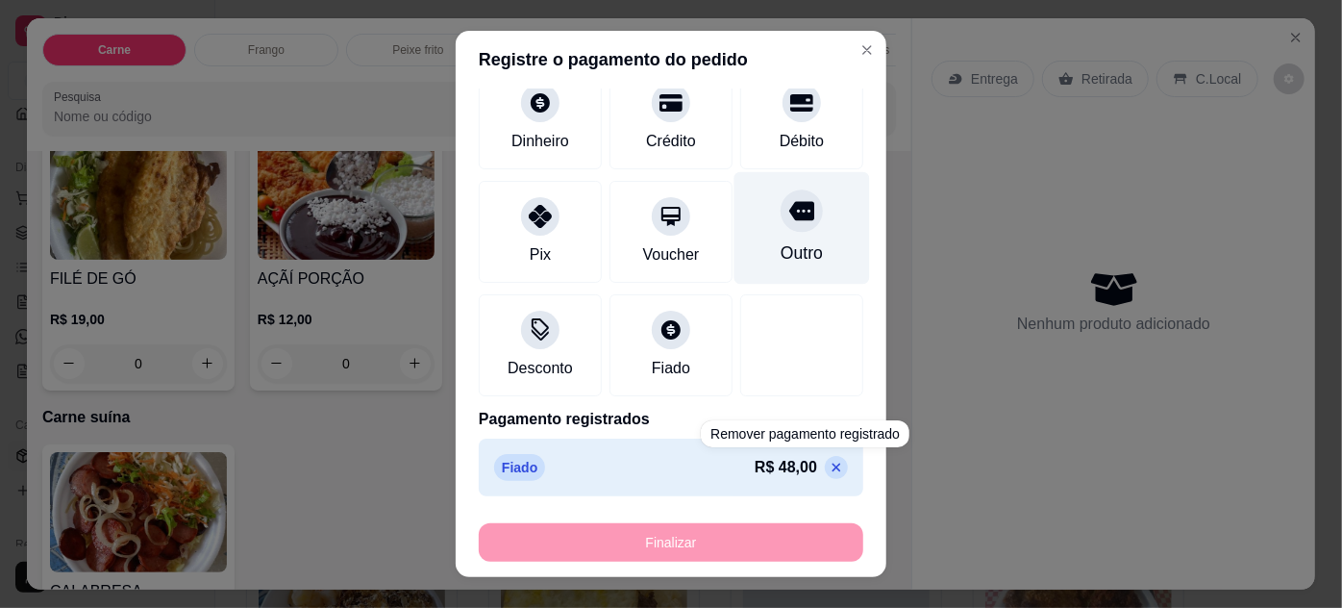
type input "-R$ 48,00"
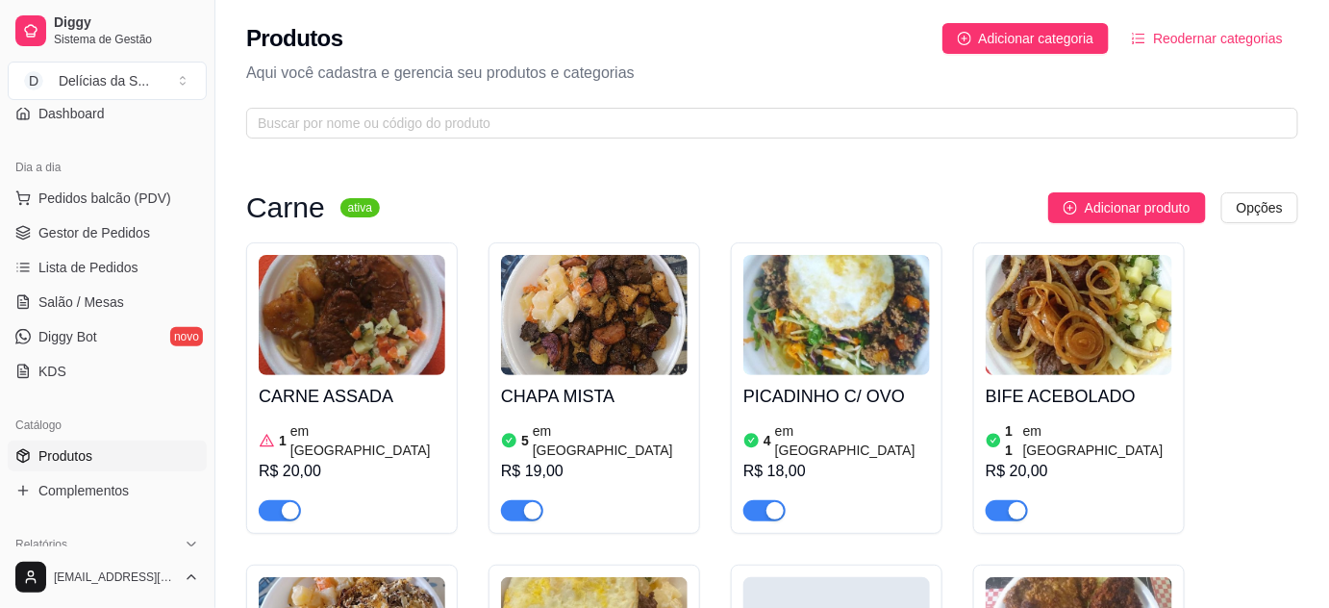
scroll to position [349, 0]
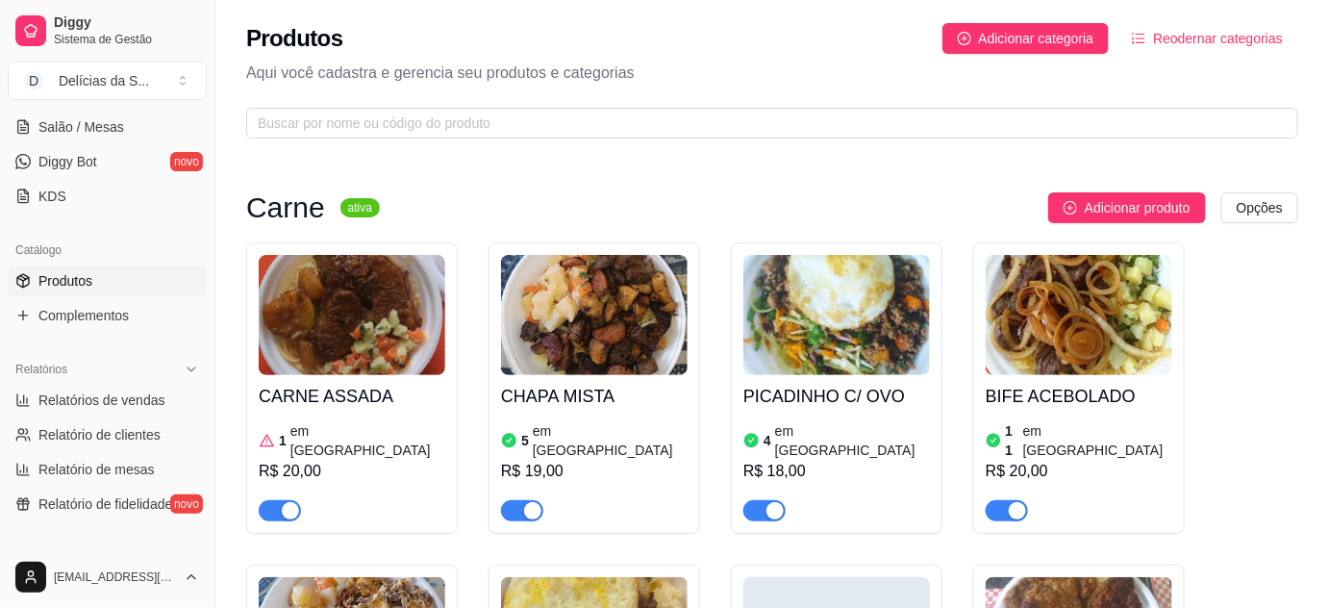
click at [119, 286] on link "Produtos" at bounding box center [107, 280] width 199 height 31
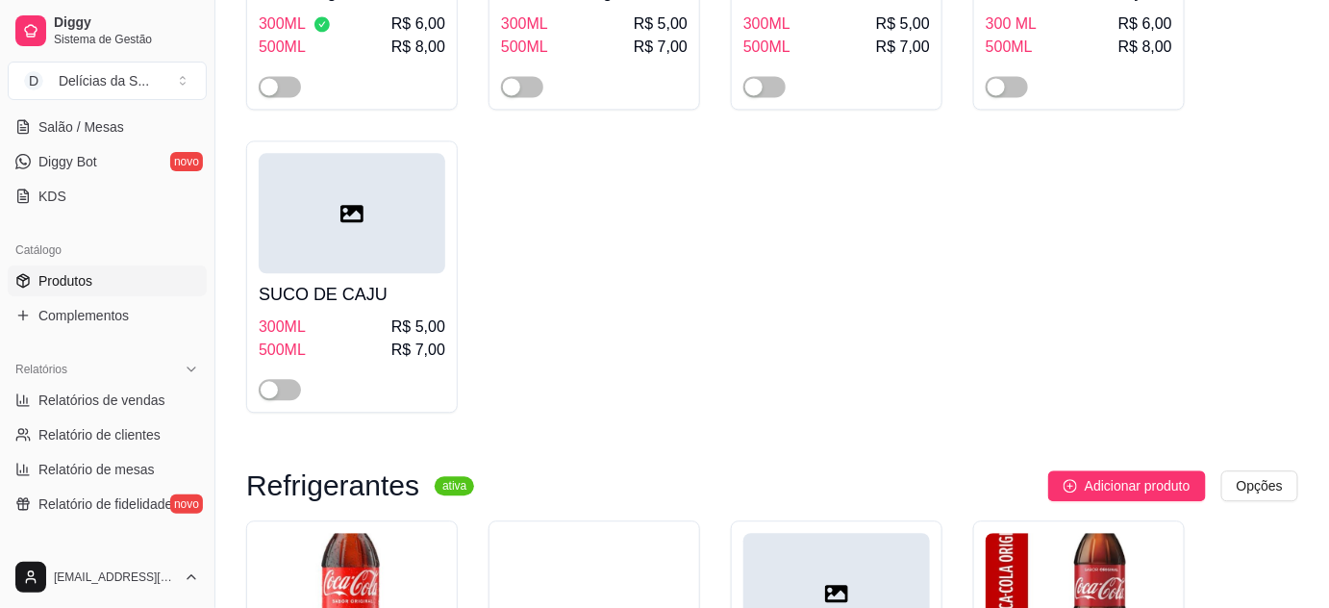
scroll to position [6467, 0]
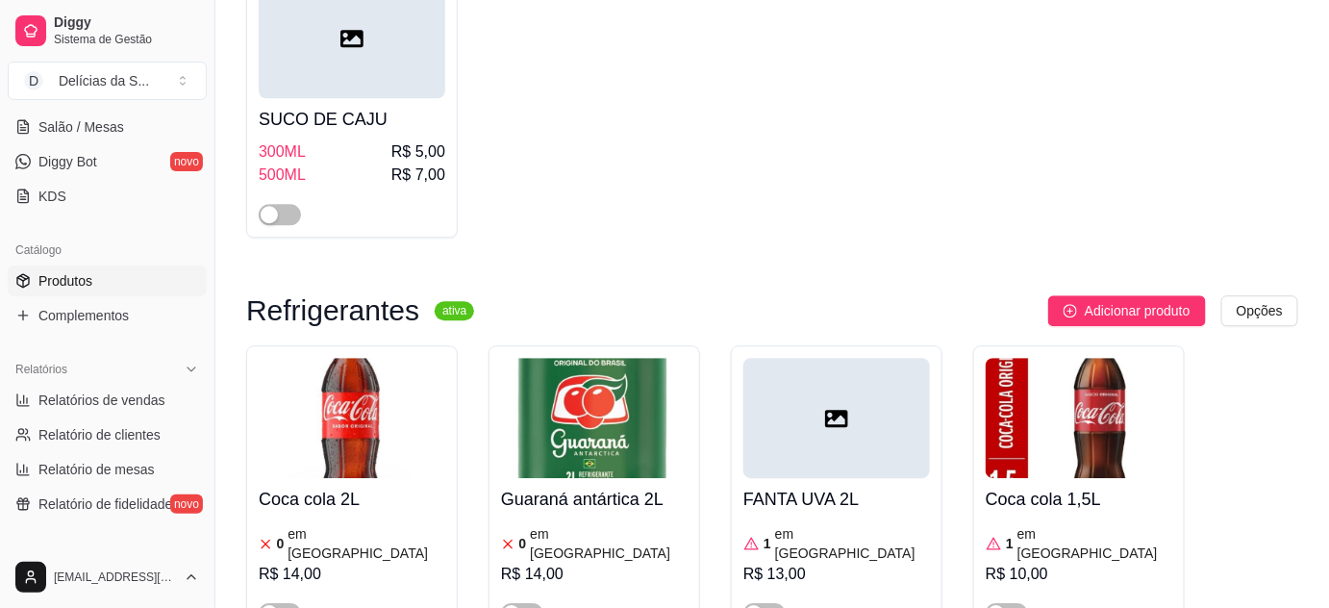
click at [319, 485] on h4 "Coca cola 2L" at bounding box center [352, 498] width 187 height 27
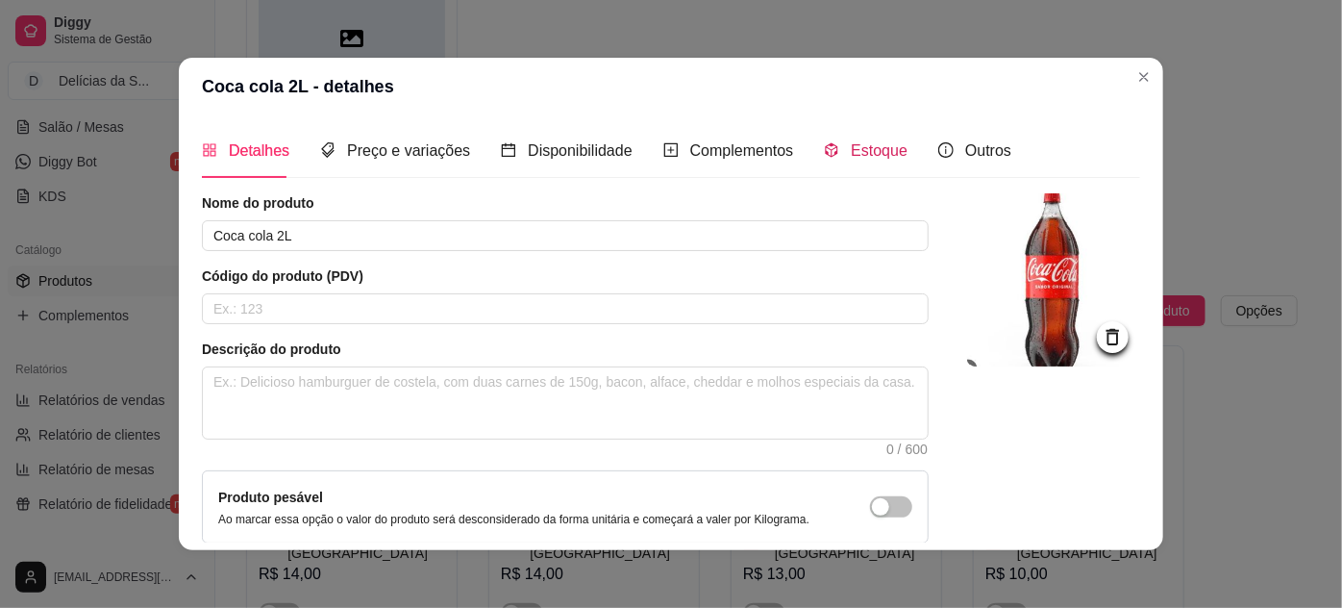
click at [851, 152] on span "Estoque" at bounding box center [879, 150] width 57 height 16
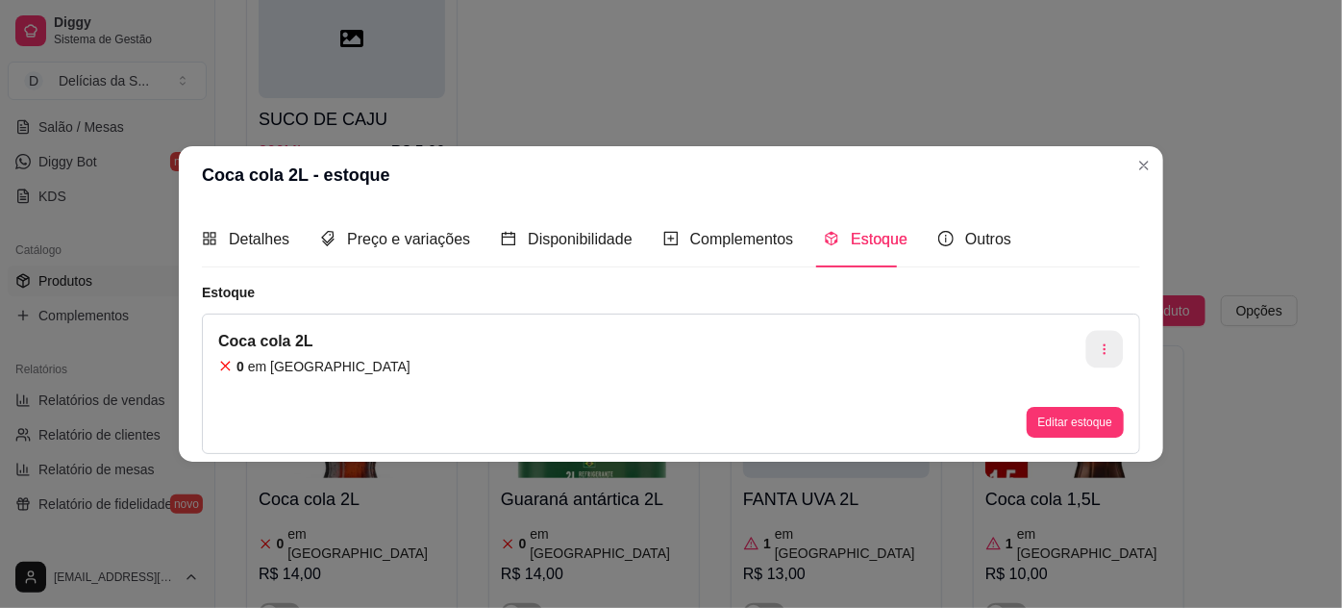
click at [1107, 352] on icon "button" at bounding box center [1104, 348] width 13 height 13
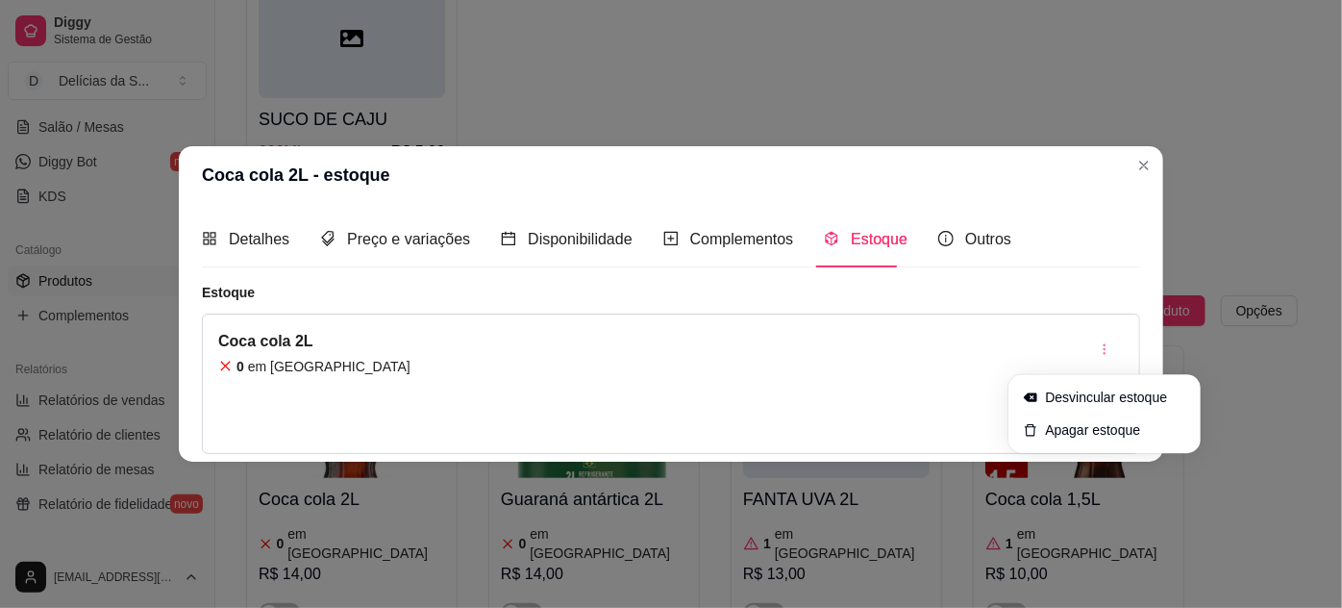
click at [926, 450] on div "Detalhes Preço e variações Disponibilidade Complementos Estoque Outros Nome do …" at bounding box center [671, 332] width 984 height 257
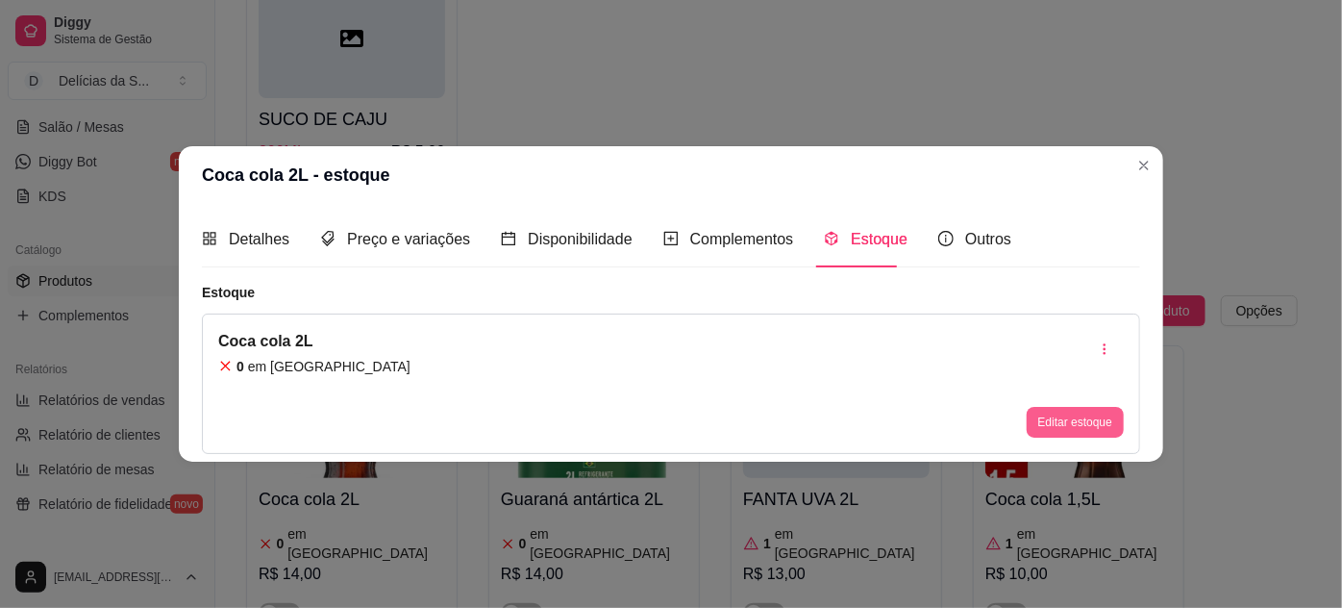
click at [1079, 420] on button "Editar estoque" at bounding box center [1075, 422] width 97 height 31
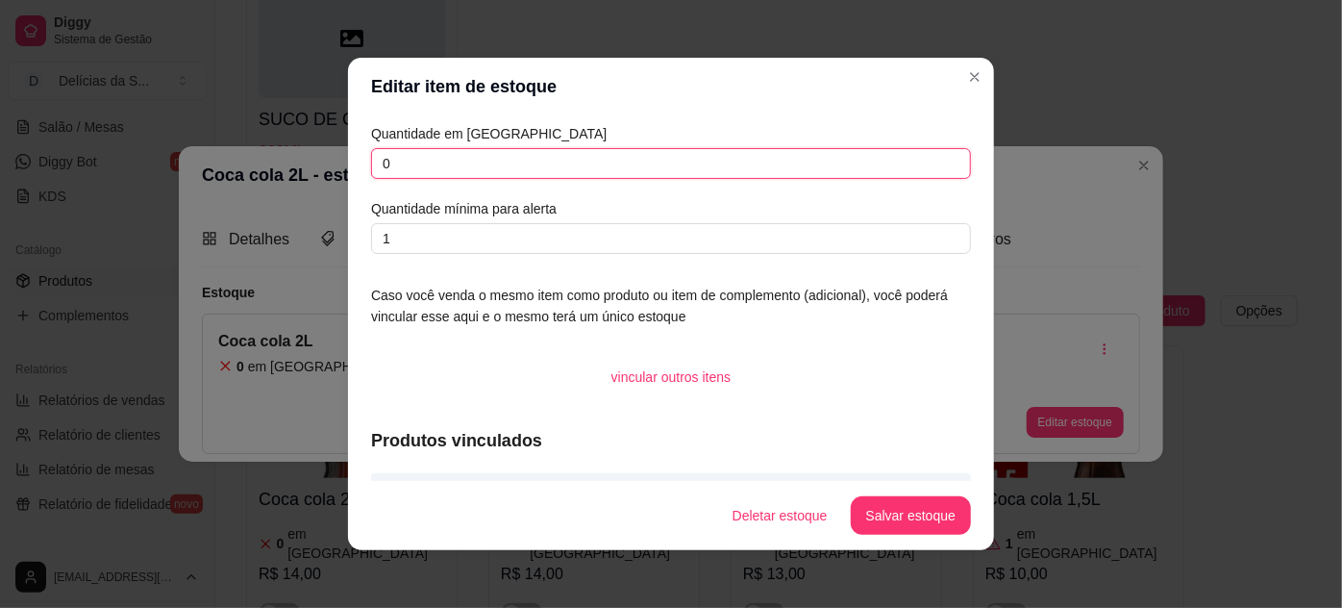
click at [640, 176] on input "0" at bounding box center [671, 163] width 600 height 31
type input "0"
type input "2"
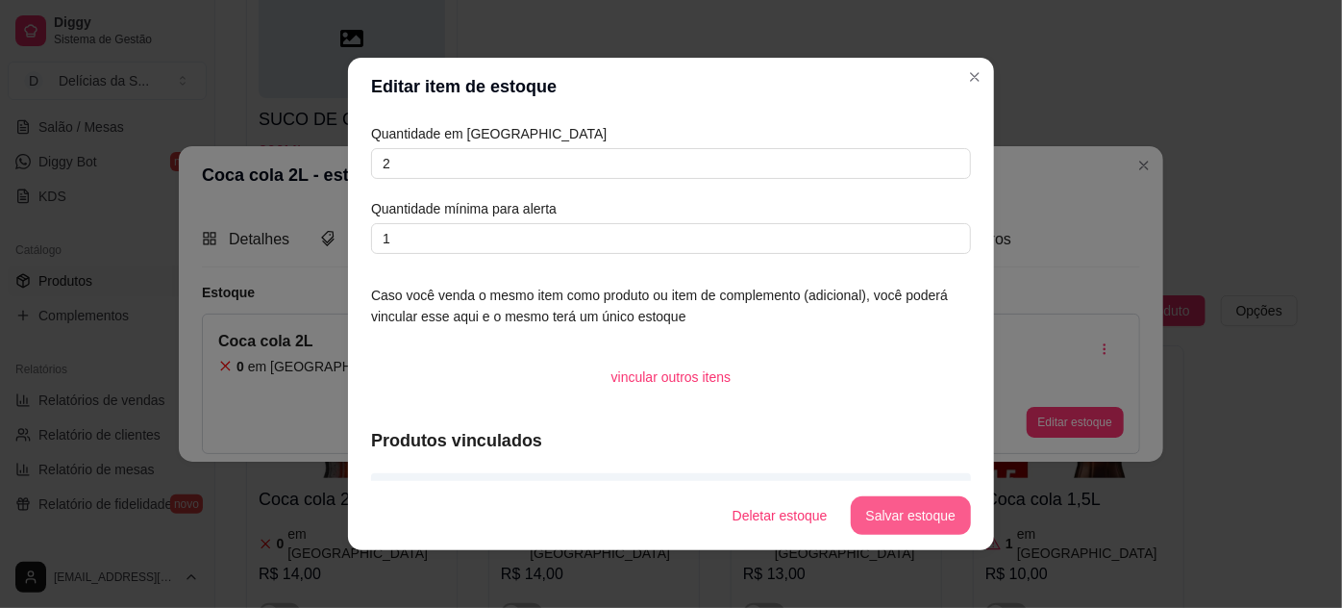
click at [933, 514] on button "Salvar estoque" at bounding box center [911, 515] width 120 height 38
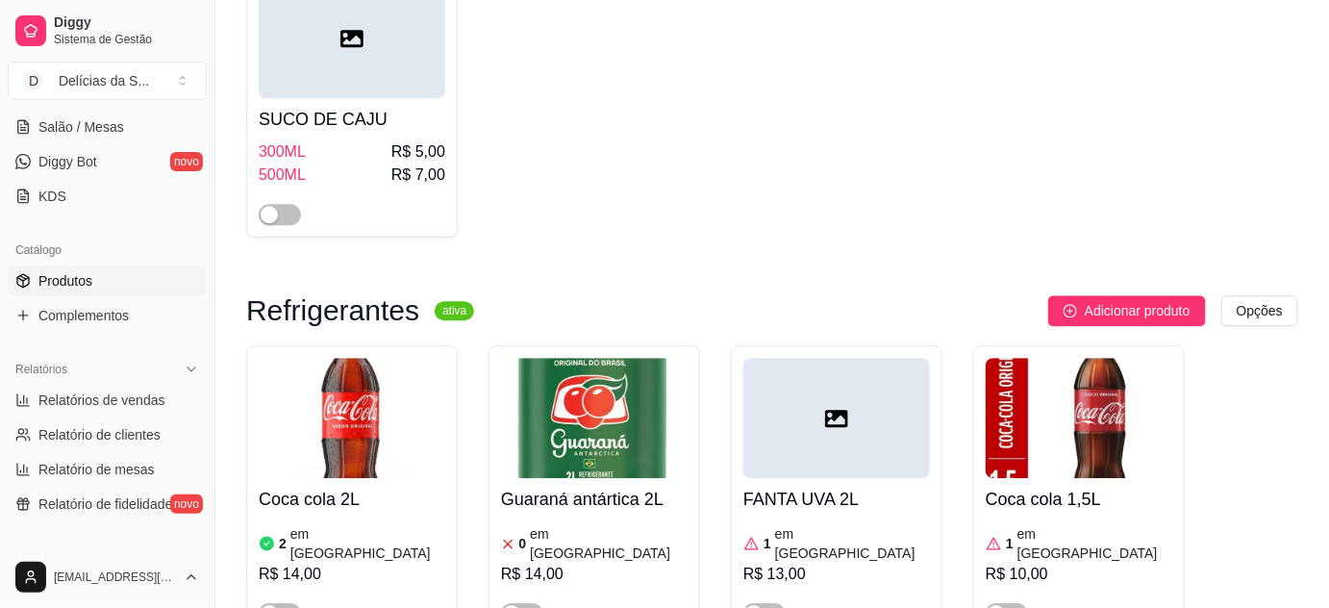
scroll to position [6292, 0]
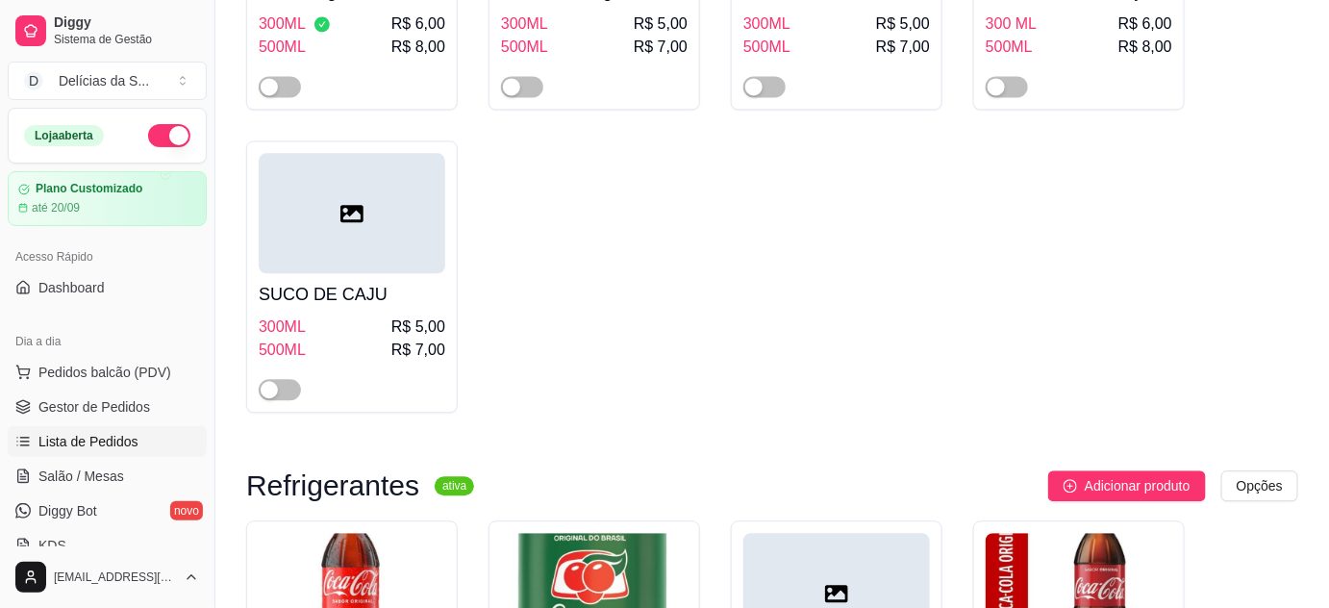
click at [87, 435] on span "Lista de Pedidos" at bounding box center [88, 441] width 100 height 19
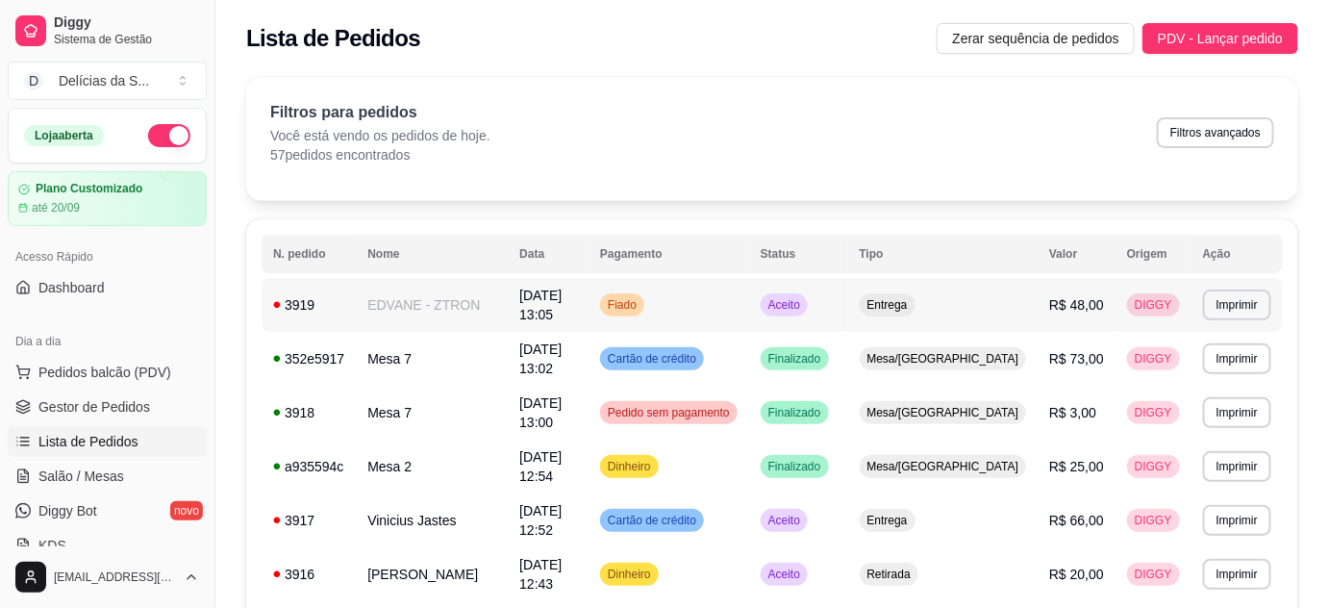
click at [478, 312] on td "EDVANE - ZTRON" at bounding box center [432, 305] width 152 height 54
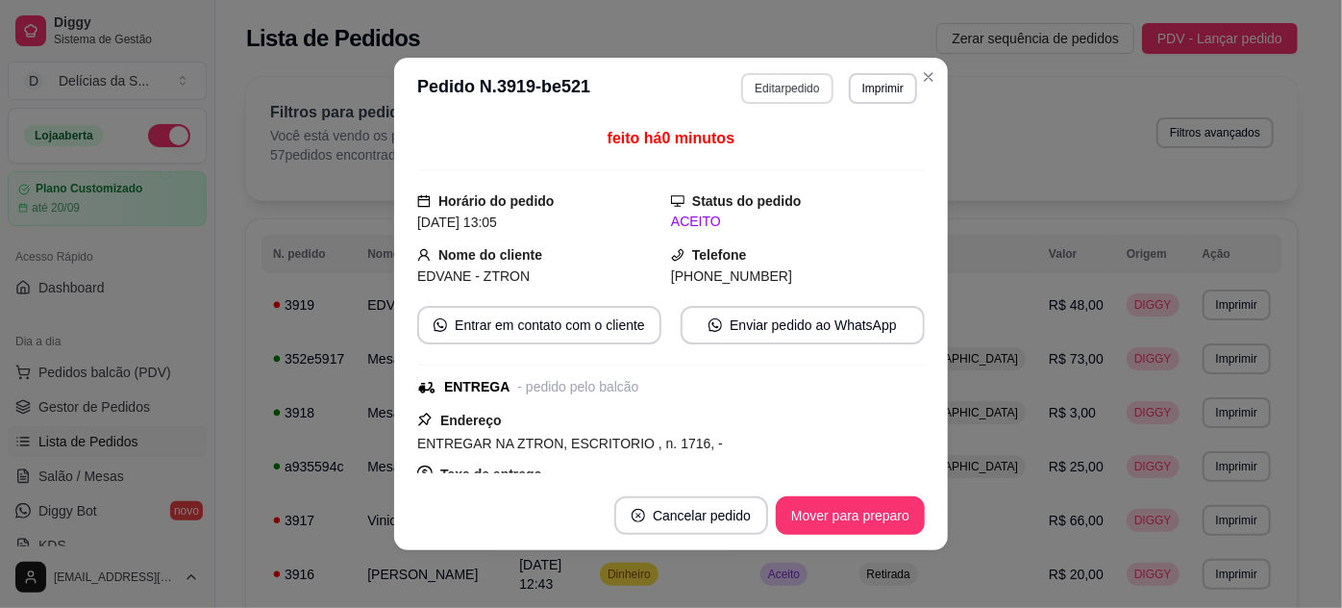
click at [744, 82] on button "Editar pedido" at bounding box center [786, 88] width 91 height 31
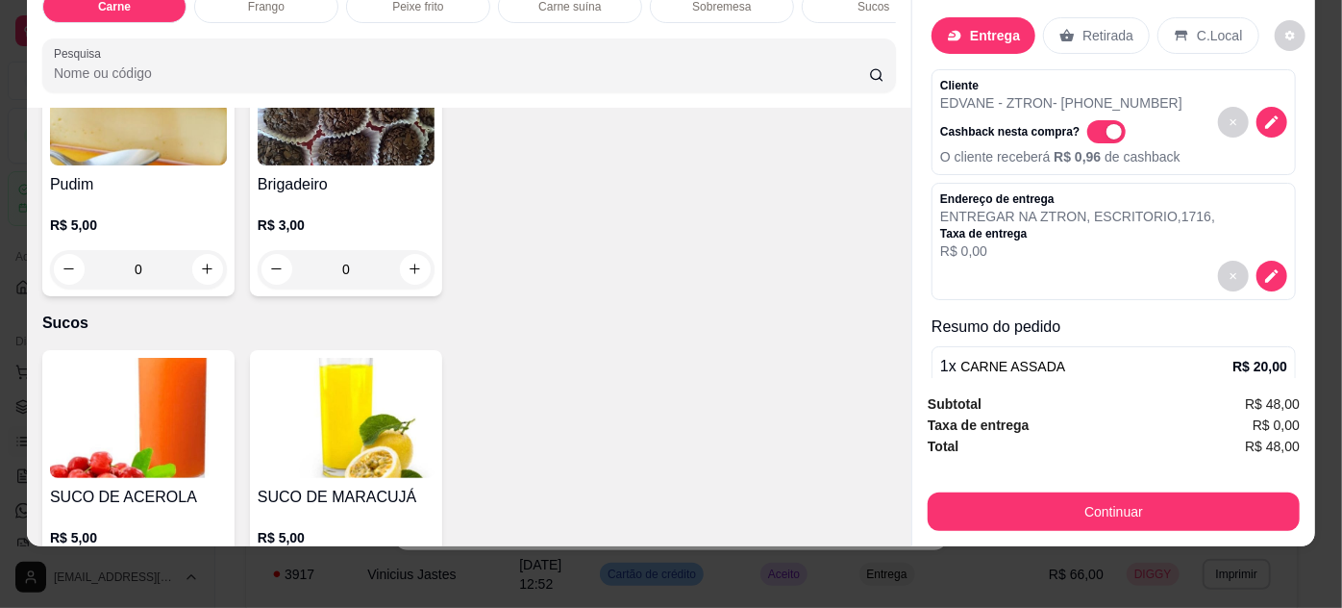
scroll to position [2761, 0]
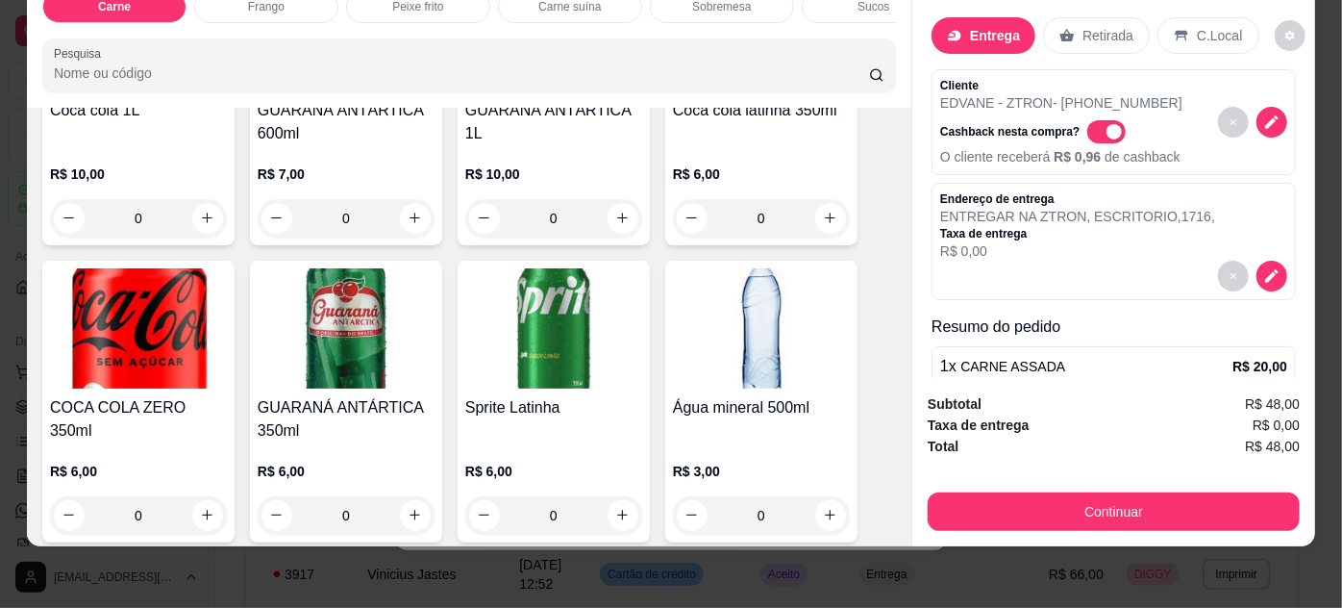
click at [1282, 556] on div "Carne Frango Peixe frito Carne suína Sobremesa Sucos Refrigerantes Pesquisa Ite…" at bounding box center [671, 304] width 1342 height 608
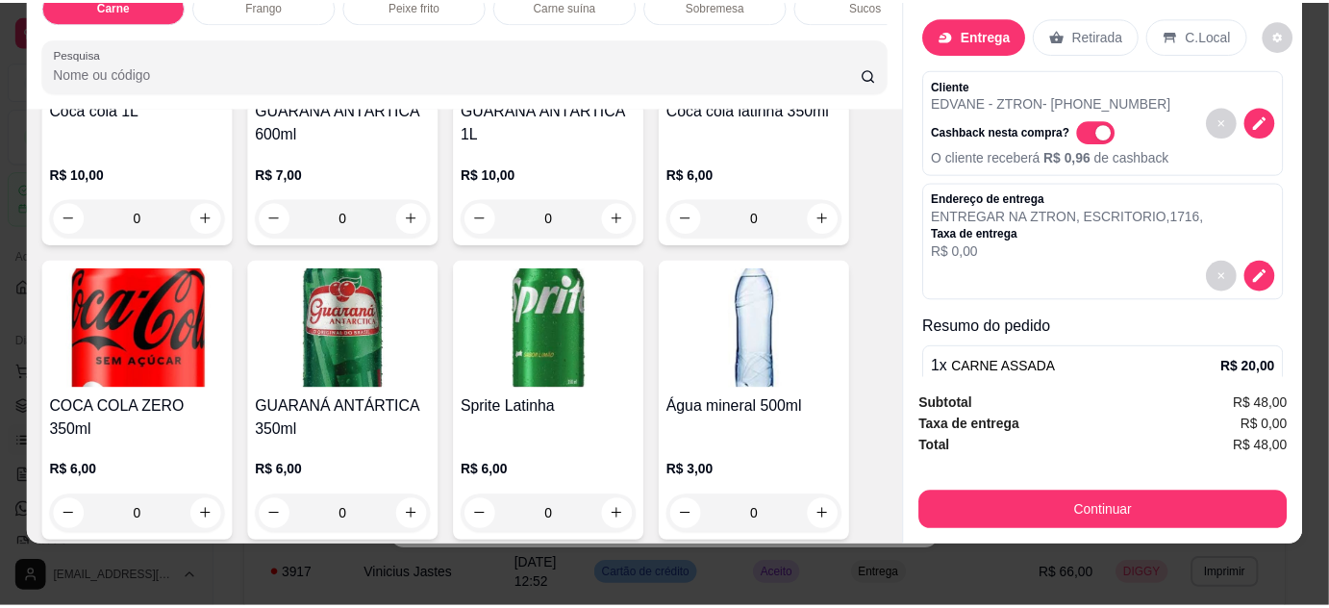
scroll to position [0, 0]
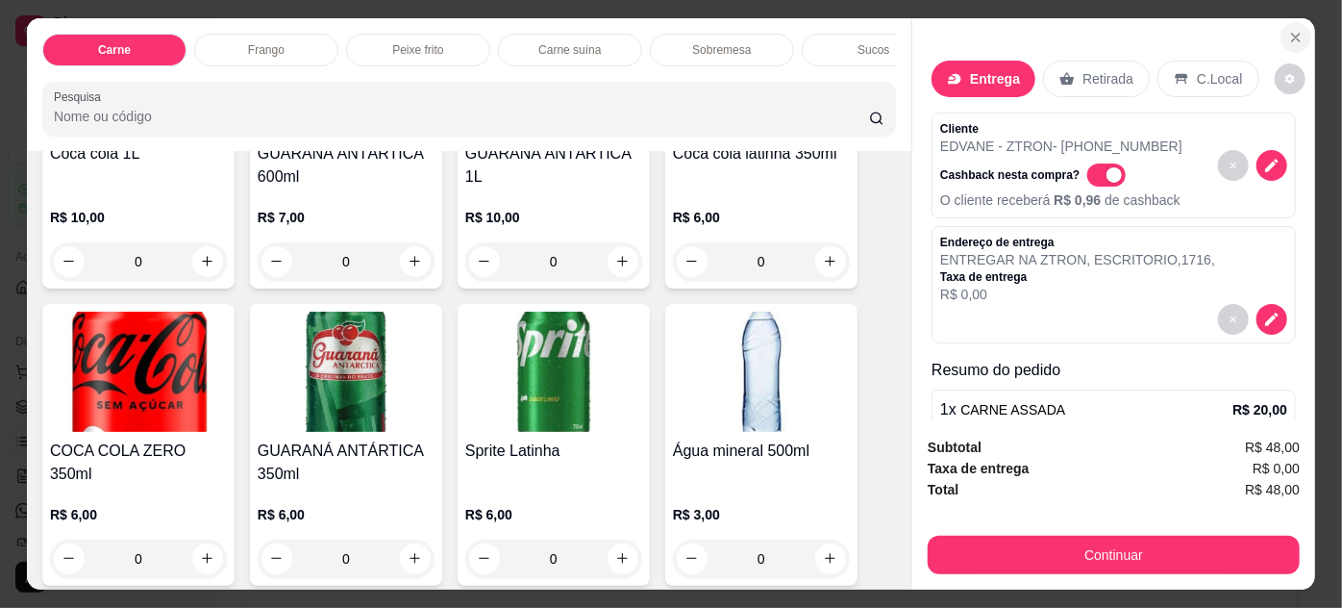
click at [1281, 29] on button "Close" at bounding box center [1296, 37] width 31 height 31
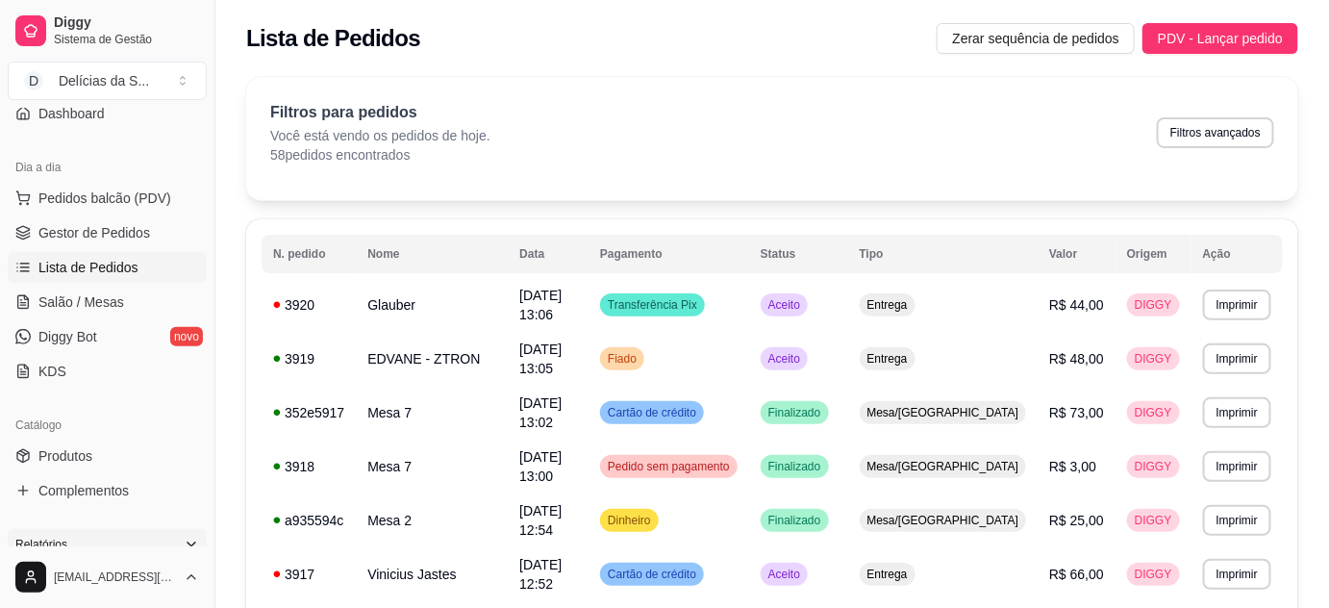
scroll to position [349, 0]
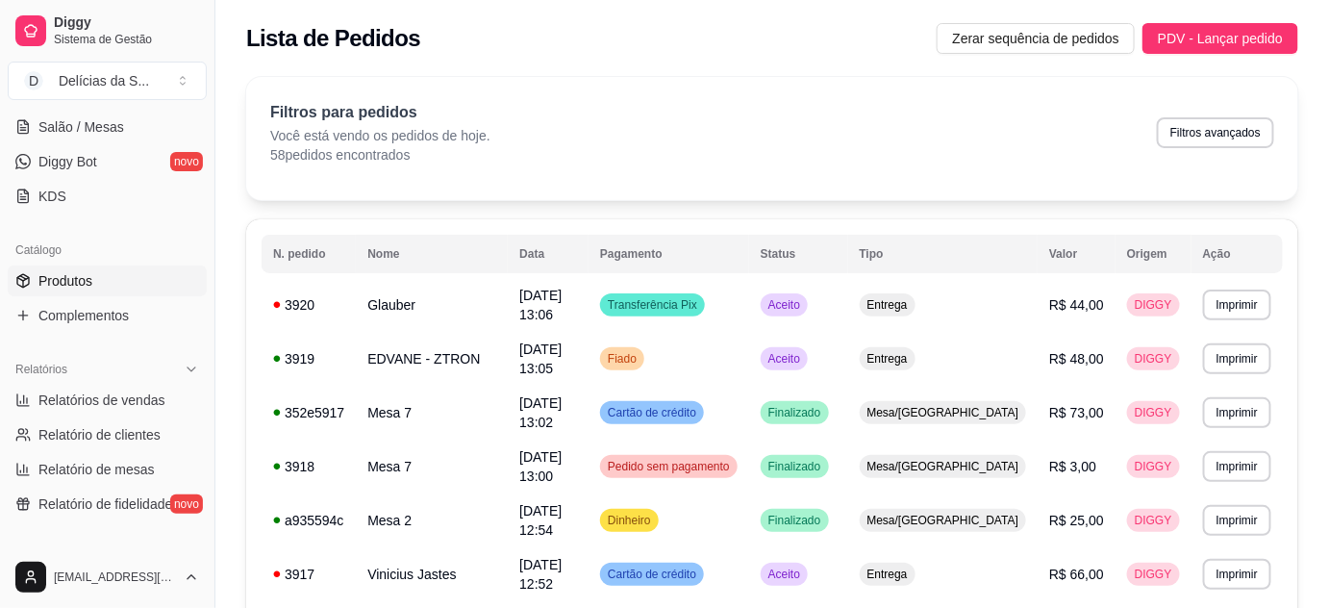
click at [115, 286] on link "Produtos" at bounding box center [107, 280] width 199 height 31
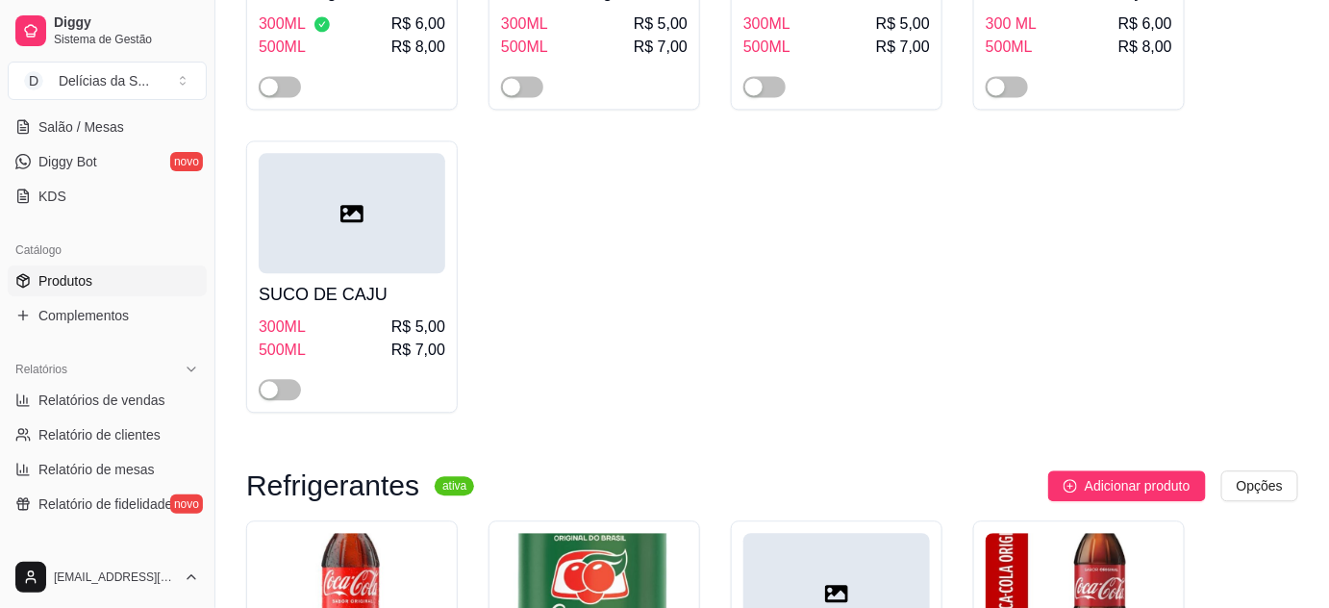
scroll to position [6467, 0]
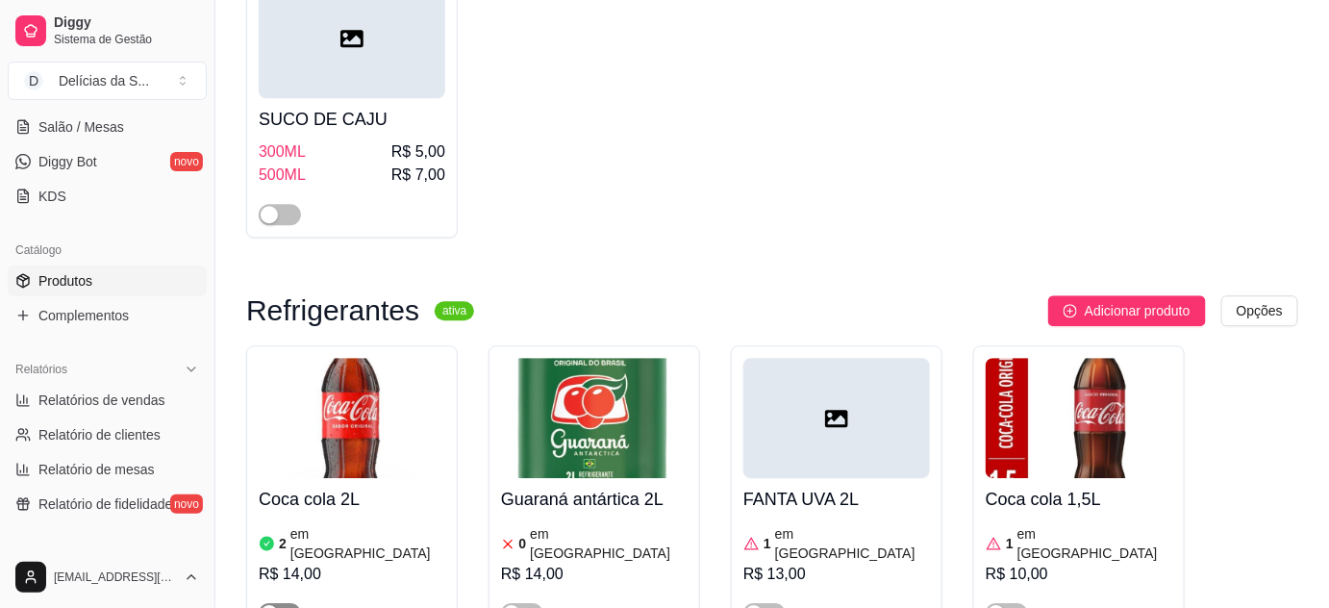
click at [286, 603] on span "button" at bounding box center [280, 613] width 42 height 21
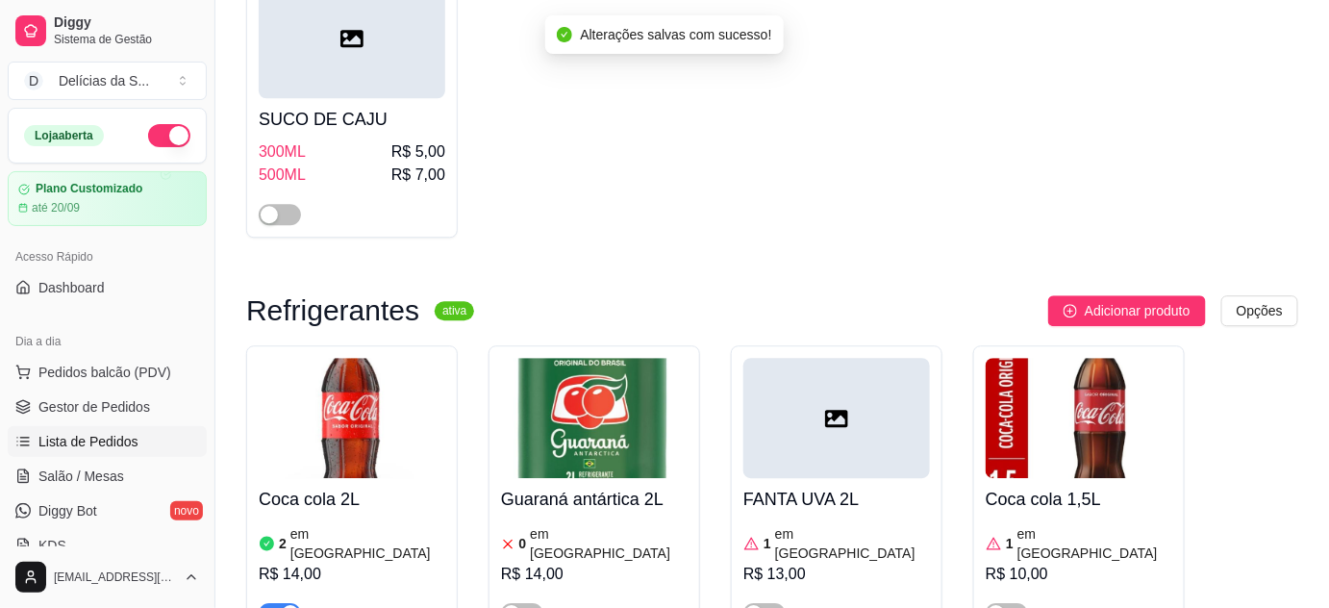
click at [94, 436] on span "Lista de Pedidos" at bounding box center [88, 441] width 100 height 19
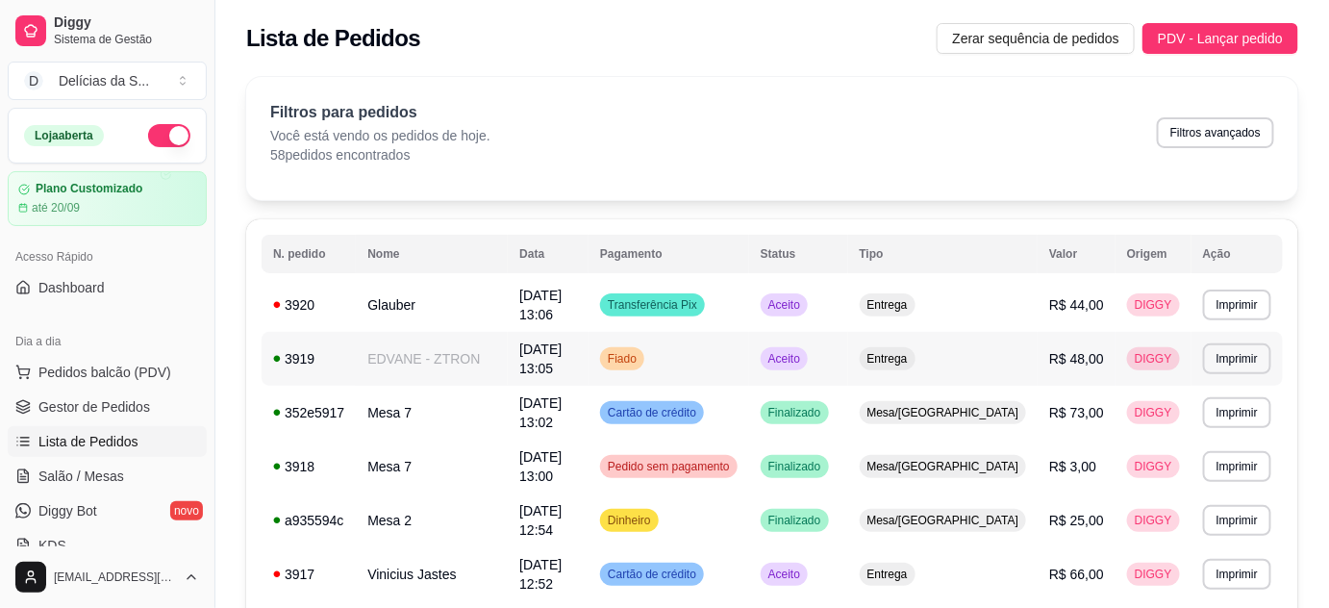
click at [480, 347] on td "EDVANE - ZTRON" at bounding box center [432, 359] width 152 height 54
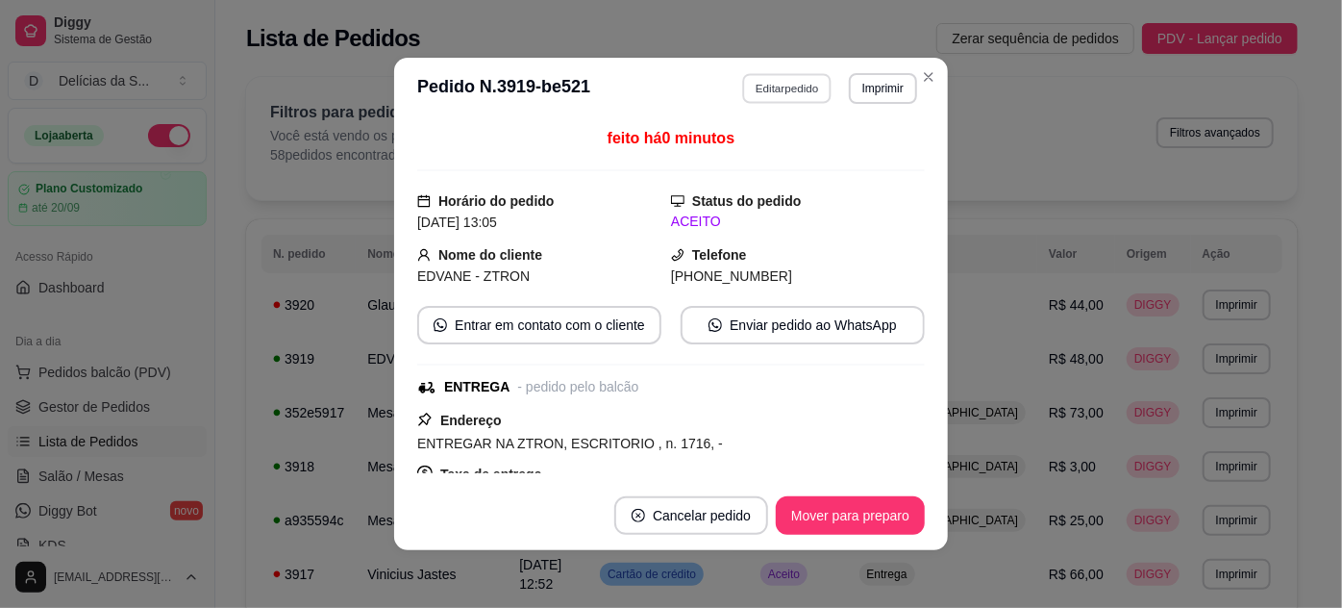
click at [759, 97] on button "Editar pedido" at bounding box center [787, 88] width 89 height 30
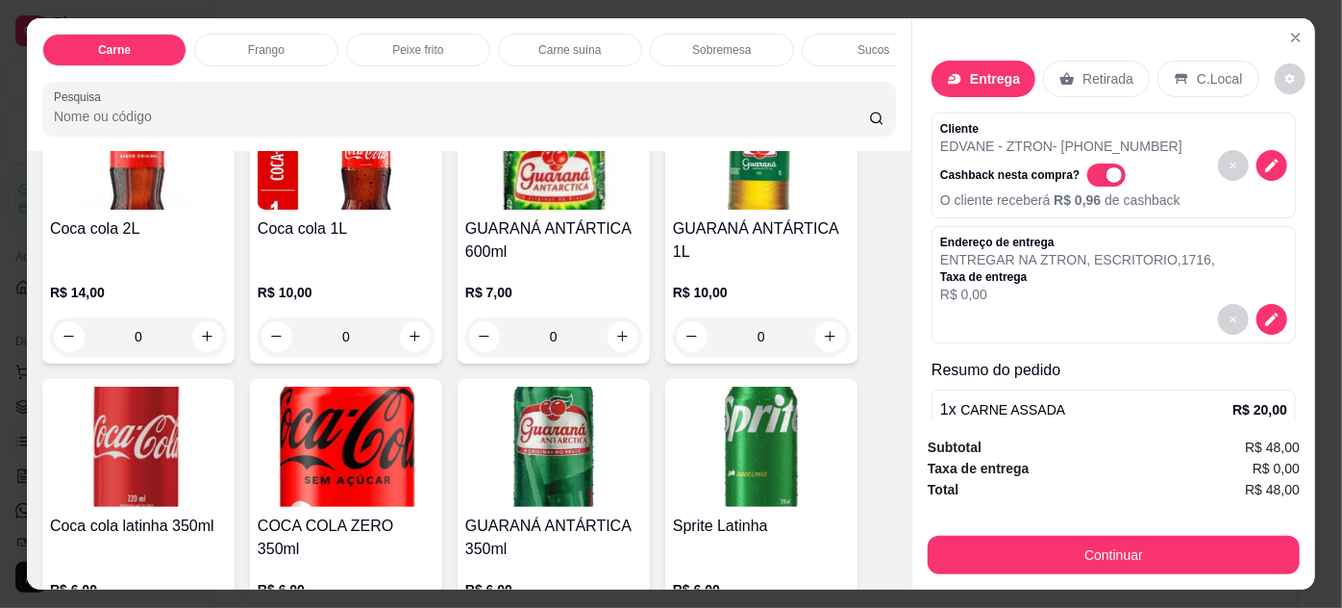
scroll to position [2511, 0]
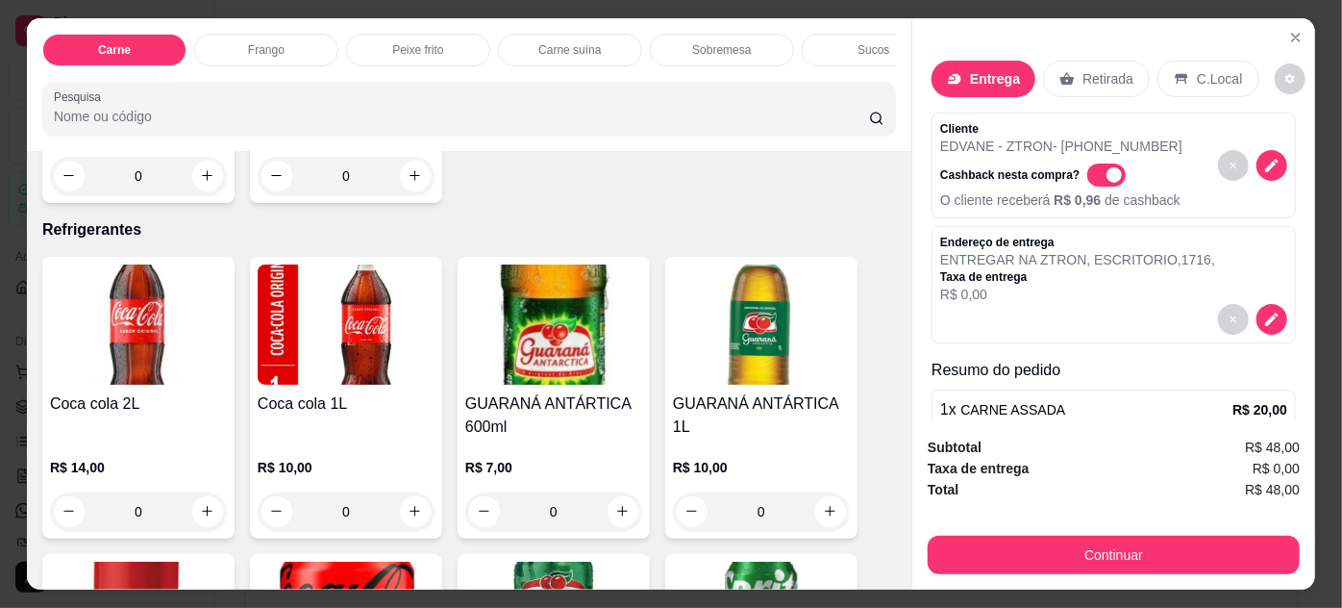
click at [140, 407] on div "Coca cola 2L" at bounding box center [138, 415] width 177 height 46
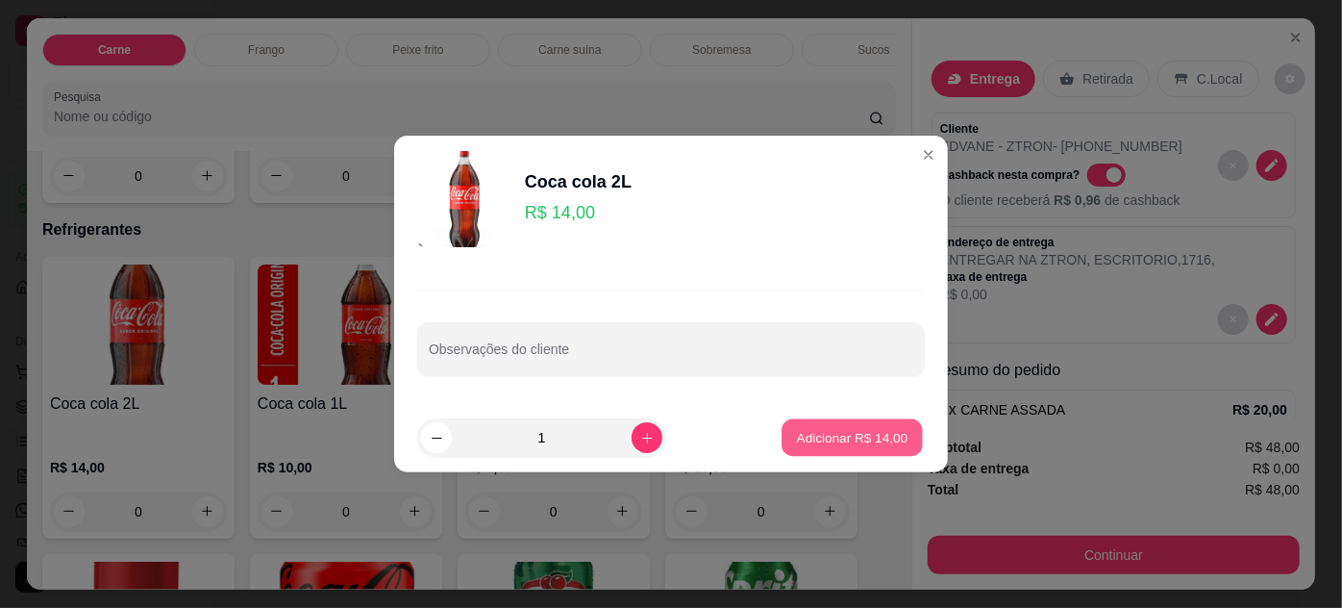
click at [826, 431] on p "Adicionar R$ 14,00" at bounding box center [853, 437] width 112 height 18
type input "1"
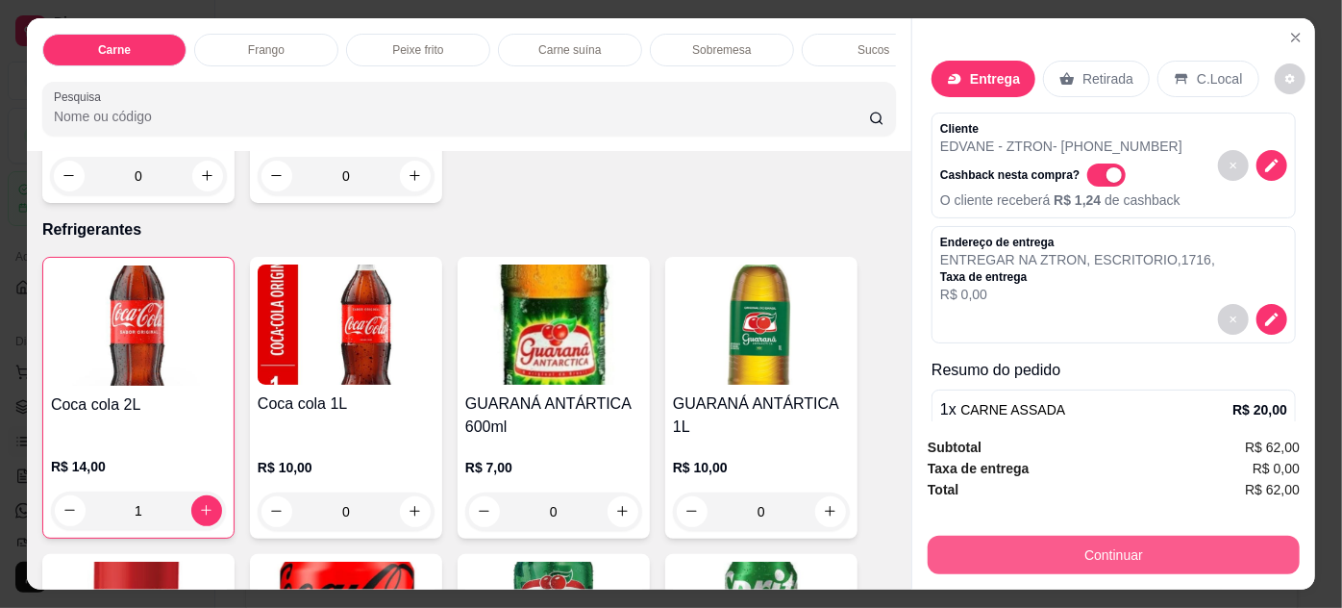
click at [963, 549] on button "Continuar" at bounding box center [1114, 554] width 372 height 38
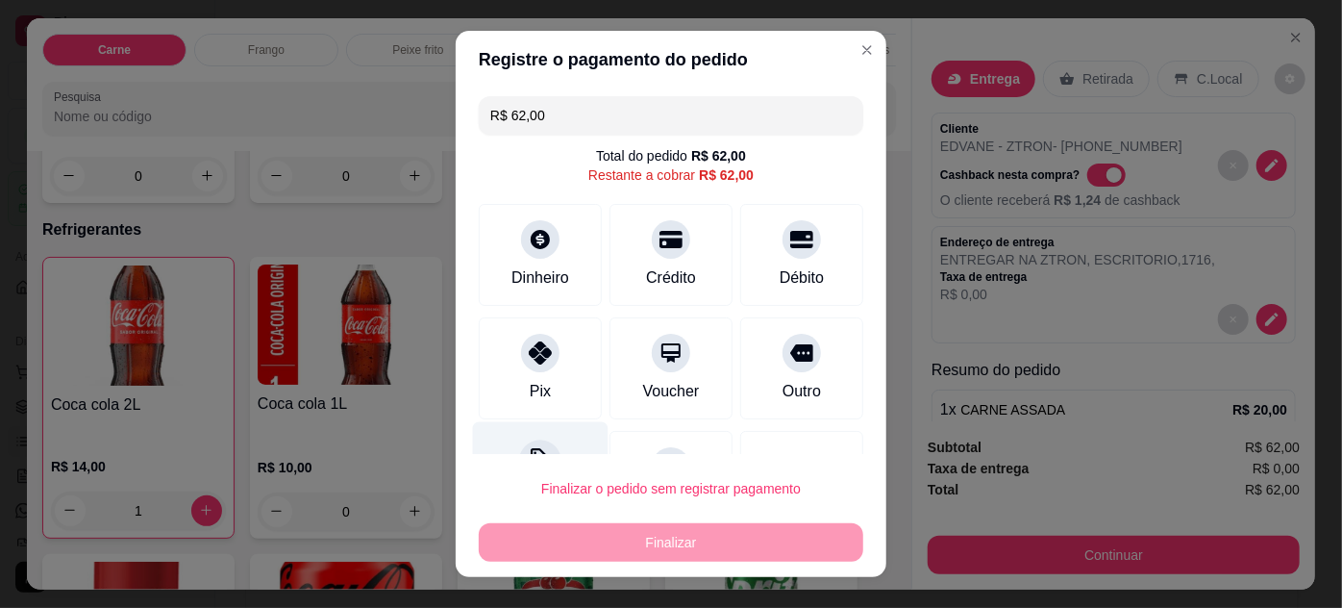
scroll to position [84, 0]
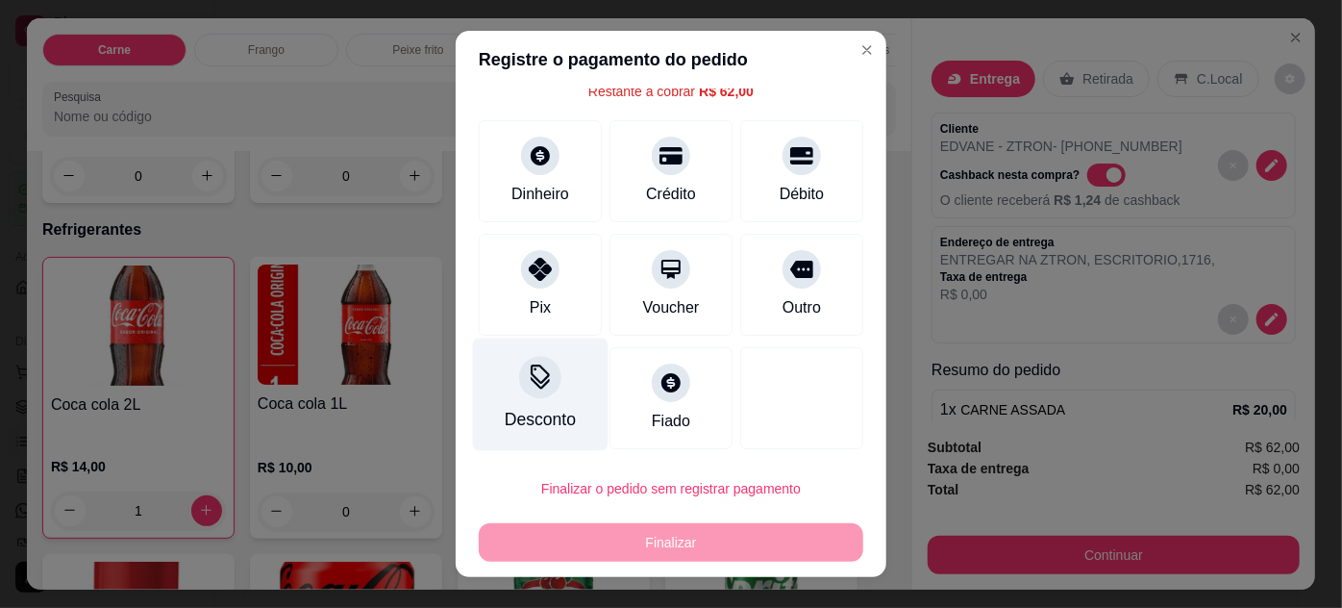
click at [535, 360] on div at bounding box center [540, 377] width 42 height 42
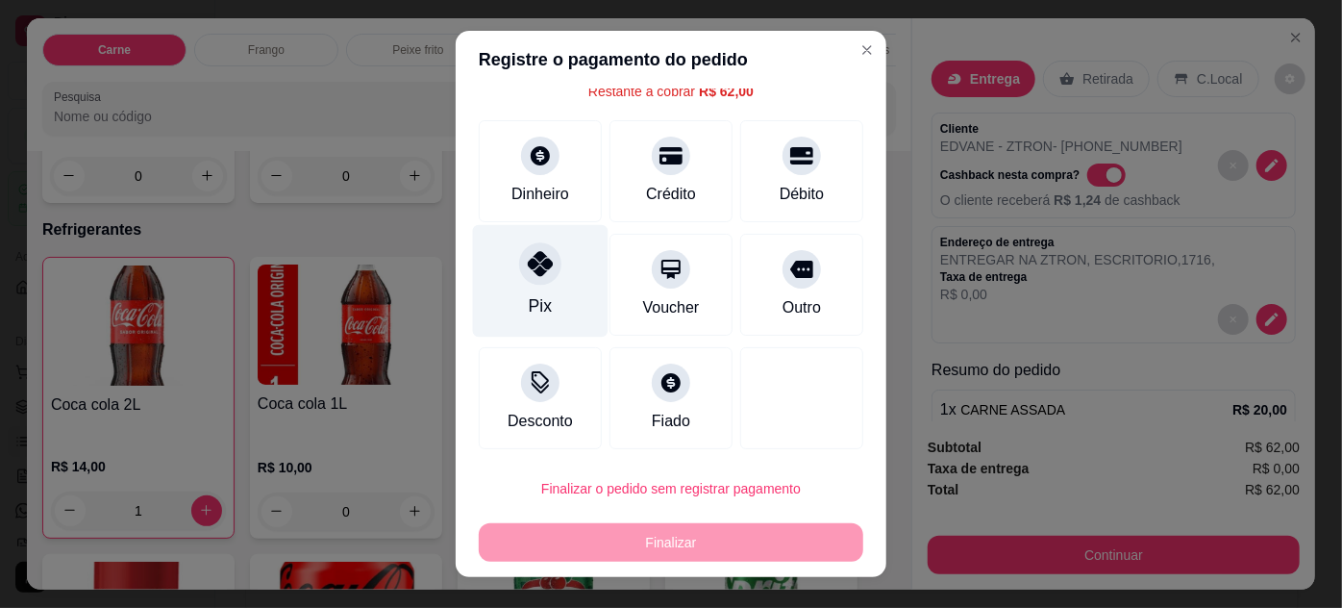
click at [508, 278] on div "Pix" at bounding box center [541, 280] width 136 height 112
type input "R$ 0,00"
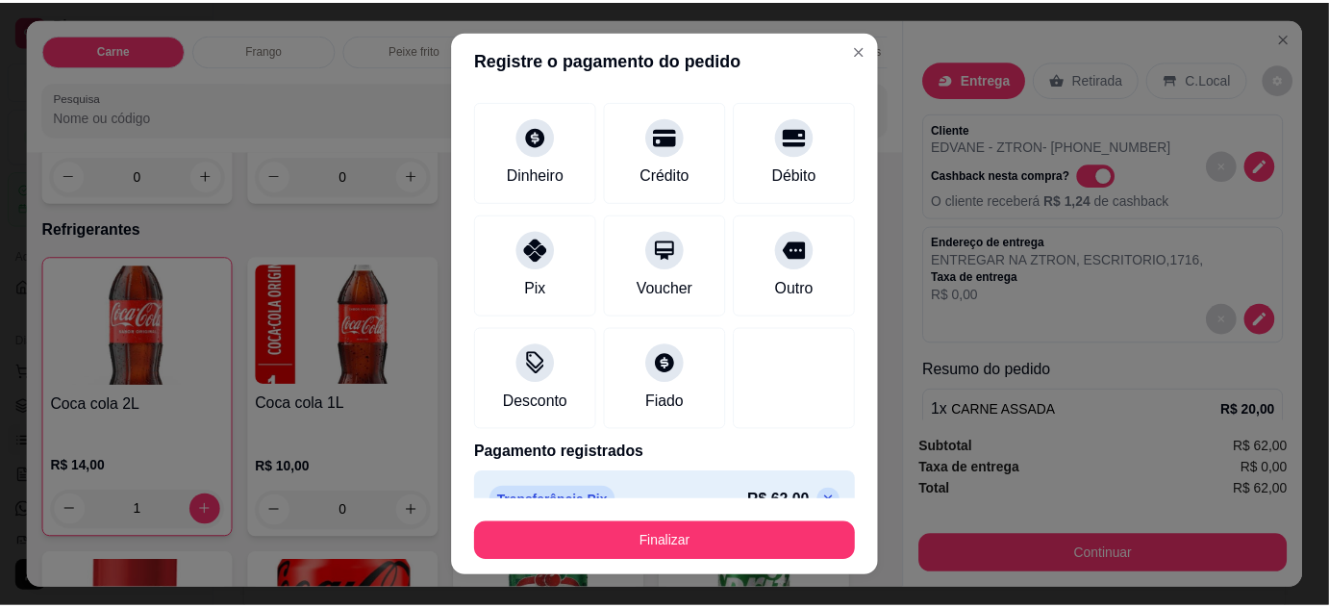
scroll to position [117, 0]
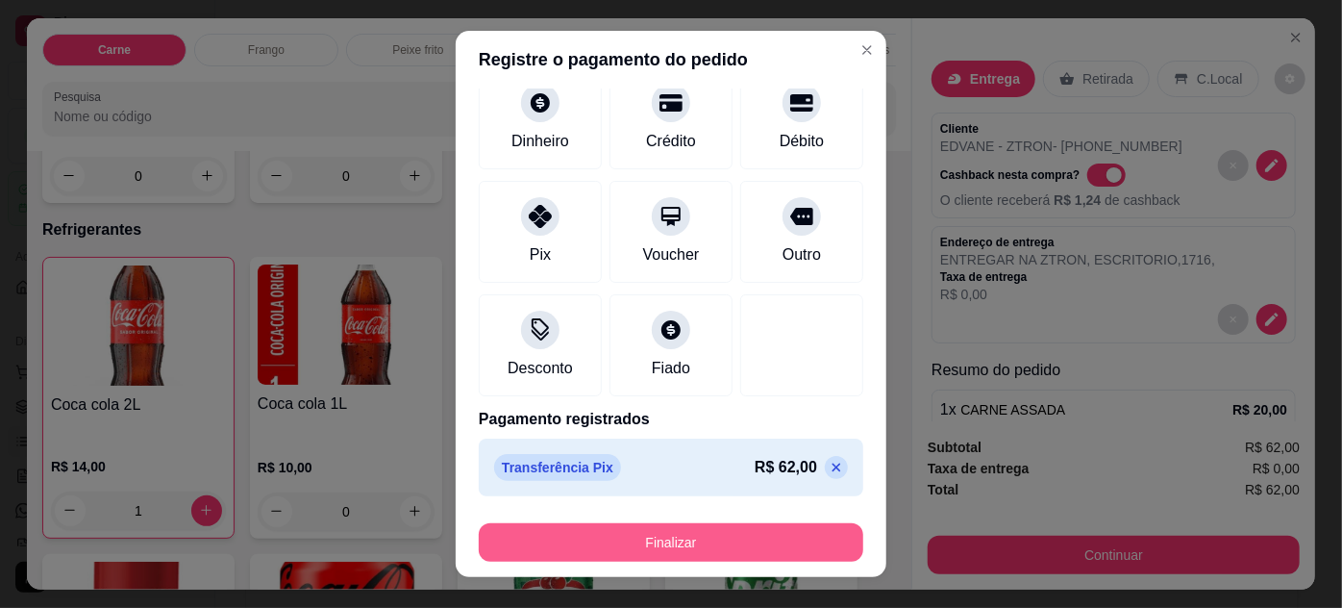
click at [749, 548] on button "Finalizar" at bounding box center [671, 542] width 385 height 38
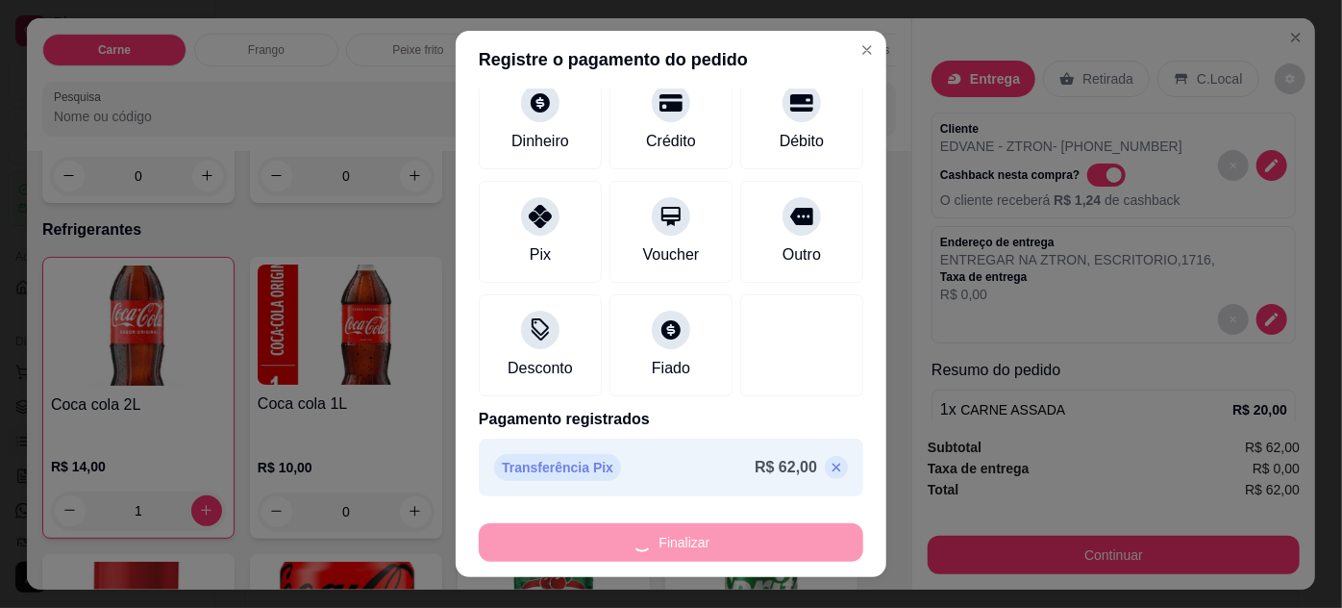
type input "0"
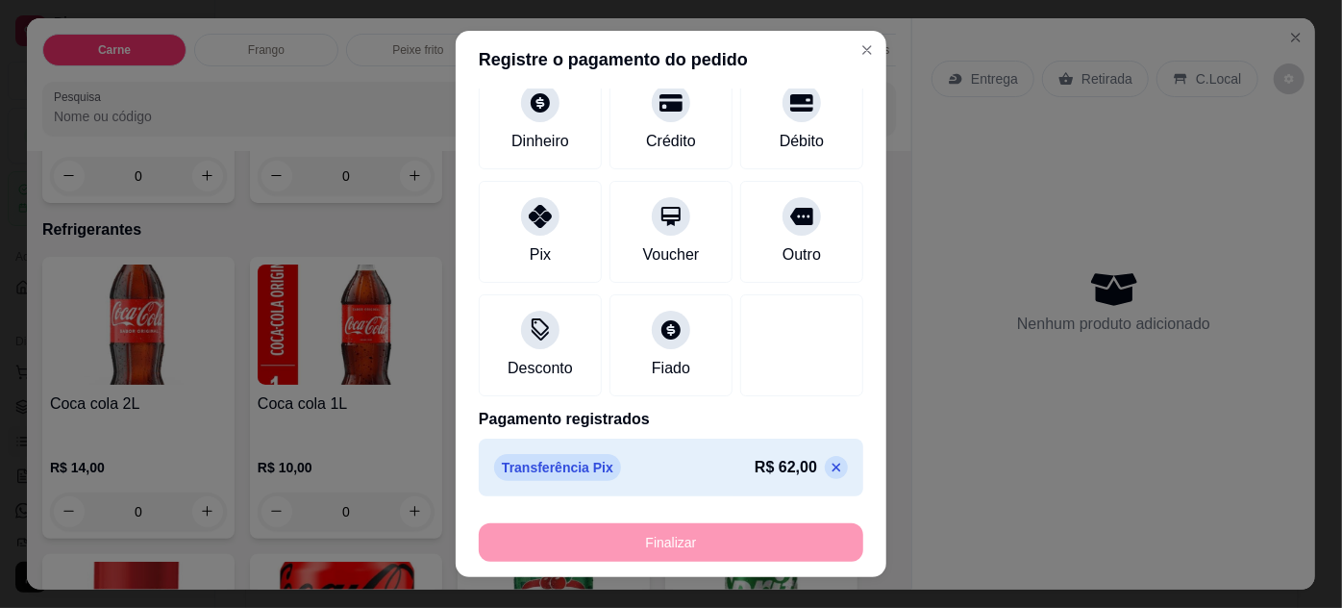
type input "-R$ 62,00"
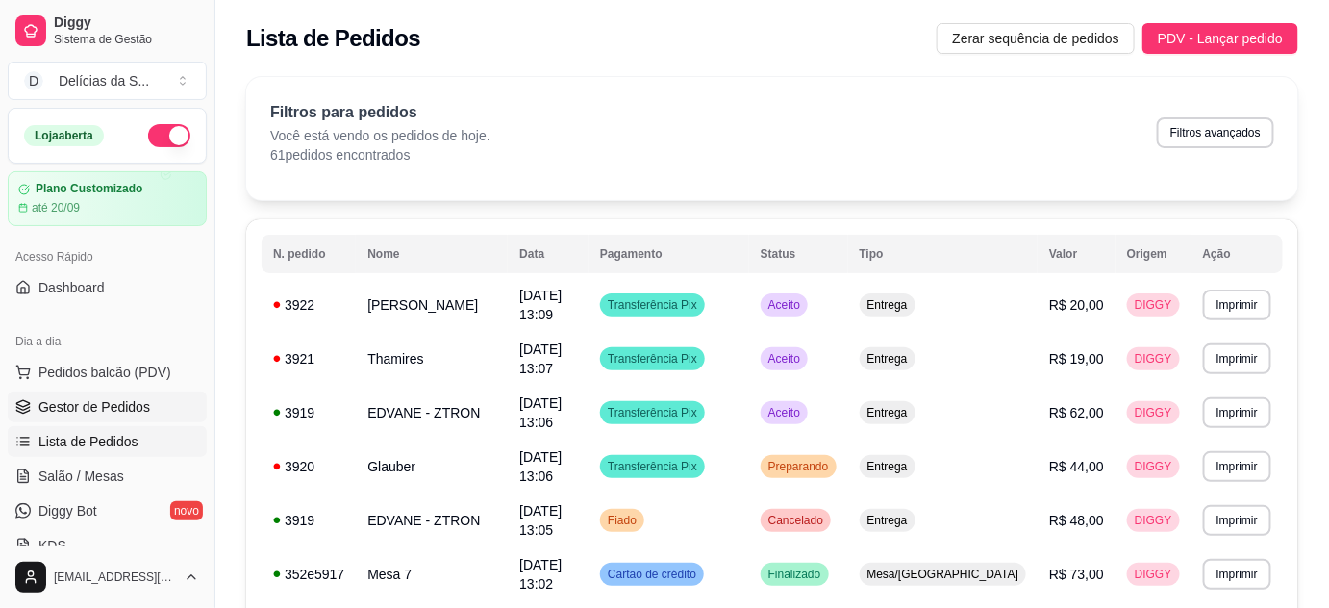
scroll to position [174, 0]
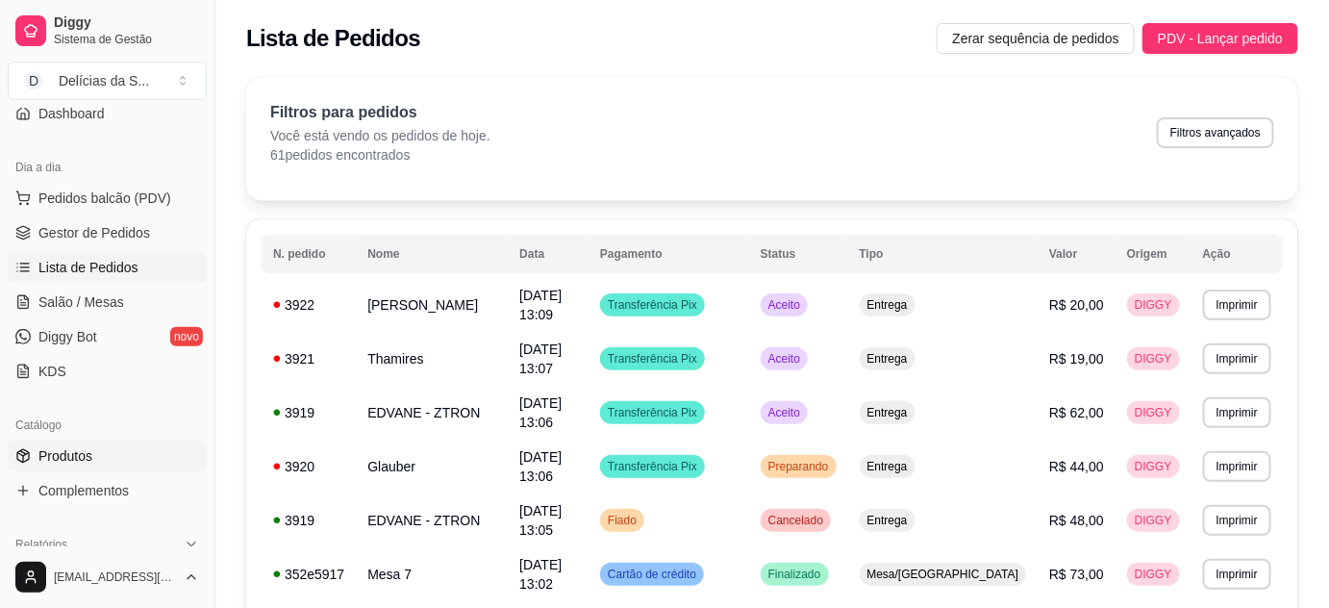
click at [105, 455] on link "Produtos" at bounding box center [107, 455] width 199 height 31
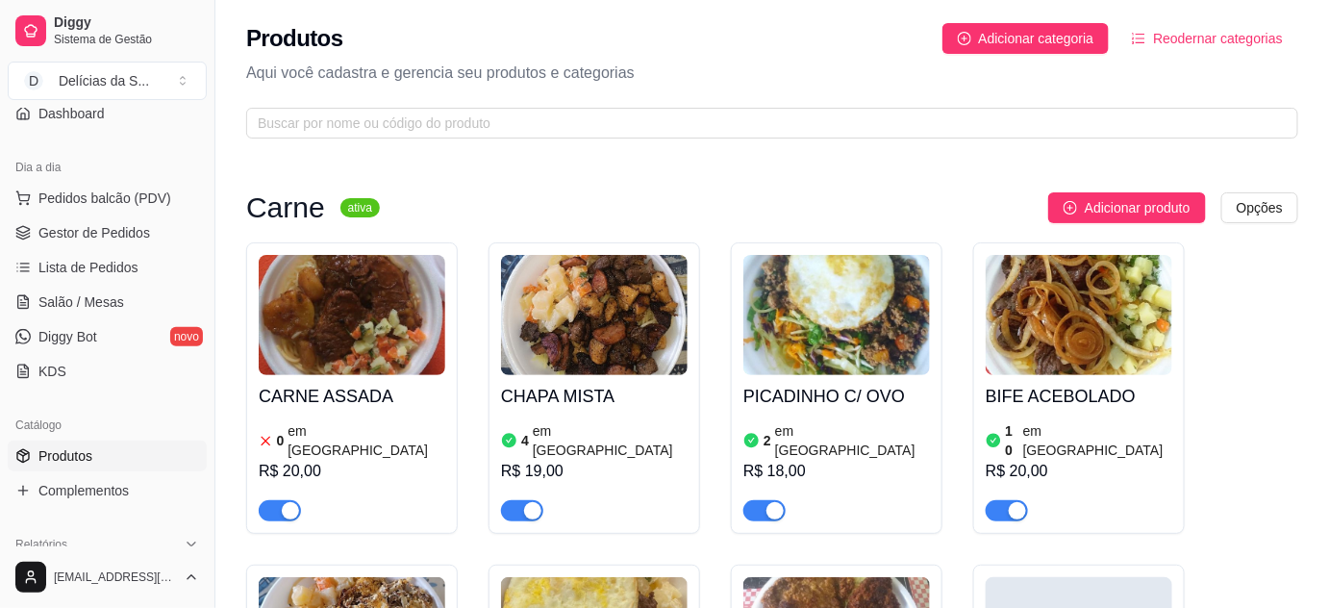
click at [278, 500] on span "button" at bounding box center [280, 510] width 42 height 21
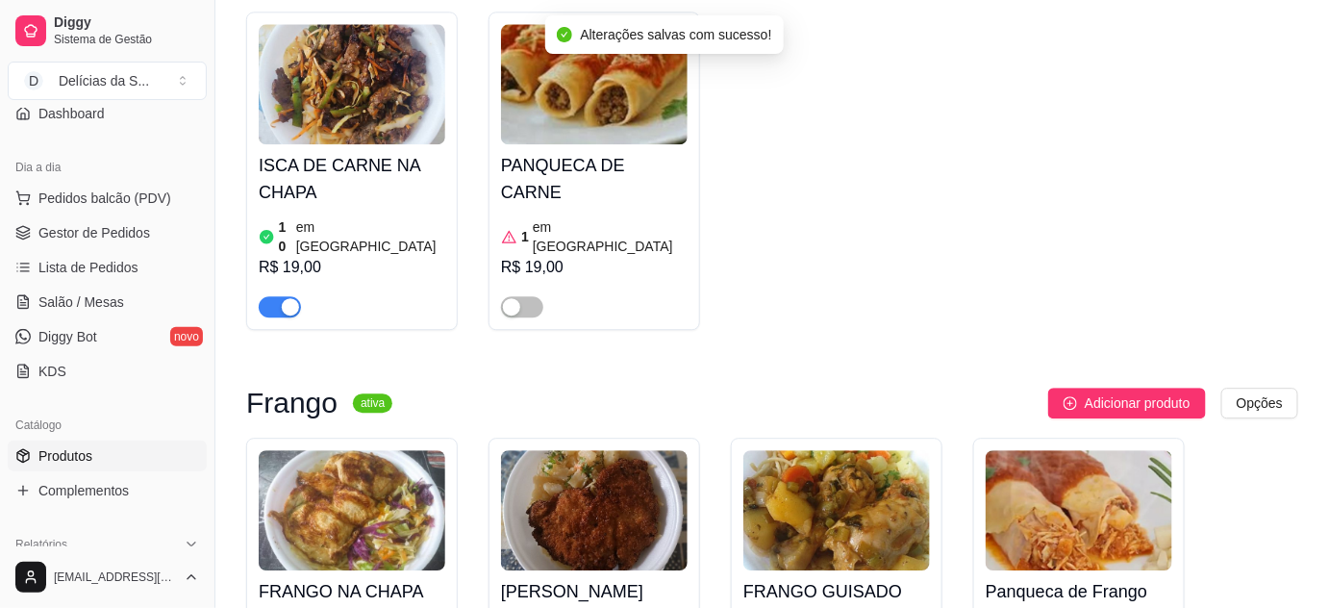
scroll to position [1748, 0]
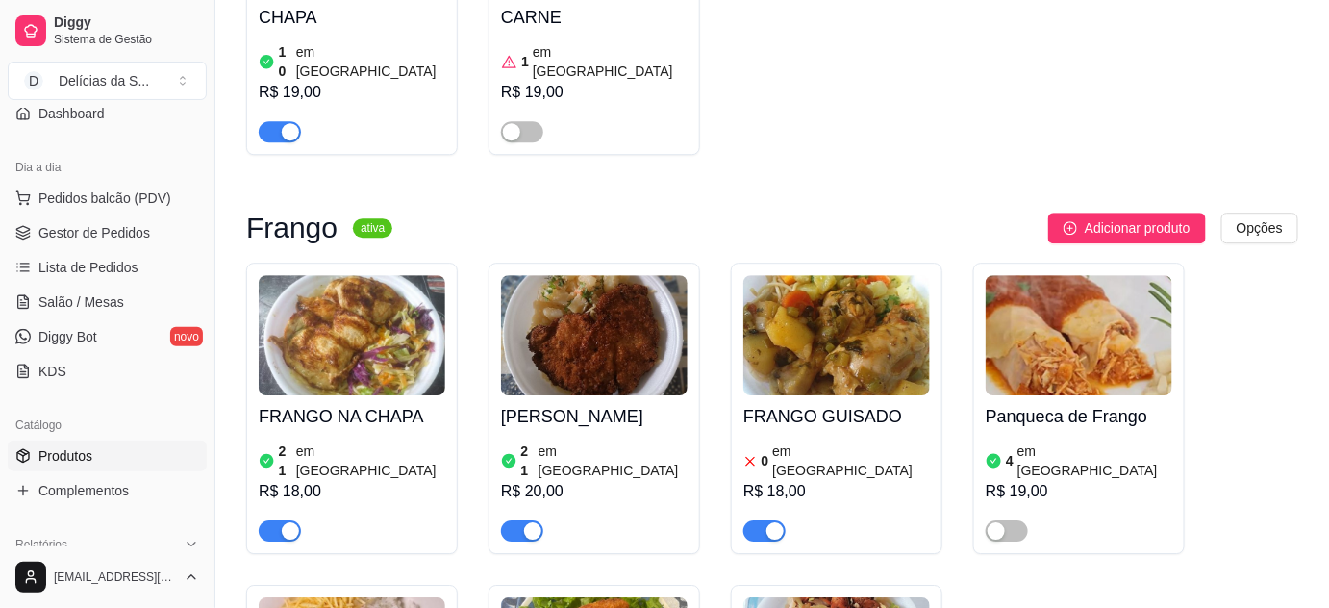
click at [754, 520] on span "button" at bounding box center [764, 530] width 42 height 21
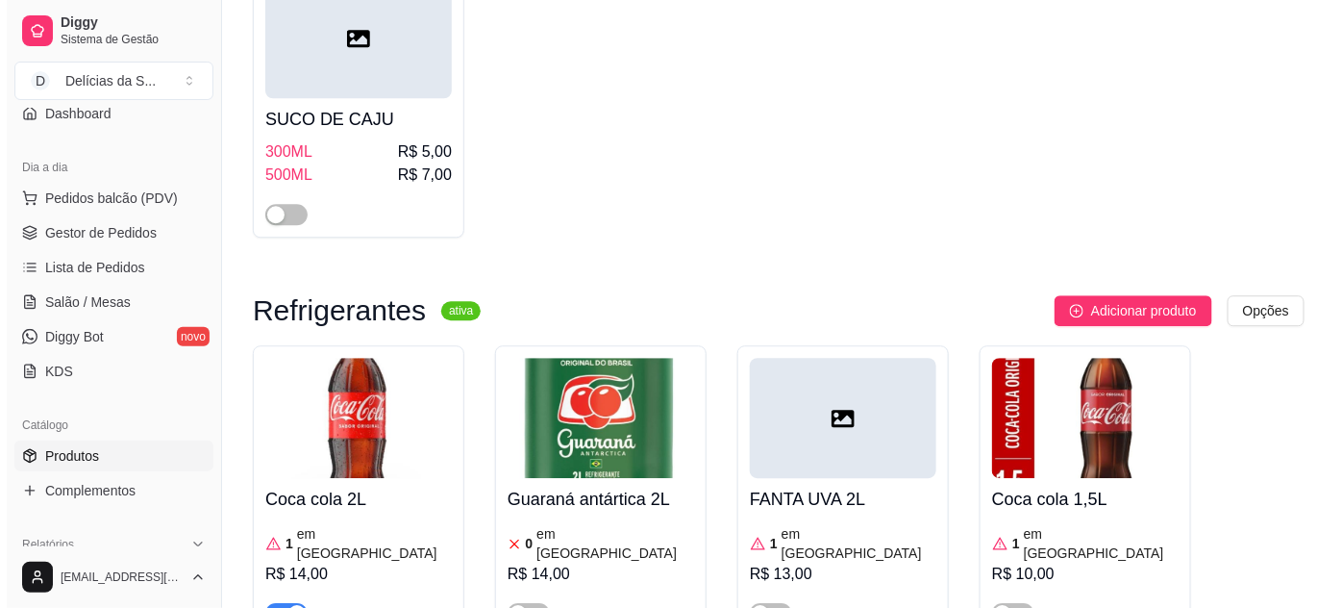
scroll to position [6642, 0]
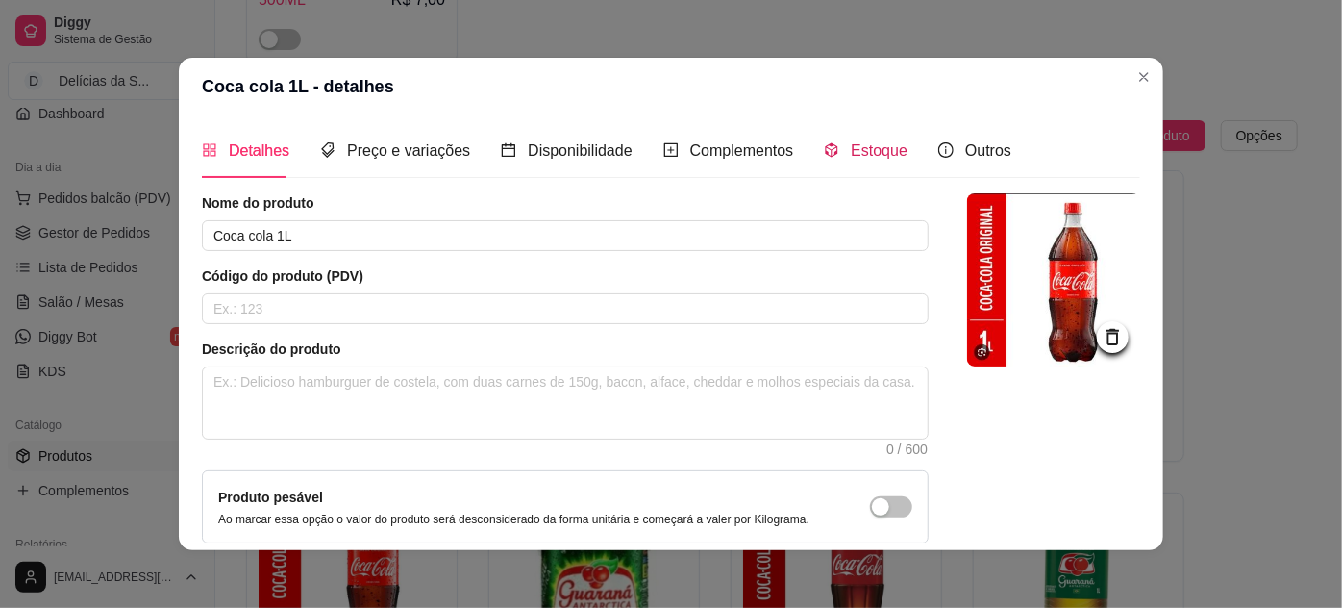
click at [856, 162] on div "Estoque" at bounding box center [866, 150] width 84 height 24
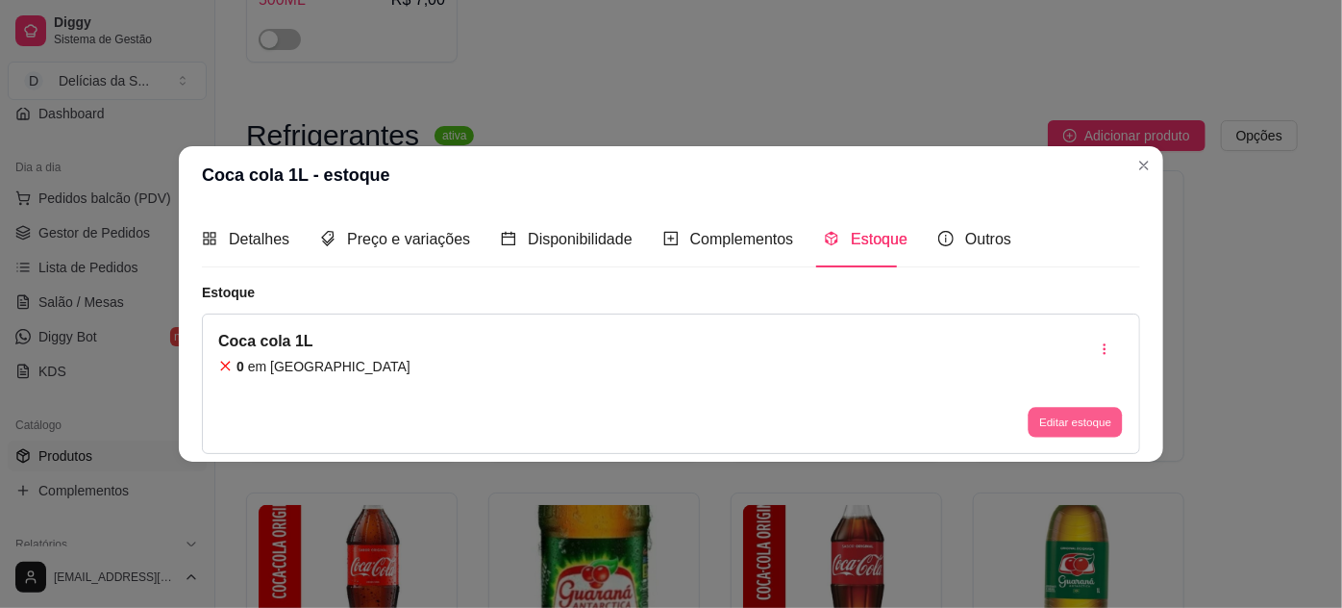
click at [1058, 421] on button "Editar estoque" at bounding box center [1075, 422] width 94 height 30
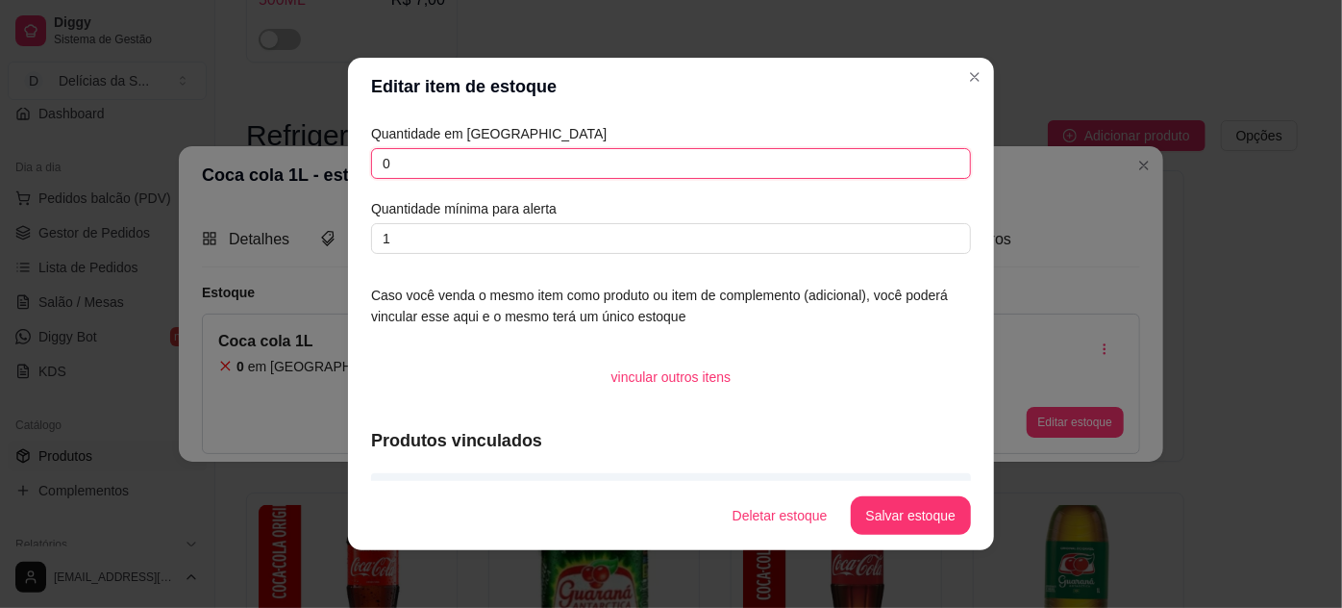
click at [671, 168] on input "0" at bounding box center [671, 163] width 600 height 31
type input "1"
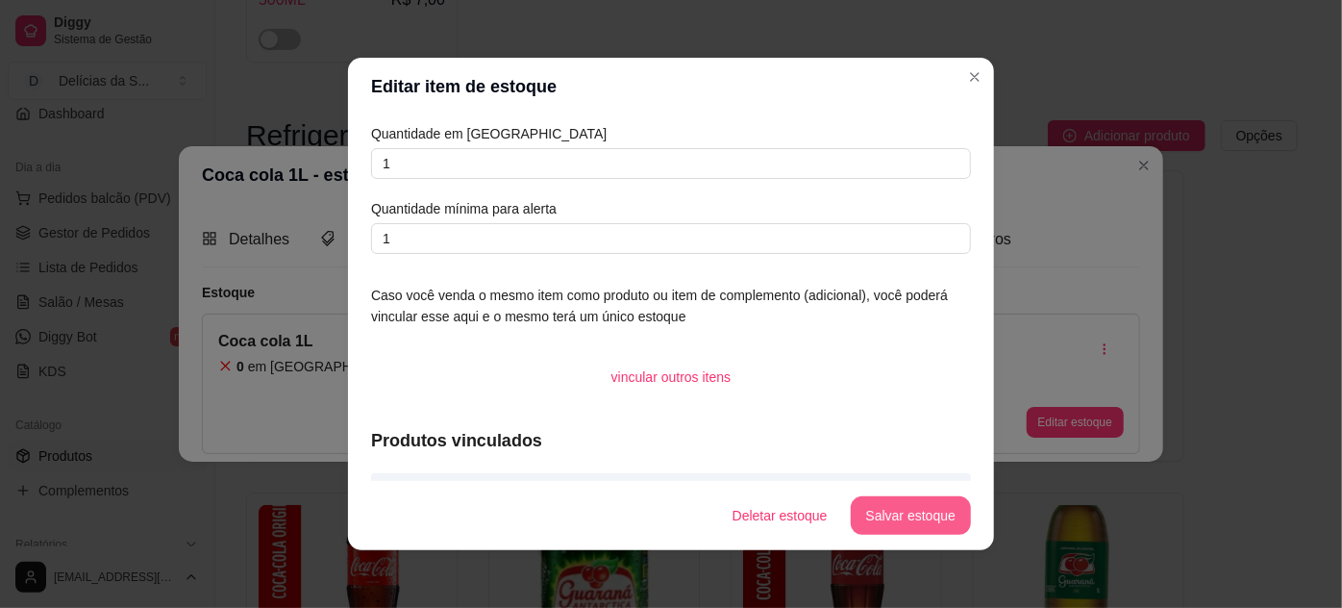
click at [905, 508] on button "Salvar estoque" at bounding box center [911, 515] width 120 height 38
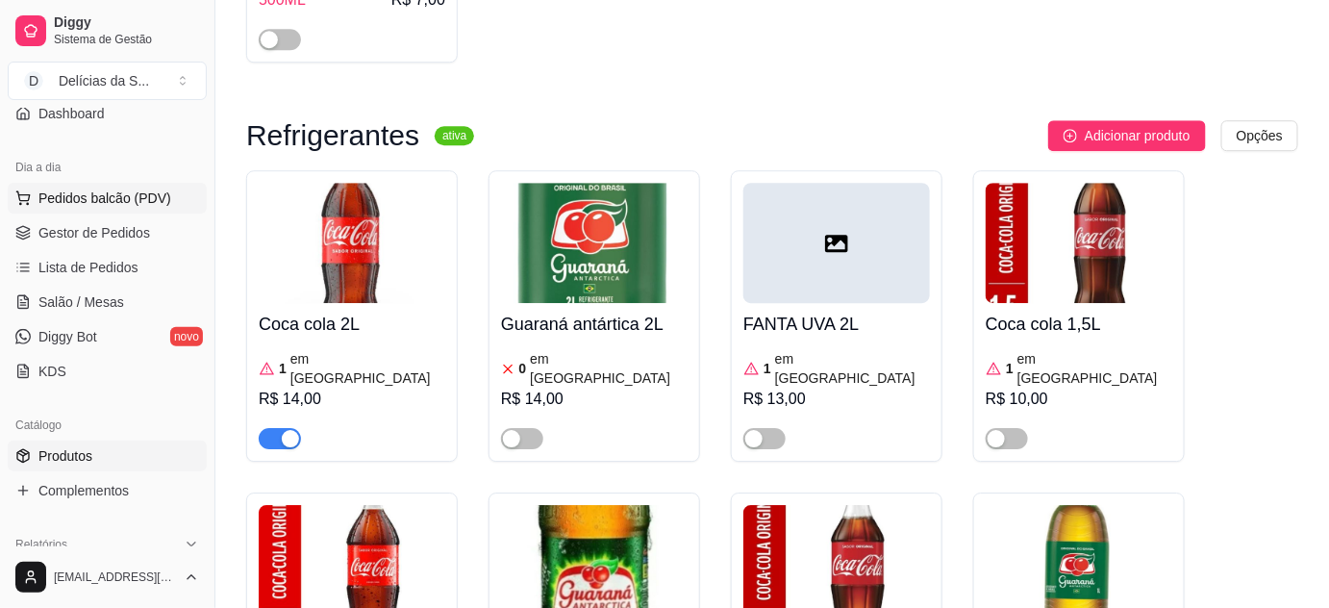
click at [125, 202] on span "Pedidos balcão (PDV)" at bounding box center [104, 197] width 133 height 19
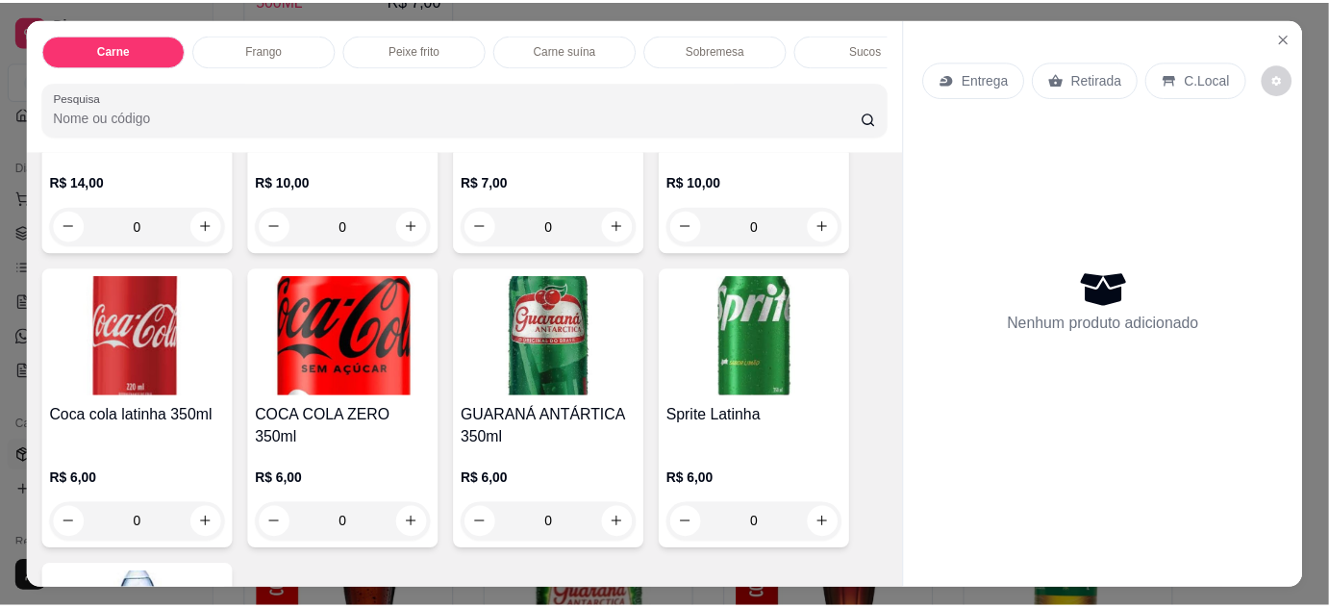
scroll to position [2971, 0]
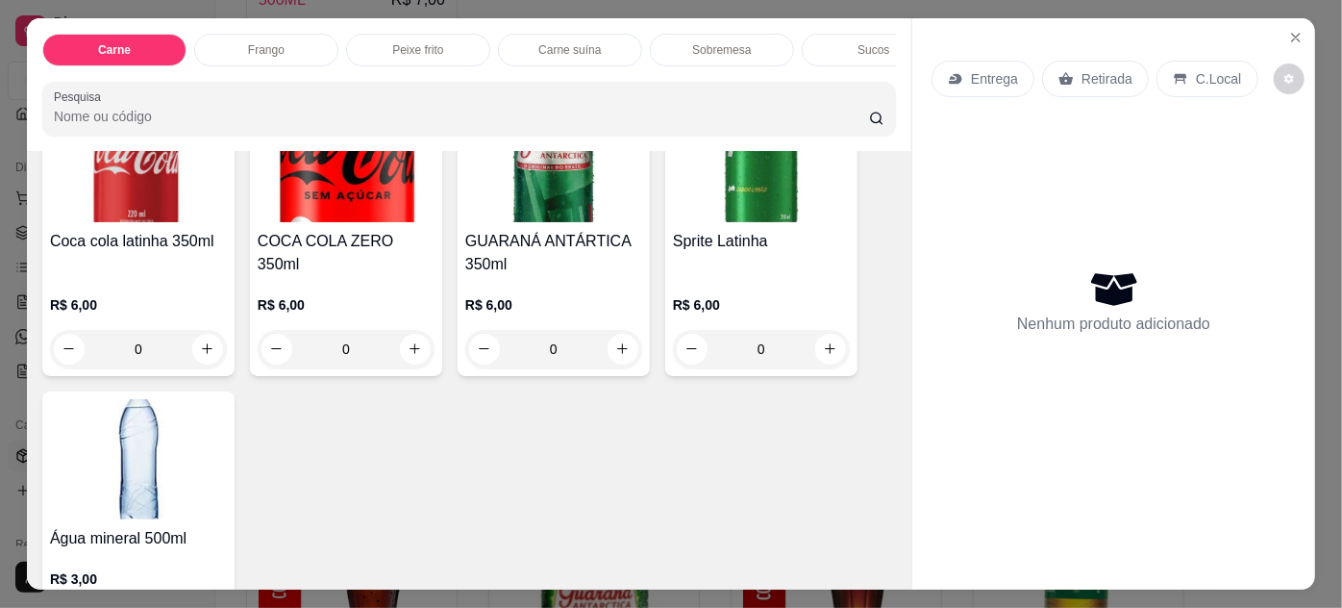
click at [381, 276] on div "R$ 6,00 0" at bounding box center [346, 322] width 177 height 92
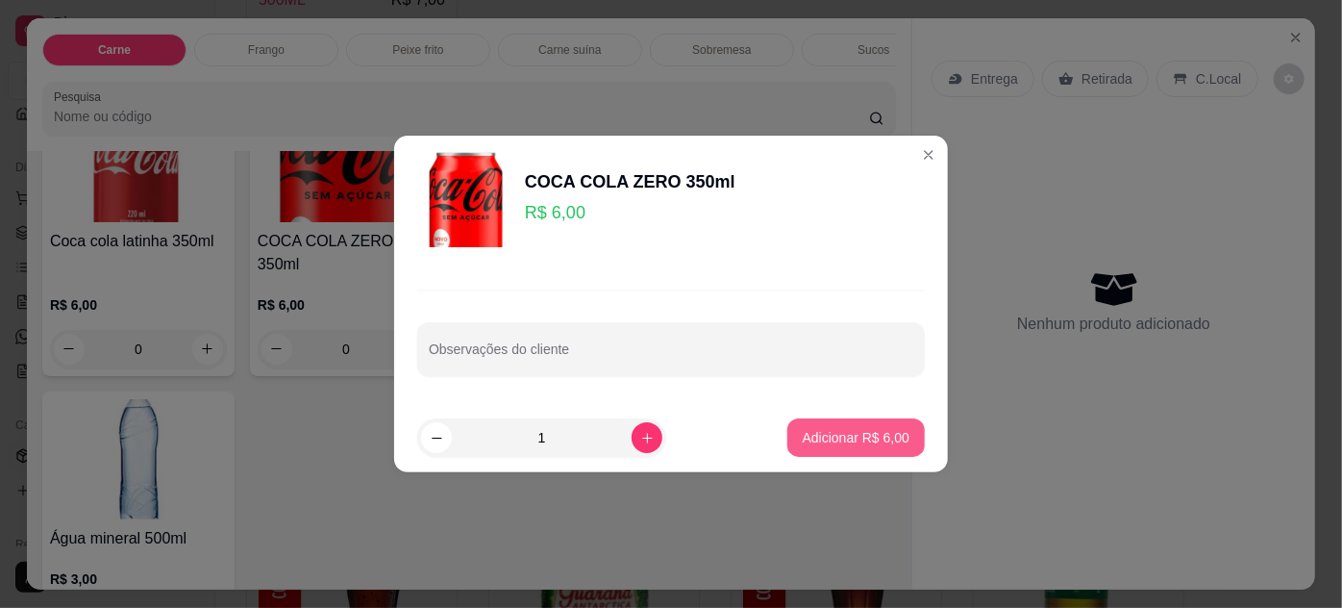
click at [822, 415] on footer "1 Adicionar R$ 6,00" at bounding box center [671, 437] width 554 height 69
click at [820, 425] on button "Adicionar R$ 6,00" at bounding box center [855, 437] width 137 height 38
type input "1"
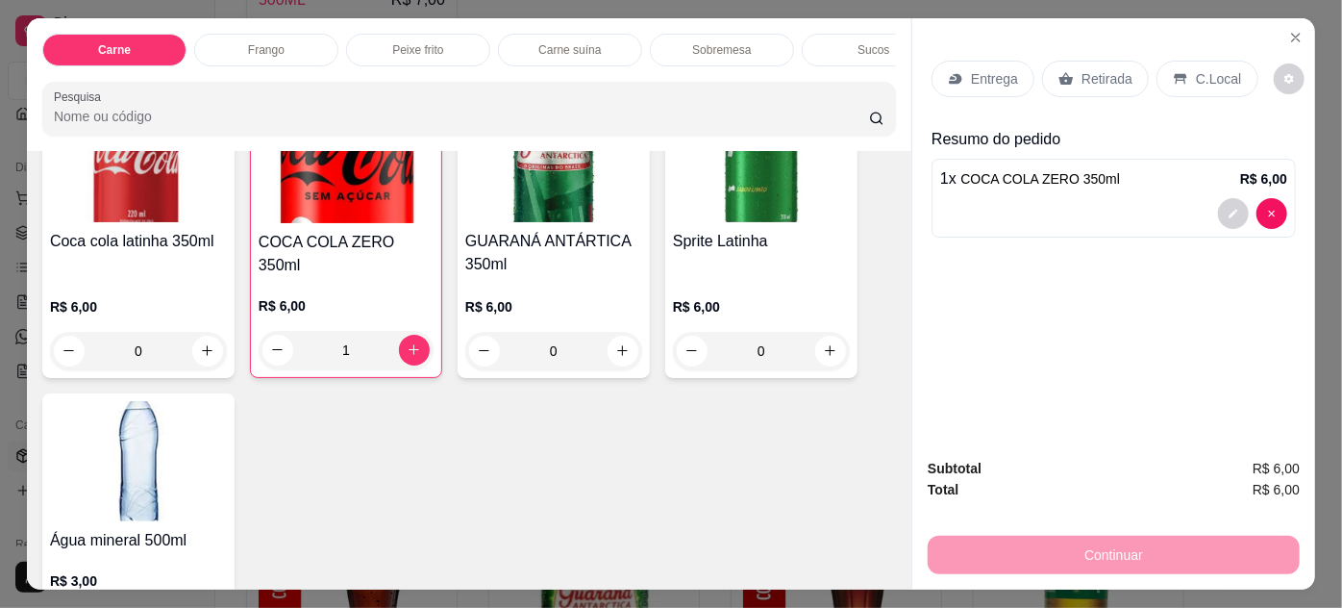
click at [1084, 92] on div "Entrega Retirada C.Local" at bounding box center [1114, 78] width 364 height 67
click at [1090, 83] on div "Retirada" at bounding box center [1095, 79] width 107 height 37
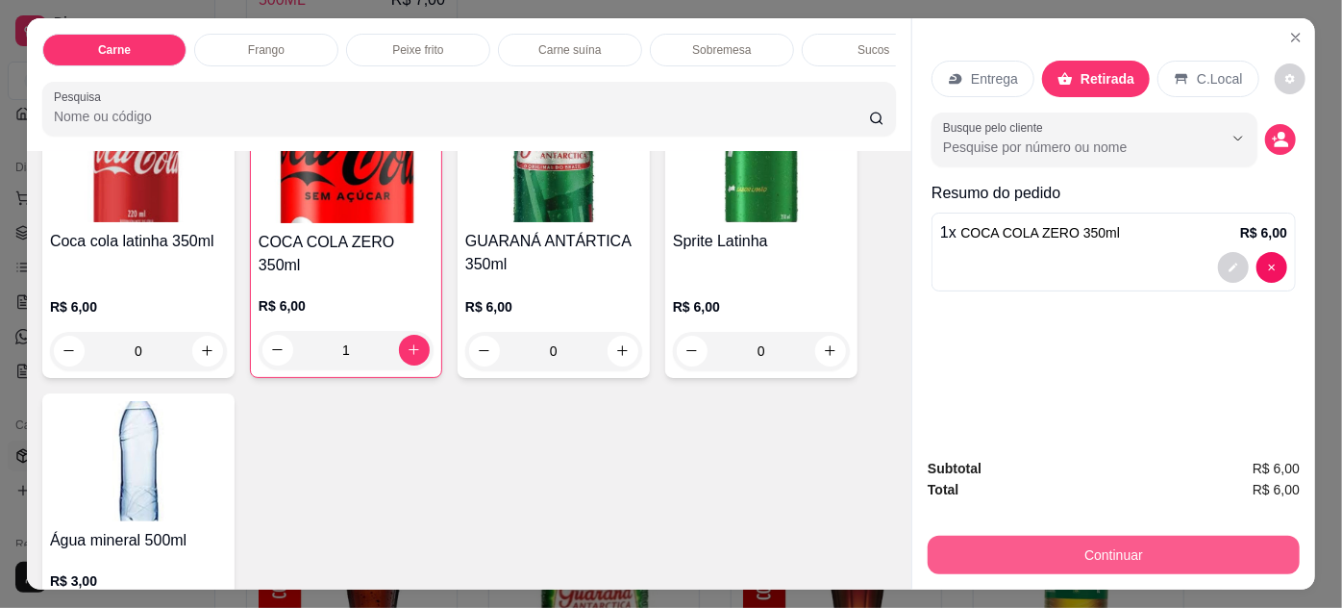
click at [987, 537] on button "Continuar" at bounding box center [1114, 554] width 372 height 38
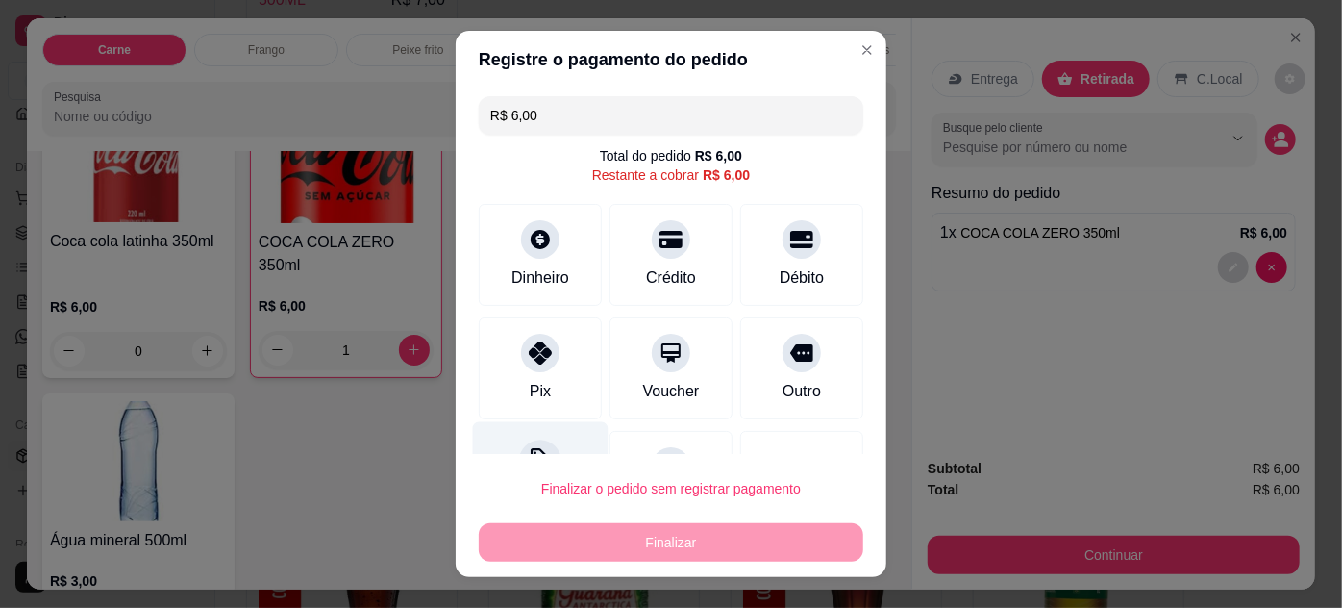
drag, startPoint x: 533, startPoint y: 400, endPoint x: 578, endPoint y: 425, distance: 51.6
click at [535, 400] on div "Pix" at bounding box center [540, 391] width 21 height 23
type input "R$ 0,00"
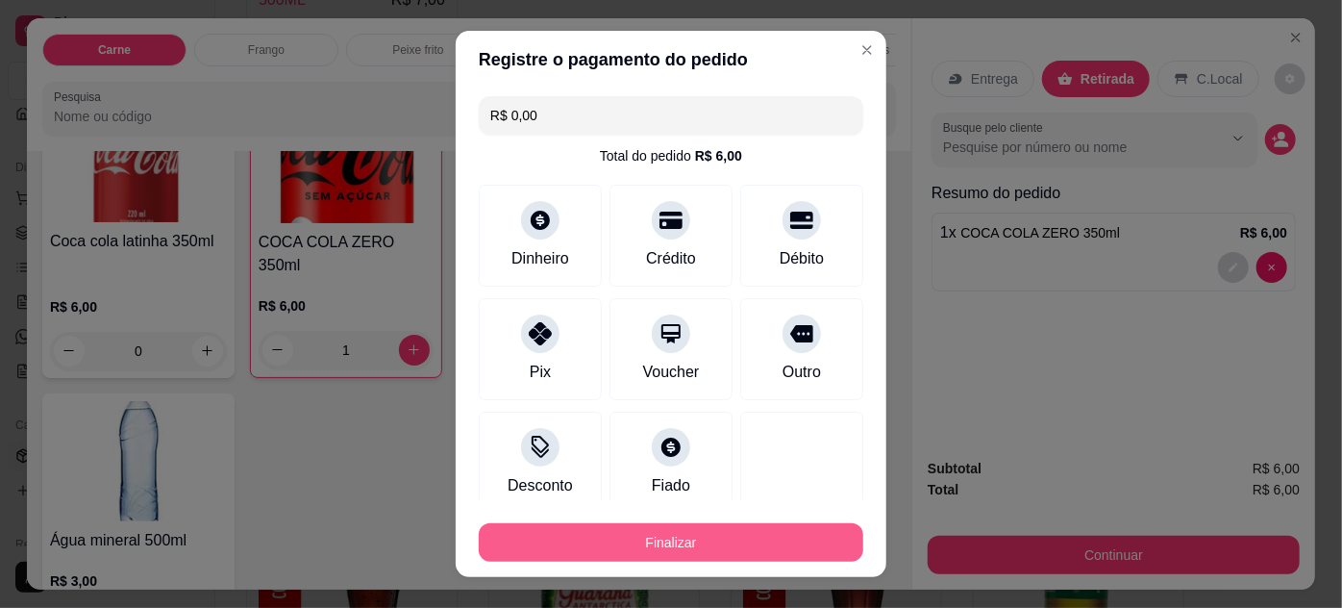
click at [669, 549] on button "Finalizar" at bounding box center [671, 542] width 385 height 38
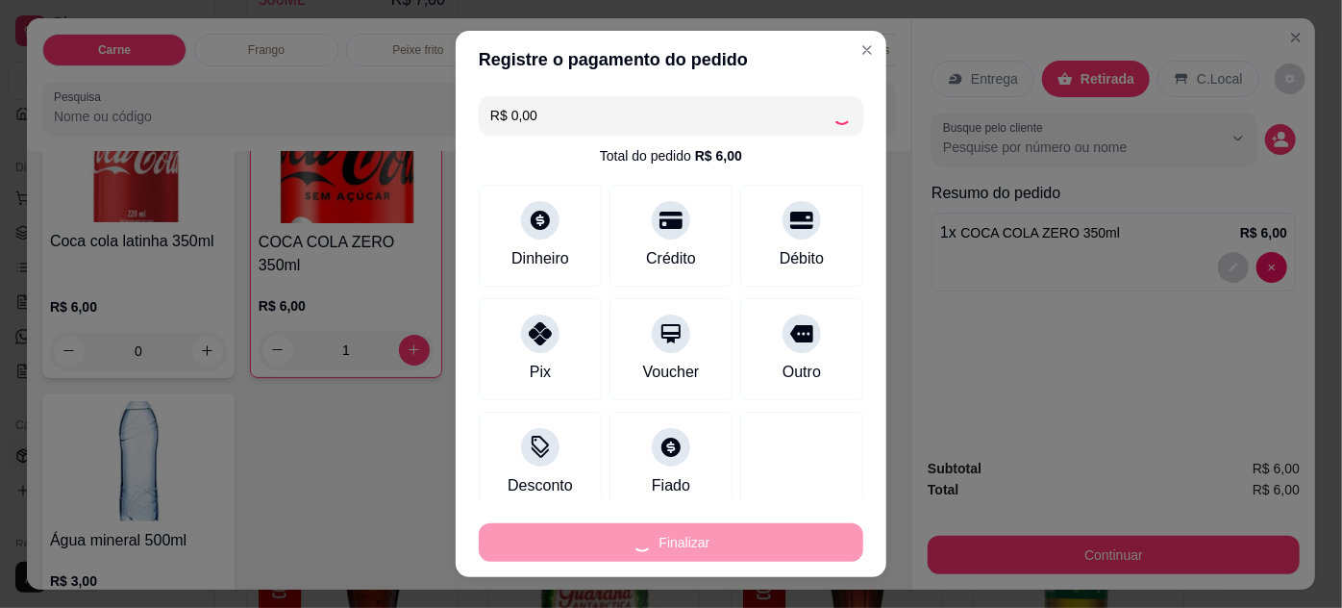
type input "0"
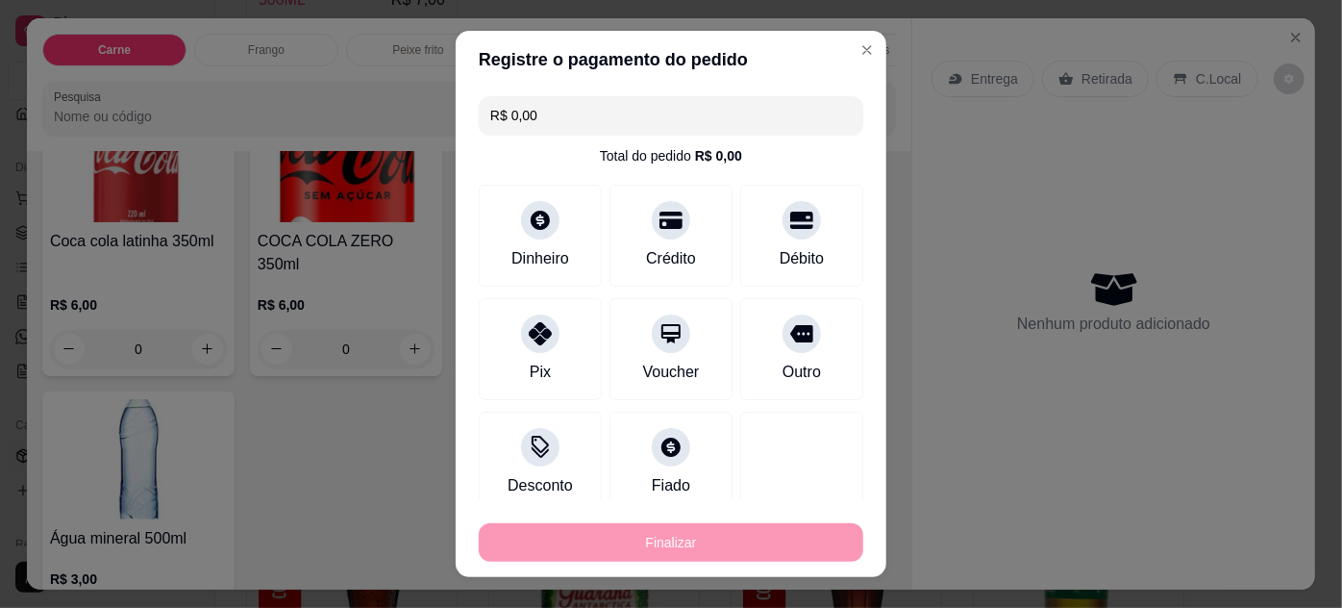
type input "-R$ 6,00"
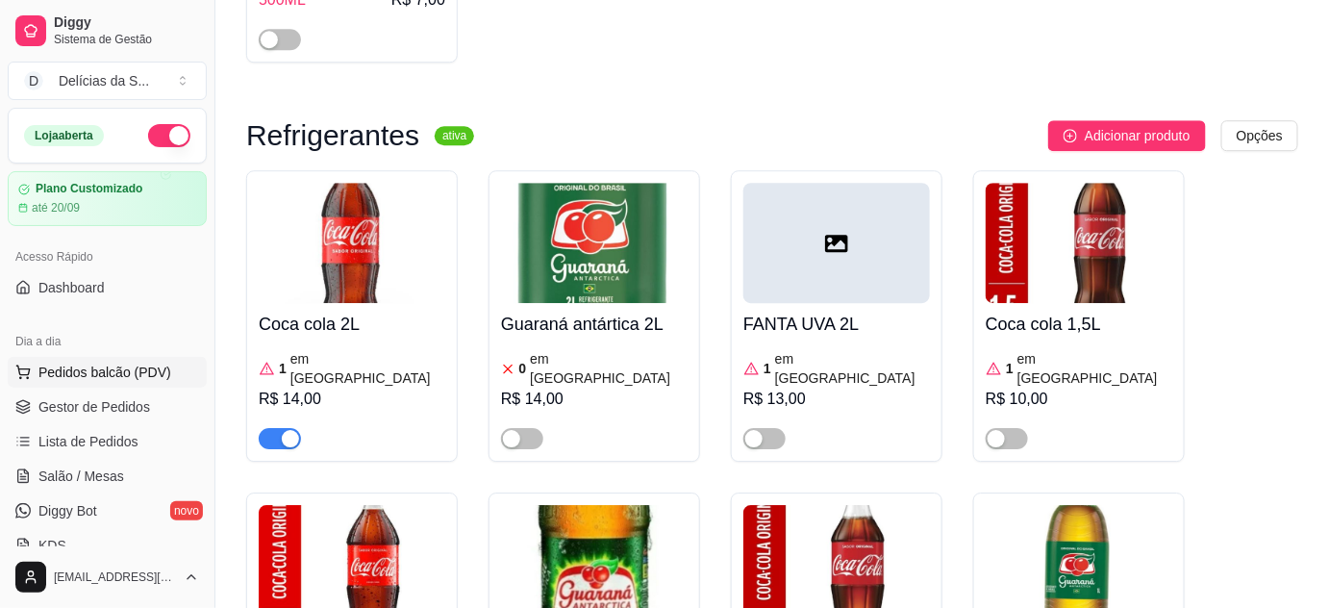
click at [140, 368] on span "Pedidos balcão (PDV)" at bounding box center [104, 371] width 133 height 19
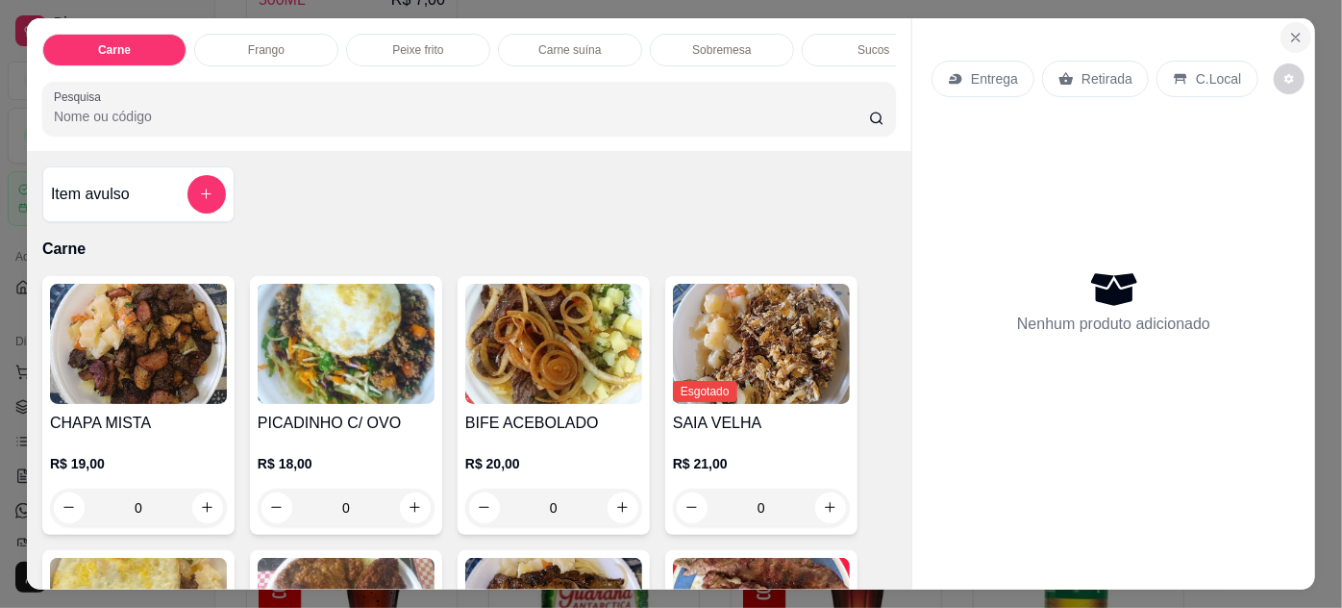
click at [1288, 35] on icon "Close" at bounding box center [1295, 37] width 15 height 15
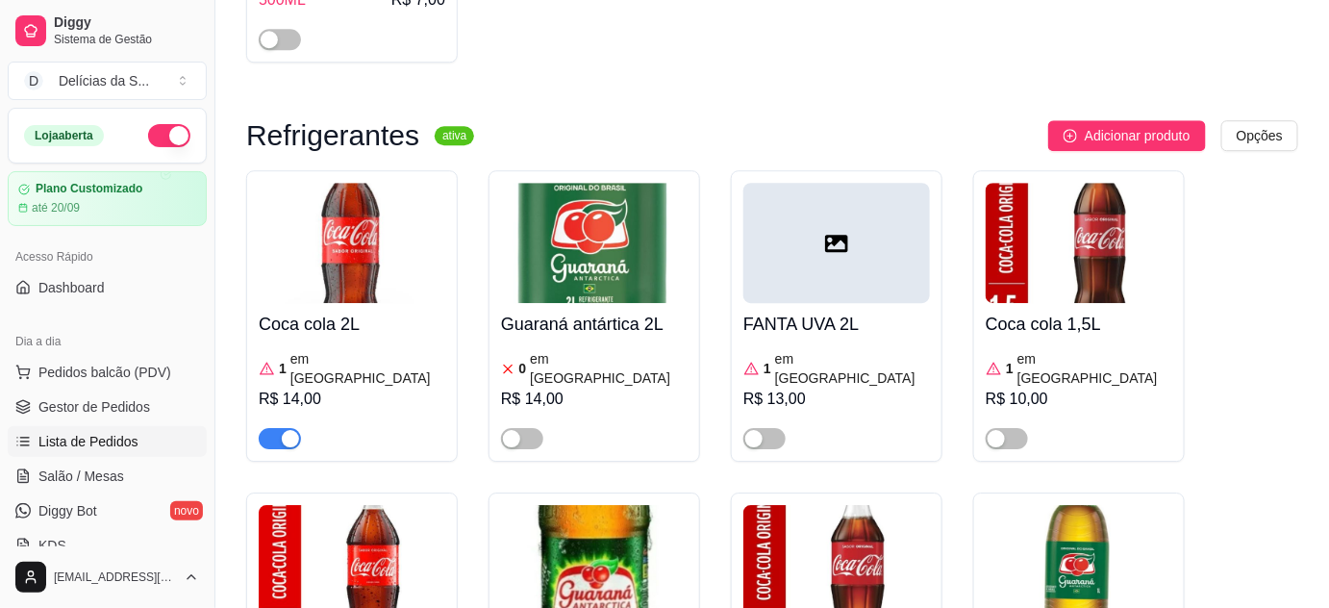
click at [74, 437] on span "Lista de Pedidos" at bounding box center [88, 441] width 100 height 19
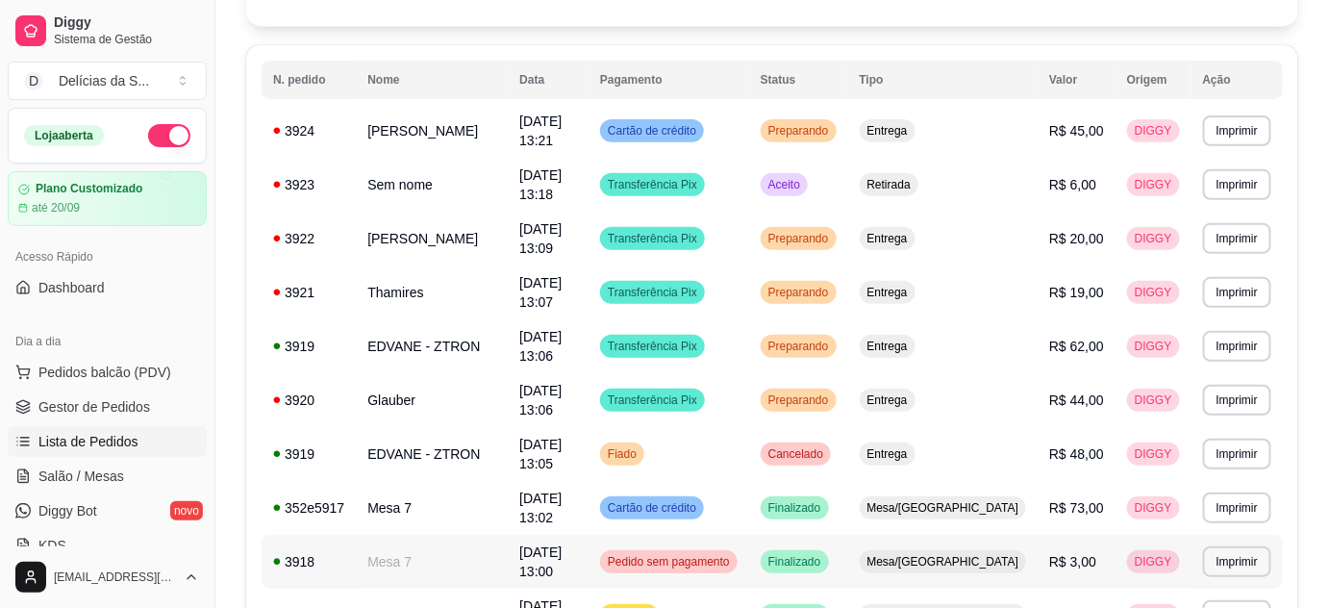
scroll to position [349, 0]
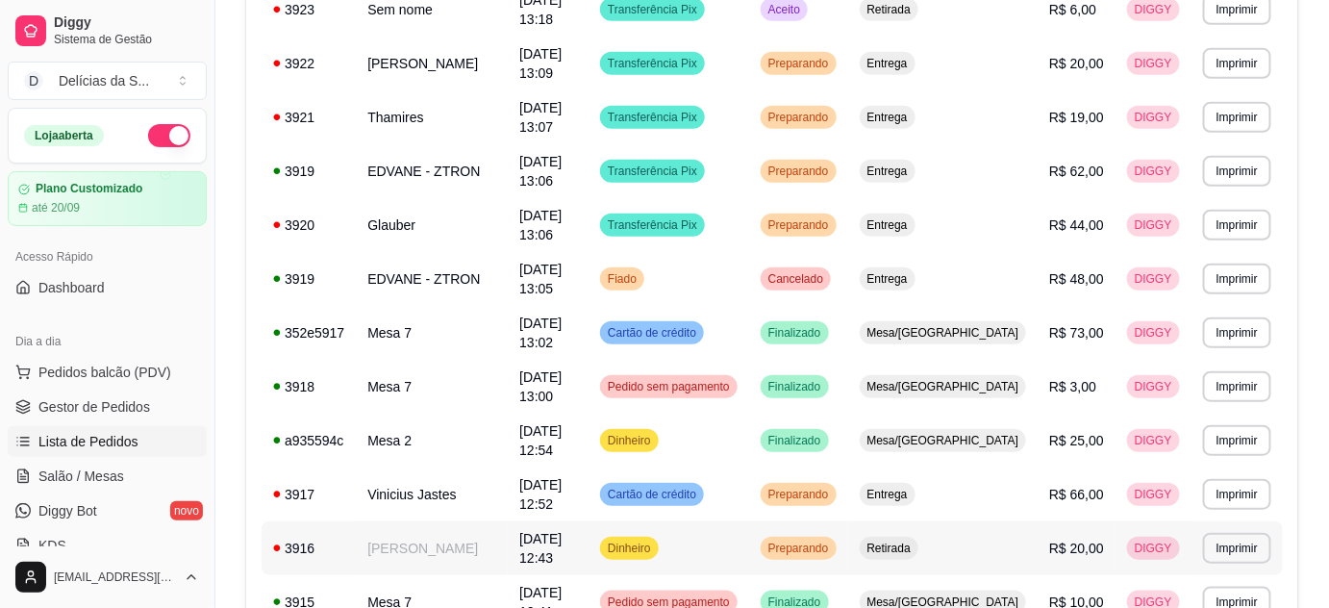
click at [454, 521] on td "[PERSON_NAME]" at bounding box center [432, 548] width 152 height 54
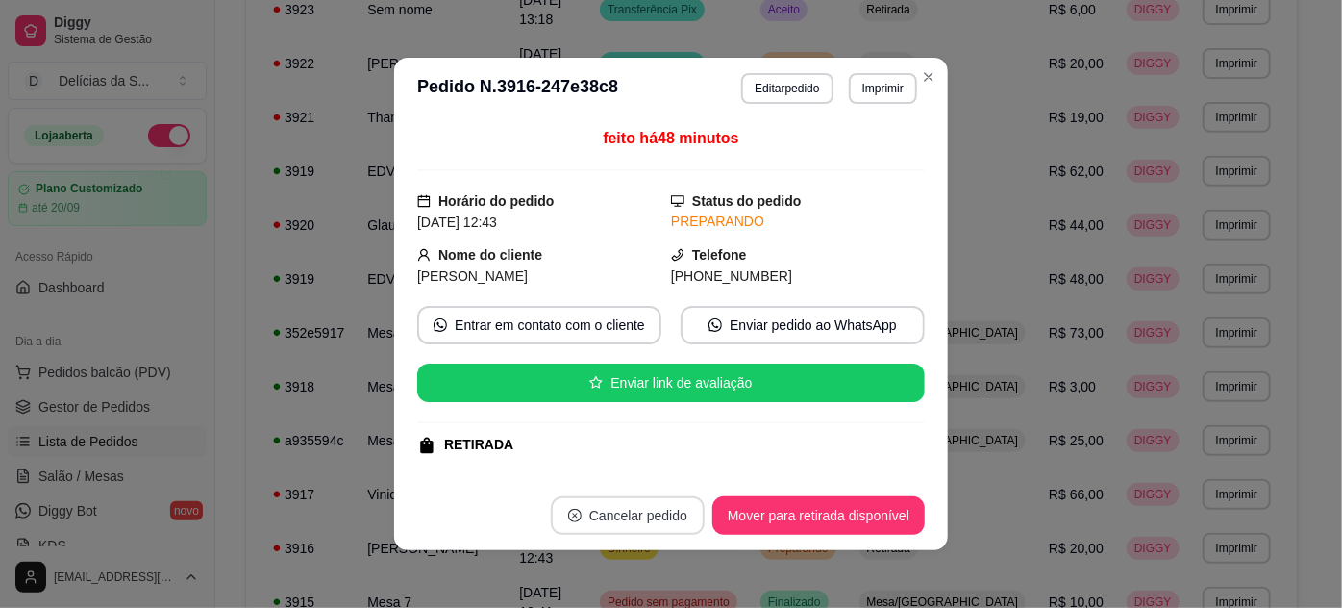
click at [659, 511] on button "Cancelar pedido" at bounding box center [628, 515] width 154 height 38
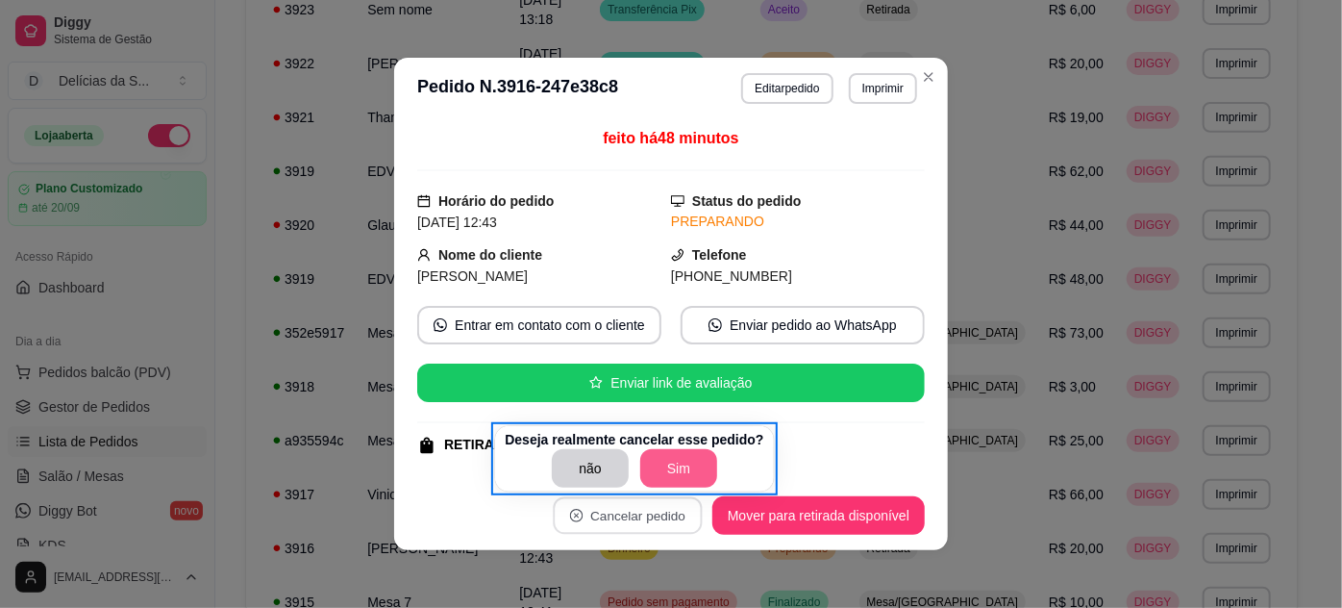
click at [671, 463] on button "Sim" at bounding box center [678, 468] width 77 height 38
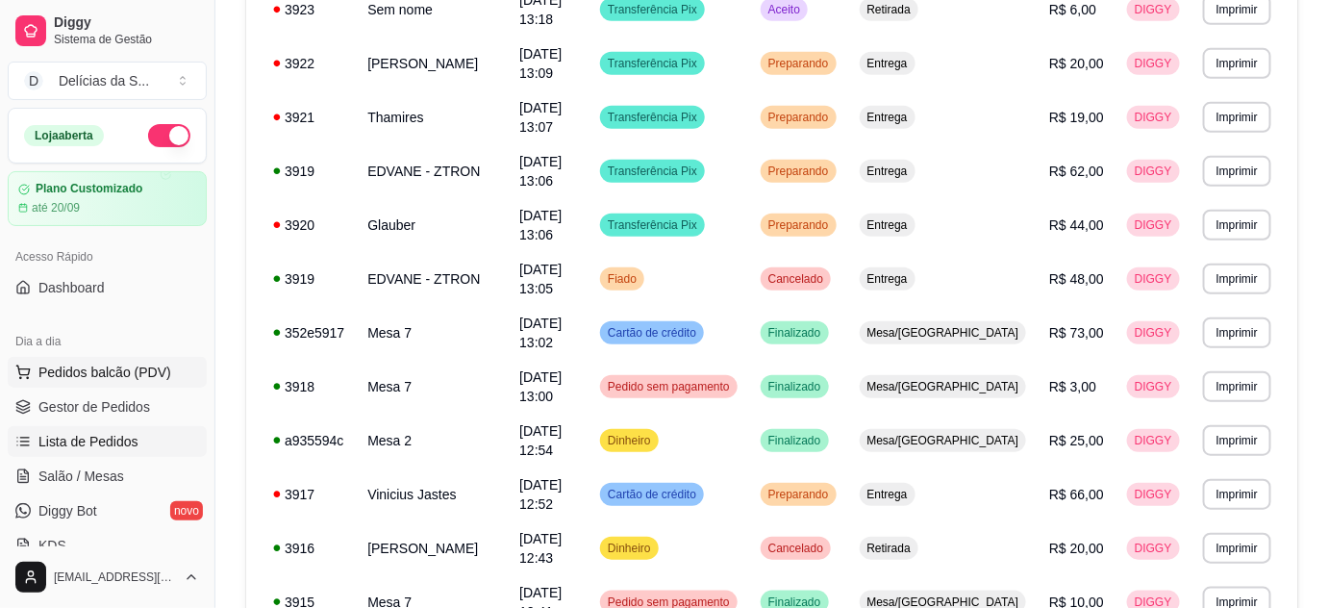
click at [82, 368] on span "Pedidos balcão (PDV)" at bounding box center [104, 371] width 133 height 19
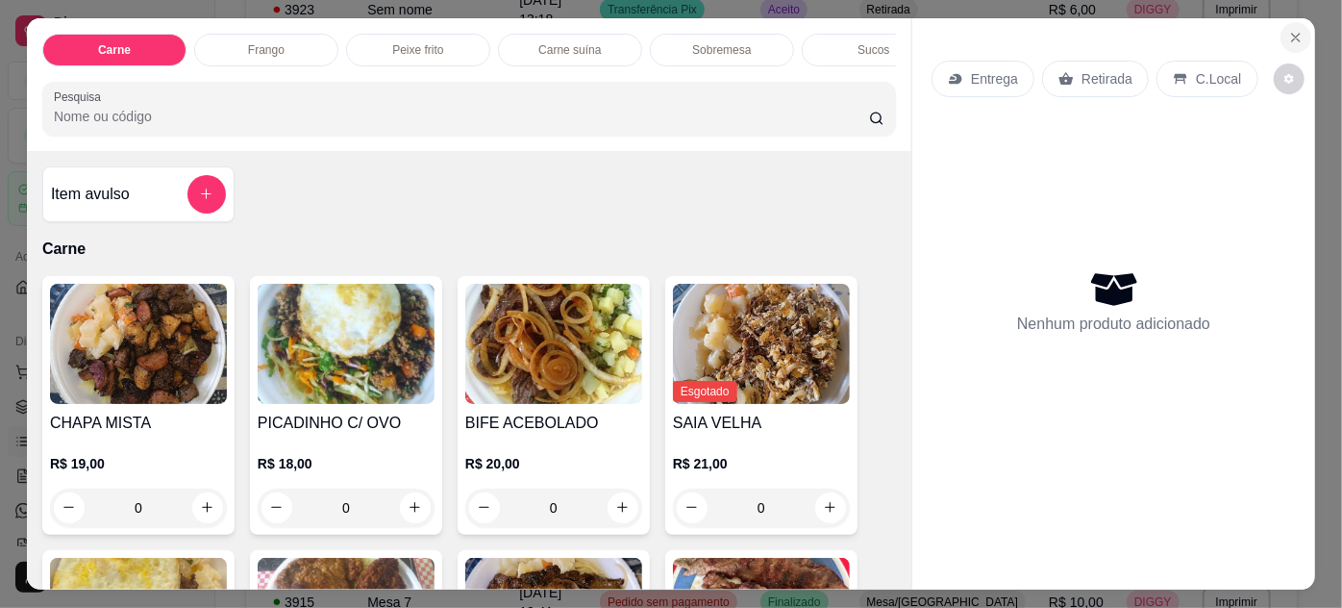
click at [1288, 33] on icon "Close" at bounding box center [1295, 37] width 15 height 15
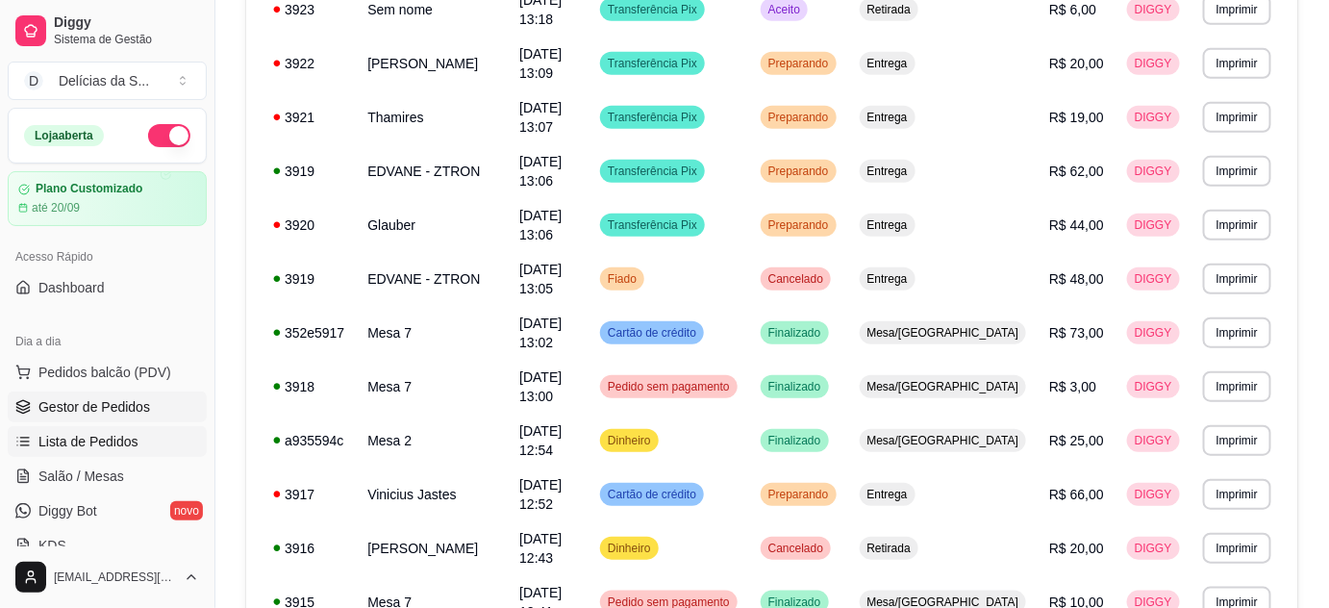
click at [115, 411] on span "Gestor de Pedidos" at bounding box center [94, 406] width 112 height 19
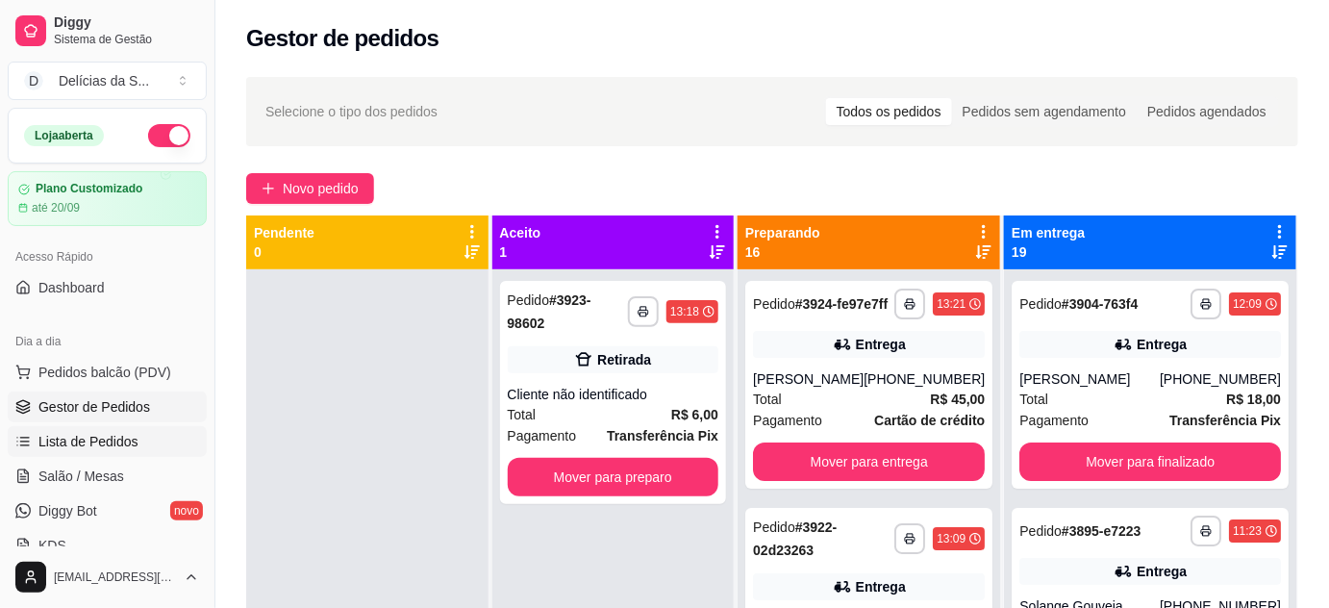
click at [100, 447] on span "Lista de Pedidos" at bounding box center [88, 441] width 100 height 19
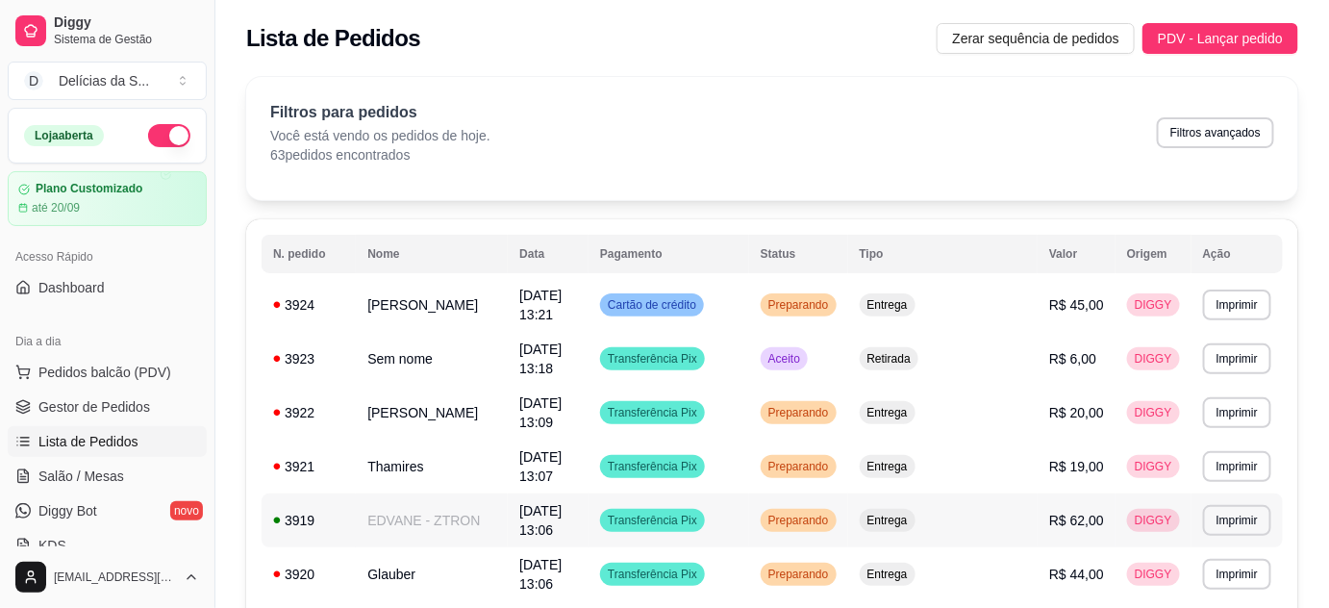
click at [421, 493] on td "EDVANE - ZTRON" at bounding box center [432, 520] width 152 height 54
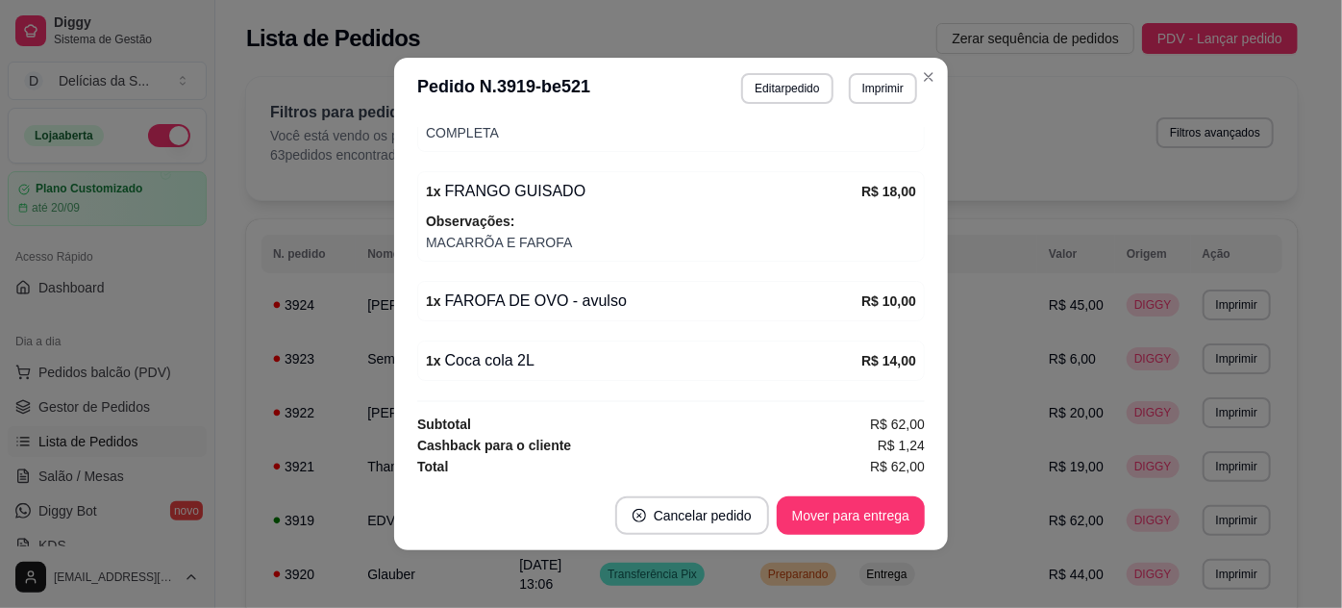
scroll to position [4, 0]
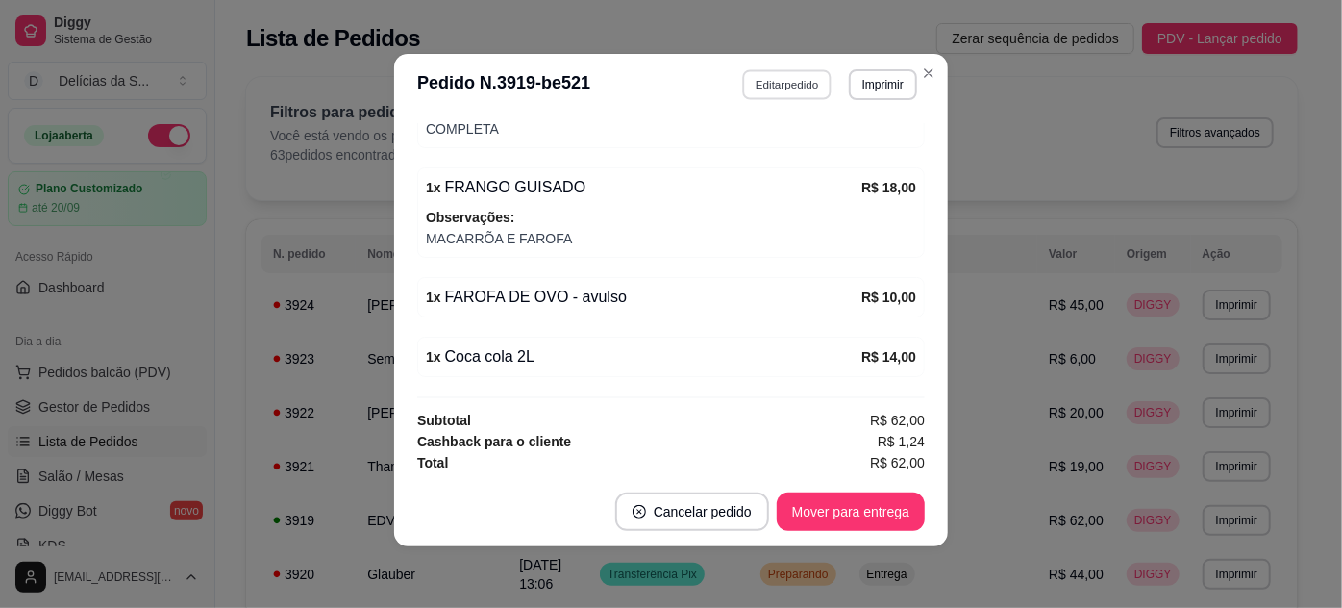
click at [771, 75] on button "Editar pedido" at bounding box center [787, 84] width 89 height 30
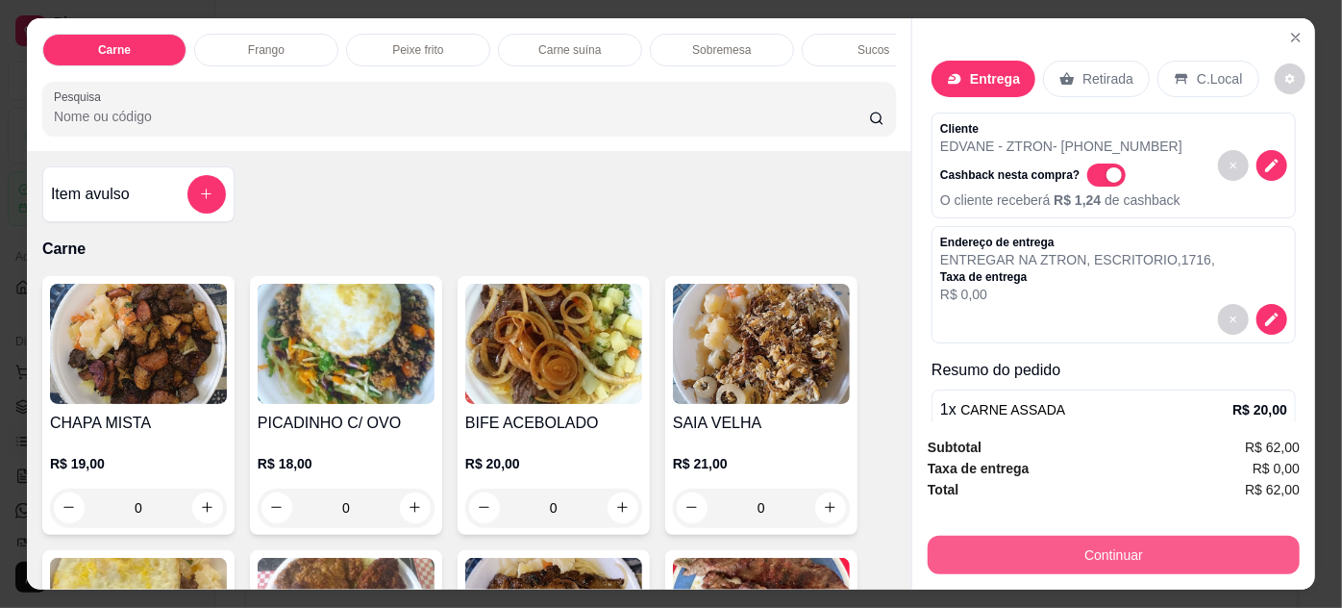
click at [994, 550] on button "Continuar" at bounding box center [1114, 554] width 372 height 38
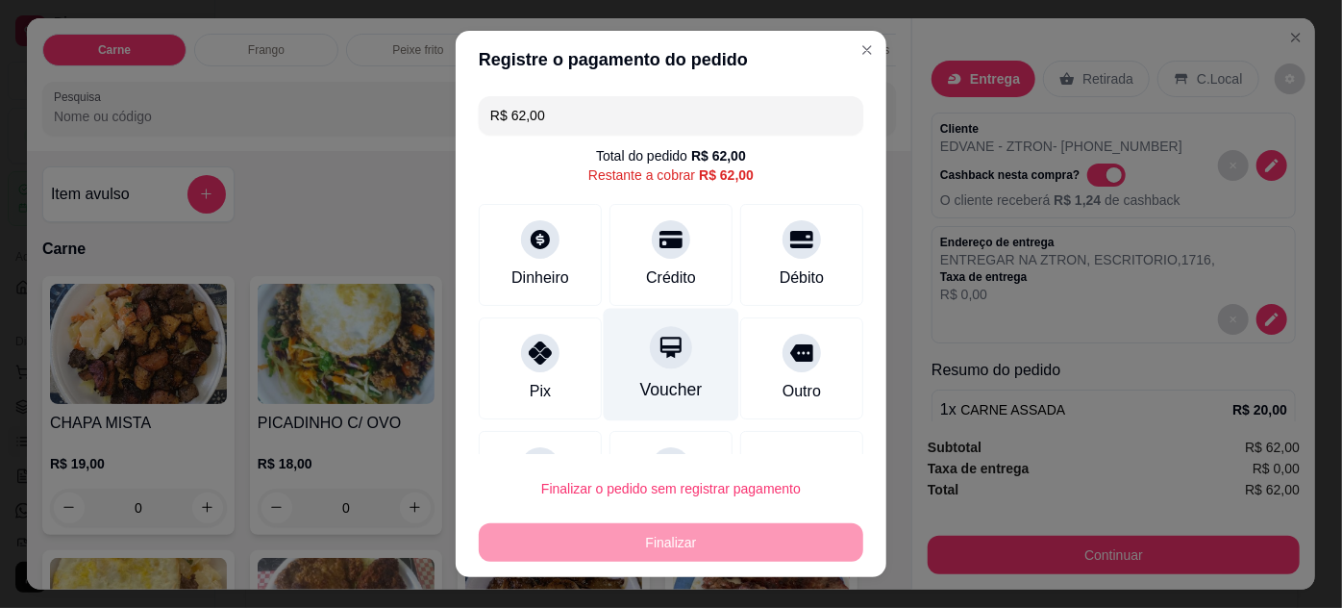
scroll to position [84, 0]
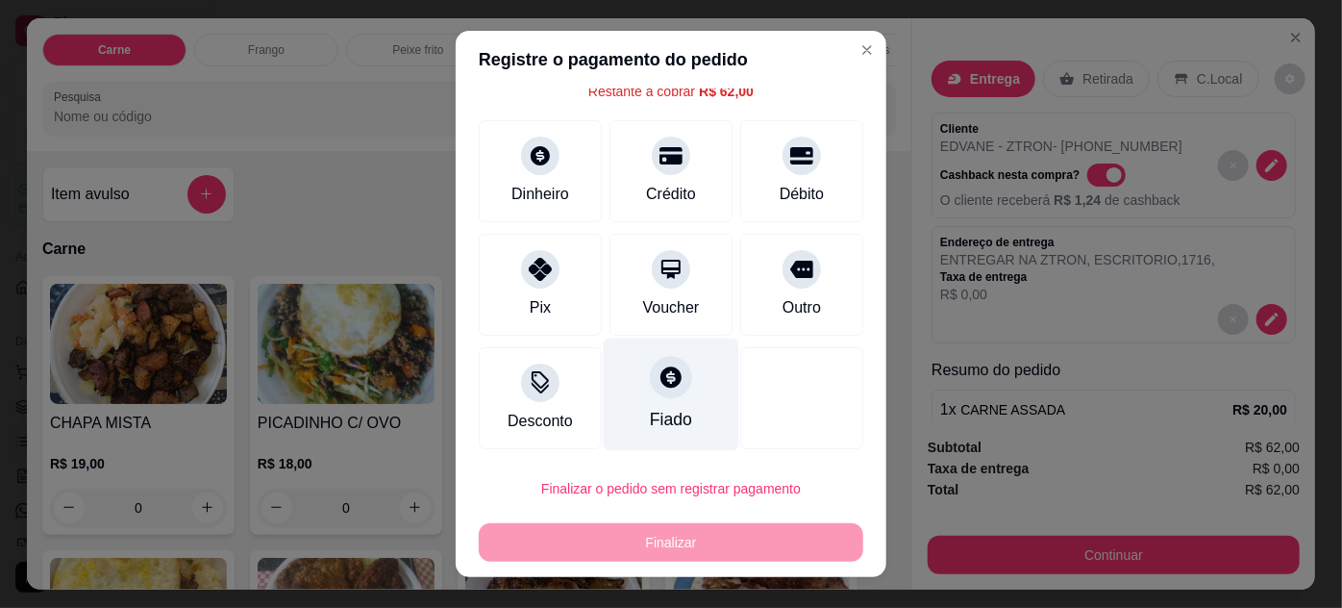
click at [695, 407] on div "Fiado" at bounding box center [672, 393] width 136 height 112
type input "R$ 0,00"
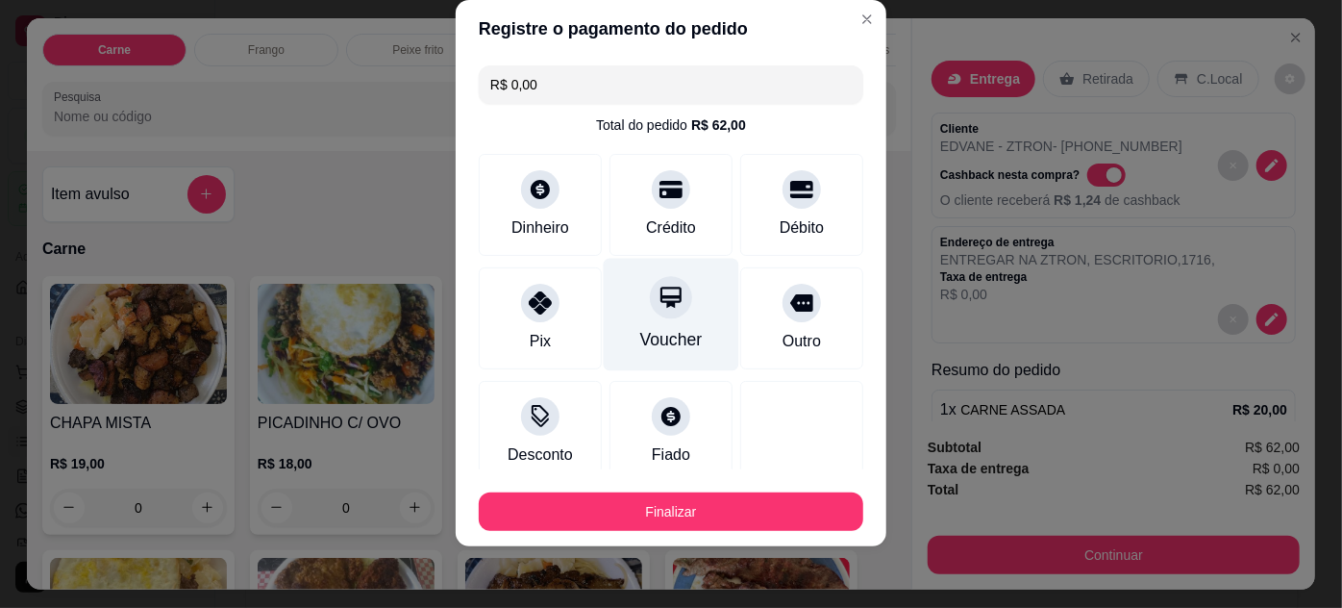
scroll to position [0, 0]
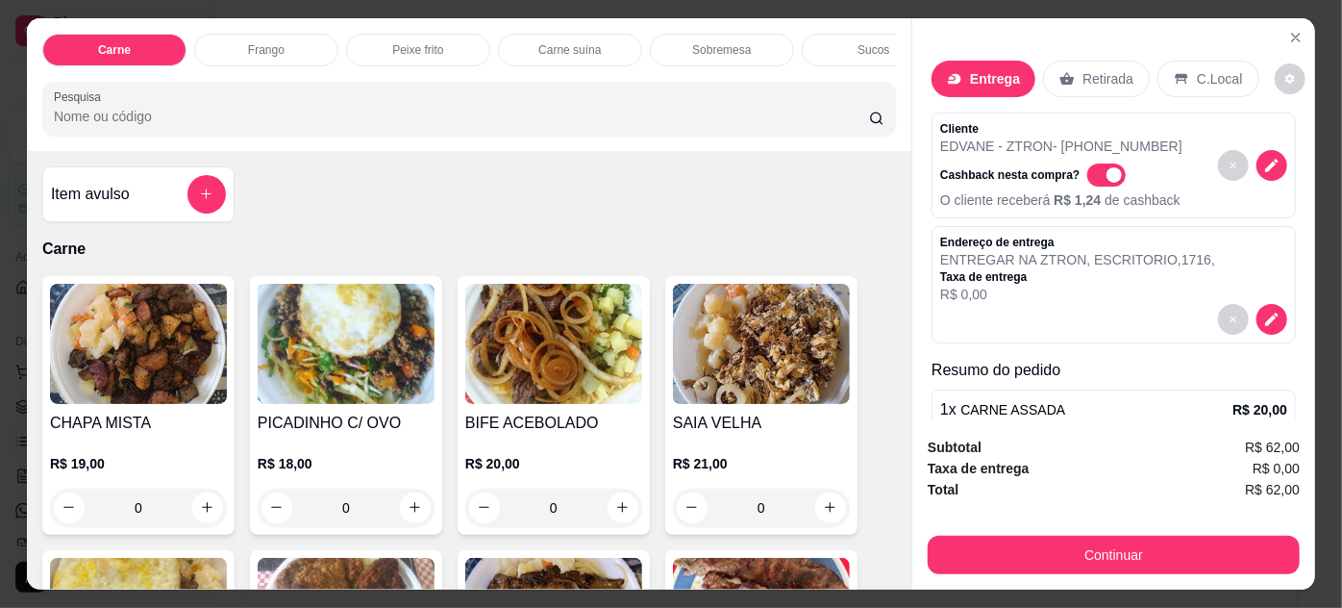
click at [956, 167] on p "Cashback nesta compra?" at bounding box center [1009, 174] width 139 height 15
click at [1263, 165] on icon "decrease-product-quantity" at bounding box center [1271, 165] width 16 height 16
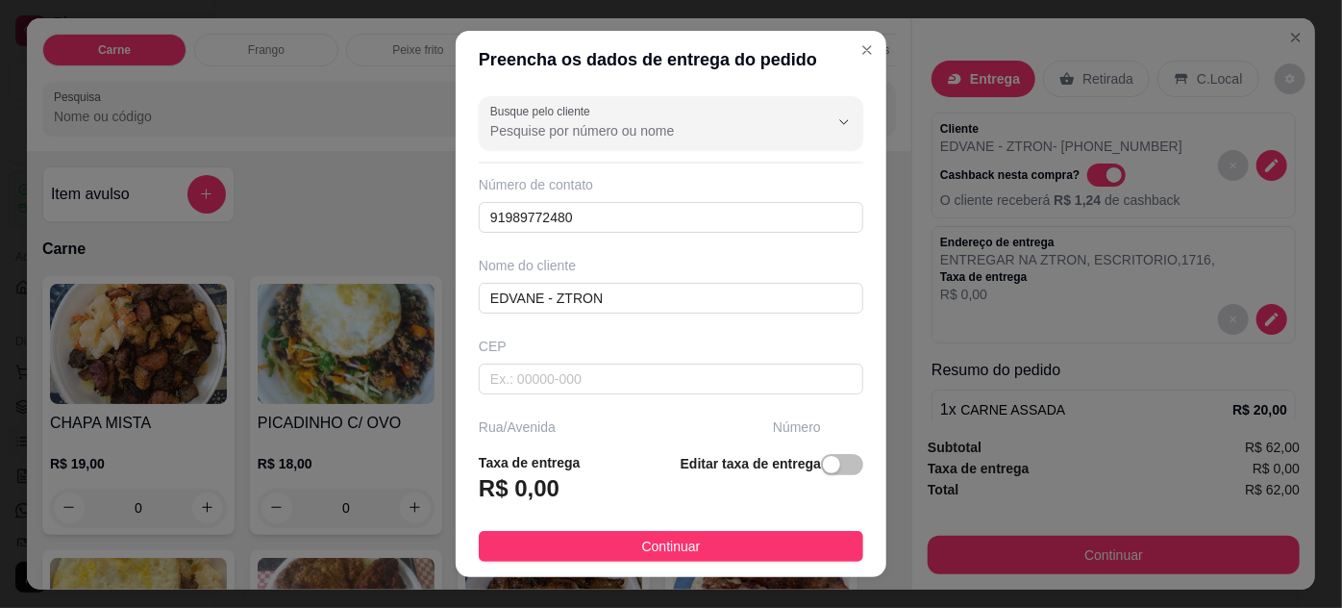
scroll to position [294, 0]
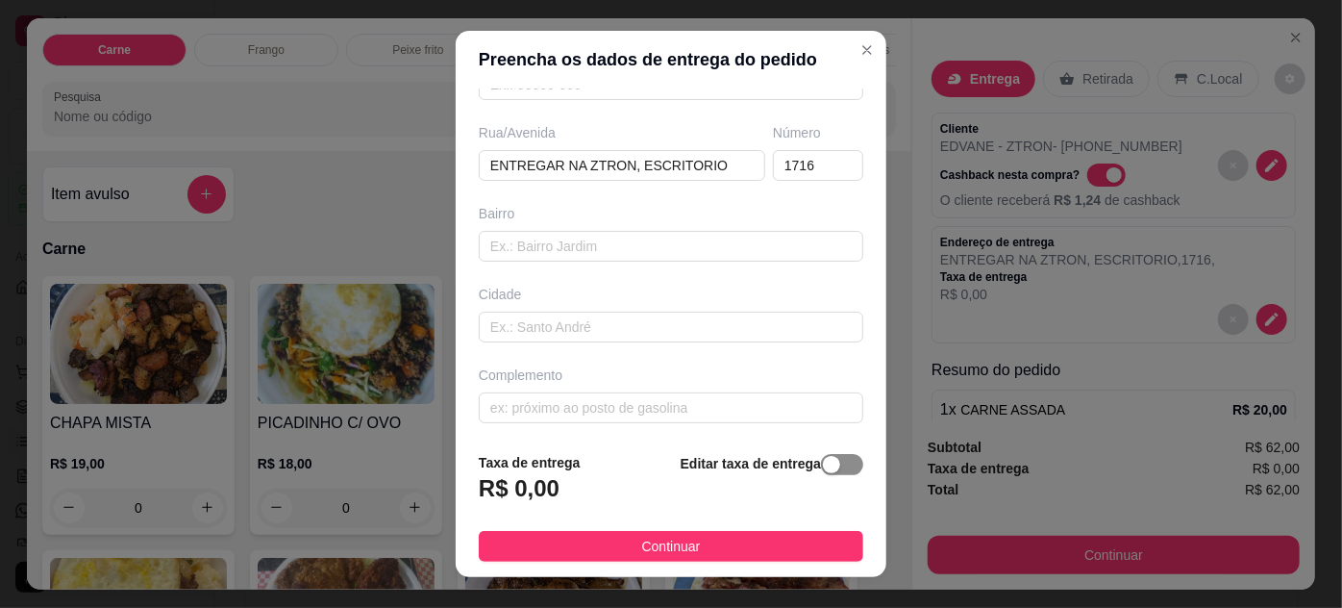
click at [825, 465] on span "button" at bounding box center [842, 464] width 42 height 21
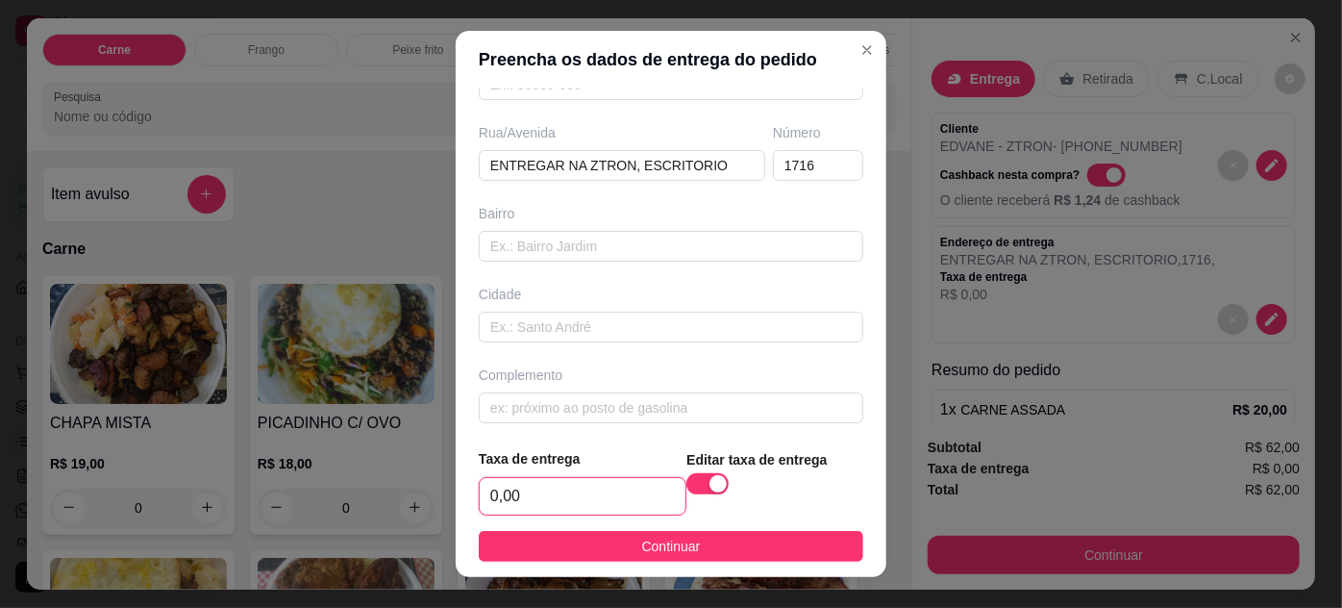
click at [579, 503] on input "0,00" at bounding box center [583, 496] width 206 height 37
type input "5,00"
click at [684, 548] on span "Continuar" at bounding box center [671, 545] width 59 height 21
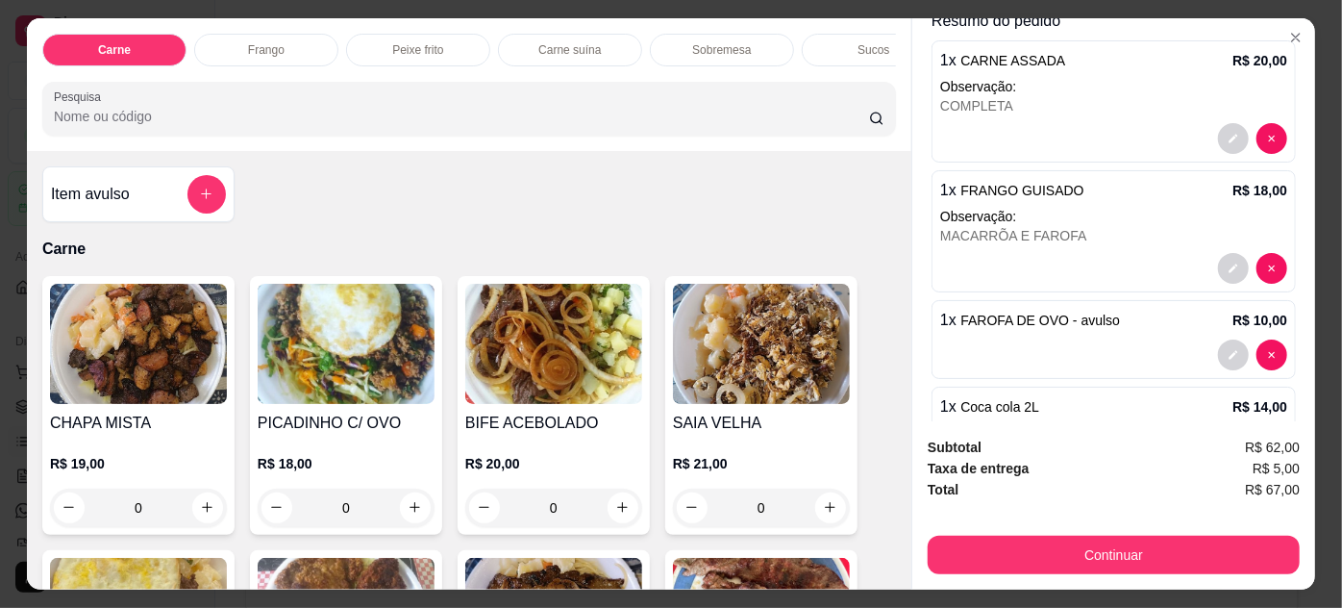
scroll to position [415, 0]
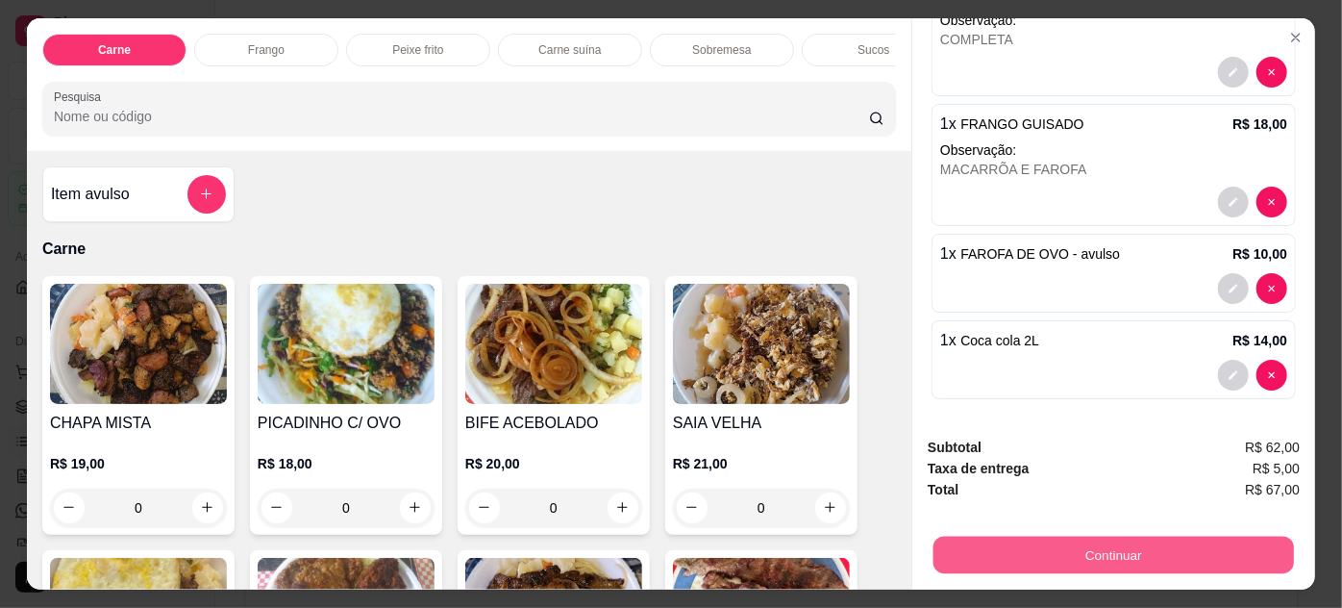
click at [1030, 552] on button "Continuar" at bounding box center [1113, 554] width 361 height 37
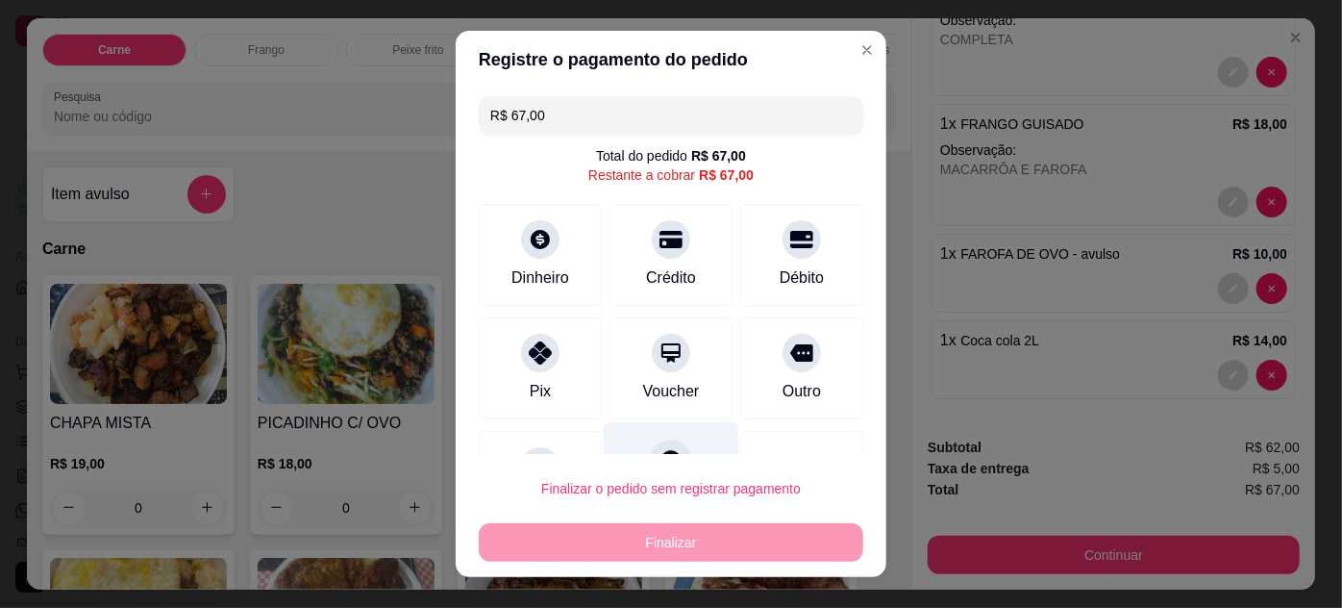
scroll to position [84, 0]
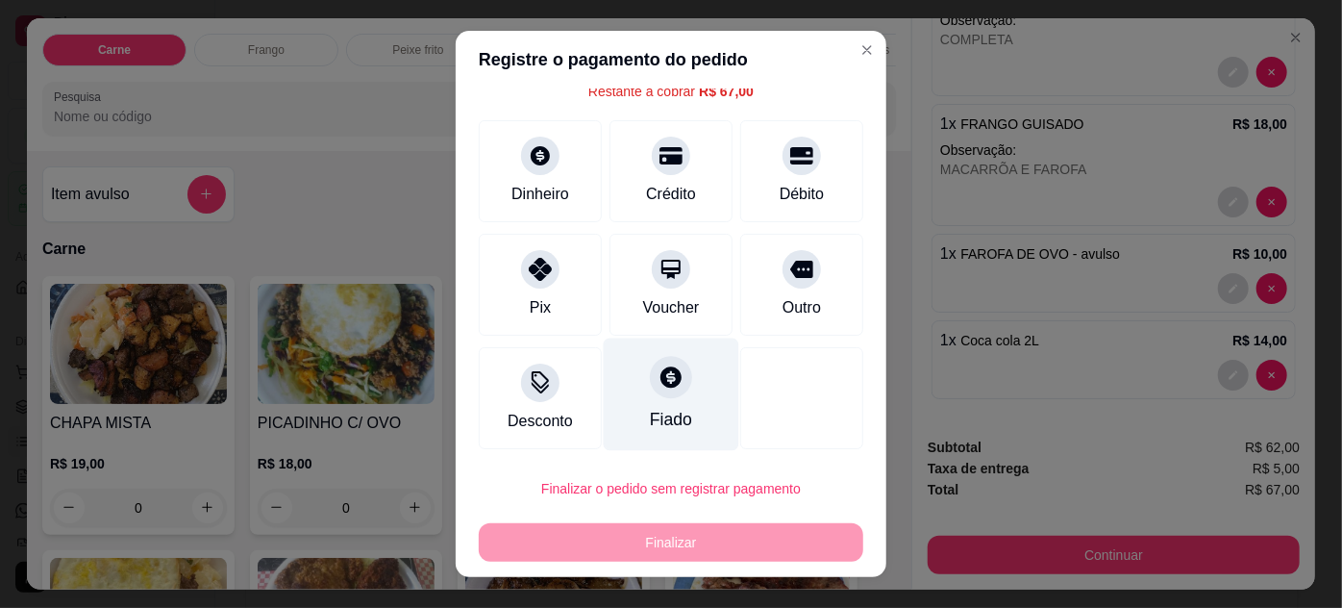
click at [663, 412] on div "Fiado" at bounding box center [671, 419] width 42 height 25
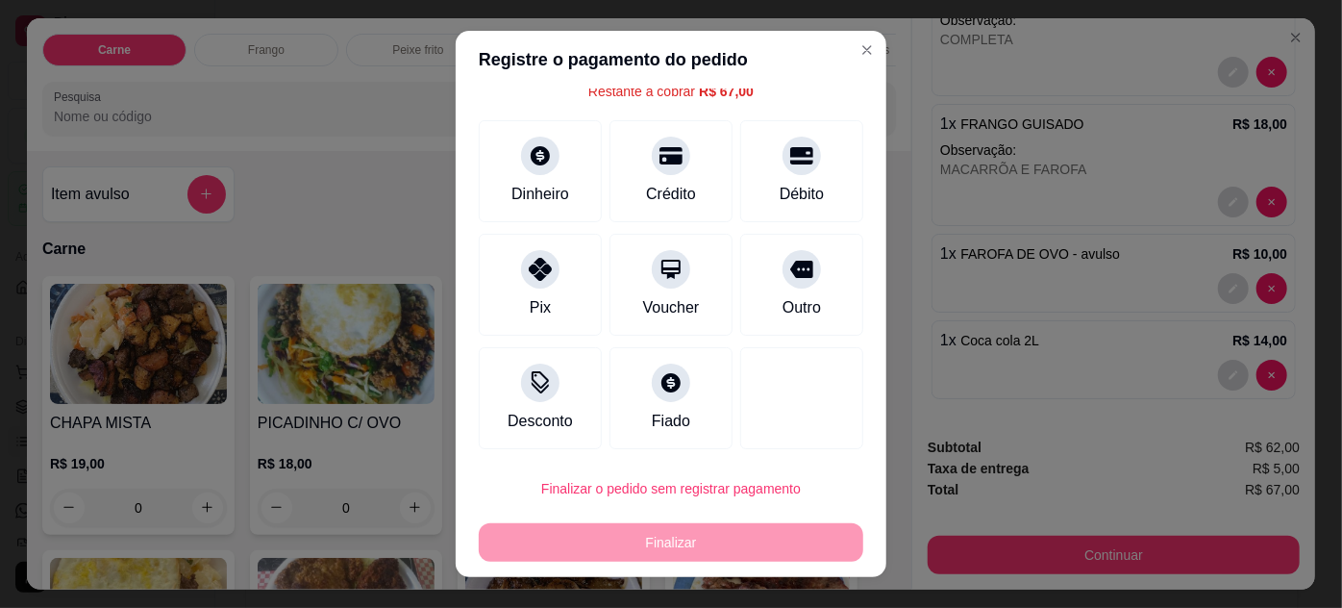
type input "R$ 0,00"
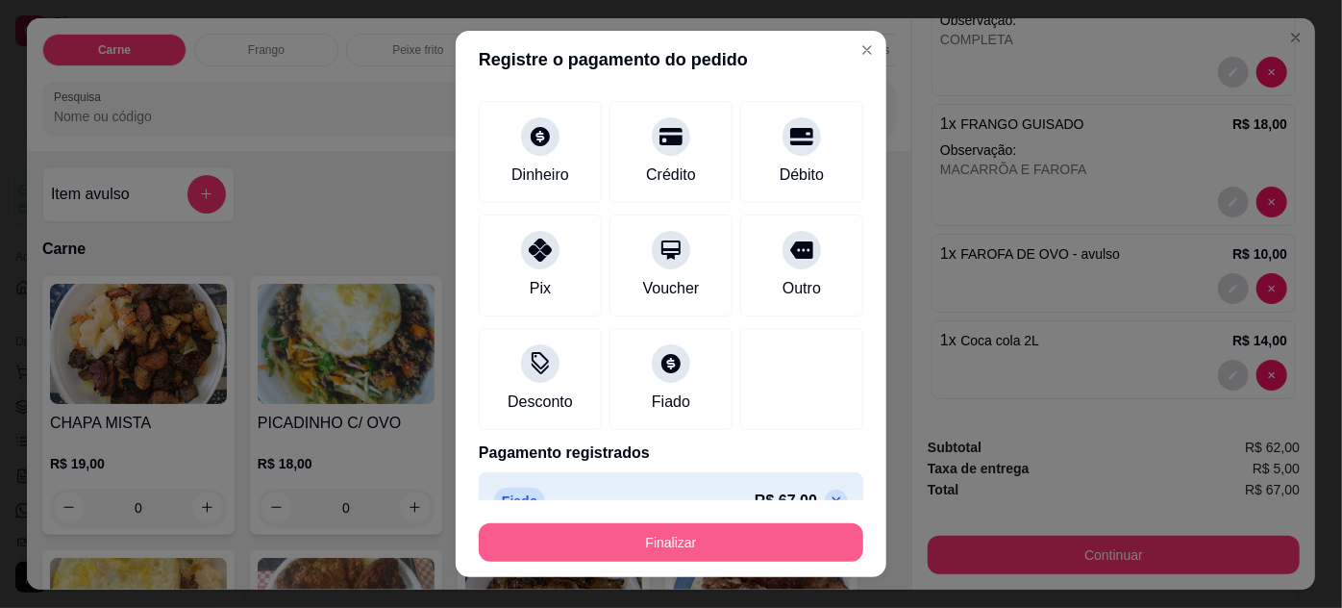
click at [739, 547] on button "Finalizar" at bounding box center [671, 542] width 385 height 38
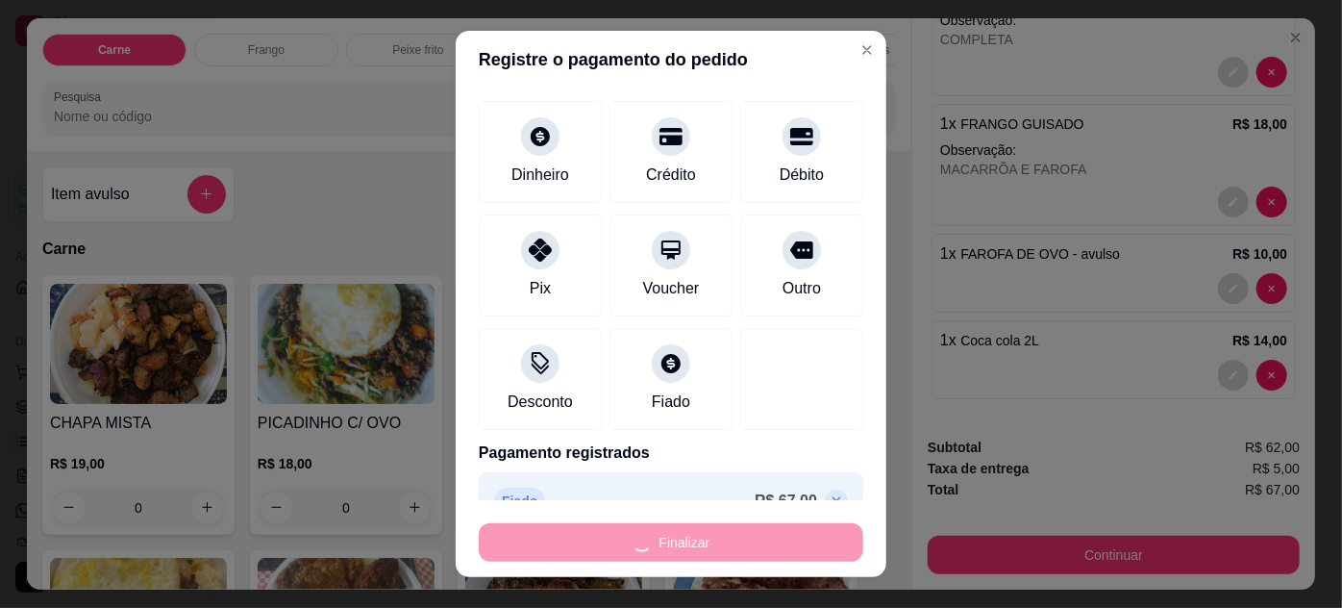
type input "0"
type input "-R$ 67,00"
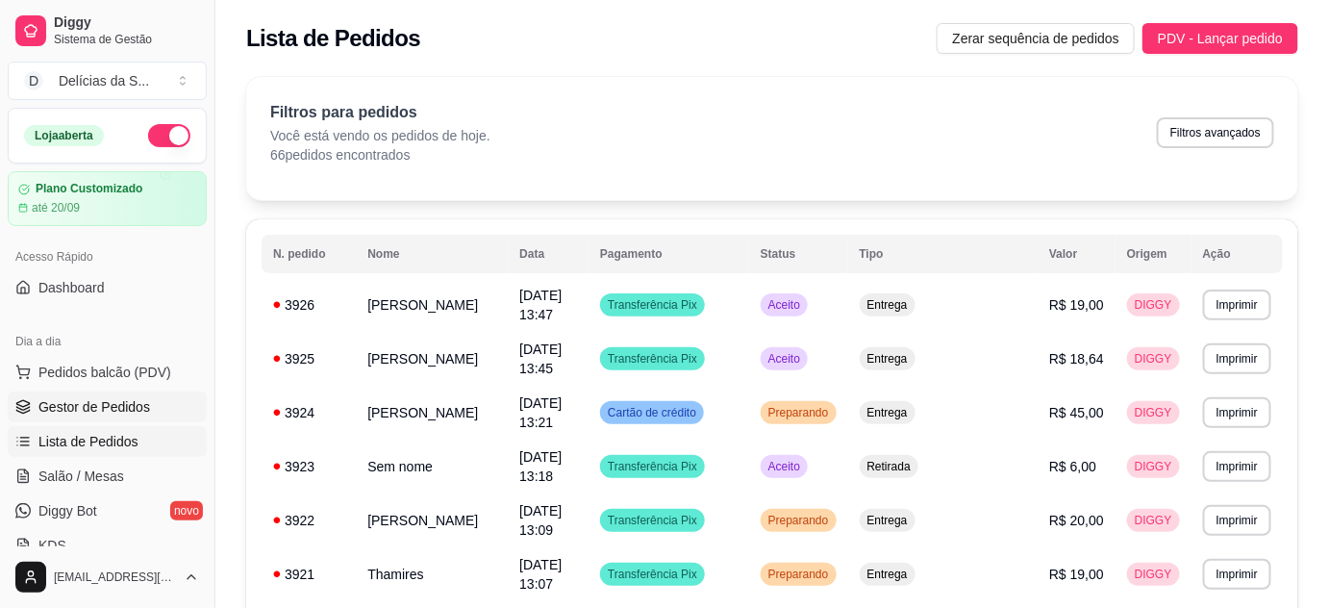
click at [130, 404] on span "Gestor de Pedidos" at bounding box center [94, 406] width 112 height 19
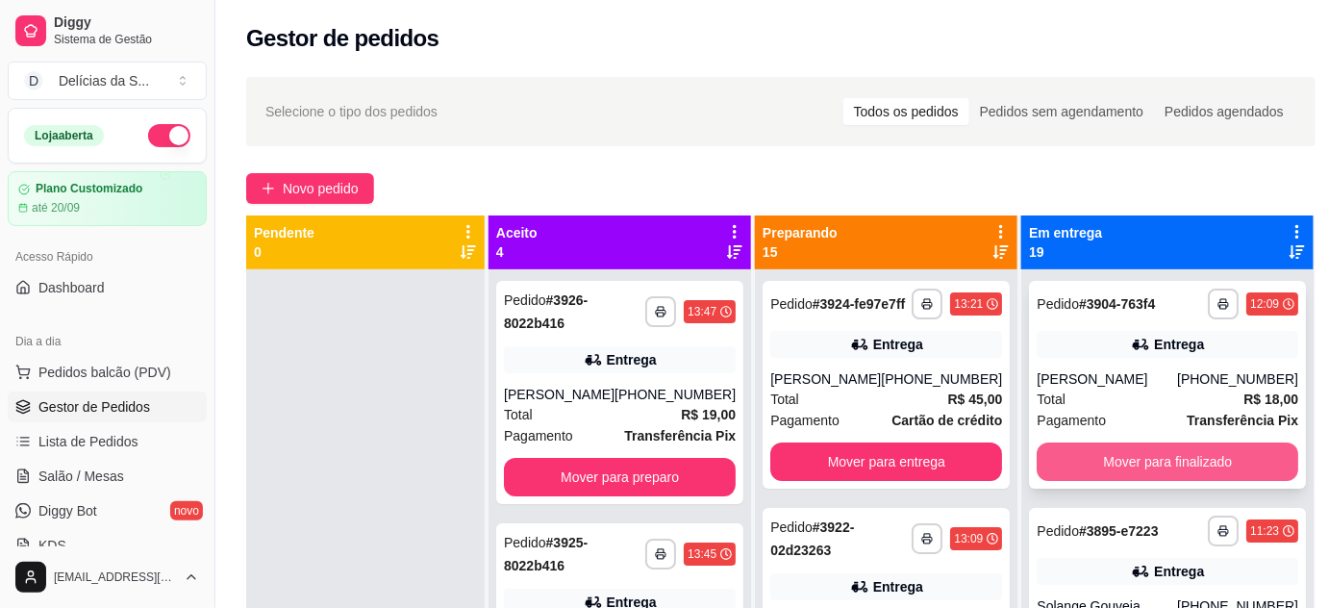
click at [1123, 458] on button "Mover para finalizado" at bounding box center [1166, 461] width 261 height 38
click at [1140, 472] on button "Mover para finalizado" at bounding box center [1167, 461] width 254 height 37
click at [1140, 471] on button "Mover para finalizado" at bounding box center [1167, 461] width 254 height 37
click at [1140, 471] on button "Mover para finalizado" at bounding box center [1166, 461] width 261 height 38
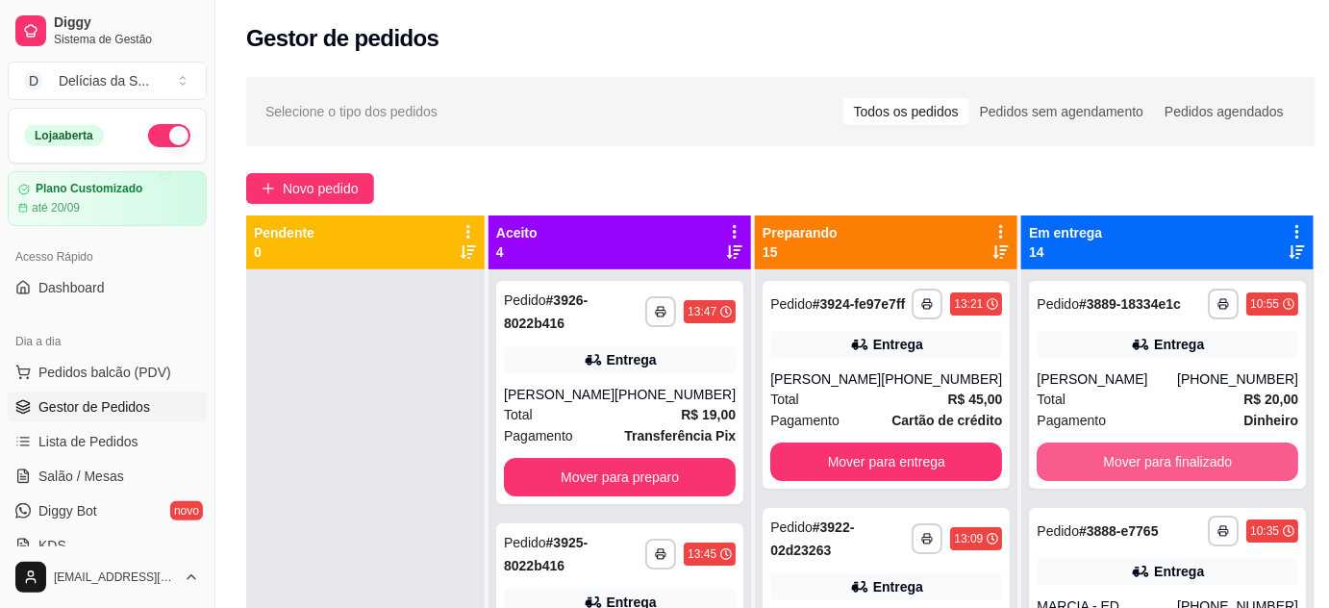
click at [1140, 471] on button "Mover para finalizado" at bounding box center [1166, 461] width 261 height 38
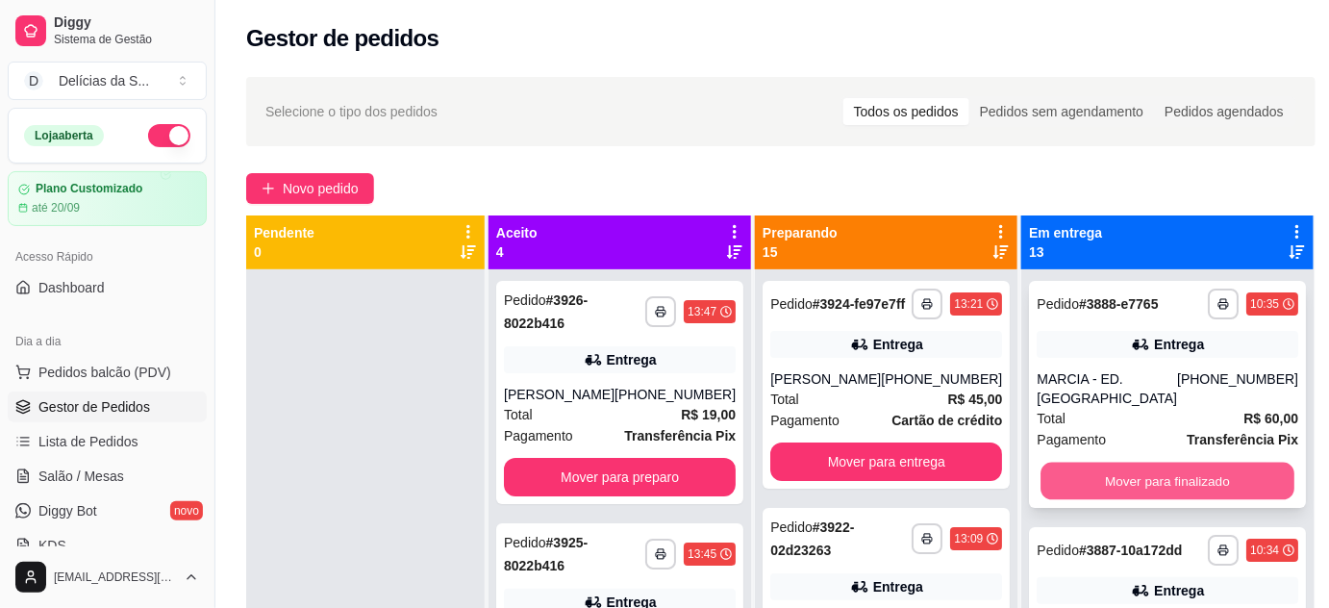
click at [1170, 494] on button "Mover para finalizado" at bounding box center [1167, 480] width 254 height 37
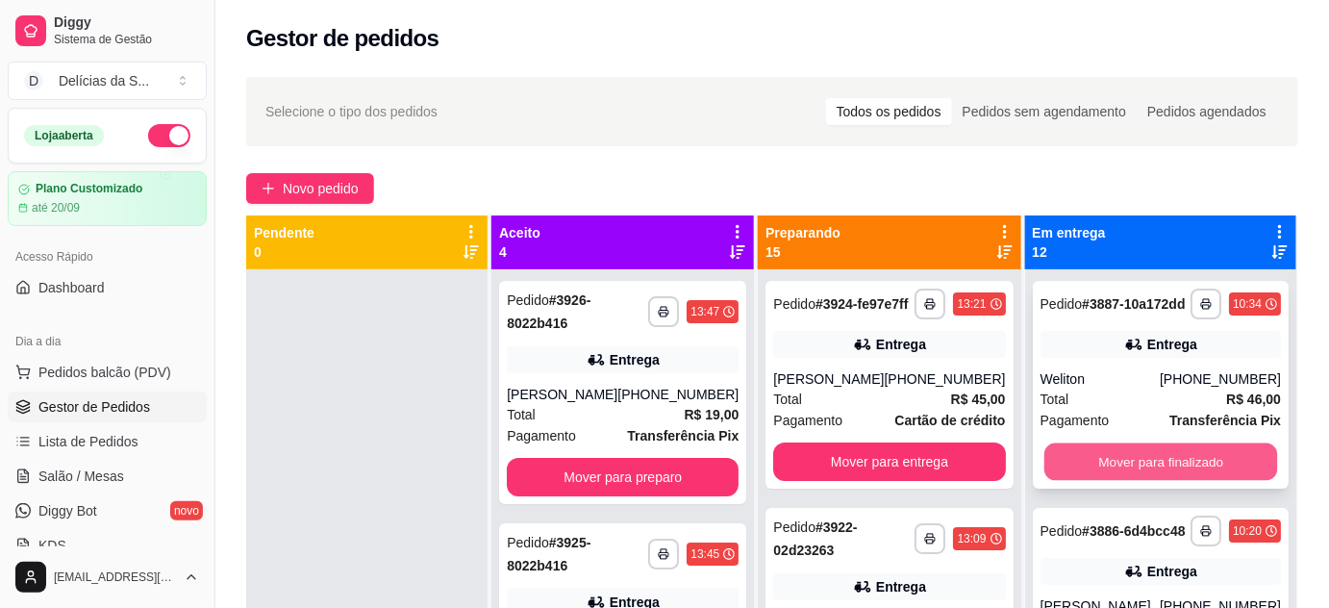
click at [1170, 481] on button "Mover para finalizado" at bounding box center [1160, 461] width 234 height 37
click at [1152, 481] on button "Mover para finalizado" at bounding box center [1160, 461] width 240 height 38
click at [1151, 481] on button "Mover para finalizado" at bounding box center [1160, 461] width 234 height 37
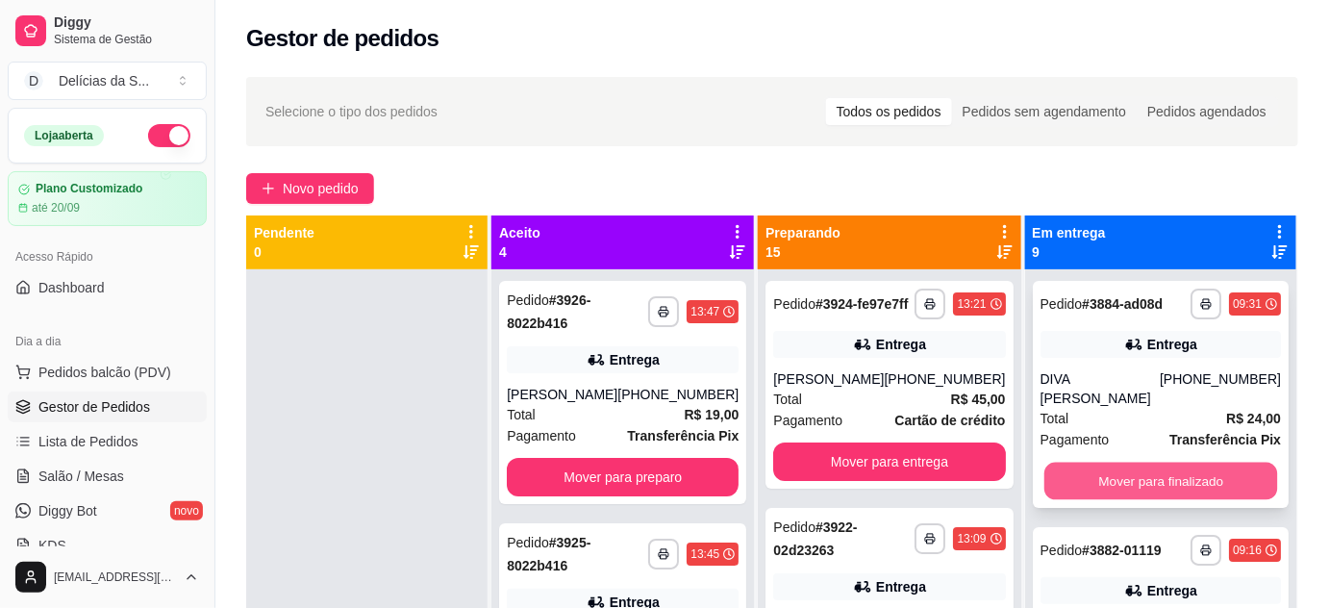
click at [1153, 493] on button "Mover para finalizado" at bounding box center [1160, 480] width 234 height 37
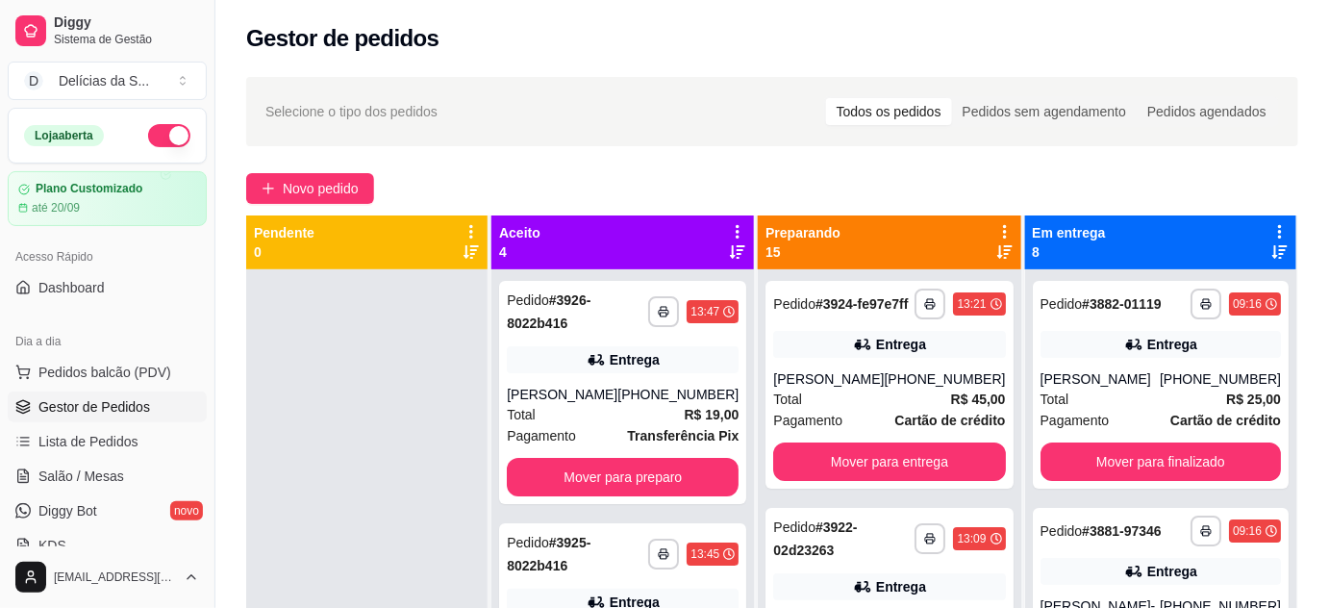
click at [1153, 493] on div "**********" at bounding box center [1160, 573] width 271 height 608
click at [1153, 465] on button "Mover para finalizado" at bounding box center [1160, 461] width 234 height 37
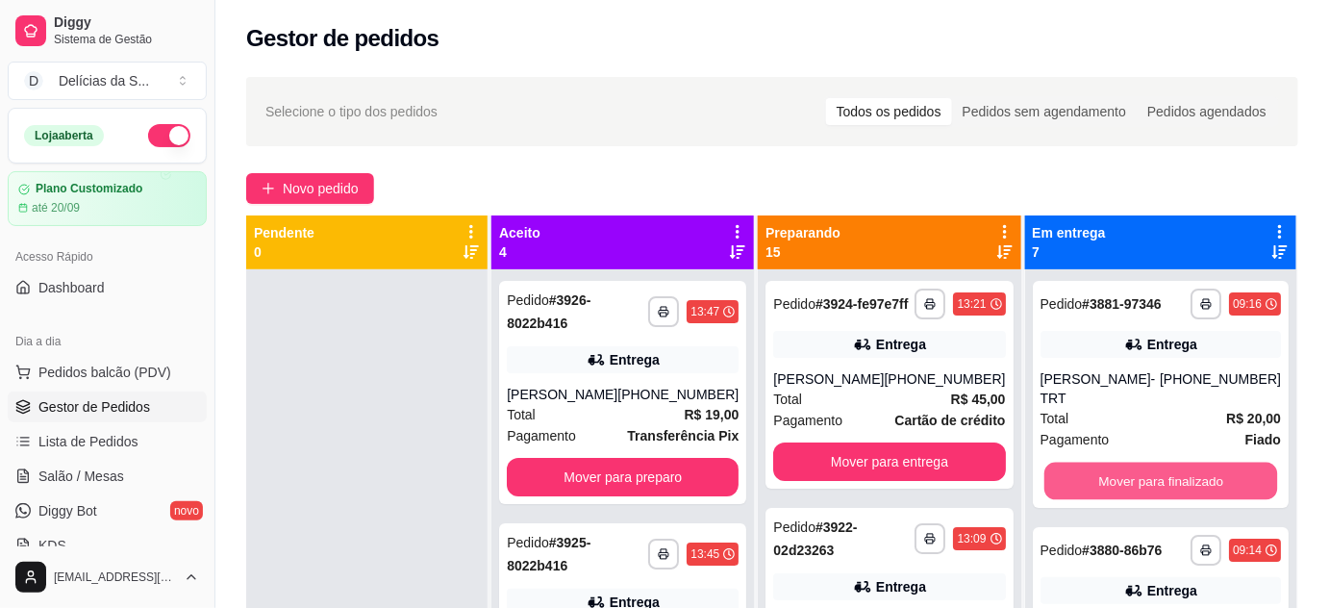
click at [1153, 465] on button "Mover para finalizado" at bounding box center [1160, 480] width 234 height 37
click at [1153, 465] on button "Mover para finalizado" at bounding box center [1160, 480] width 240 height 38
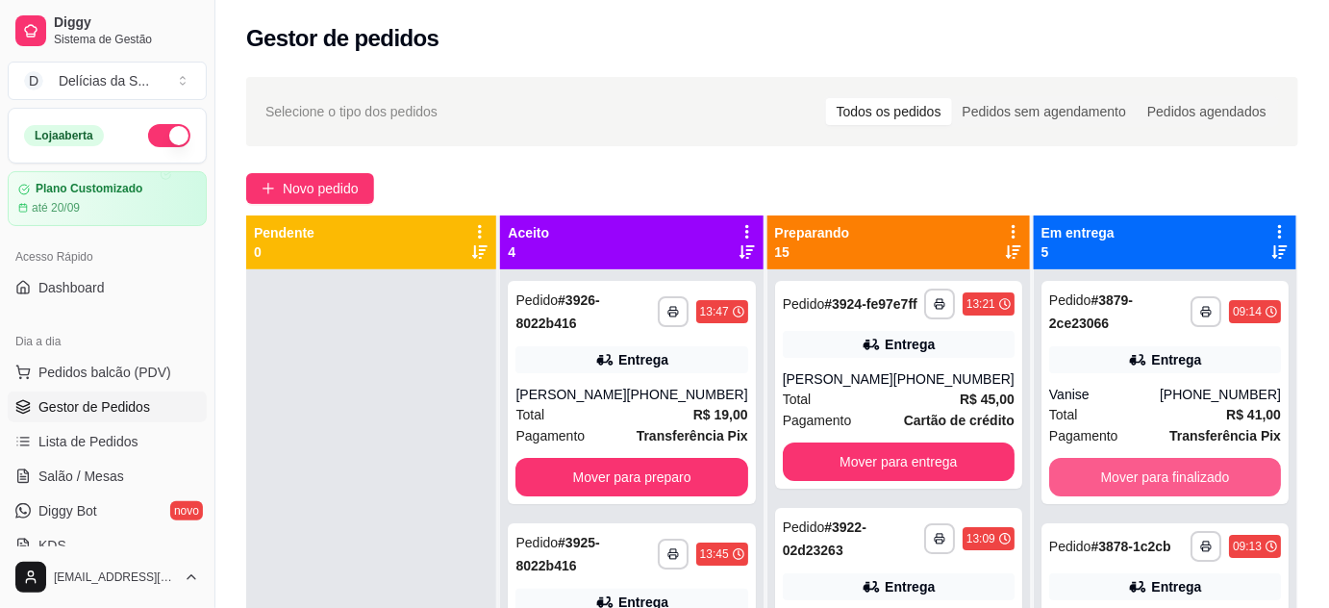
click at [1153, 465] on button "Mover para finalizado" at bounding box center [1165, 477] width 232 height 38
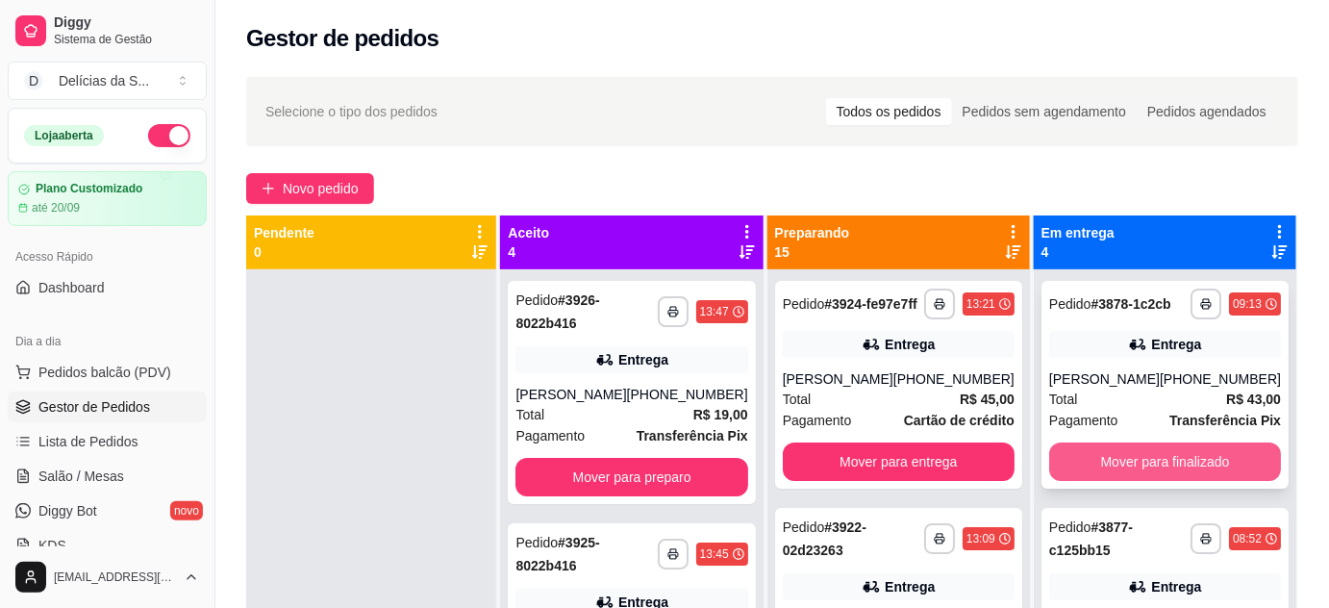
click at [1152, 465] on button "Mover para finalizado" at bounding box center [1165, 461] width 232 height 38
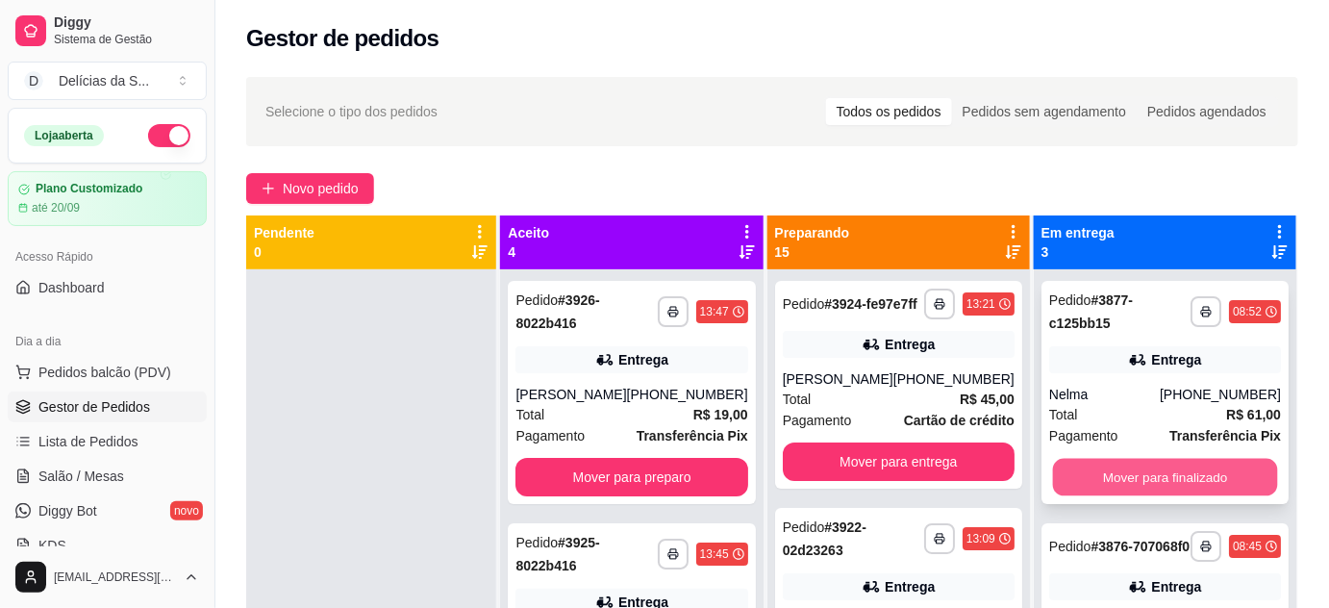
click at [1153, 476] on button "Mover para finalizado" at bounding box center [1164, 477] width 225 height 37
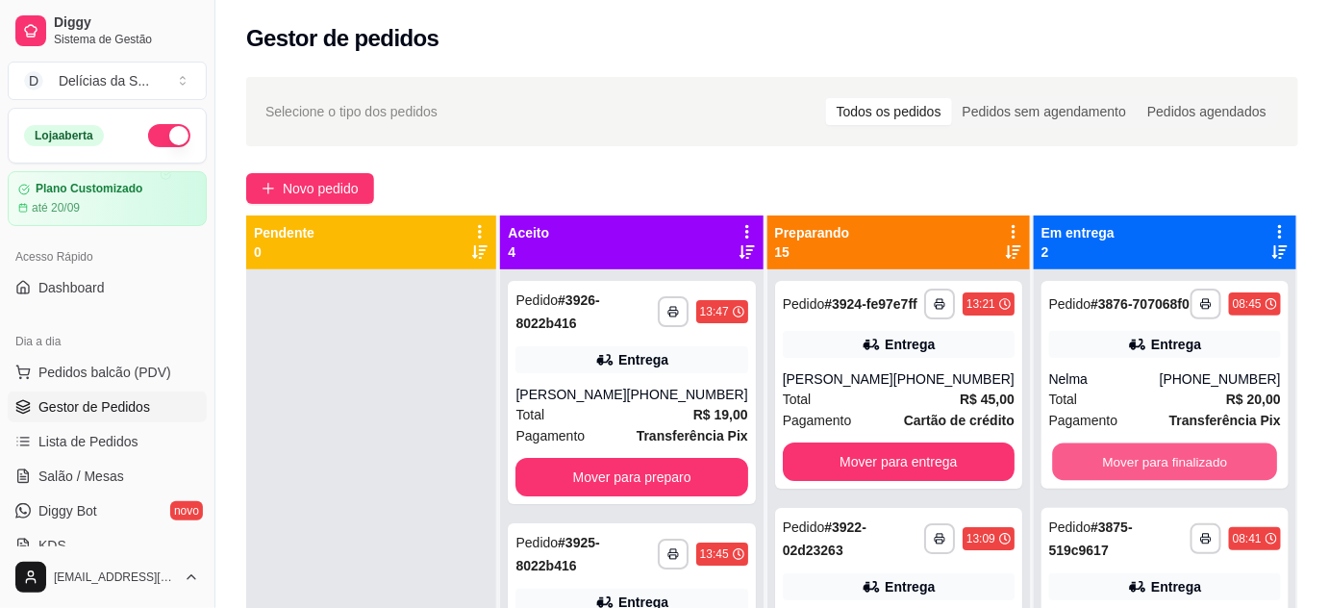
click at [1153, 476] on button "Mover para finalizado" at bounding box center [1164, 461] width 225 height 37
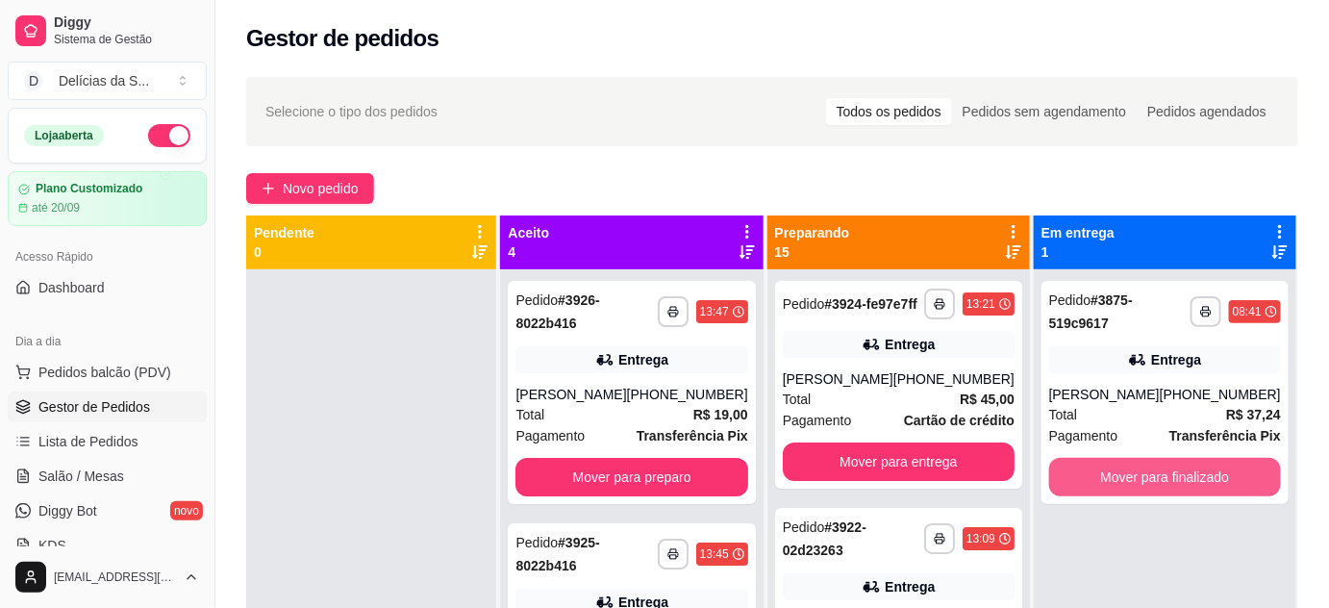
click at [1153, 476] on button "Mover para finalizado" at bounding box center [1165, 477] width 232 height 38
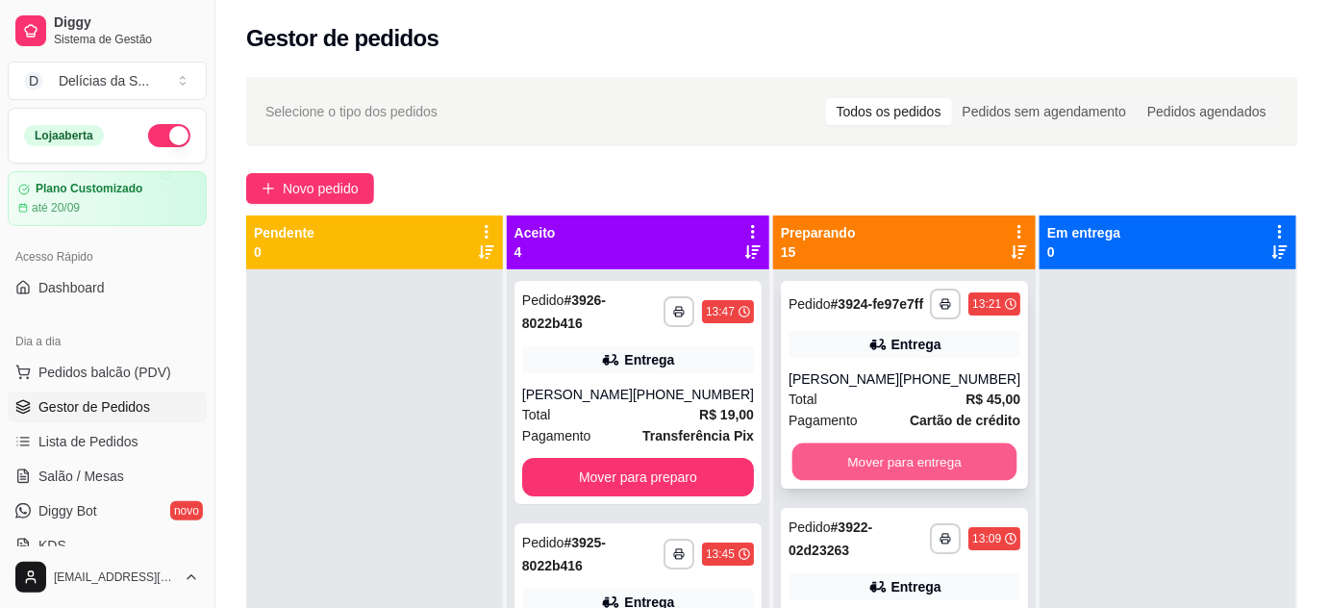
click at [951, 479] on button "Mover para entrega" at bounding box center [904, 461] width 225 height 37
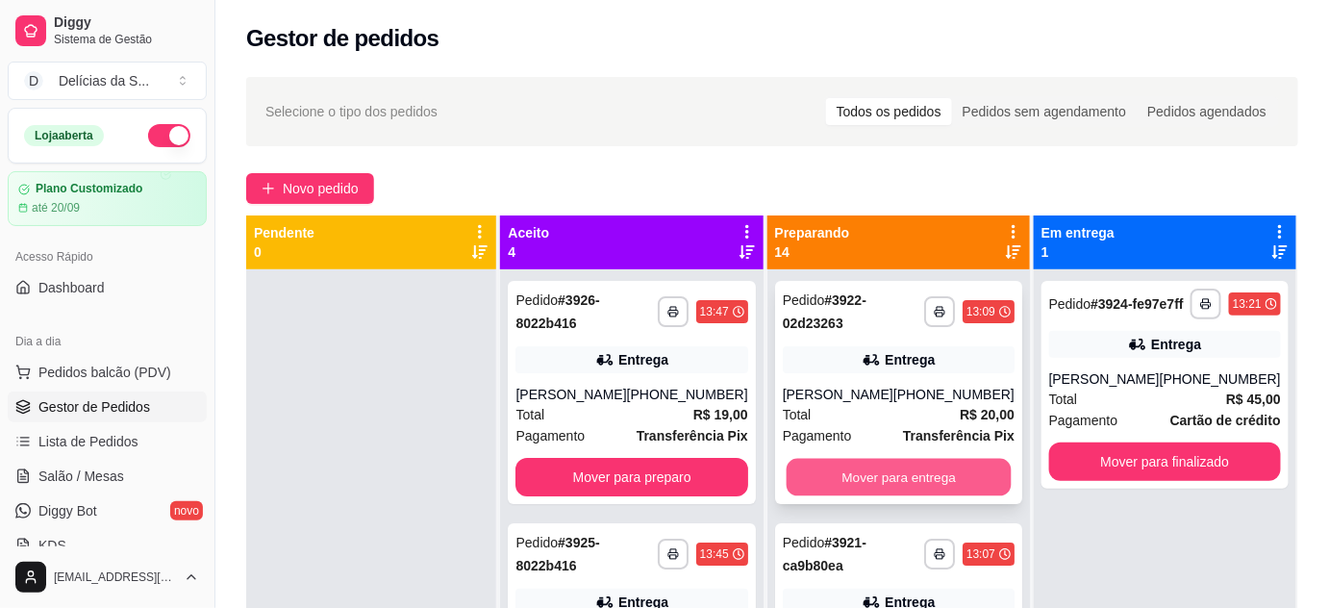
click at [956, 481] on button "Mover para entrega" at bounding box center [897, 477] width 225 height 37
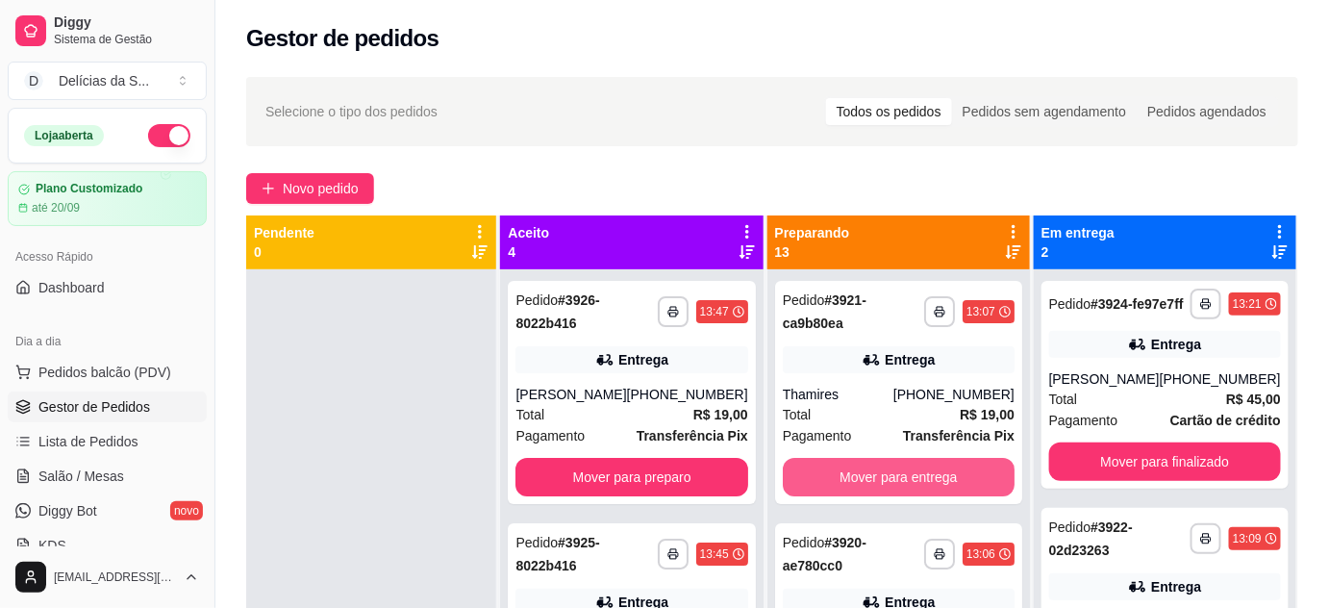
click at [956, 481] on button "Mover para entrega" at bounding box center [899, 477] width 232 height 38
click at [956, 481] on button "Mover para entrega" at bounding box center [897, 477] width 225 height 37
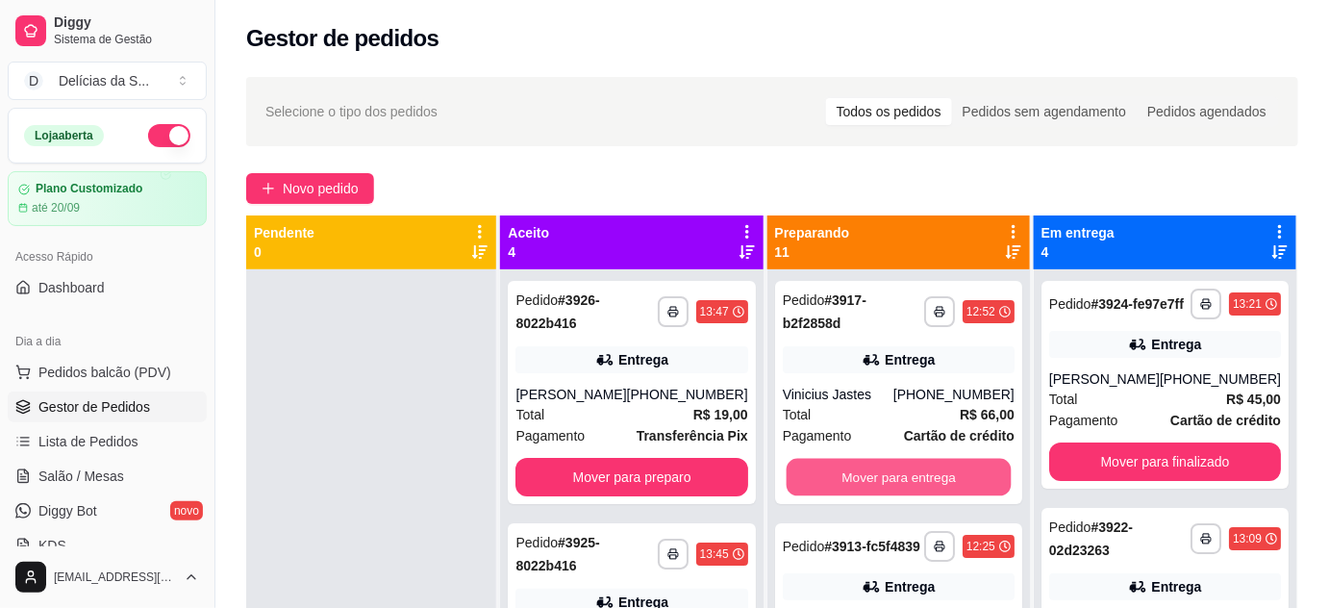
click at [956, 481] on button "Mover para entrega" at bounding box center [897, 477] width 225 height 37
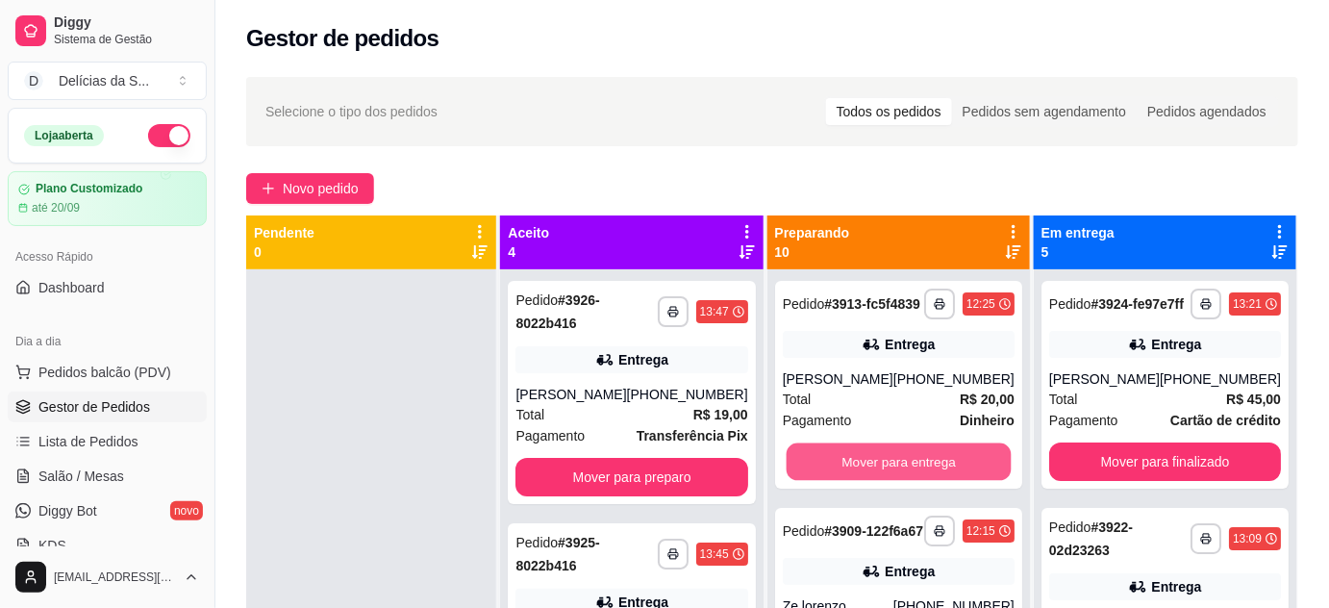
click at [956, 481] on button "Mover para entrega" at bounding box center [897, 461] width 225 height 37
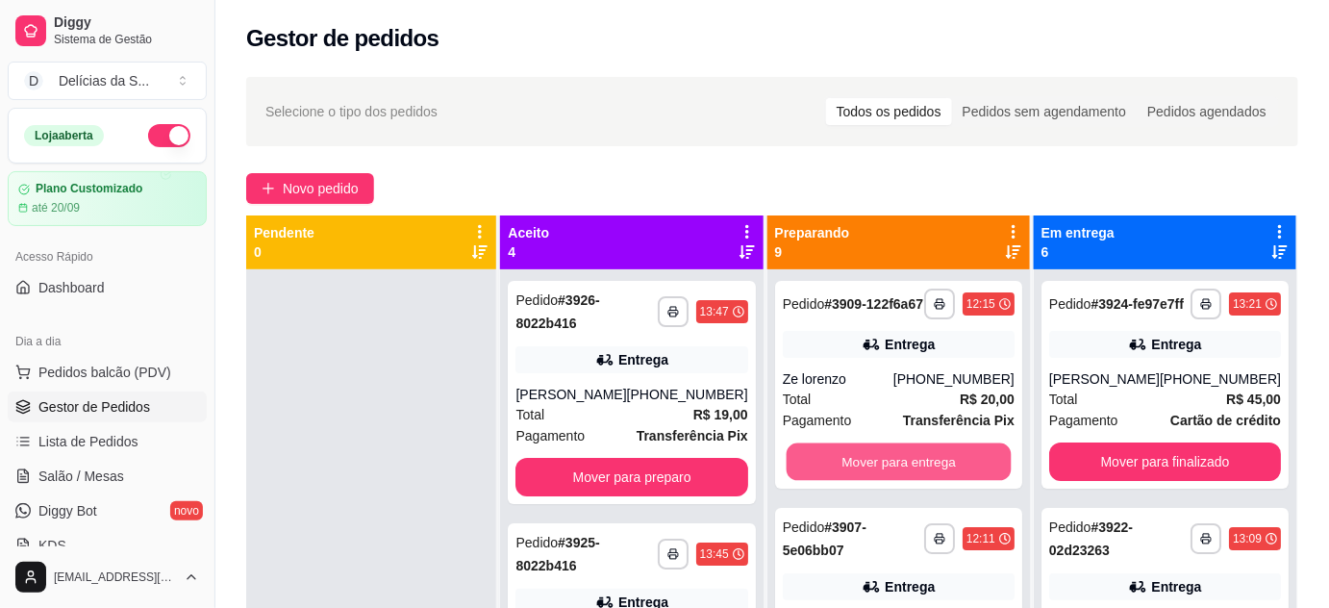
click at [956, 481] on button "Mover para entrega" at bounding box center [897, 461] width 225 height 37
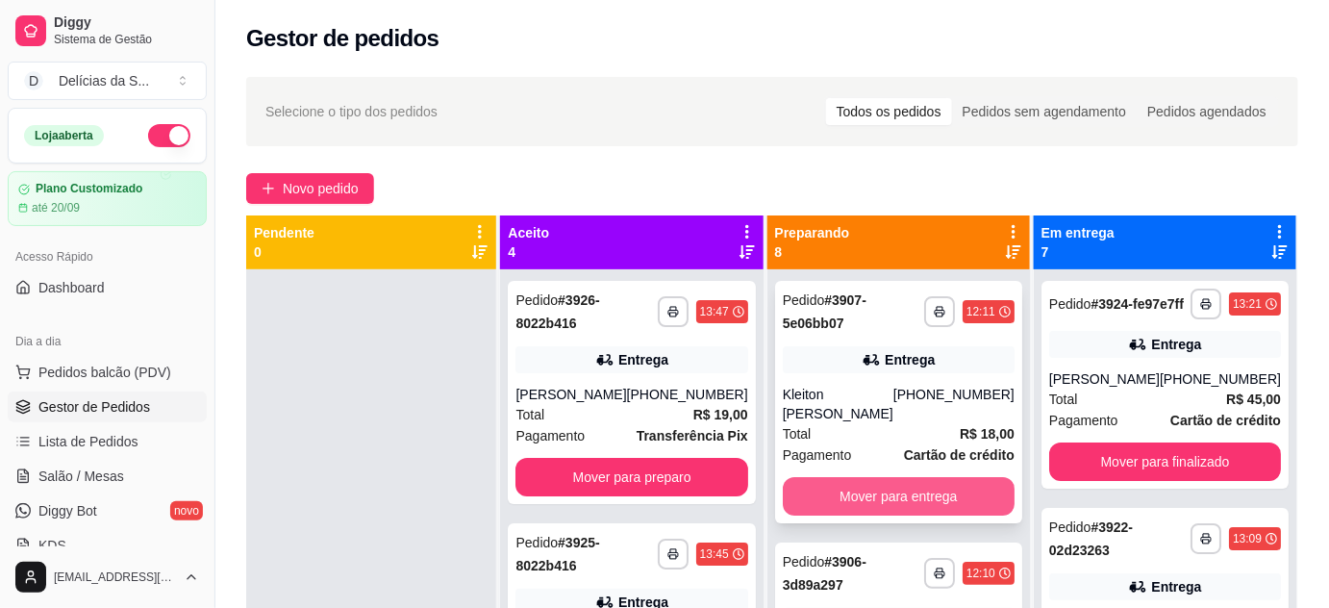
click at [970, 483] on button "Mover para entrega" at bounding box center [899, 496] width 232 height 38
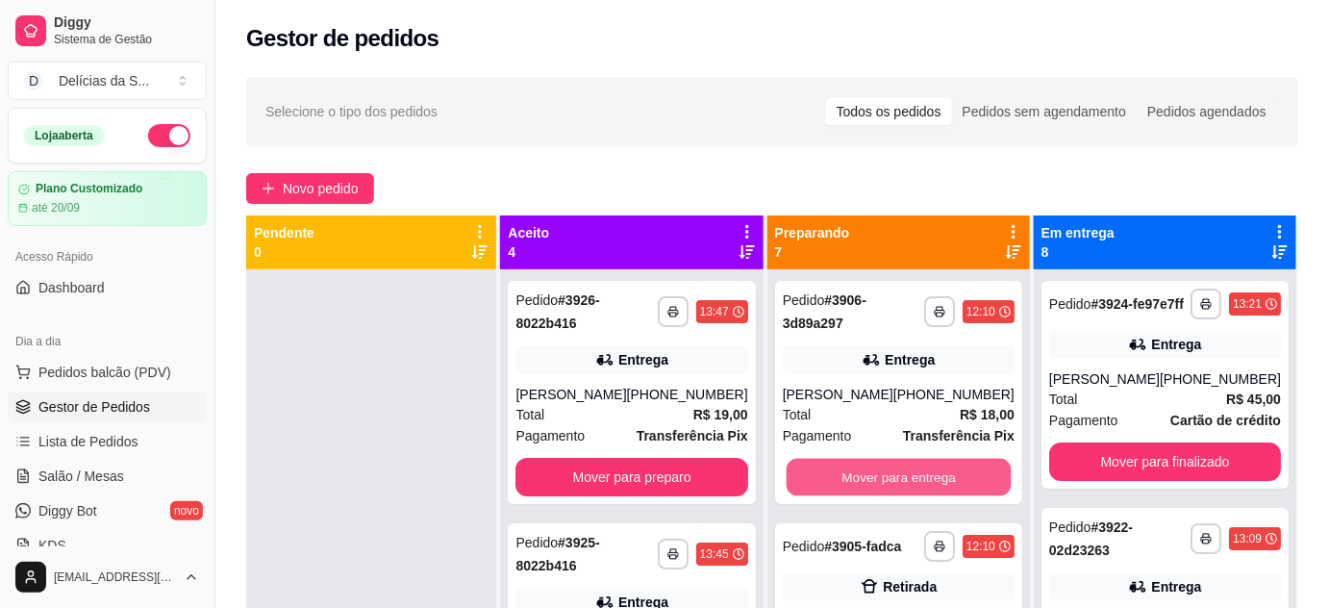
click at [970, 483] on button "Mover para entrega" at bounding box center [897, 477] width 225 height 37
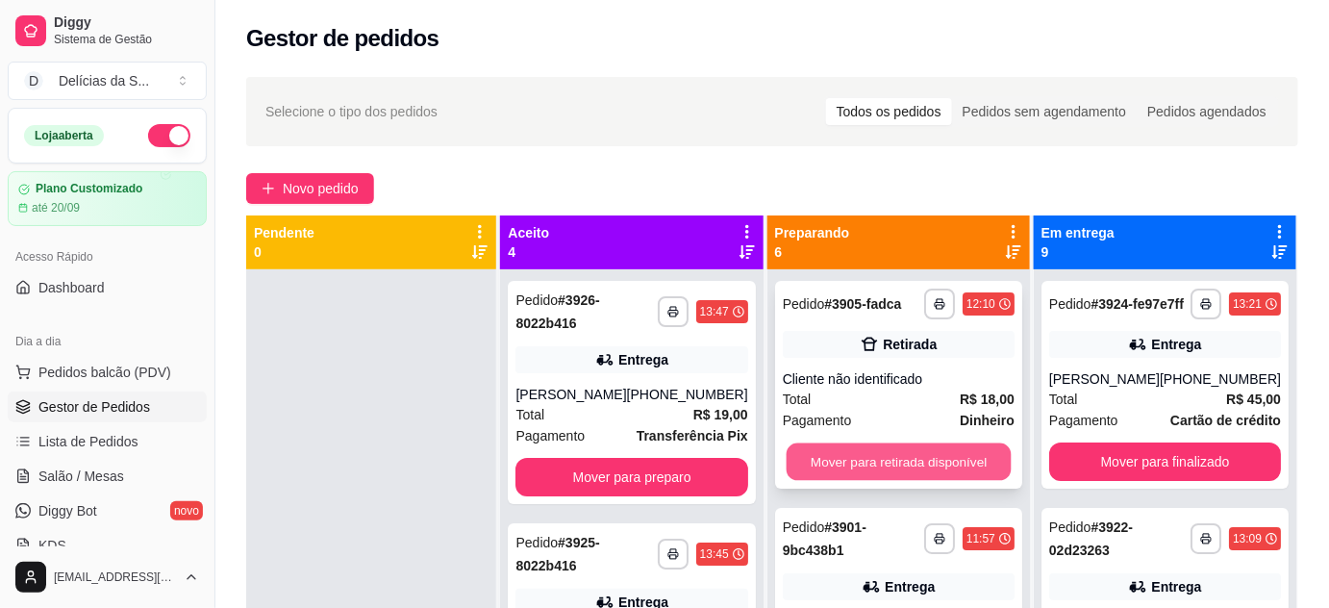
click at [940, 452] on button "Mover para retirada disponível" at bounding box center [897, 461] width 225 height 37
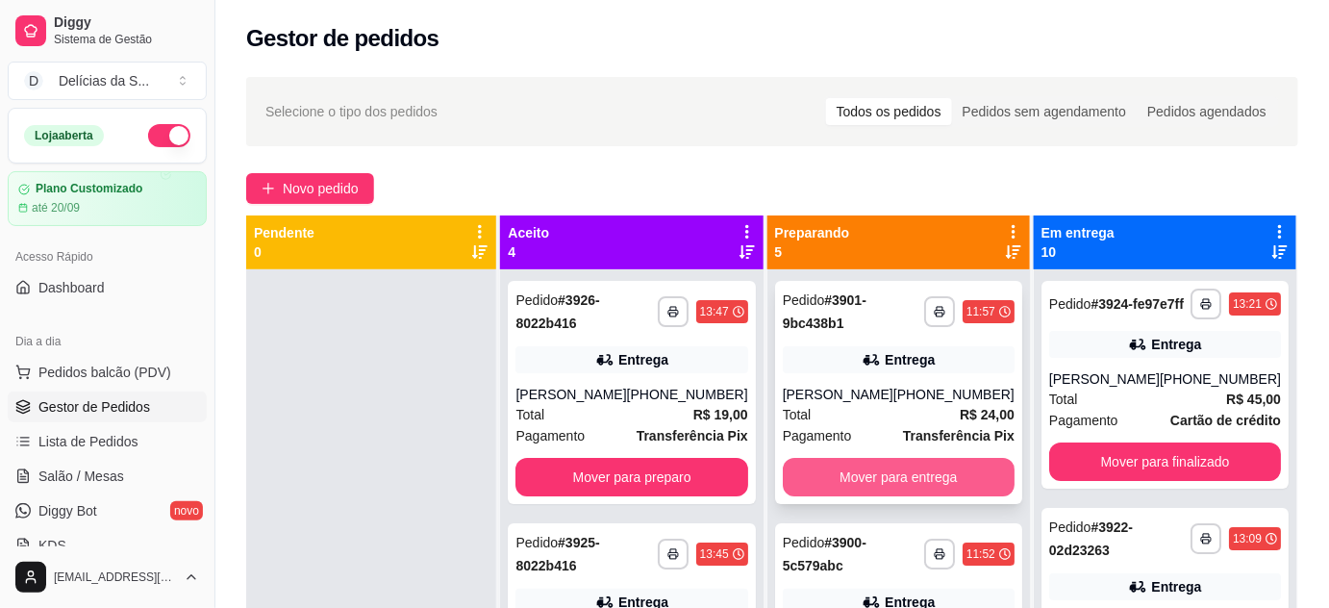
click at [956, 466] on button "Mover para entrega" at bounding box center [899, 477] width 232 height 38
click at [956, 466] on button "Mover para entrega" at bounding box center [897, 477] width 225 height 37
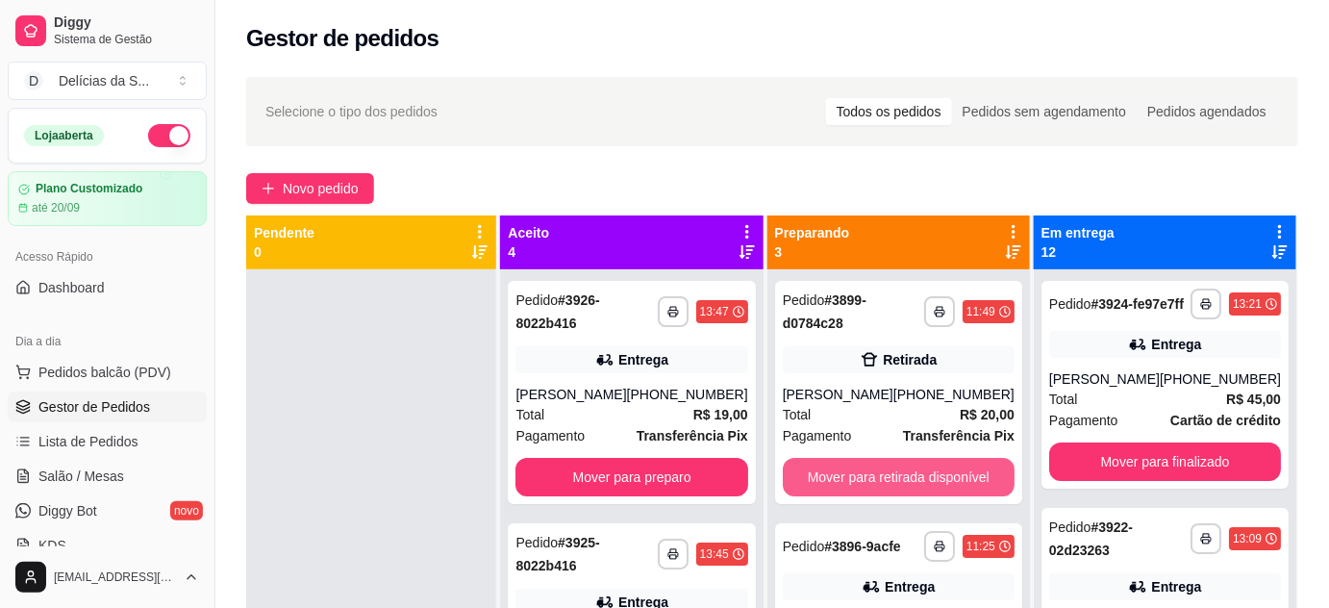
click at [956, 465] on button "Mover para retirada disponível" at bounding box center [899, 477] width 232 height 38
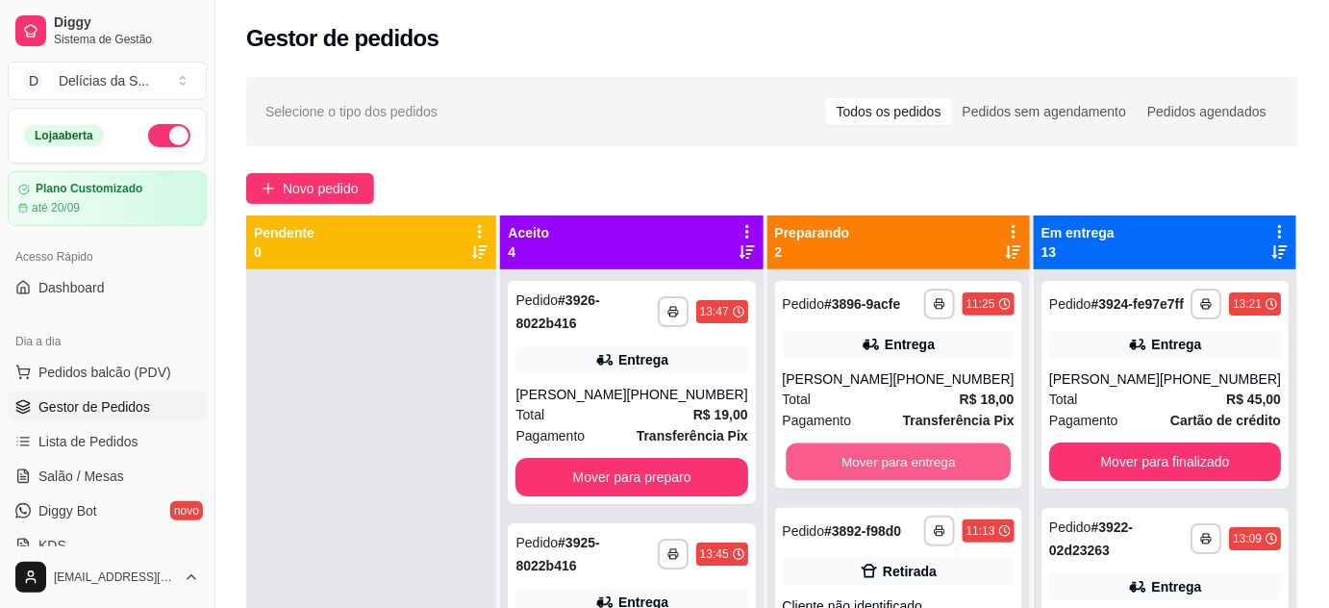
click at [956, 465] on button "Mover para entrega" at bounding box center [897, 461] width 225 height 37
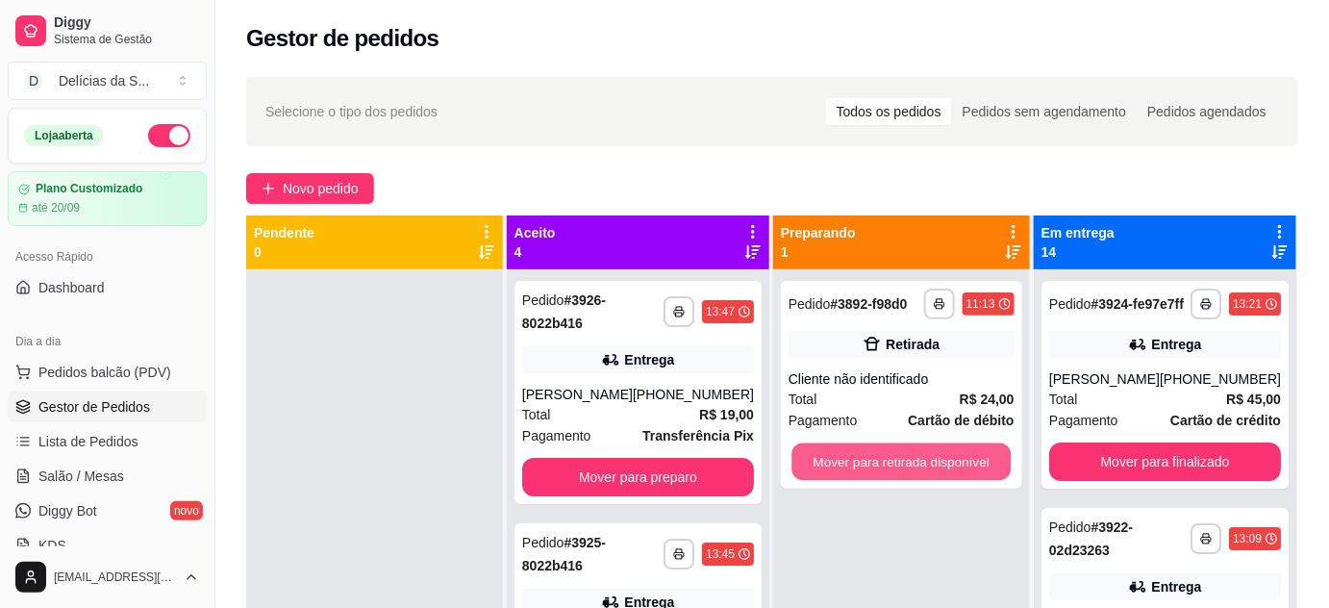
click at [956, 465] on button "Mover para retirada disponível" at bounding box center [901, 461] width 219 height 37
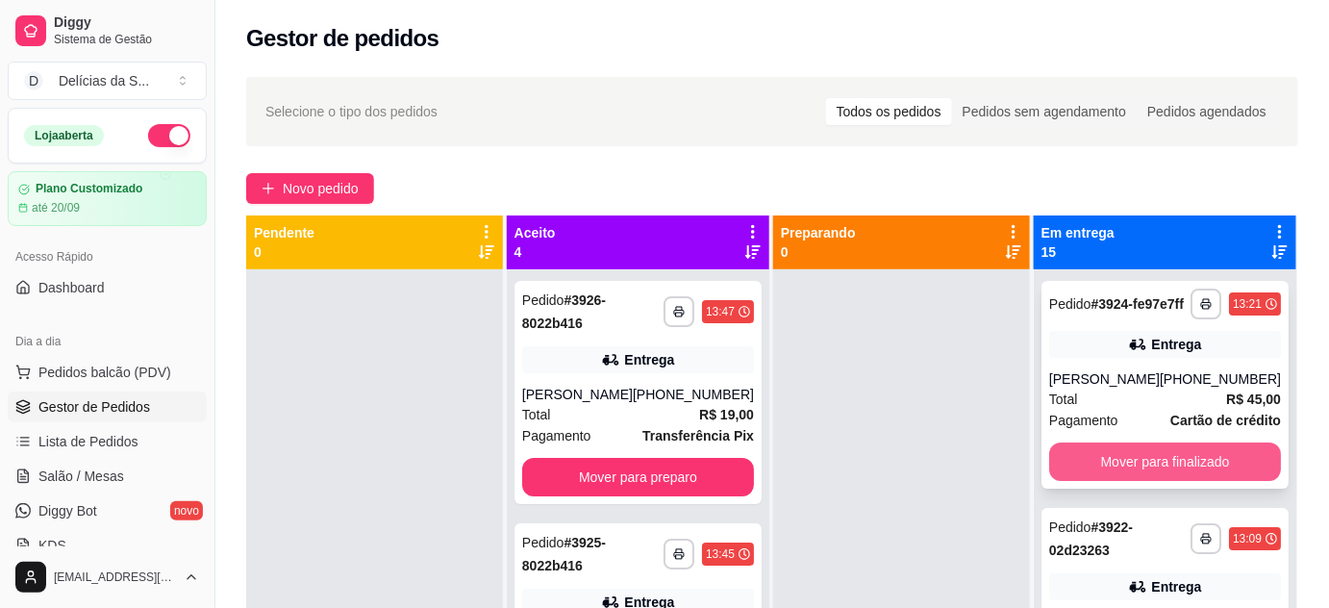
click at [1079, 479] on button "Mover para finalizado" at bounding box center [1165, 461] width 232 height 38
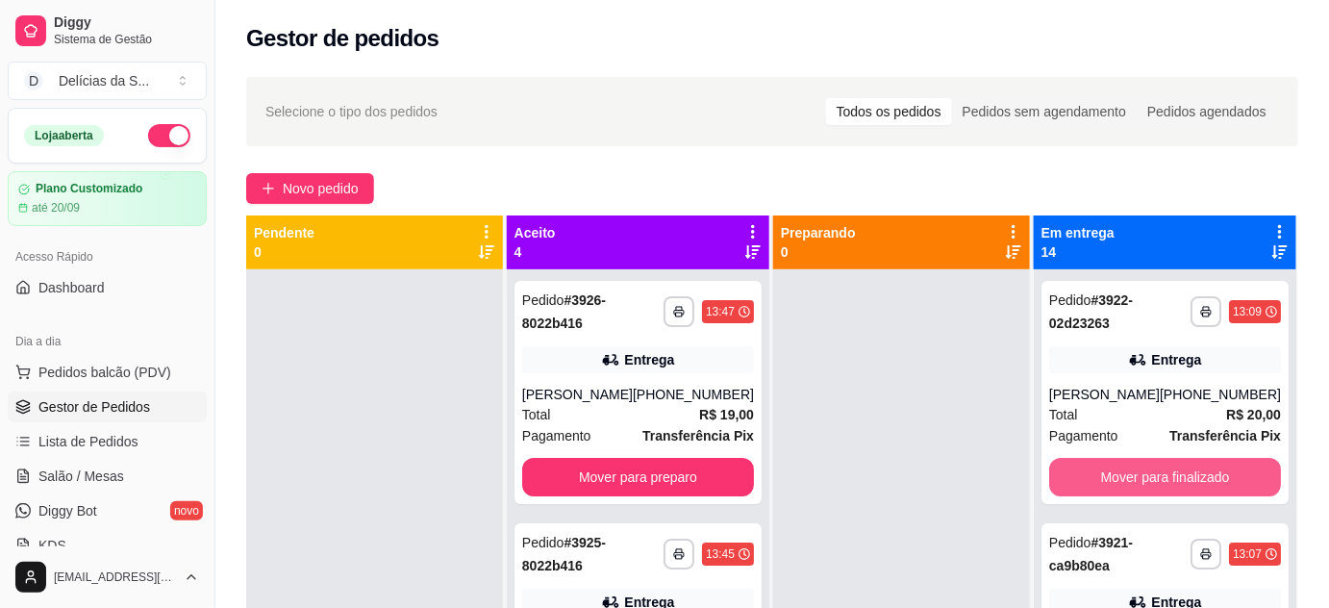
click at [1079, 479] on button "Mover para finalizado" at bounding box center [1165, 477] width 232 height 38
click at [1079, 479] on button "Mover para finalizado" at bounding box center [1164, 477] width 225 height 37
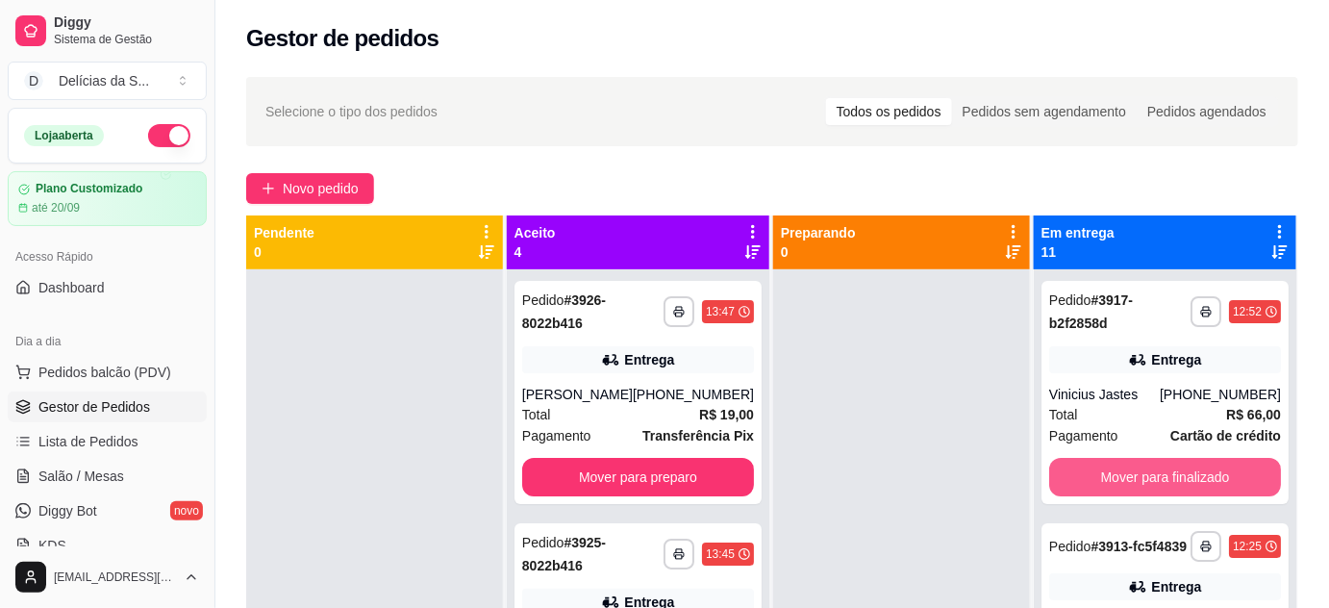
click at [1079, 479] on button "Mover para finalizado" at bounding box center [1165, 477] width 232 height 38
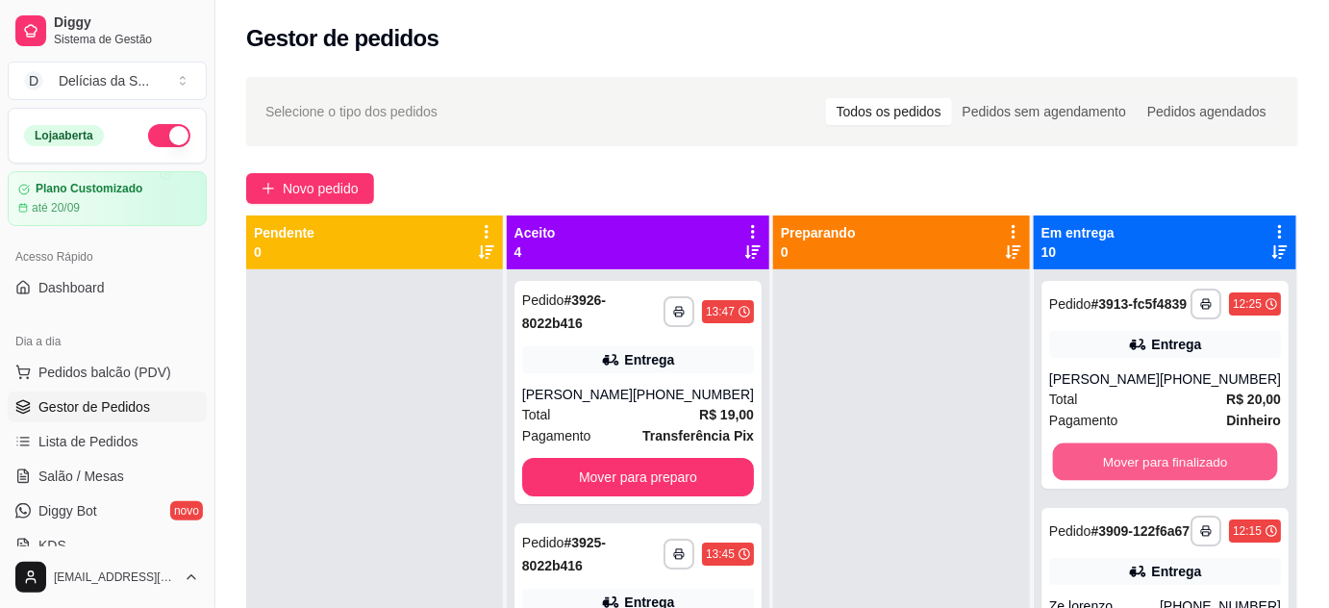
click at [1079, 479] on button "Mover para finalizado" at bounding box center [1164, 461] width 225 height 37
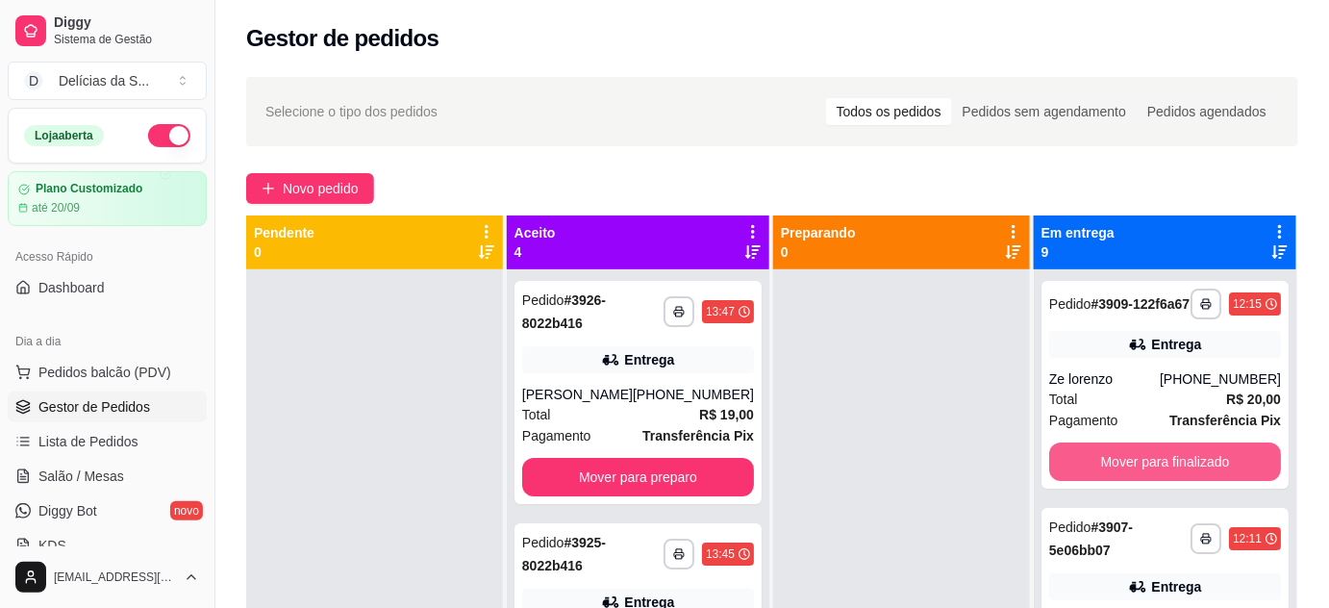
click at [1079, 479] on button "Mover para finalizado" at bounding box center [1165, 461] width 232 height 38
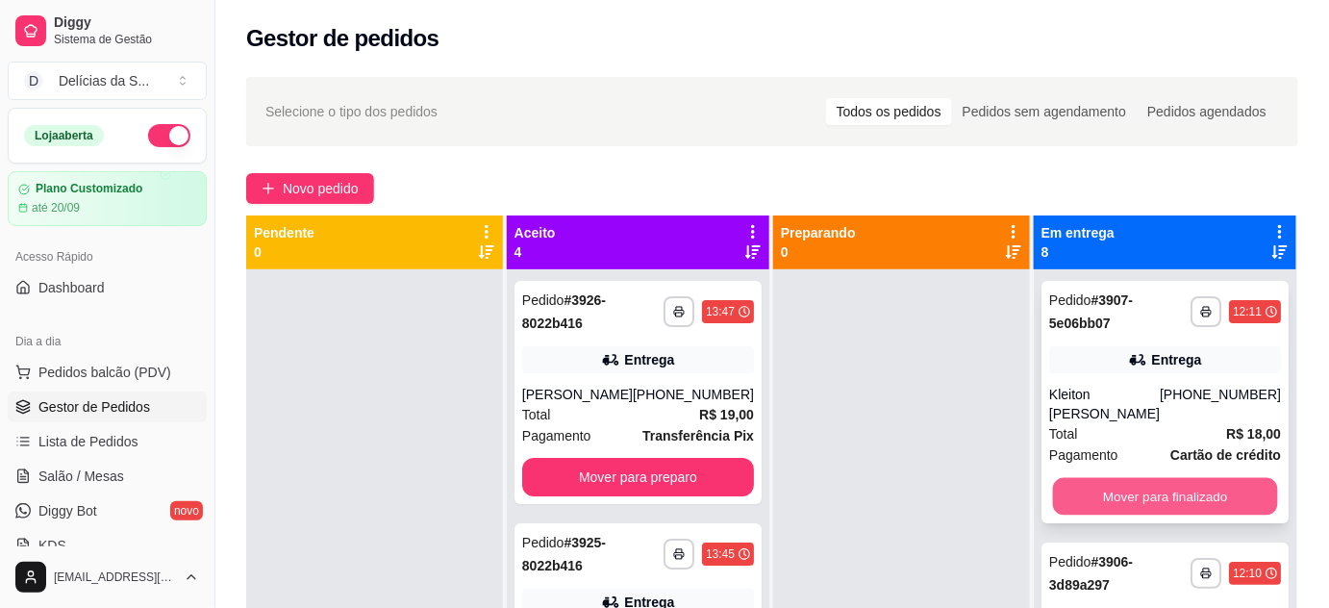
click at [1084, 486] on button "Mover para finalizado" at bounding box center [1164, 496] width 225 height 37
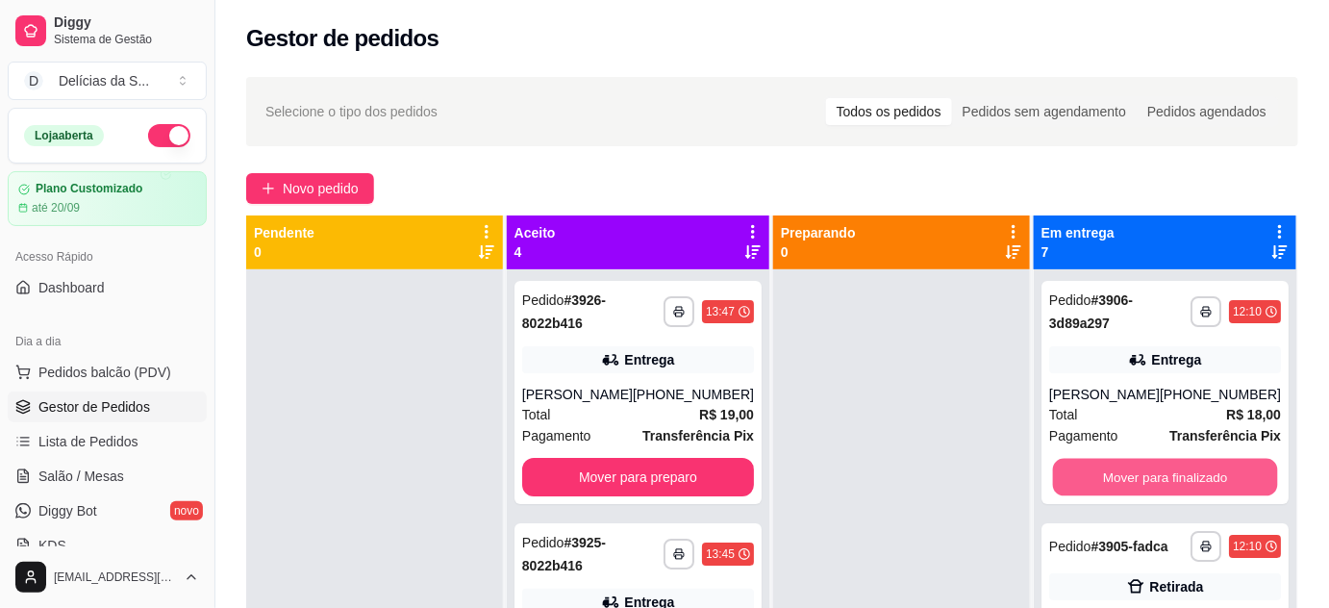
click at [1084, 486] on button "Mover para finalizado" at bounding box center [1164, 477] width 225 height 37
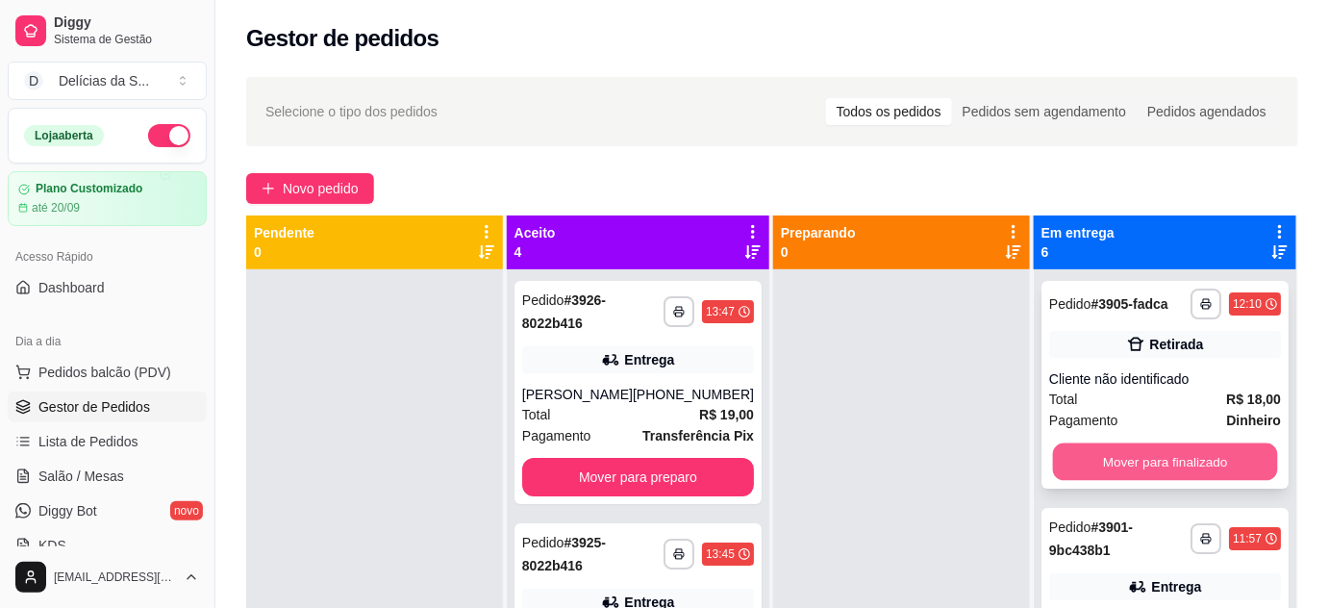
click at [1089, 460] on button "Mover para finalizado" at bounding box center [1164, 461] width 225 height 37
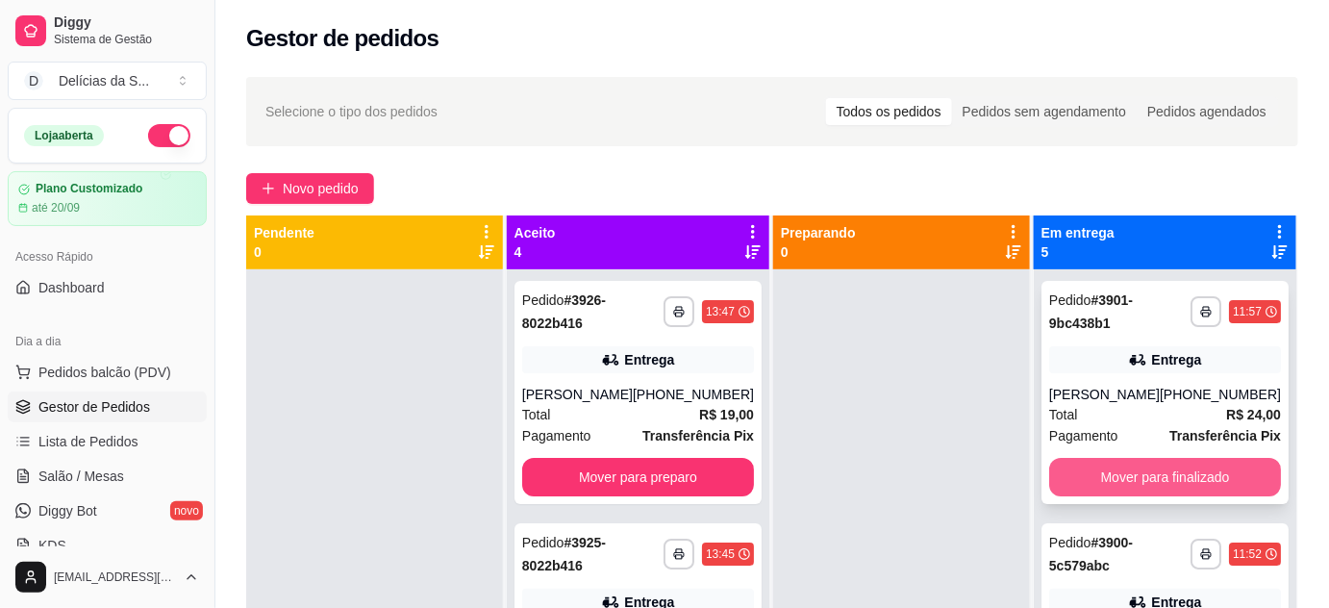
click at [1087, 485] on button "Mover para finalizado" at bounding box center [1165, 477] width 232 height 38
click at [1089, 415] on div "Total R$ 25,00" at bounding box center [1165, 414] width 232 height 21
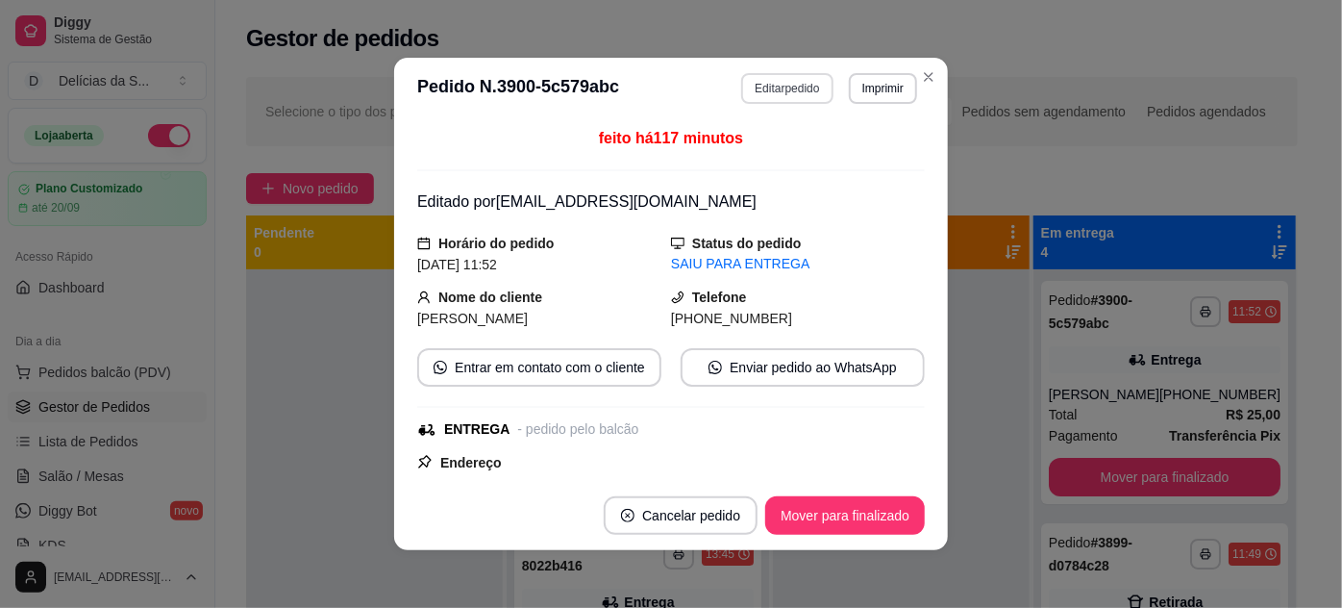
click at [741, 91] on button "Editar pedido" at bounding box center [786, 88] width 91 height 31
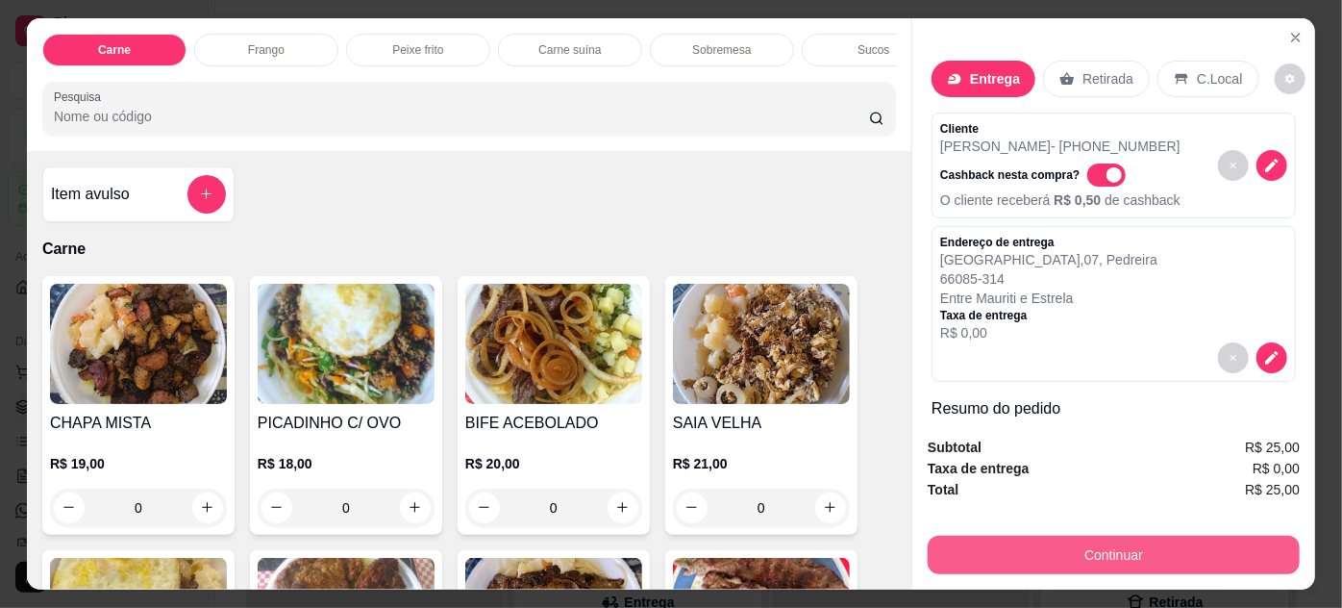
click at [1059, 548] on button "Continuar" at bounding box center [1114, 554] width 372 height 38
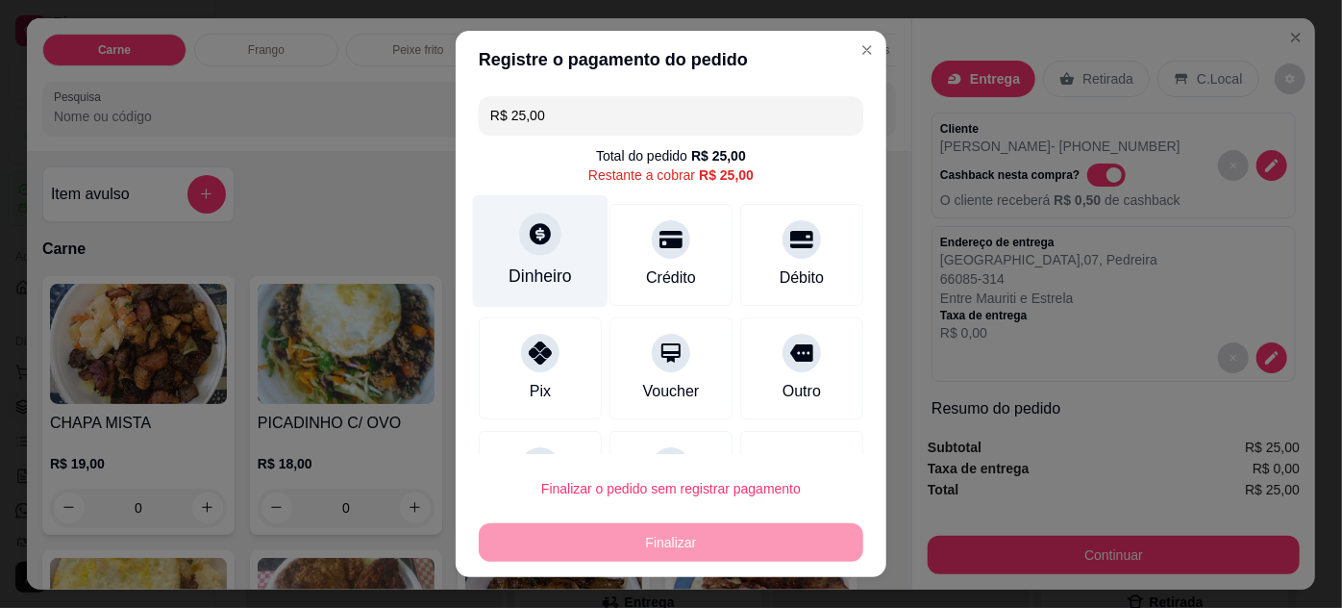
click at [551, 263] on div "Dinheiro" at bounding box center [540, 275] width 63 height 25
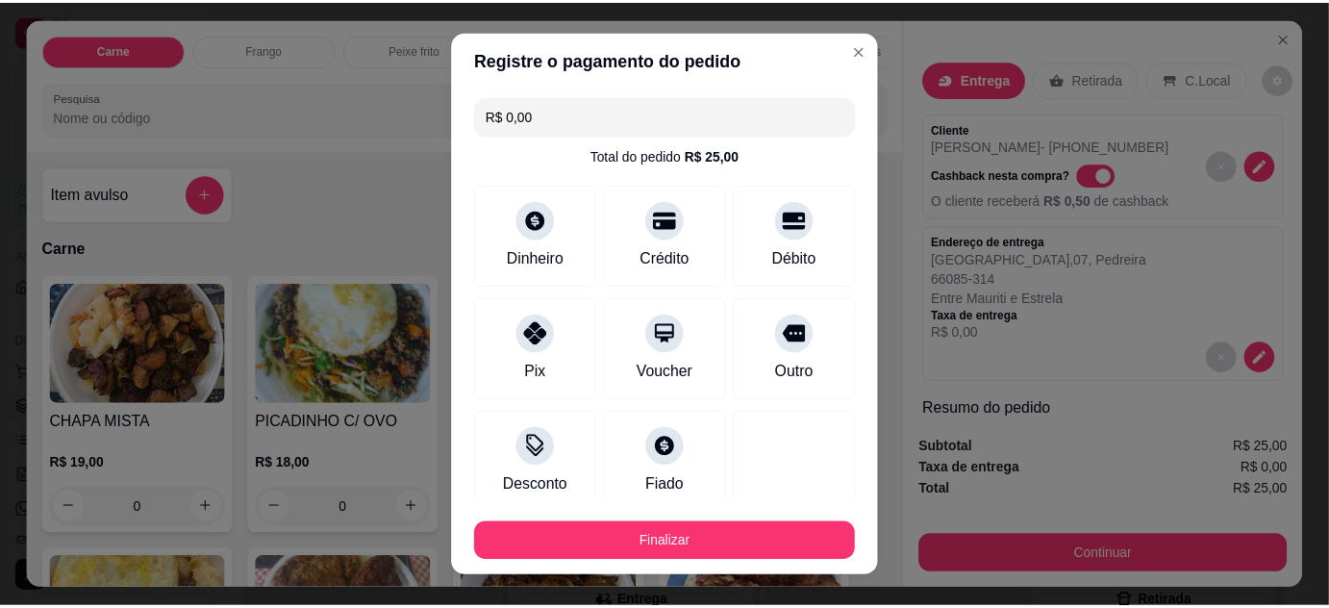
scroll to position [117, 0]
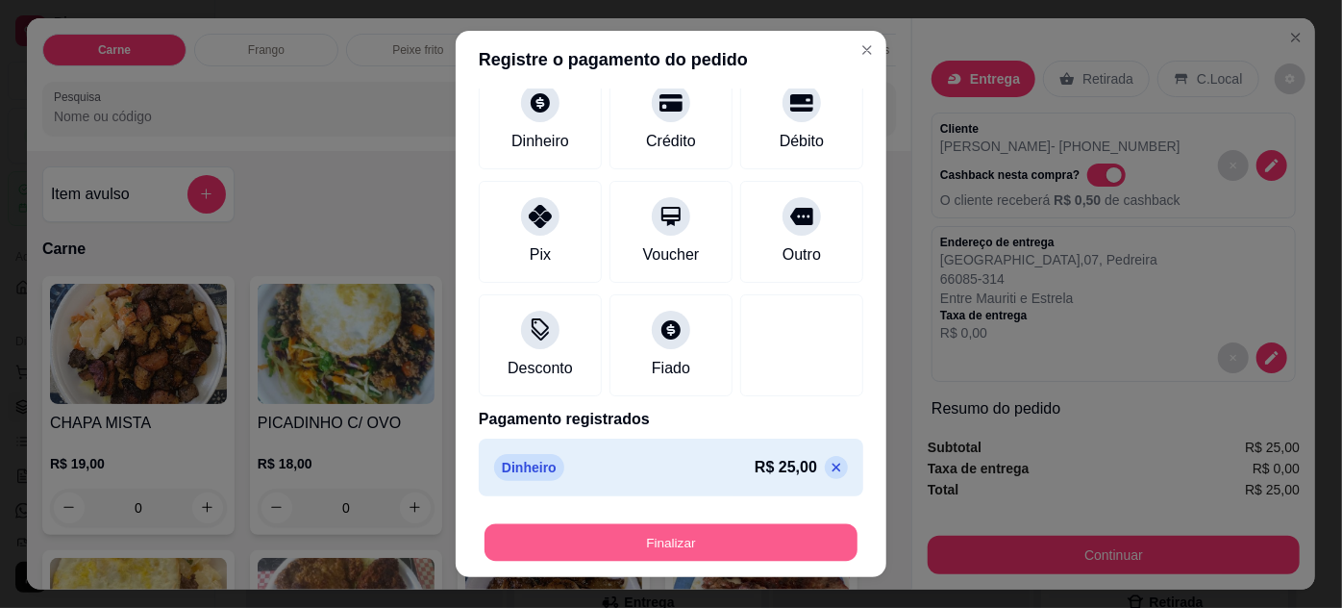
click at [784, 534] on button "Finalizar" at bounding box center [671, 542] width 373 height 37
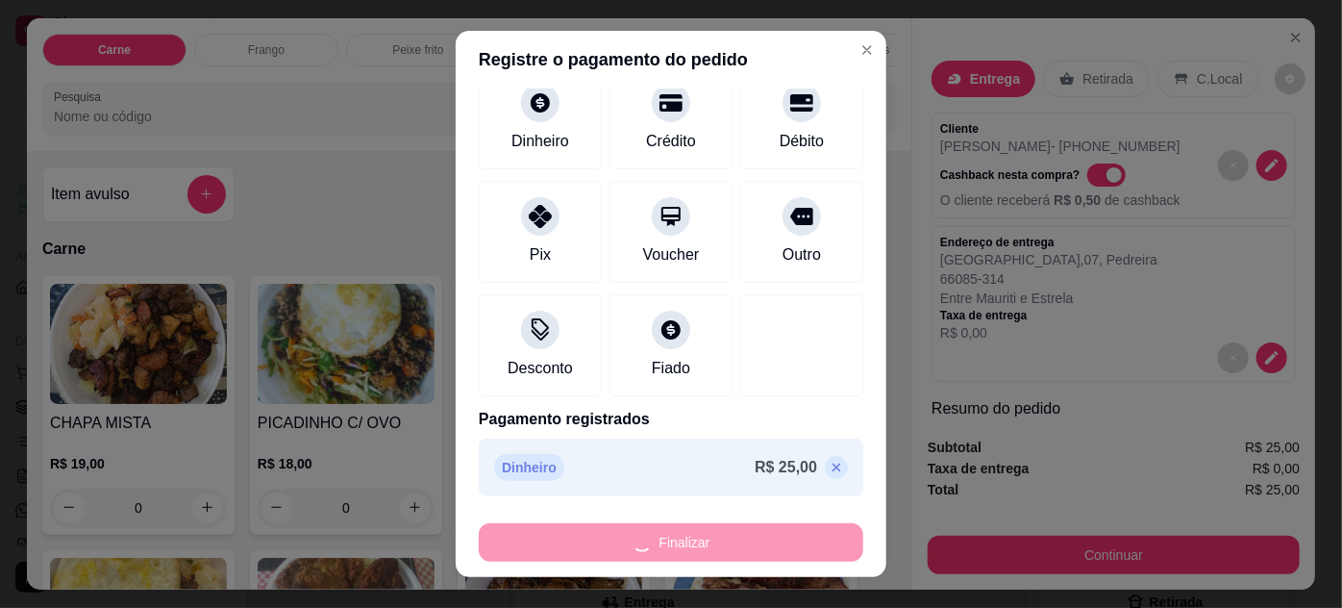
type input "-R$ 25,00"
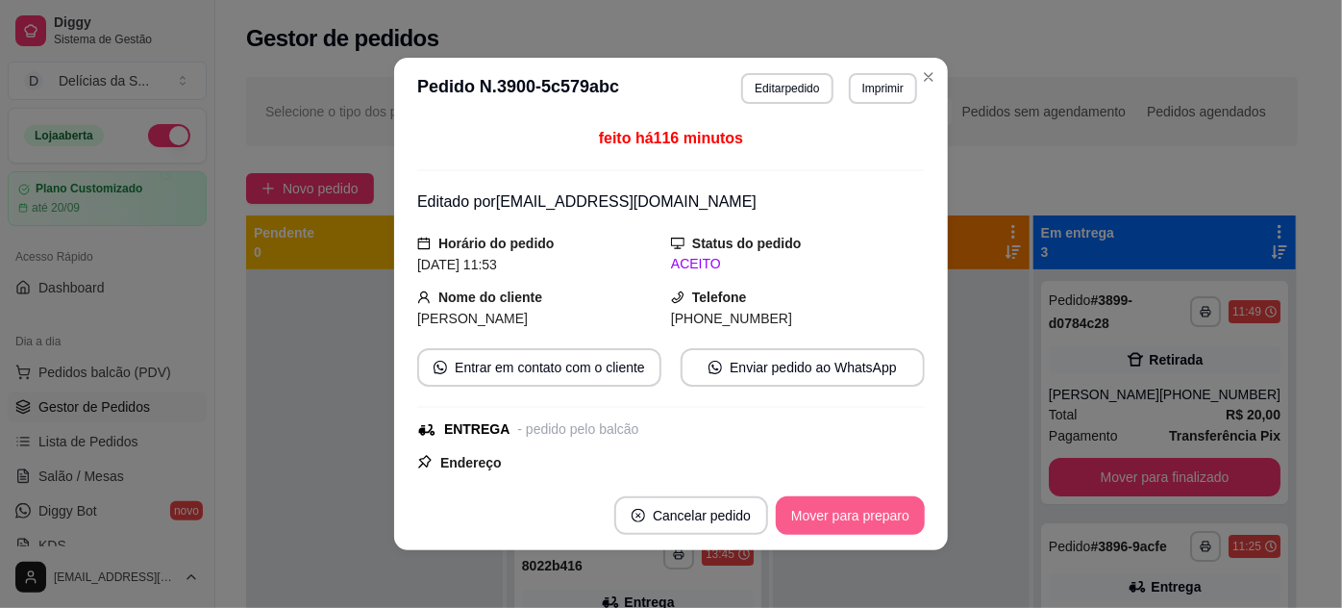
click at [856, 521] on button "Mover para preparo" at bounding box center [850, 515] width 149 height 38
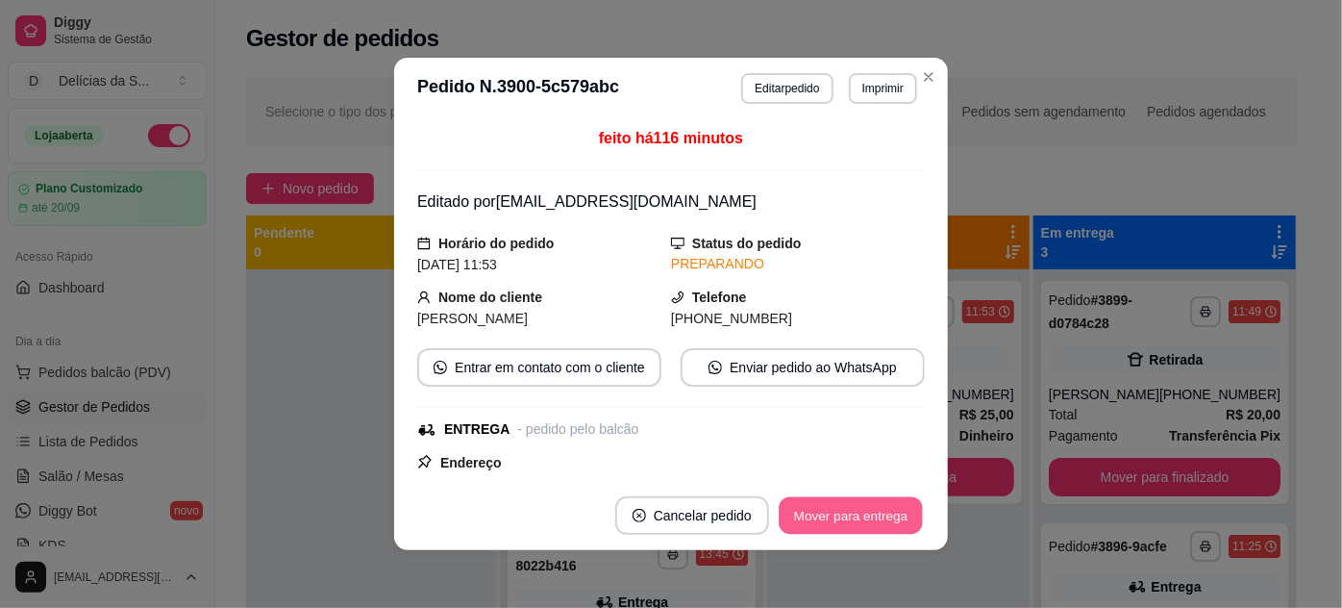
click at [854, 521] on button "Mover para entrega" at bounding box center [851, 515] width 144 height 37
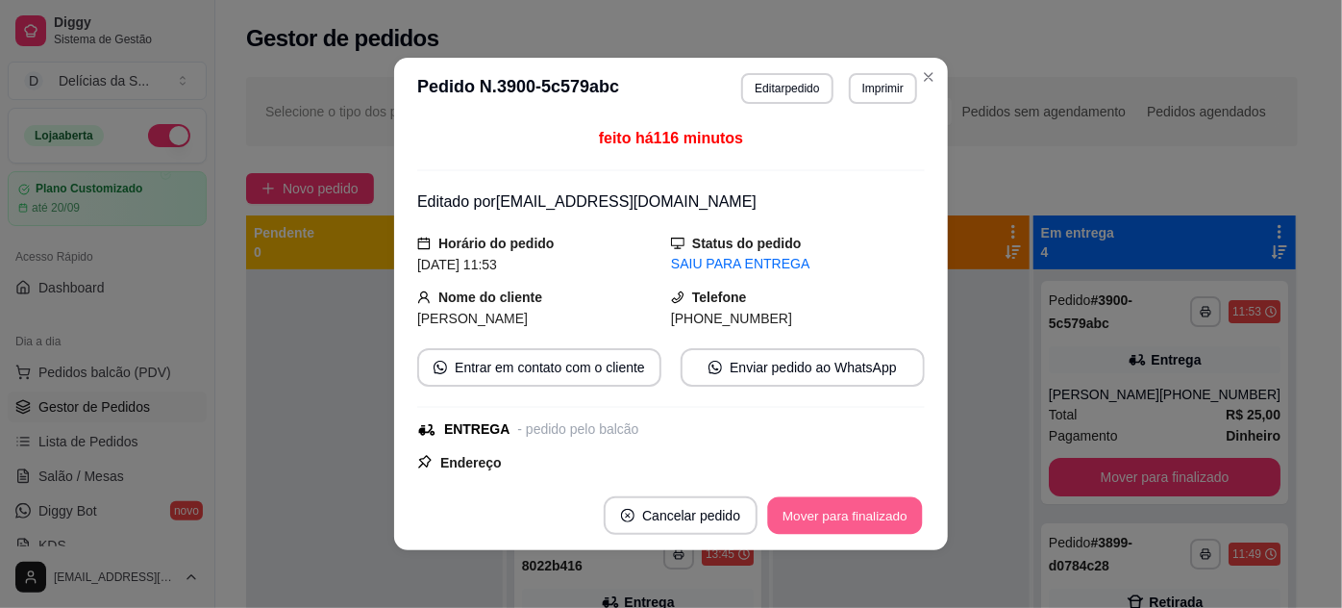
click at [853, 521] on button "Mover para finalizado" at bounding box center [845, 515] width 155 height 37
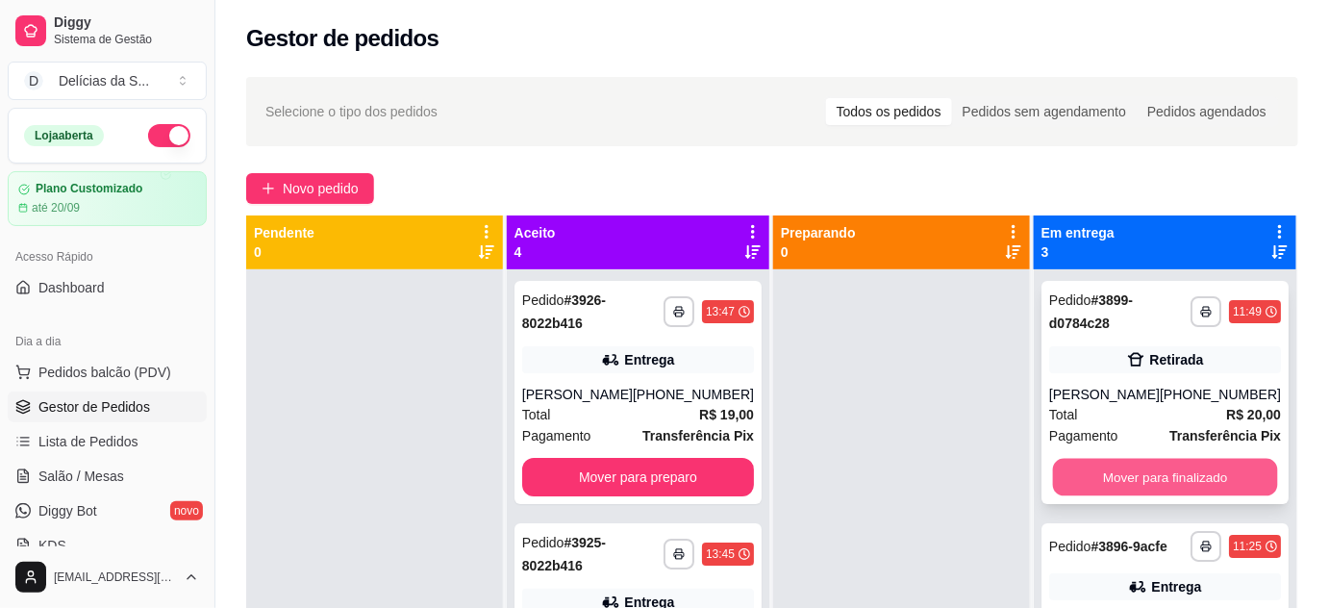
click at [1114, 464] on button "Mover para finalizado" at bounding box center [1164, 477] width 225 height 37
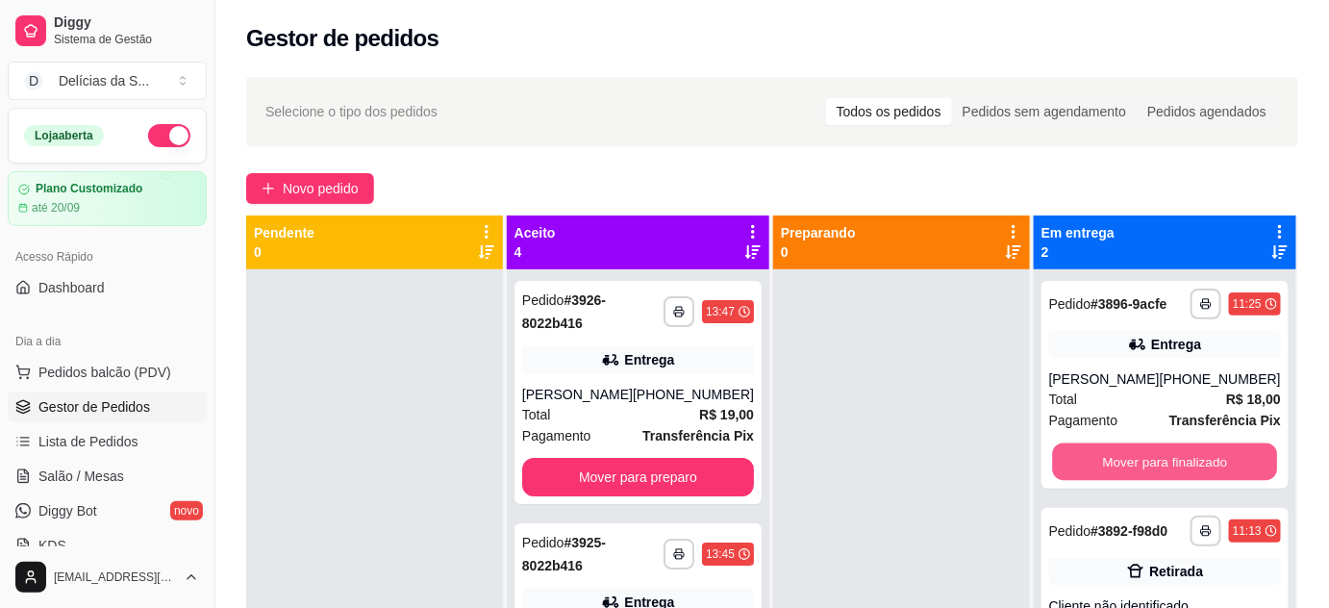
click at [1114, 464] on button "Mover para finalizado" at bounding box center [1164, 461] width 225 height 37
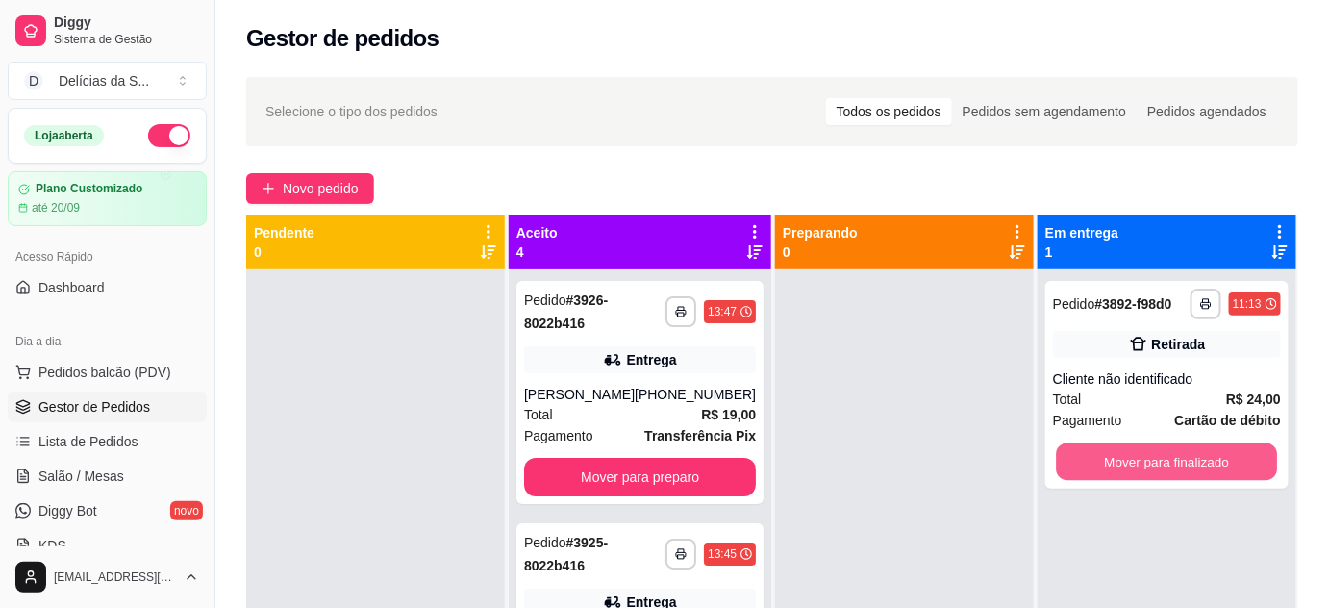
click at [1113, 463] on button "Mover para finalizado" at bounding box center [1167, 461] width 221 height 37
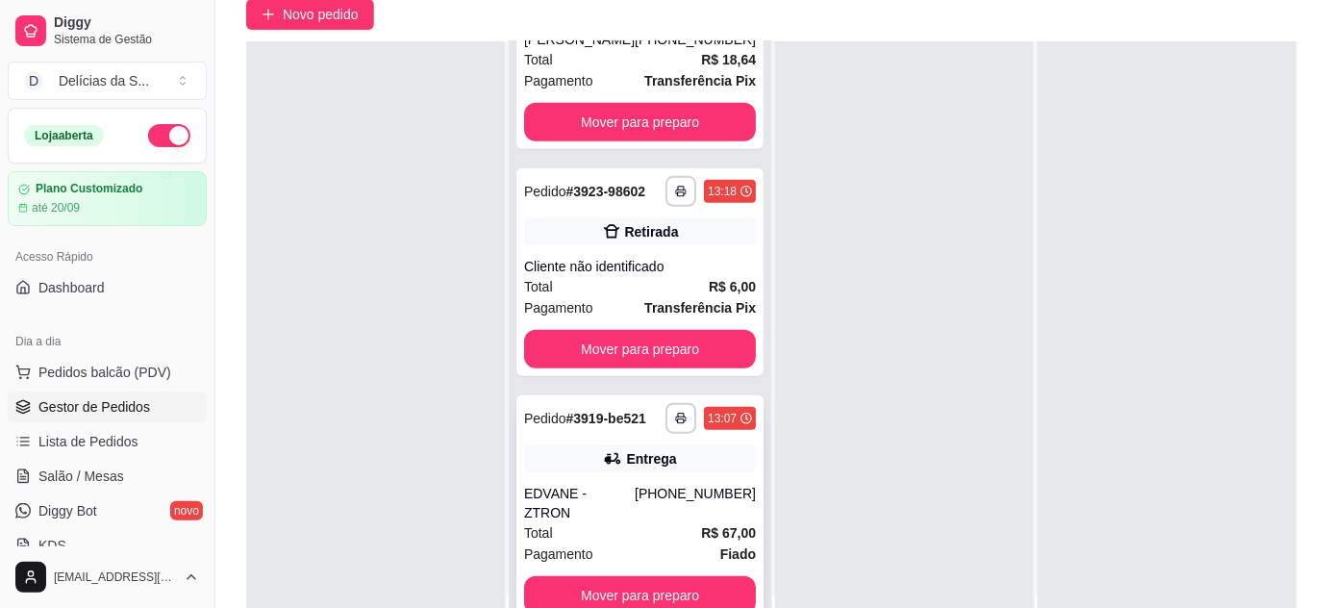
scroll to position [292, 0]
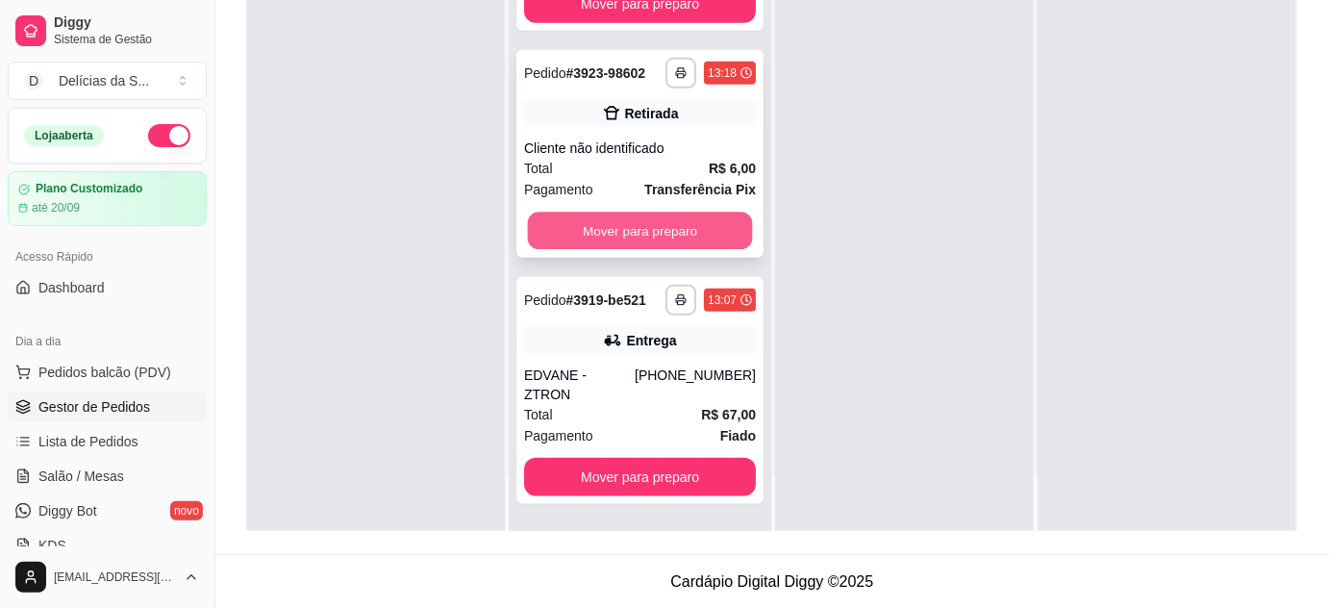
click at [685, 250] on button "Mover para preparo" at bounding box center [640, 230] width 225 height 37
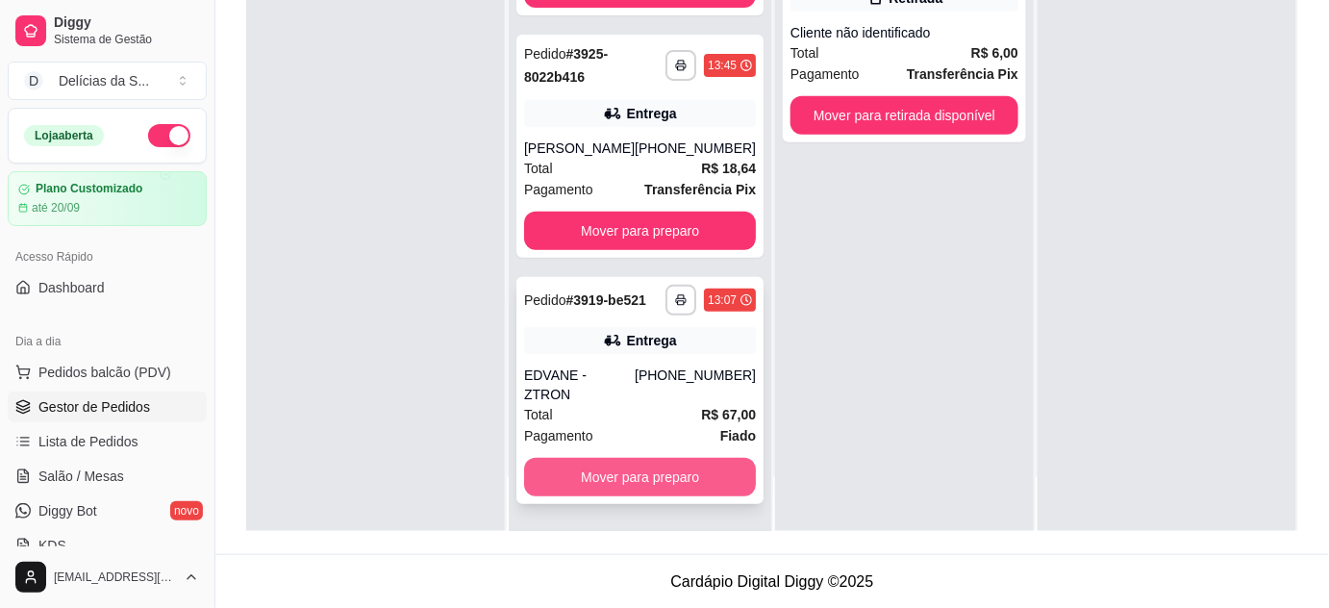
click at [705, 479] on button "Mover para preparo" at bounding box center [640, 477] width 232 height 38
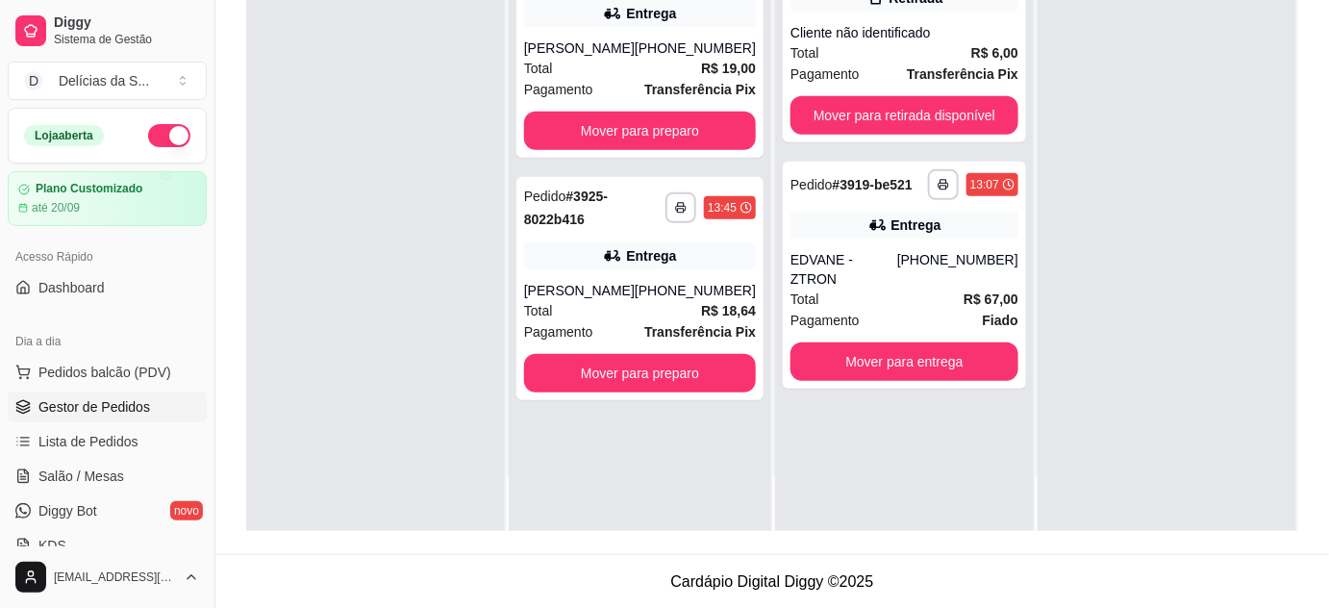
scroll to position [0, 0]
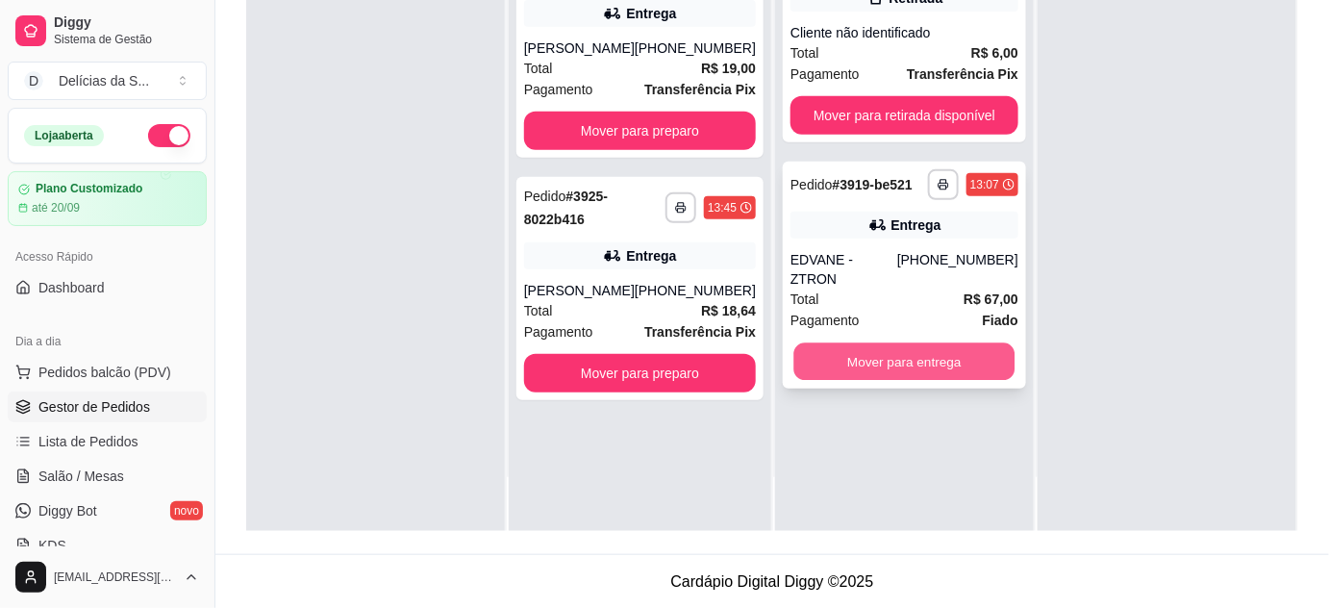
click at [838, 344] on button "Mover para entrega" at bounding box center [904, 361] width 221 height 37
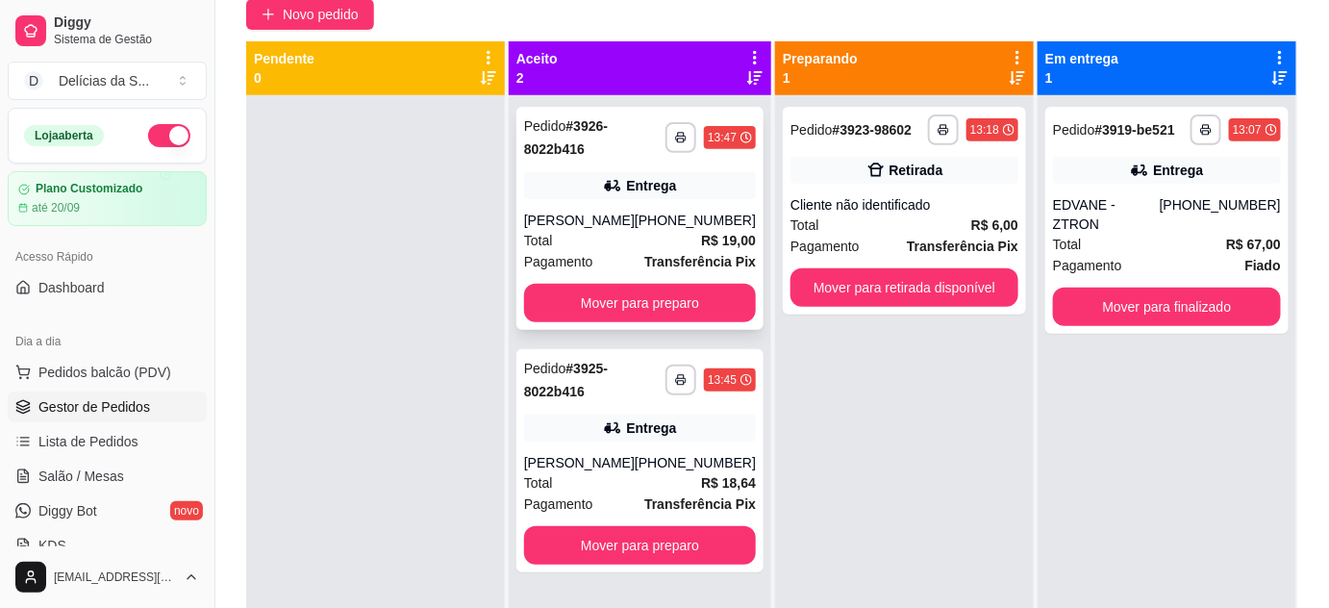
click at [674, 236] on div "Total R$ 19,00" at bounding box center [640, 240] width 232 height 21
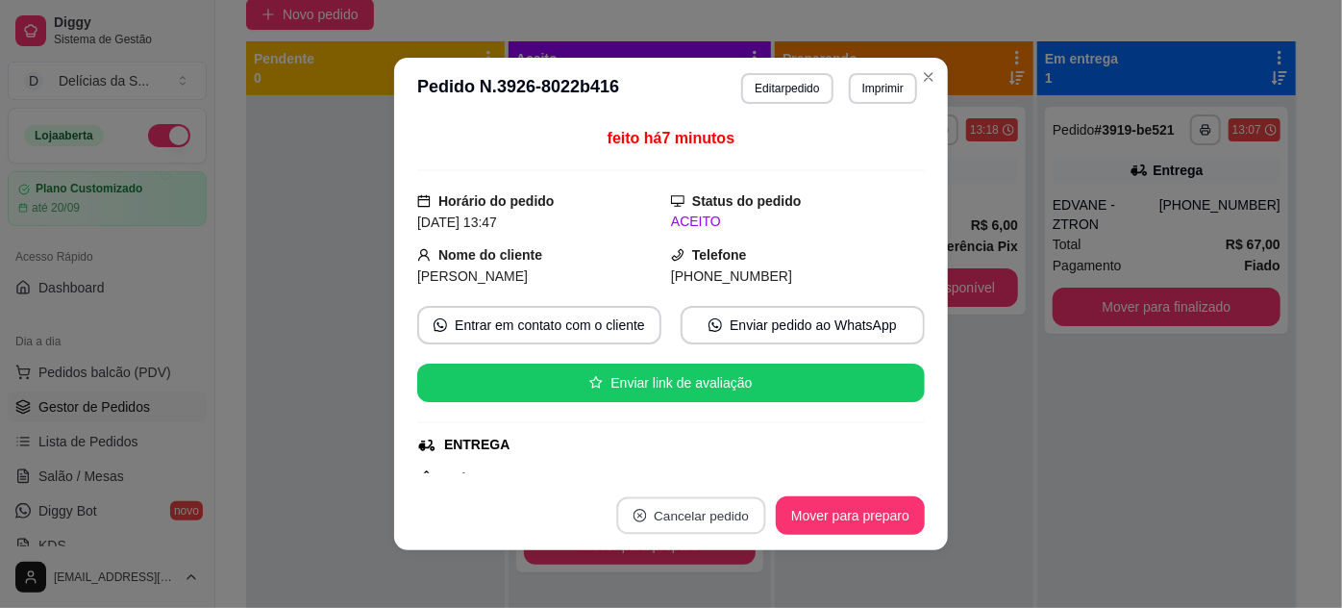
click at [686, 505] on button "Cancelar pedido" at bounding box center [690, 515] width 149 height 37
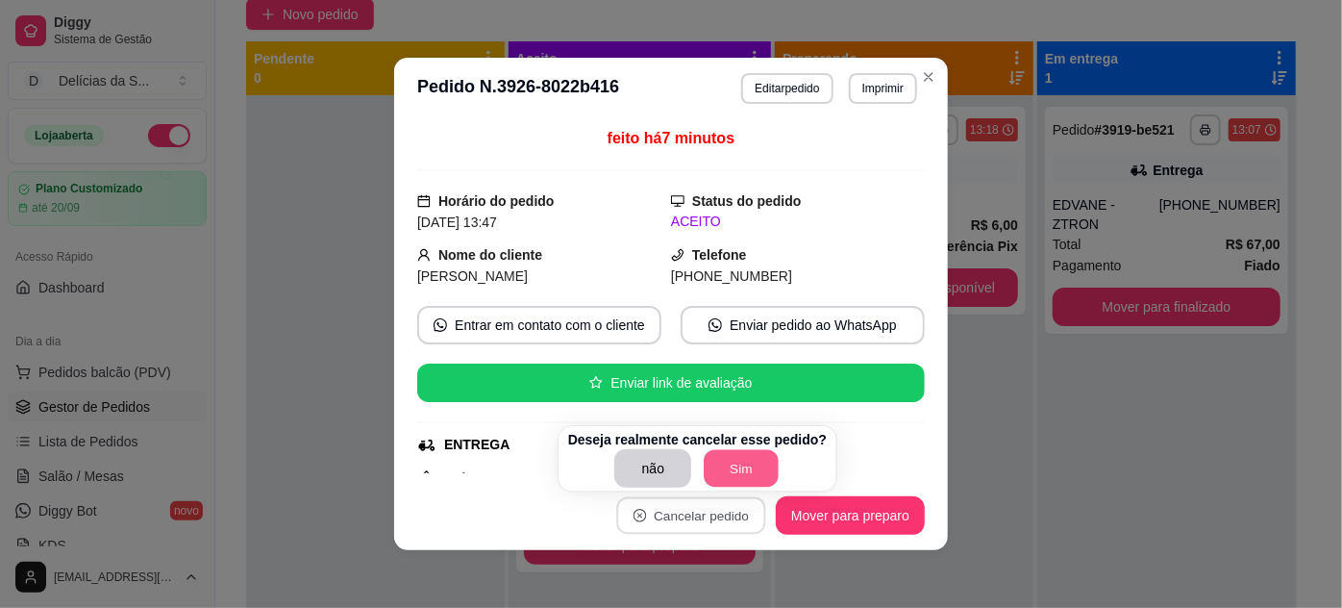
click at [715, 468] on button "Sim" at bounding box center [742, 468] width 75 height 37
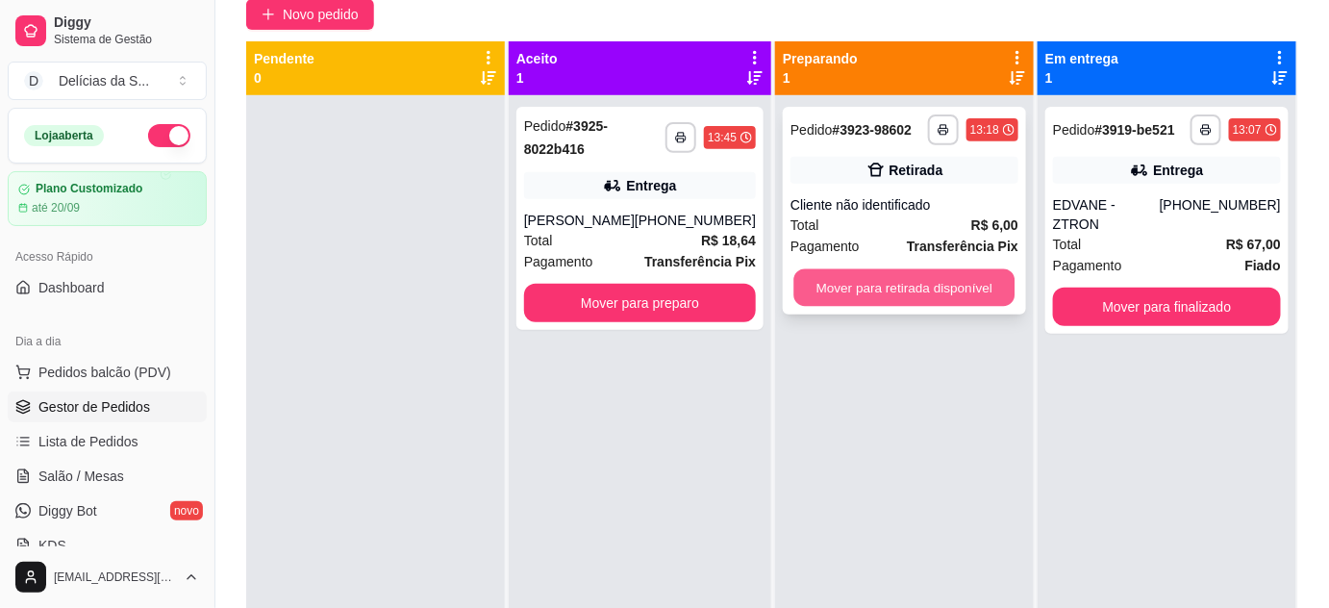
click at [911, 287] on button "Mover para retirada disponível" at bounding box center [904, 287] width 221 height 37
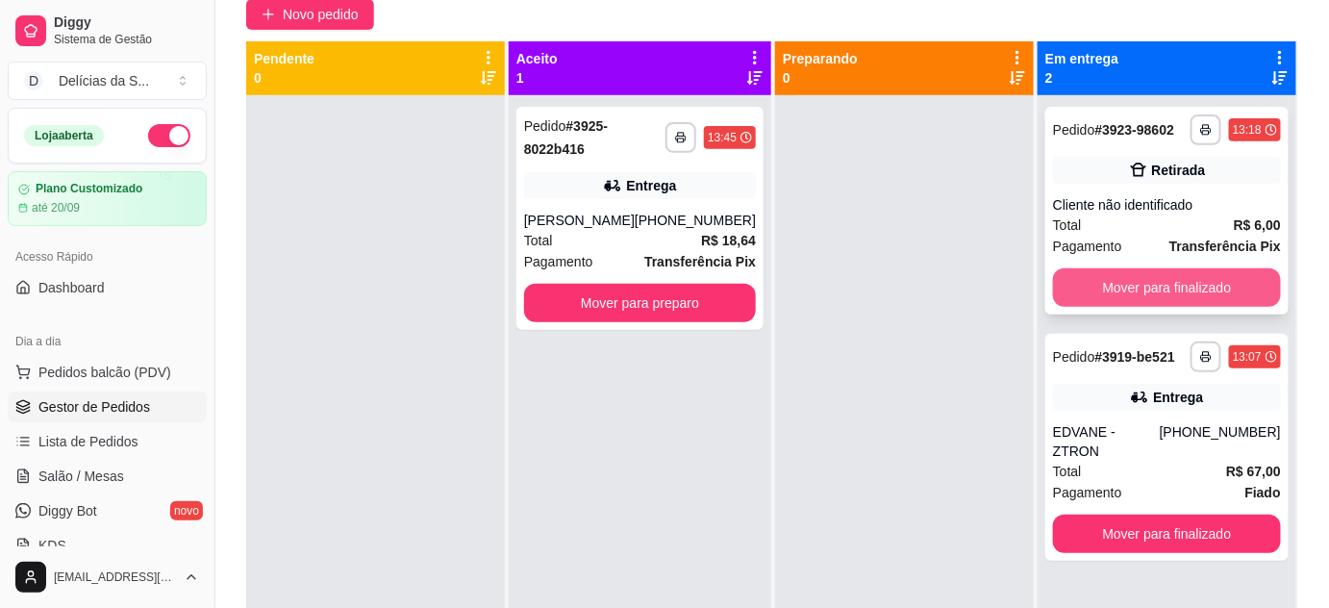
click at [1248, 295] on button "Mover para finalizado" at bounding box center [1167, 287] width 228 height 38
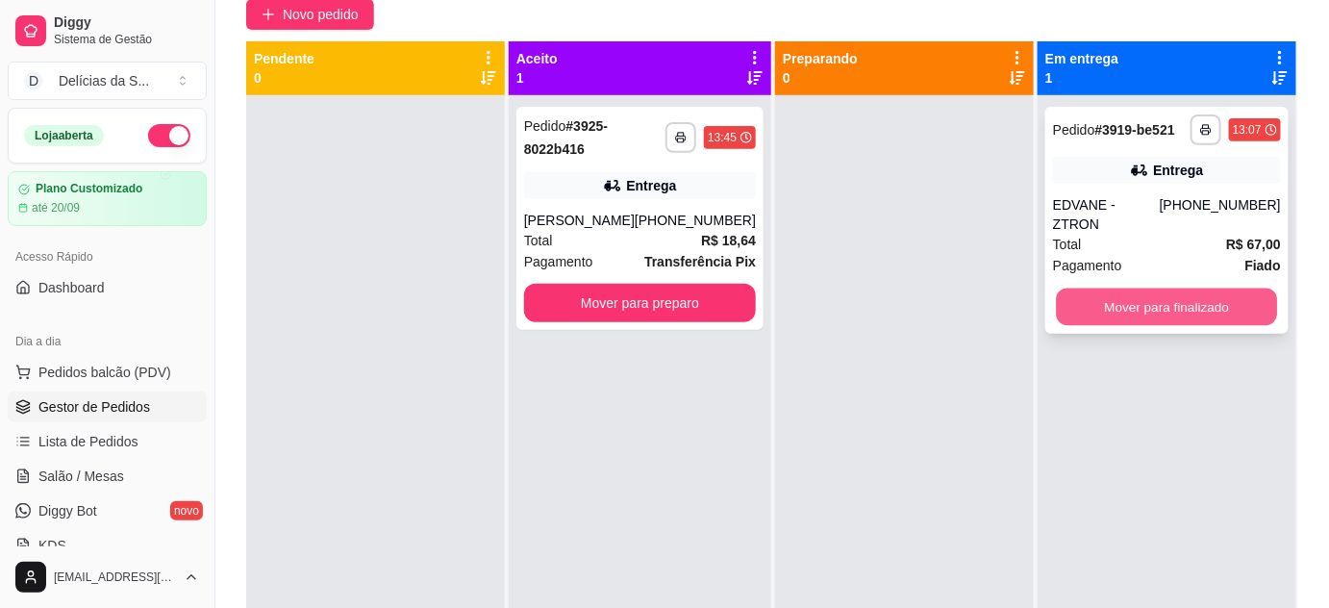
click at [1057, 291] on button "Mover para finalizado" at bounding box center [1167, 306] width 221 height 37
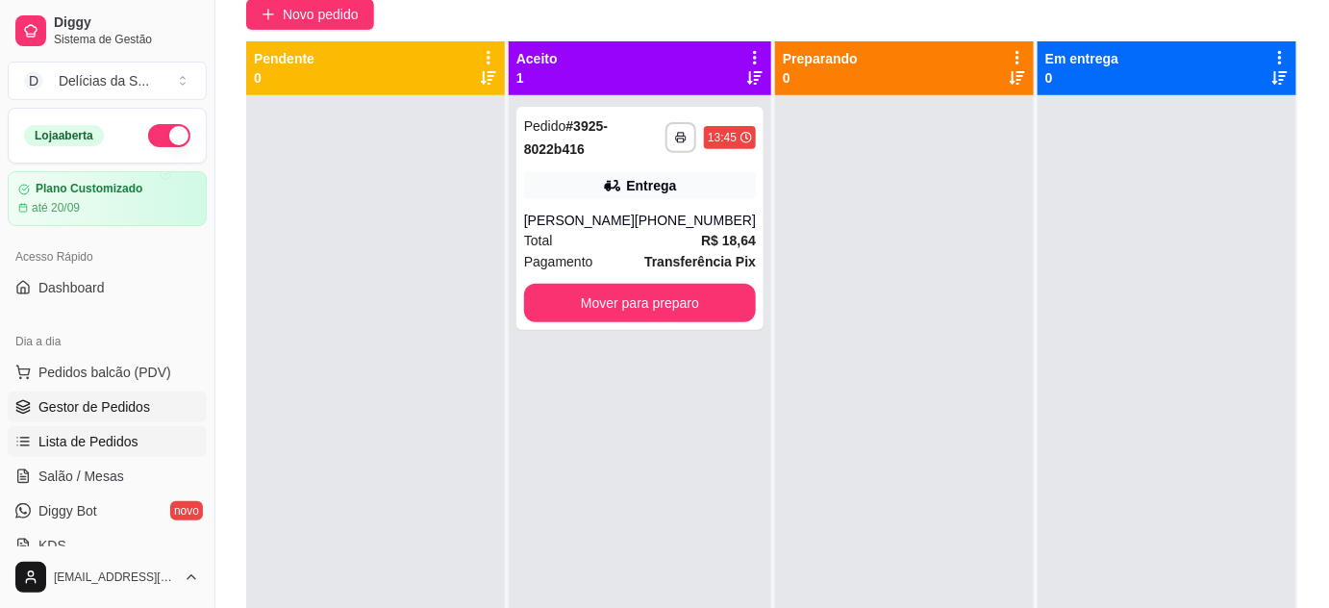
click at [93, 437] on span "Lista de Pedidos" at bounding box center [88, 441] width 100 height 19
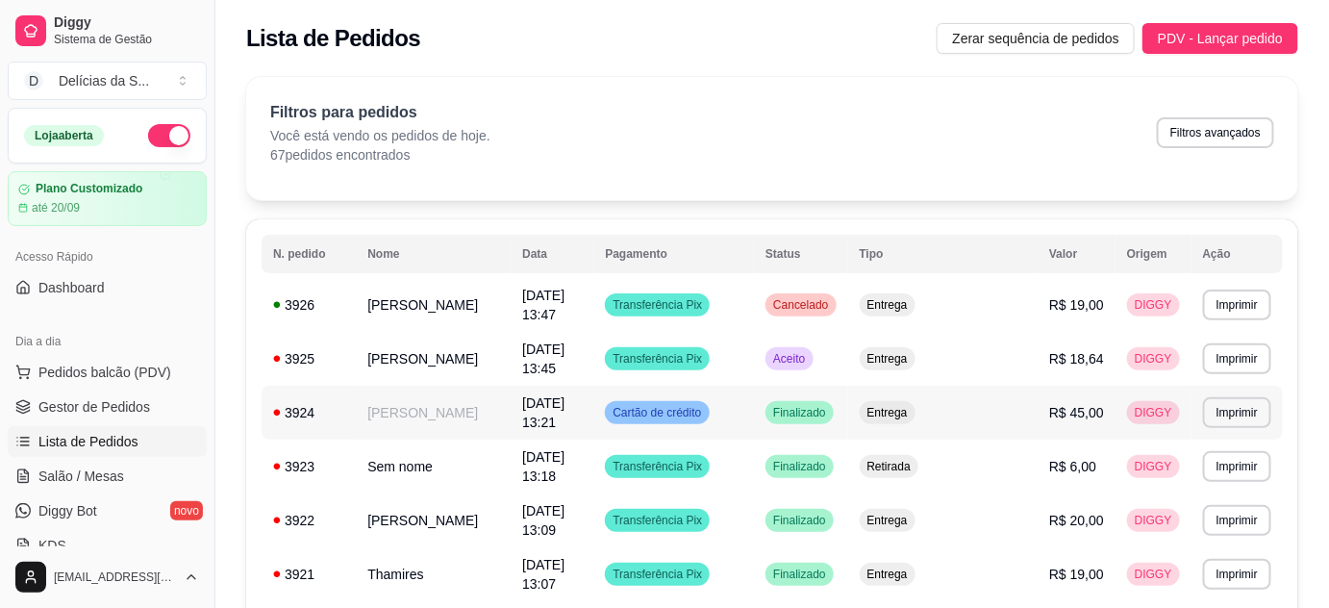
click at [331, 403] on div "3924" at bounding box center [308, 412] width 71 height 19
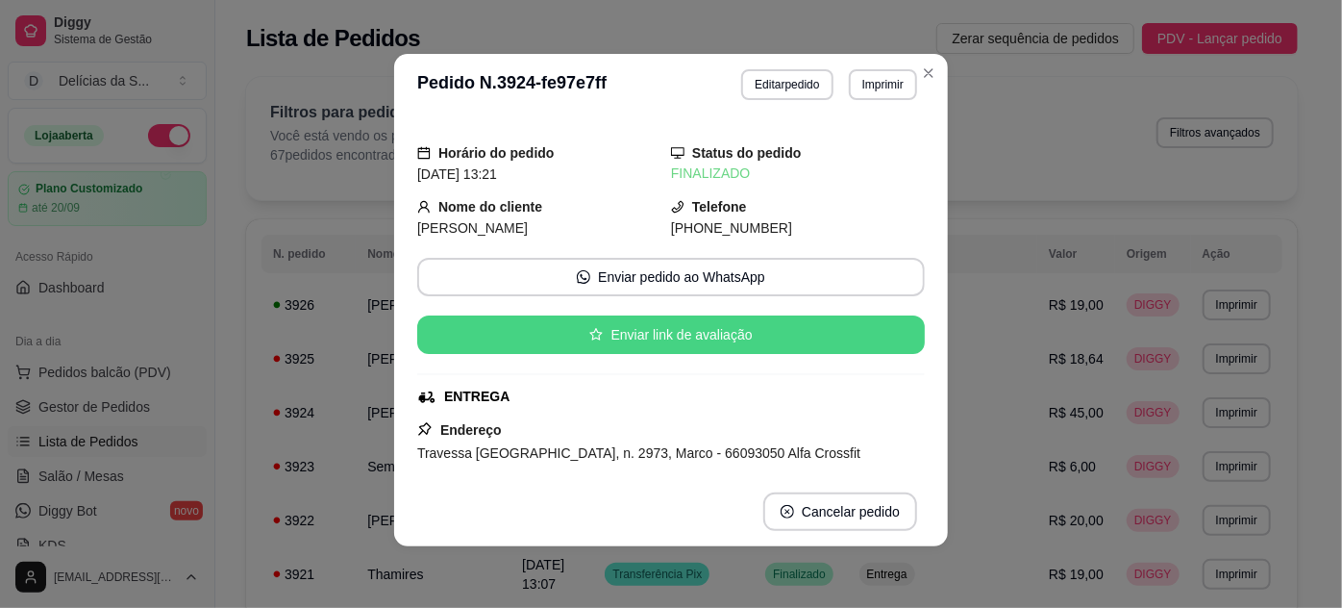
scroll to position [174, 0]
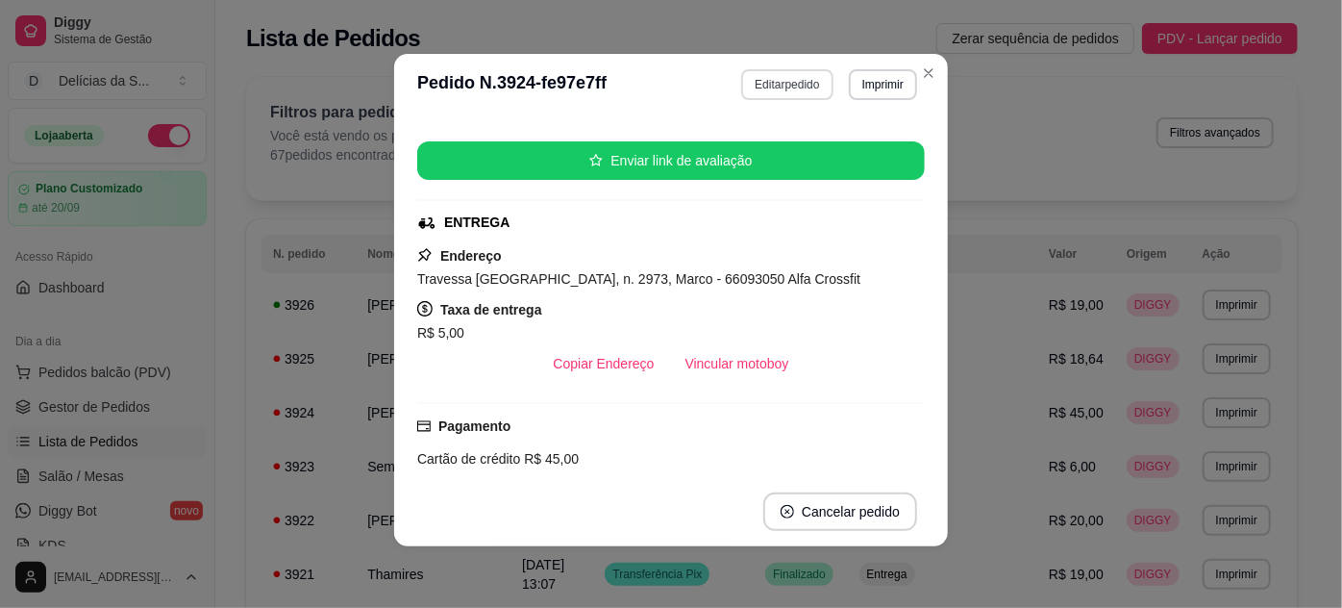
click at [793, 87] on button "Editar pedido" at bounding box center [786, 84] width 91 height 31
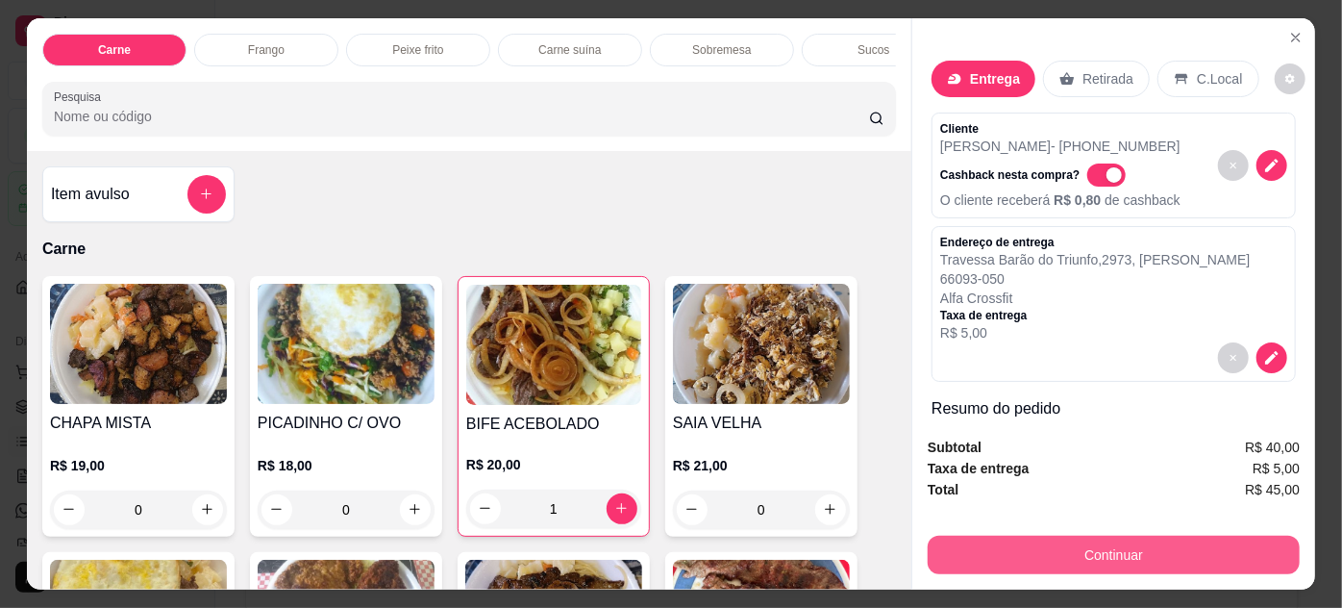
click at [1033, 548] on button "Continuar" at bounding box center [1114, 554] width 372 height 38
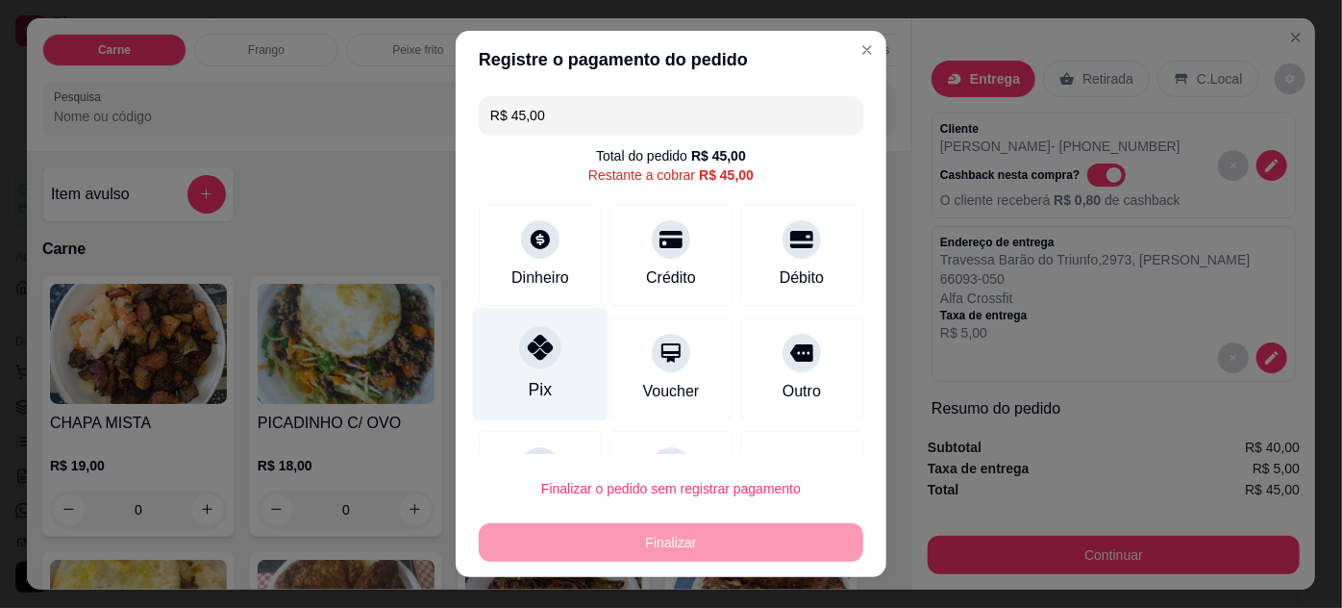
click at [510, 366] on div "Pix" at bounding box center [541, 364] width 136 height 112
type input "R$ 0,00"
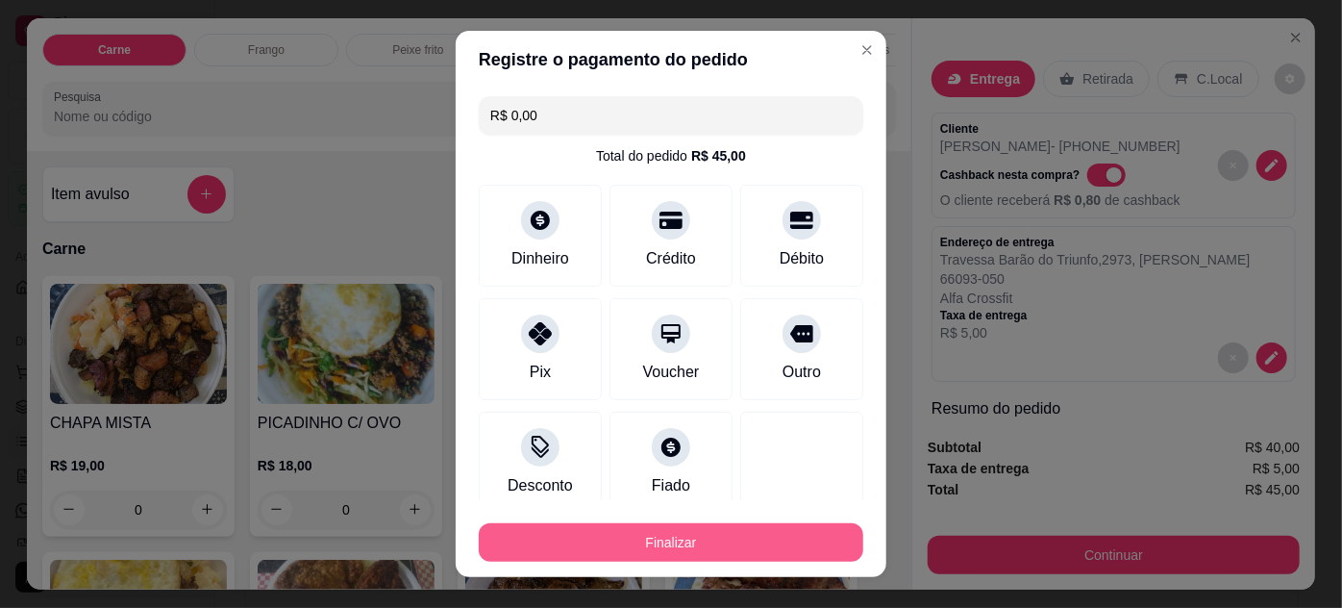
click at [747, 550] on button "Finalizar" at bounding box center [671, 542] width 385 height 38
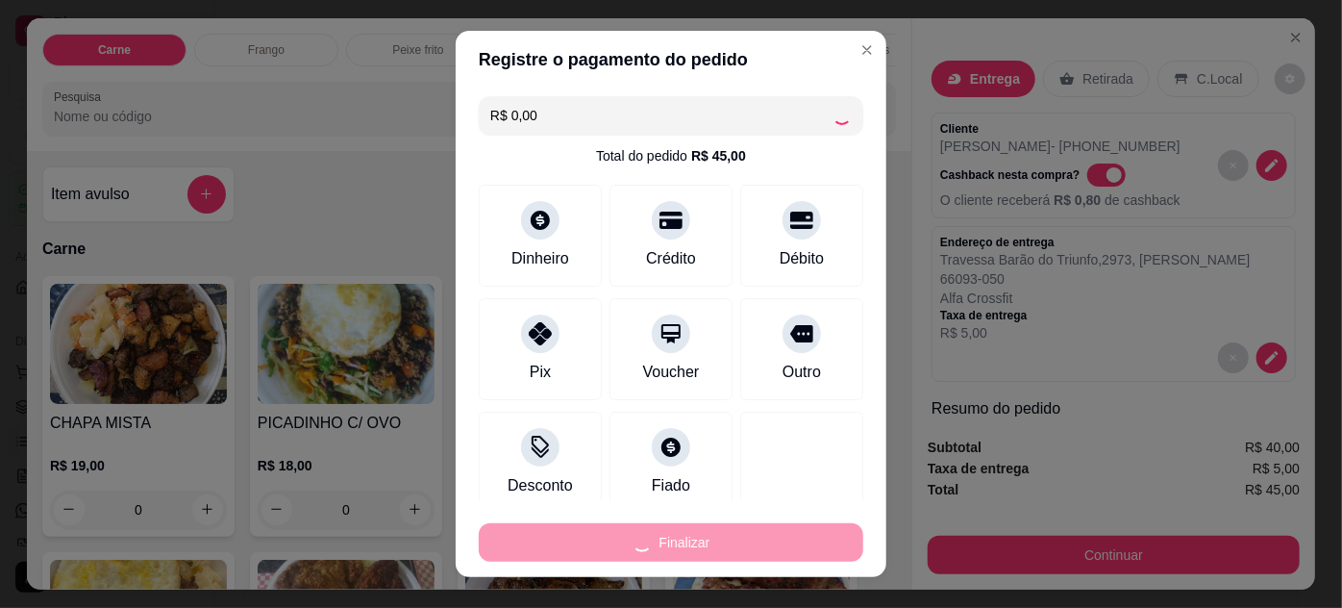
type input "0"
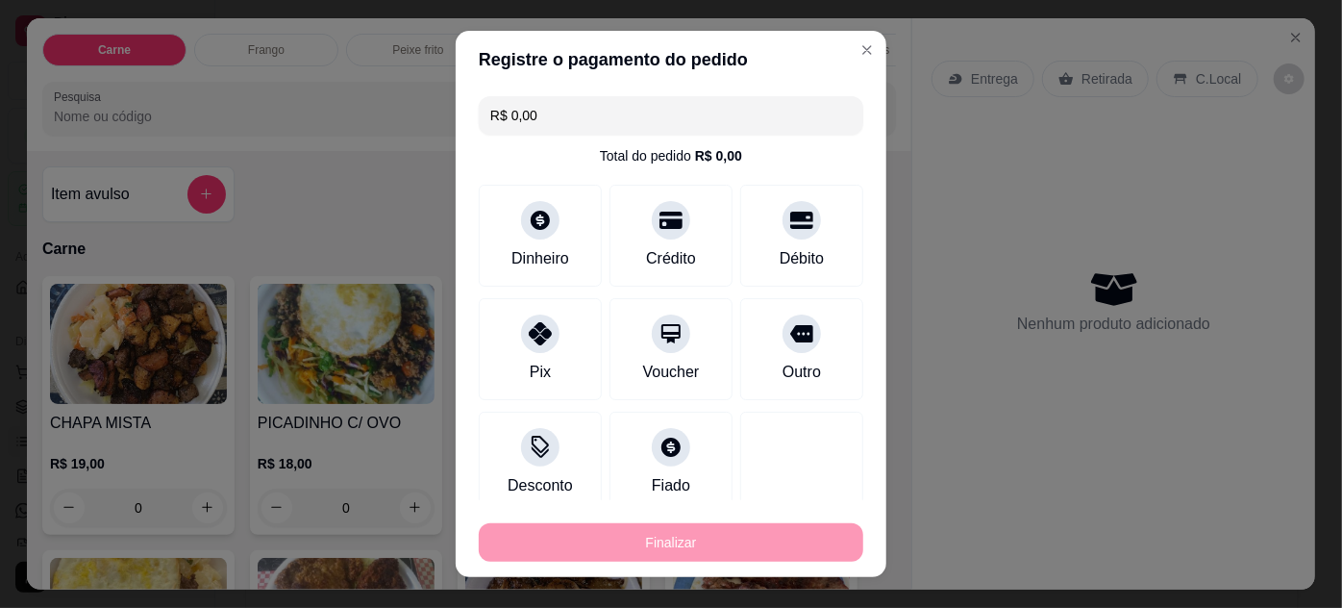
type input "-R$ 45,00"
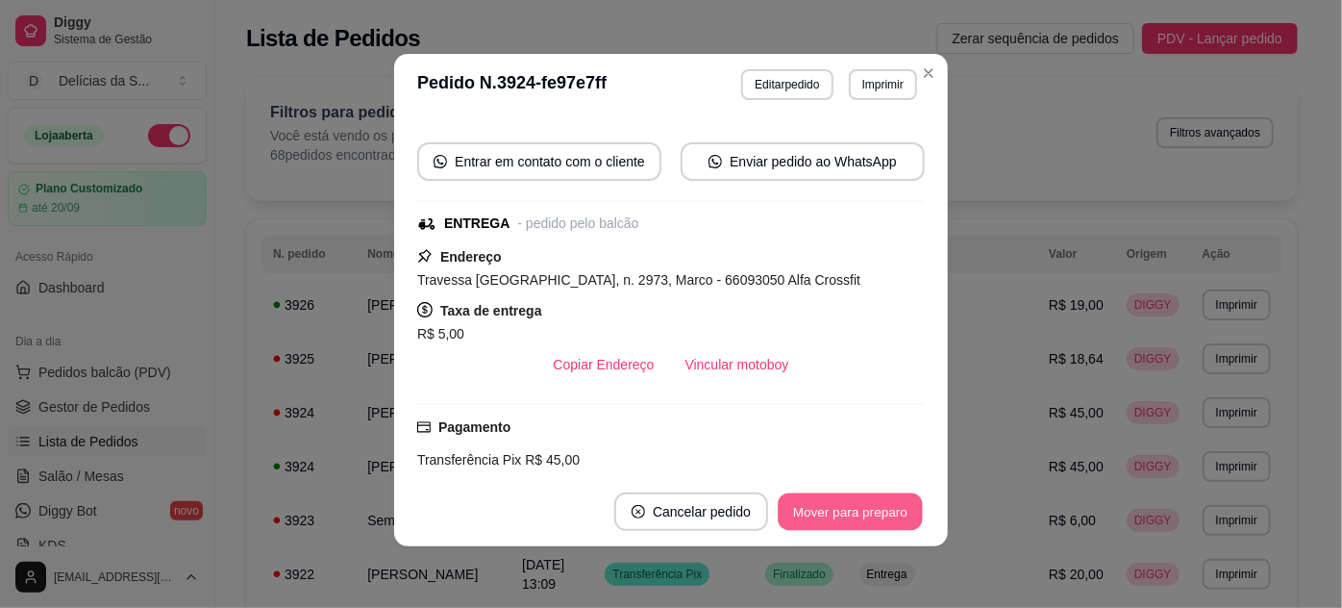
click at [871, 510] on button "Mover para preparo" at bounding box center [850, 511] width 144 height 37
click at [871, 510] on button "Mover para entrega" at bounding box center [851, 511] width 144 height 37
click at [871, 510] on button "Mover para finalizado" at bounding box center [845, 511] width 160 height 38
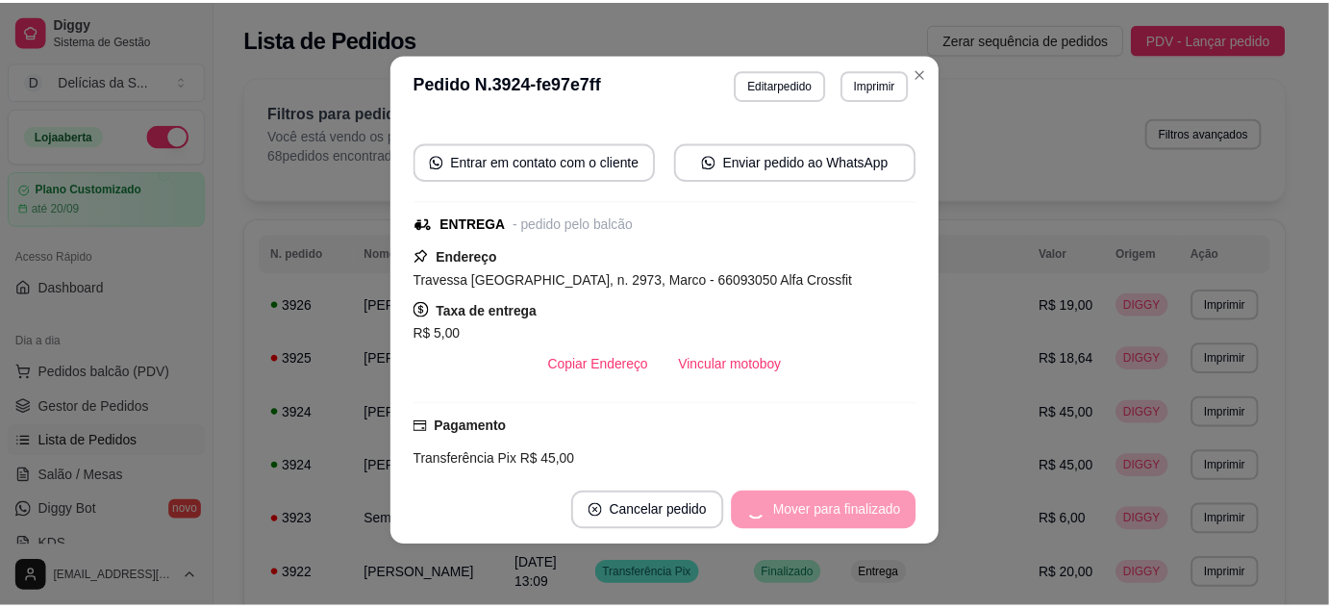
scroll to position [139, 0]
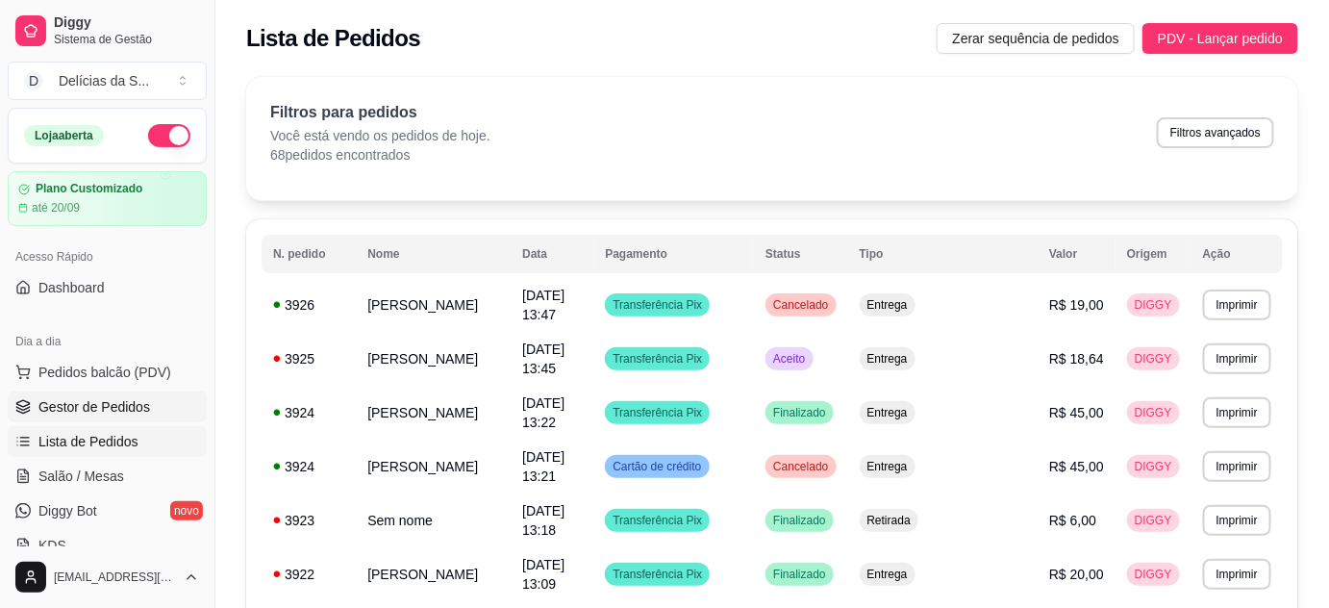
click at [111, 411] on span "Gestor de Pedidos" at bounding box center [94, 406] width 112 height 19
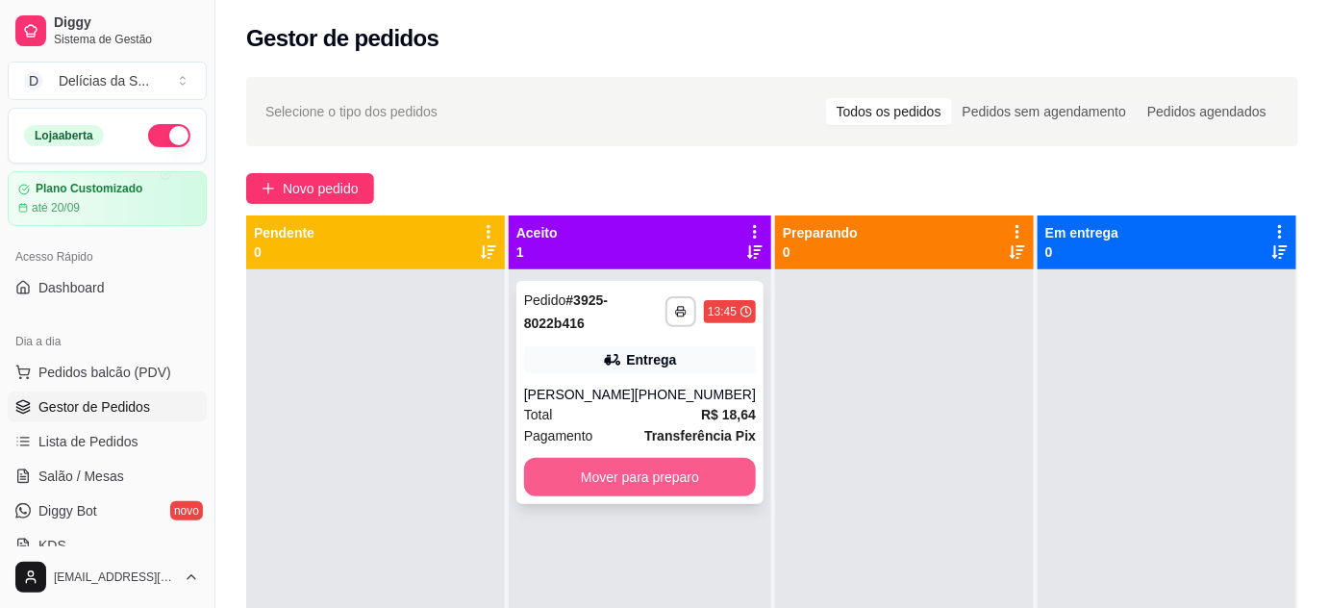
click at [697, 482] on button "Mover para preparo" at bounding box center [640, 477] width 232 height 38
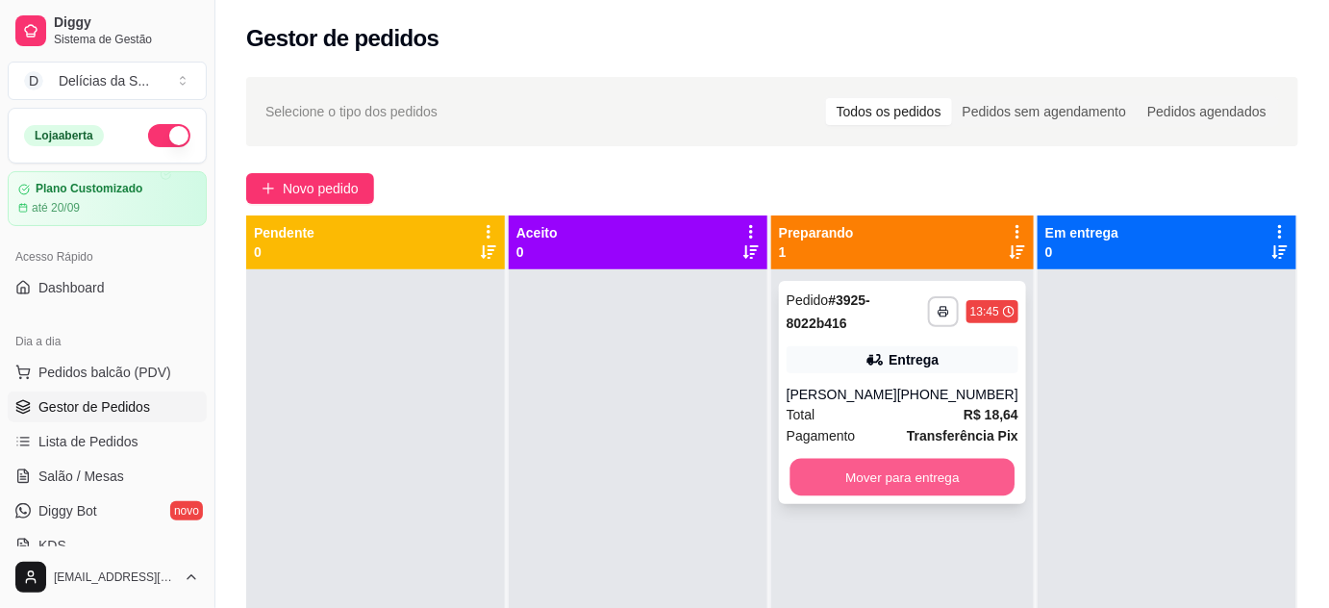
click at [883, 479] on button "Mover para entrega" at bounding box center [901, 477] width 225 height 37
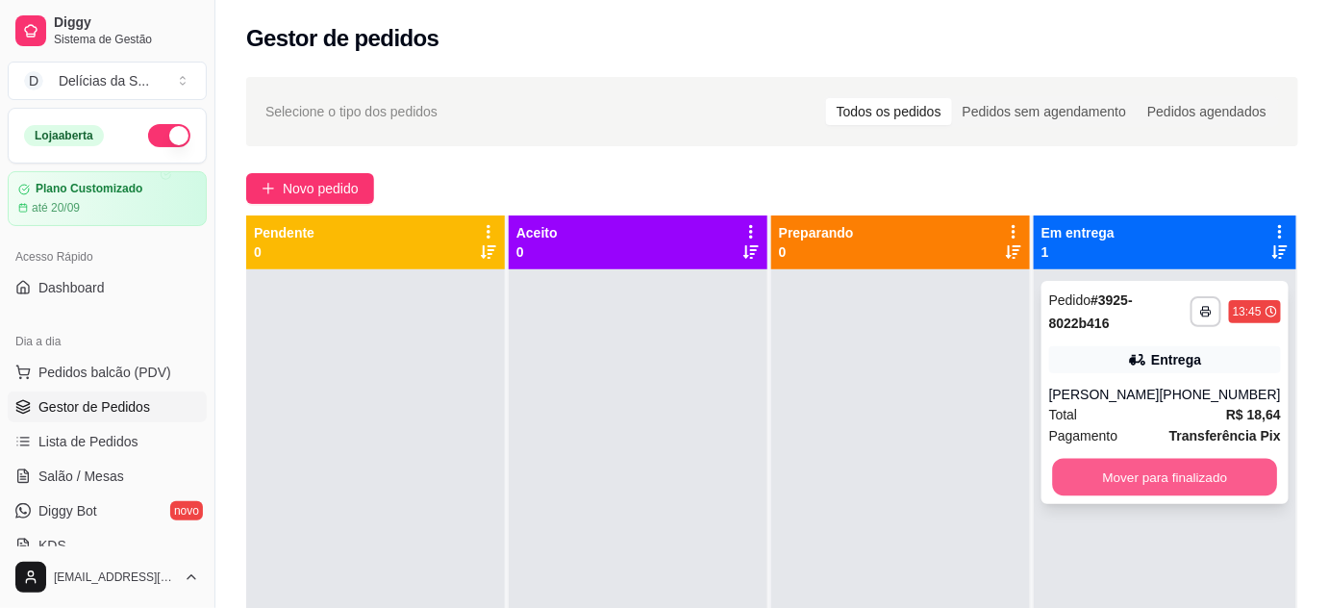
click at [1101, 467] on button "Mover para finalizado" at bounding box center [1164, 477] width 225 height 37
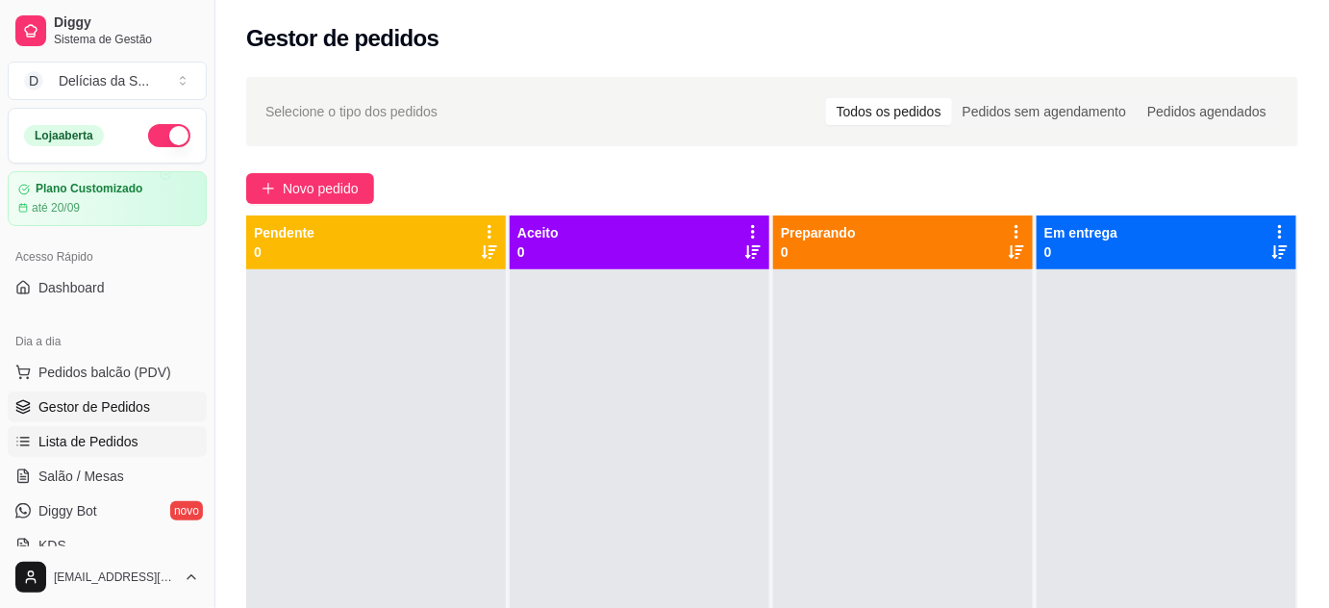
click at [118, 443] on span "Lista de Pedidos" at bounding box center [88, 441] width 100 height 19
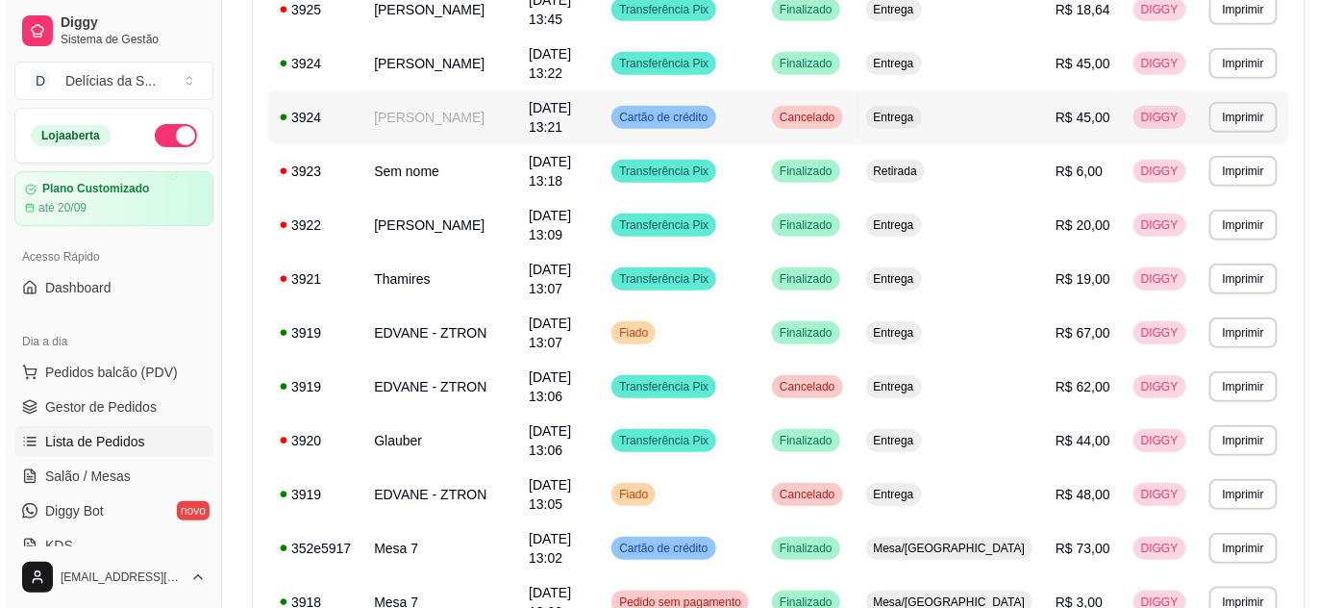
scroll to position [524, 0]
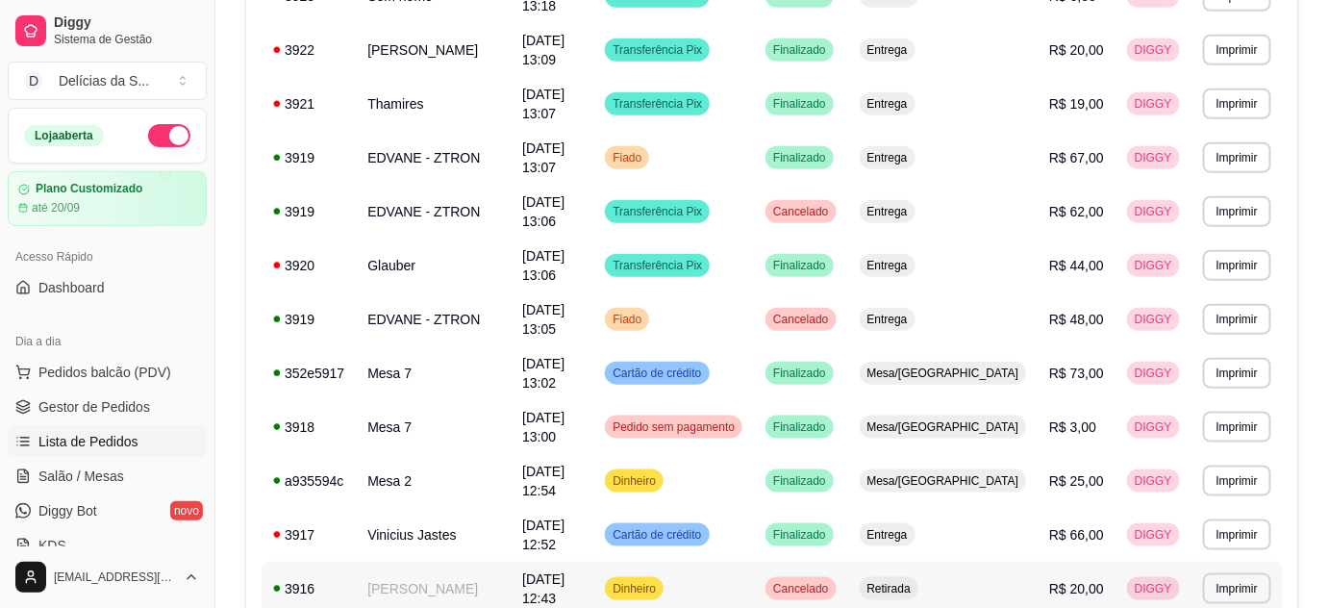
click at [659, 581] on span "Dinheiro" at bounding box center [634, 588] width 51 height 15
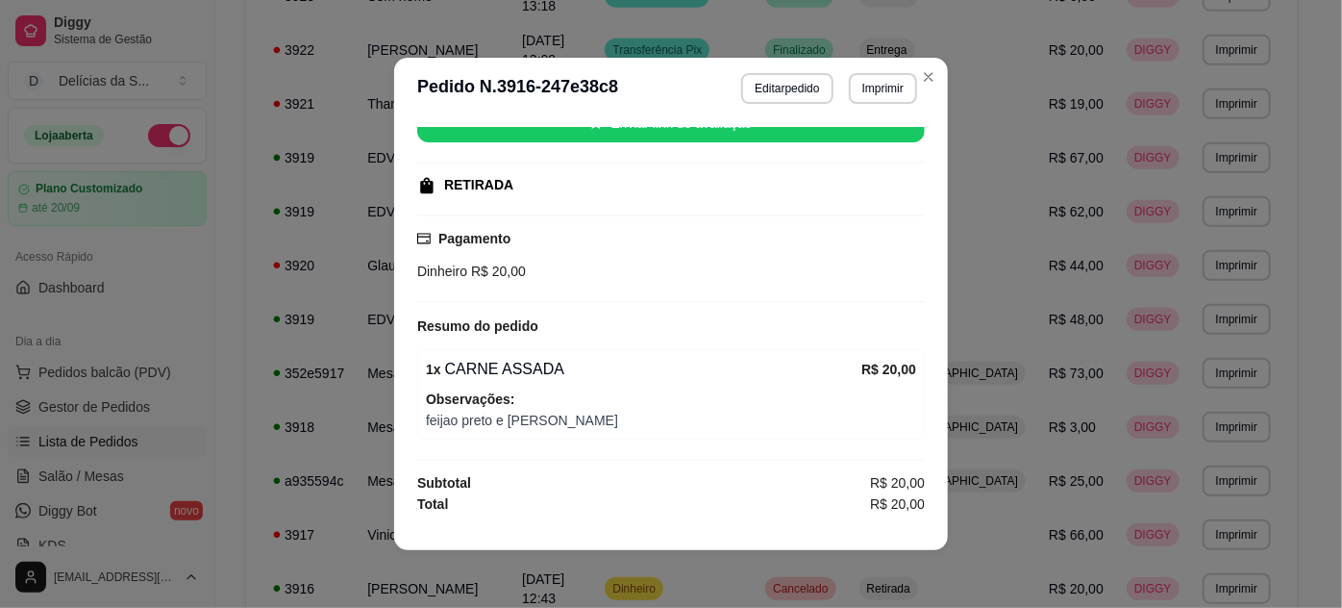
scroll to position [0, 0]
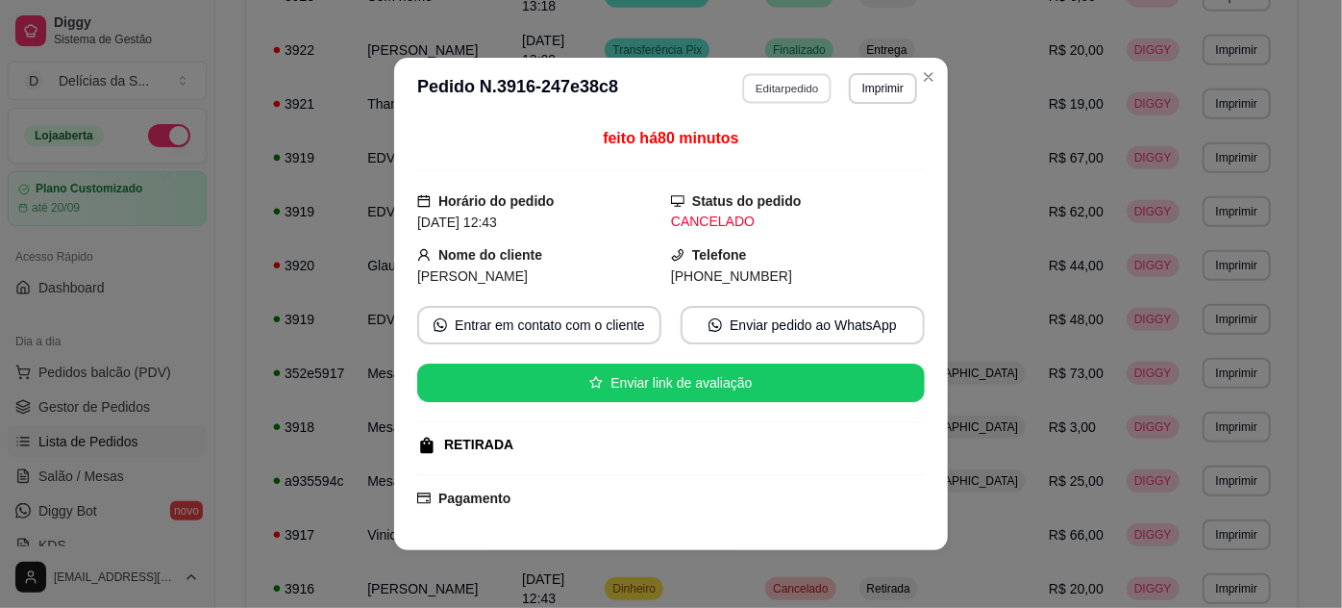
click at [791, 93] on button "Editar pedido" at bounding box center [787, 88] width 89 height 30
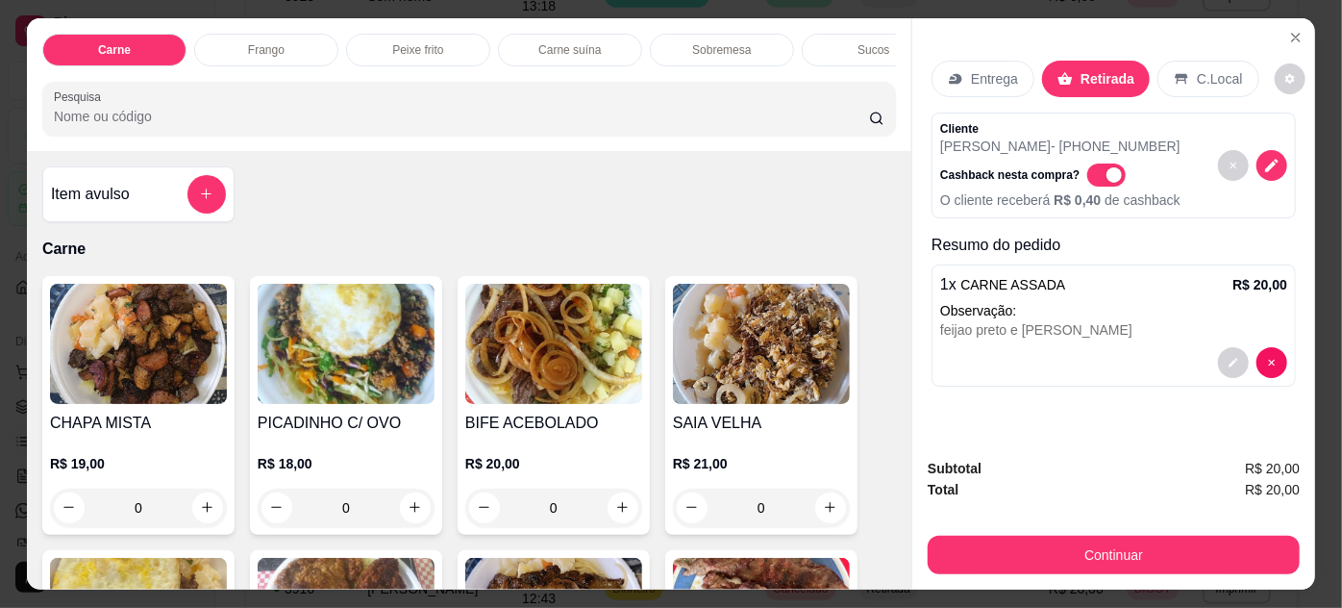
click at [980, 69] on p "Entrega" at bounding box center [994, 78] width 47 height 19
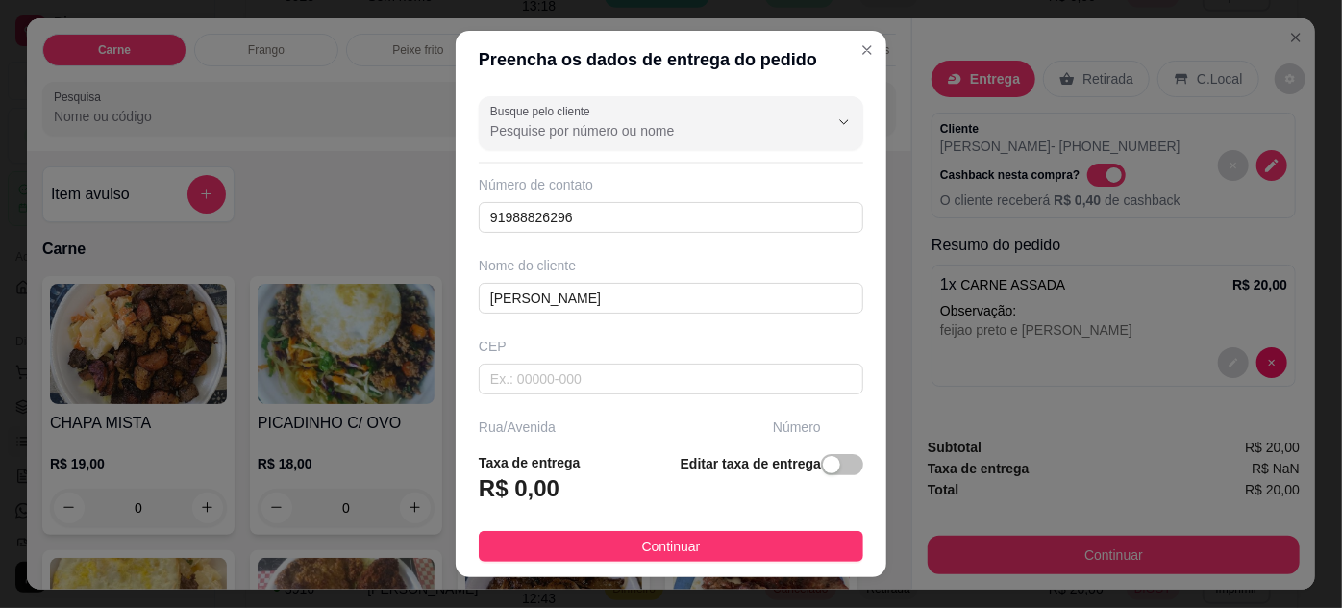
scroll to position [294, 0]
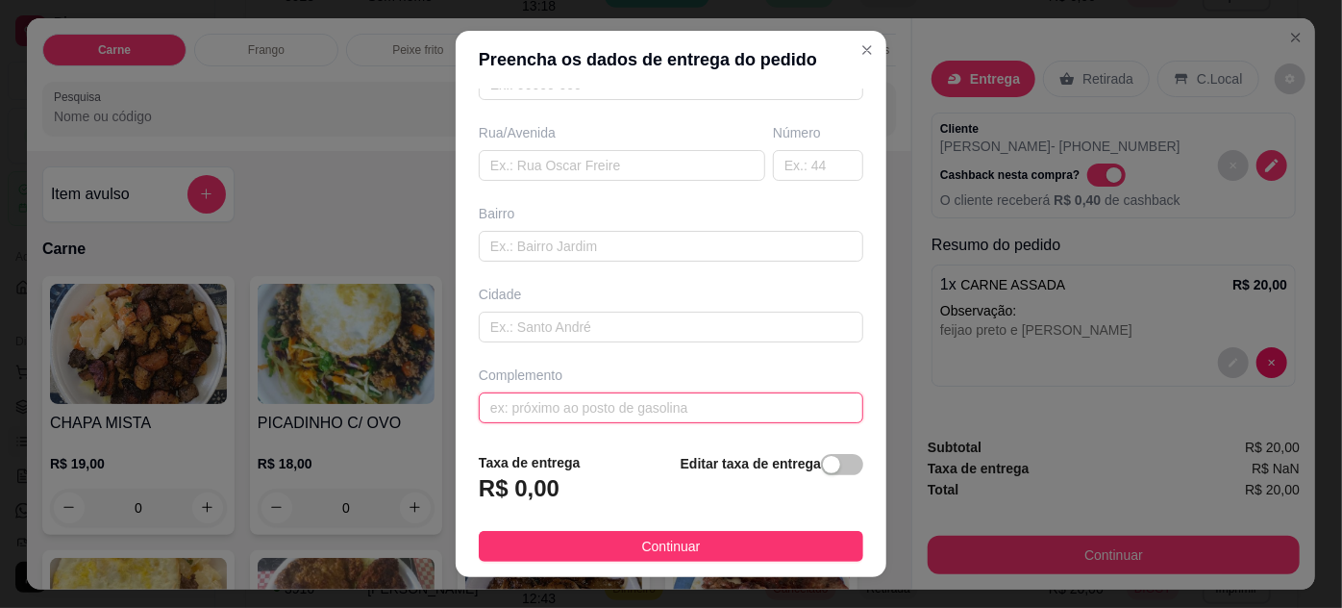
click at [726, 410] on input "text" at bounding box center [671, 407] width 385 height 31
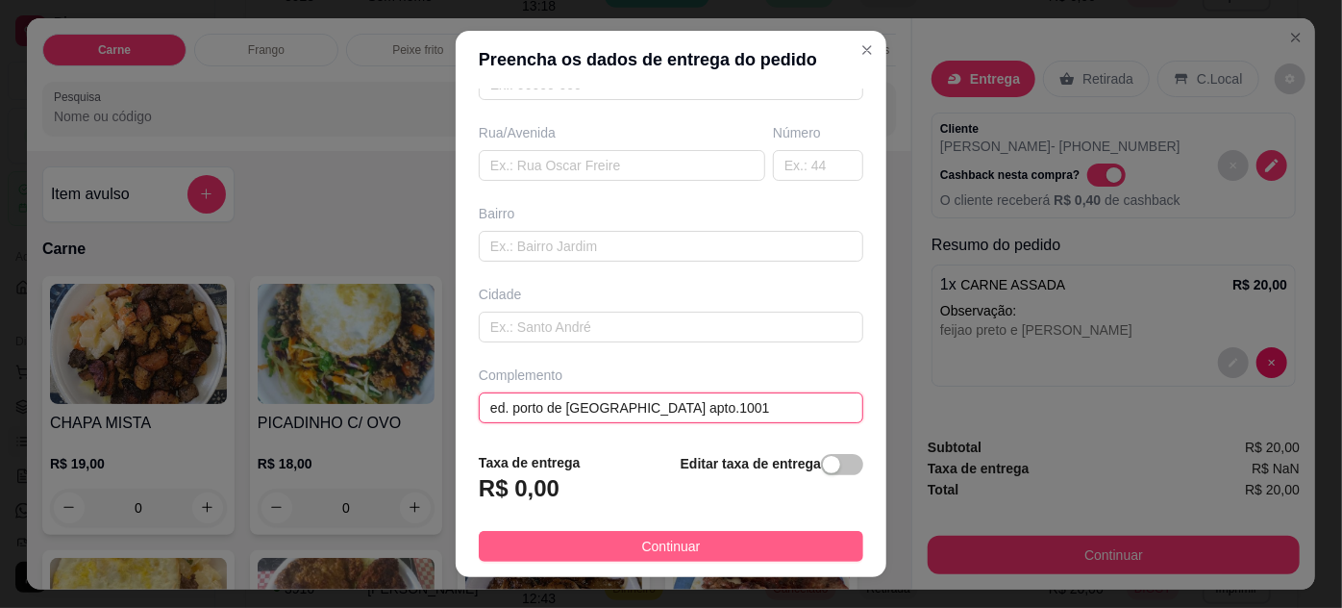
type input "ed. porto de [GEOGRAPHIC_DATA] apto.1001"
click at [744, 540] on button "Continuar" at bounding box center [671, 546] width 385 height 31
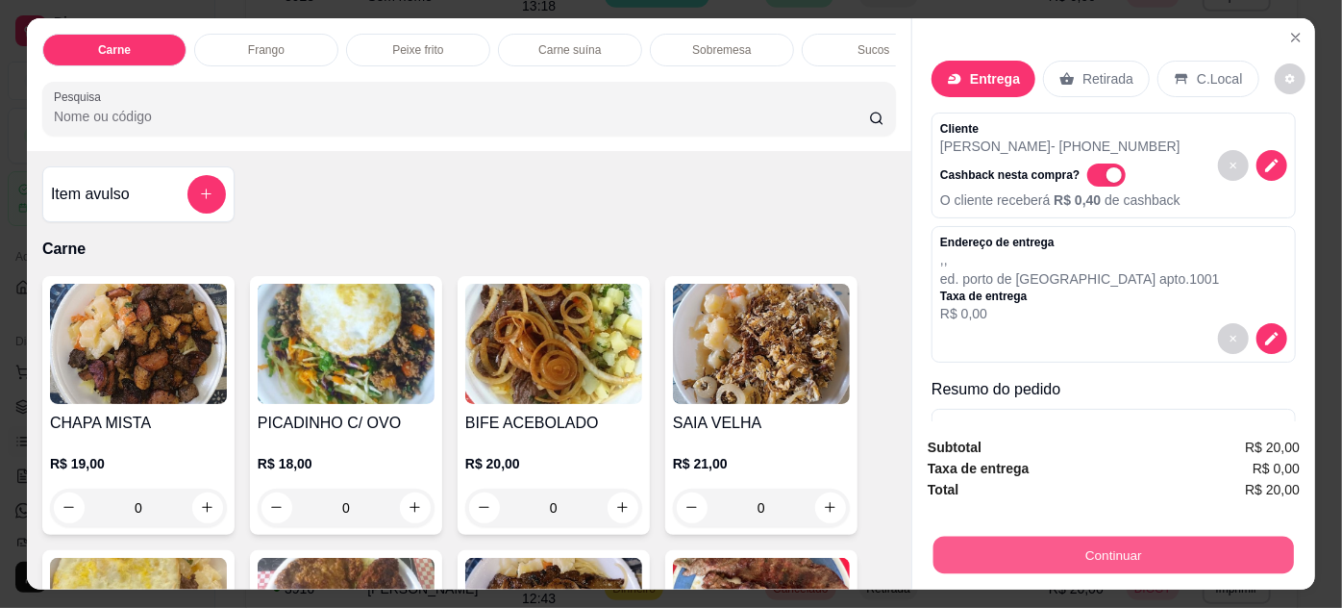
click at [982, 542] on button "Continuar" at bounding box center [1113, 554] width 361 height 37
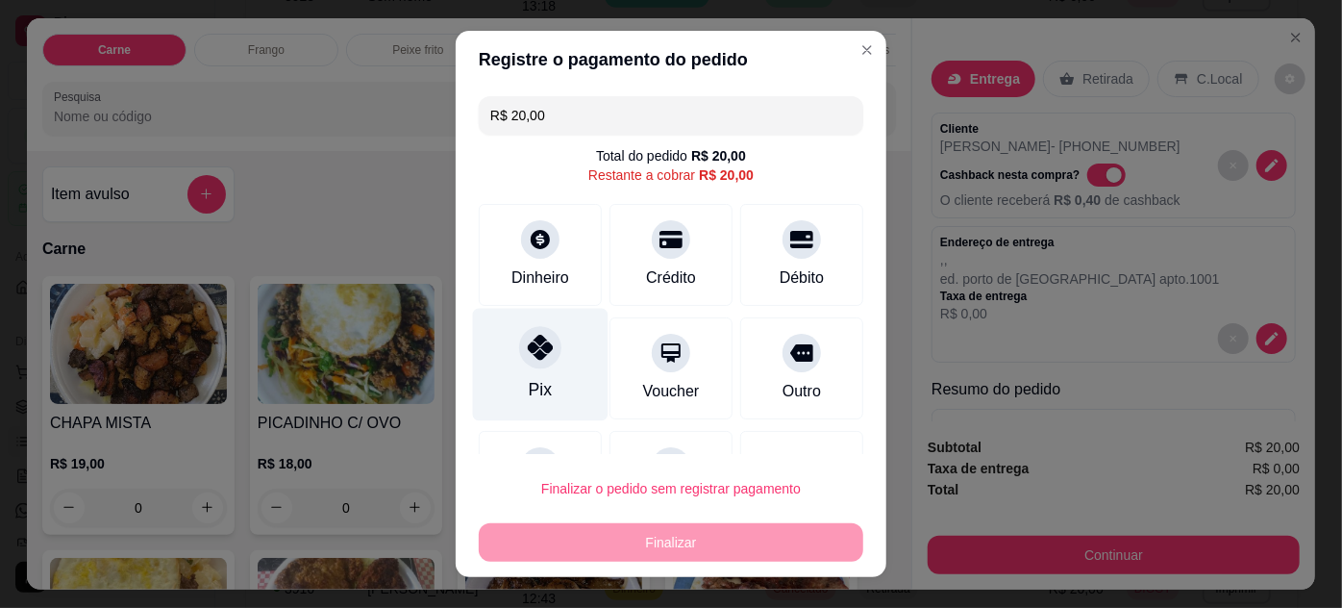
click at [549, 363] on div "Pix" at bounding box center [541, 364] width 136 height 112
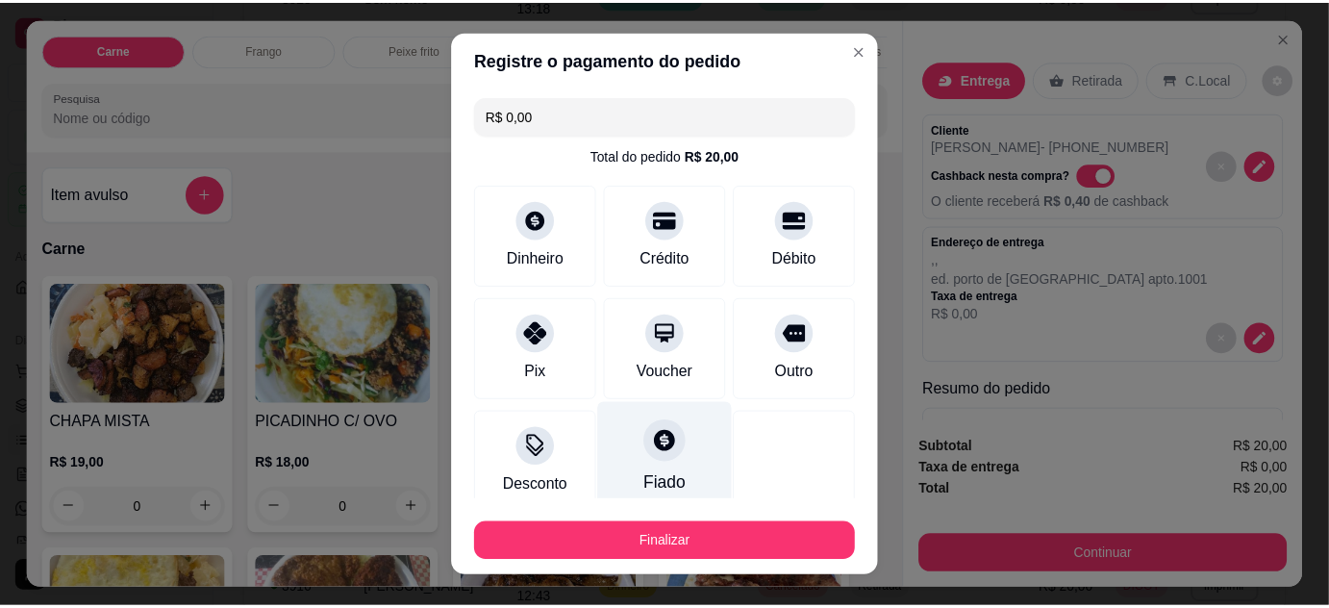
scroll to position [117, 0]
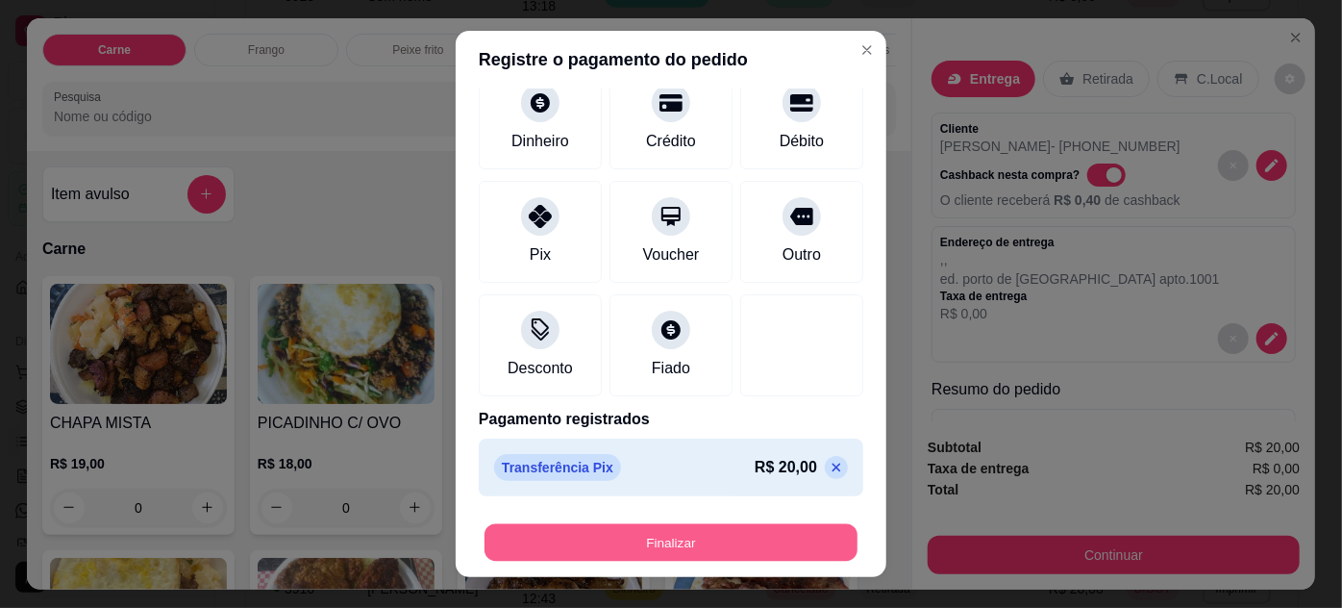
click at [731, 537] on button "Finalizar" at bounding box center [671, 542] width 373 height 37
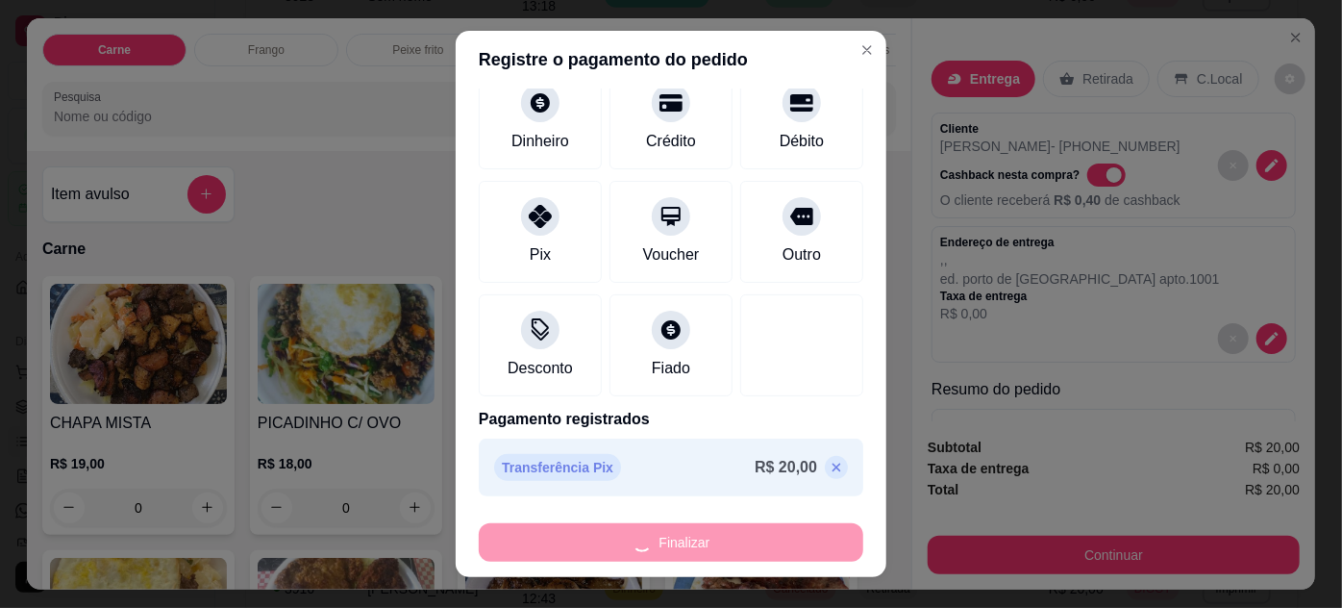
type input "-R$ 20,00"
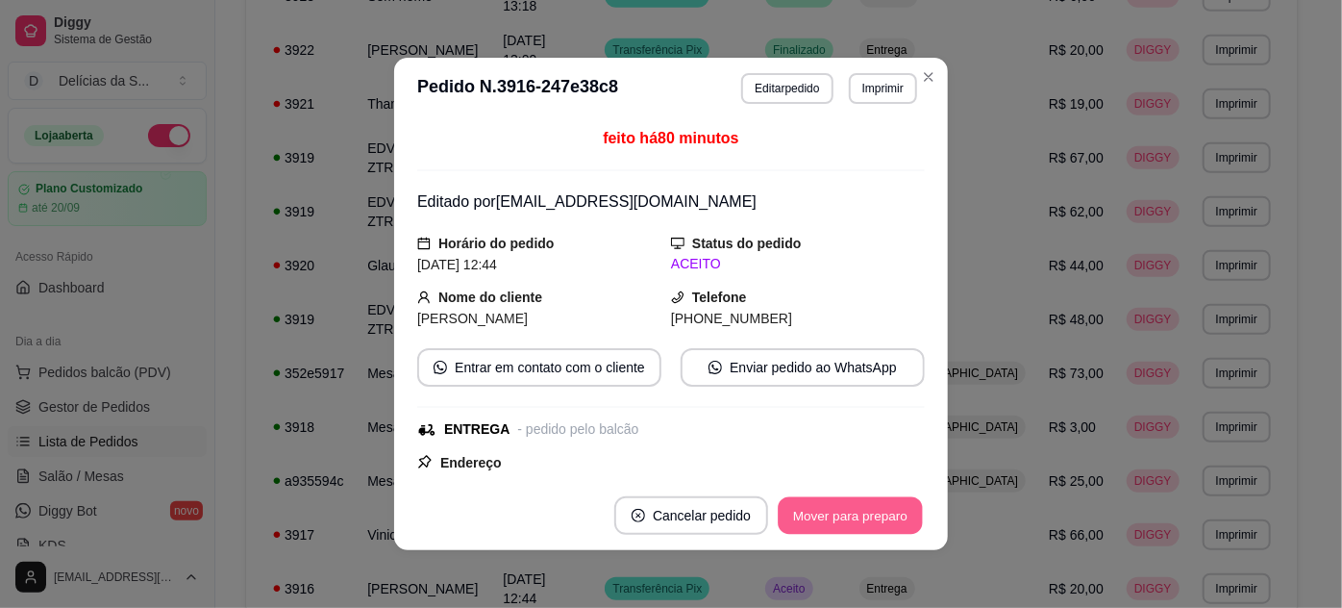
click at [821, 517] on button "Mover para preparo" at bounding box center [850, 515] width 144 height 37
click at [822, 517] on button "Mover para entrega" at bounding box center [851, 515] width 148 height 38
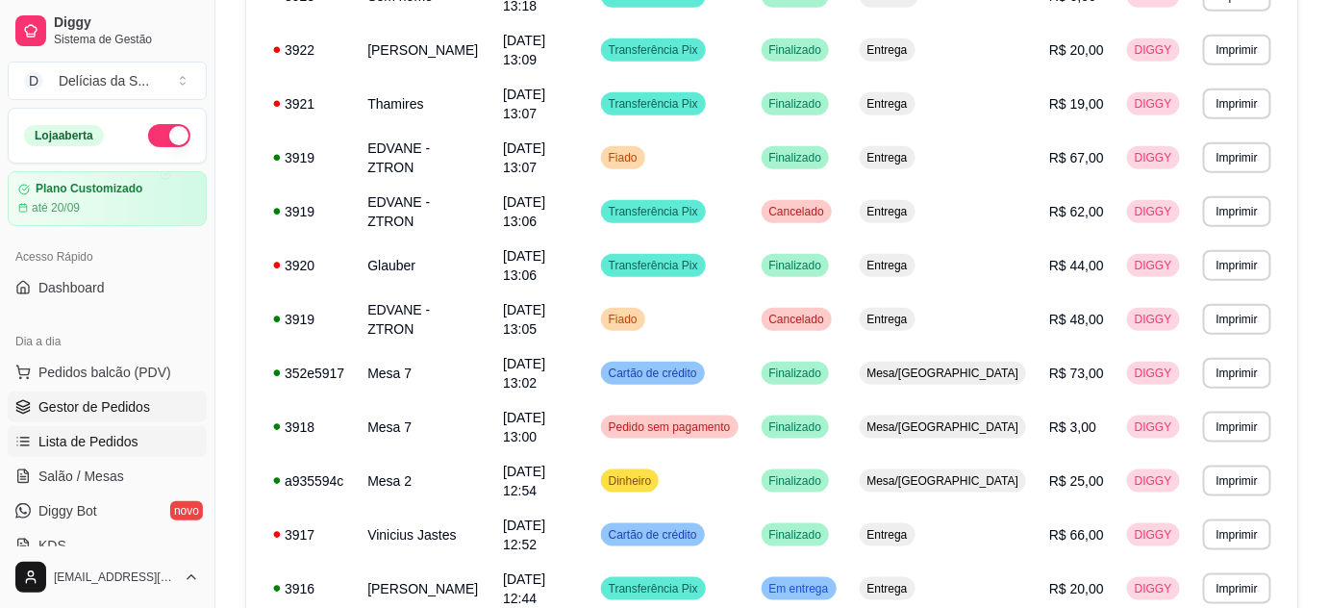
click at [134, 401] on span "Gestor de Pedidos" at bounding box center [94, 406] width 112 height 19
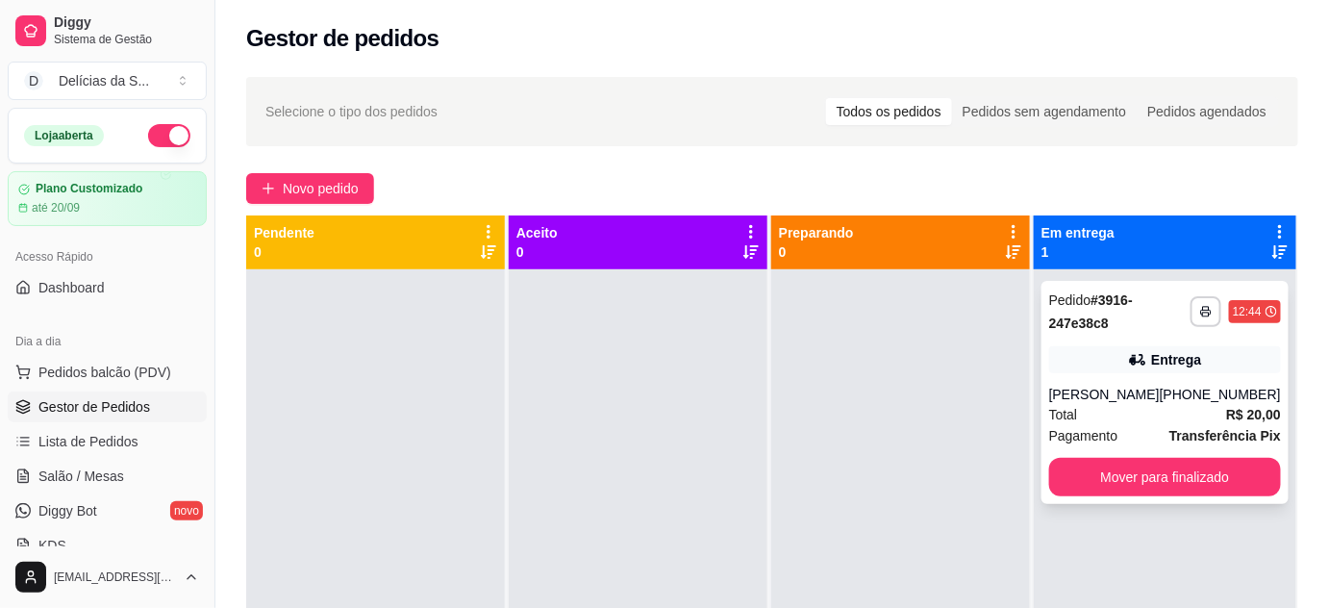
click at [1098, 416] on div "Total R$ 20,00" at bounding box center [1165, 414] width 232 height 21
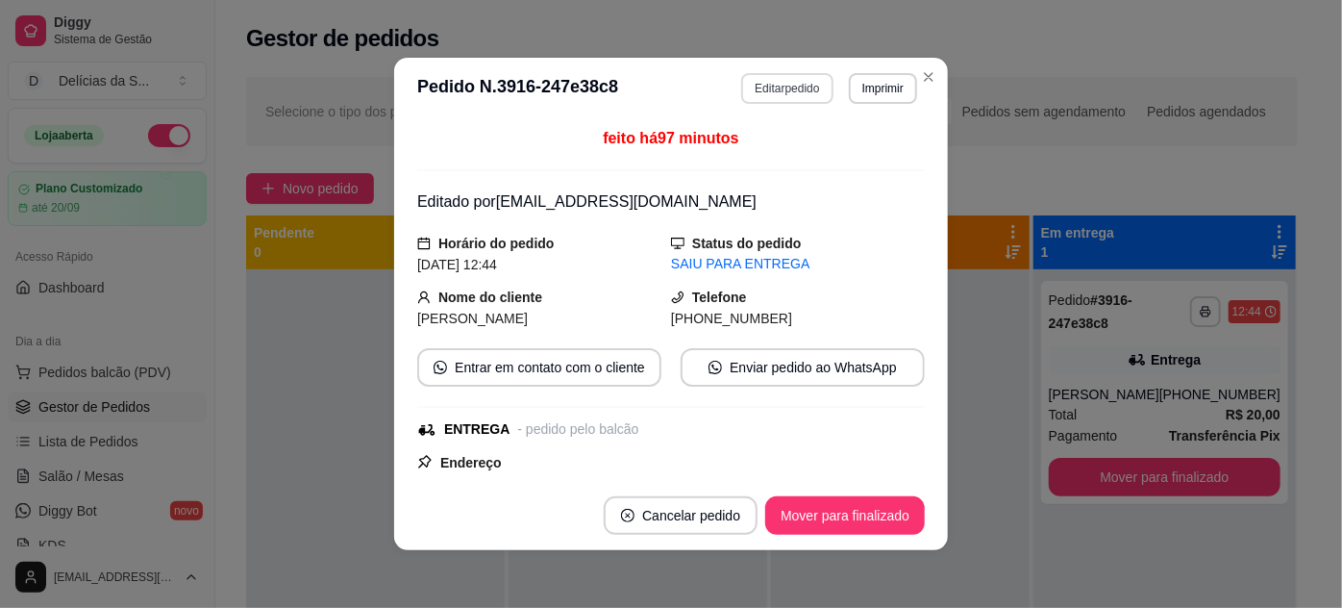
click at [784, 92] on button "Editar pedido" at bounding box center [786, 88] width 91 height 31
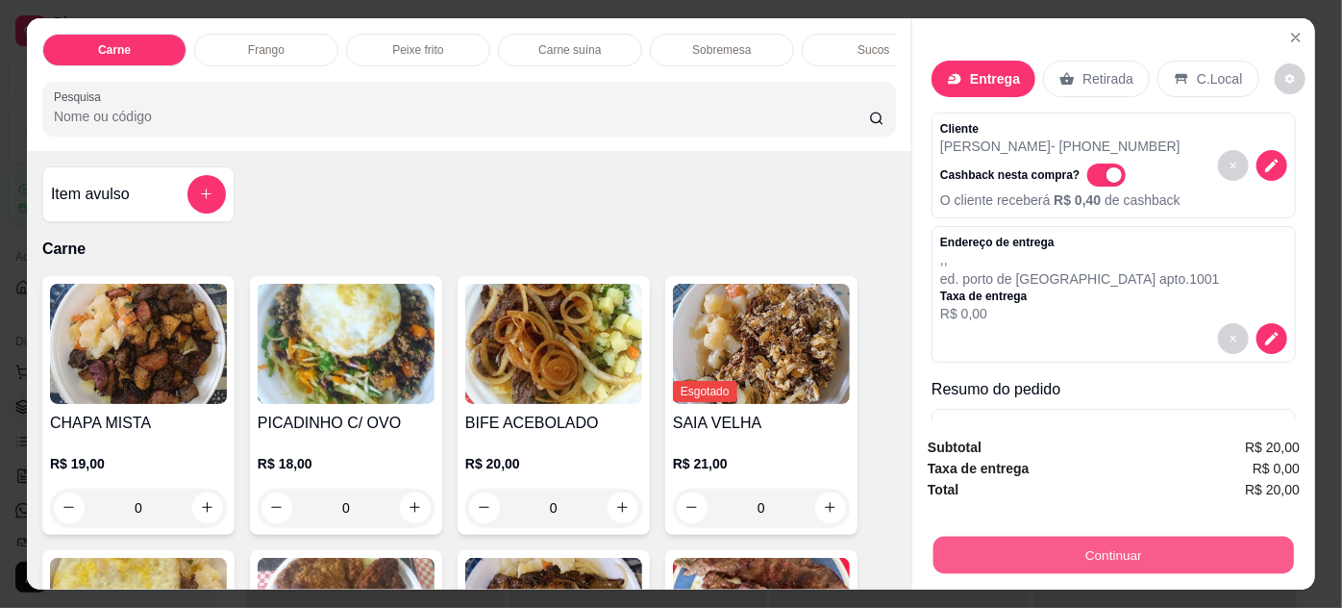
click at [1035, 539] on button "Continuar" at bounding box center [1113, 554] width 361 height 37
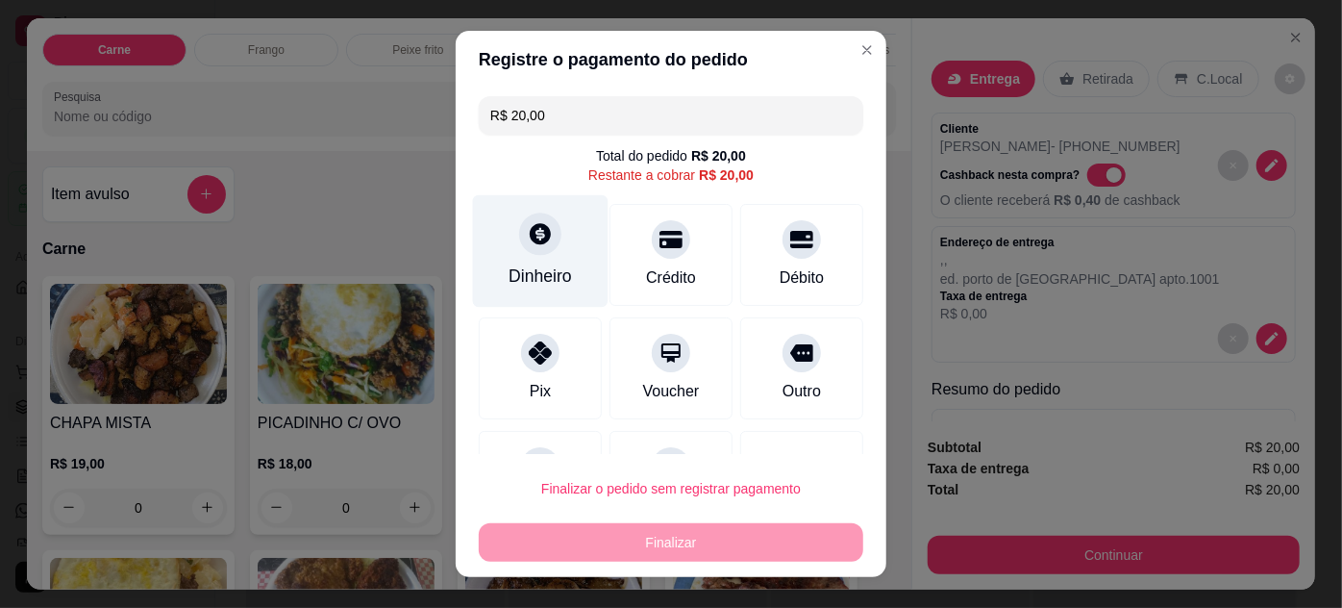
click at [523, 253] on div at bounding box center [540, 233] width 42 height 42
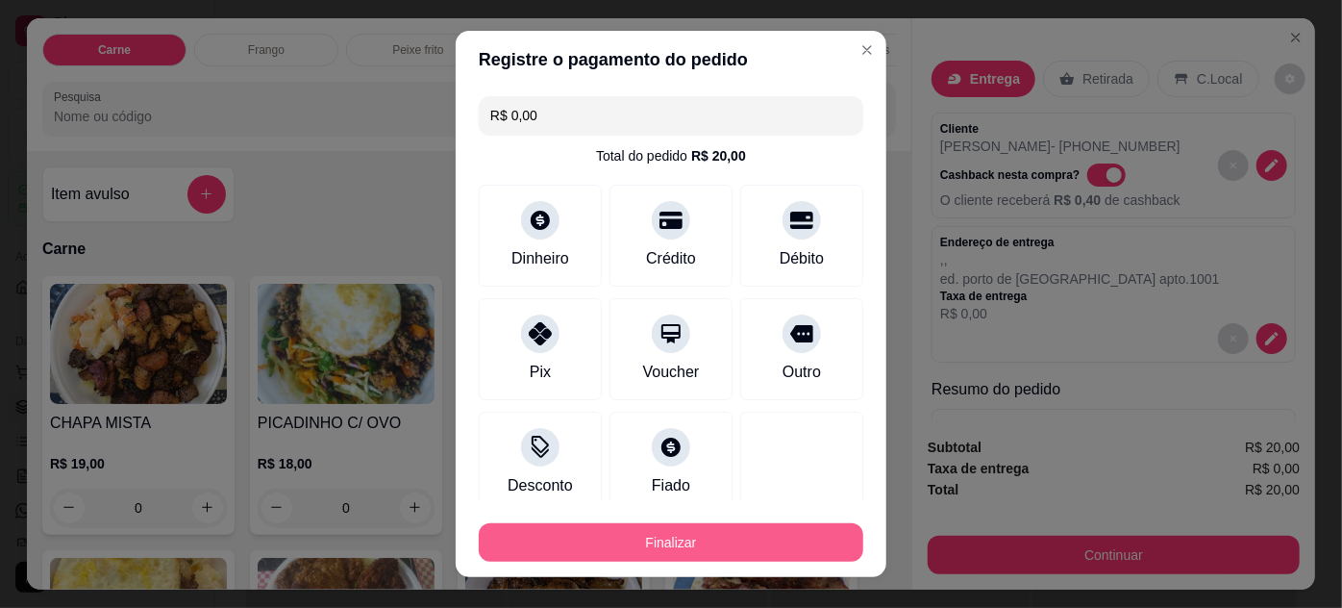
click at [757, 542] on button "Finalizar" at bounding box center [671, 542] width 385 height 38
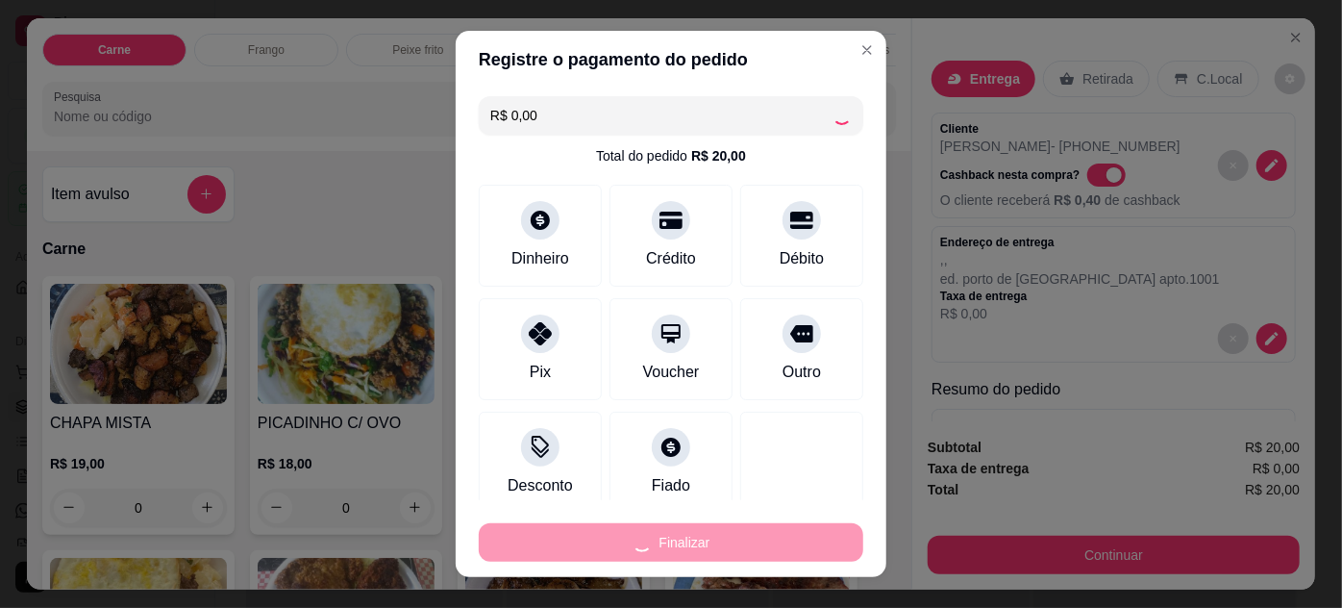
type input "-R$ 20,00"
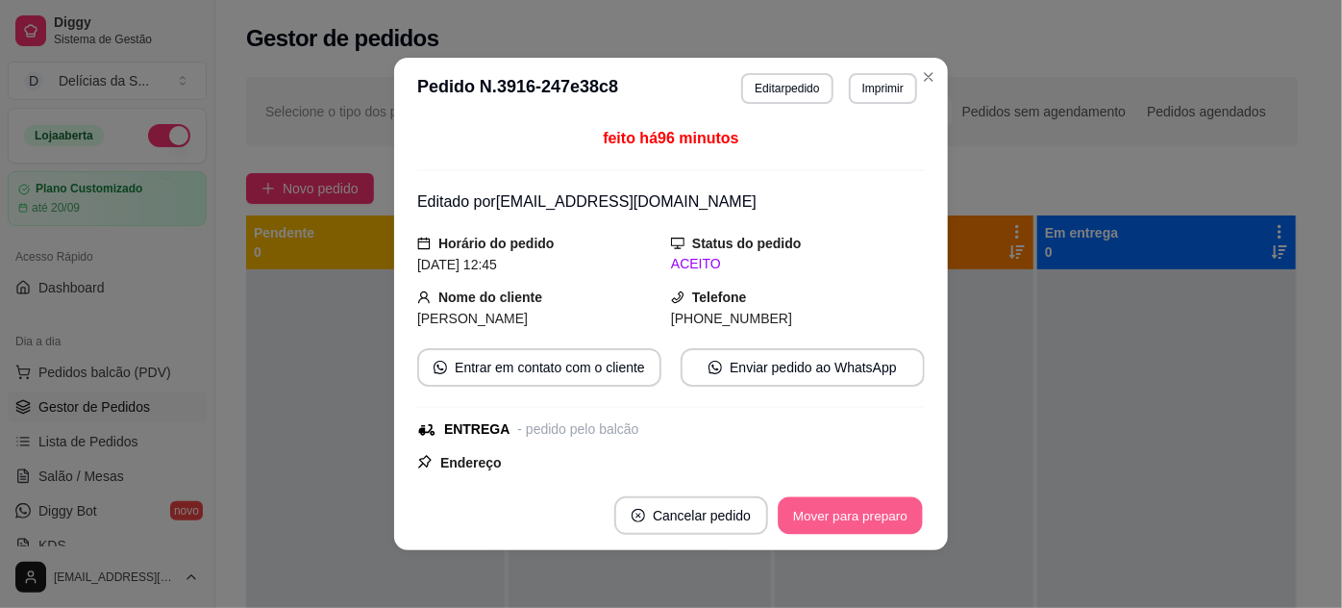
click at [807, 510] on button "Mover para preparo" at bounding box center [850, 515] width 144 height 37
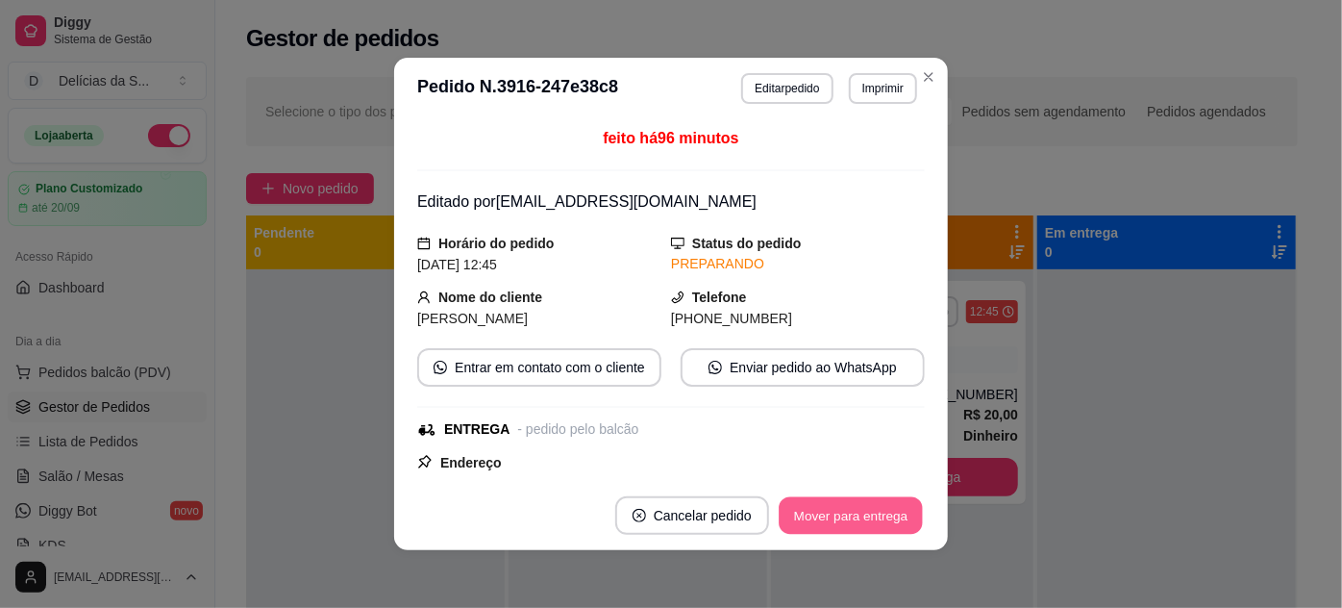
click at [807, 510] on button "Mover para entrega" at bounding box center [851, 515] width 144 height 37
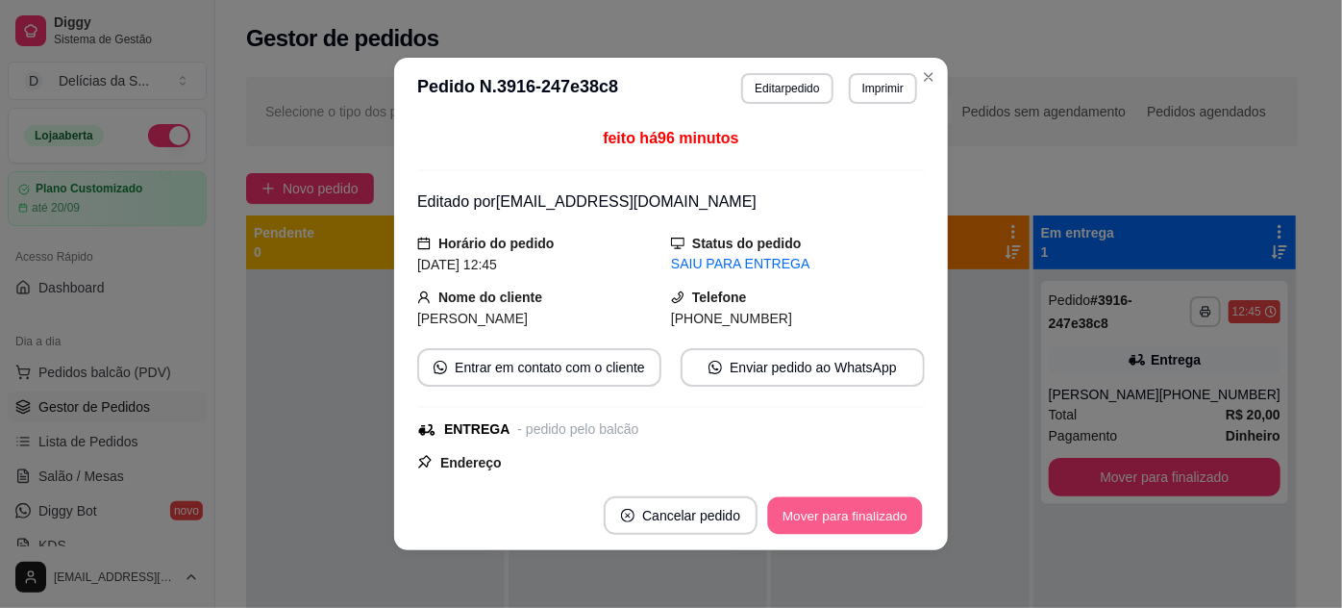
click at [807, 509] on button "Mover para finalizado" at bounding box center [845, 515] width 155 height 37
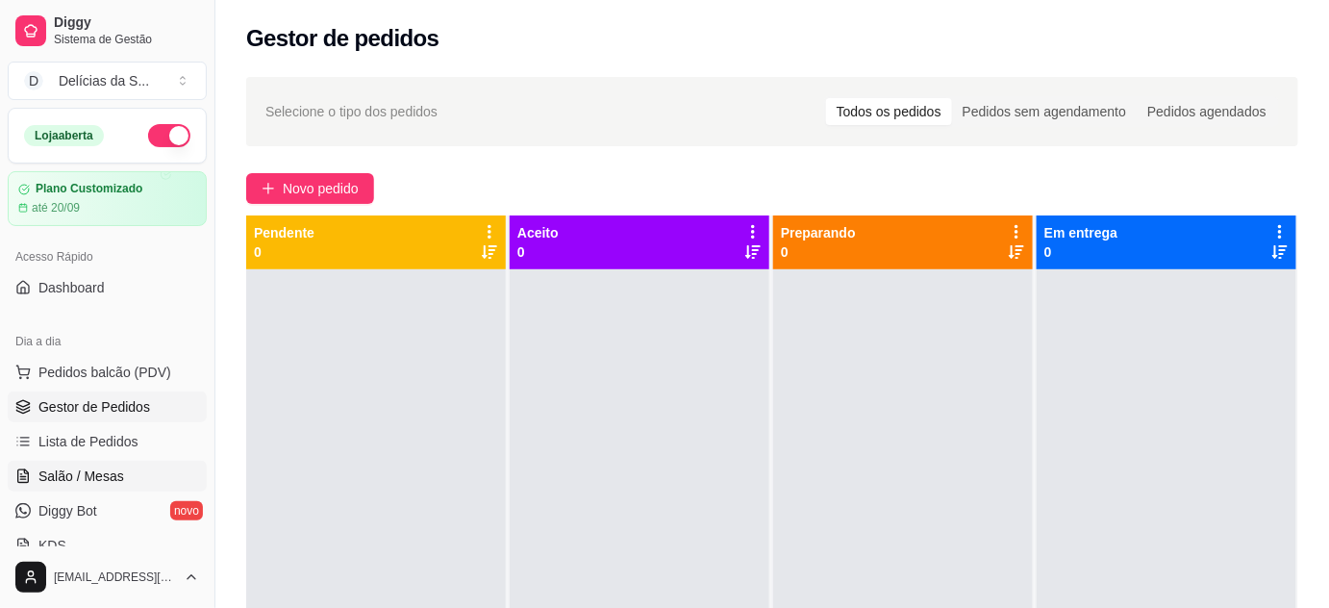
click at [84, 479] on span "Salão / Mesas" at bounding box center [81, 475] width 86 height 19
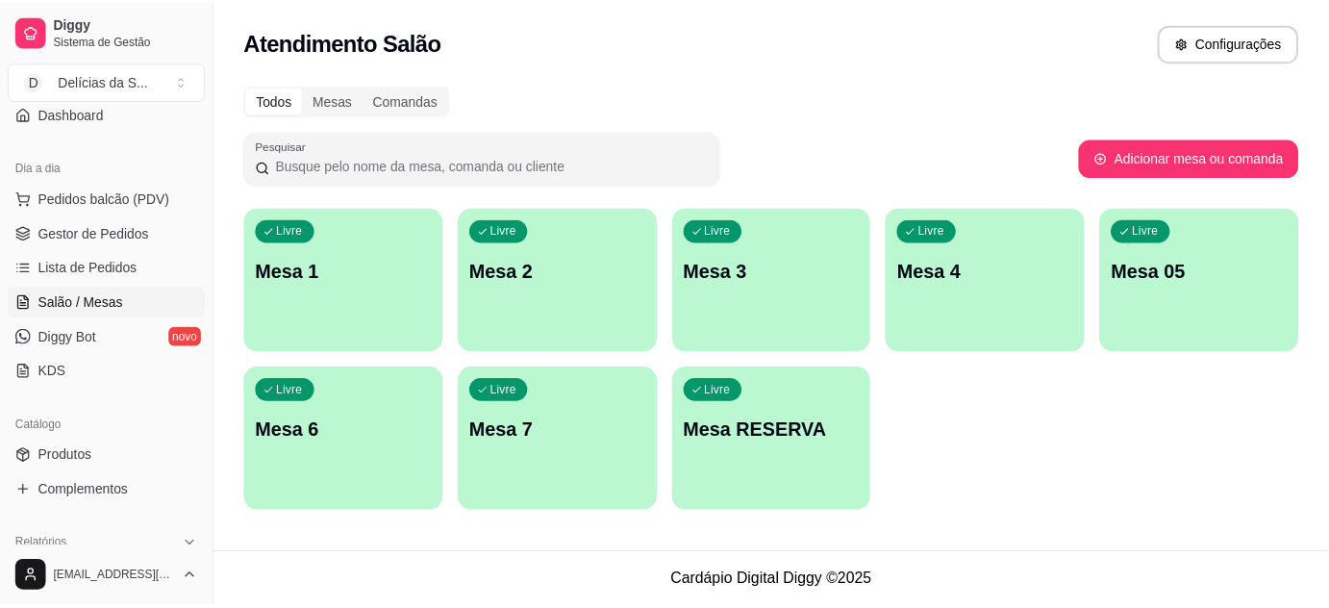
scroll to position [349, 0]
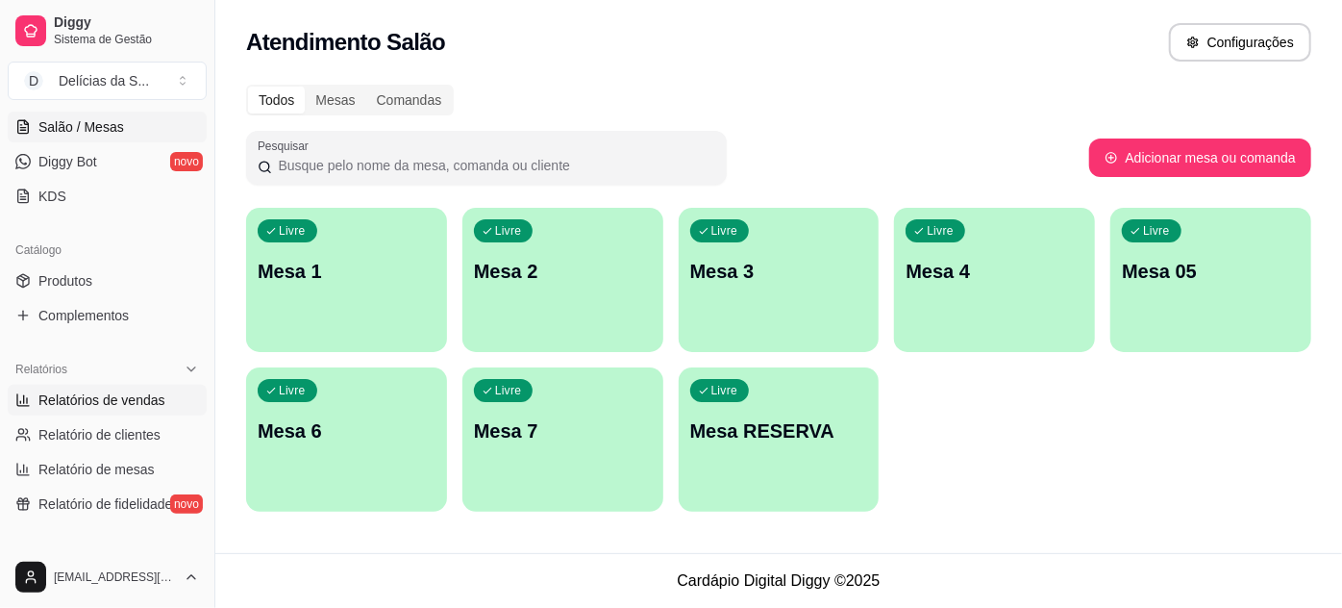
click at [110, 405] on span "Relatórios de vendas" at bounding box center [101, 399] width 127 height 19
select select "ALL"
select select "0"
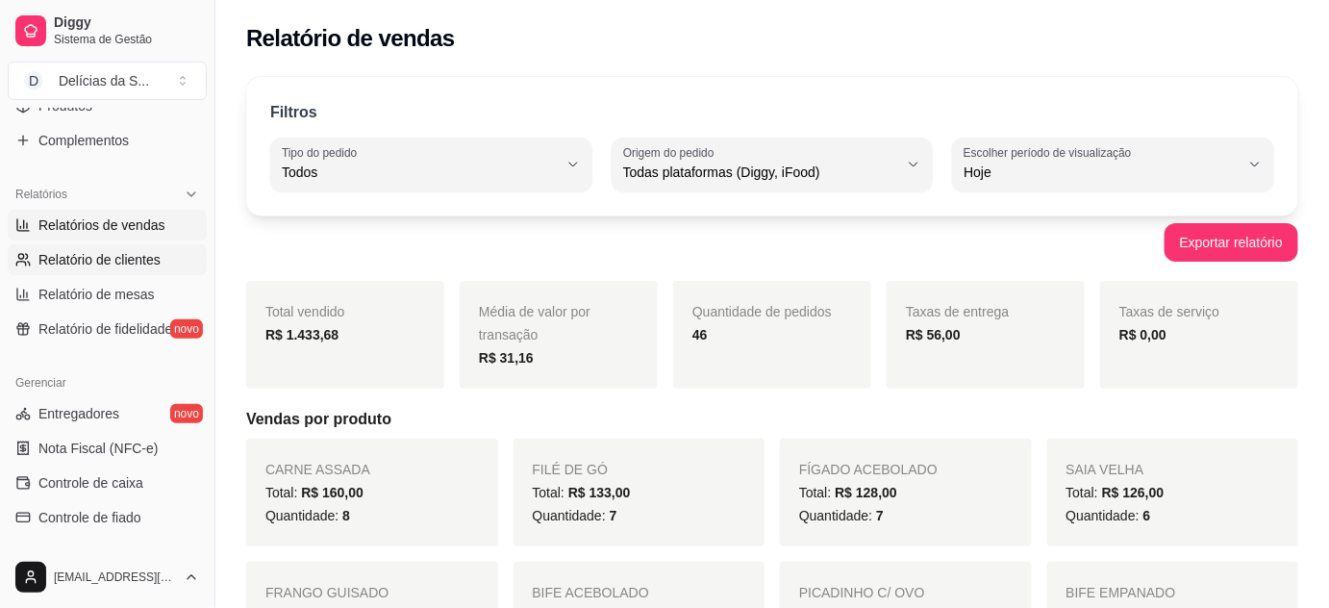
click at [121, 262] on span "Relatório de clientes" at bounding box center [99, 259] width 122 height 19
select select "30"
select select "HIGHEST_TOTAL_SPENT_WITH_ORDERS"
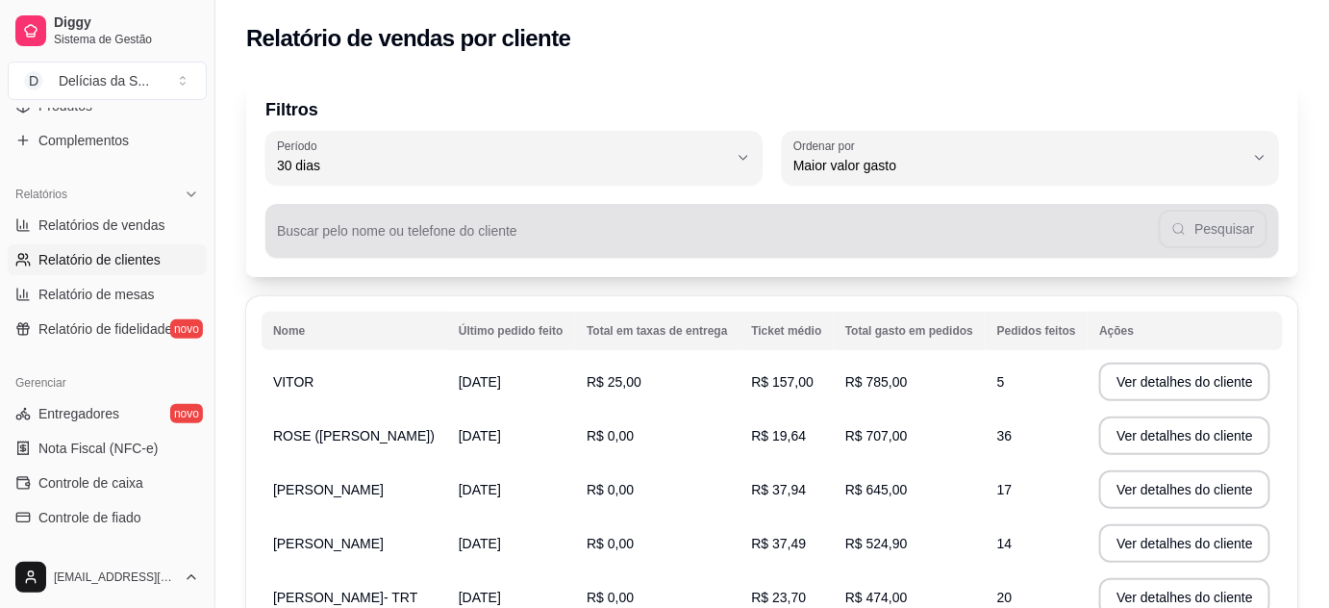
click at [1186, 229] on div "Pesquisar" at bounding box center [772, 231] width 990 height 38
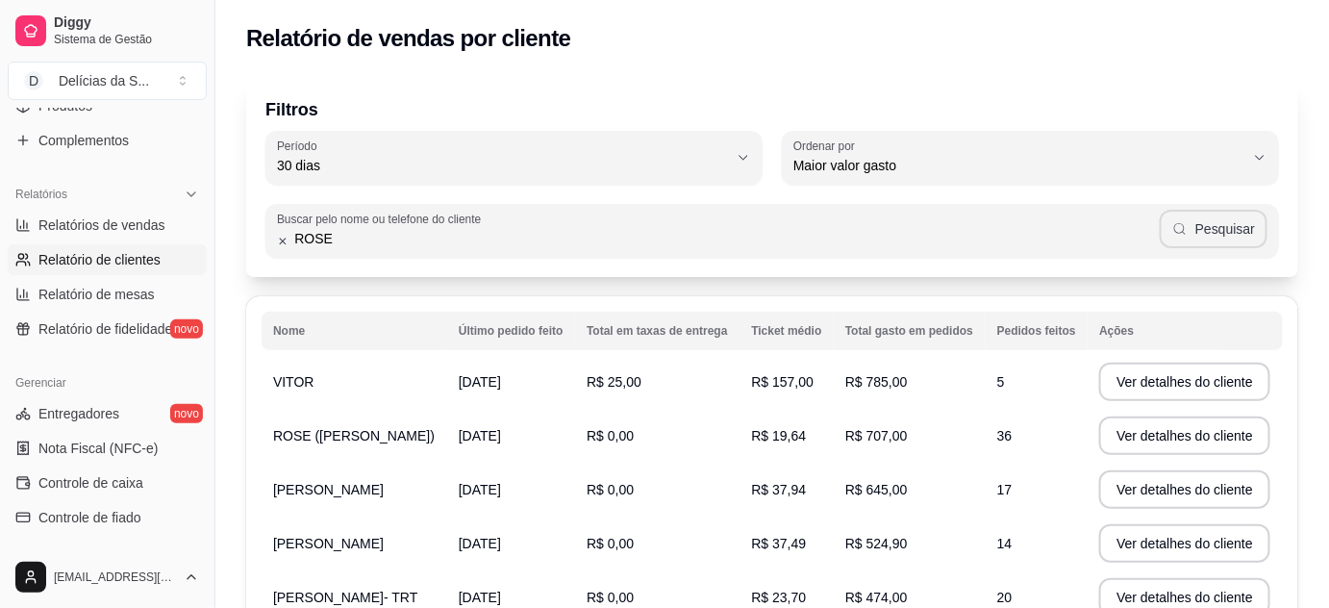
type input "ROSE"
click at [1202, 224] on button "Pesquisar" at bounding box center [1213, 229] width 108 height 38
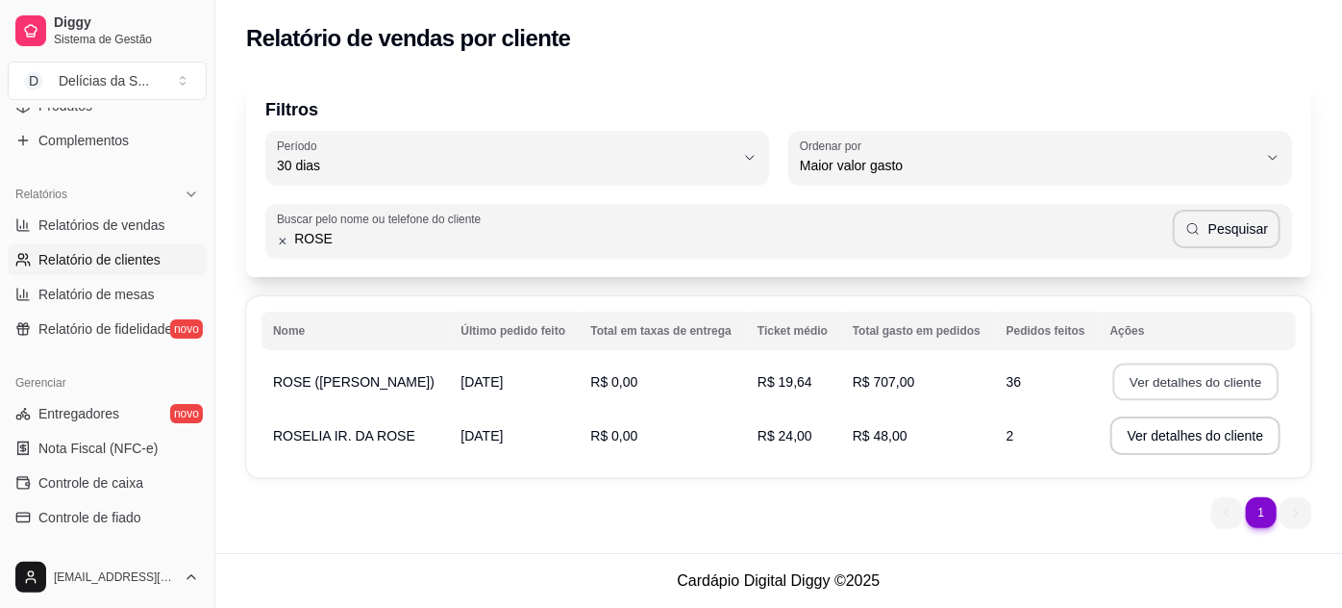
click at [1154, 373] on button "Ver detalhes do cliente" at bounding box center [1194, 381] width 165 height 37
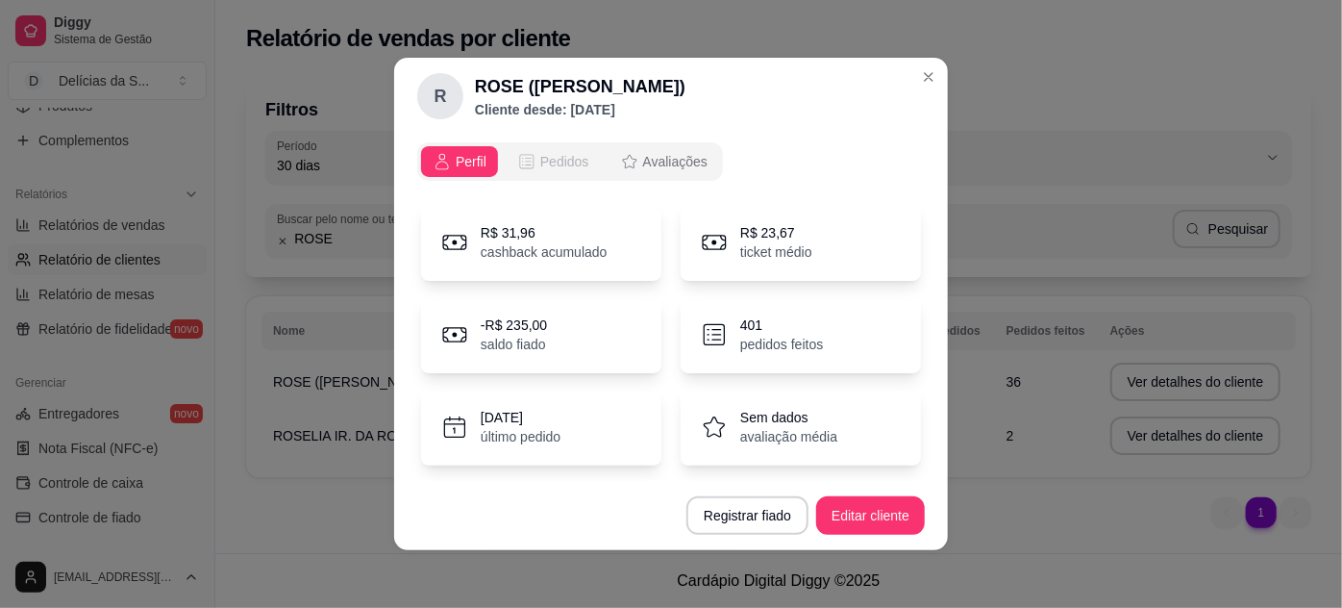
click at [541, 163] on span "Pedidos" at bounding box center [564, 161] width 49 height 19
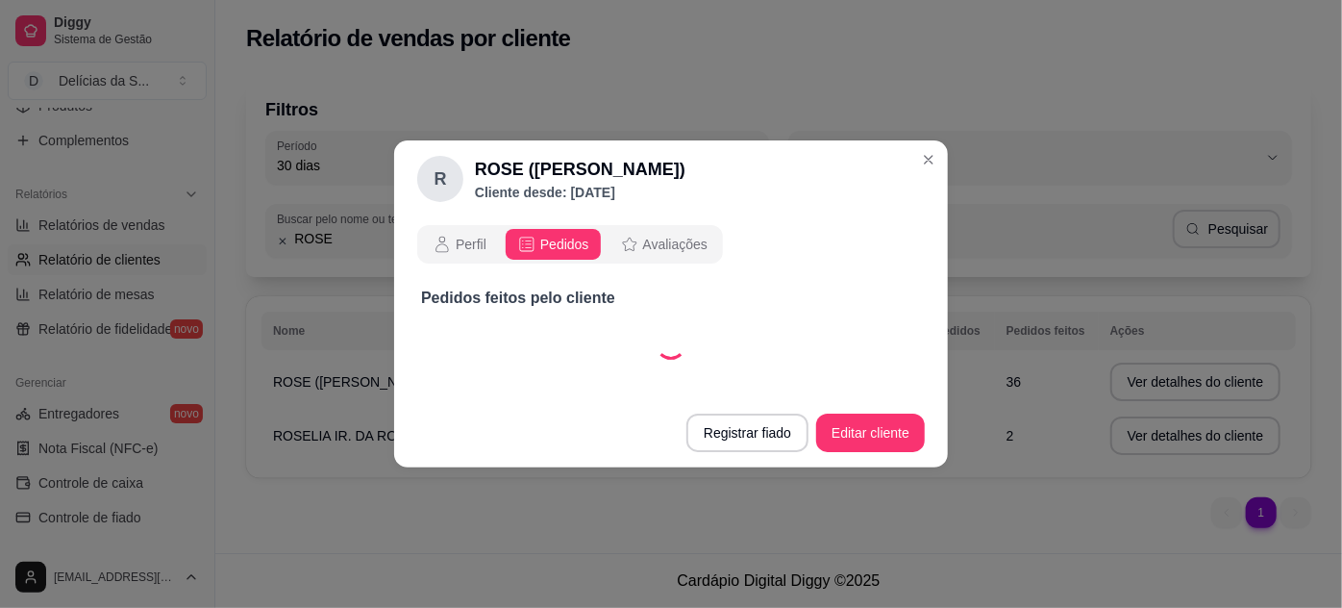
select select "30"
select select "ALL"
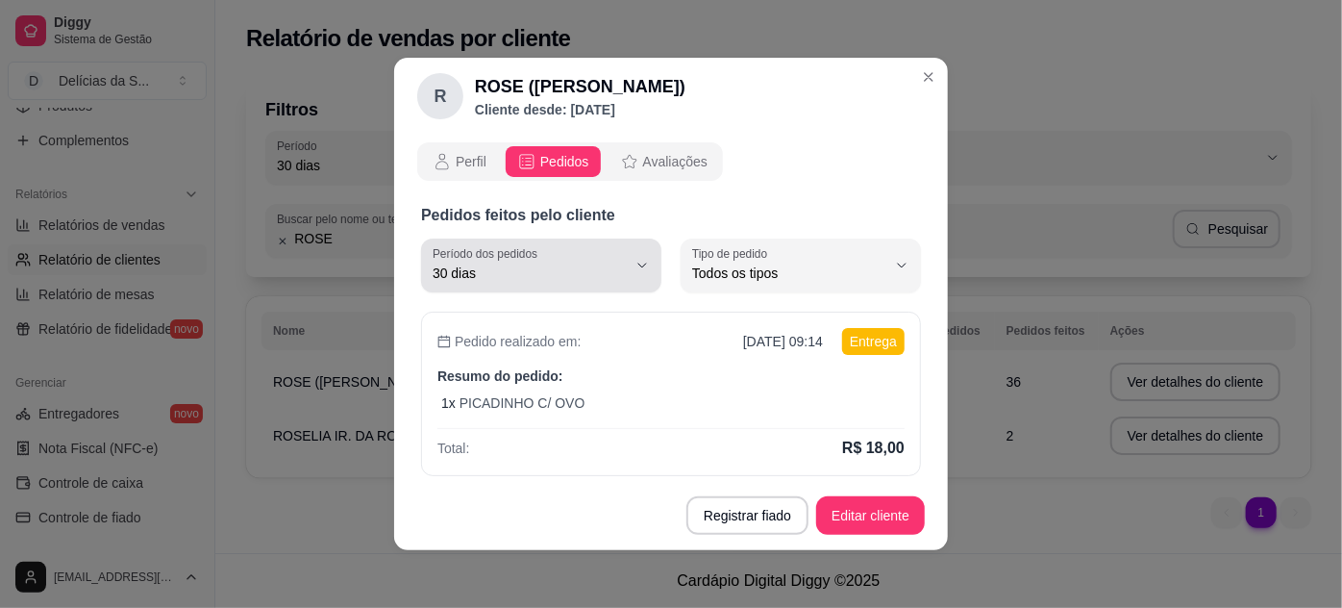
click at [635, 263] on icon "button" at bounding box center [642, 265] width 15 height 15
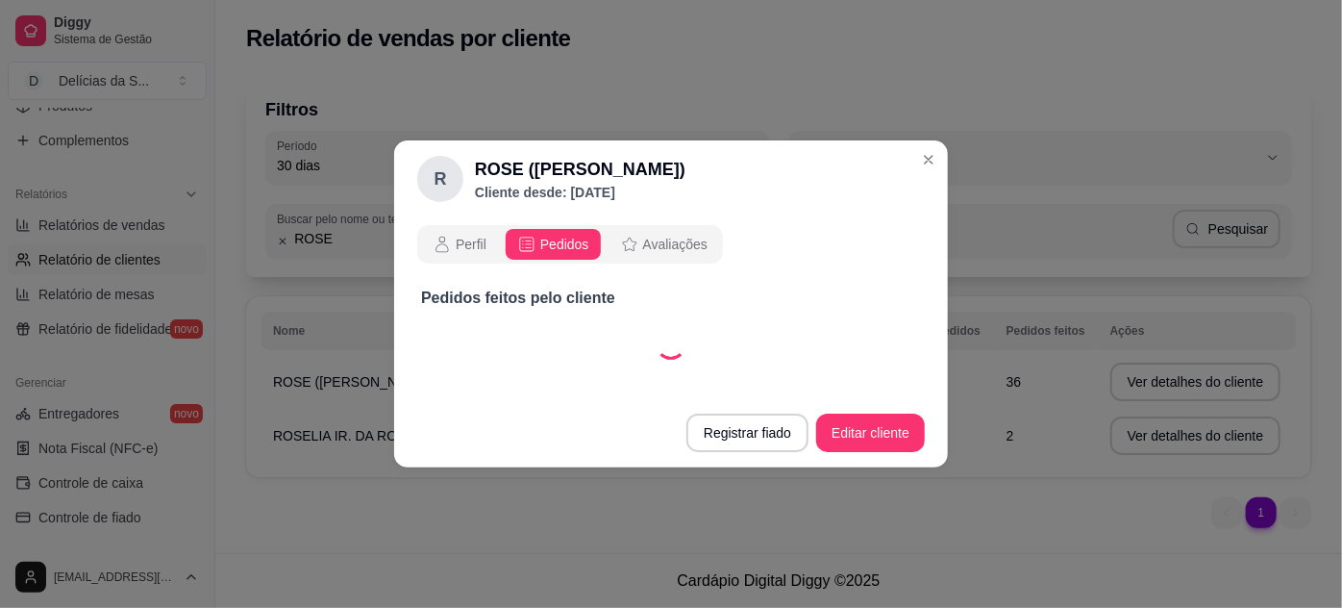
select select "0"
select select "ALL"
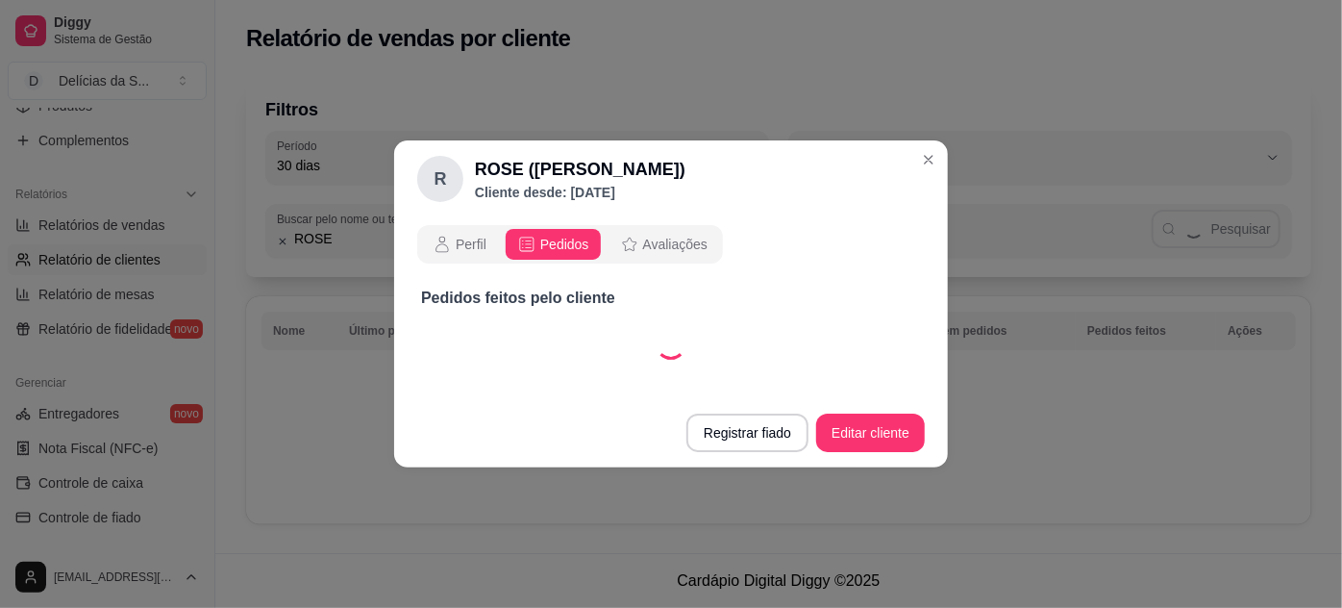
select select "0"
select select "ALL"
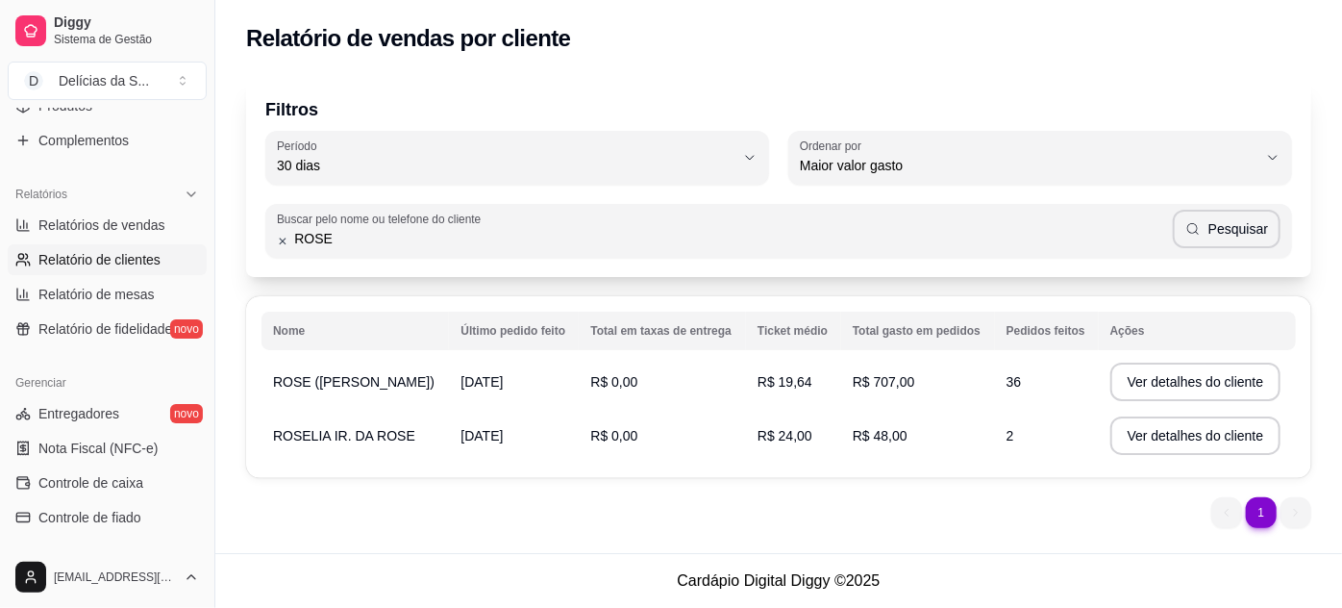
scroll to position [174, 0]
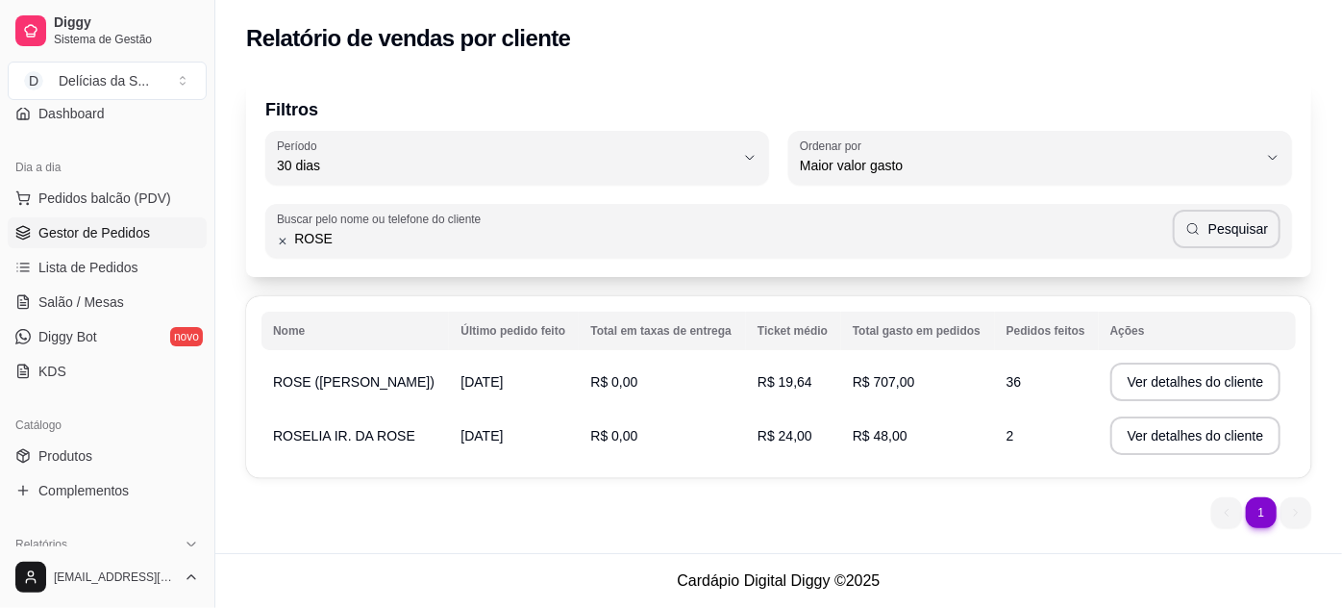
click at [136, 234] on span "Gestor de Pedidos" at bounding box center [94, 232] width 112 height 19
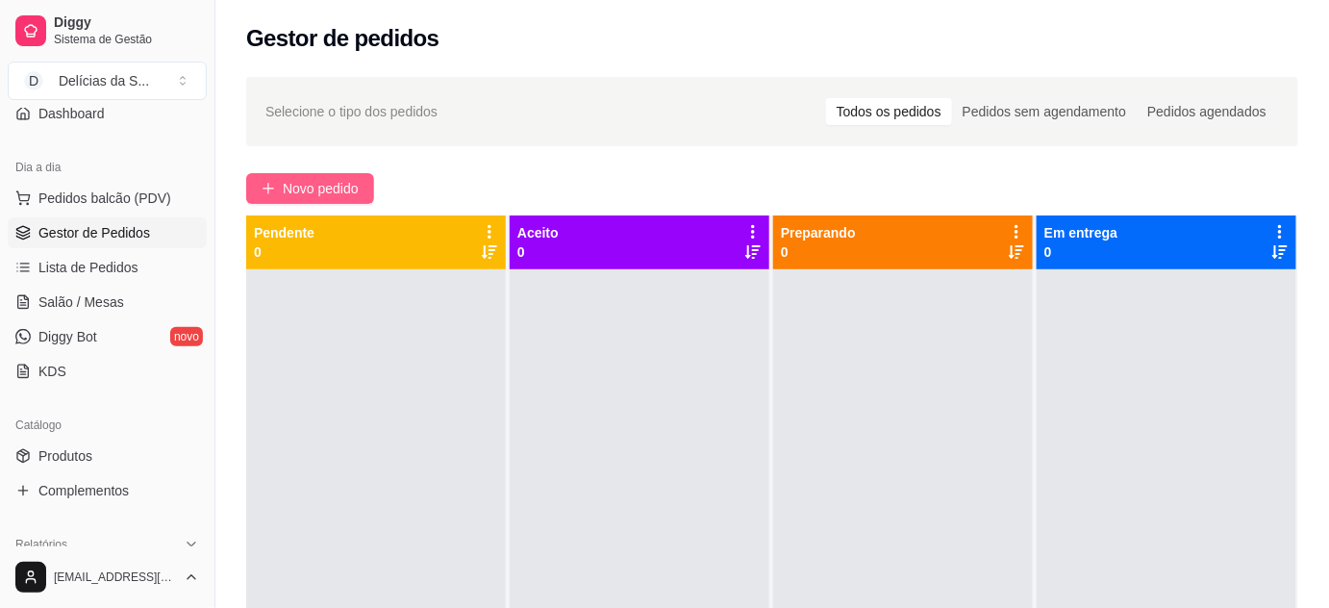
click at [313, 179] on span "Novo pedido" at bounding box center [321, 188] width 76 height 21
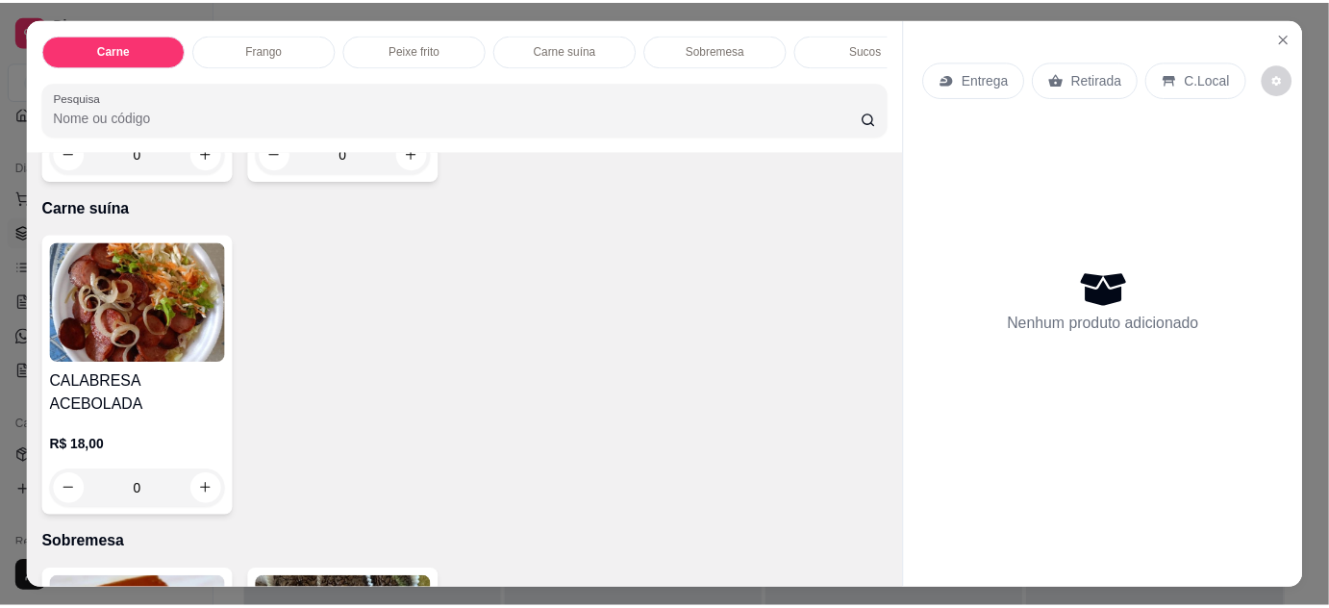
scroll to position [1748, 0]
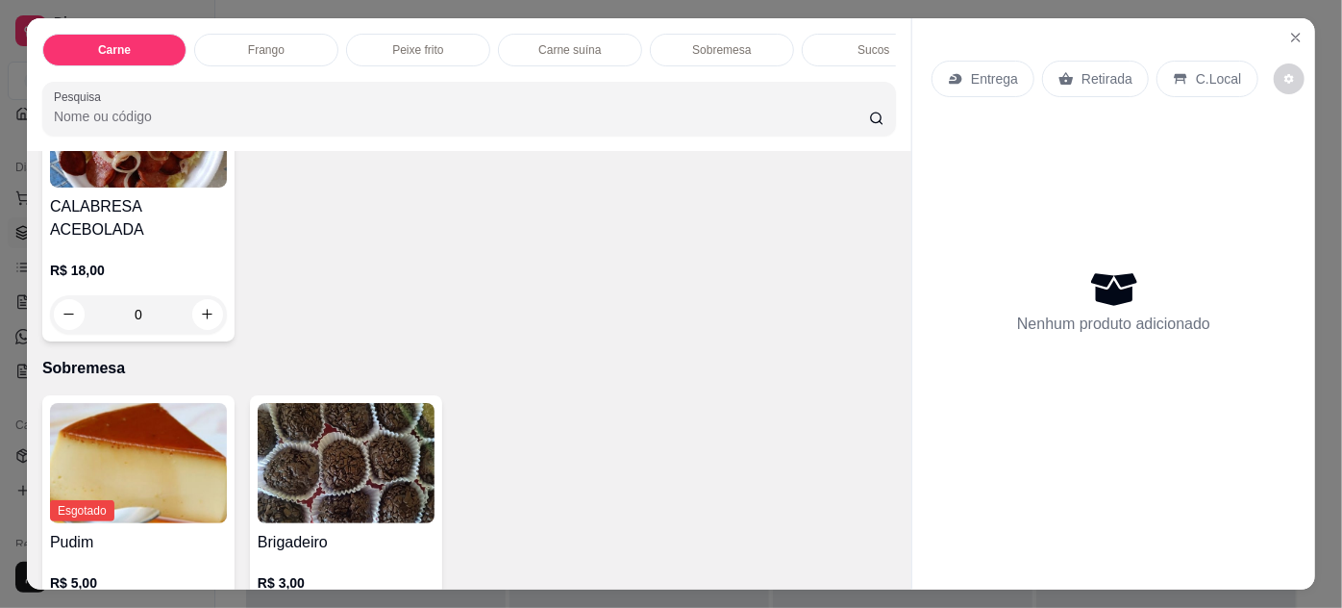
click at [390, 417] on img at bounding box center [346, 463] width 177 height 120
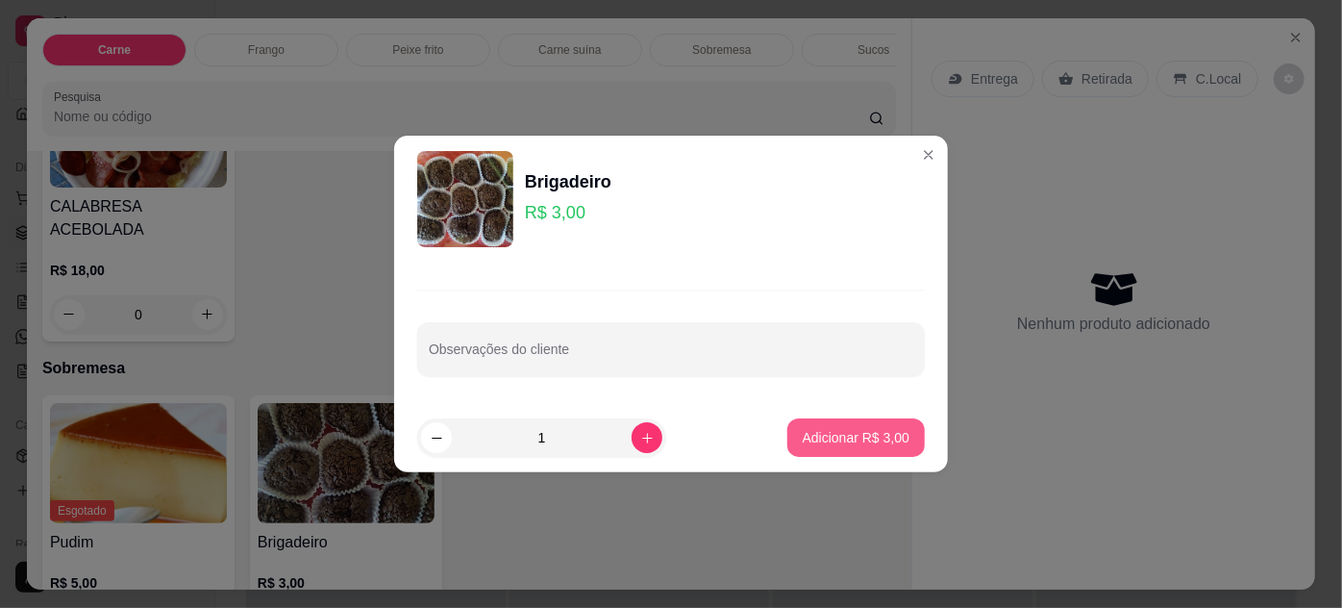
click at [823, 445] on p "Adicionar R$ 3,00" at bounding box center [856, 437] width 107 height 19
type input "1"
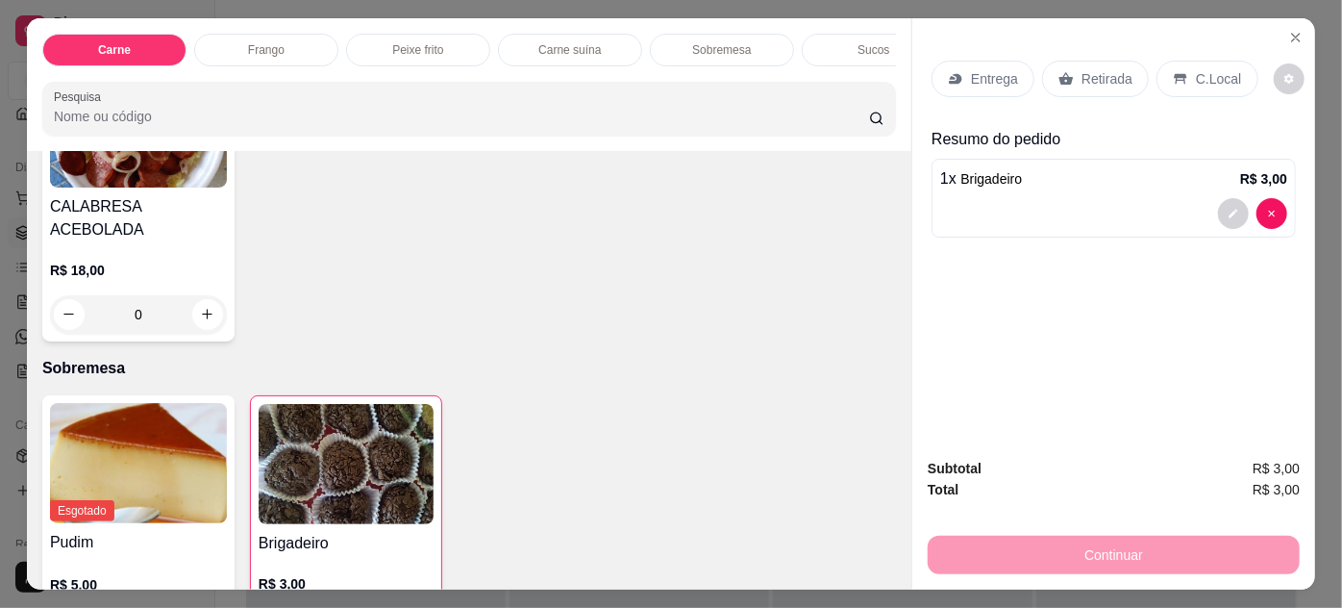
click at [1105, 77] on p "Retirada" at bounding box center [1107, 78] width 51 height 19
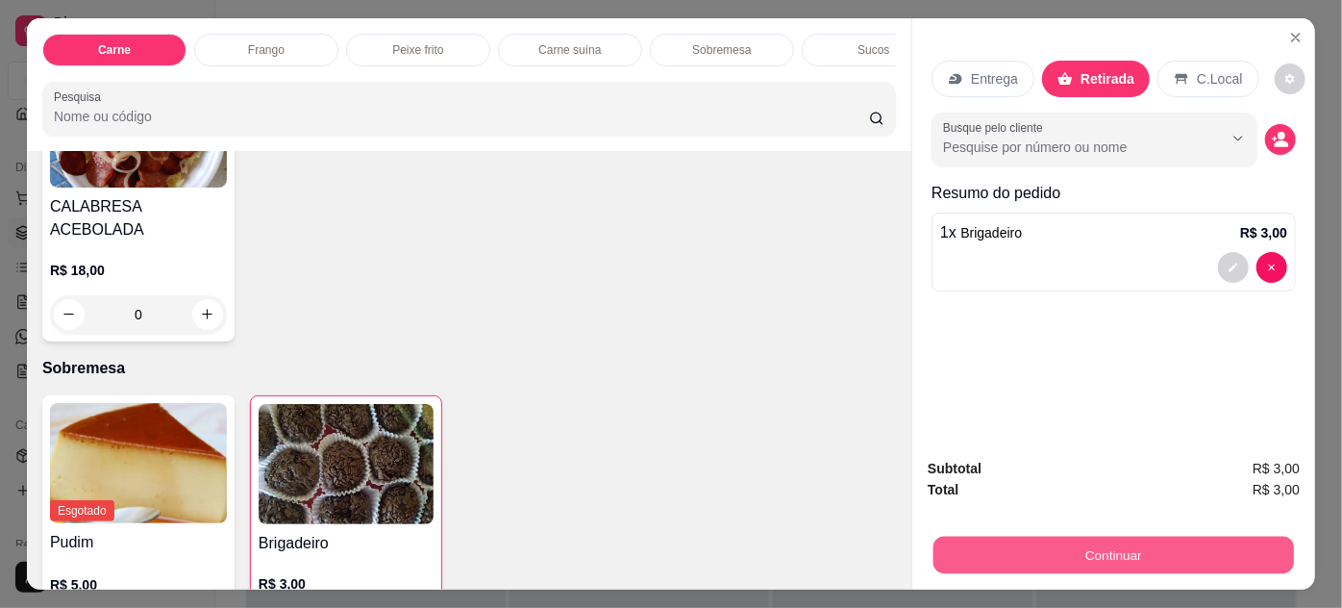
click at [1143, 548] on button "Continuar" at bounding box center [1113, 554] width 361 height 37
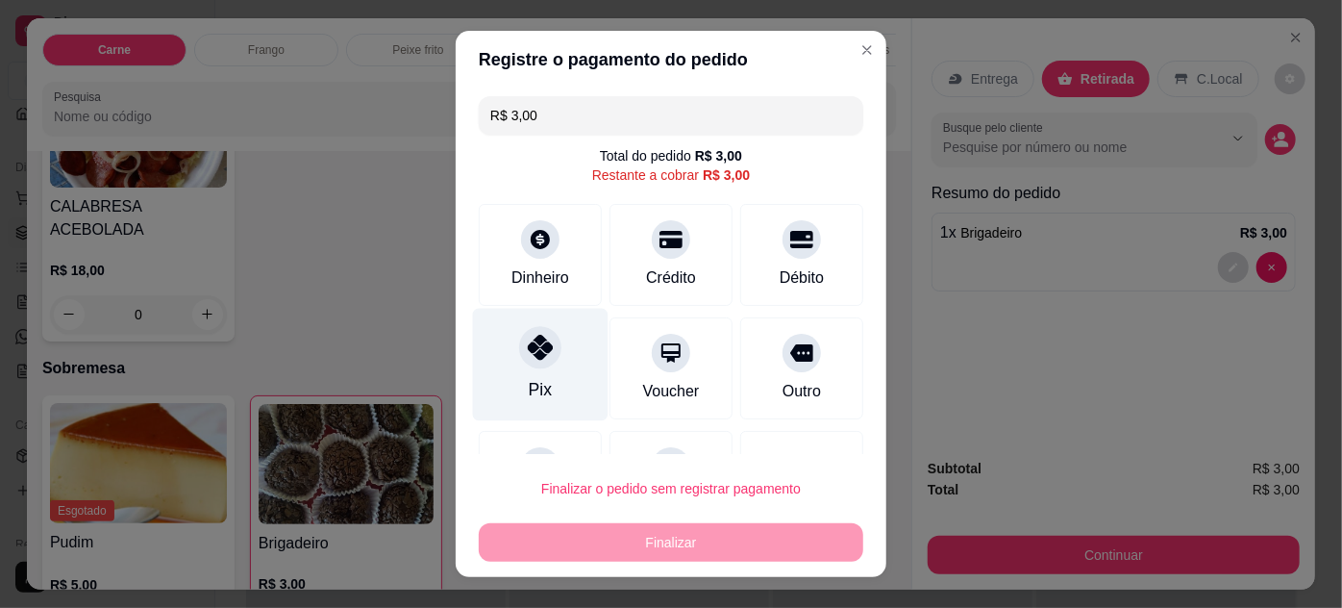
click at [545, 386] on div "Pix" at bounding box center [541, 364] width 136 height 112
type input "R$ 0,00"
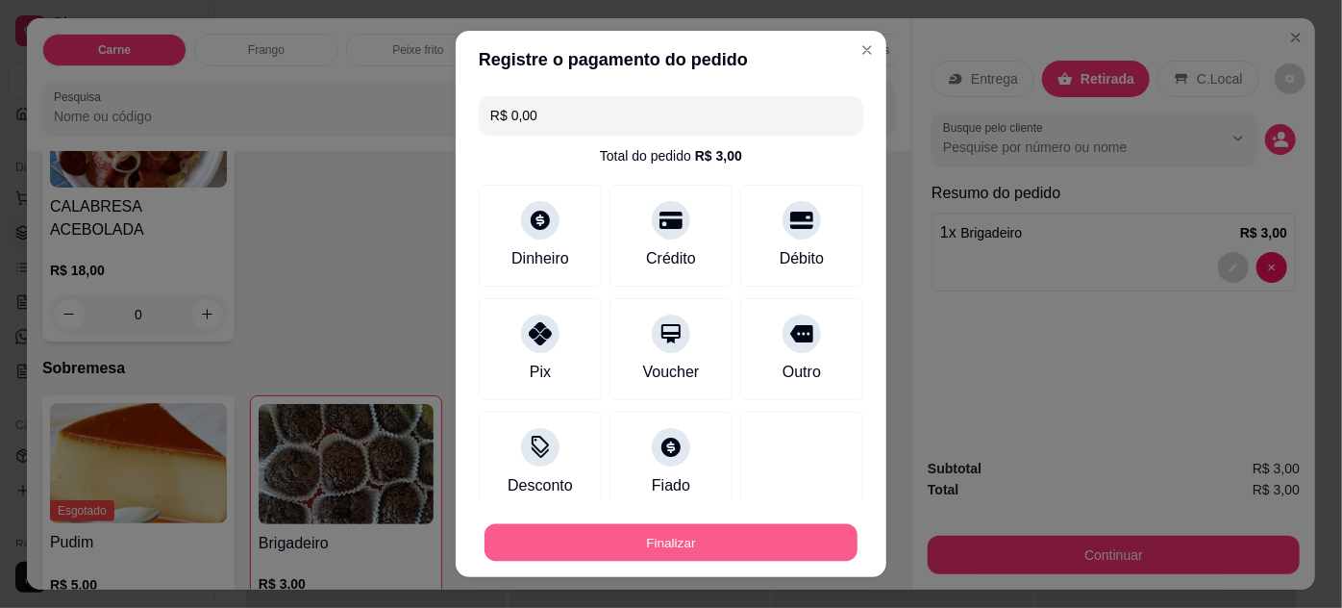
click at [703, 533] on button "Finalizar" at bounding box center [671, 542] width 373 height 37
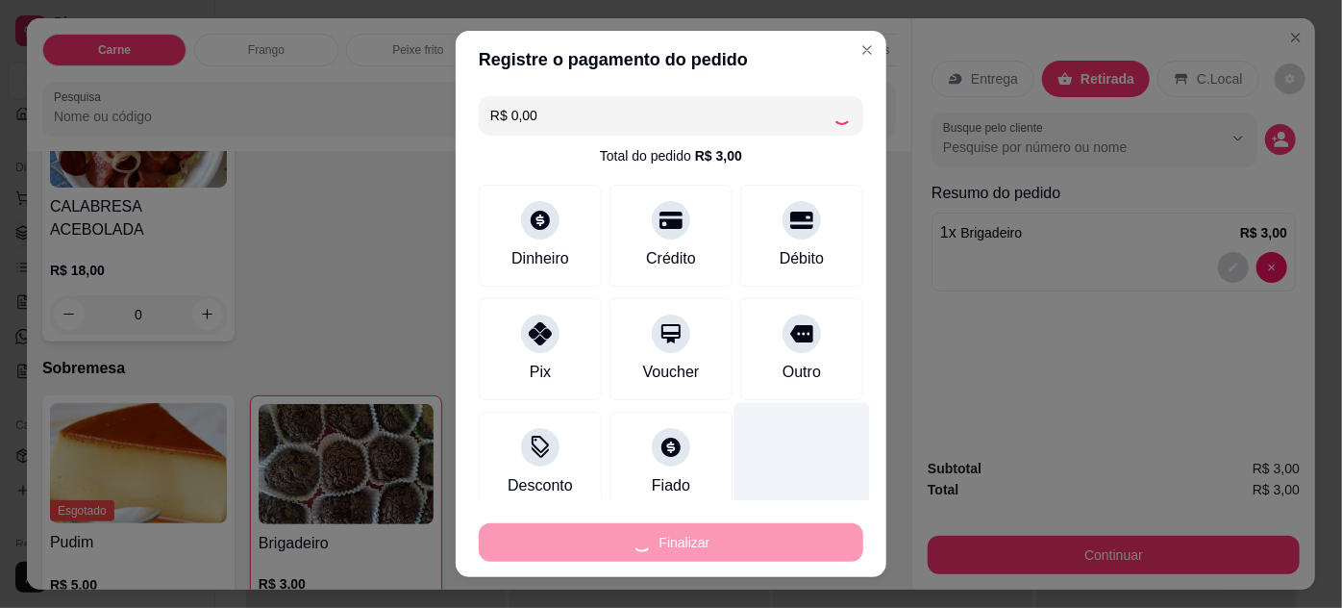
type input "0"
type input "-R$ 3,00"
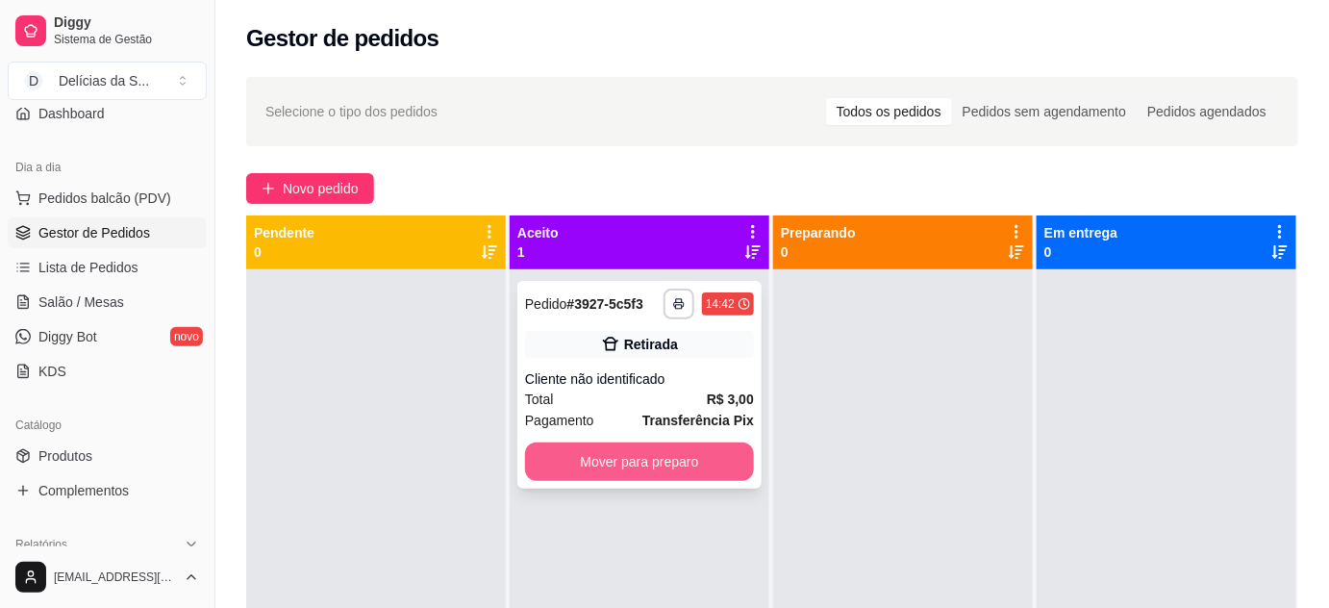
click at [703, 456] on button "Mover para preparo" at bounding box center [639, 461] width 229 height 38
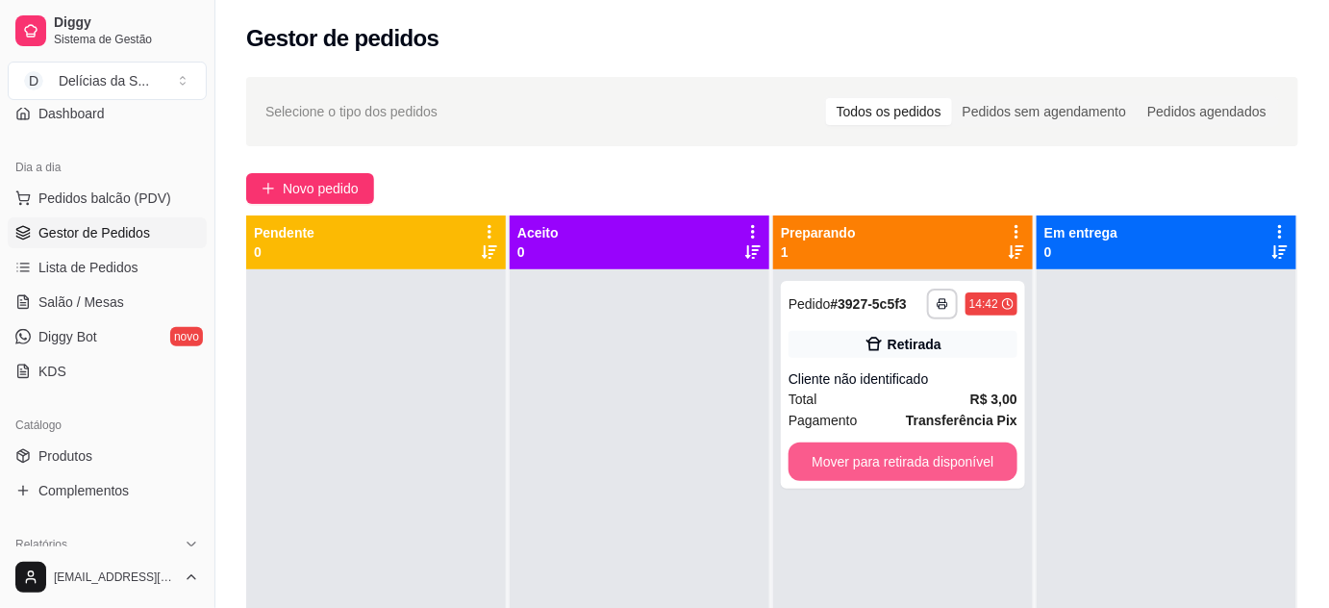
click at [840, 467] on button "Mover para retirada disponível" at bounding box center [902, 461] width 229 height 38
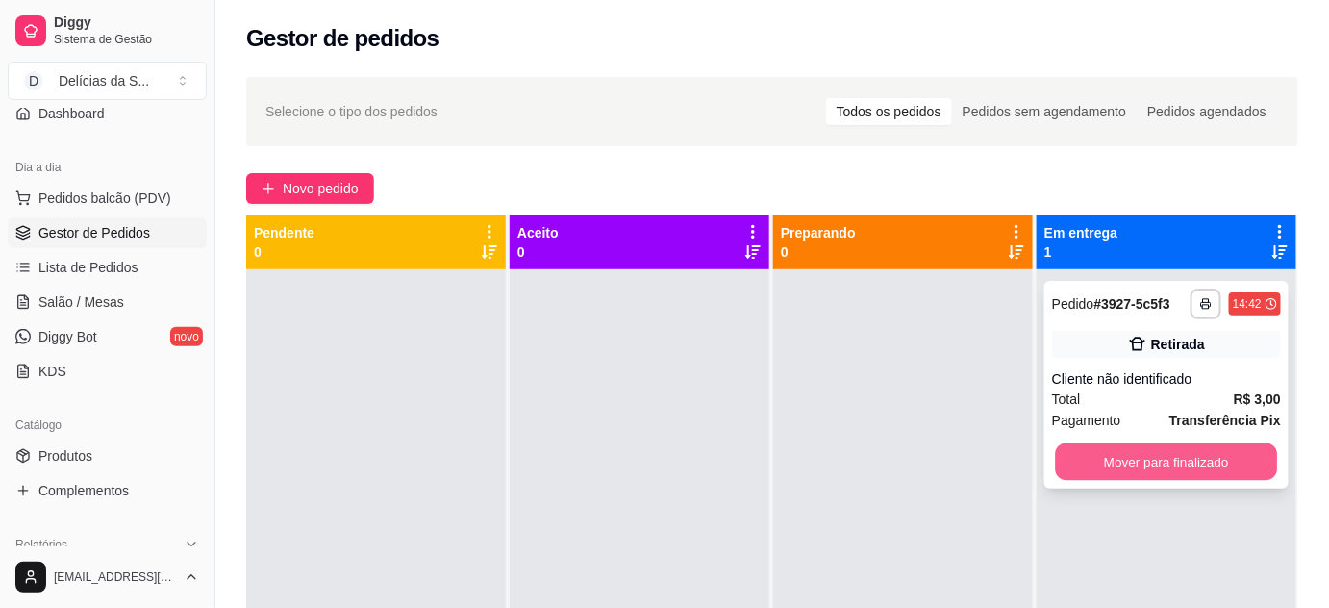
click at [1079, 450] on button "Mover para finalizado" at bounding box center [1167, 461] width 222 height 37
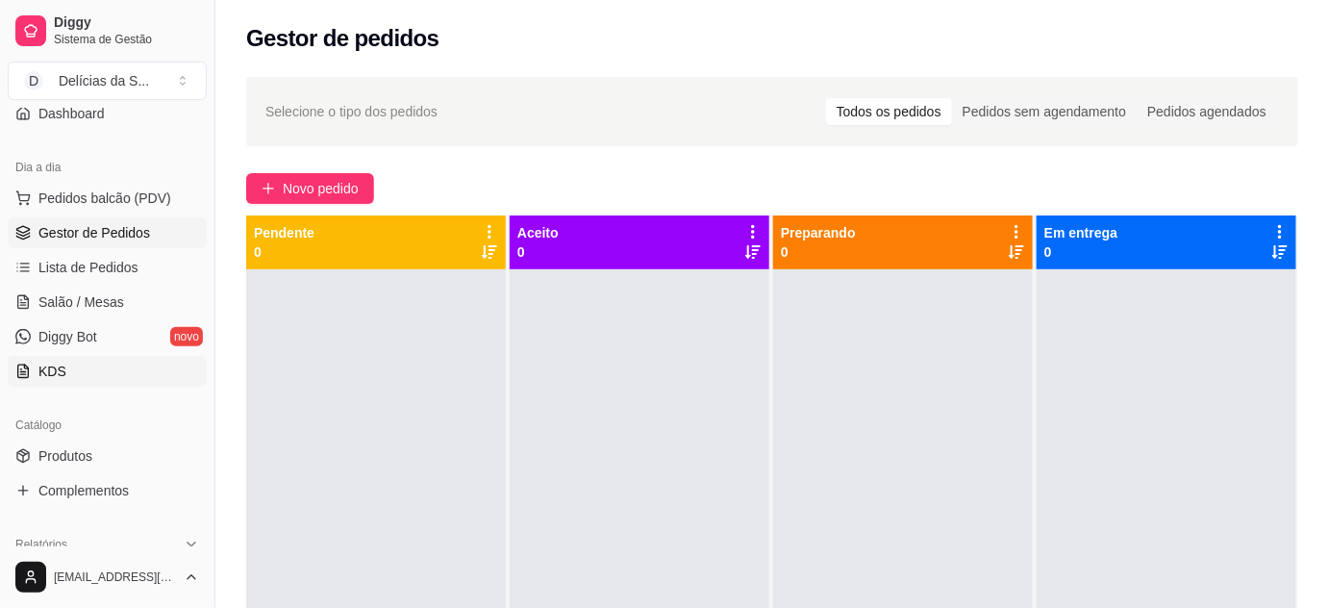
scroll to position [524, 0]
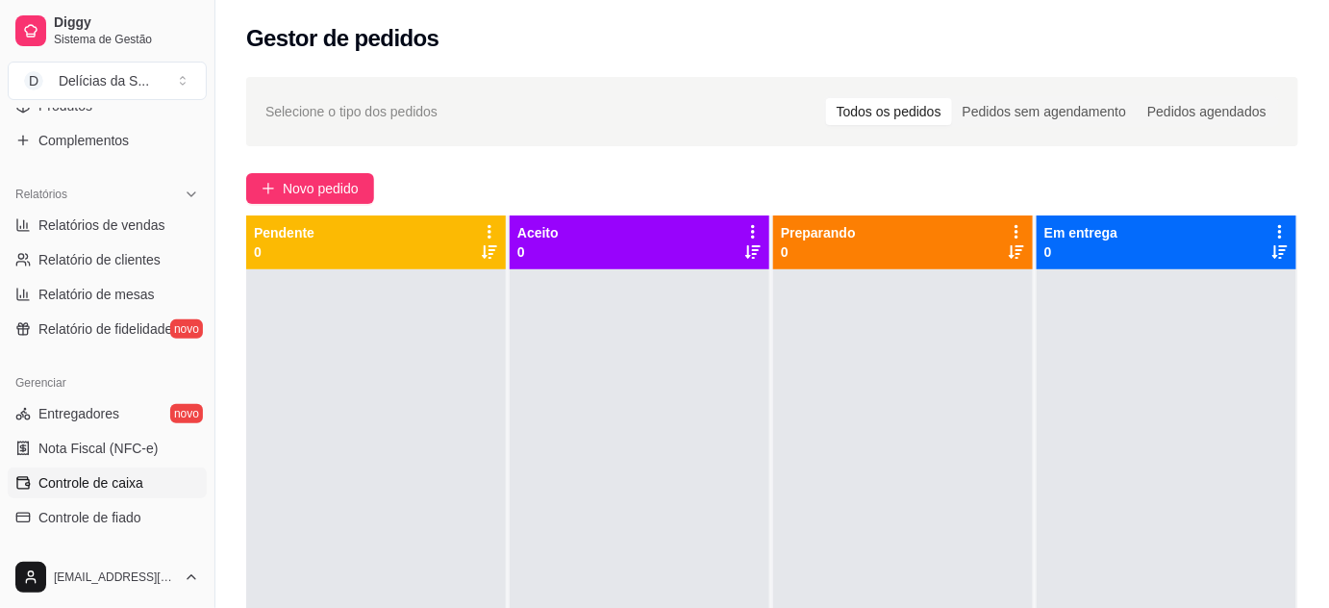
click at [112, 489] on span "Controle de caixa" at bounding box center [90, 482] width 105 height 19
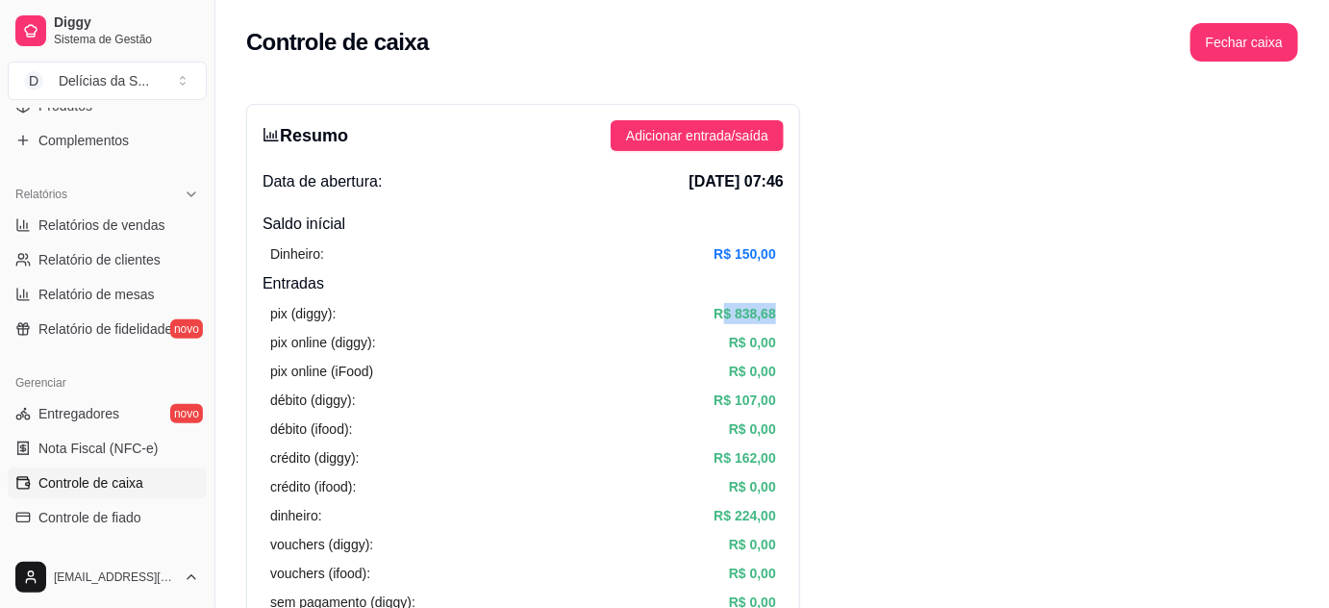
drag, startPoint x: 725, startPoint y: 314, endPoint x: 774, endPoint y: 315, distance: 49.0
click at [773, 315] on article "R$ 838,68" at bounding box center [744, 313] width 62 height 21
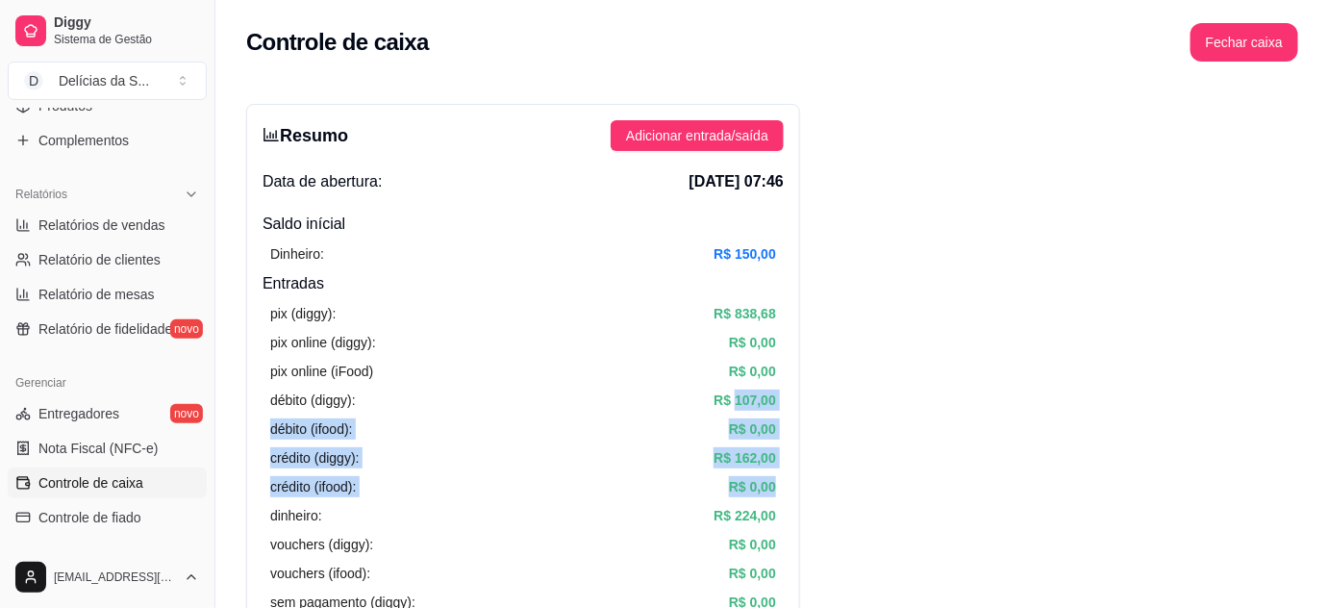
drag, startPoint x: 733, startPoint y: 397, endPoint x: 778, endPoint y: 488, distance: 101.9
click at [778, 488] on div "pix (diggy): R$ 838,68 pix online (diggy): R$ 0,00 pix online (iFood) R$ 0,00 d…" at bounding box center [522, 486] width 521 height 383
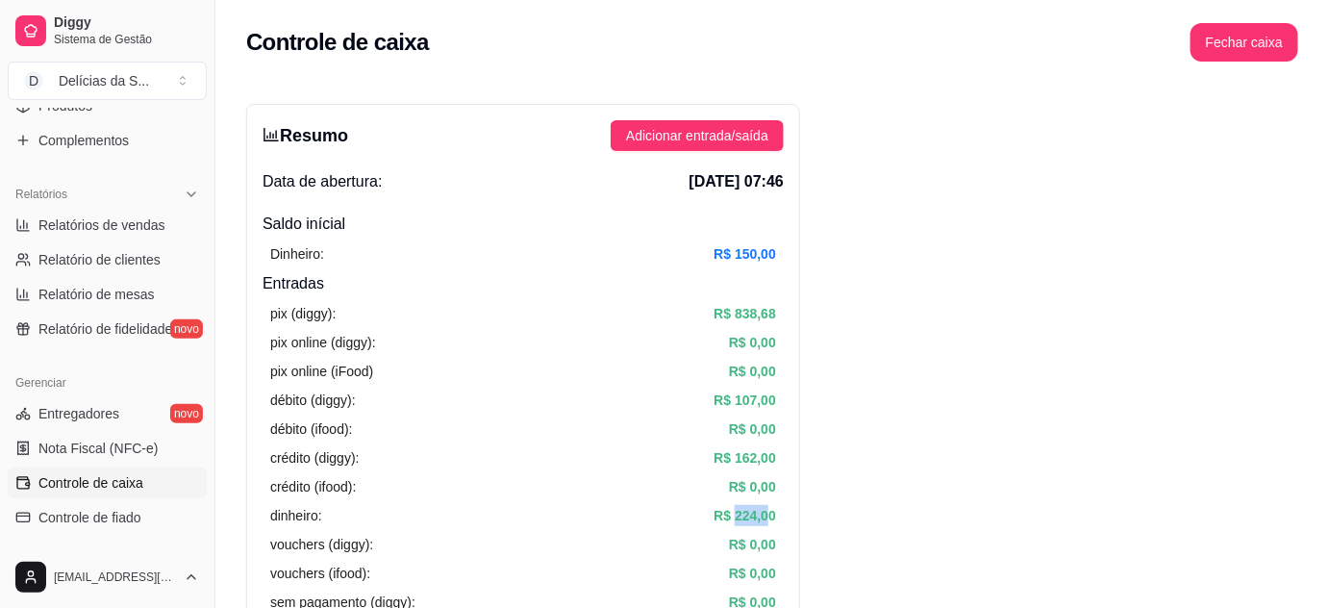
drag, startPoint x: 734, startPoint y: 518, endPoint x: 766, endPoint y: 515, distance: 32.8
click at [766, 515] on article "R$ 224,00" at bounding box center [744, 515] width 62 height 21
drag, startPoint x: 717, startPoint y: 311, endPoint x: 779, endPoint y: 316, distance: 61.7
click at [779, 316] on div "pix (diggy): R$ 838,68 pix online (diggy): R$ 0,00 pix online (iFood) R$ 0,00 d…" at bounding box center [522, 486] width 521 height 383
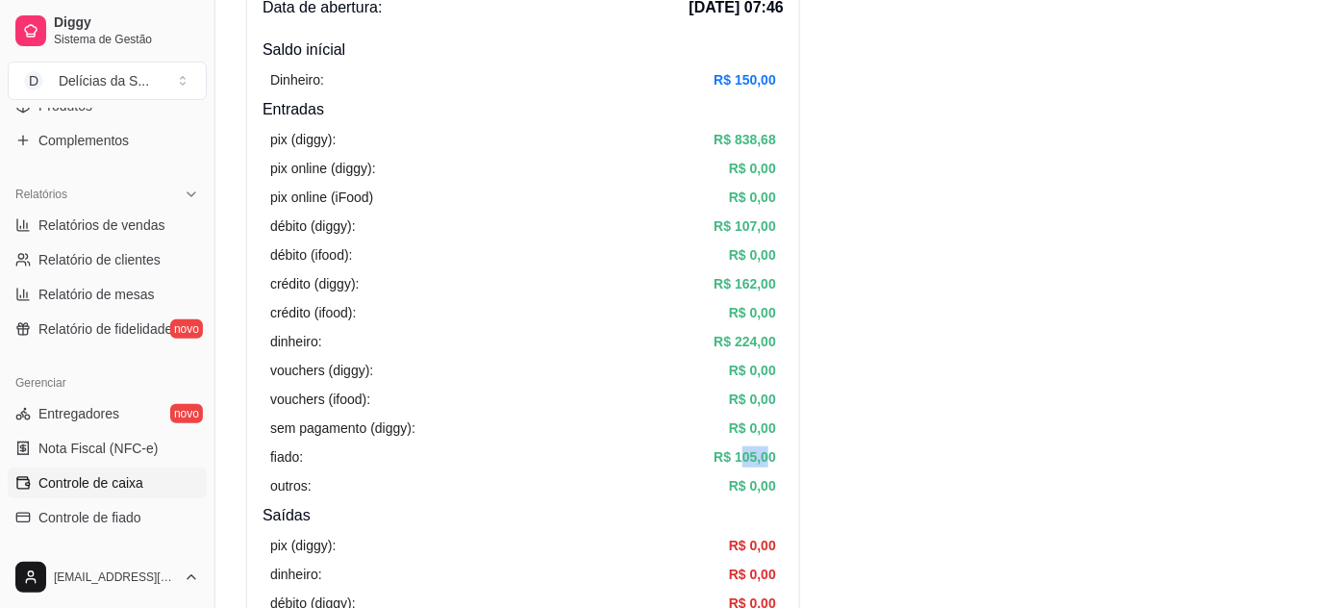
drag, startPoint x: 738, startPoint y: 454, endPoint x: 764, endPoint y: 456, distance: 26.0
click at [764, 456] on article "R$ 105,00" at bounding box center [744, 456] width 62 height 21
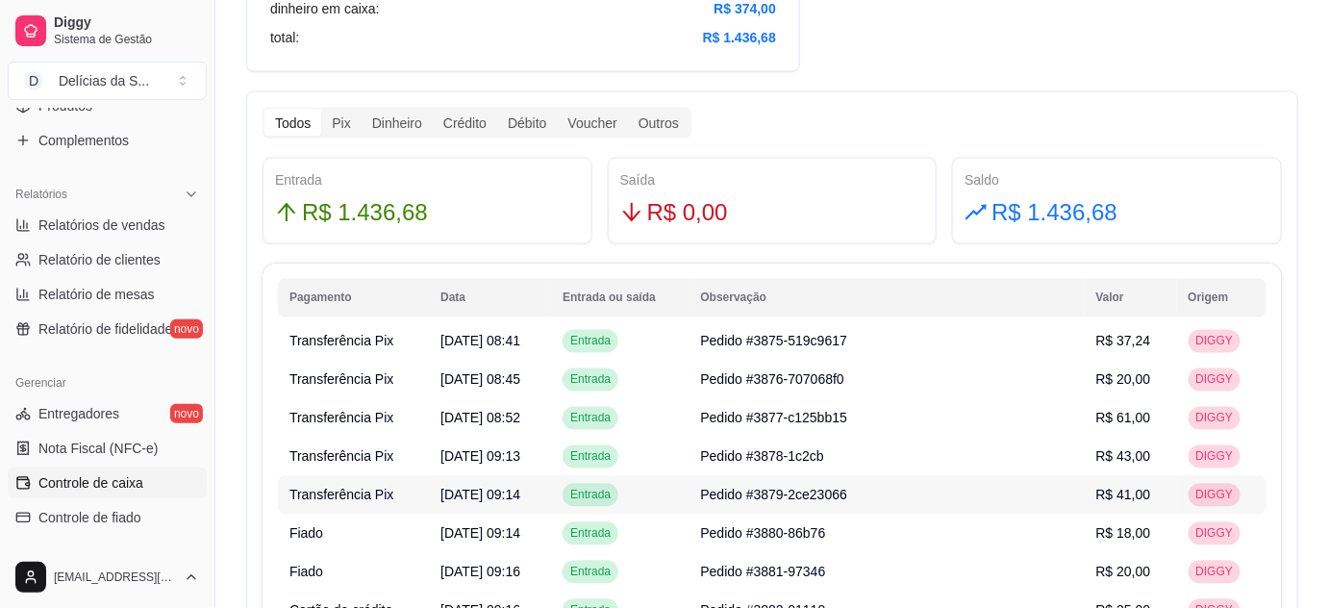
scroll to position [1223, 0]
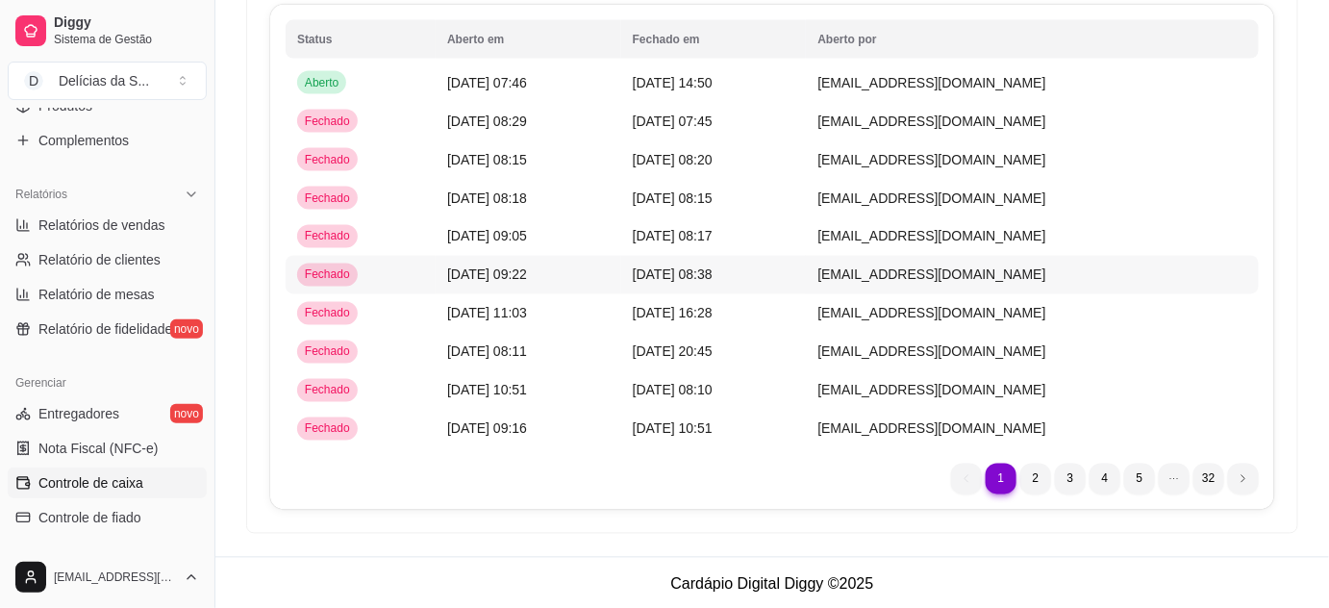
scroll to position [3273, 0]
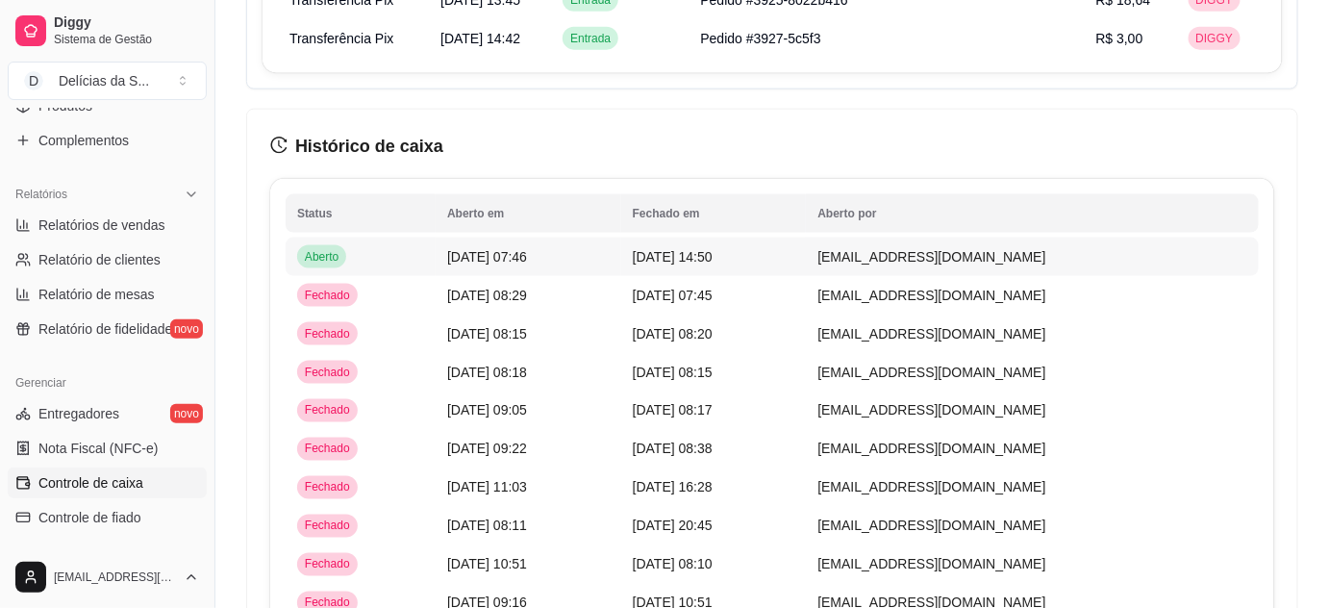
click at [601, 259] on td "[DATE] 07:46" at bounding box center [528, 256] width 186 height 38
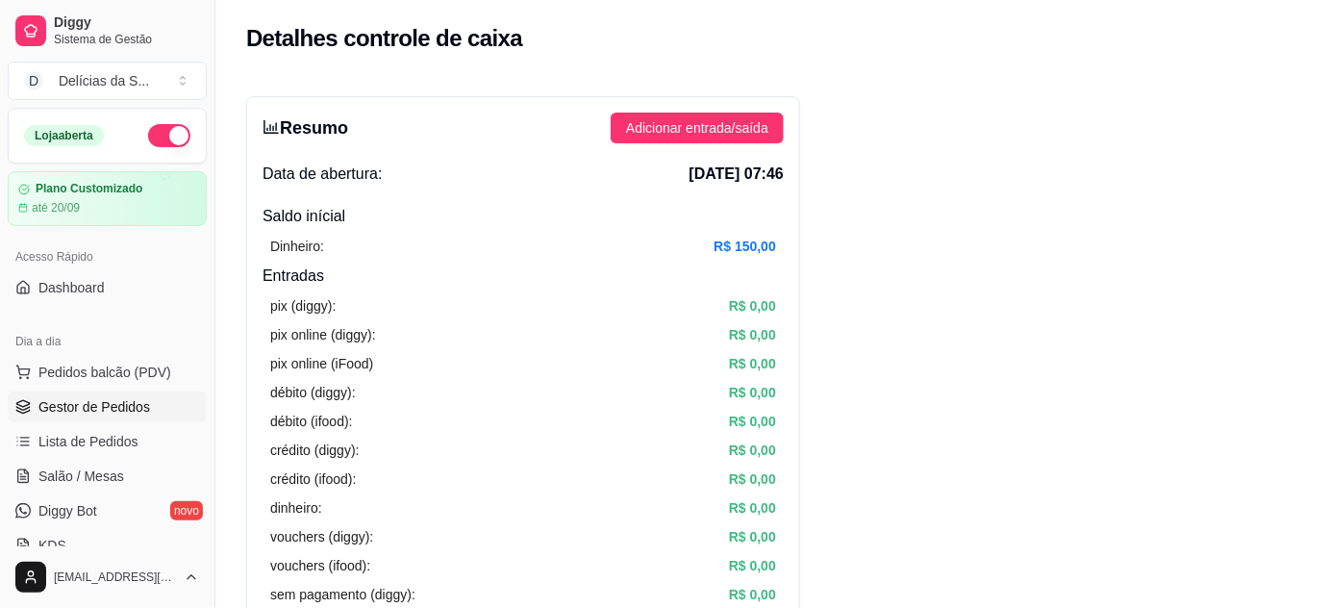
click at [99, 408] on span "Gestor de Pedidos" at bounding box center [94, 406] width 112 height 19
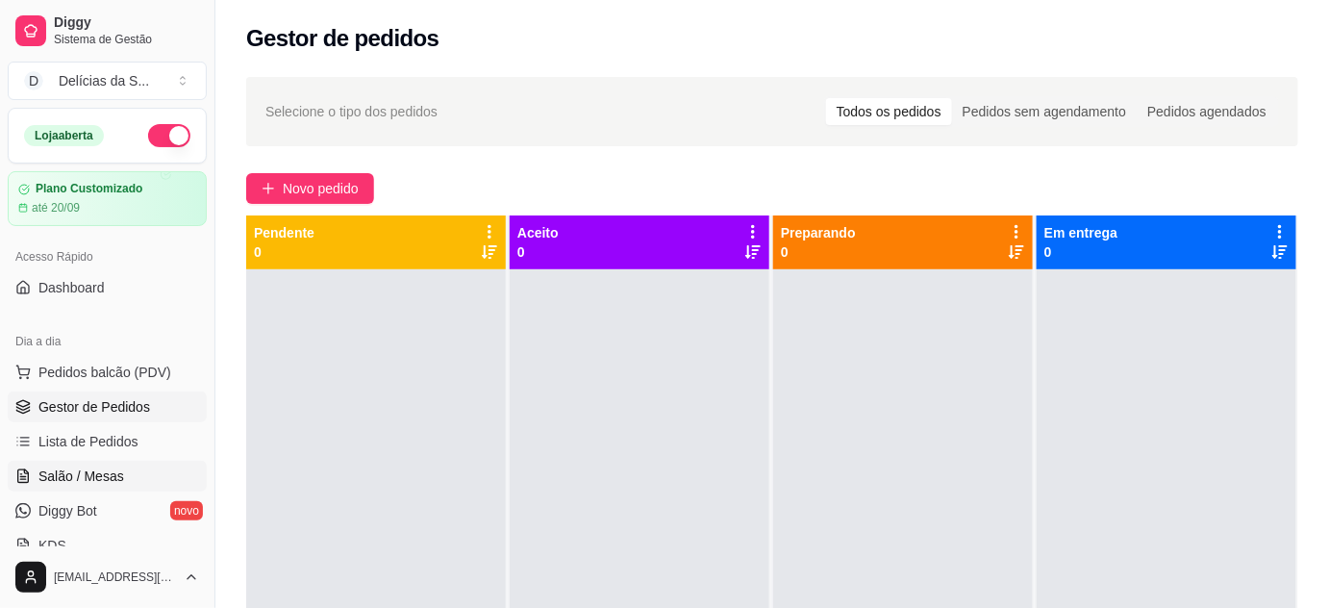
click at [105, 473] on span "Salão / Mesas" at bounding box center [81, 475] width 86 height 19
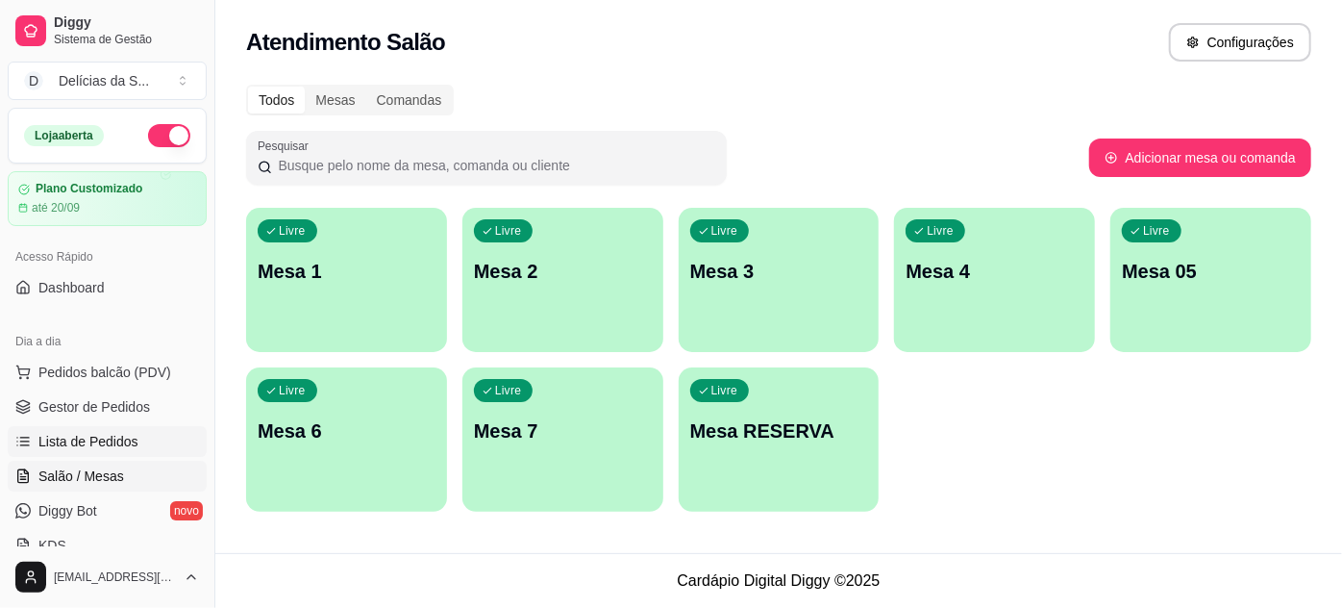
click at [106, 442] on span "Lista de Pedidos" at bounding box center [88, 441] width 100 height 19
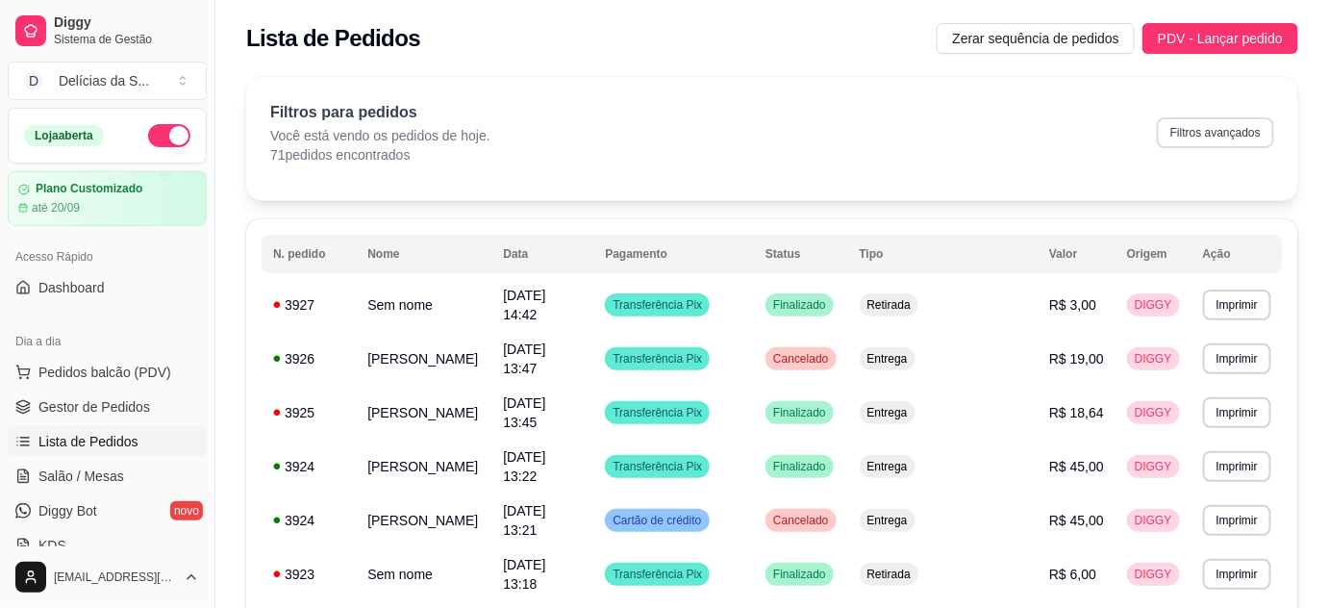
click at [1182, 137] on button "Filtros avançados" at bounding box center [1215, 132] width 117 height 31
select select "0"
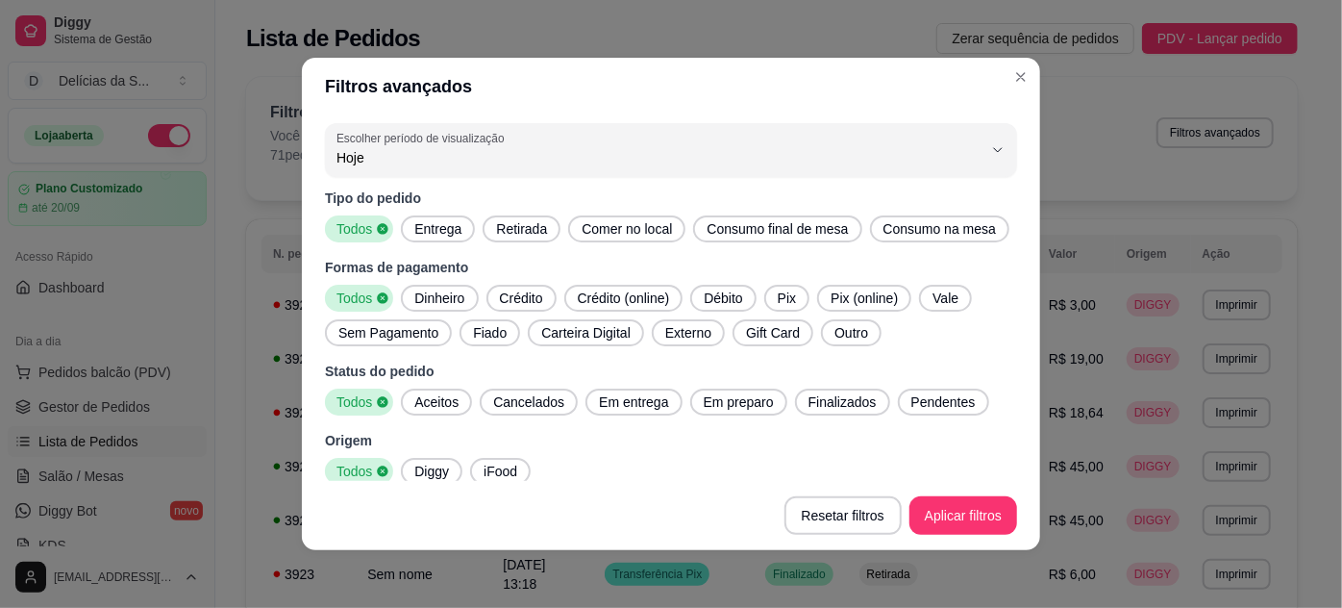
click at [479, 333] on span "Fiado" at bounding box center [489, 332] width 49 height 19
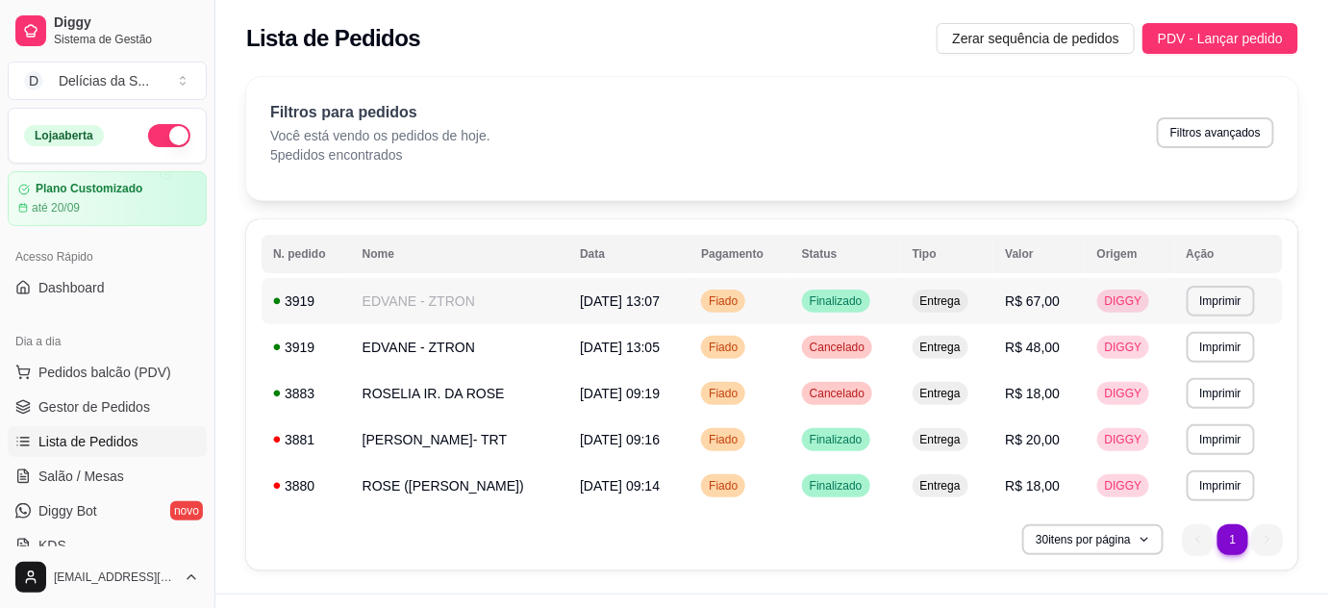
click at [705, 299] on span "Fiado" at bounding box center [723, 300] width 37 height 15
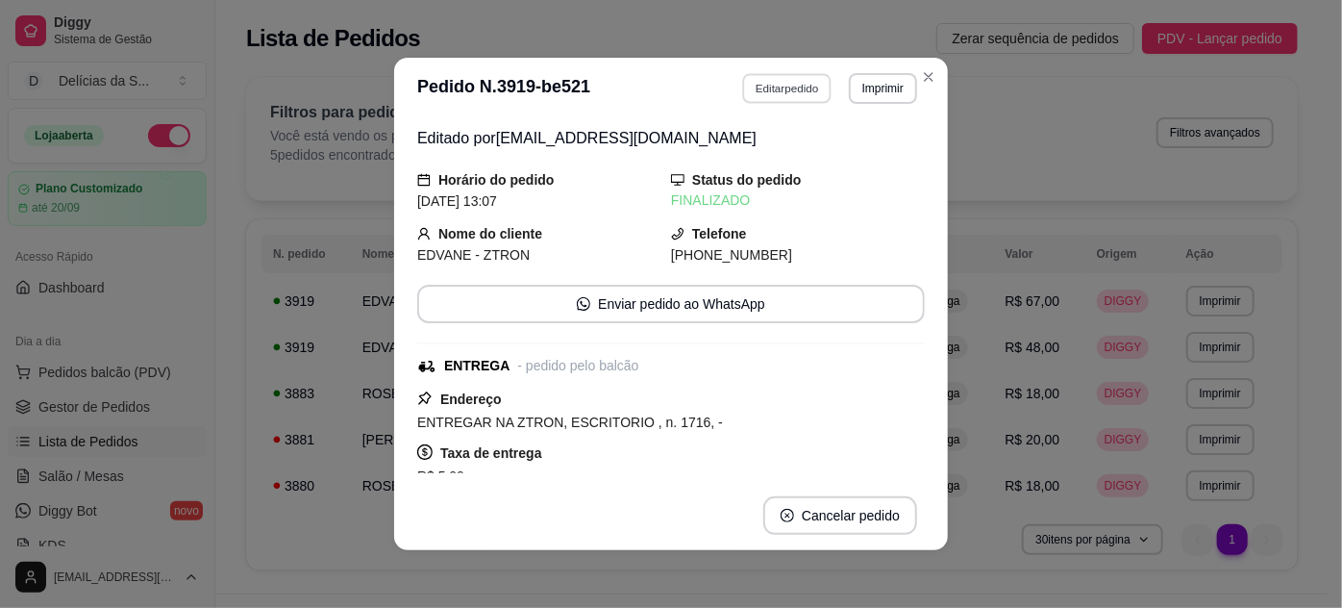
click at [781, 91] on button "Editar pedido" at bounding box center [787, 88] width 89 height 30
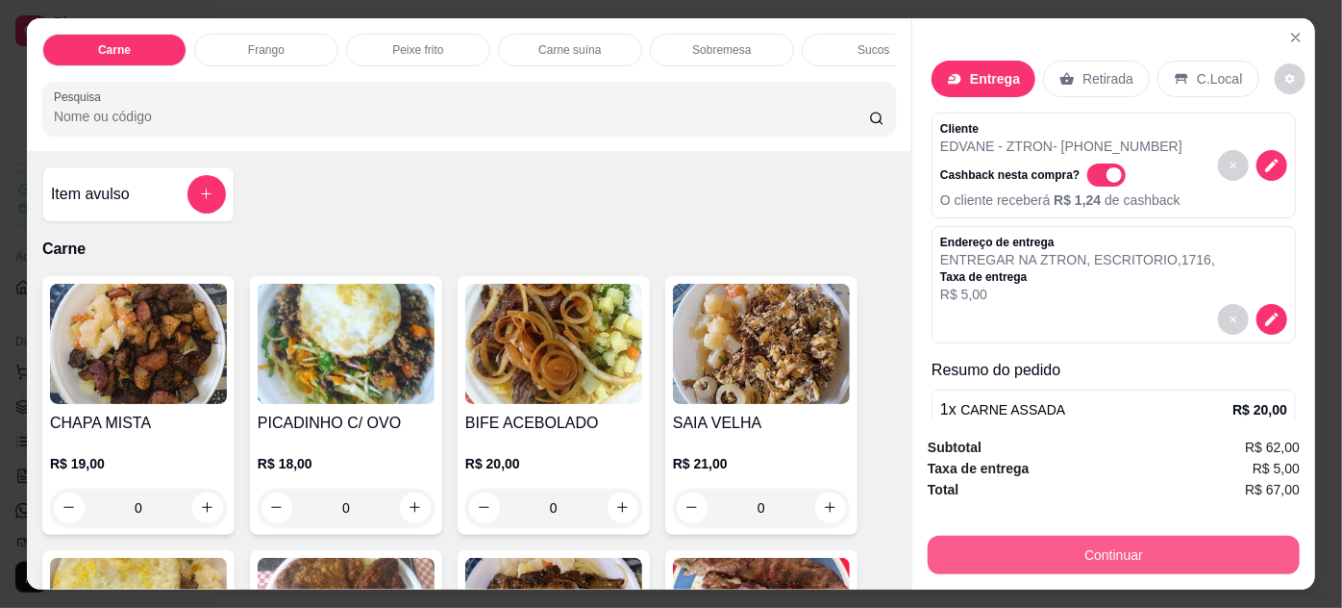
click at [1014, 545] on button "Continuar" at bounding box center [1114, 554] width 372 height 38
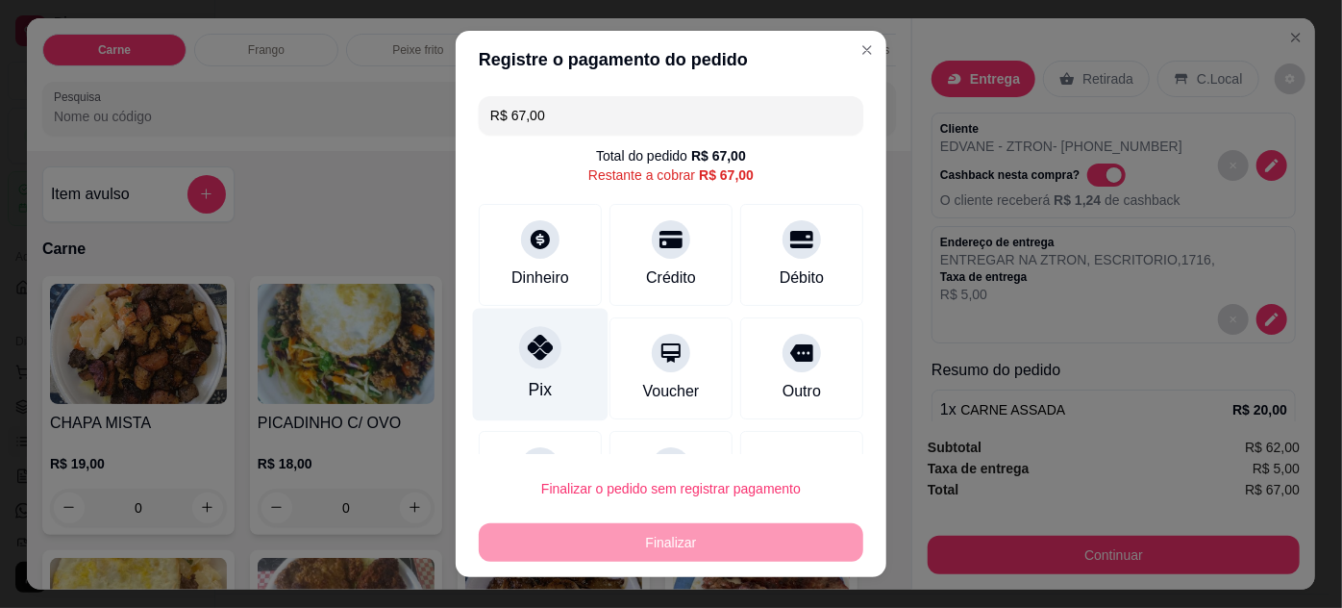
click at [537, 373] on div "Pix" at bounding box center [541, 364] width 136 height 112
type input "R$ 0,00"
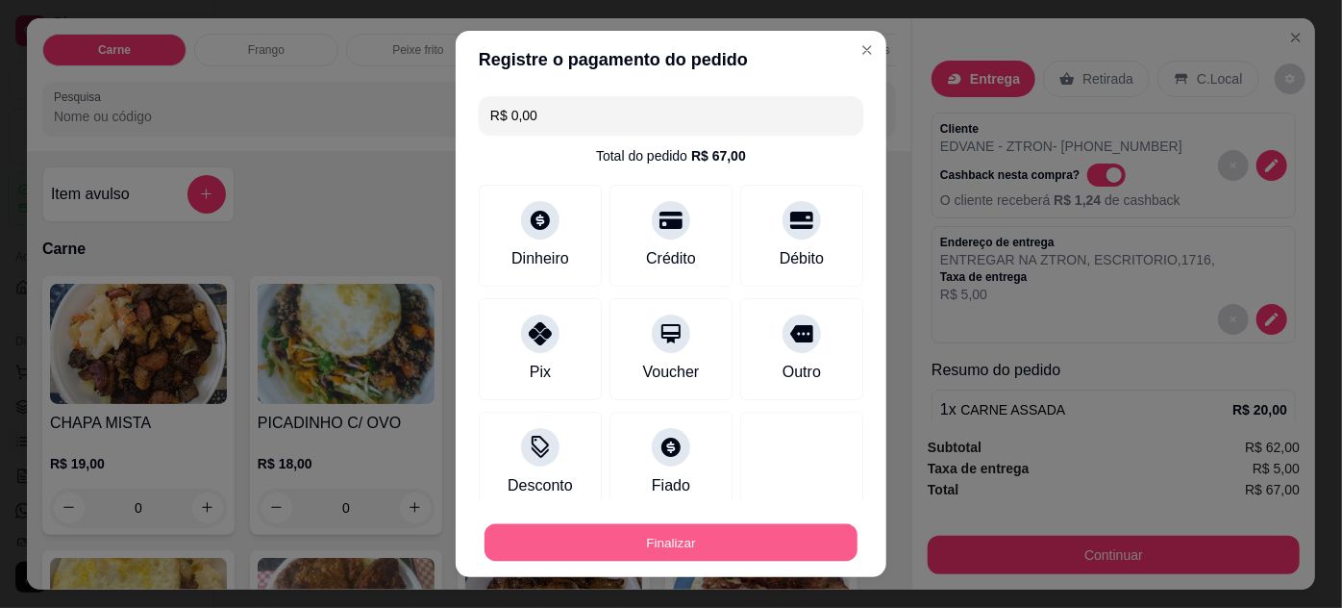
click at [674, 533] on button "Finalizar" at bounding box center [671, 542] width 373 height 37
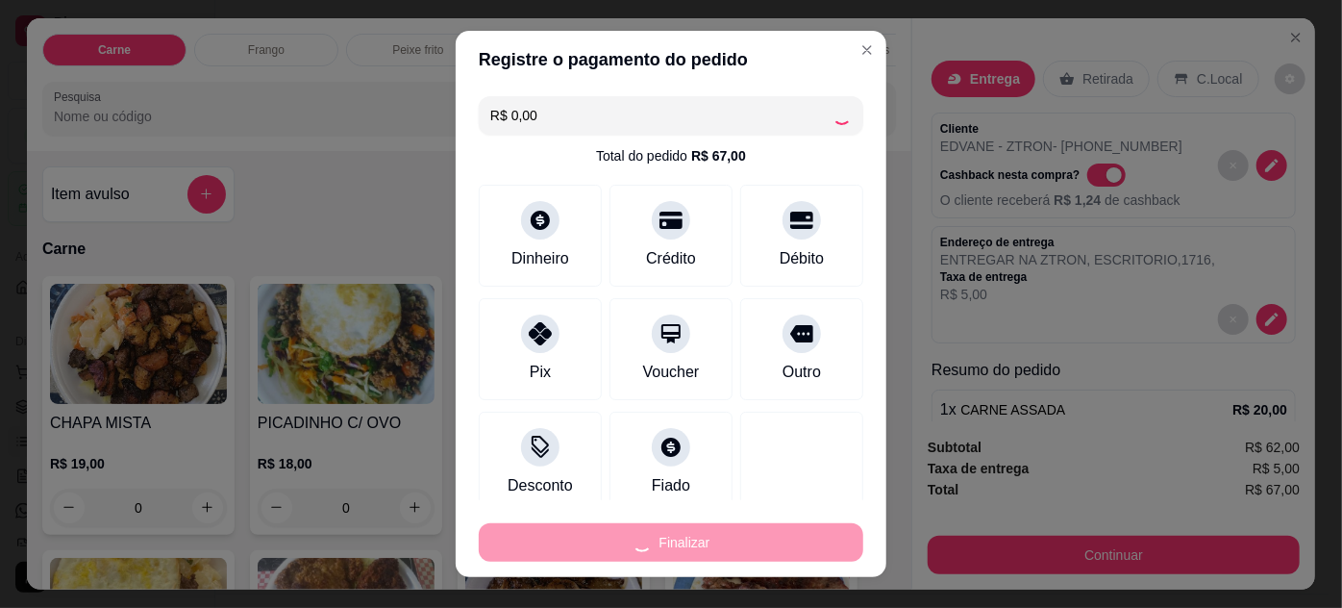
type input "0"
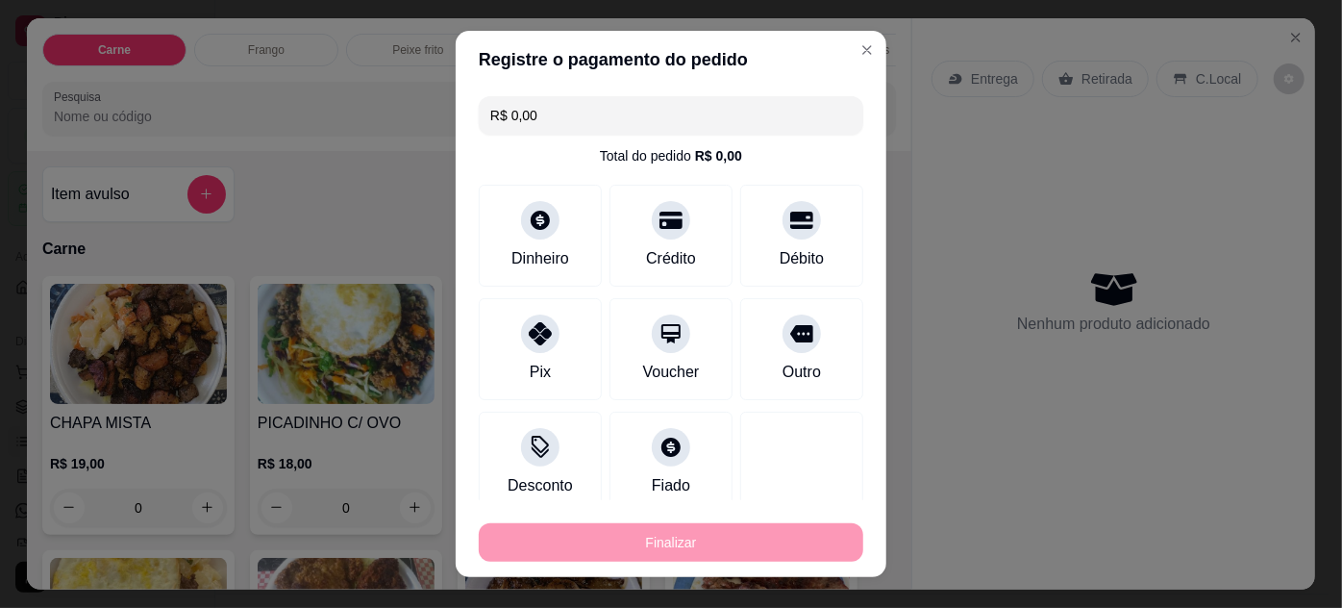
type input "-R$ 67,00"
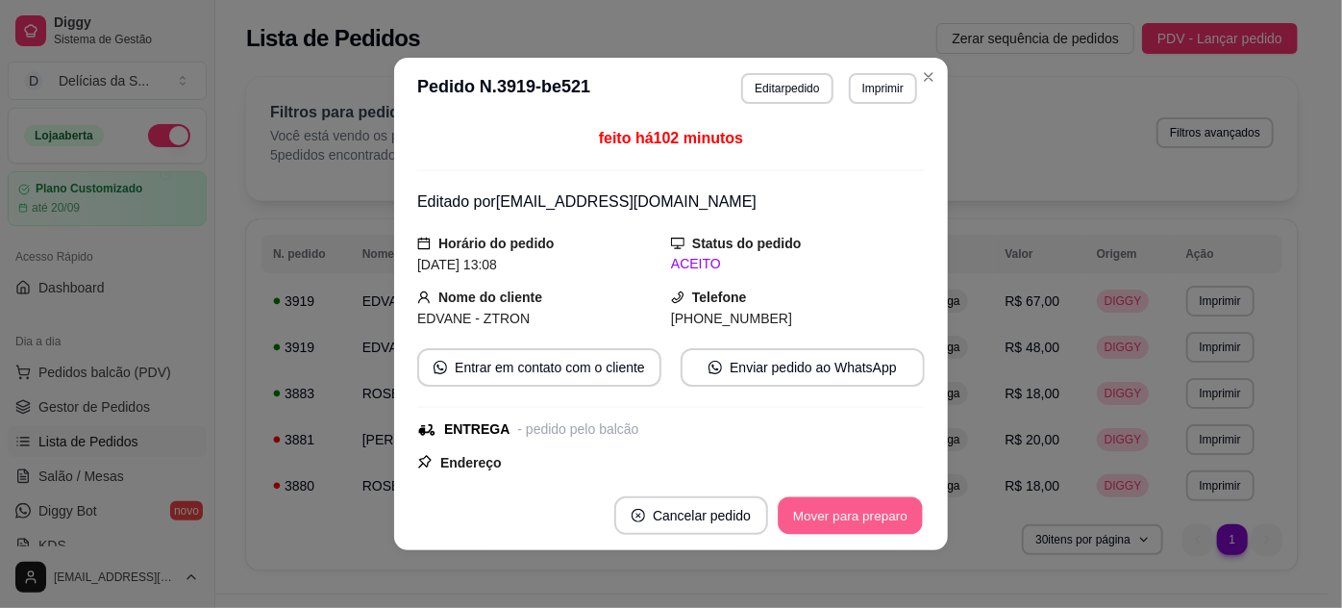
click at [815, 511] on button "Mover para preparo" at bounding box center [850, 515] width 144 height 37
click at [815, 511] on button "Mover para entrega" at bounding box center [851, 515] width 144 height 37
click at [815, 510] on button "Mover para finalizado" at bounding box center [845, 515] width 160 height 38
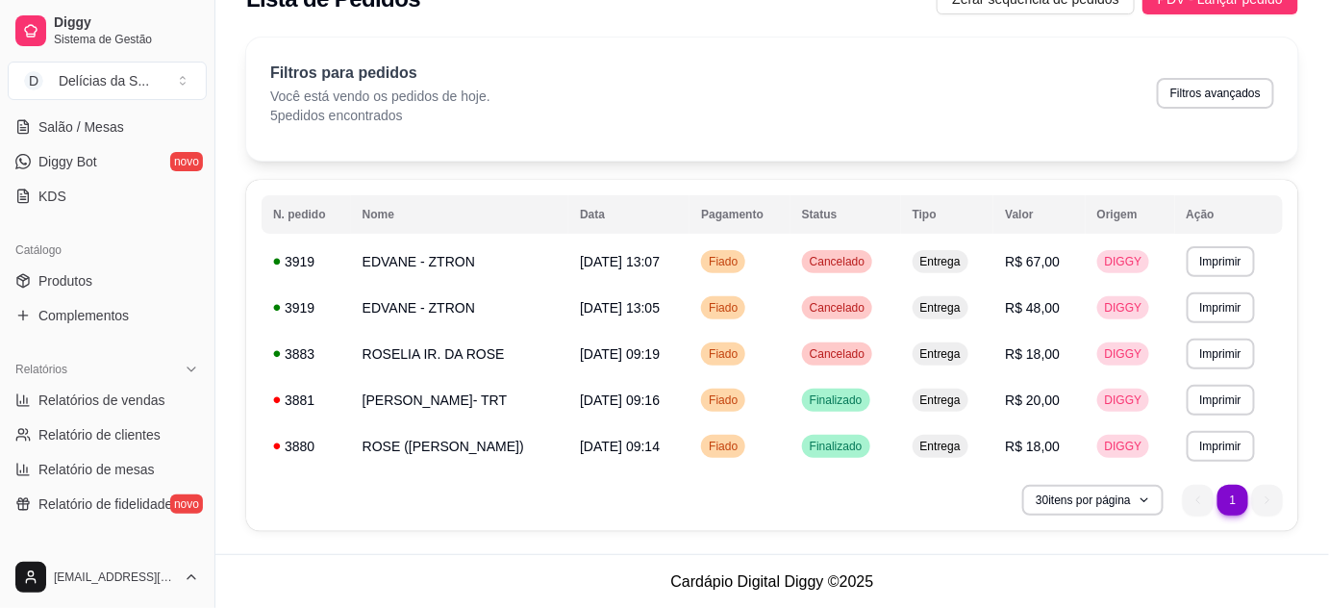
scroll to position [524, 0]
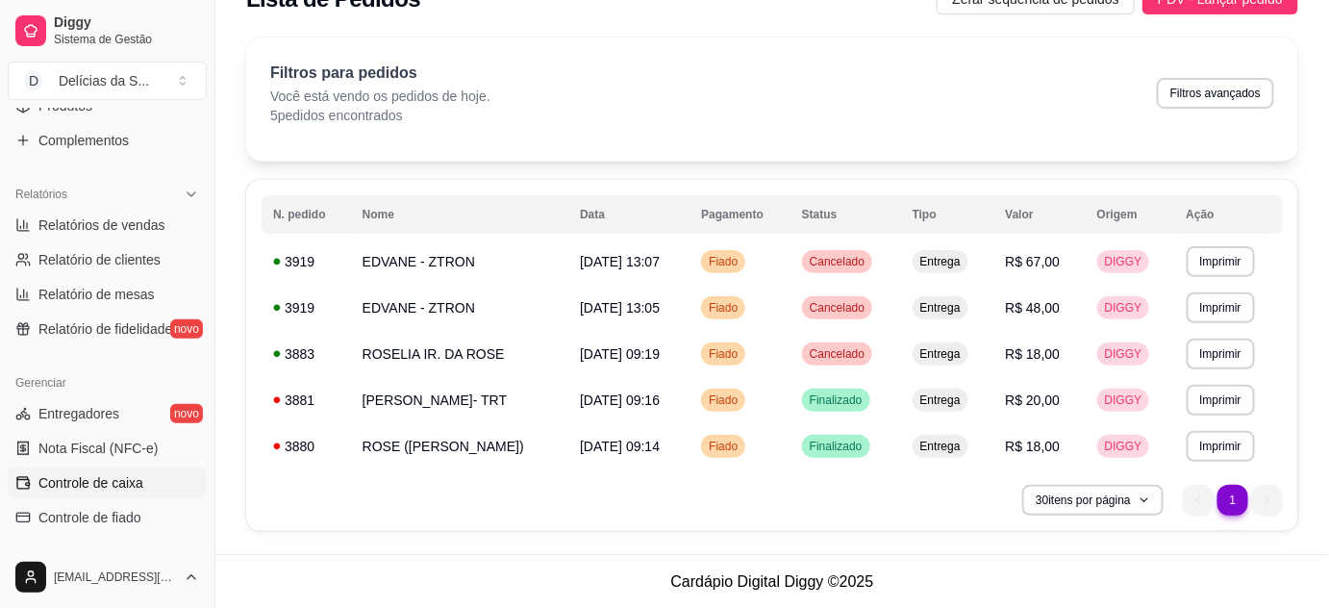
click at [128, 473] on span "Controle de caixa" at bounding box center [90, 482] width 105 height 19
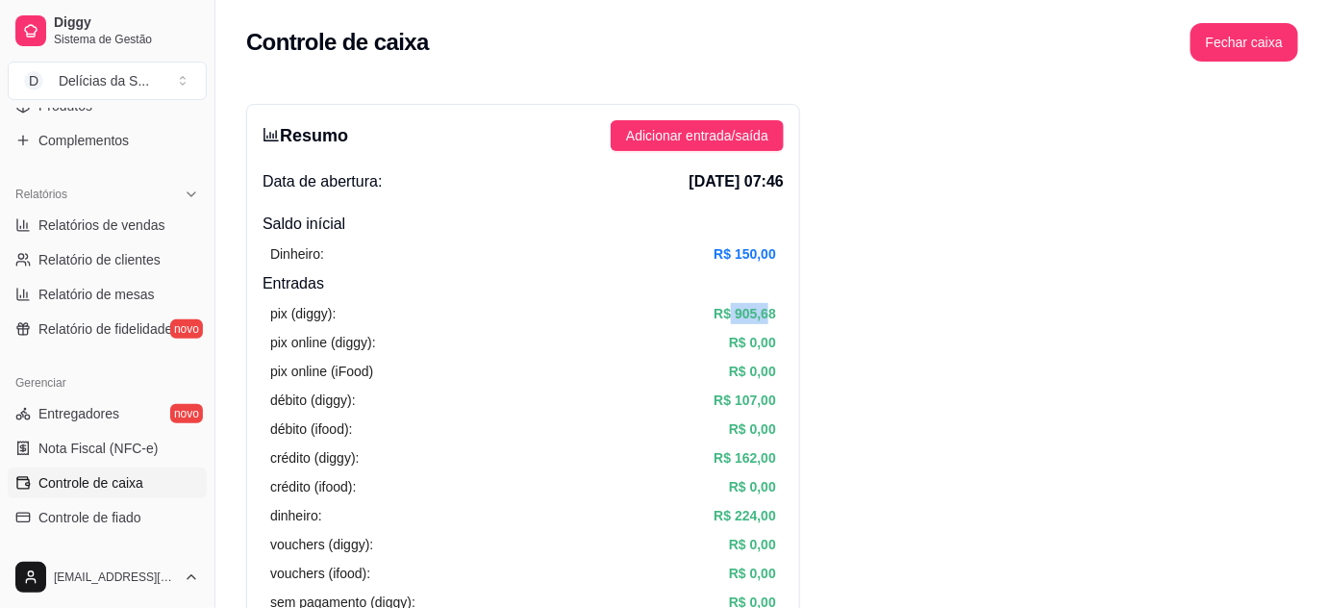
drag, startPoint x: 729, startPoint y: 304, endPoint x: 759, endPoint y: 330, distance: 40.3
click at [770, 319] on article "R$ 905,68" at bounding box center [744, 313] width 62 height 21
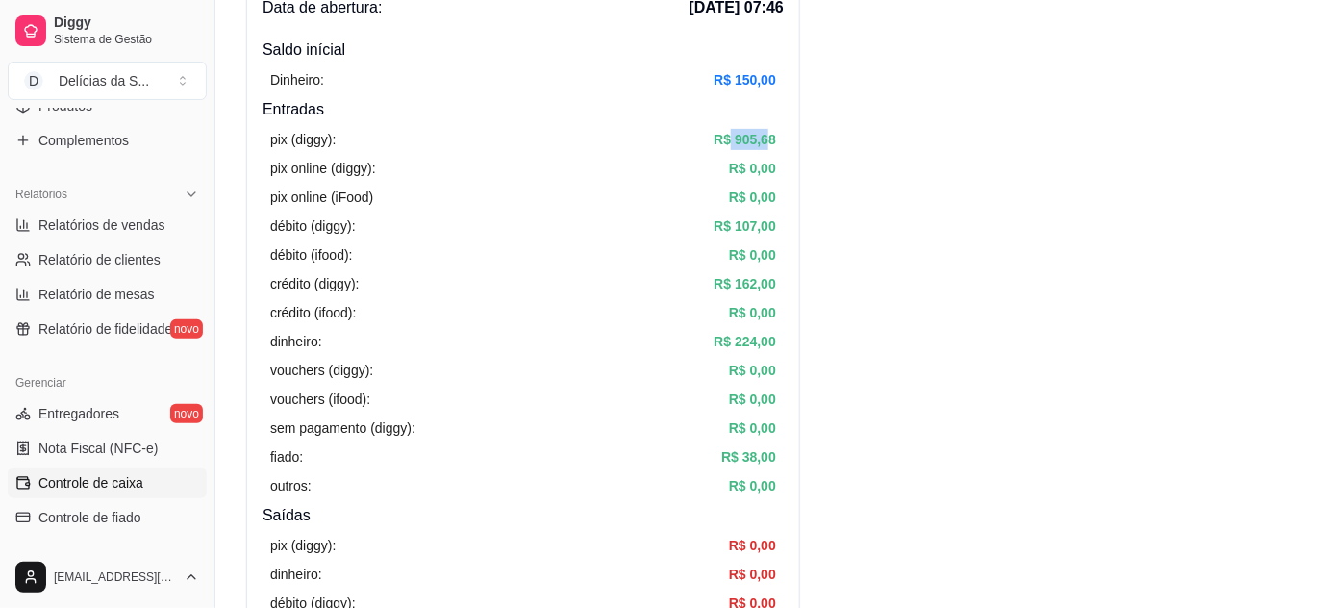
scroll to position [349, 0]
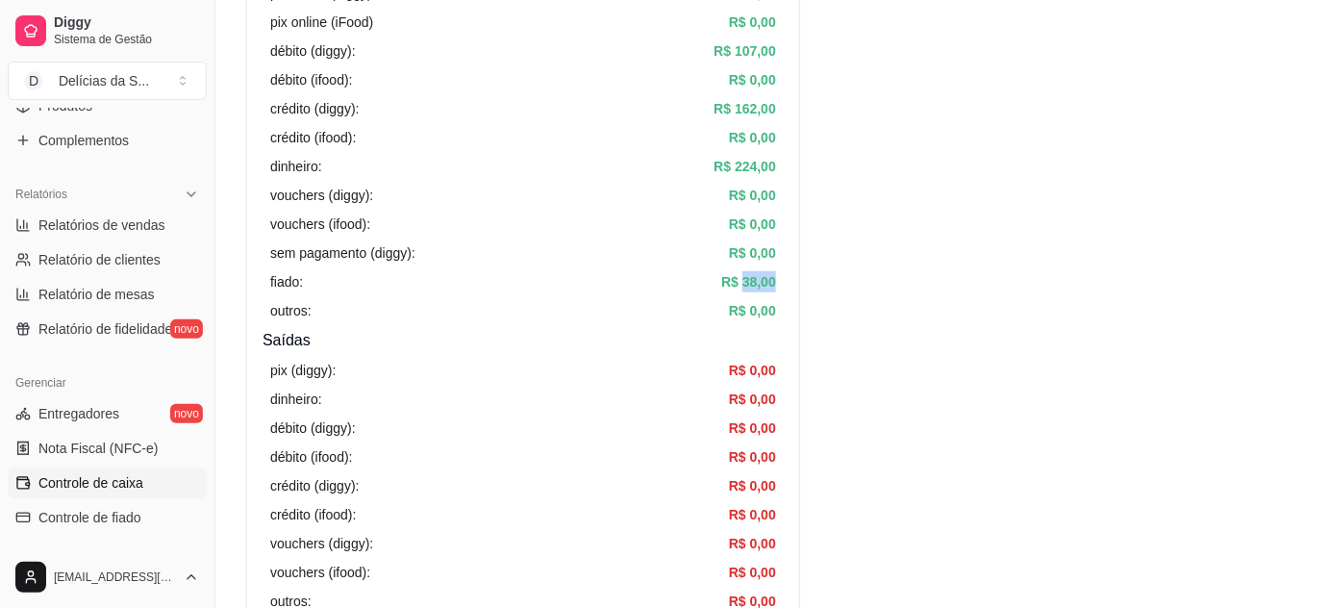
drag, startPoint x: 742, startPoint y: 279, endPoint x: 791, endPoint y: 285, distance: 49.4
click at [791, 285] on div "Resumo Adicionar entrada/saída Data de abertura: 11 de set de 2025 às 07:46 Sal…" at bounding box center [523, 263] width 554 height 1016
